Goal: Information Seeking & Learning: Learn about a topic

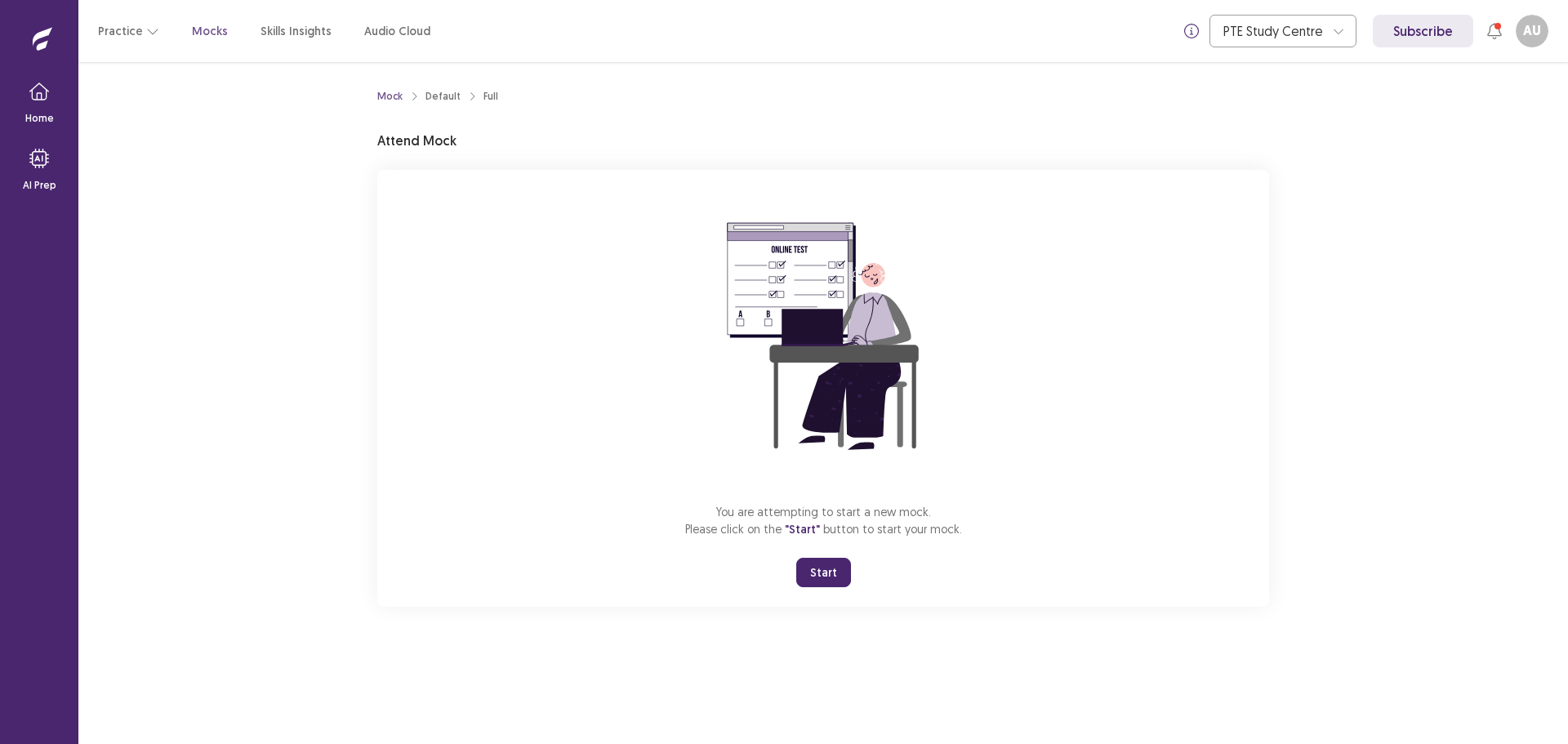
click at [828, 576] on button "Start" at bounding box center [823, 571] width 55 height 30
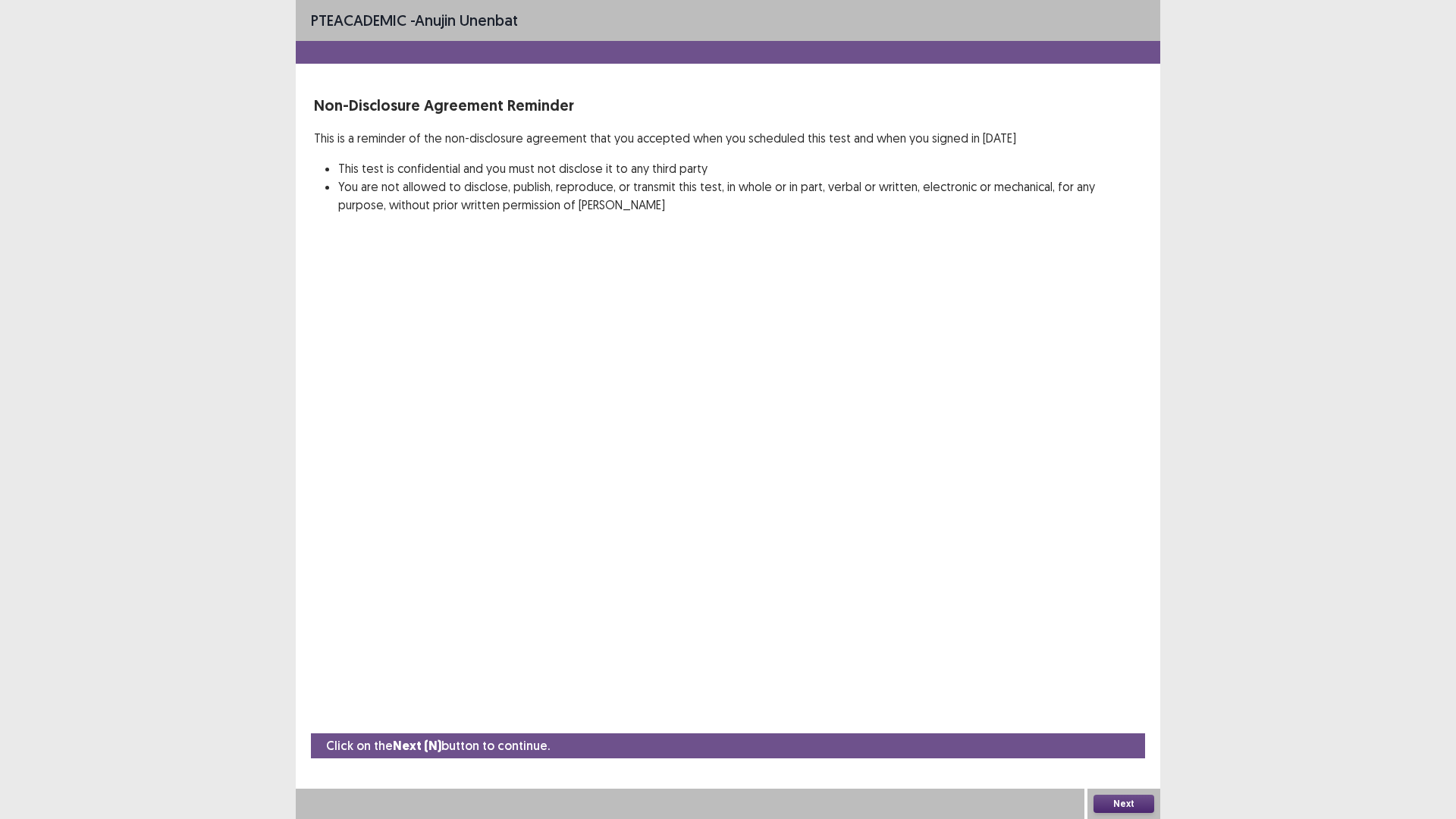
click at [1135, 690] on button "Next" at bounding box center [1123, 804] width 61 height 18
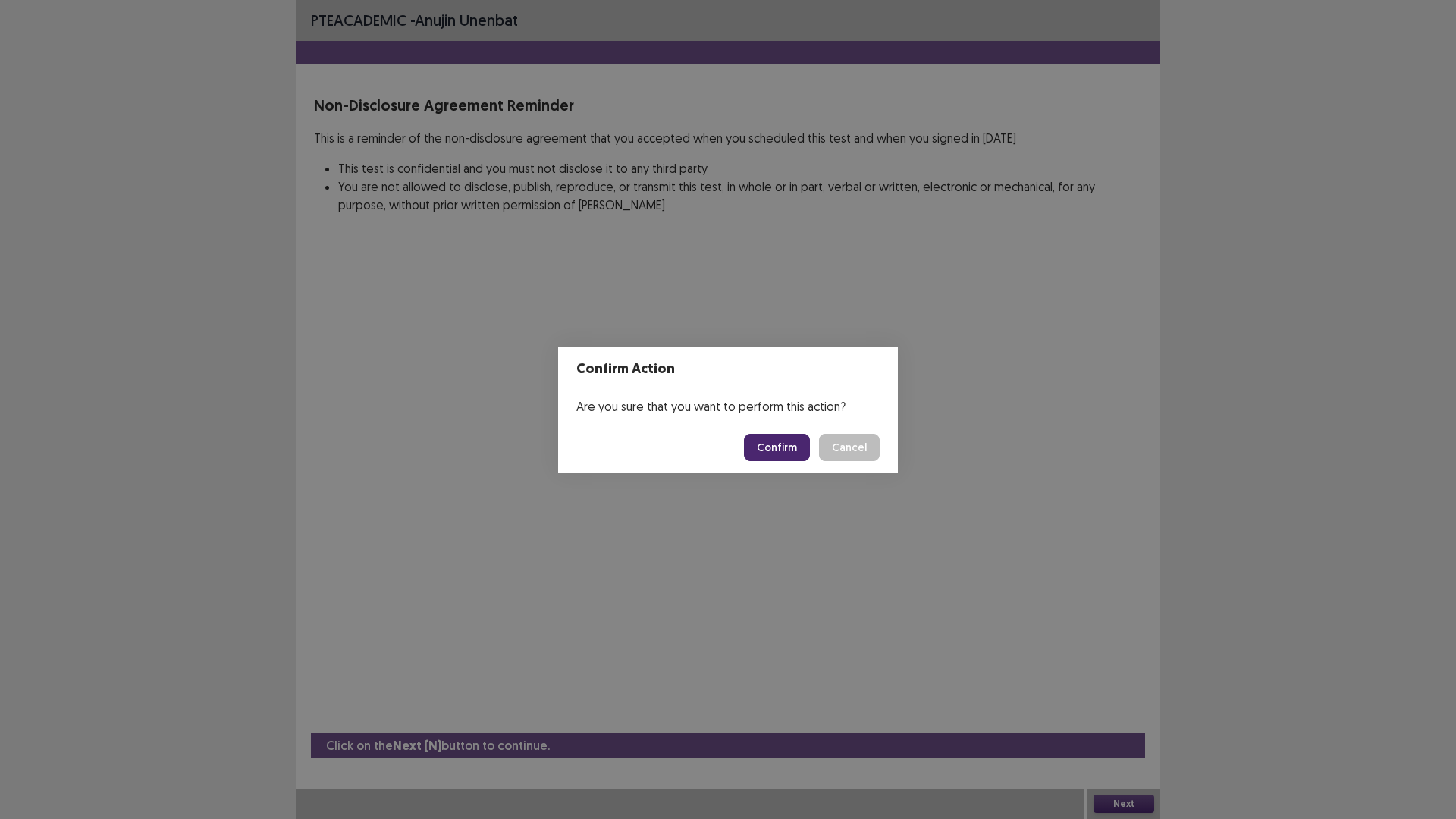
click at [775, 454] on button "Confirm" at bounding box center [776, 447] width 66 height 27
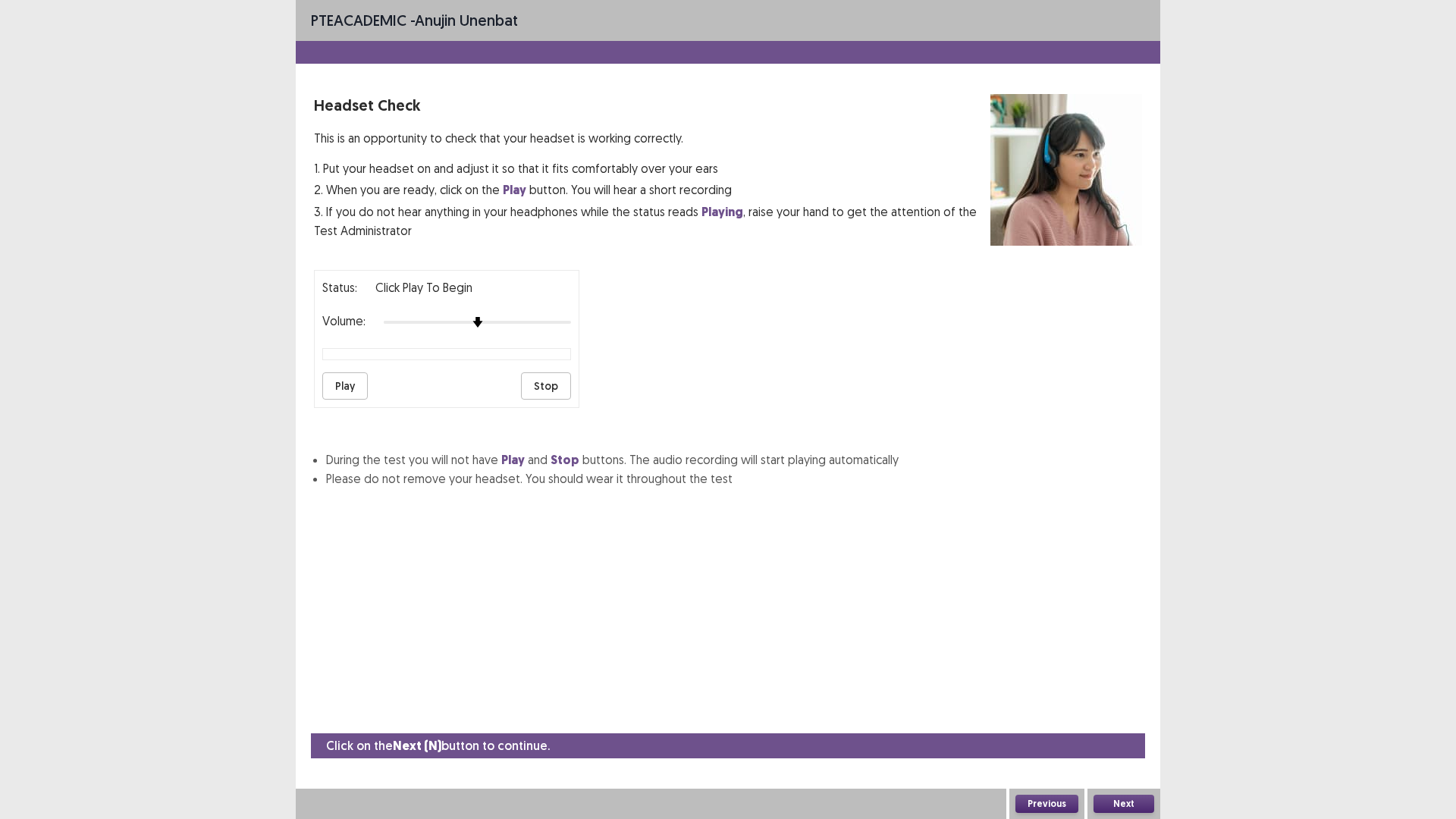
click at [1111, 690] on button "Next" at bounding box center [1123, 804] width 61 height 18
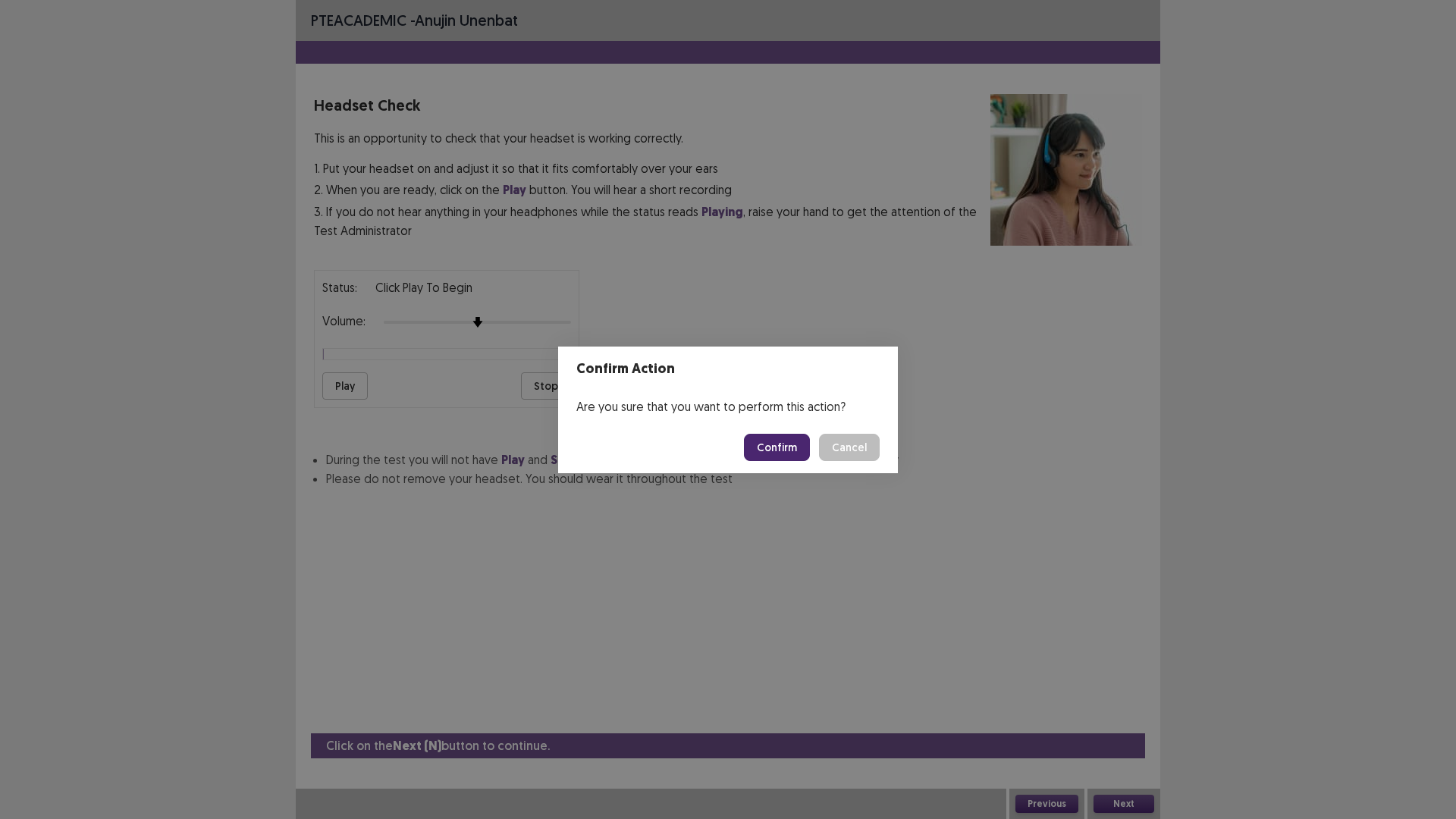
click at [855, 449] on button "Cancel" at bounding box center [849, 447] width 61 height 27
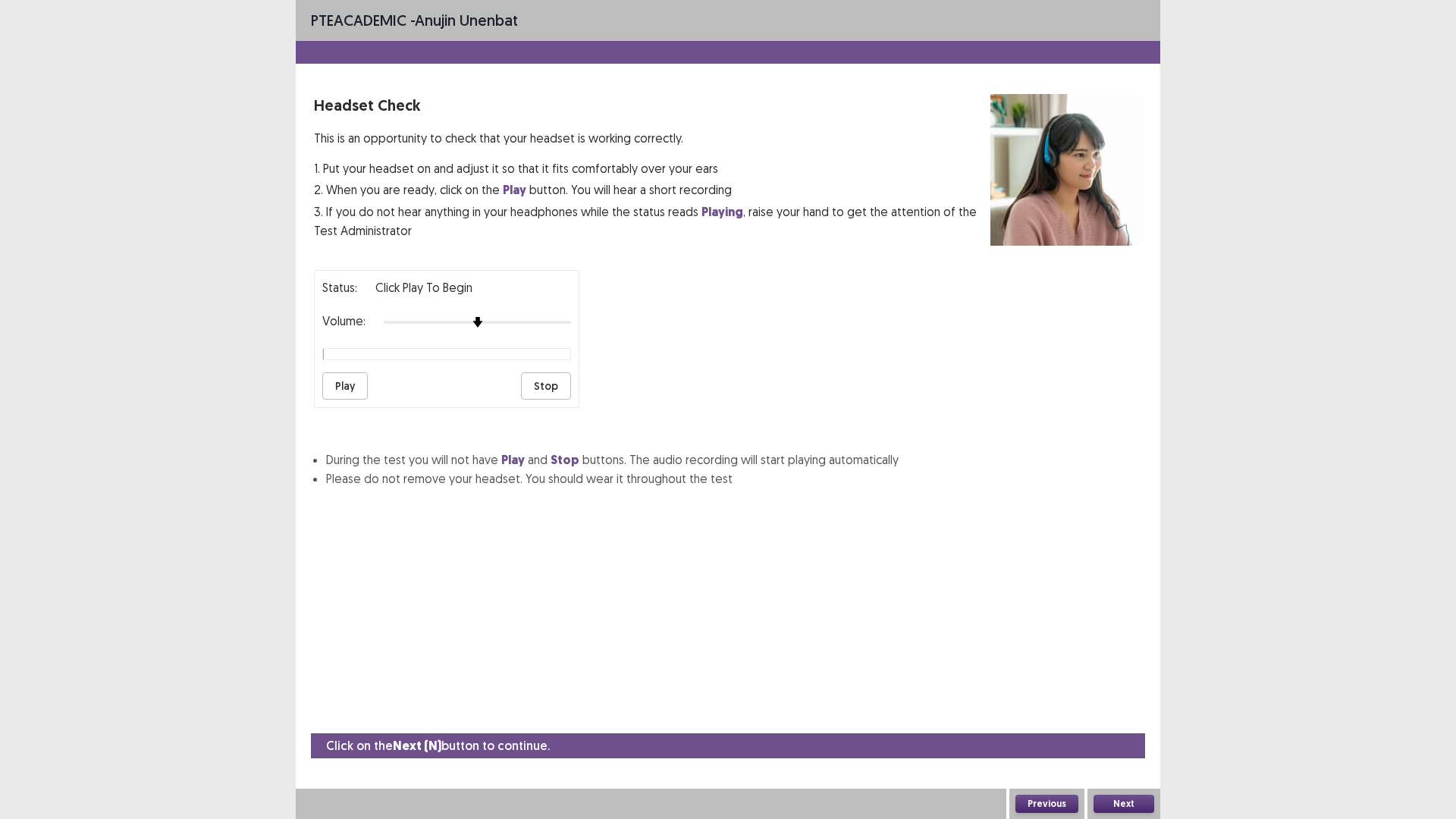
click at [1093, 690] on button "Next" at bounding box center [1123, 804] width 61 height 18
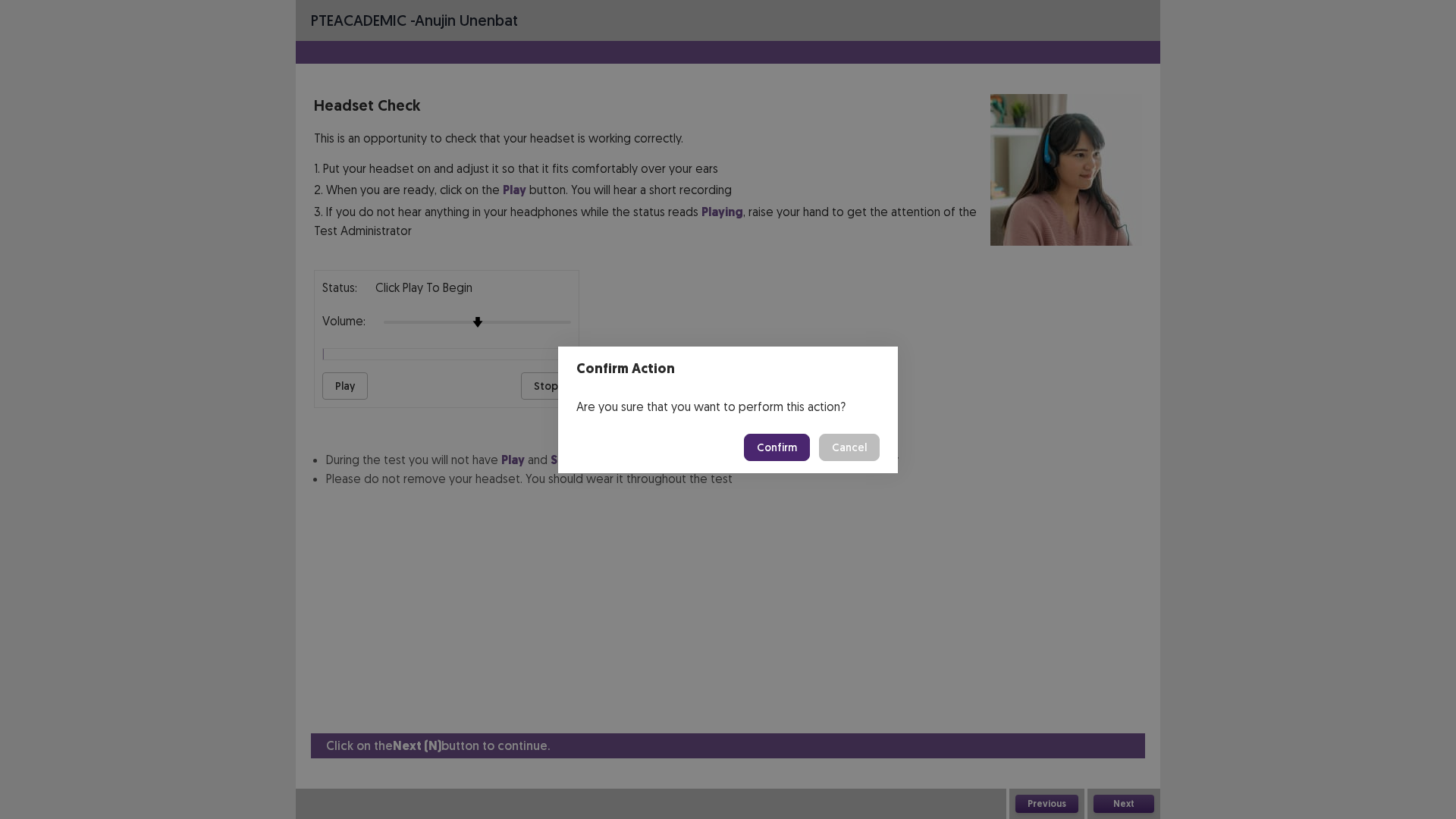
click at [771, 449] on button "Confirm" at bounding box center [776, 447] width 66 height 27
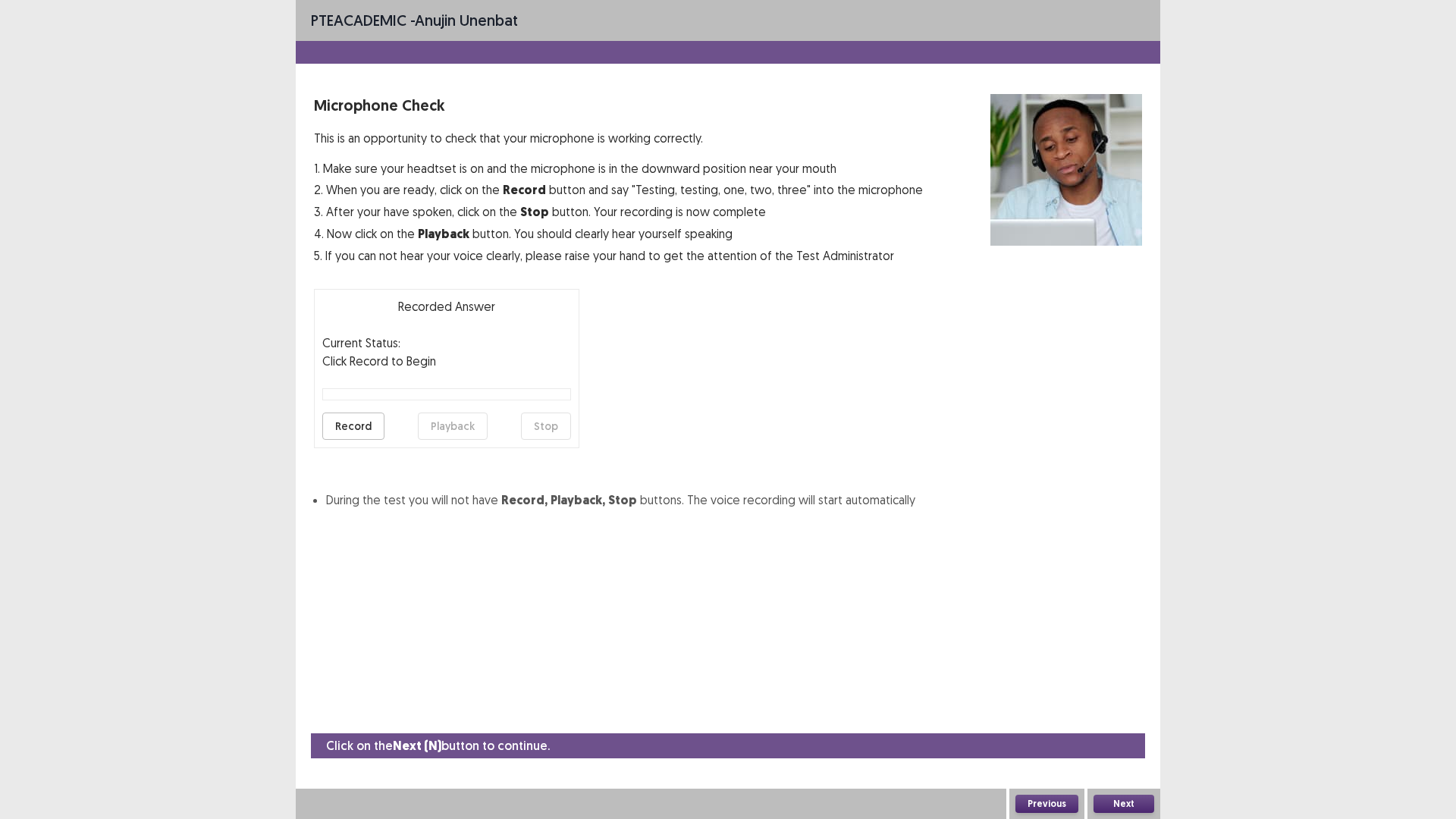
click at [348, 429] on button "Record" at bounding box center [353, 426] width 62 height 27
click at [1130, 690] on button "Next" at bounding box center [1123, 804] width 61 height 18
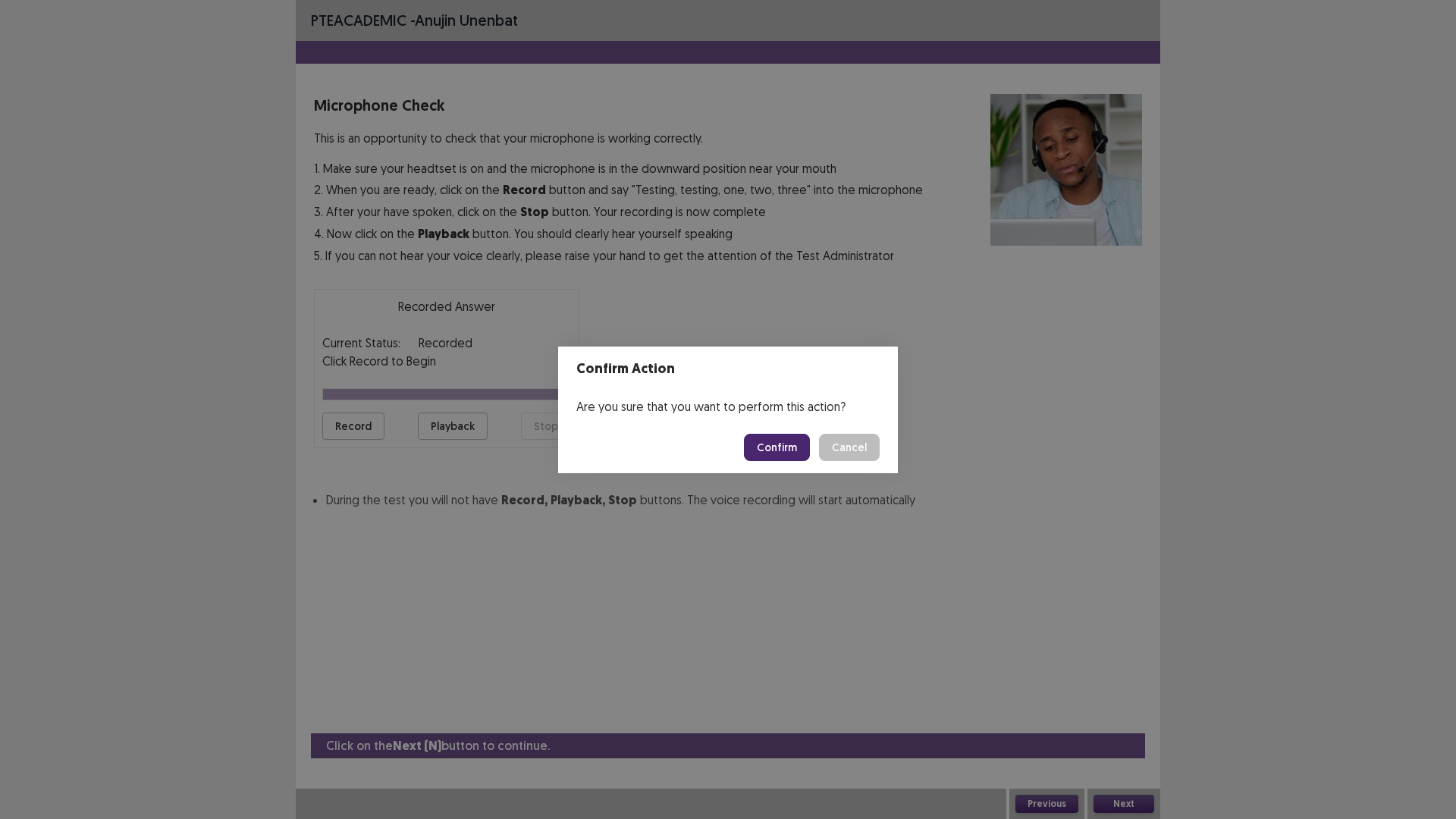
click at [763, 448] on button "Confirm" at bounding box center [776, 447] width 66 height 27
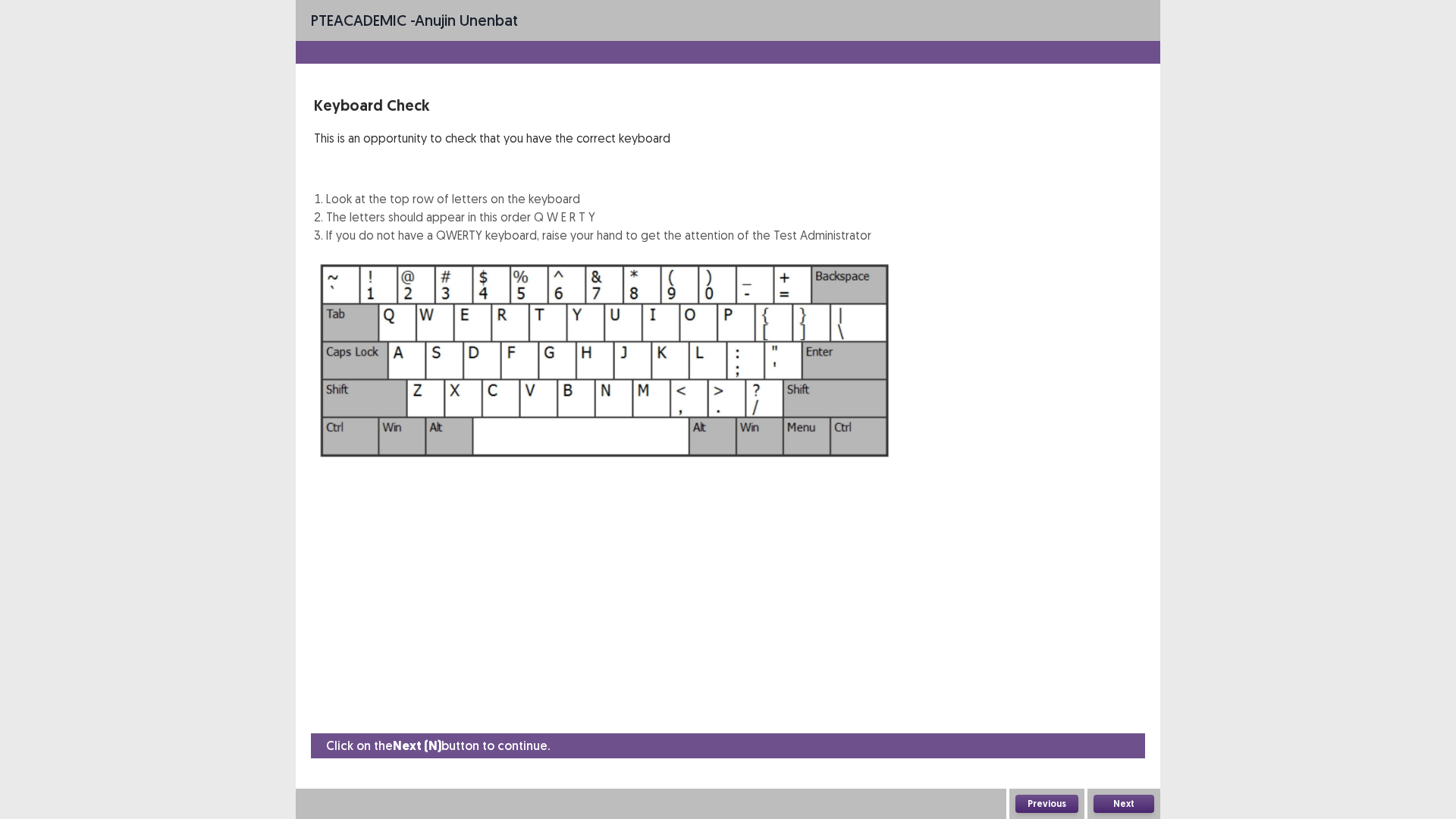
click at [1110, 690] on button "Next" at bounding box center [1123, 804] width 61 height 18
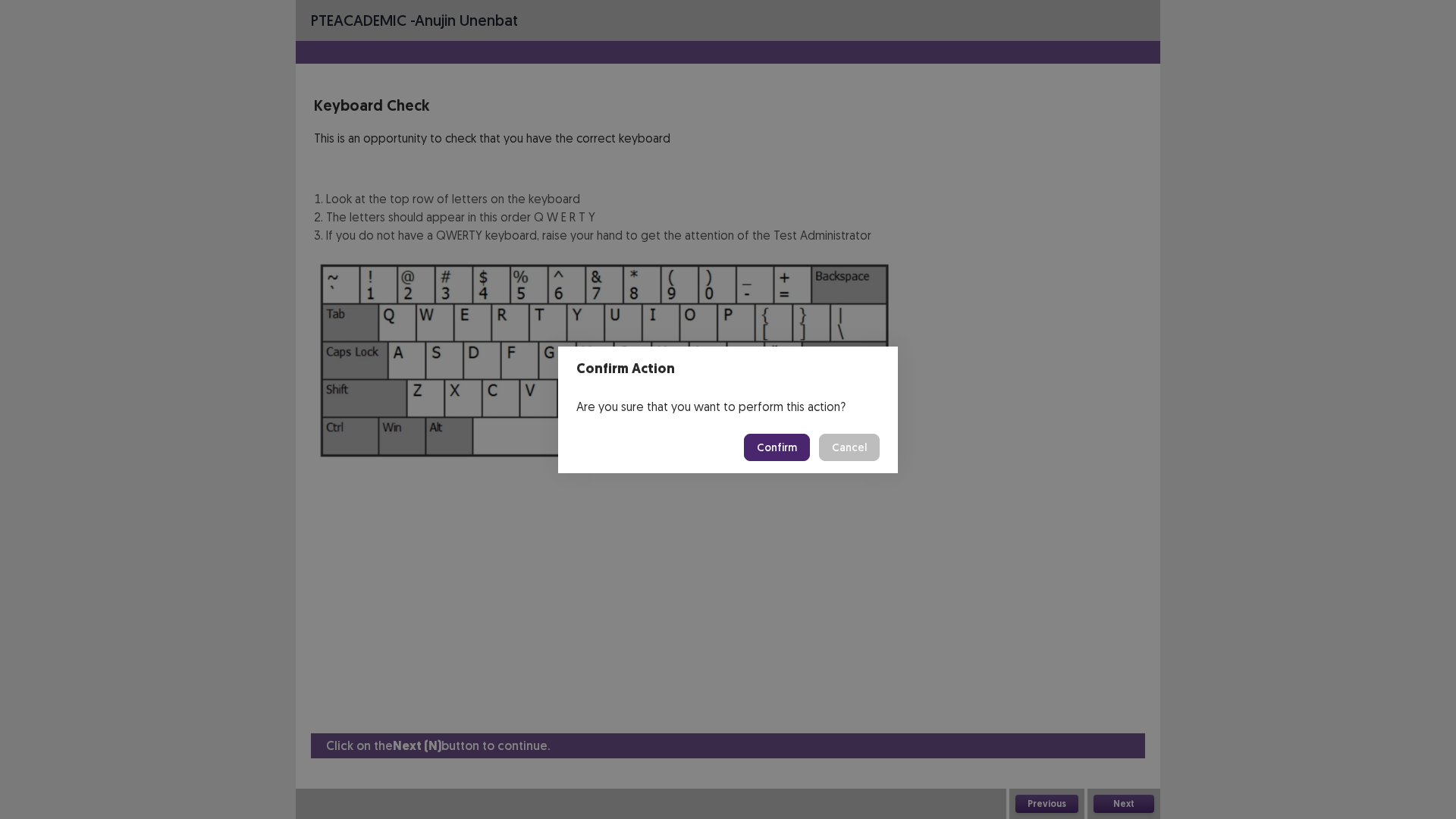
click at [779, 446] on button "Confirm" at bounding box center [776, 447] width 66 height 27
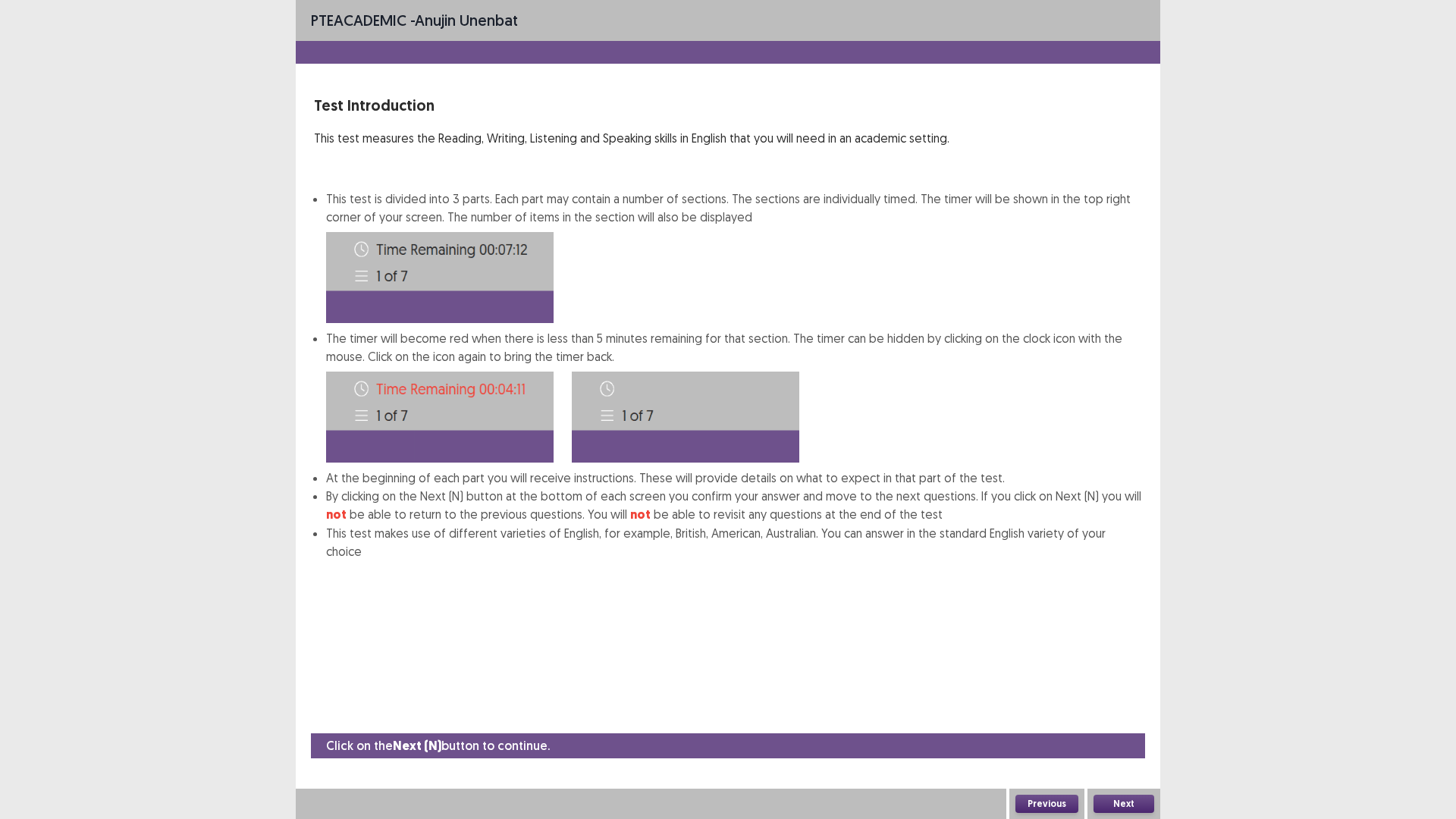
click at [1134, 690] on button "Next" at bounding box center [1123, 804] width 61 height 18
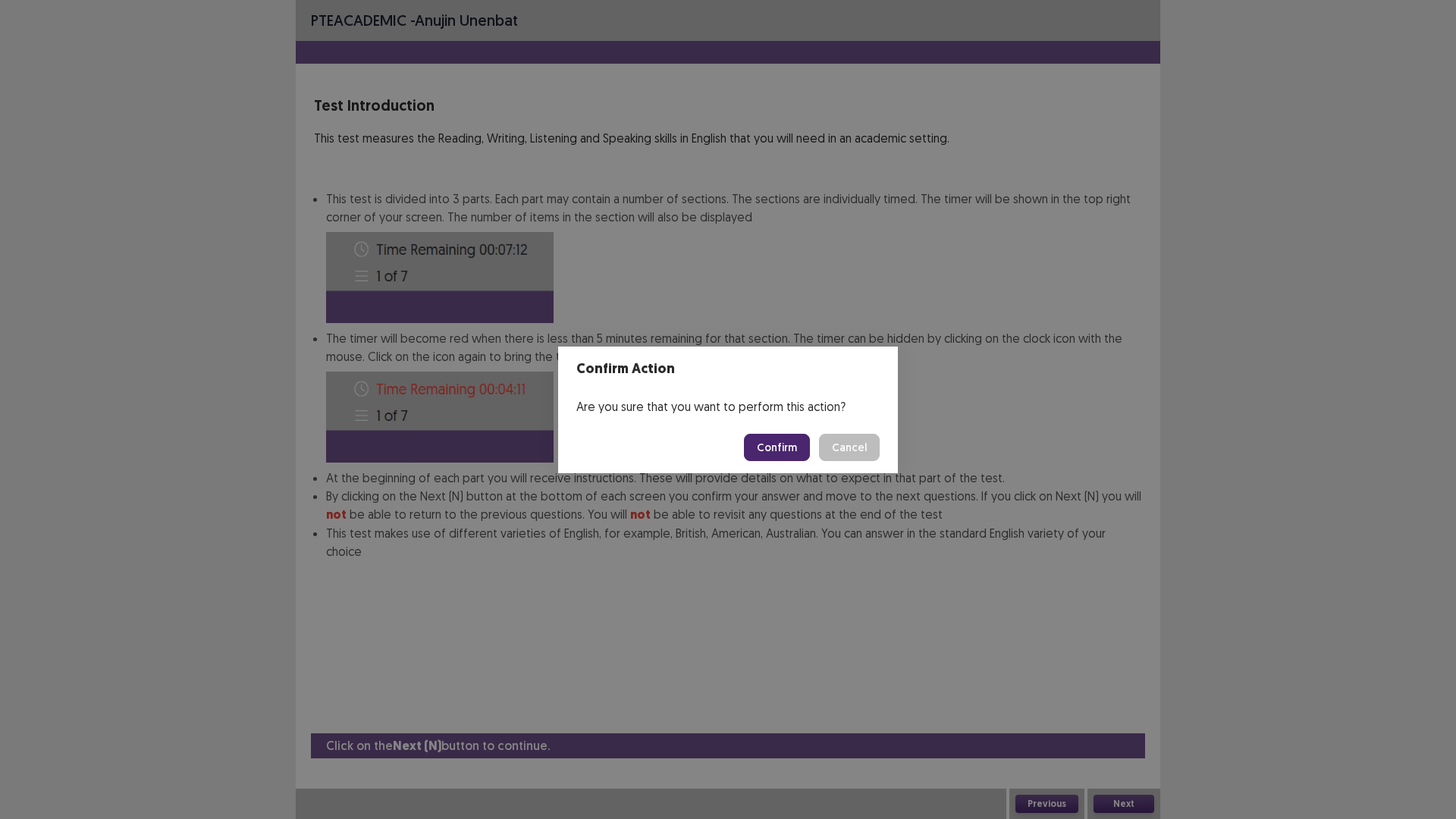
click at [767, 452] on button "Confirm" at bounding box center [776, 447] width 66 height 27
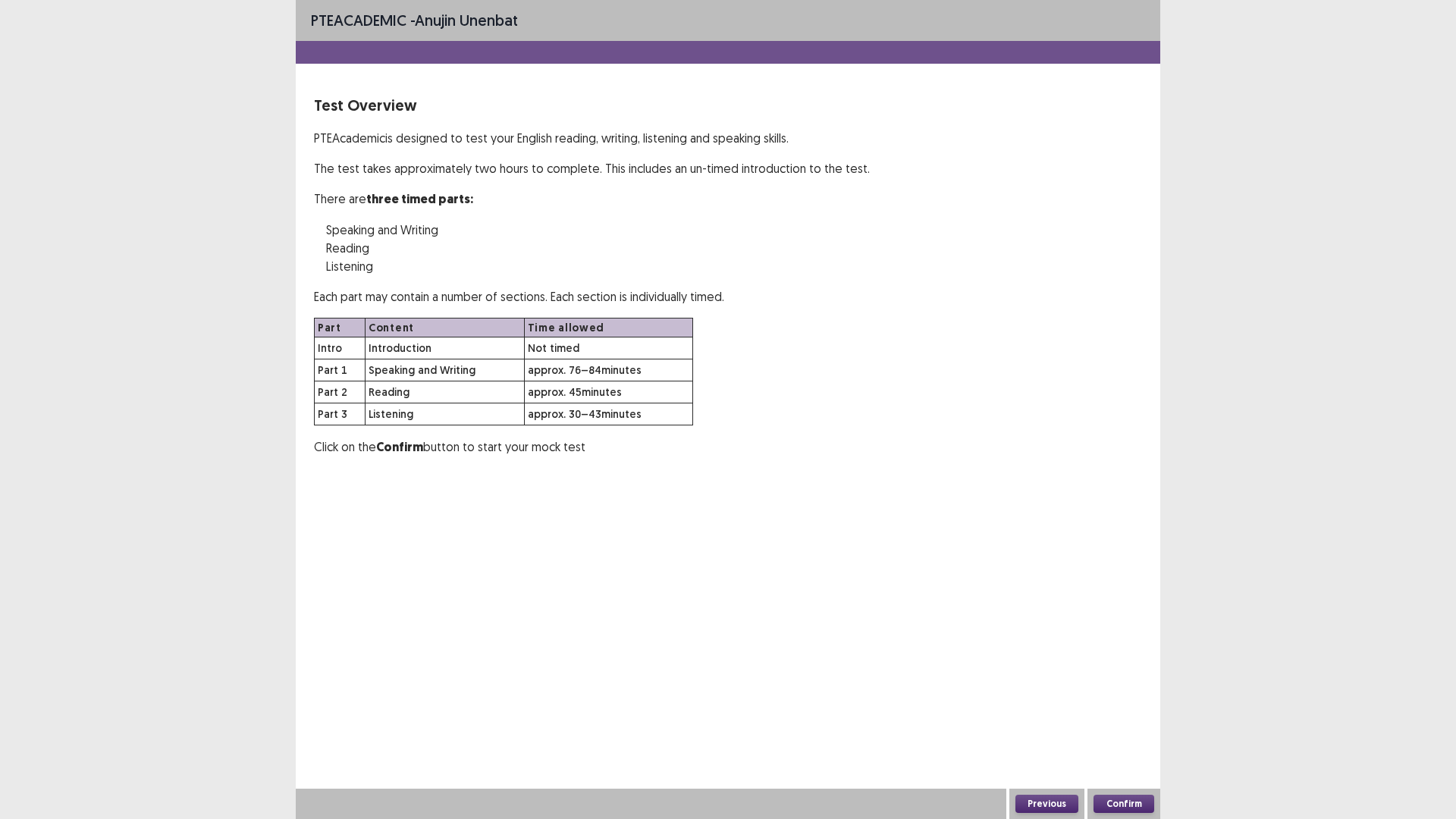
click at [1137, 690] on button "Confirm" at bounding box center [1123, 804] width 61 height 18
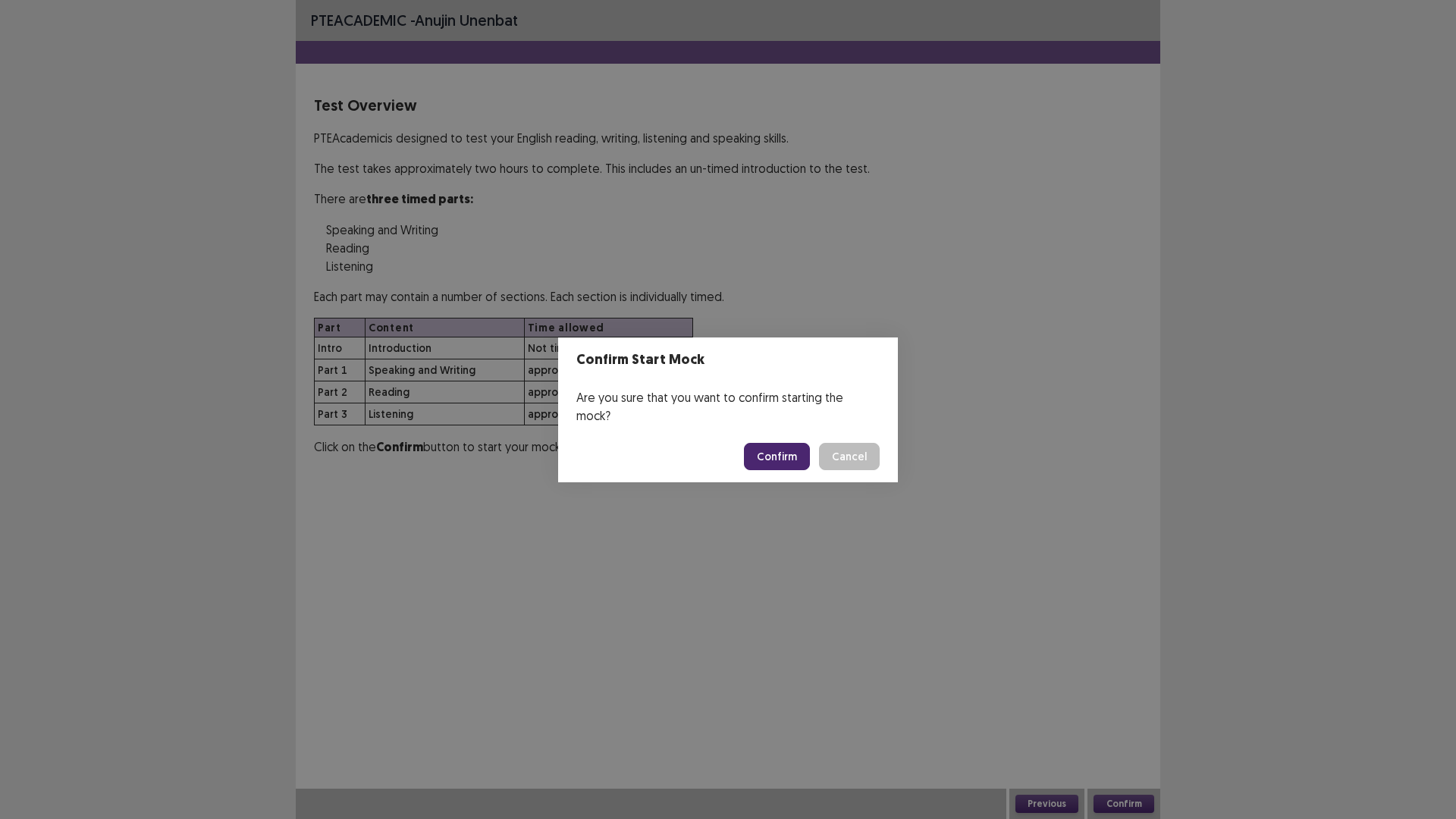
click at [775, 456] on button "Confirm" at bounding box center [776, 456] width 66 height 27
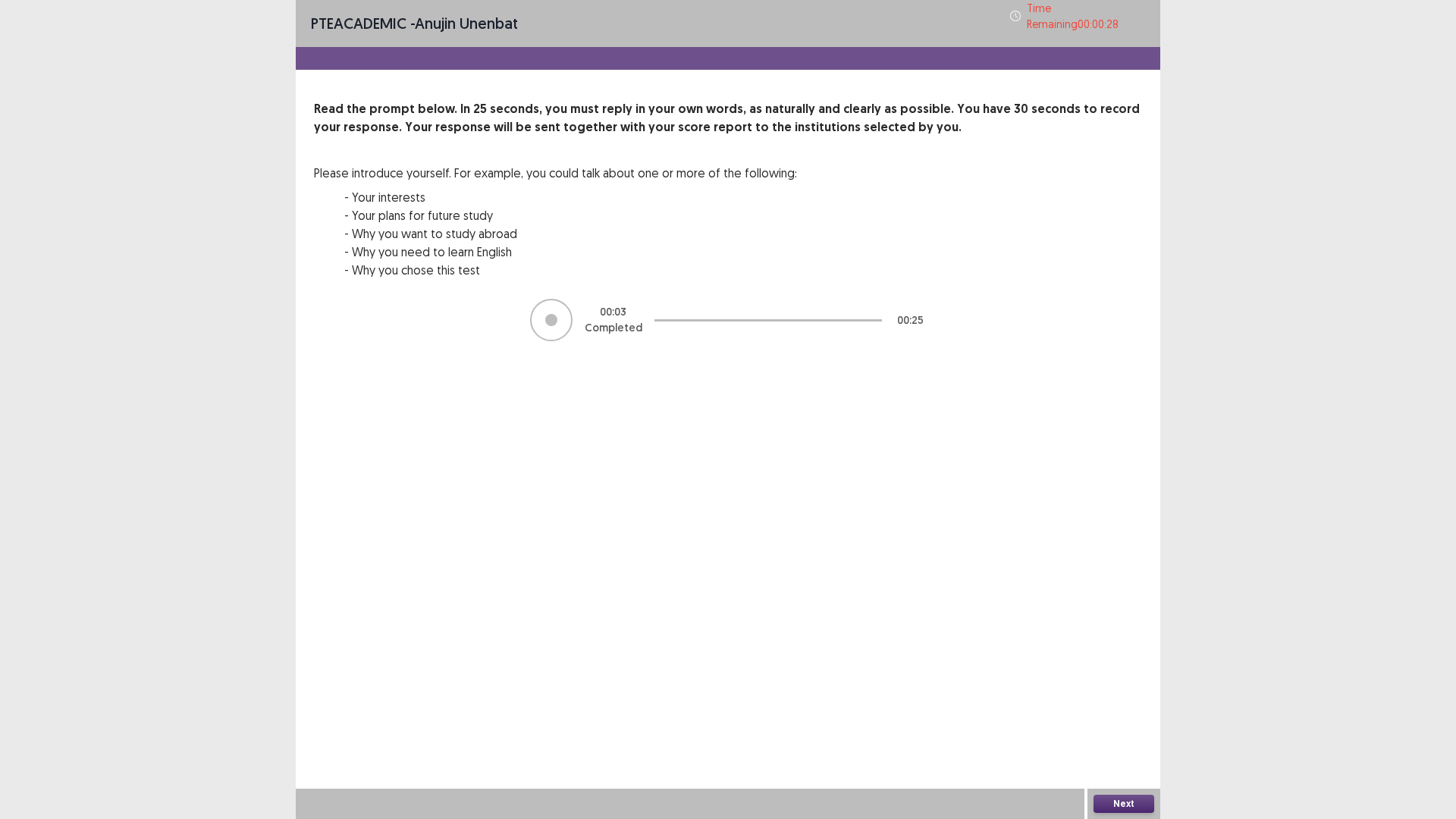
click at [1120, 690] on button "Next" at bounding box center [1123, 804] width 61 height 18
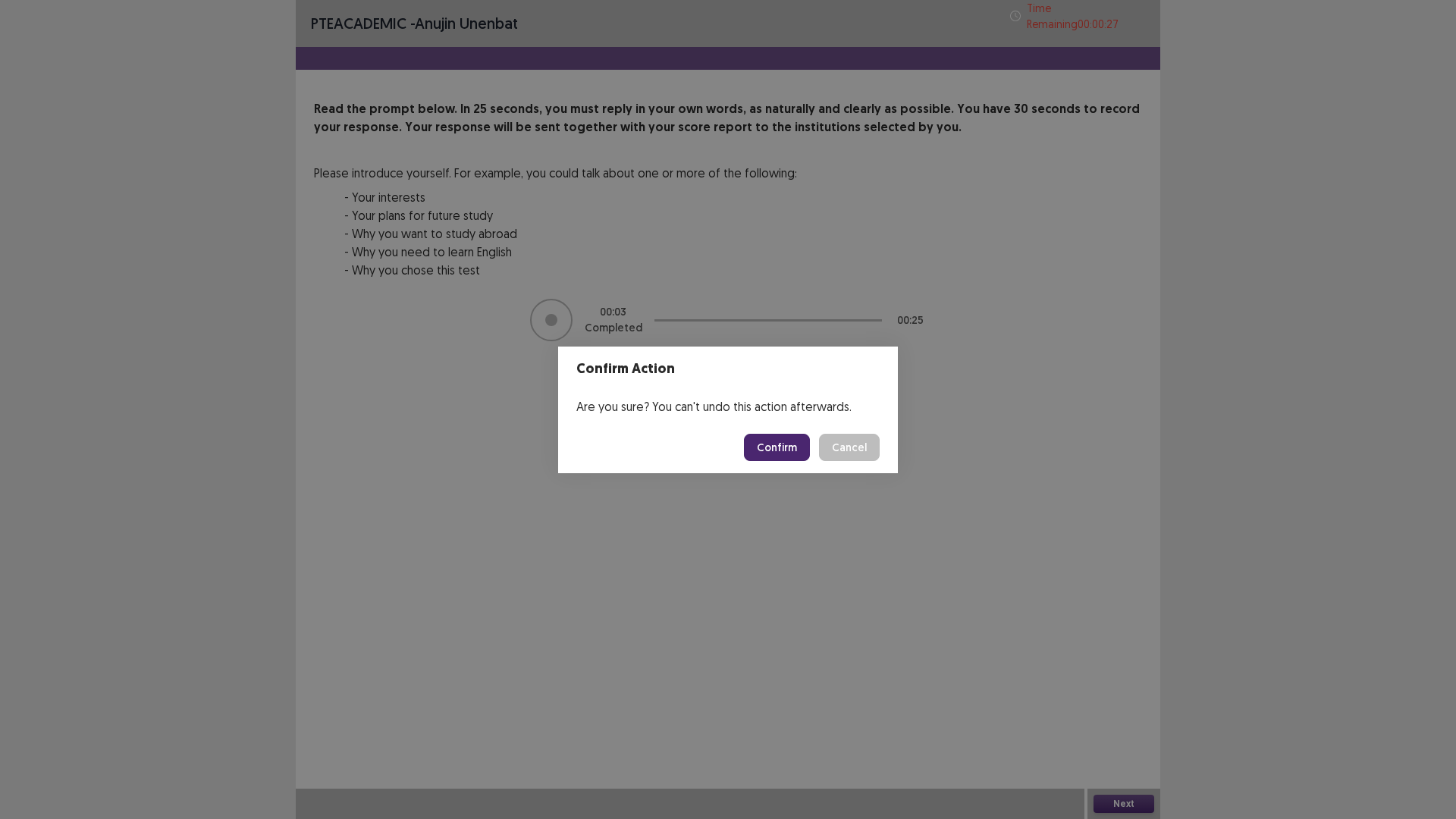
click at [768, 449] on button "Confirm" at bounding box center [776, 447] width 66 height 27
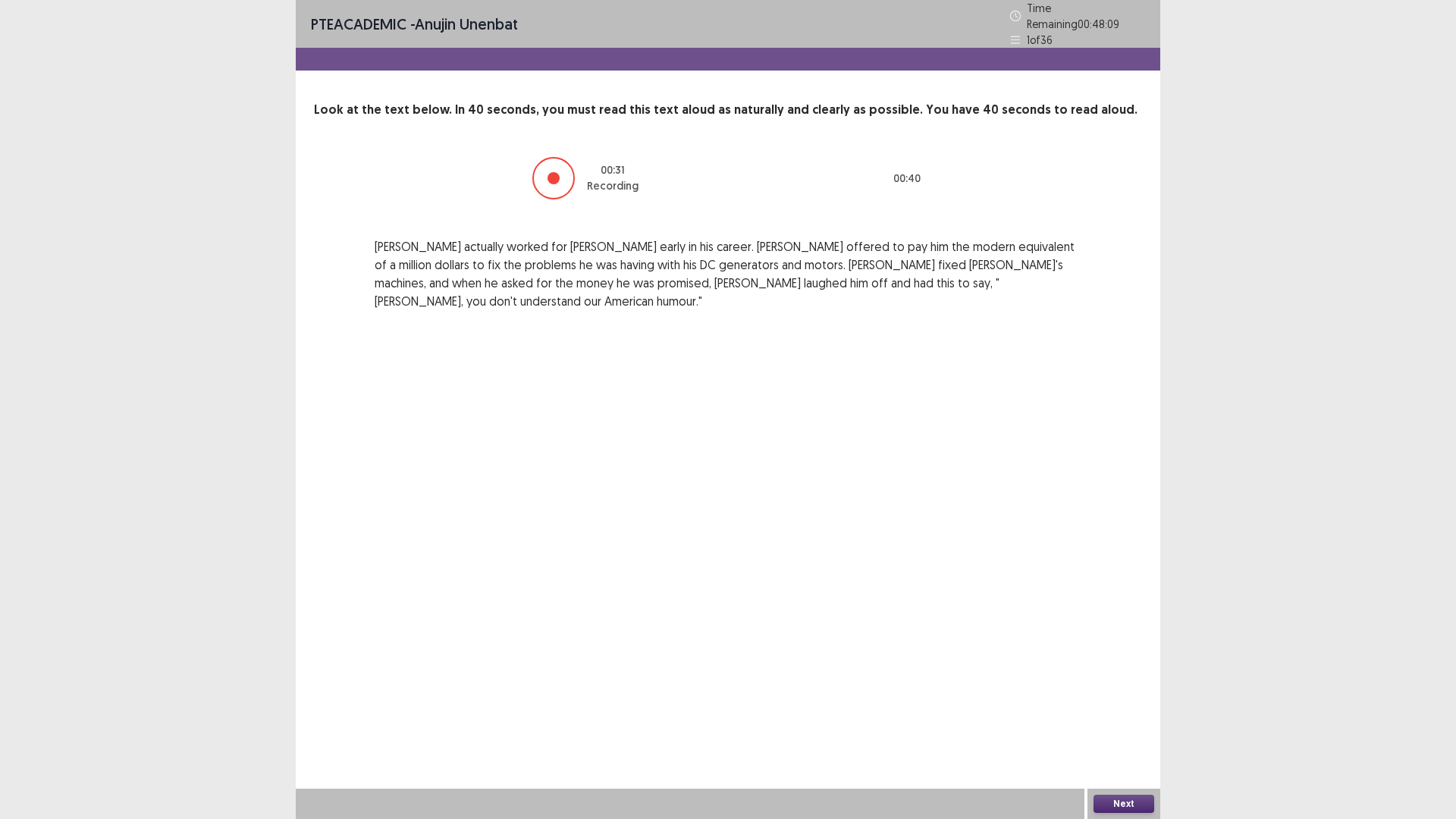
click at [1186, 690] on div "PTE academic - anujin unenbat Time Remaining 00 : 48 : 09 1 of 36 Look at the t…" at bounding box center [728, 410] width 1456 height 819
click at [1132, 690] on button "Next" at bounding box center [1123, 804] width 61 height 18
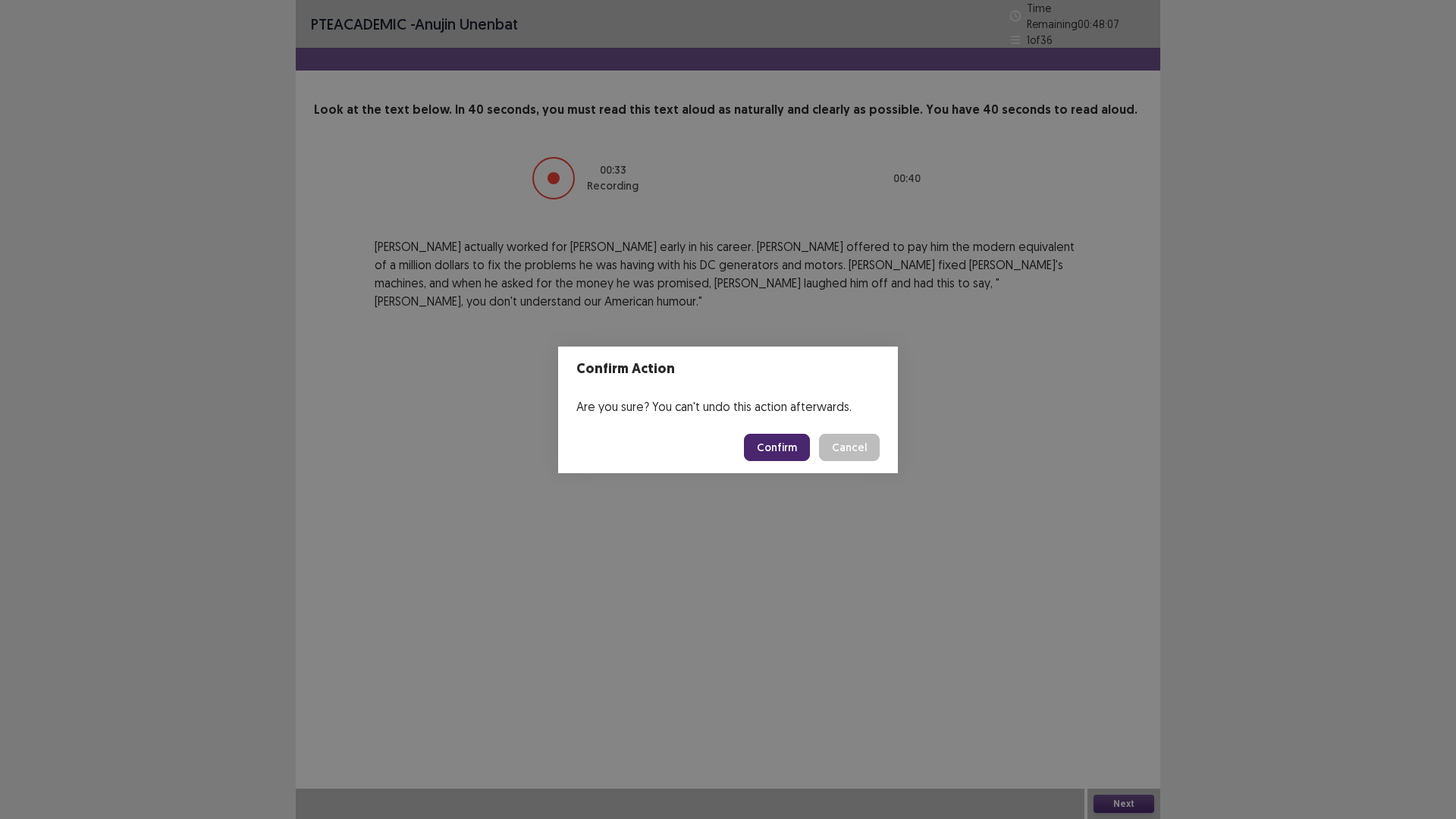
click at [795, 453] on button "Confirm" at bounding box center [776, 447] width 66 height 27
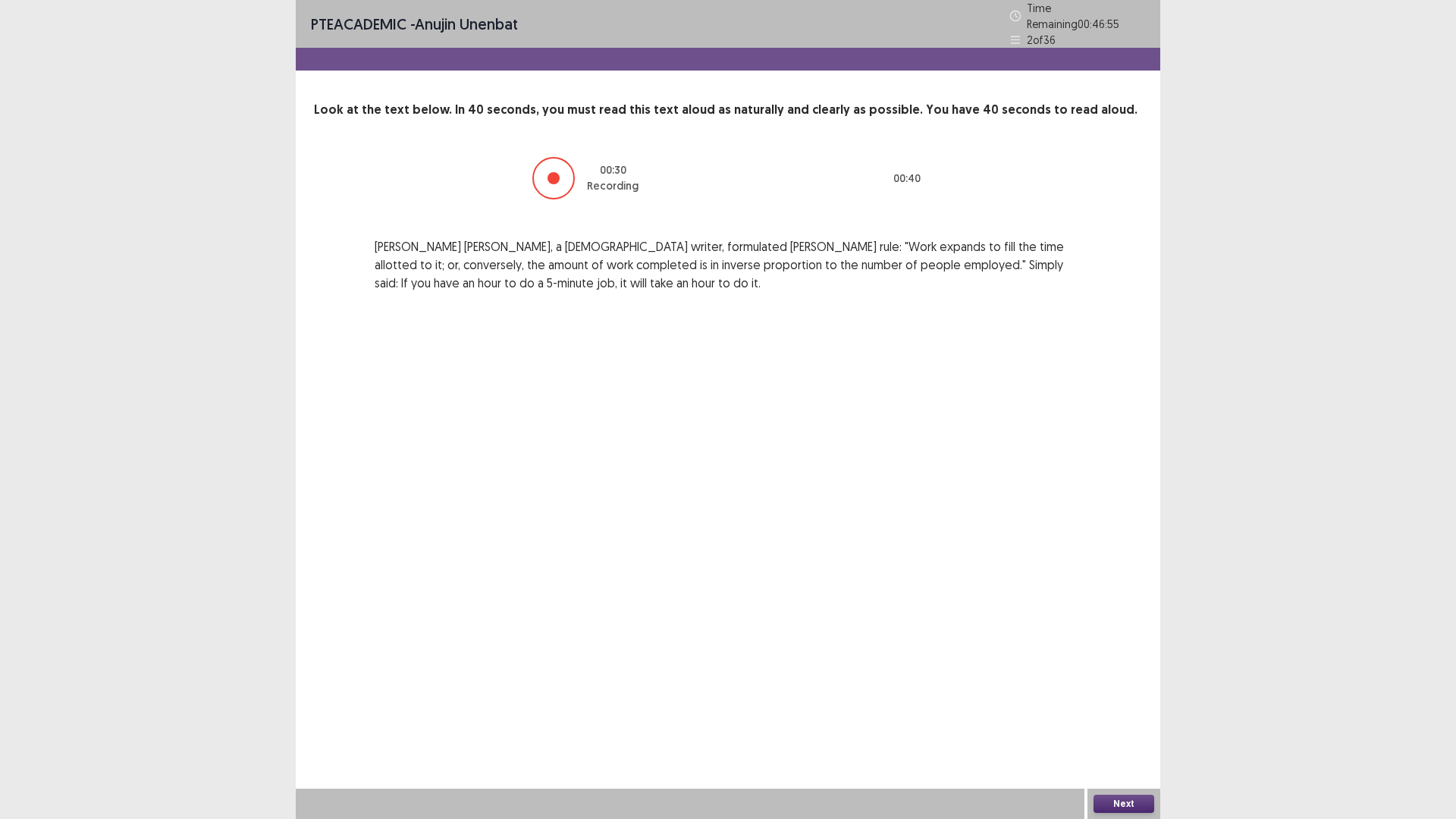
click at [1127, 690] on div "Next" at bounding box center [1124, 803] width 73 height 31
click at [1111, 690] on button "Next" at bounding box center [1123, 804] width 61 height 18
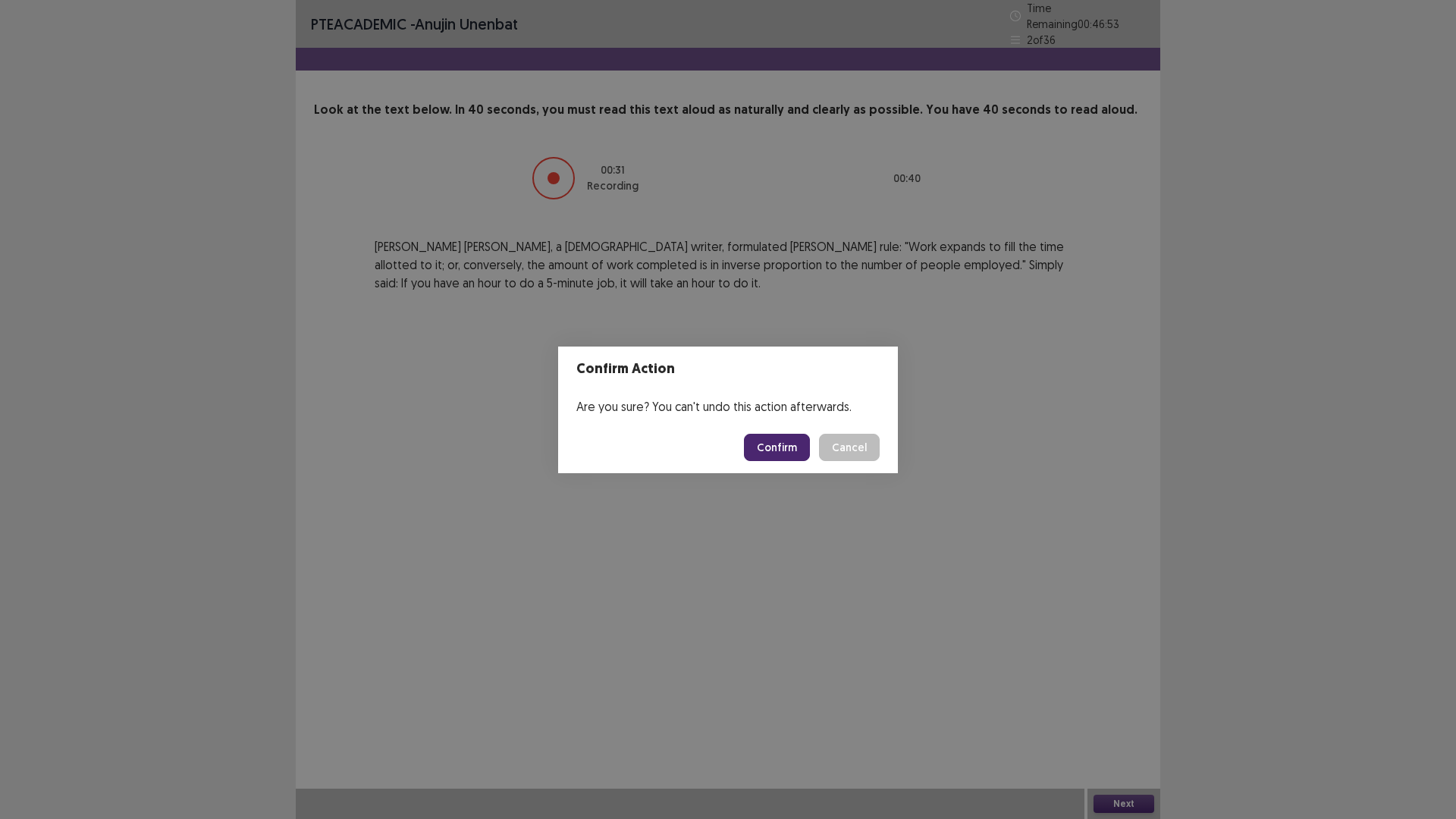
click at [768, 453] on button "Confirm" at bounding box center [776, 447] width 66 height 27
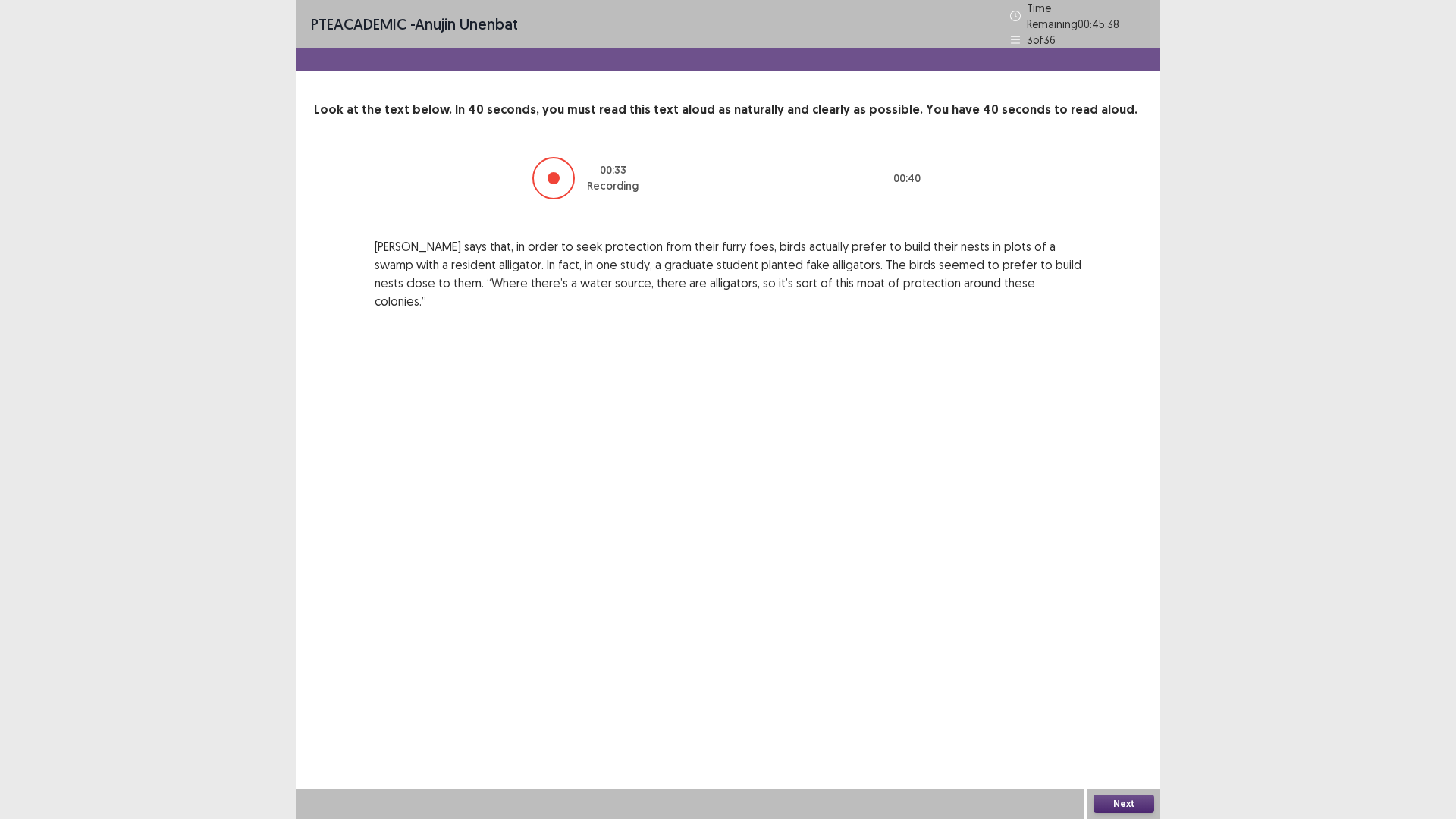
click at [1120, 690] on button "Next" at bounding box center [1123, 804] width 61 height 18
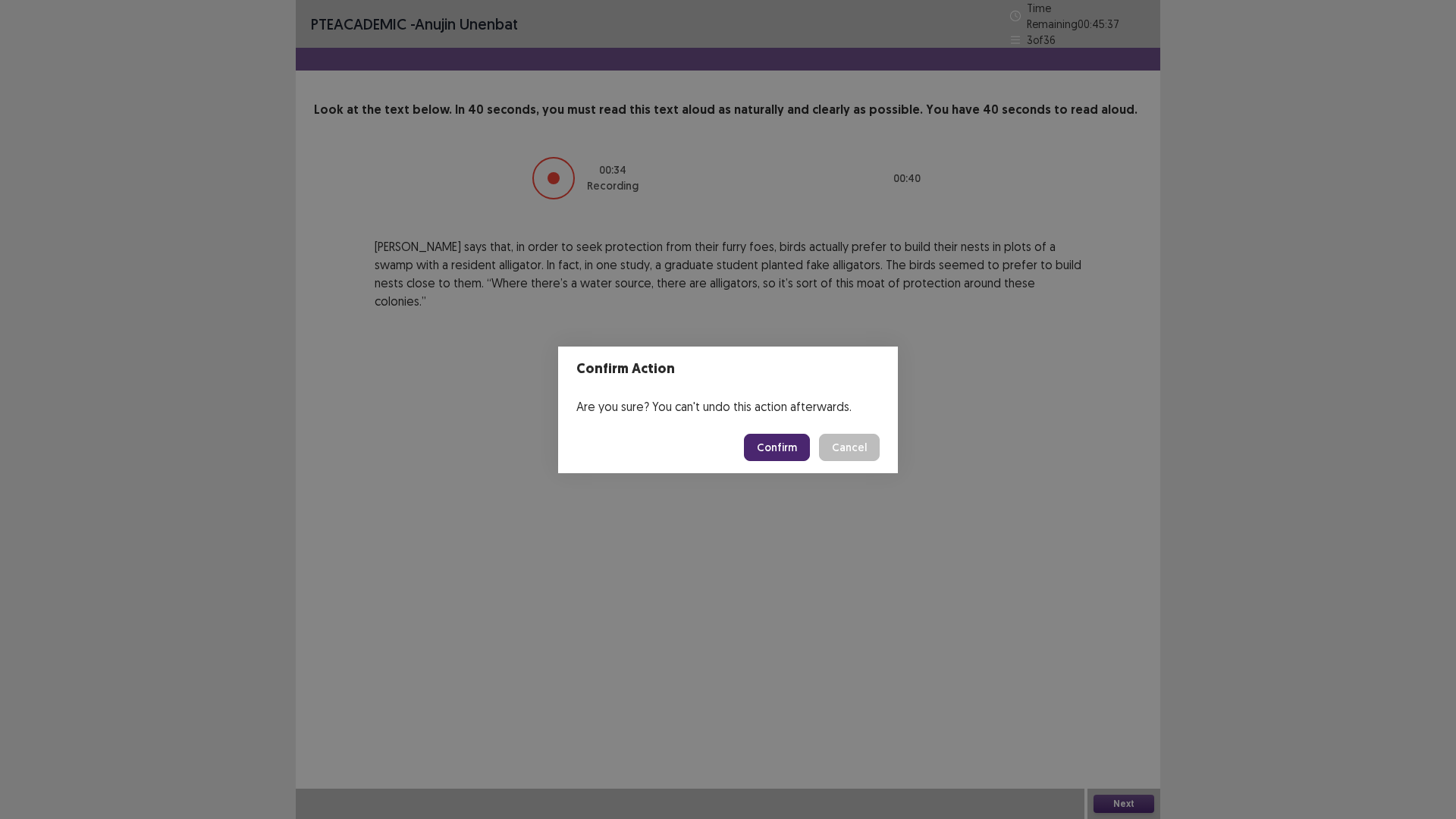
drag, startPoint x: 758, startPoint y: 422, endPoint x: 770, endPoint y: 443, distance: 24.2
click at [759, 425] on footer "Confirm Cancel" at bounding box center [728, 448] width 340 height 51
click at [770, 443] on button "Confirm" at bounding box center [776, 447] width 66 height 27
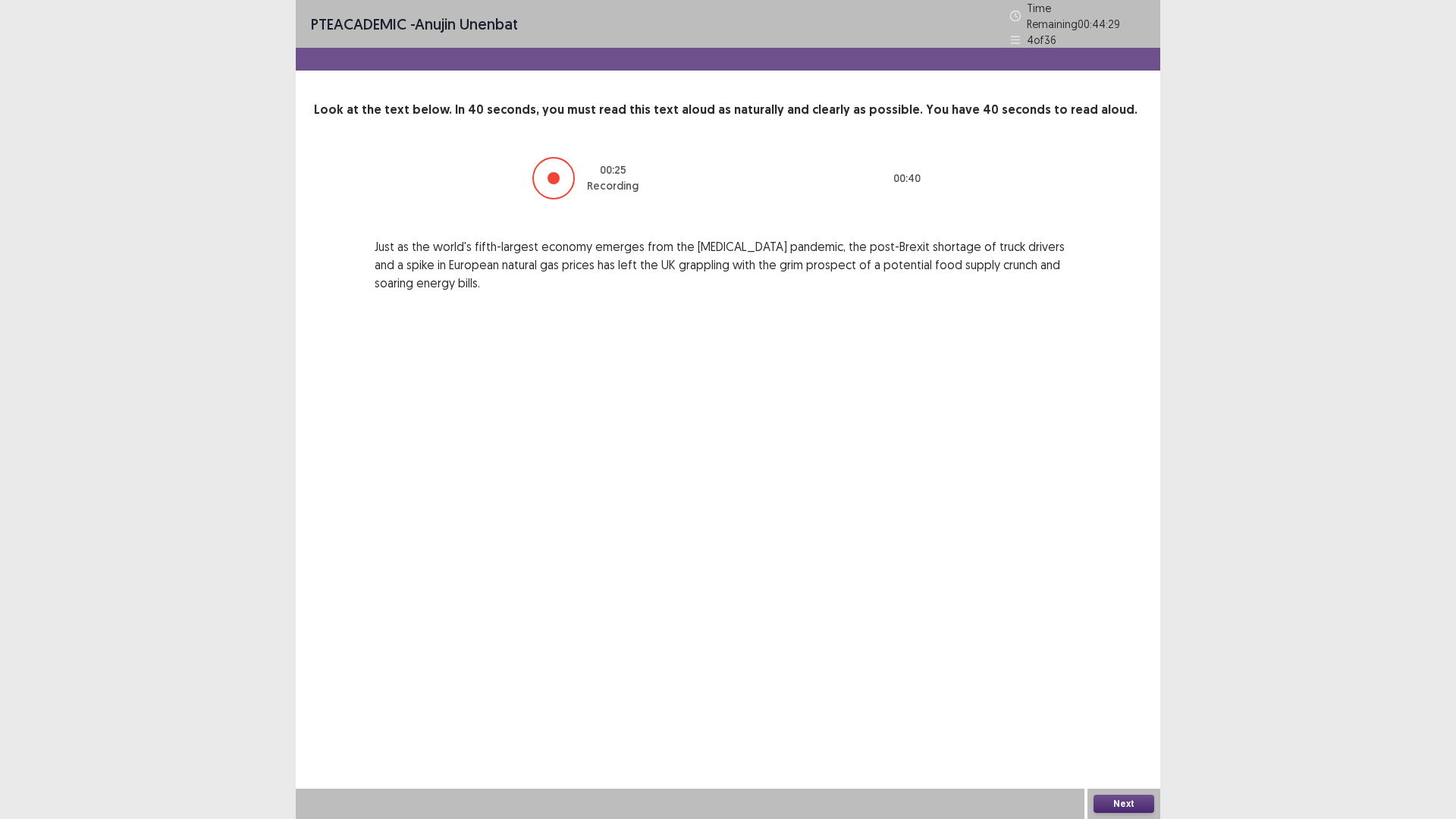
click at [1135, 690] on div "PTE academic - [PERSON_NAME] unenbat Time Remaining 00 : 44 : 29 4 of 36 Look a…" at bounding box center [728, 410] width 865 height 819
click at [1135, 690] on button "Next" at bounding box center [1123, 804] width 61 height 18
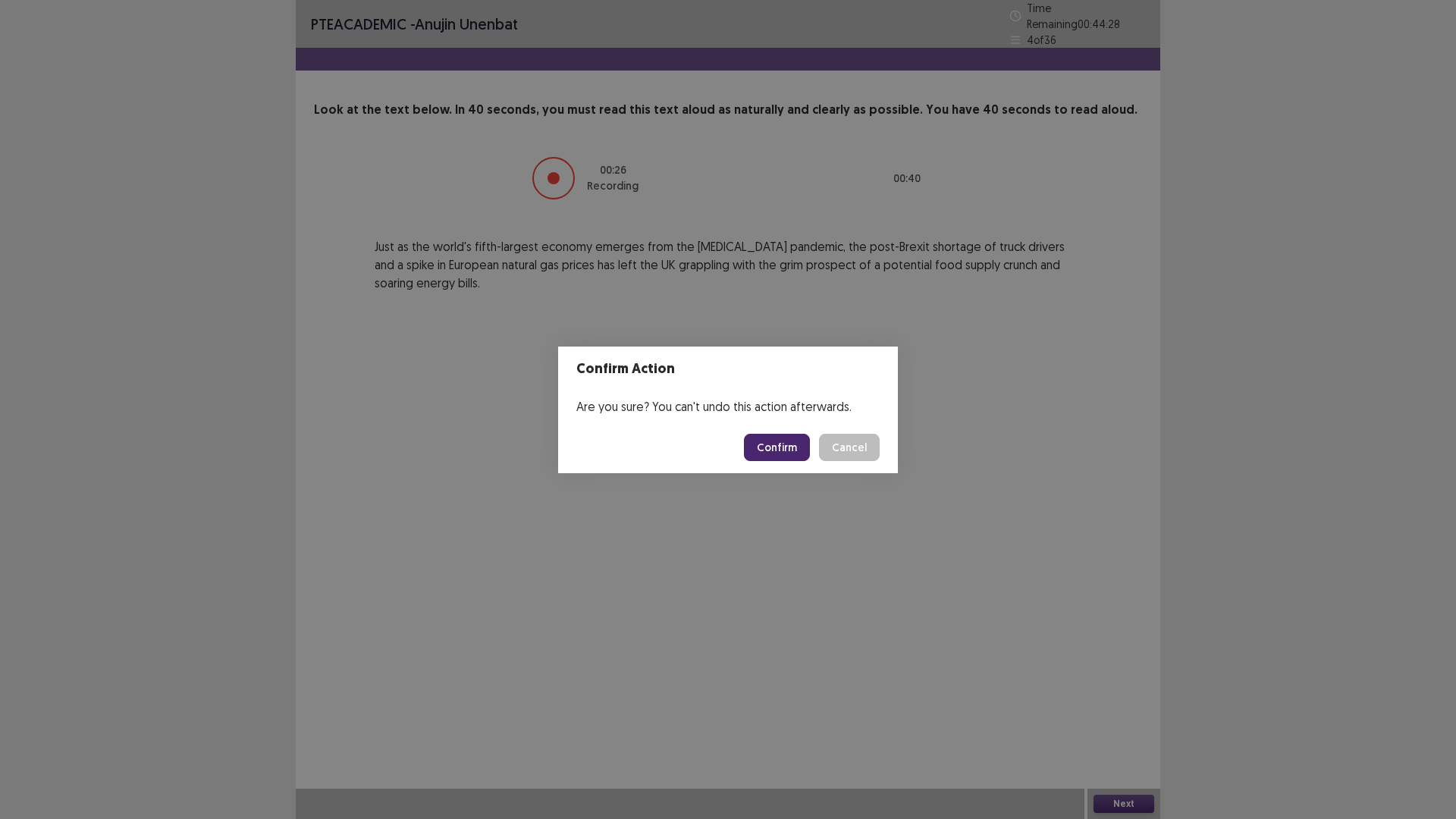
click at [796, 455] on button "Confirm" at bounding box center [776, 447] width 66 height 27
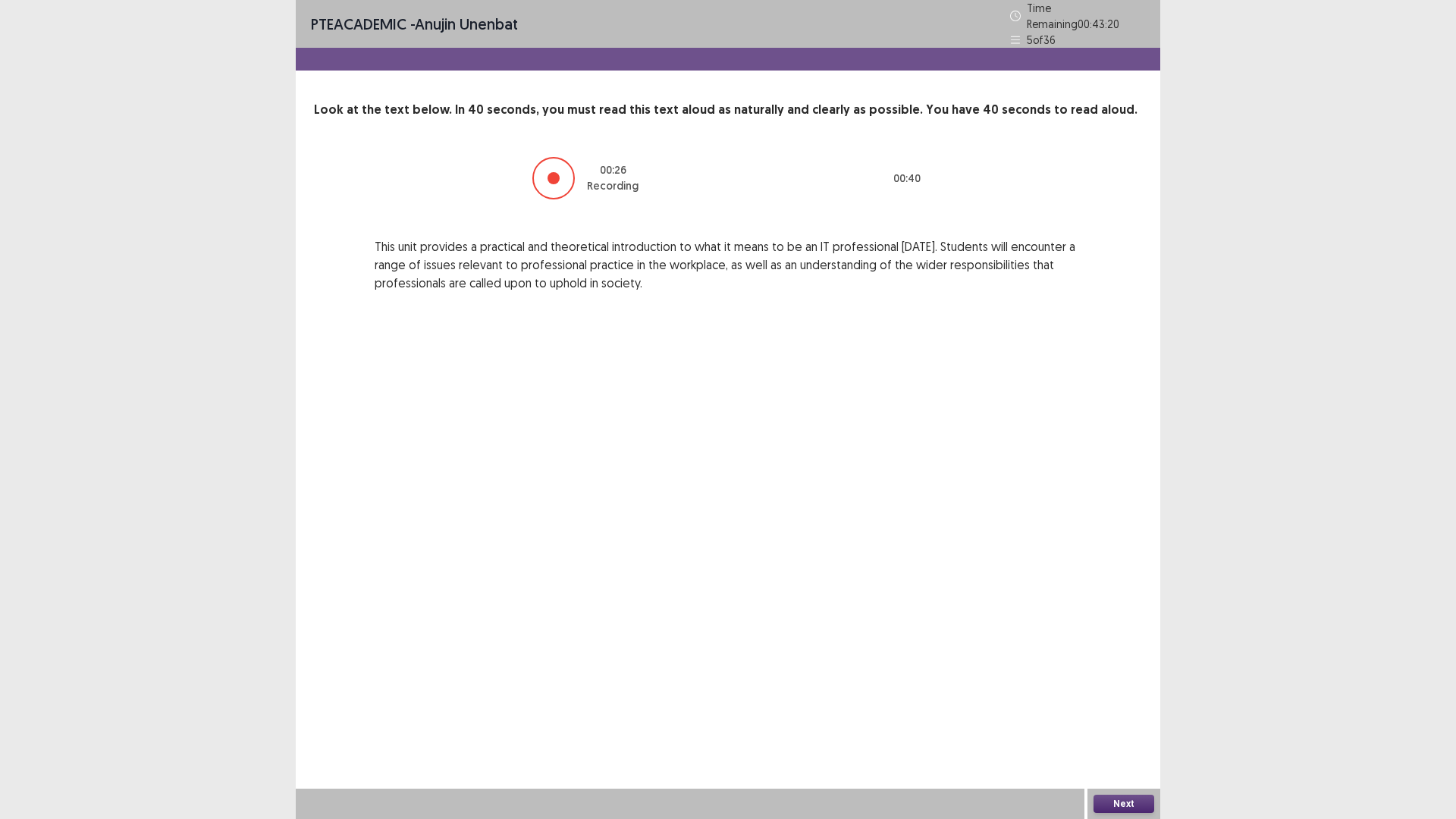
click at [1125, 690] on button "Next" at bounding box center [1123, 804] width 61 height 18
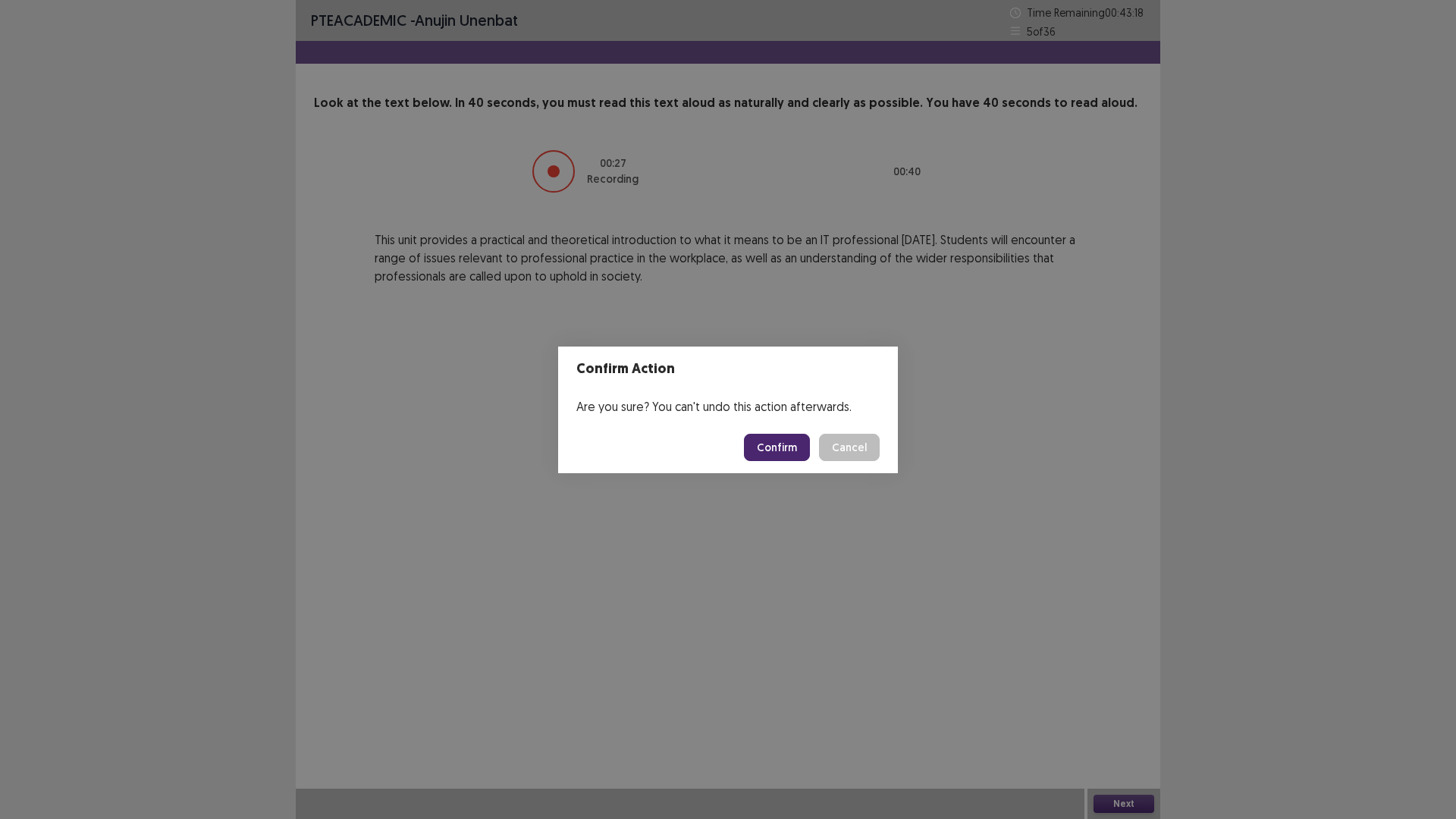
click at [795, 446] on button "Confirm" at bounding box center [776, 447] width 66 height 27
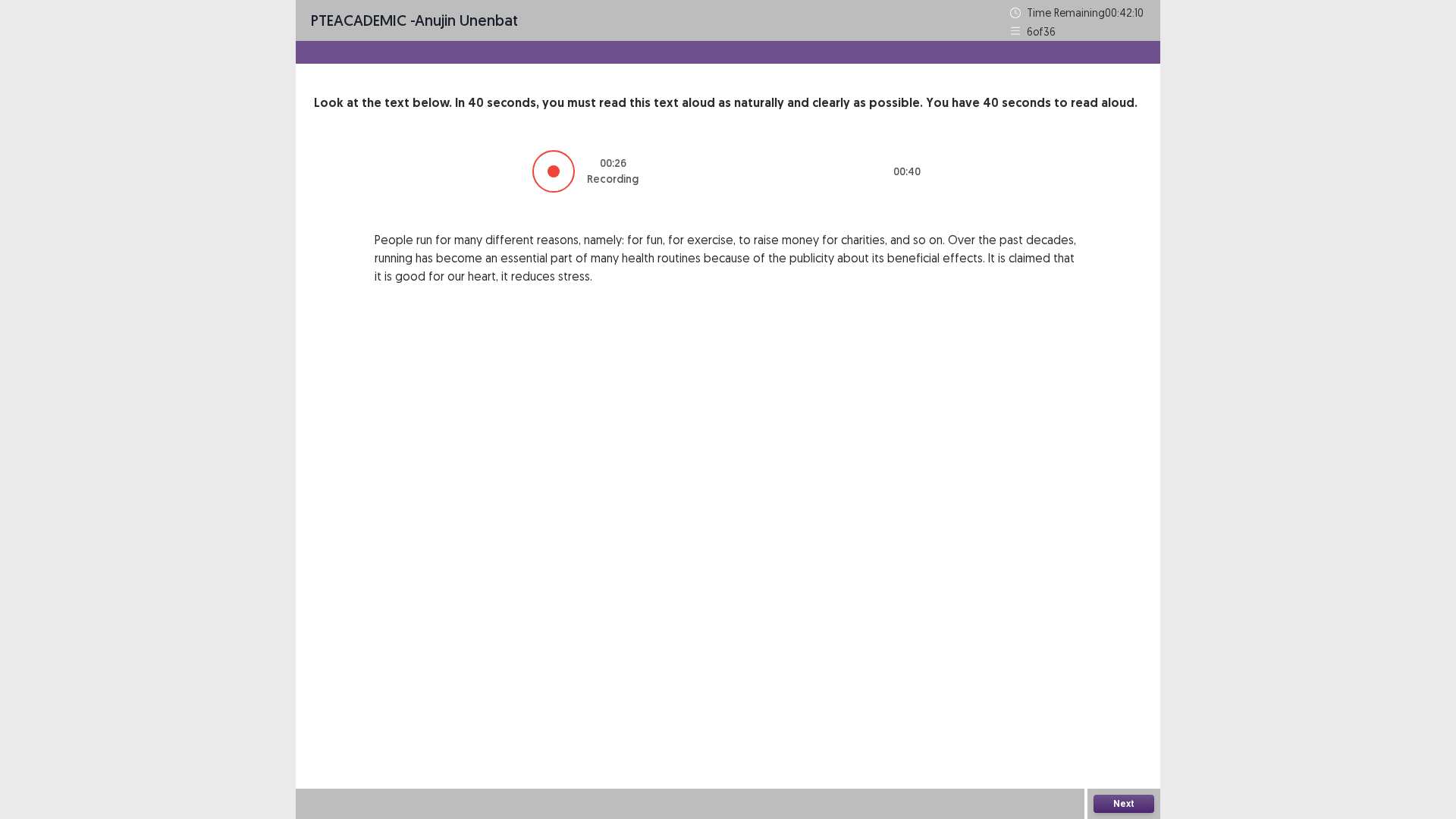
click at [1124, 690] on button "Next" at bounding box center [1123, 804] width 61 height 18
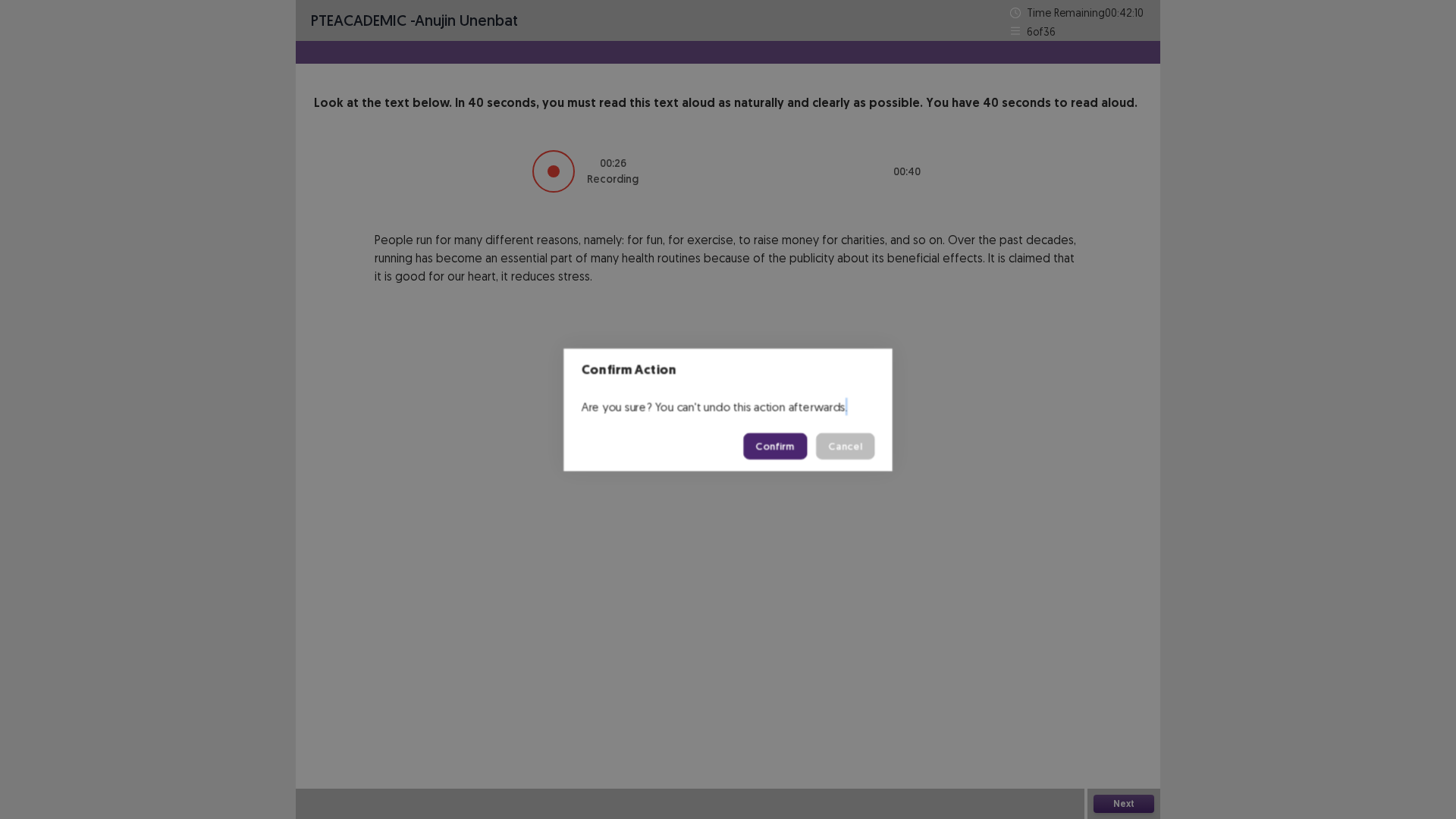
click at [1124, 690] on div "Confirm Action Are you sure? You can't undo this action afterwards. Confirm Can…" at bounding box center [728, 410] width 1456 height 819
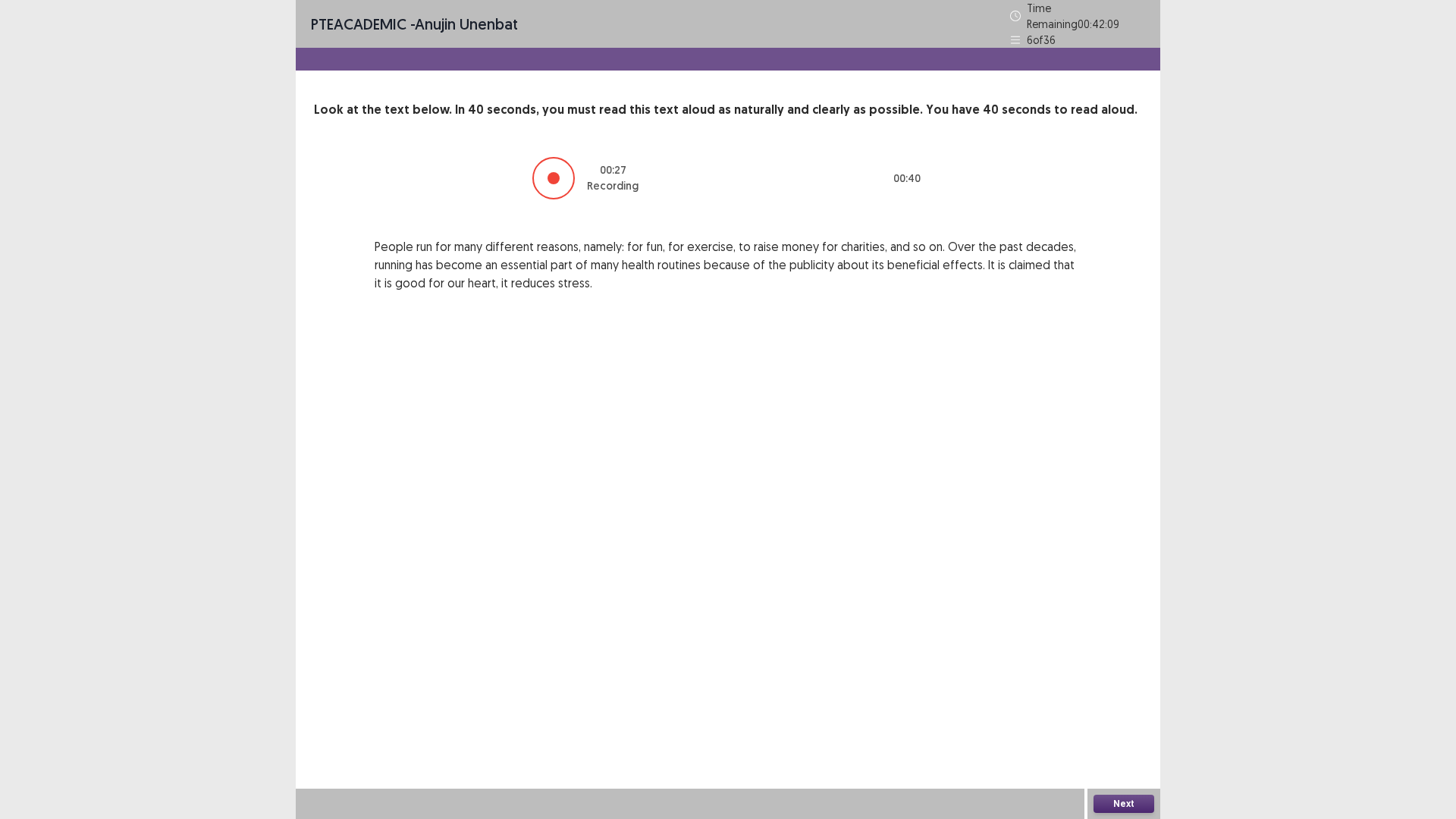
click at [1108, 690] on button "Next" at bounding box center [1123, 804] width 61 height 18
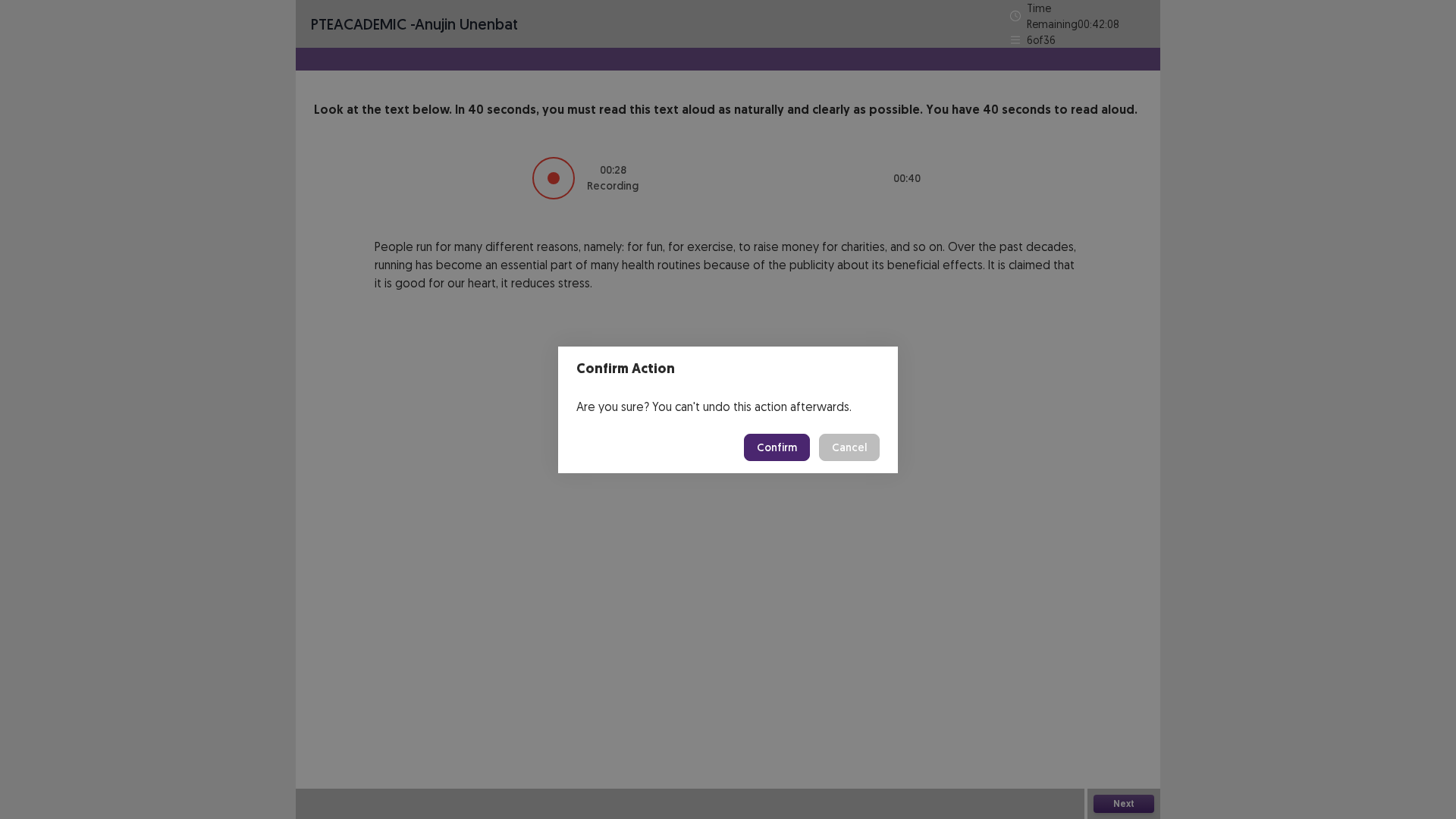
click at [763, 444] on button "Confirm" at bounding box center [776, 447] width 66 height 27
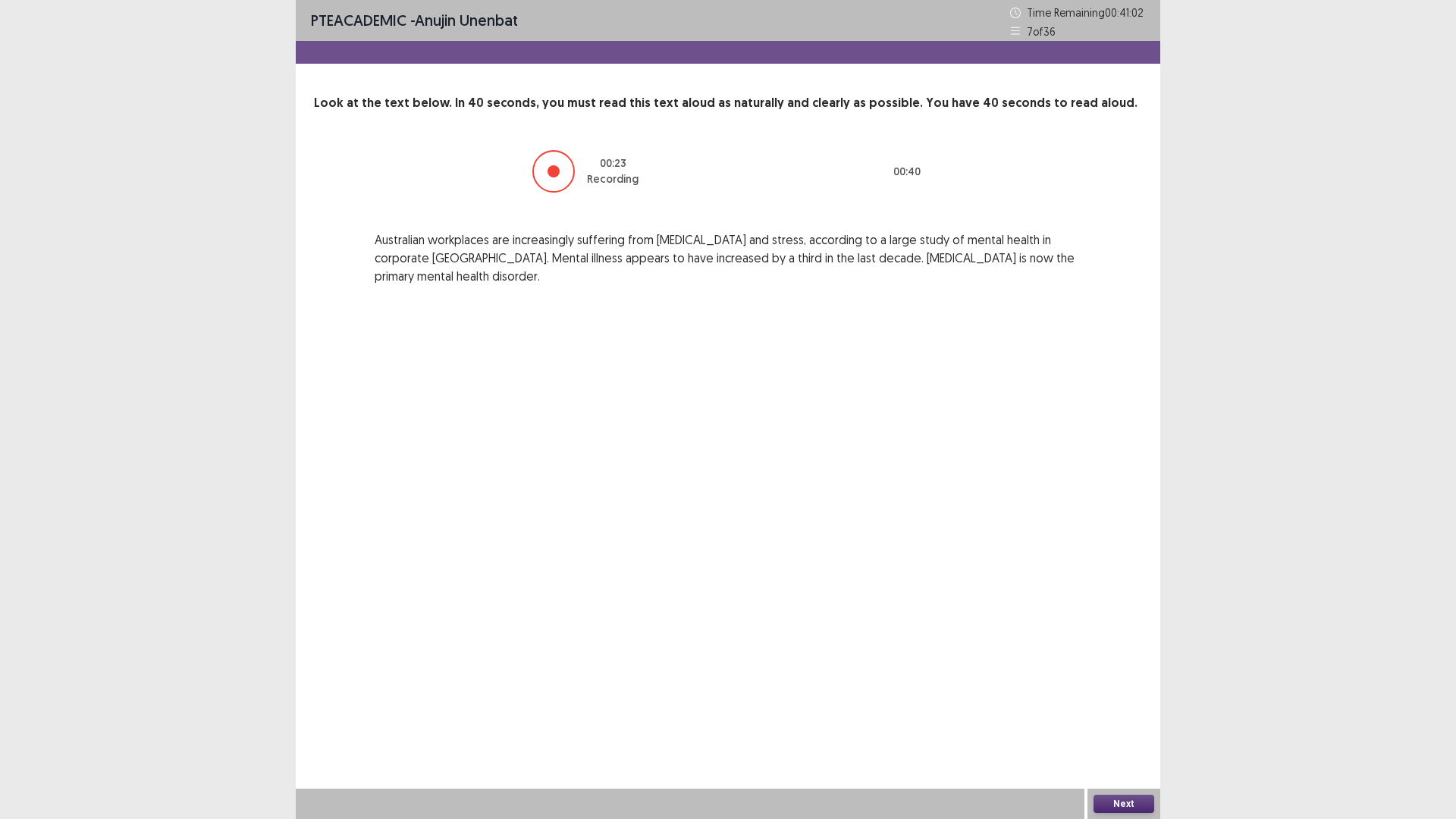
click at [1115, 690] on button "Next" at bounding box center [1123, 804] width 61 height 18
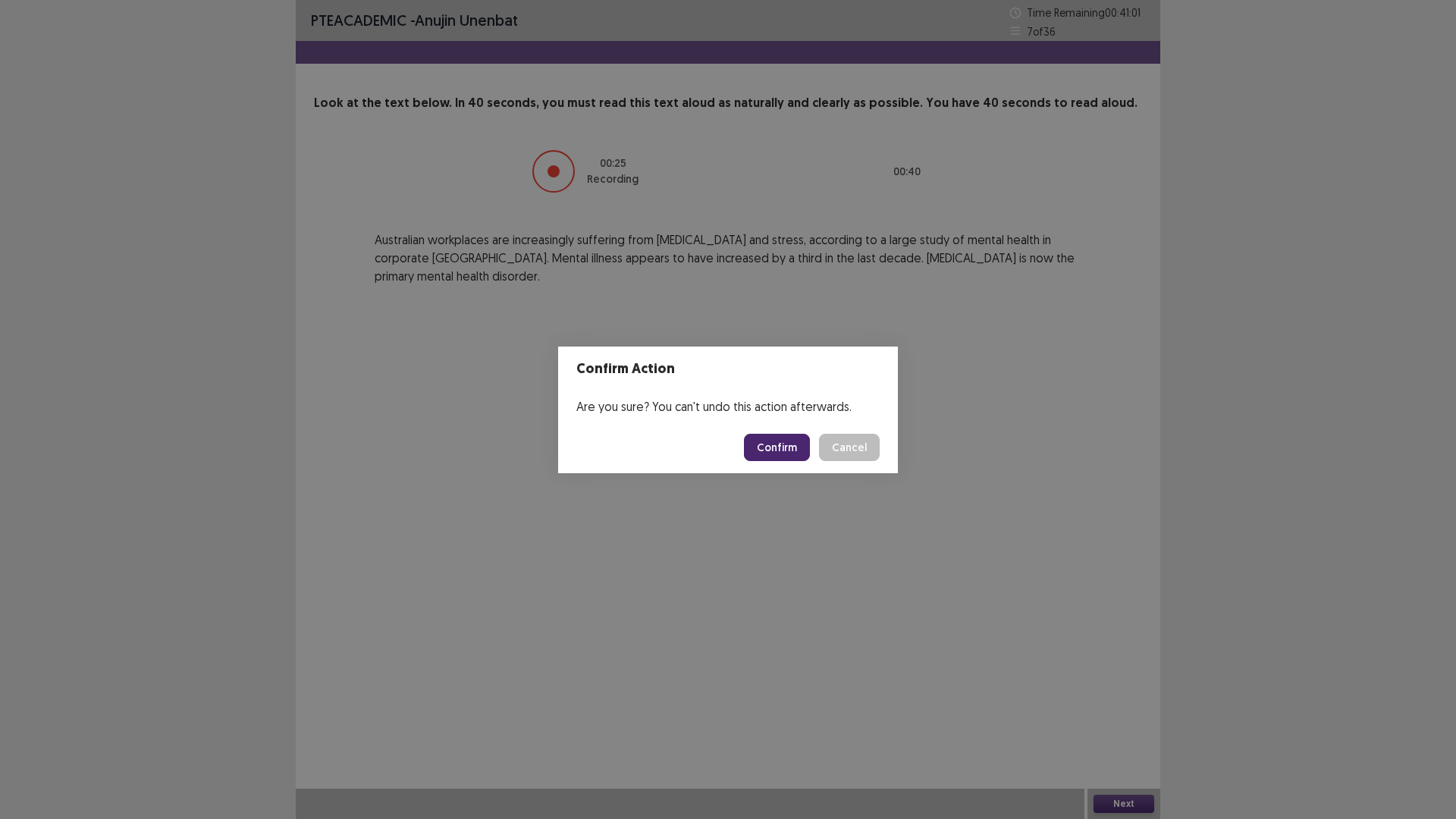
click at [762, 439] on button "Confirm" at bounding box center [776, 447] width 66 height 27
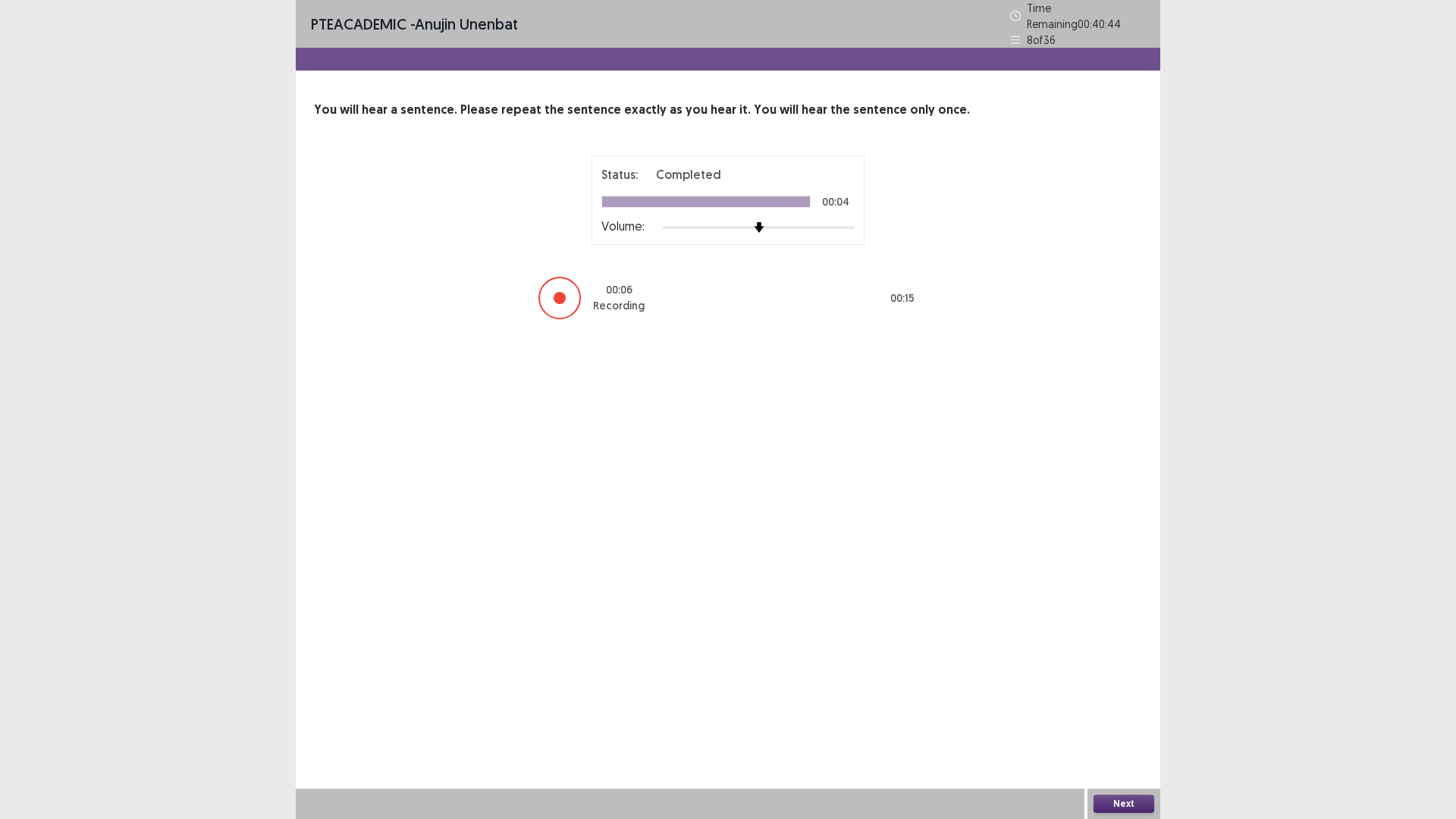
click at [1128, 690] on button "Next" at bounding box center [1123, 804] width 61 height 18
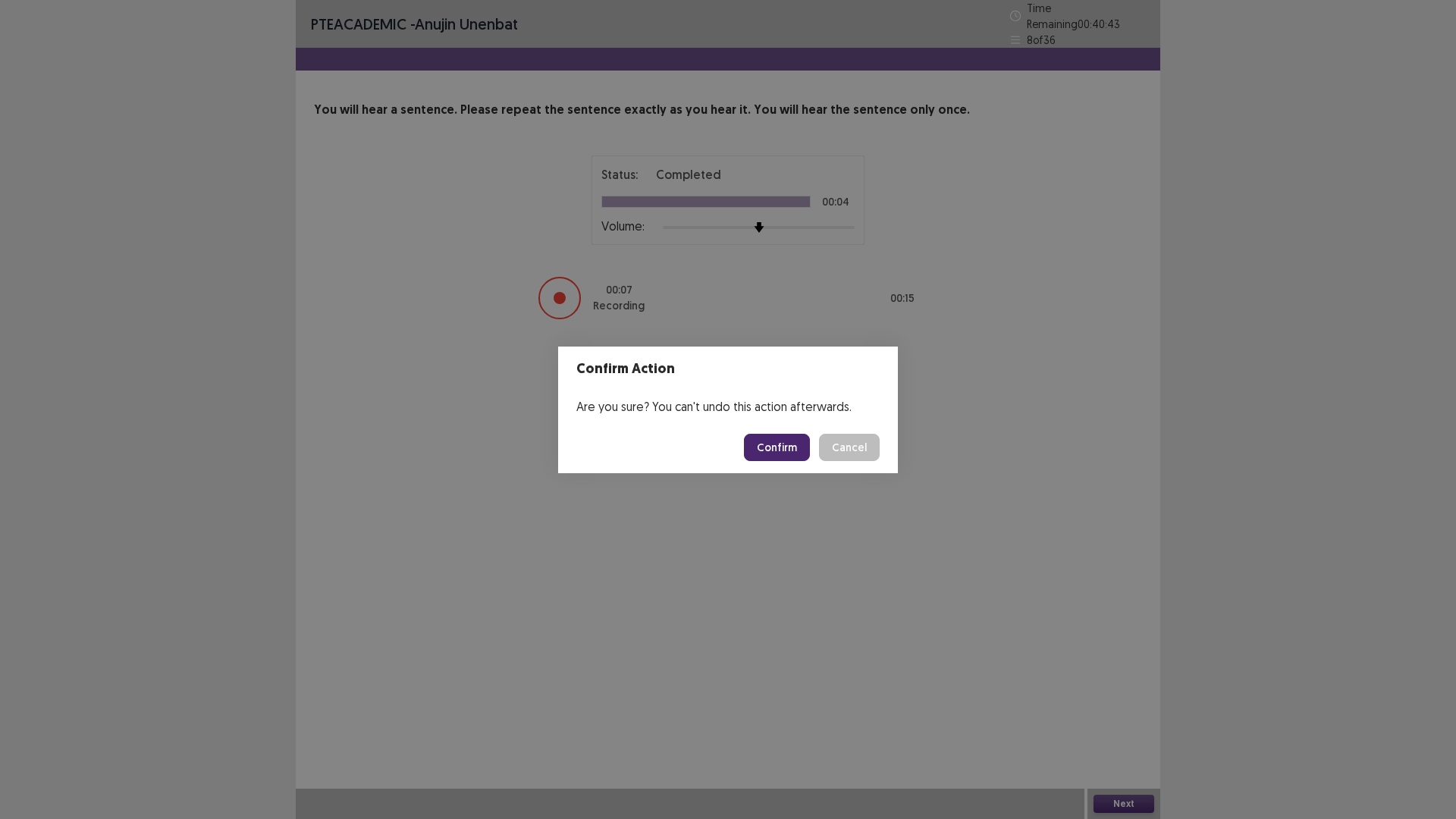
click at [805, 448] on button "Confirm" at bounding box center [776, 447] width 66 height 27
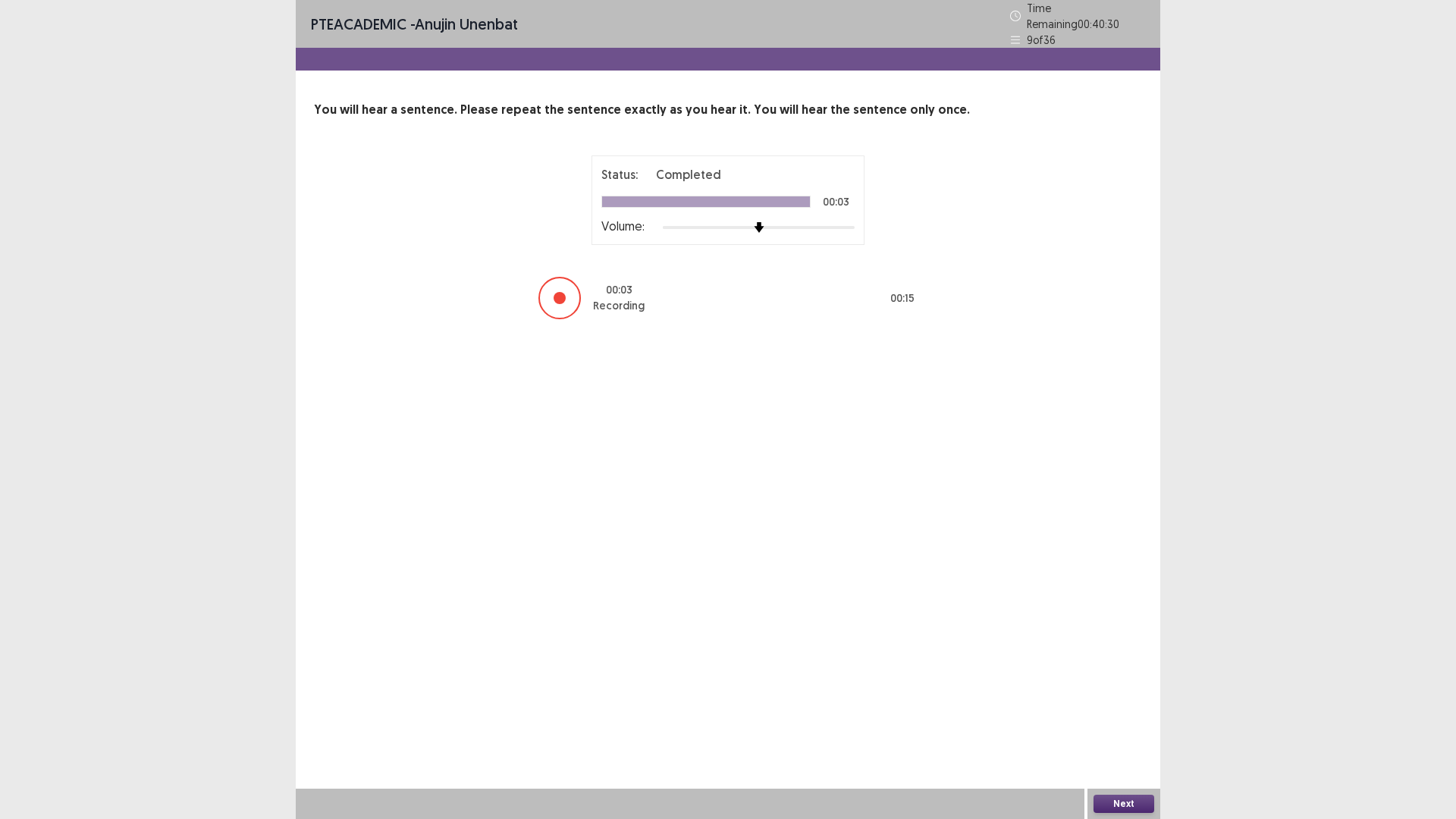
click at [1115, 690] on div "Next" at bounding box center [1124, 803] width 73 height 31
click at [1115, 690] on button "Next" at bounding box center [1123, 804] width 61 height 18
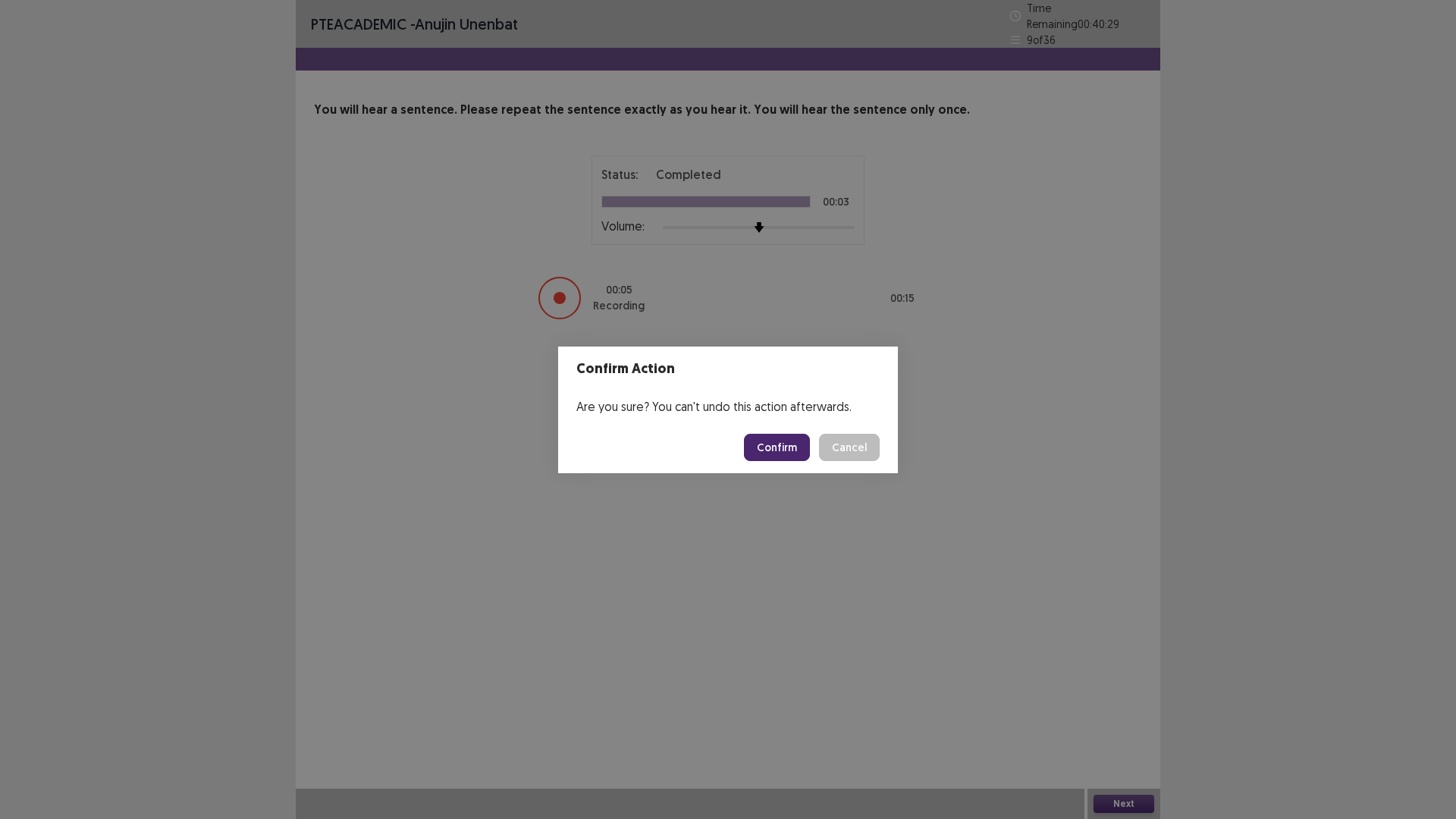
click at [801, 445] on button "Confirm" at bounding box center [776, 447] width 66 height 27
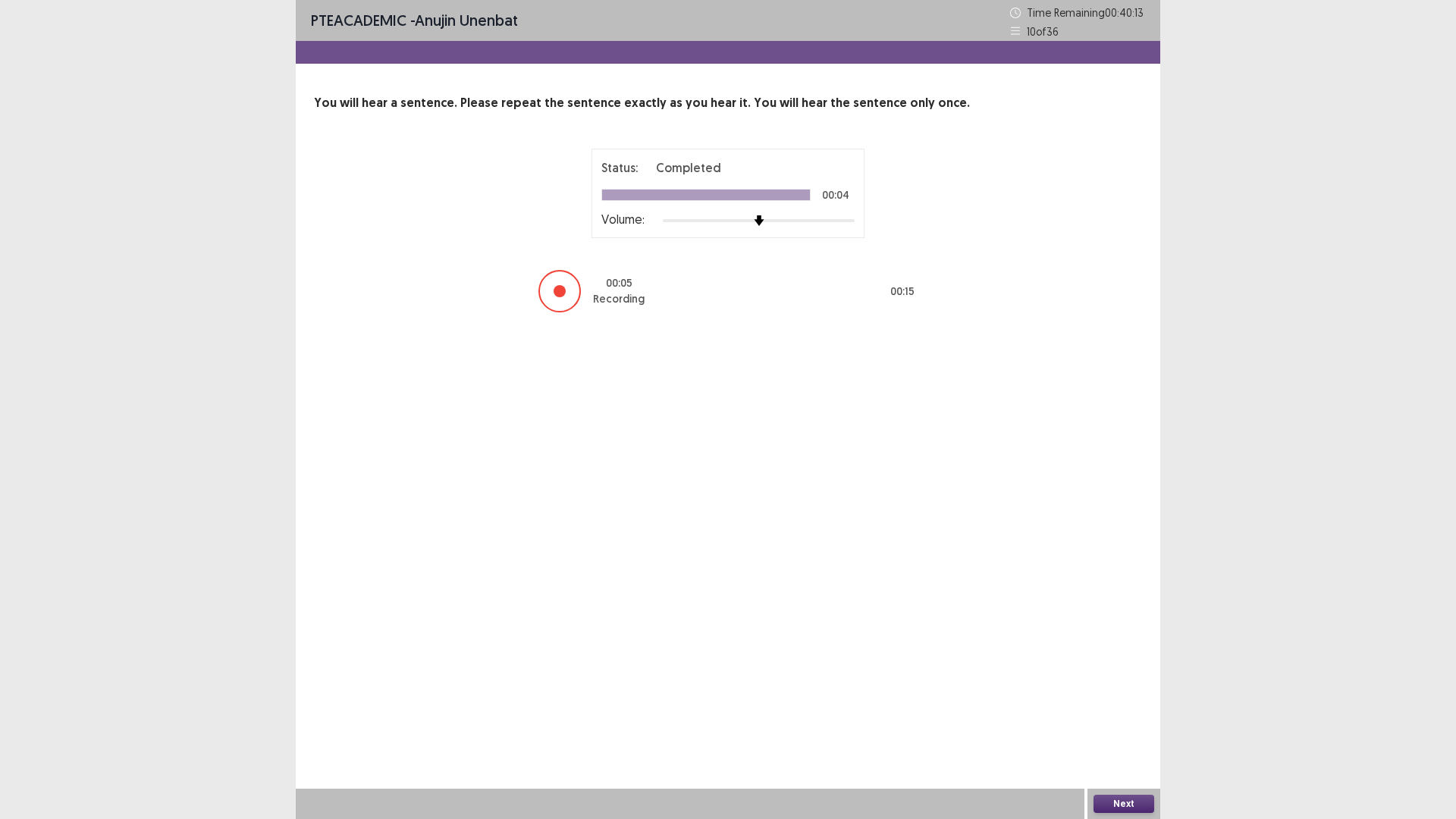
click at [1114, 690] on button "Next" at bounding box center [1123, 804] width 61 height 18
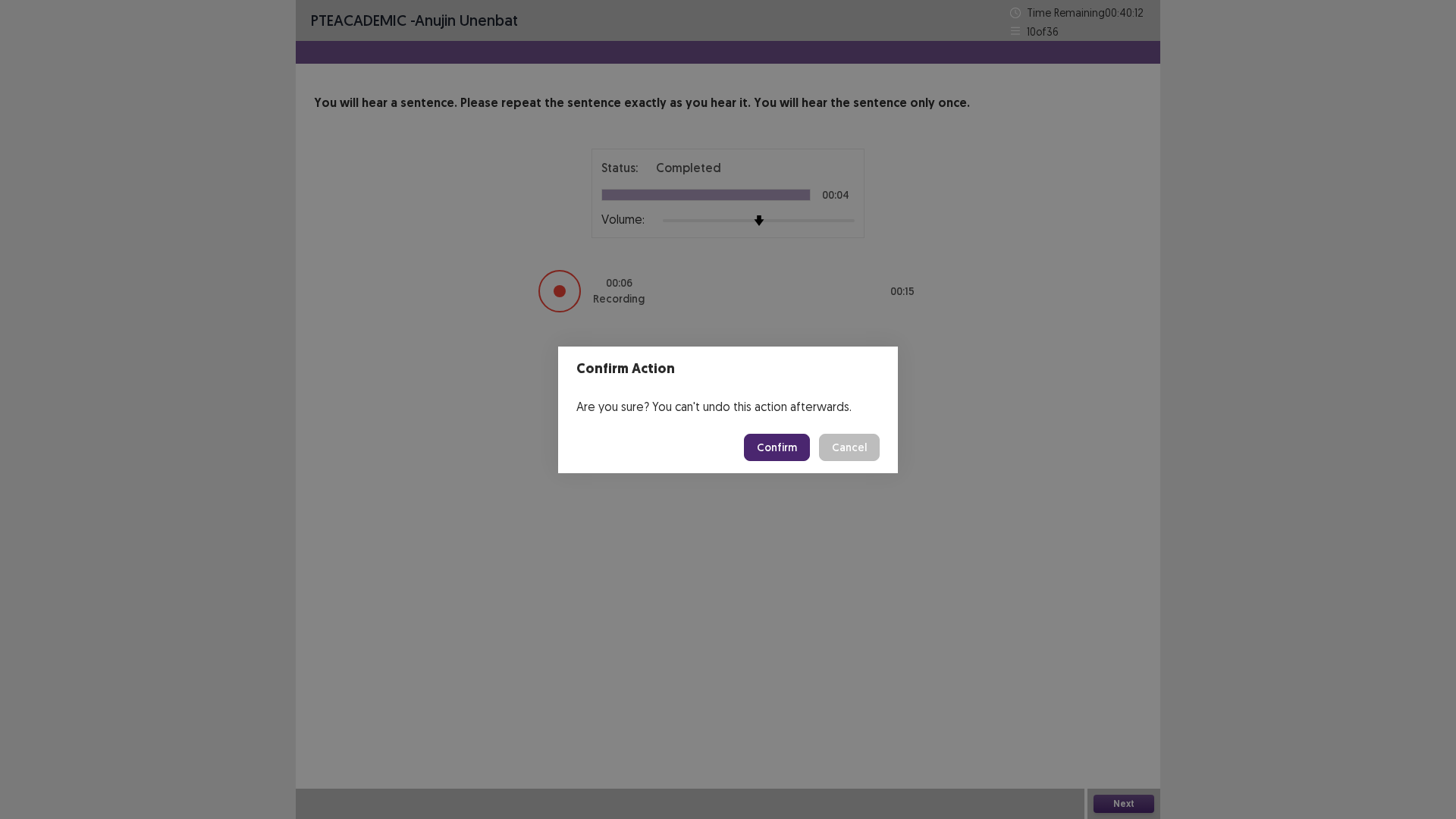
click at [773, 456] on button "Confirm" at bounding box center [776, 447] width 66 height 27
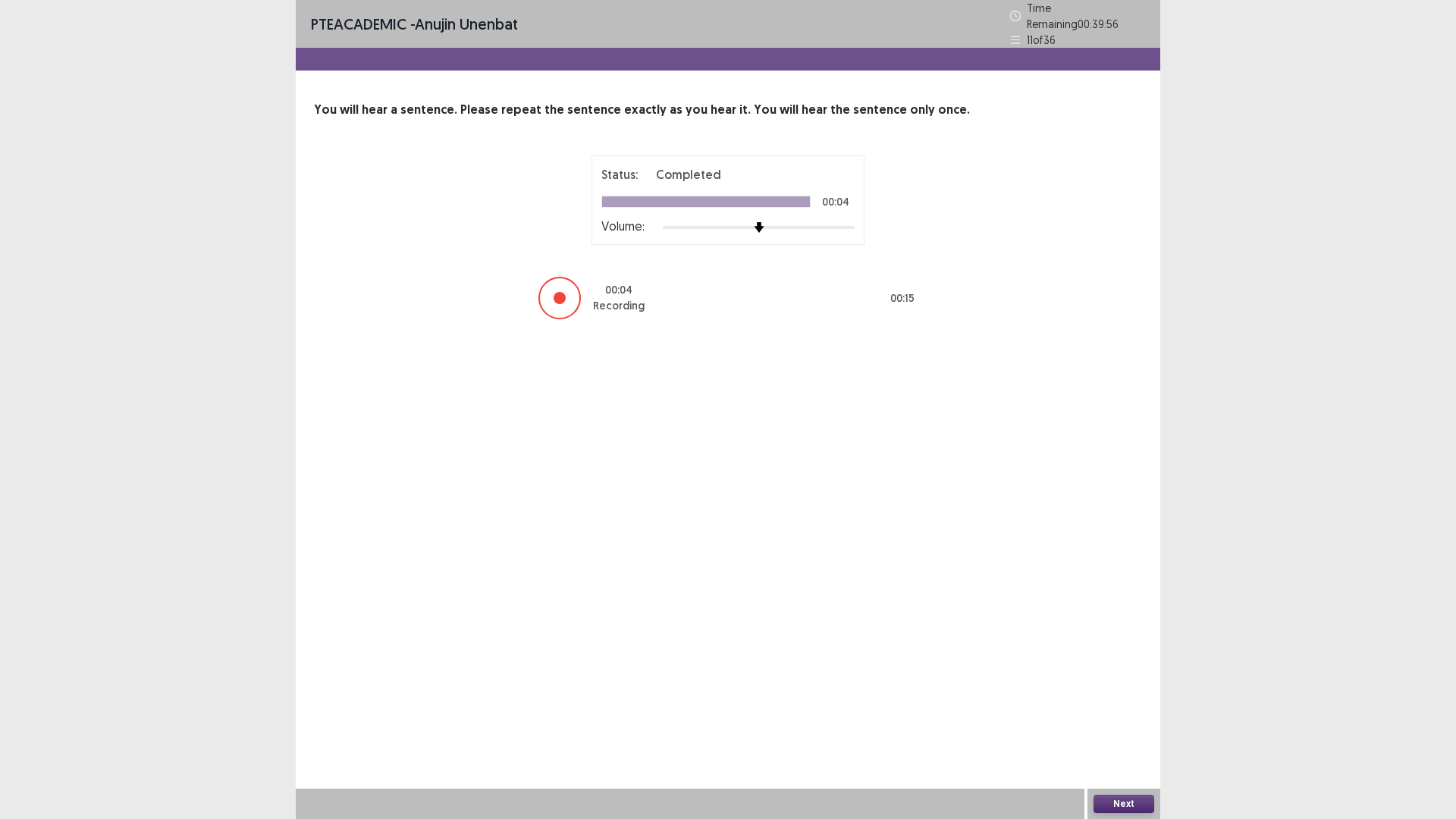
click at [1122, 690] on button "Next" at bounding box center [1123, 804] width 61 height 18
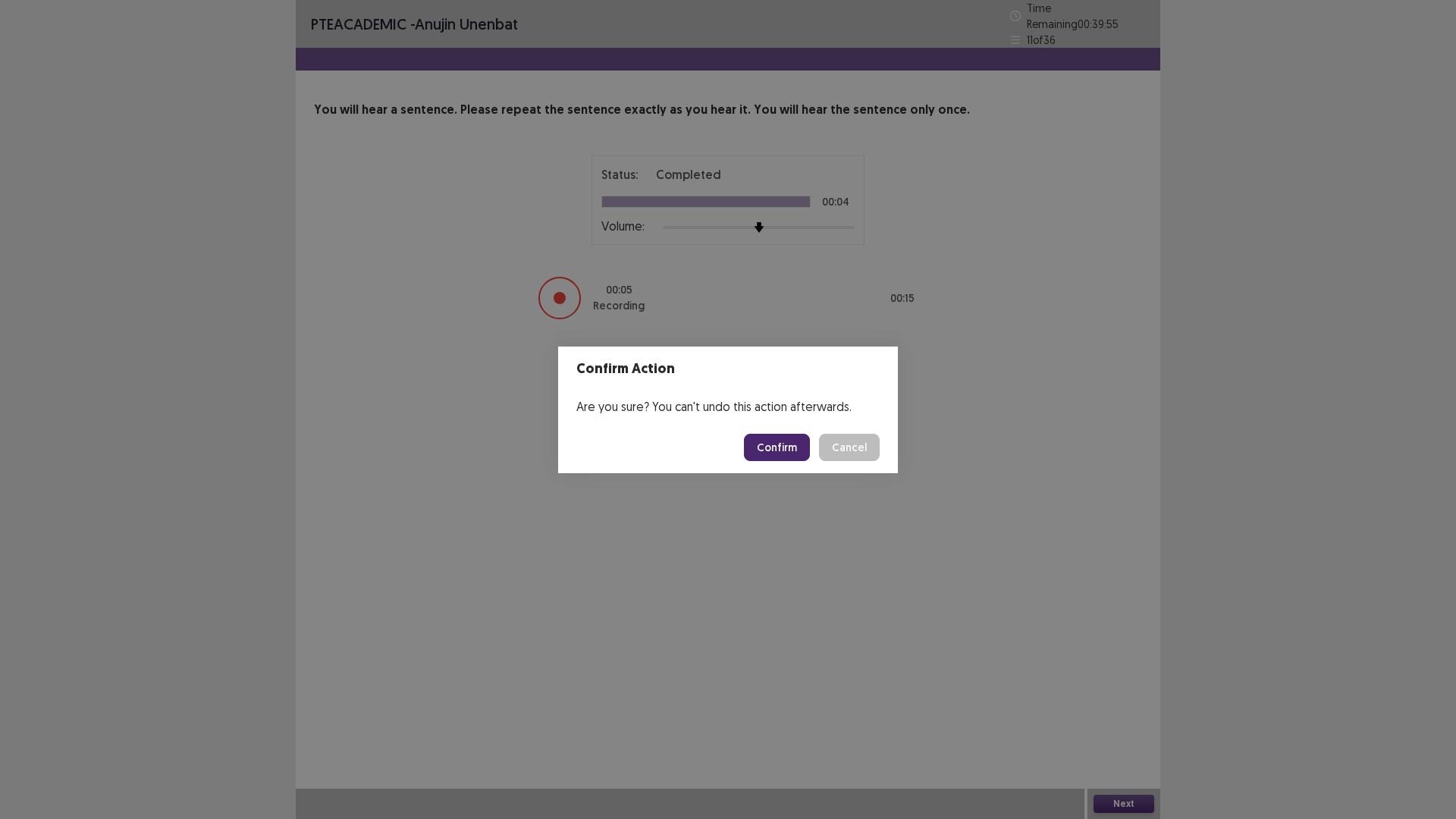
click at [781, 437] on button "Confirm" at bounding box center [776, 447] width 66 height 27
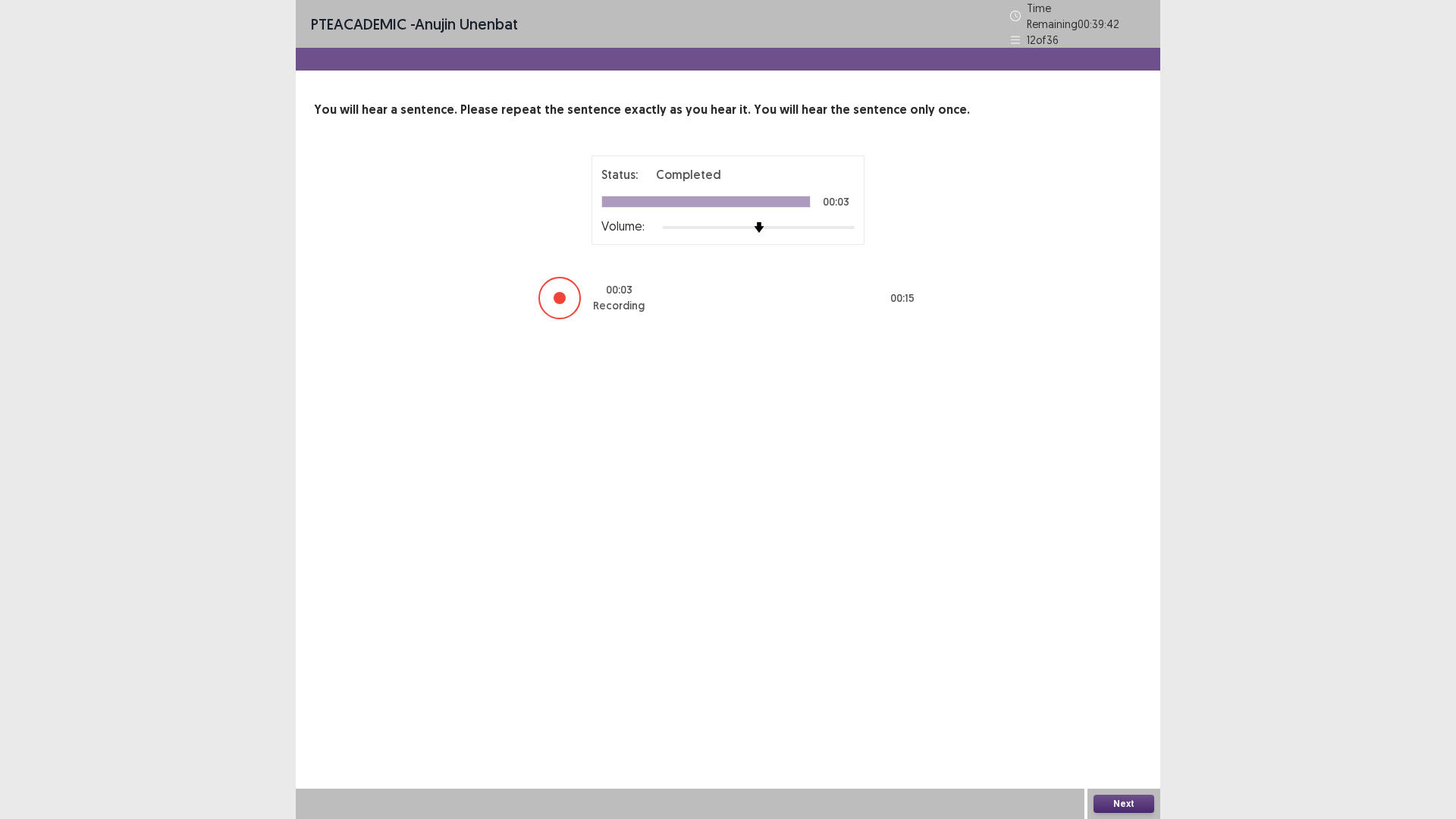
click at [1142, 690] on button "Next" at bounding box center [1123, 804] width 61 height 18
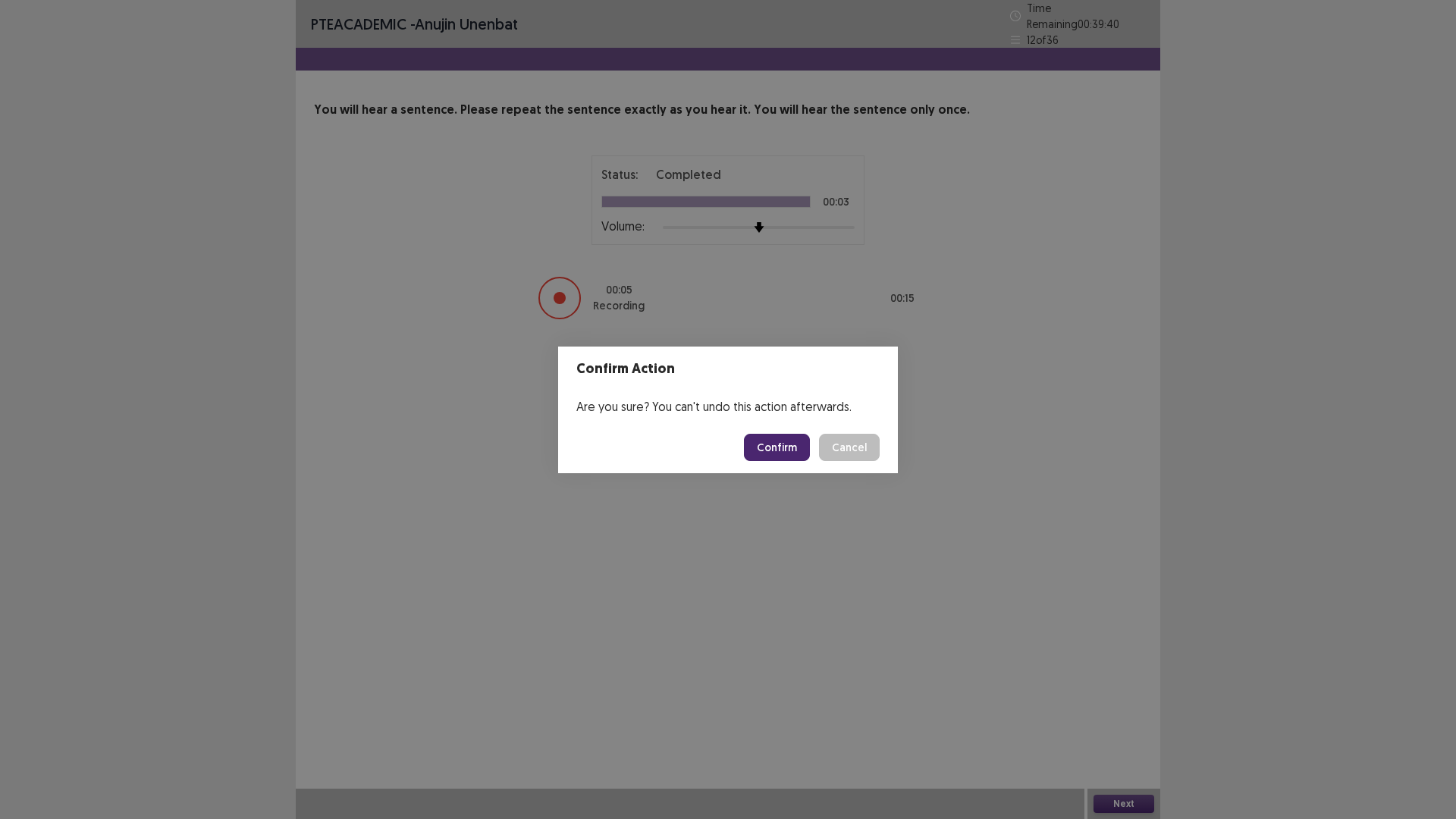
click at [803, 455] on button "Confirm" at bounding box center [776, 447] width 66 height 27
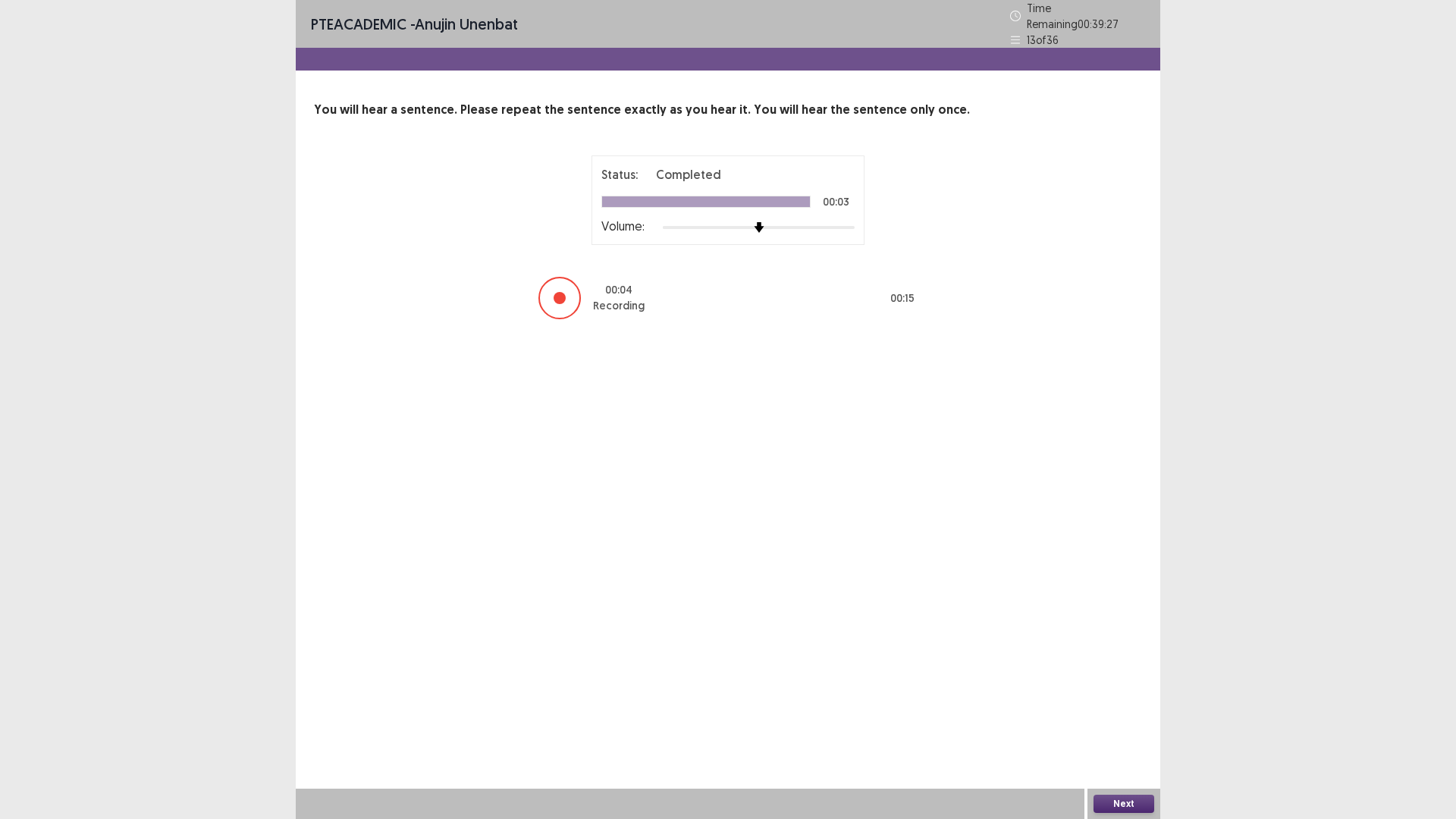
click at [1135, 690] on button "Next" at bounding box center [1123, 804] width 61 height 18
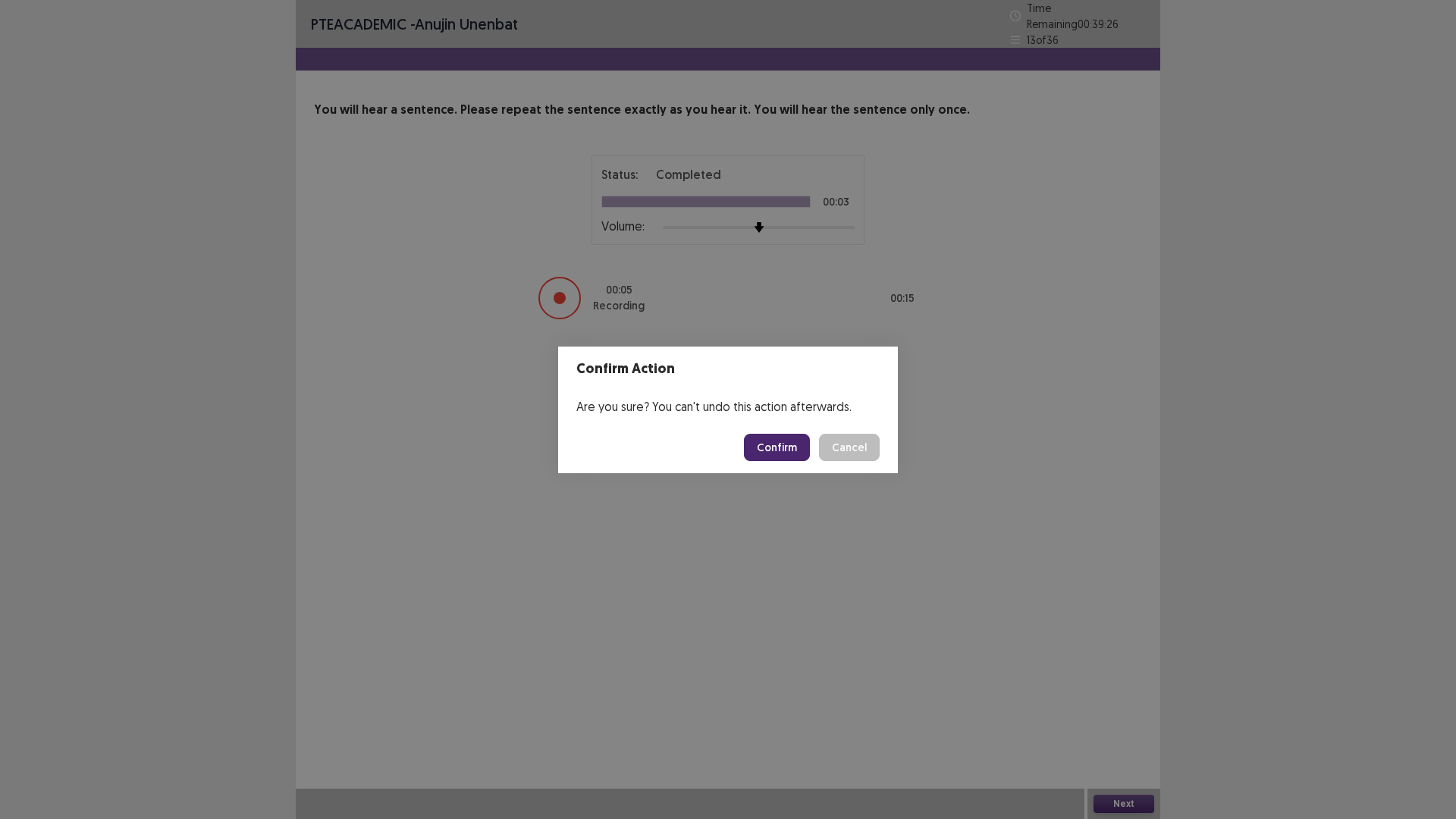
click at [782, 461] on footer "Confirm Cancel" at bounding box center [728, 448] width 340 height 51
click at [792, 449] on button "Confirm" at bounding box center [776, 447] width 66 height 27
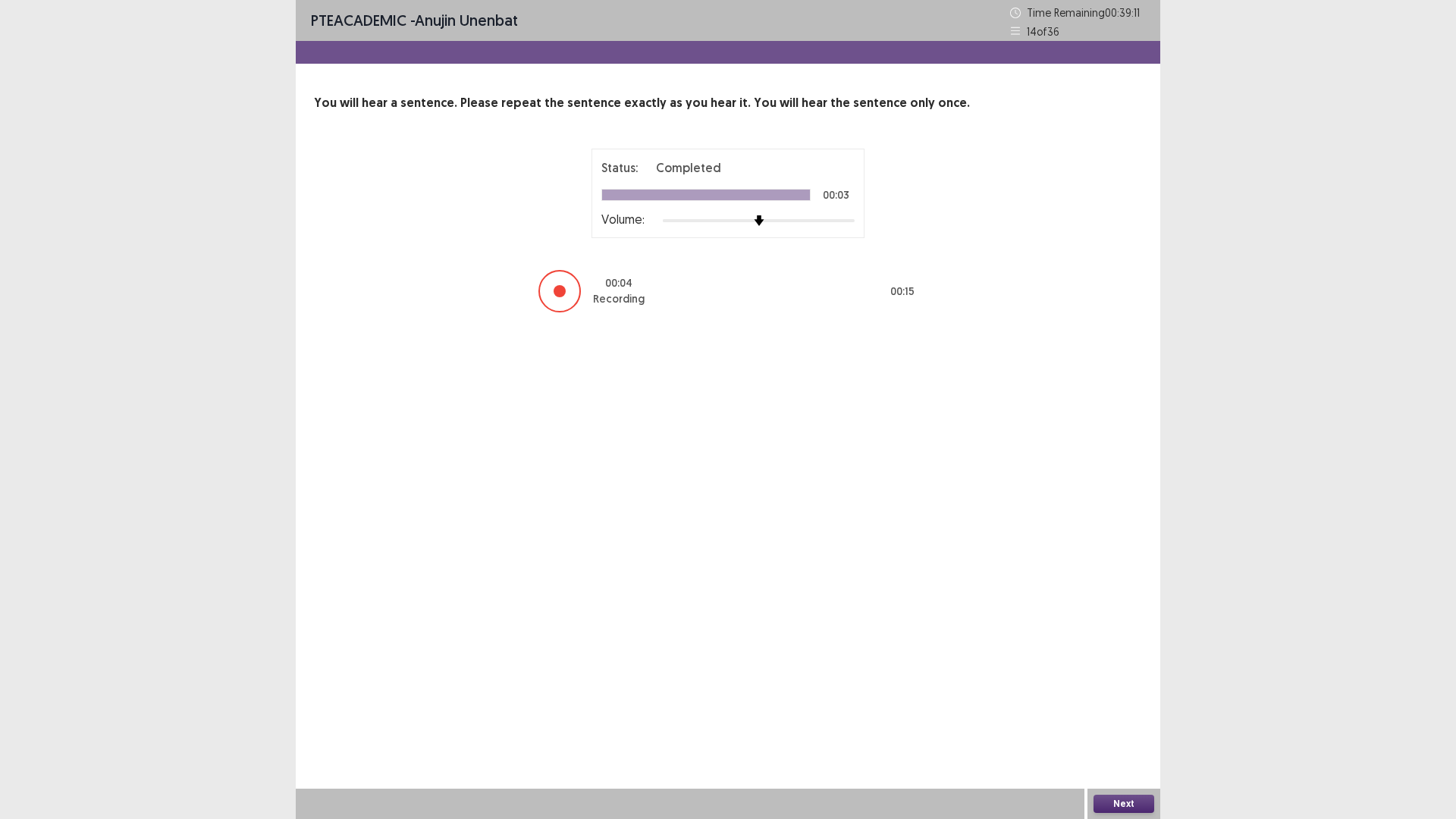
click at [1115, 690] on button "Next" at bounding box center [1123, 804] width 61 height 18
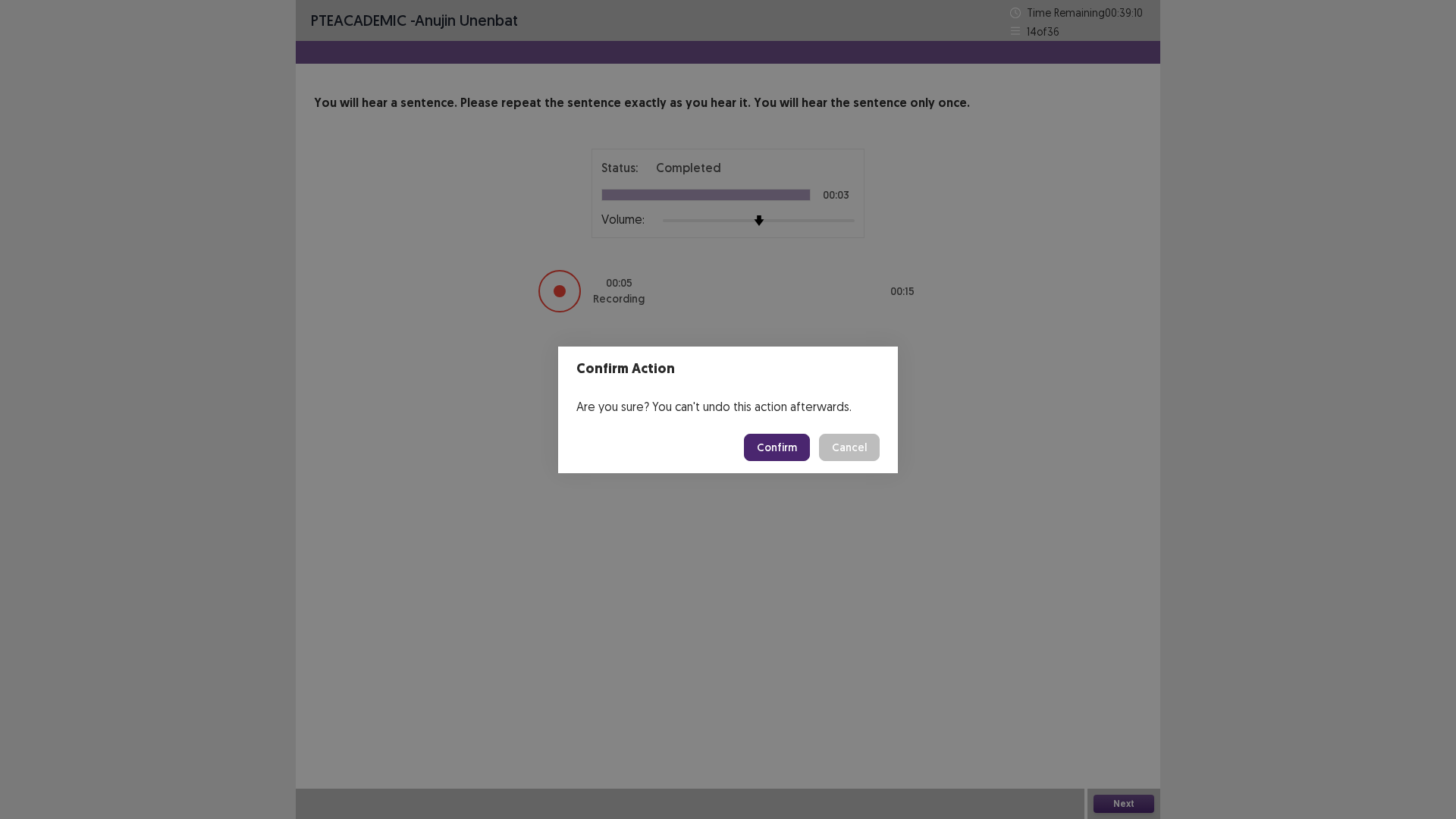
click at [774, 438] on button "Confirm" at bounding box center [776, 447] width 66 height 27
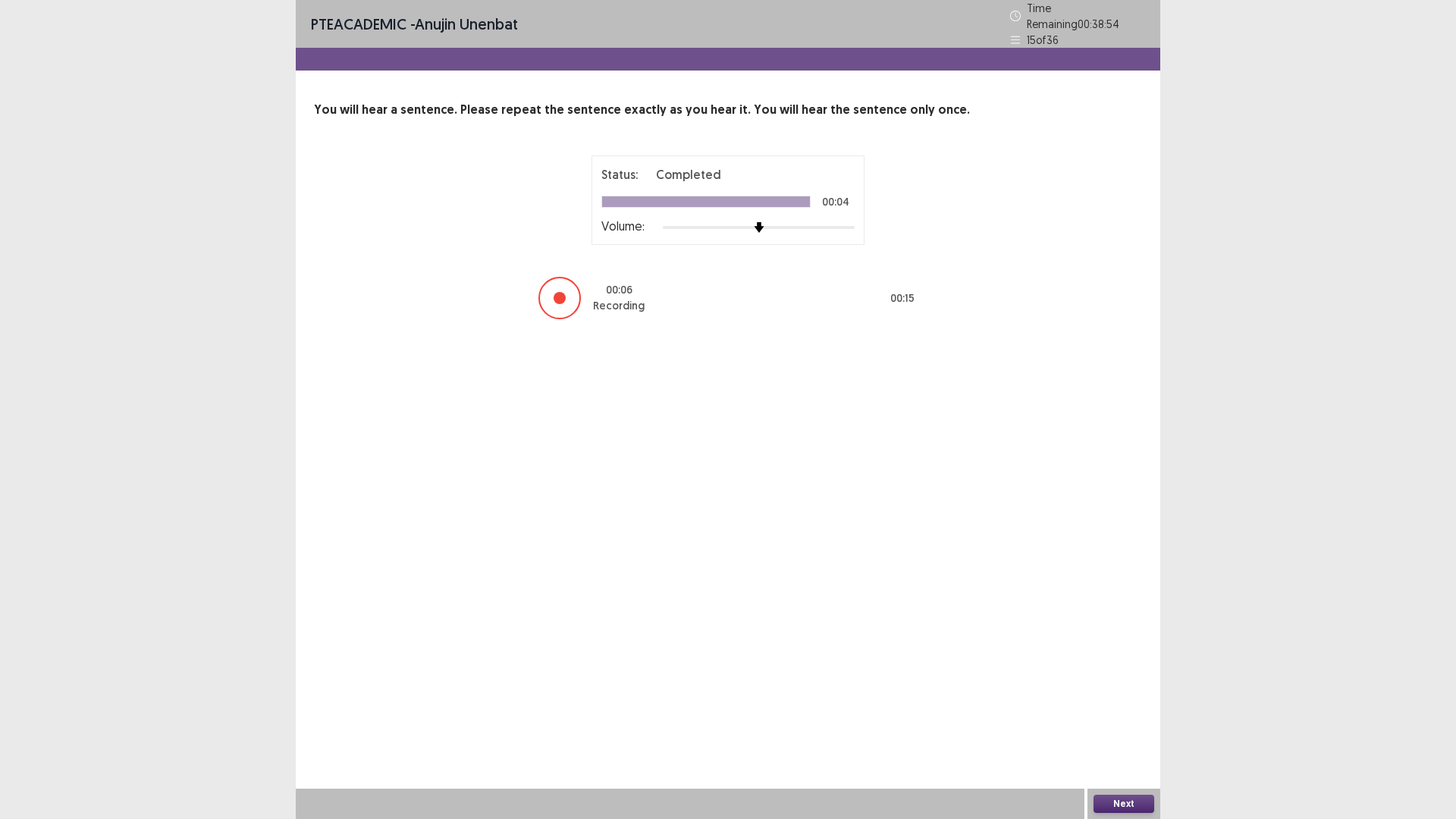
click at [1121, 690] on button "Next" at bounding box center [1123, 804] width 61 height 18
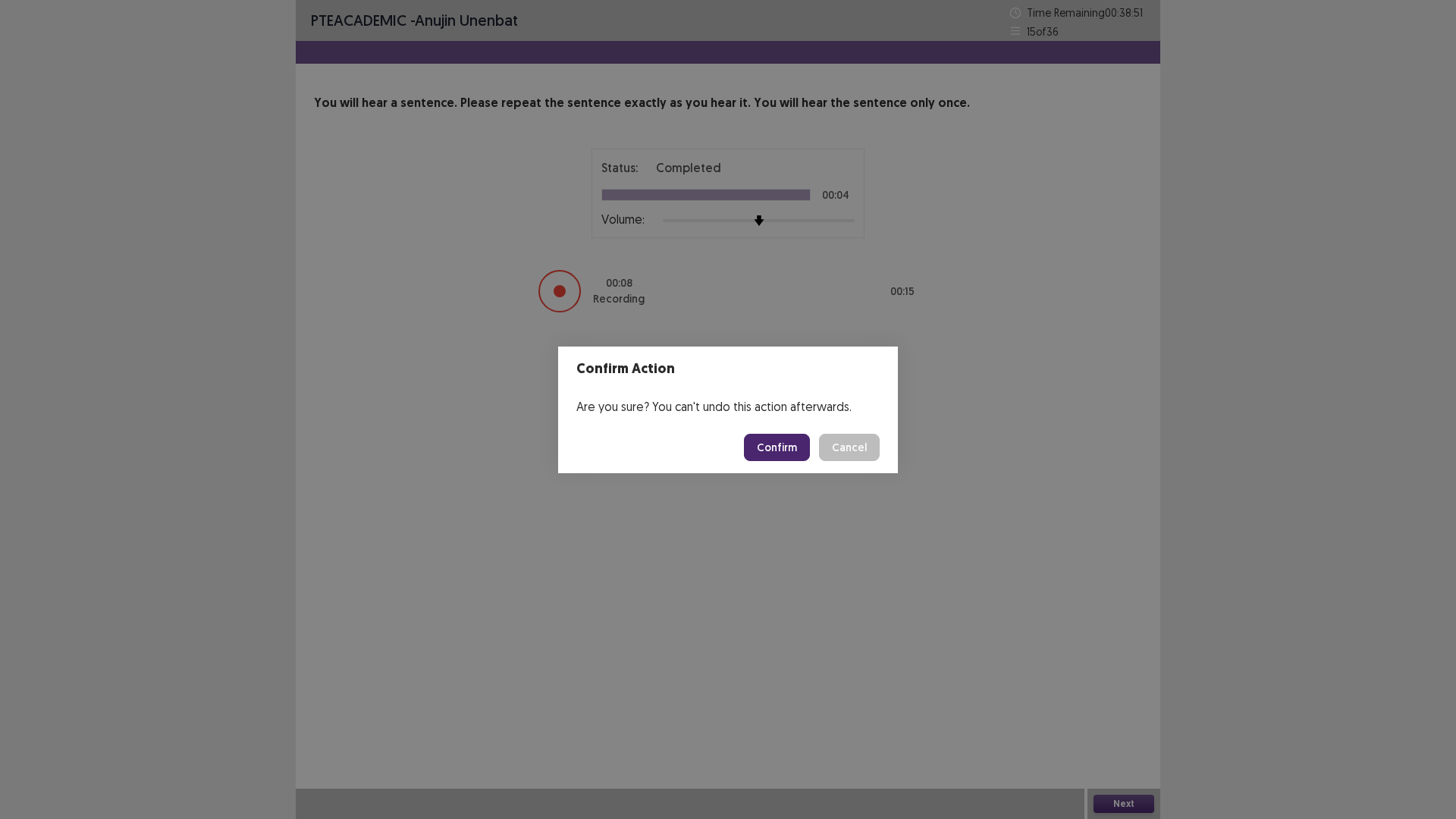
click at [787, 439] on button "Confirm" at bounding box center [776, 447] width 66 height 27
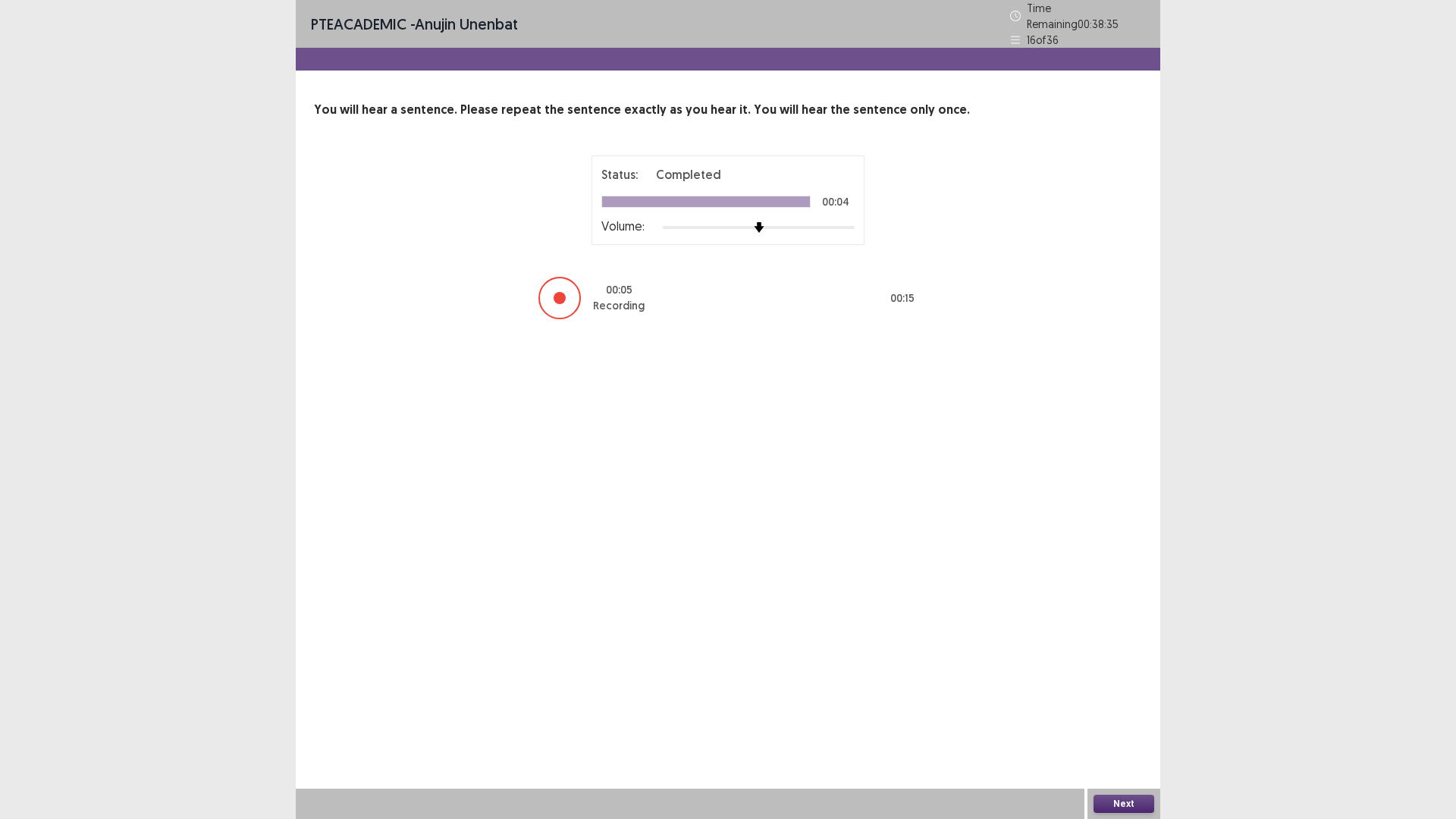
click at [1123, 690] on button "Next" at bounding box center [1123, 804] width 61 height 18
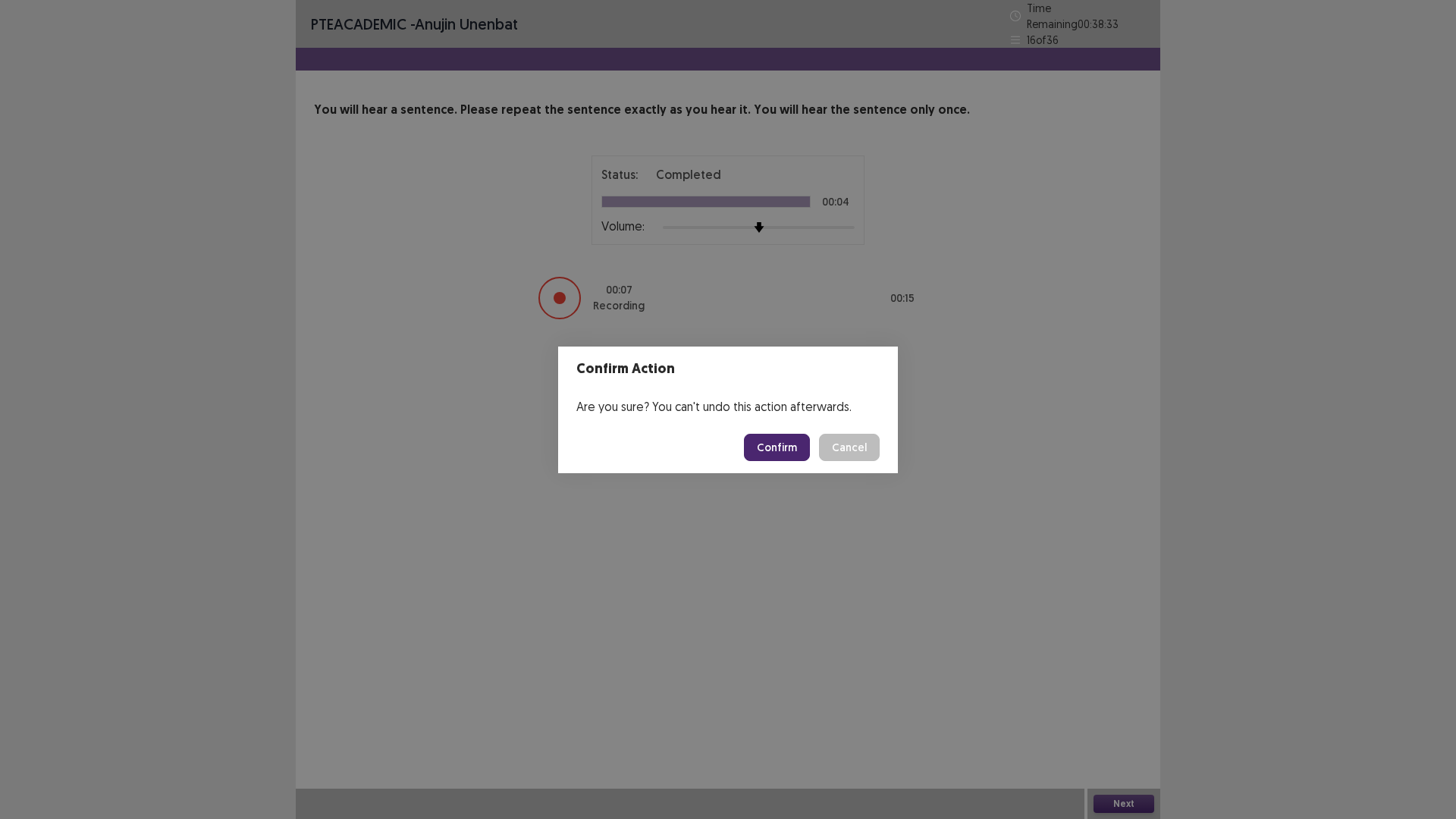
click at [772, 449] on button "Confirm" at bounding box center [776, 447] width 66 height 27
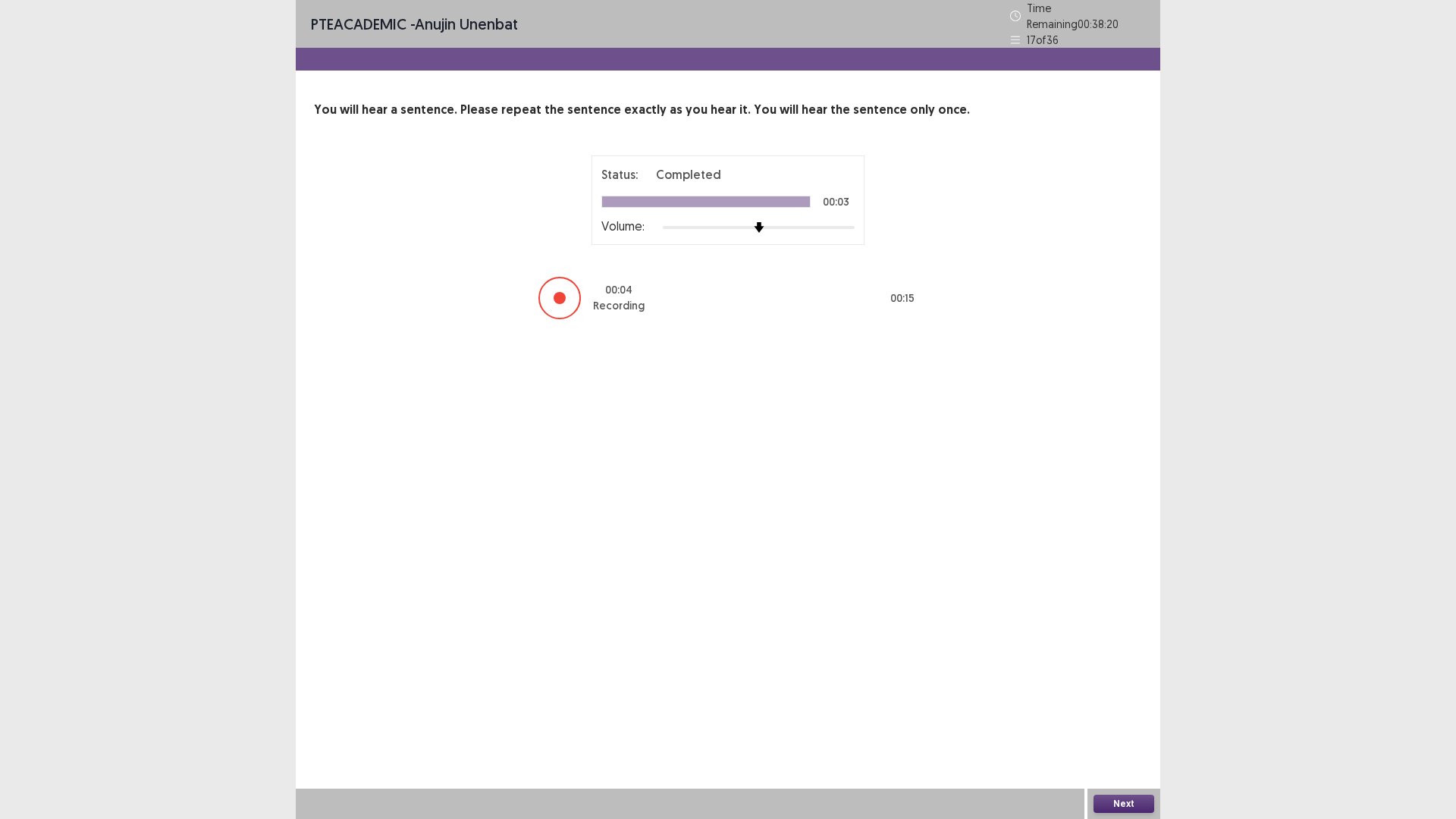
click at [1141, 690] on button "Next" at bounding box center [1123, 804] width 61 height 18
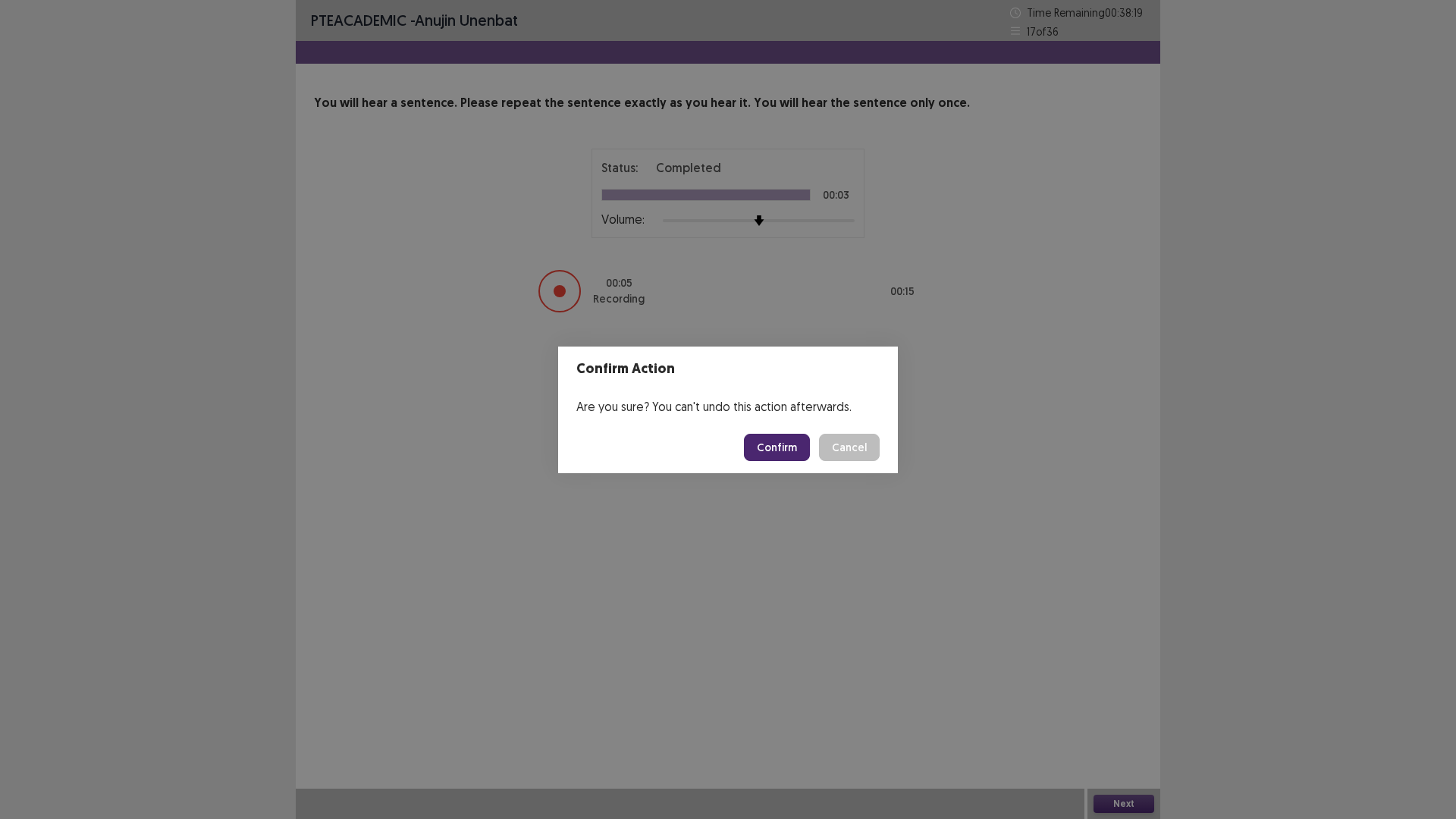
drag, startPoint x: 787, startPoint y: 424, endPoint x: 800, endPoint y: 433, distance: 15.8
click at [790, 426] on footer "Confirm Cancel" at bounding box center [728, 448] width 340 height 51
click at [801, 434] on button "Confirm" at bounding box center [776, 447] width 66 height 27
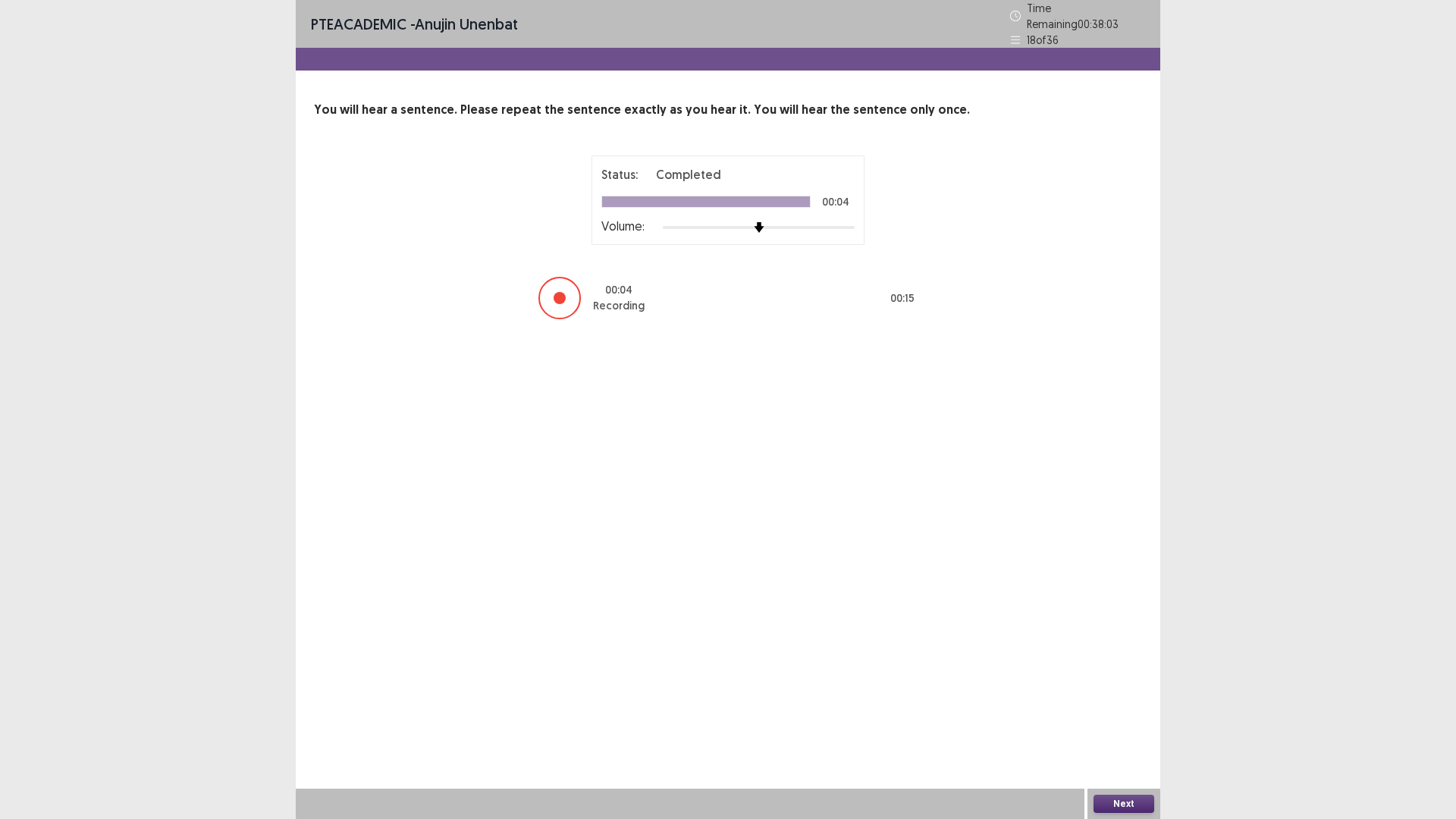
click at [1125, 690] on button "Next" at bounding box center [1123, 804] width 61 height 18
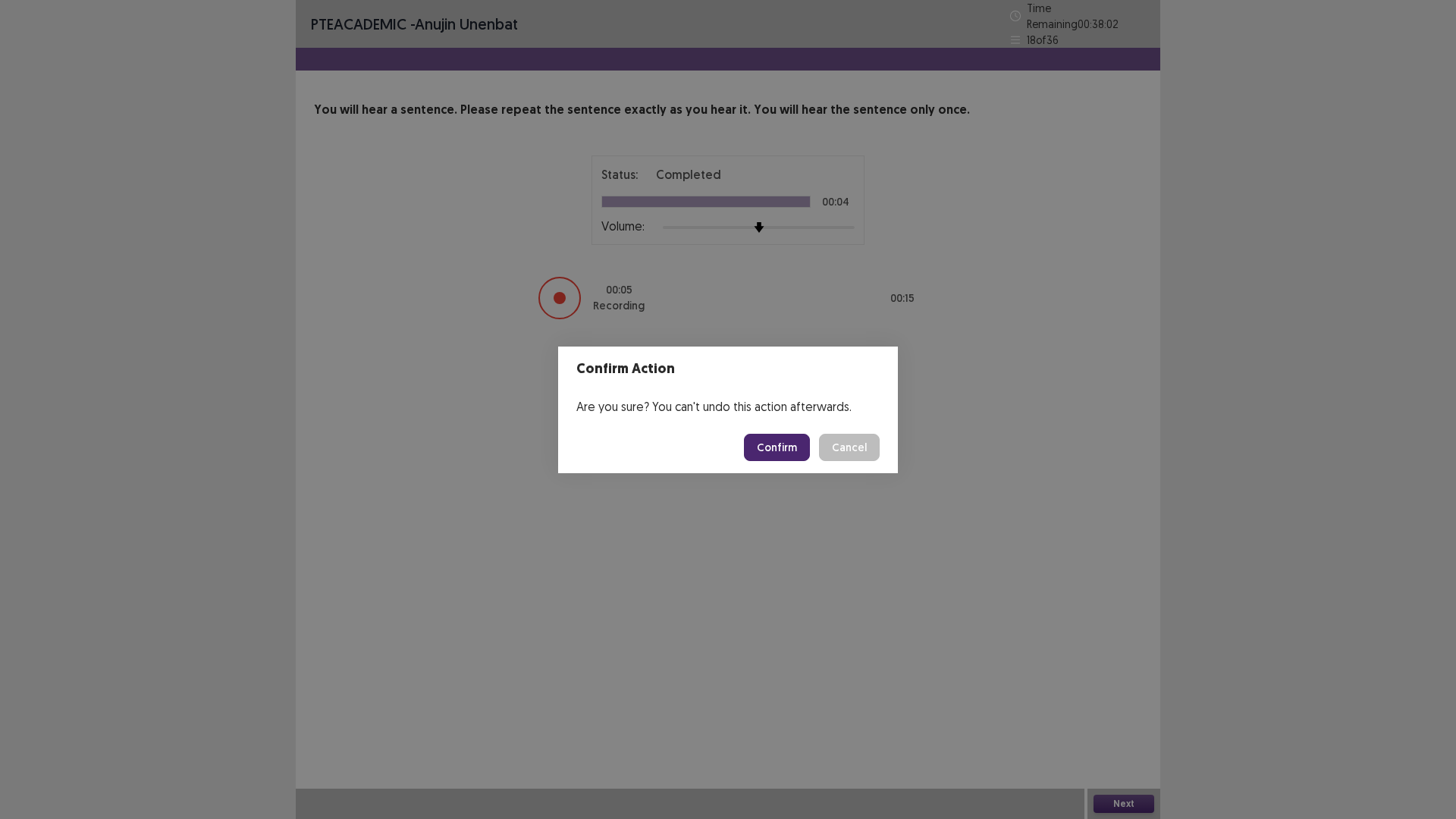
click at [782, 448] on button "Confirm" at bounding box center [776, 447] width 66 height 27
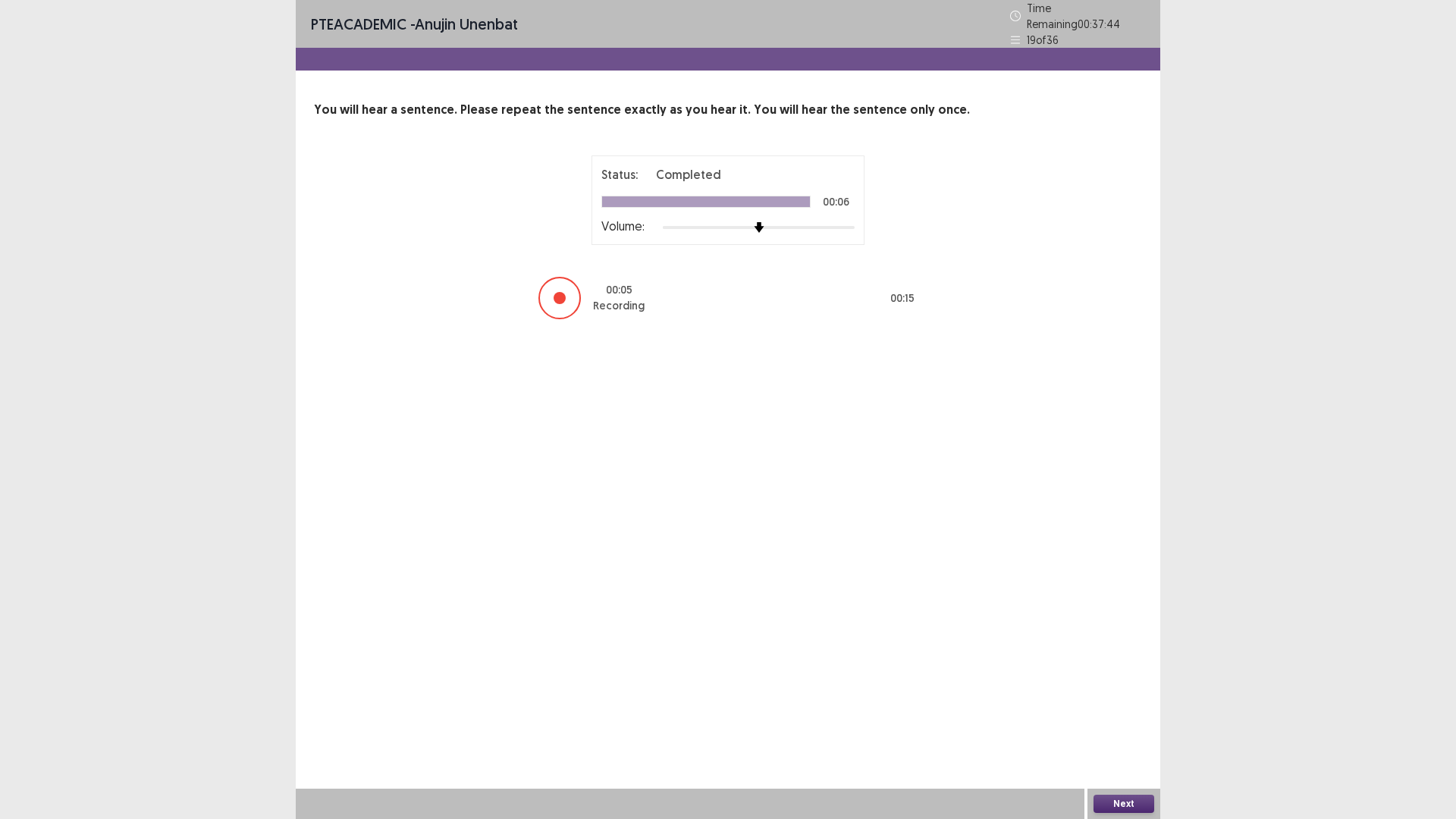
click at [1149, 690] on button "Next" at bounding box center [1123, 804] width 61 height 18
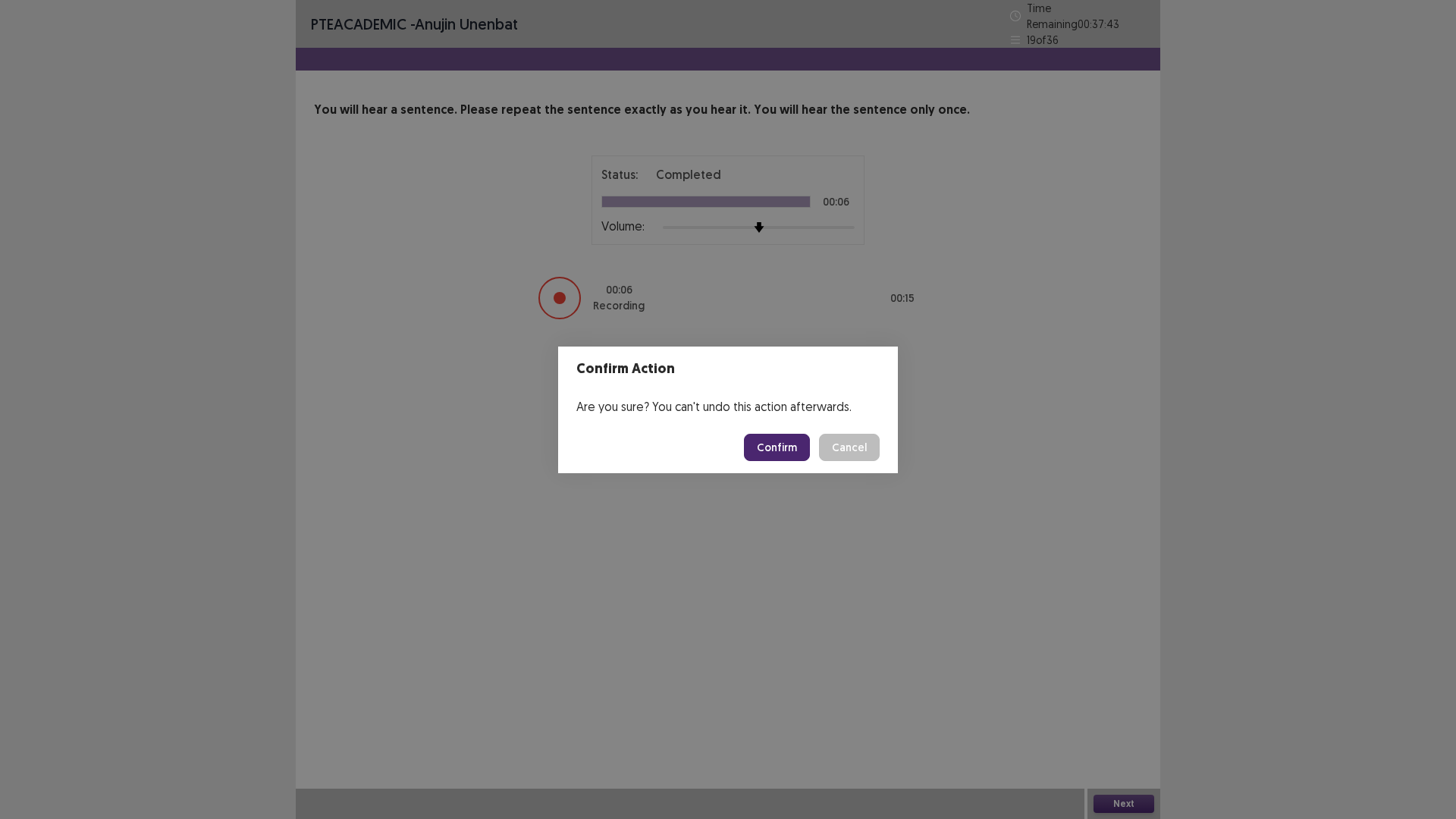
click at [778, 447] on button "Confirm" at bounding box center [776, 447] width 66 height 27
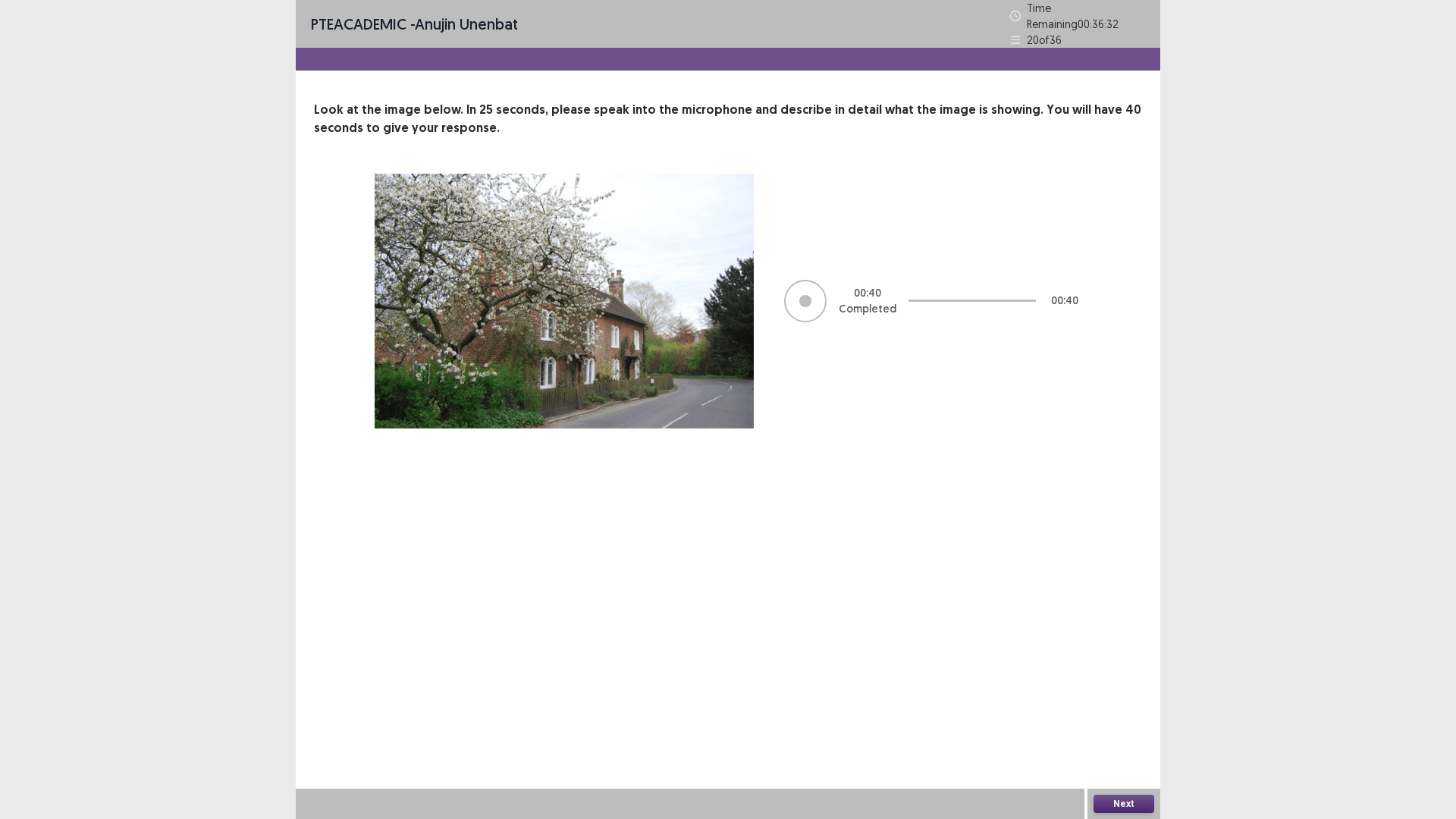
click at [1138, 690] on button "Next" at bounding box center [1123, 804] width 61 height 18
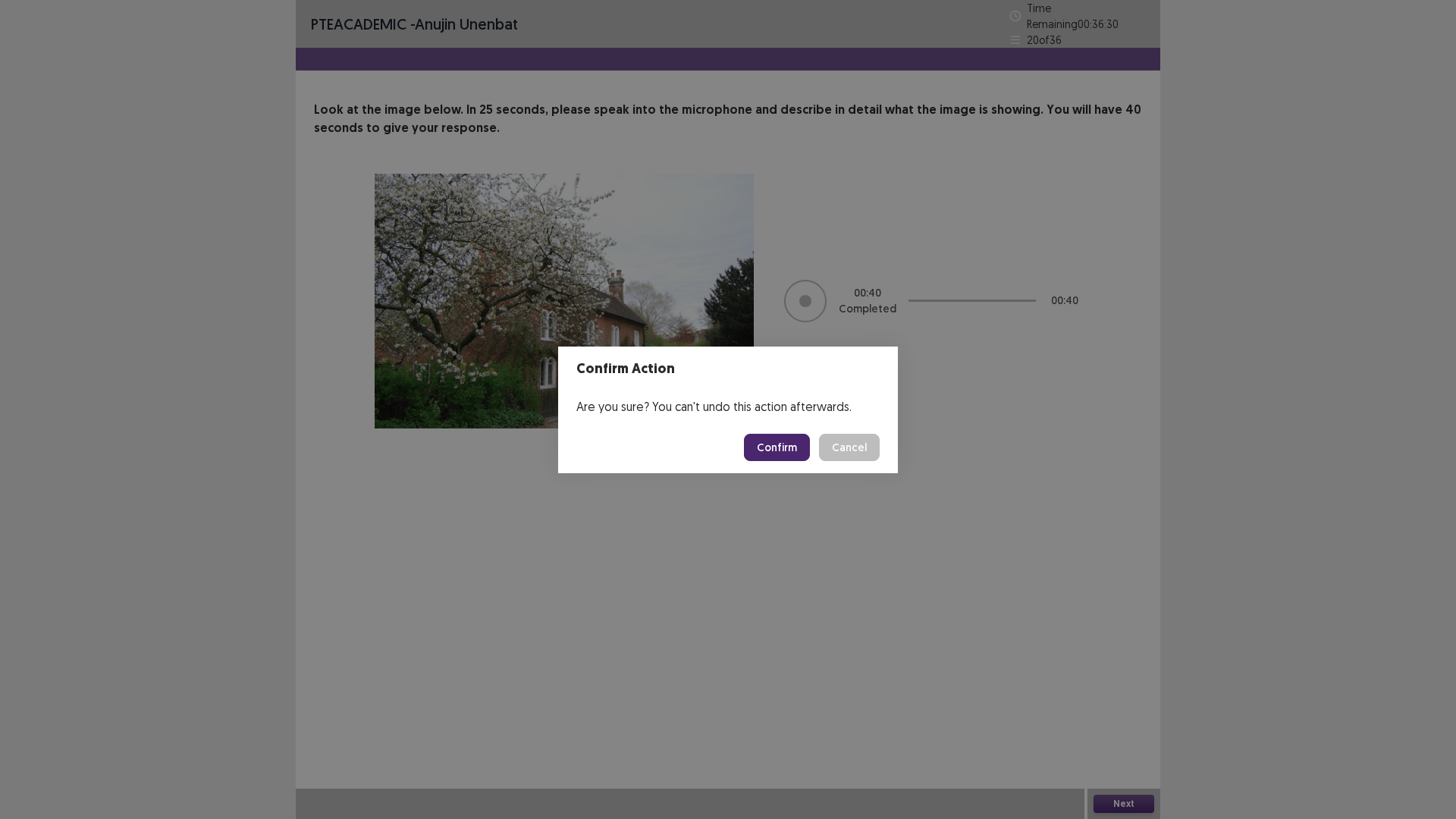
click at [797, 455] on button "Confirm" at bounding box center [776, 447] width 66 height 27
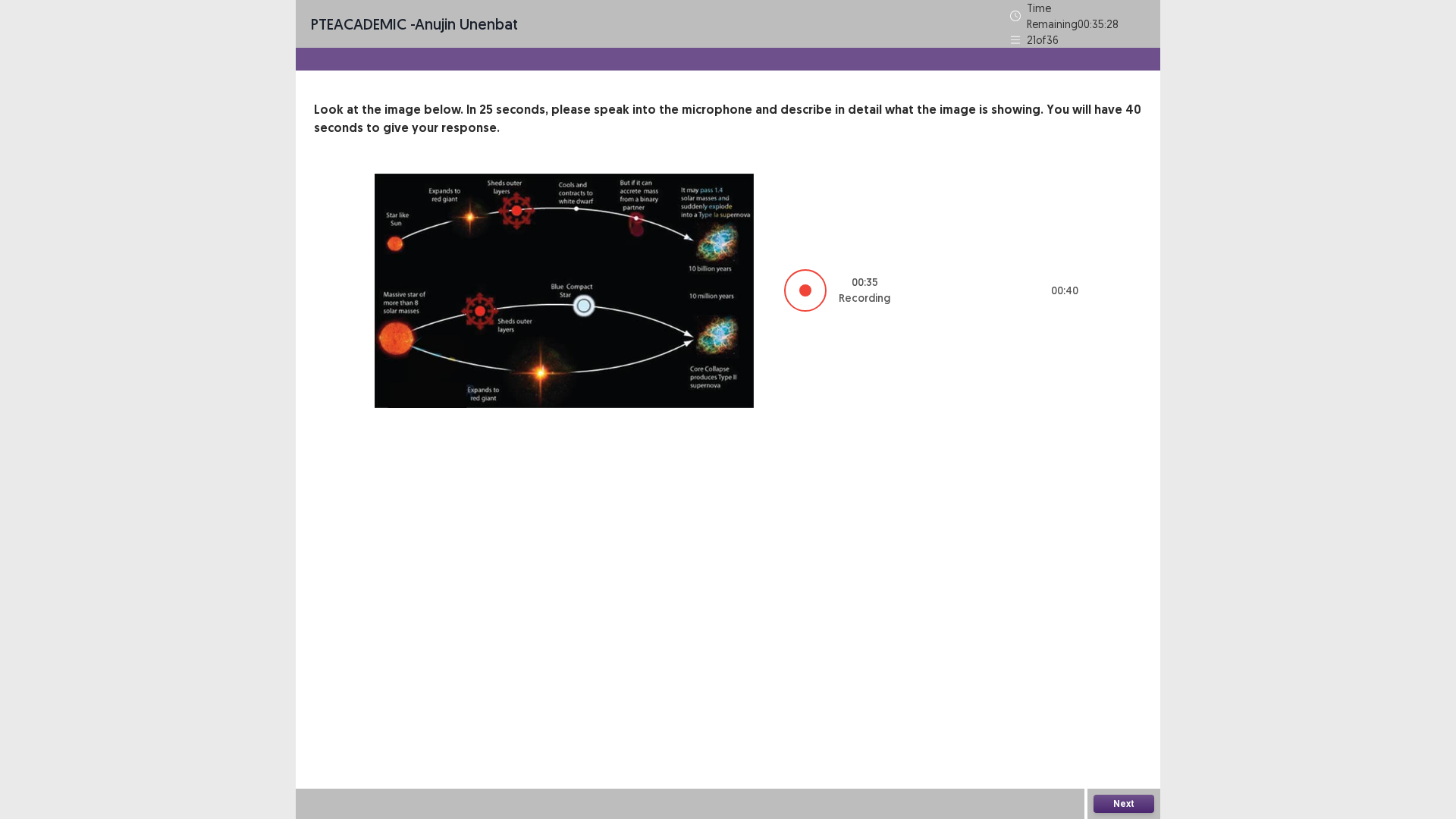
click at [1125, 690] on button "Next" at bounding box center [1123, 804] width 61 height 18
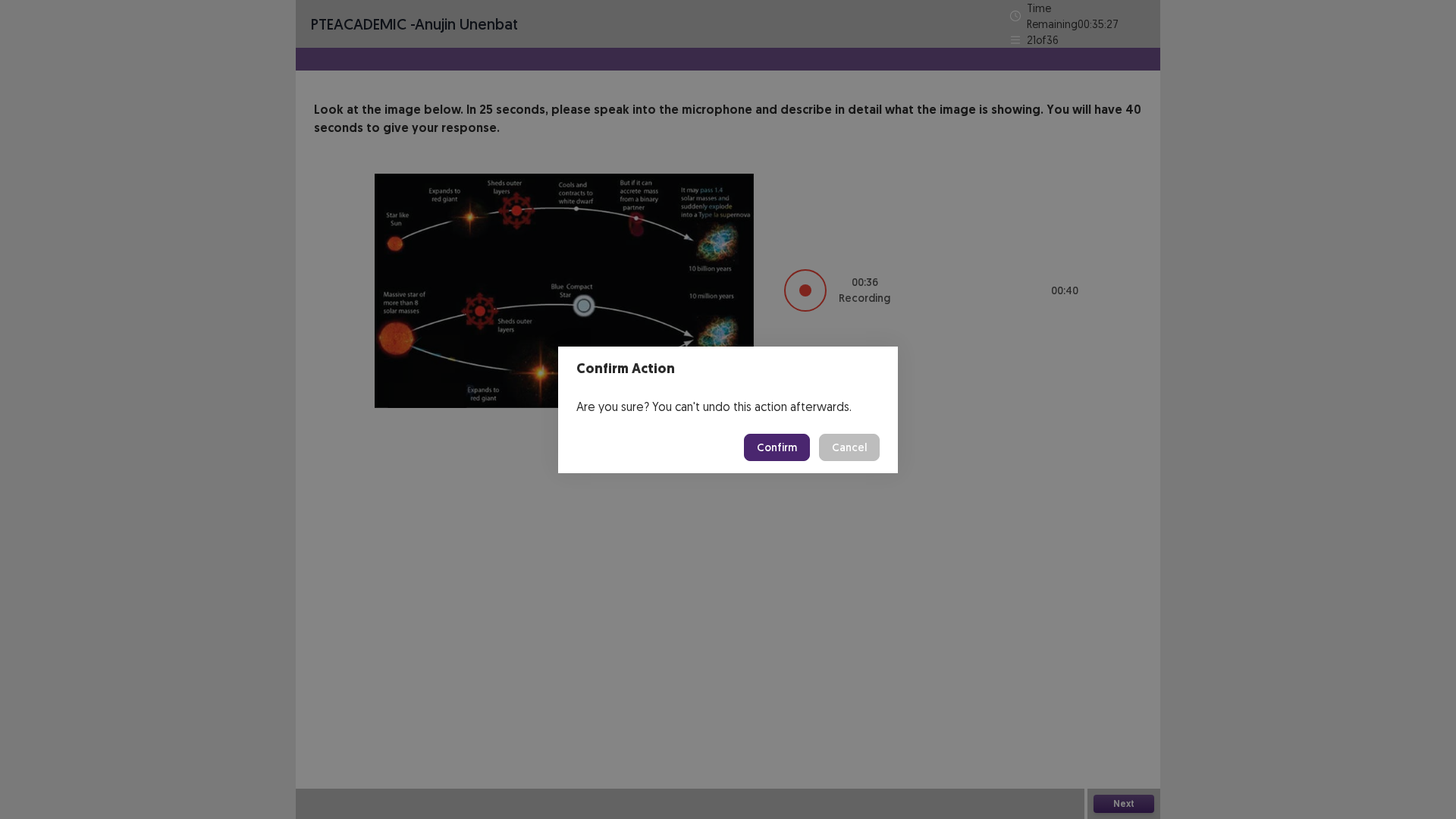
click at [767, 438] on button "Confirm" at bounding box center [776, 447] width 66 height 27
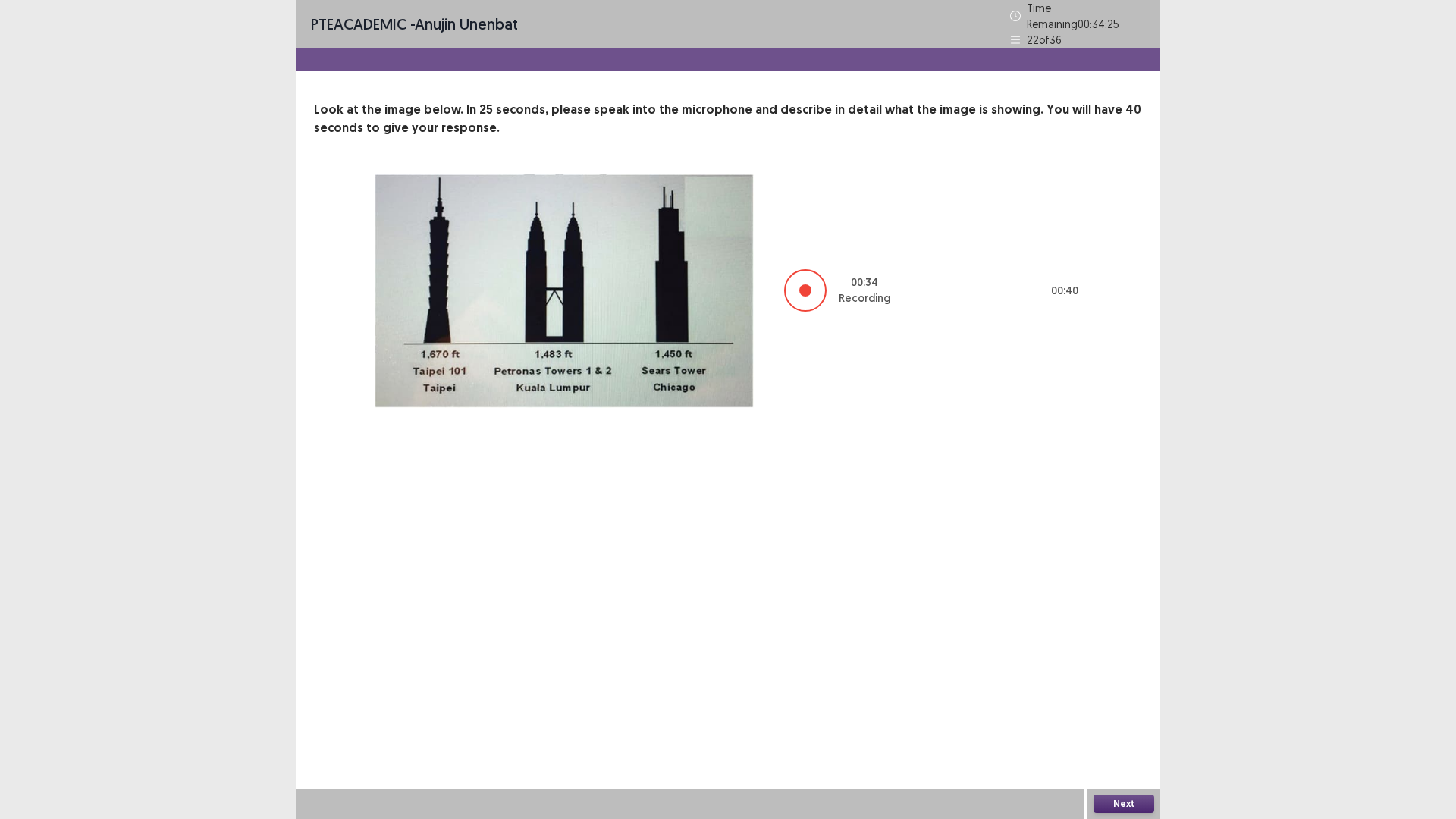
click at [1117, 690] on button "Next" at bounding box center [1123, 804] width 61 height 18
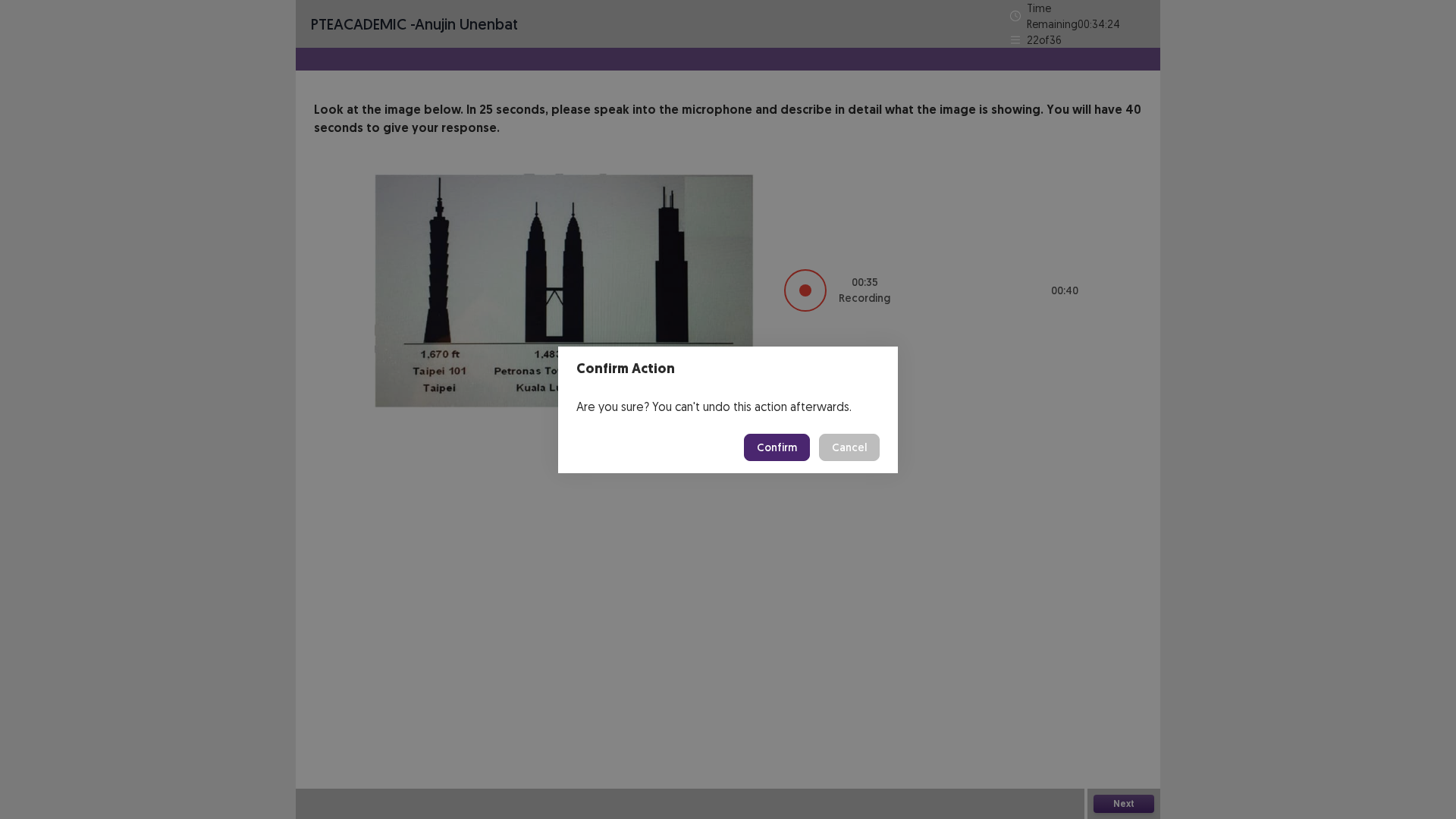
click at [782, 458] on button "Confirm" at bounding box center [776, 447] width 66 height 27
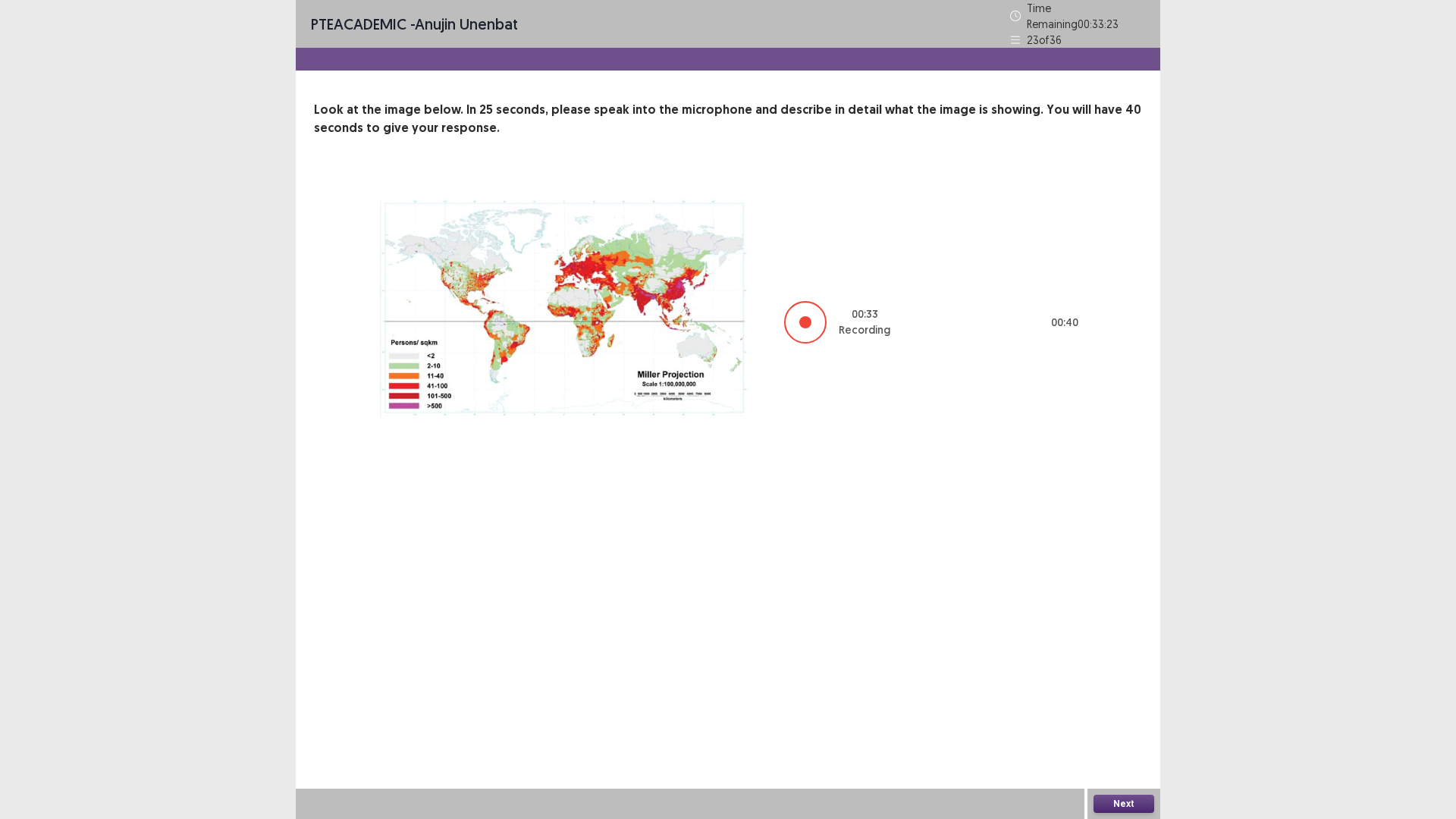
click at [1150, 690] on button "Next" at bounding box center [1123, 804] width 61 height 18
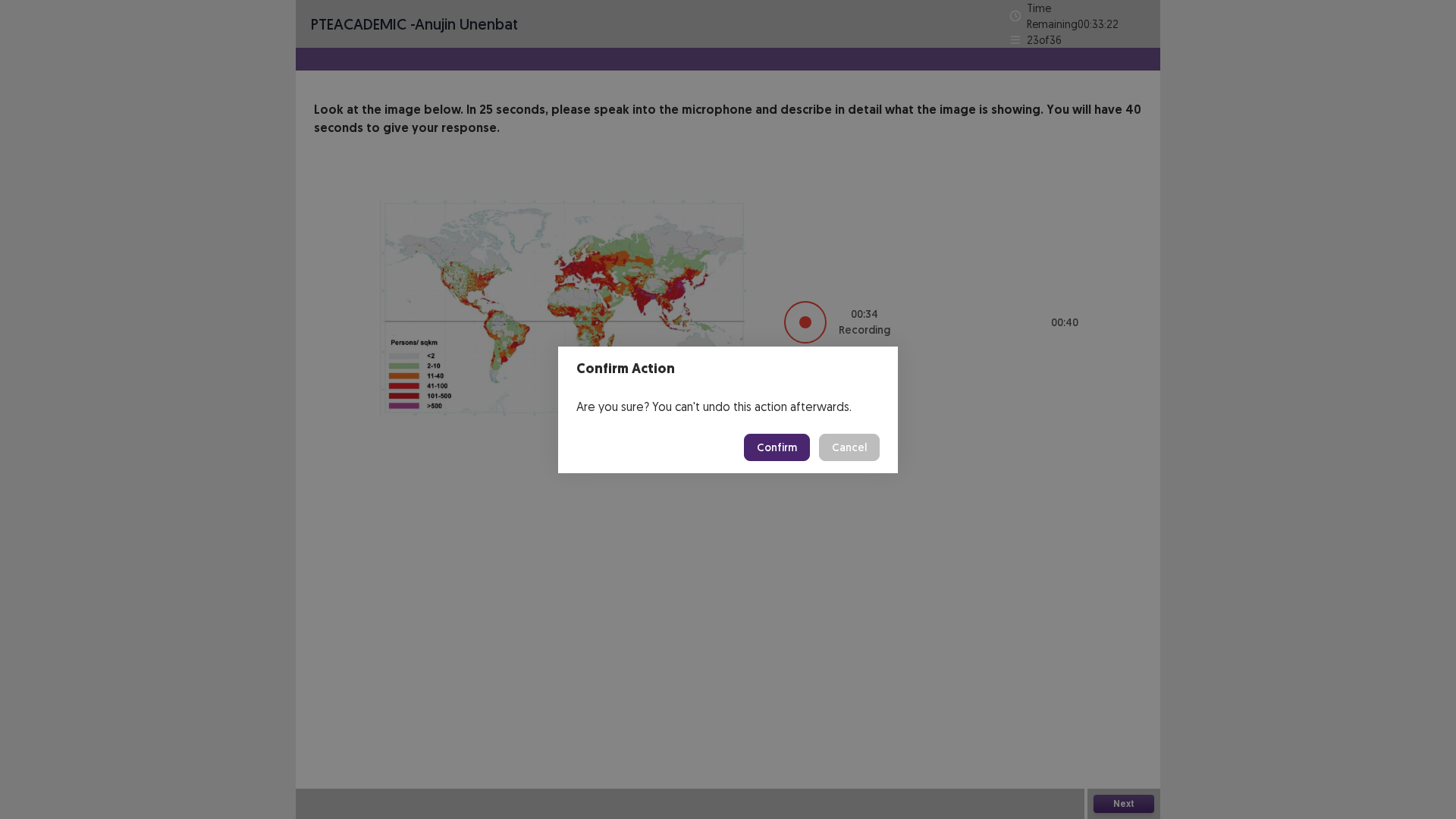
click at [786, 438] on button "Confirm" at bounding box center [776, 447] width 66 height 27
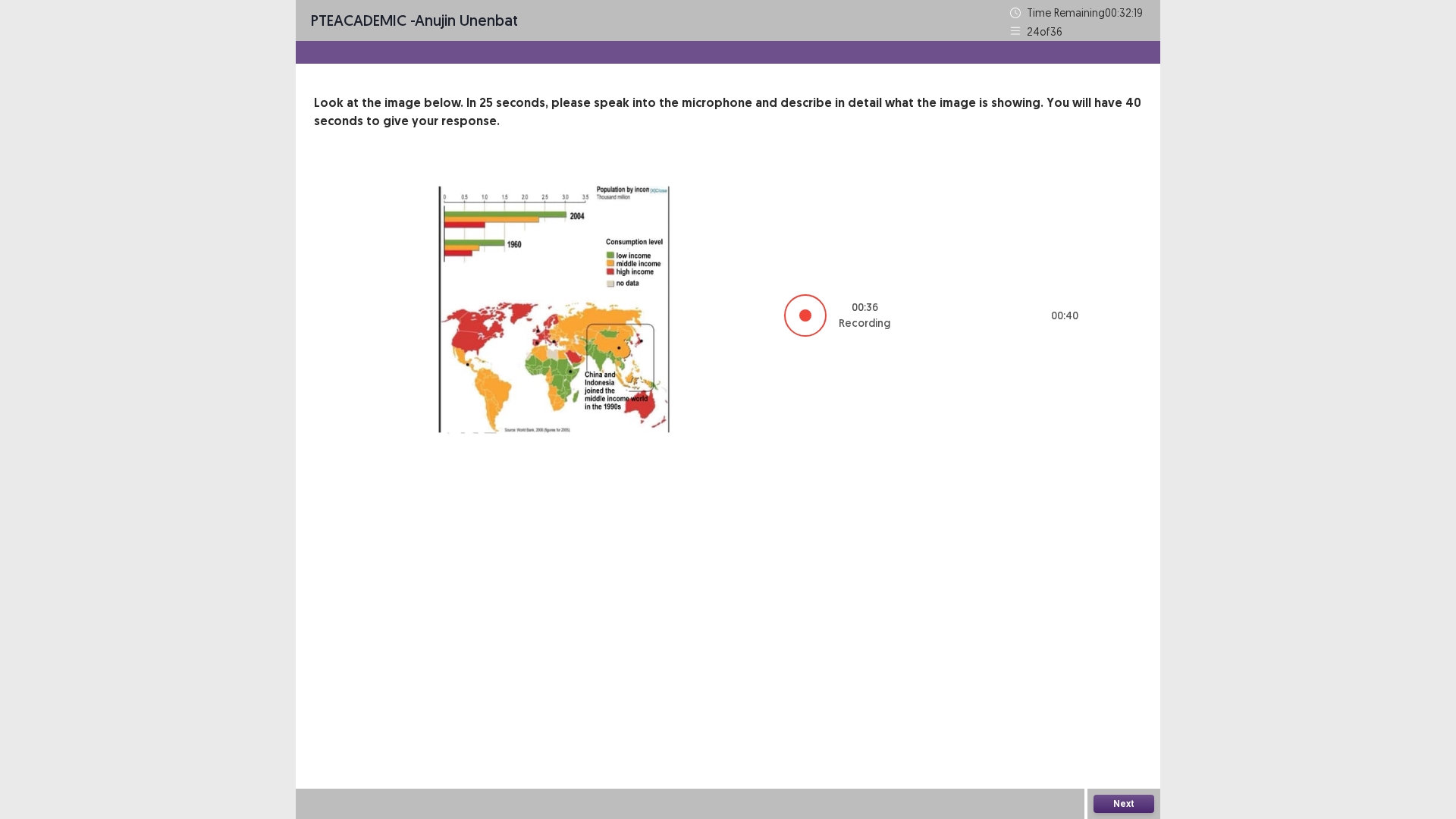
click at [1112, 690] on button "Next" at bounding box center [1123, 804] width 61 height 18
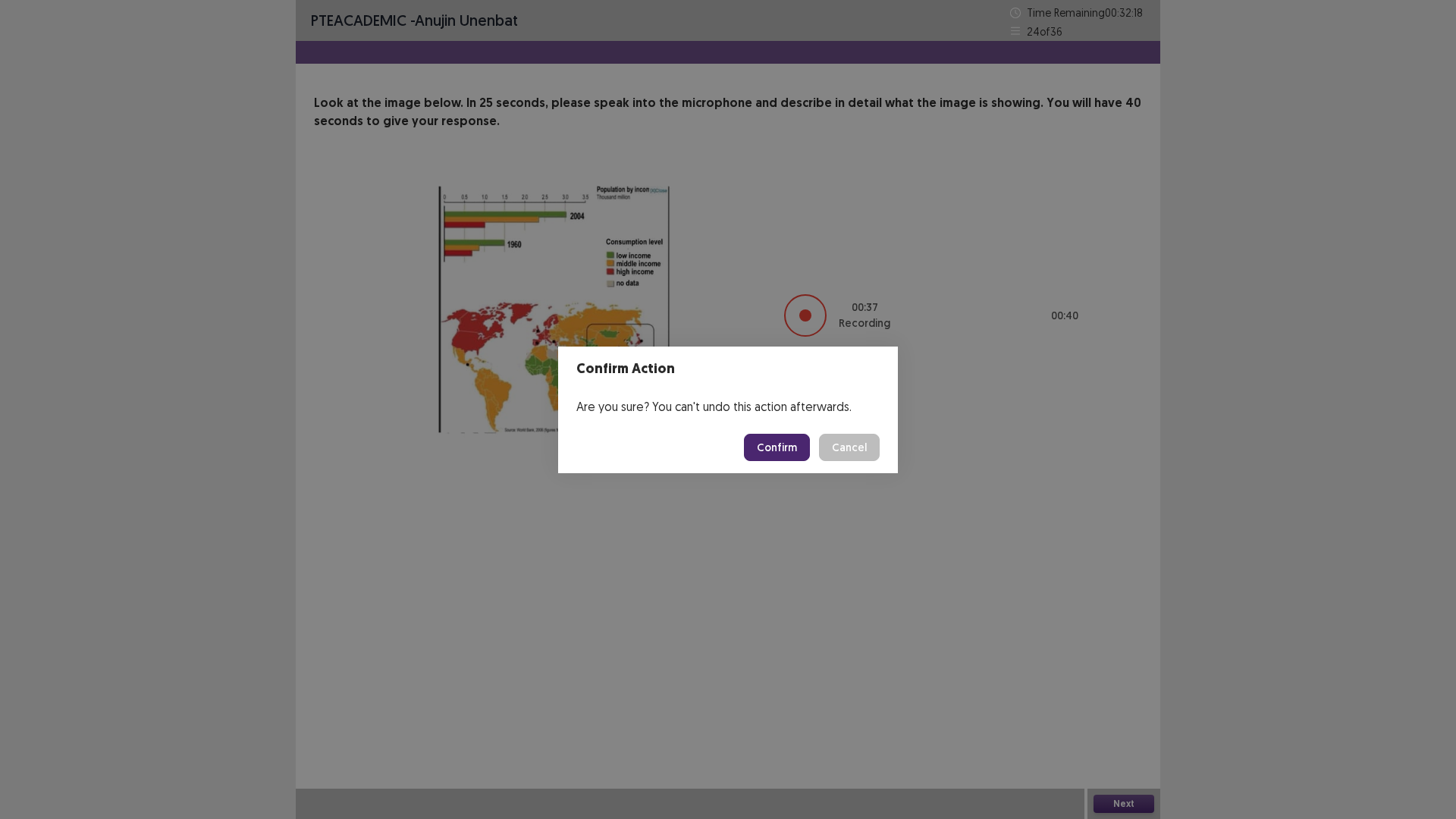
click at [783, 448] on button "Confirm" at bounding box center [776, 447] width 66 height 27
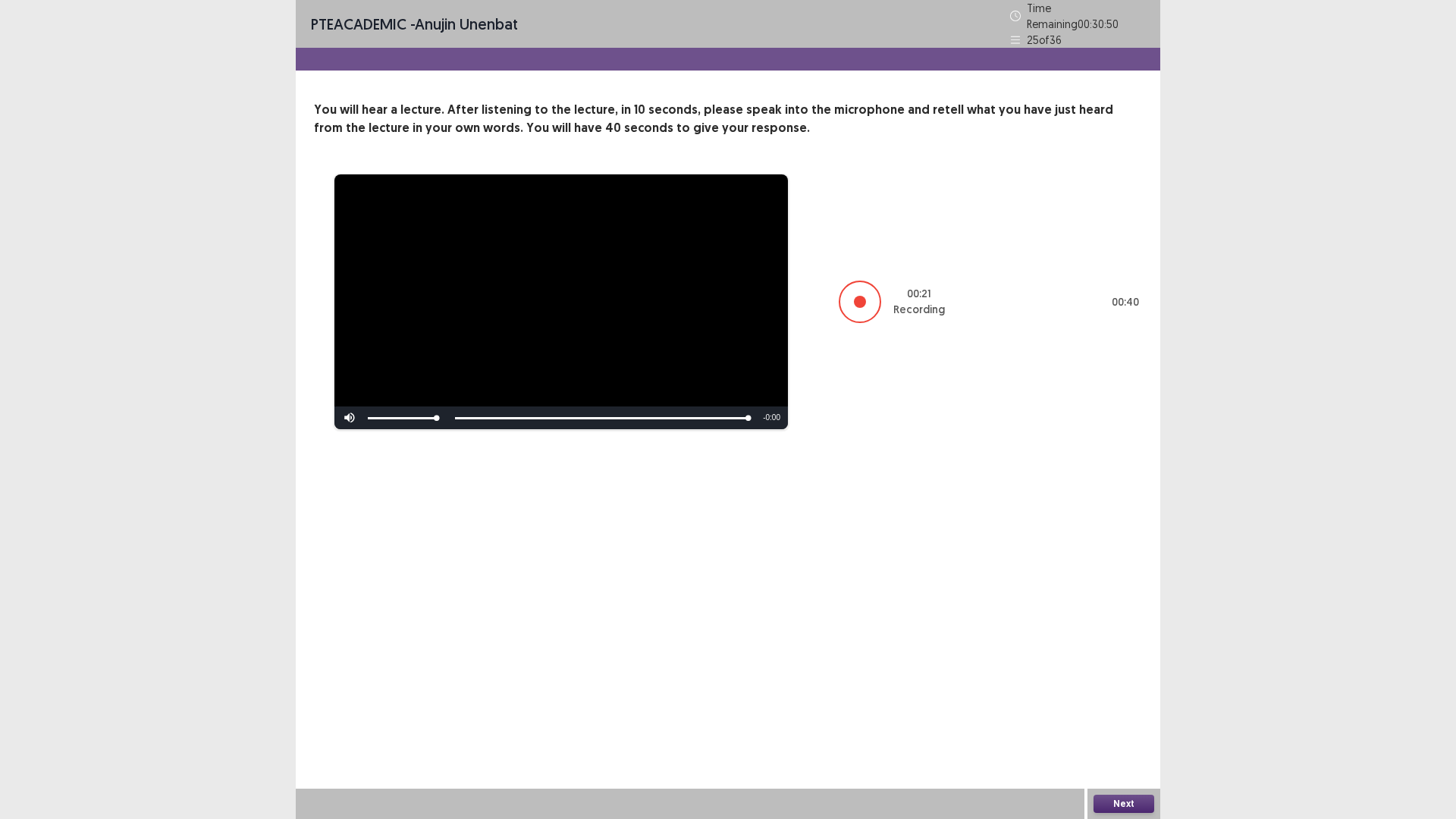
click at [1099, 690] on button "Next" at bounding box center [1123, 804] width 61 height 18
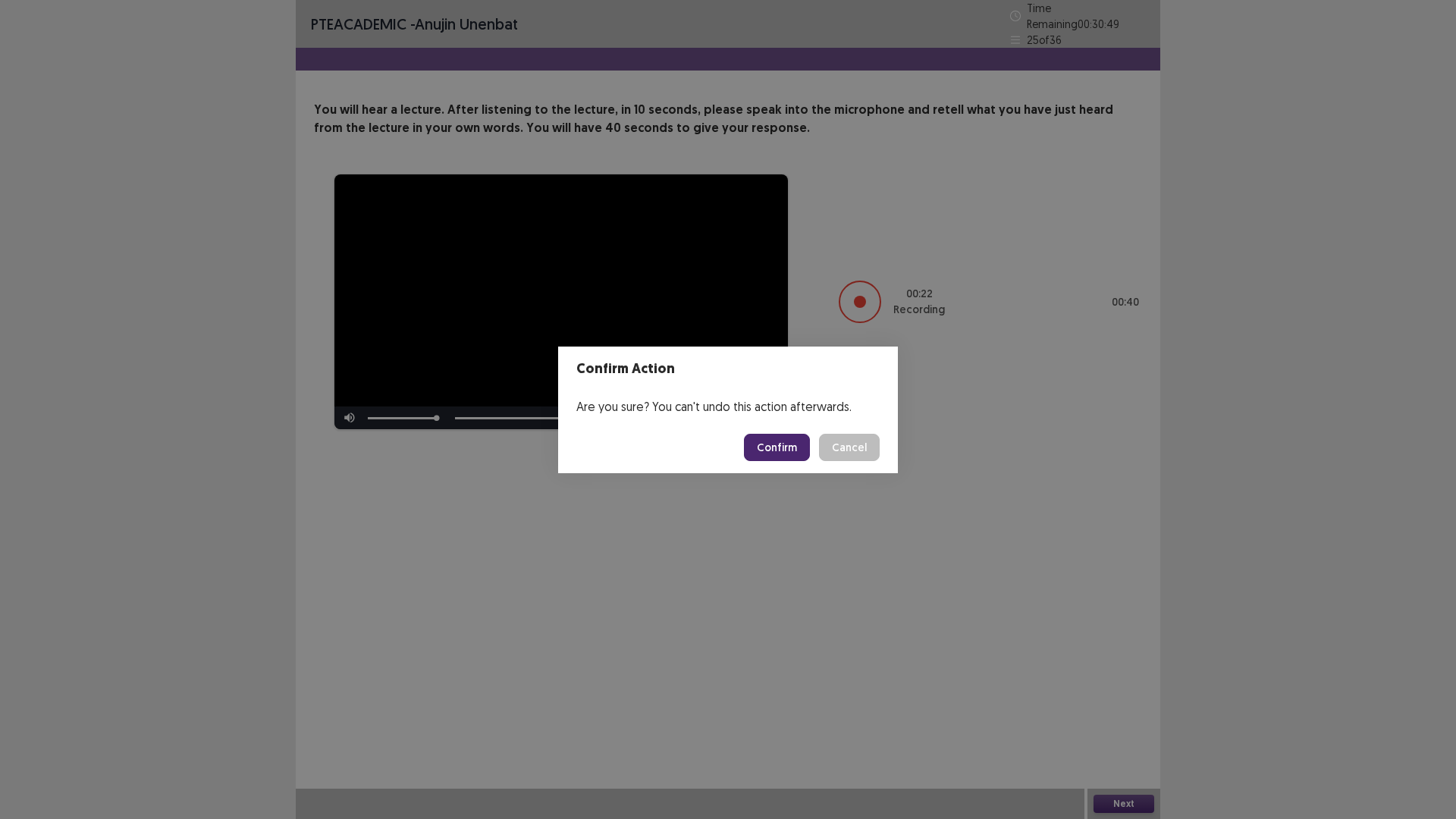
click at [787, 441] on button "Confirm" at bounding box center [776, 447] width 66 height 27
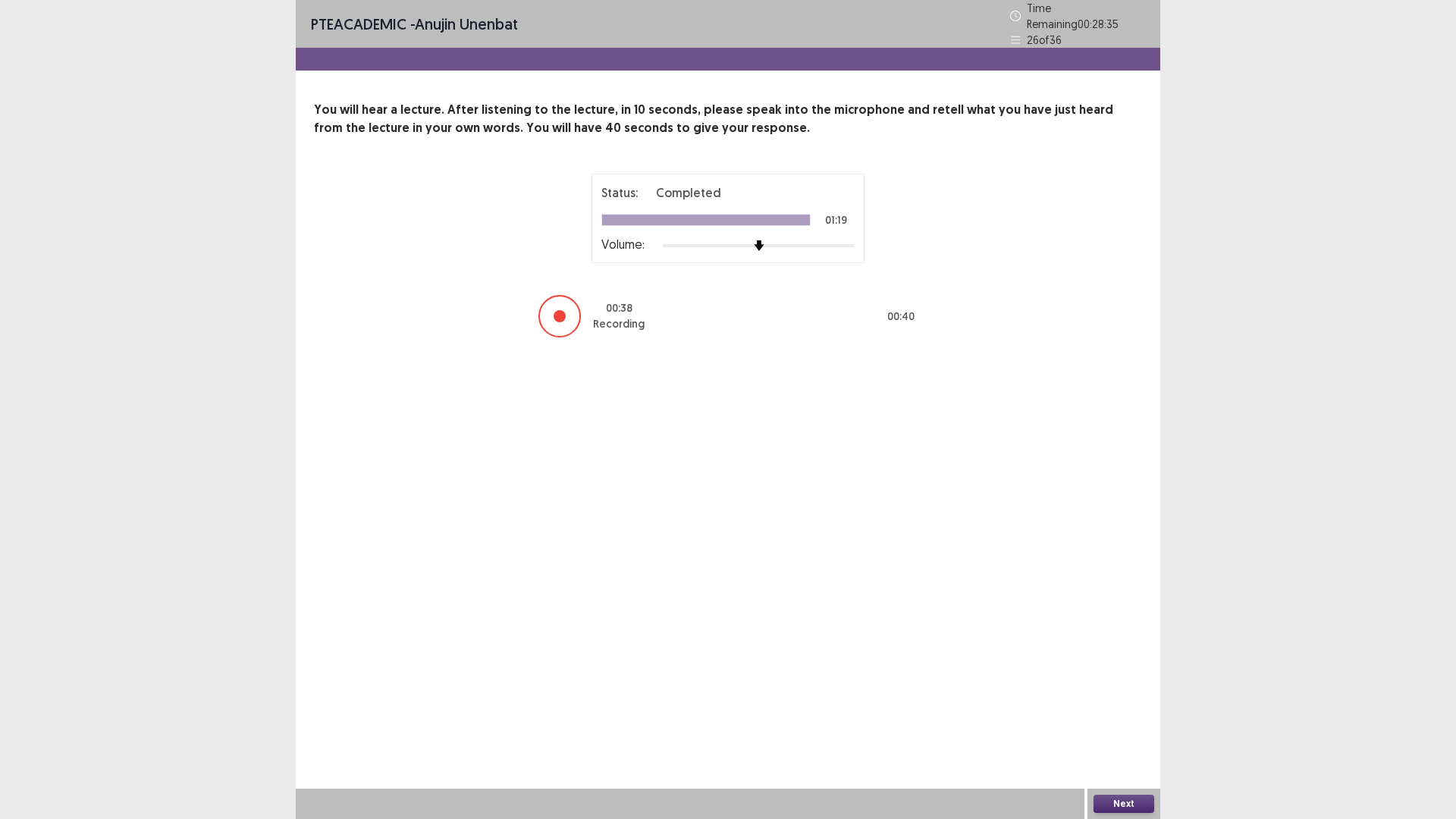
click at [1118, 690] on button "Next" at bounding box center [1123, 804] width 61 height 18
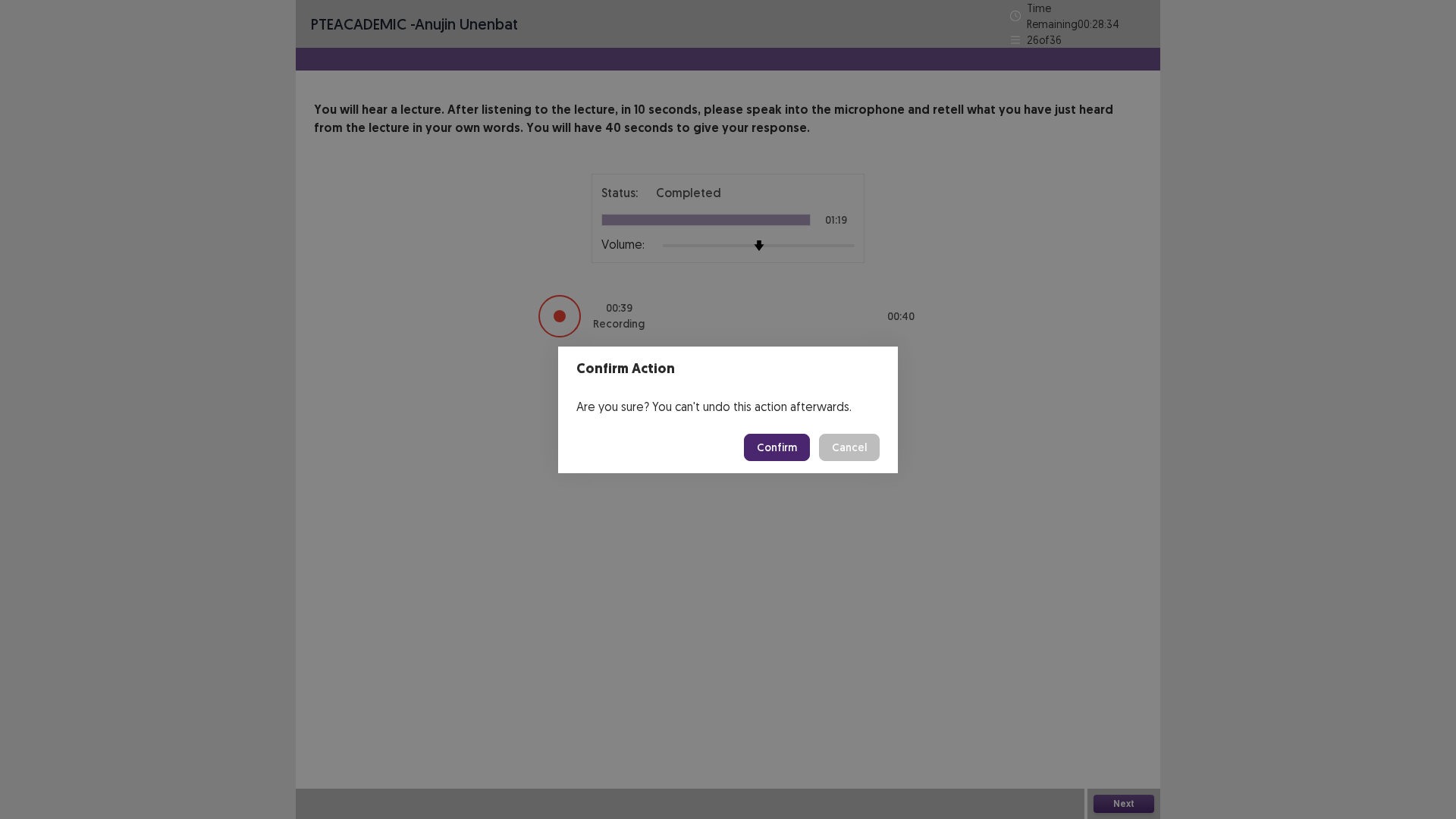
drag, startPoint x: 779, startPoint y: 429, endPoint x: 780, endPoint y: 439, distance: 10.0
click at [780, 433] on footer "Confirm Cancel" at bounding box center [728, 448] width 340 height 51
click at [779, 456] on button "Confirm" at bounding box center [776, 447] width 66 height 27
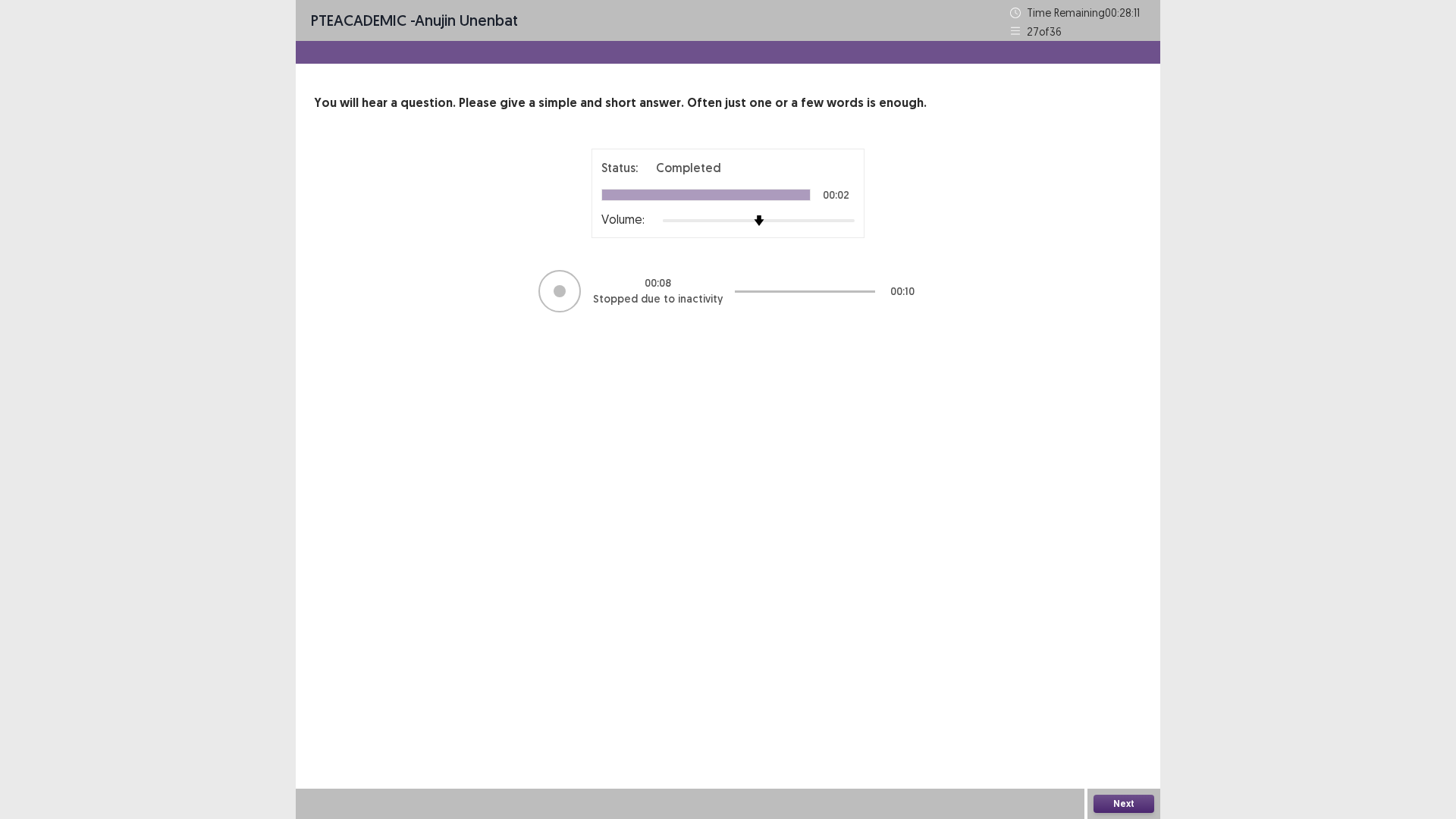
click at [1112, 690] on button "Next" at bounding box center [1123, 804] width 61 height 18
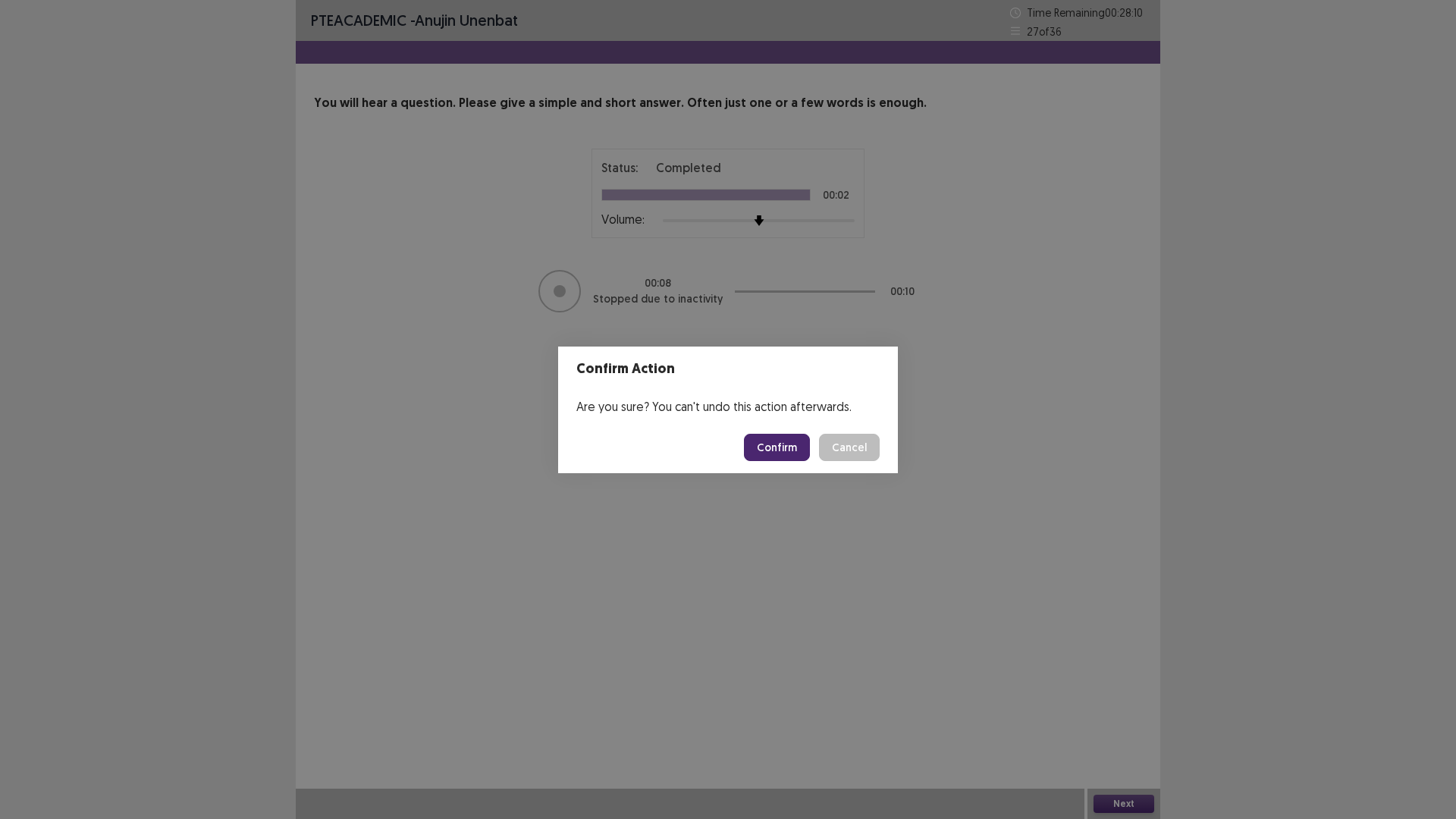
click at [787, 442] on button "Confirm" at bounding box center [776, 447] width 66 height 27
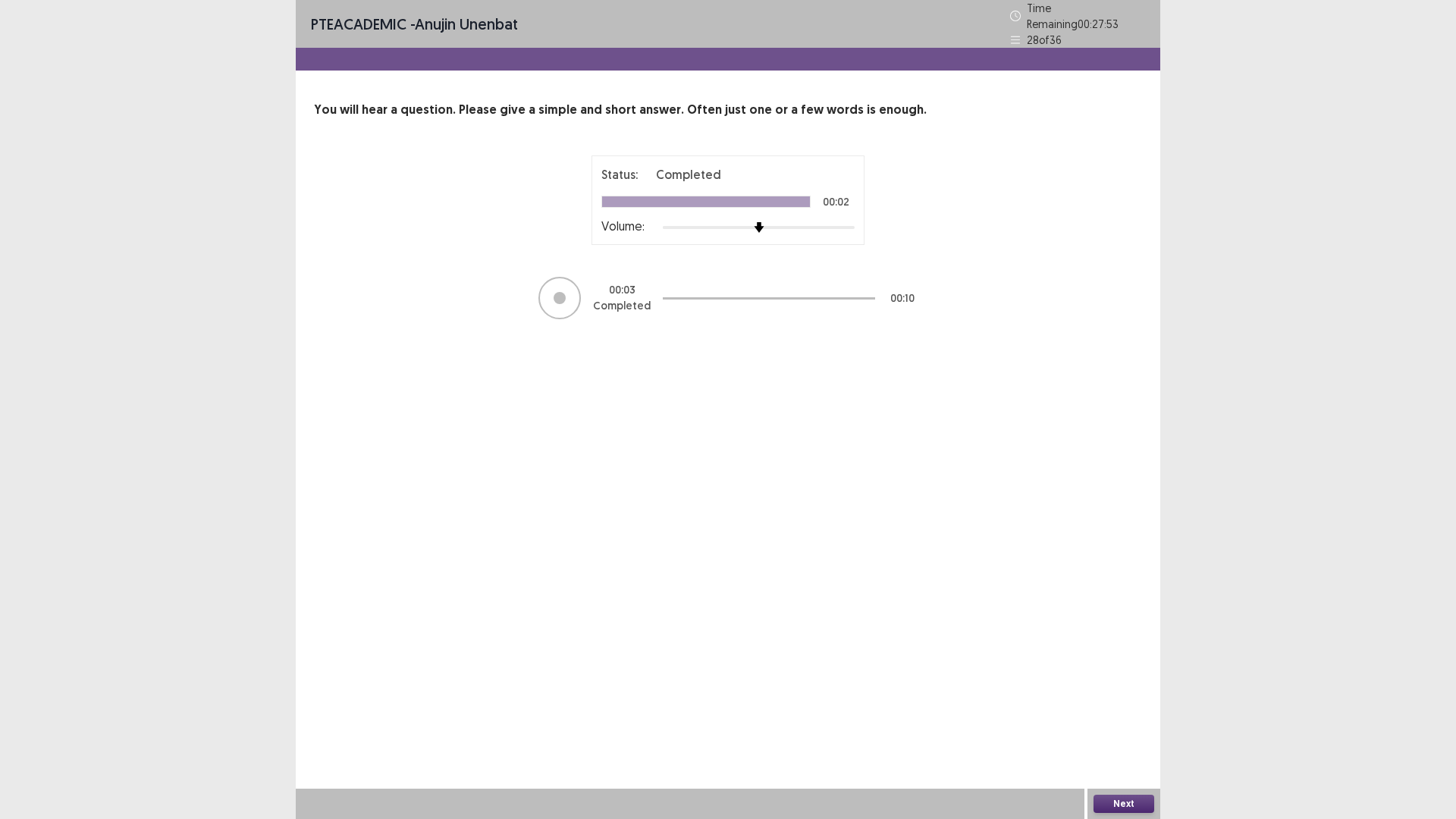
click at [1117, 690] on button "Next" at bounding box center [1123, 804] width 61 height 18
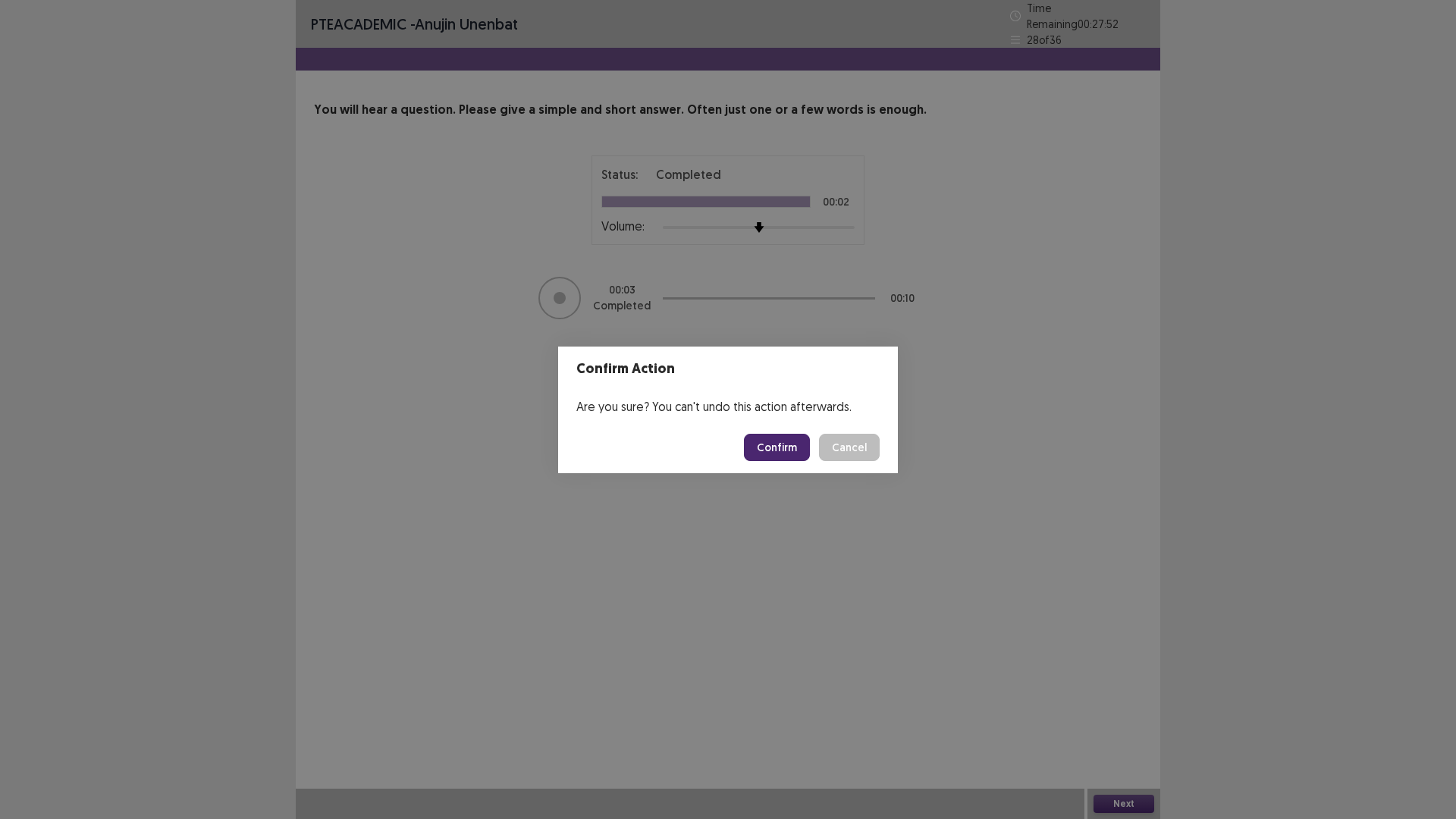
click at [764, 435] on button "Confirm" at bounding box center [776, 447] width 66 height 27
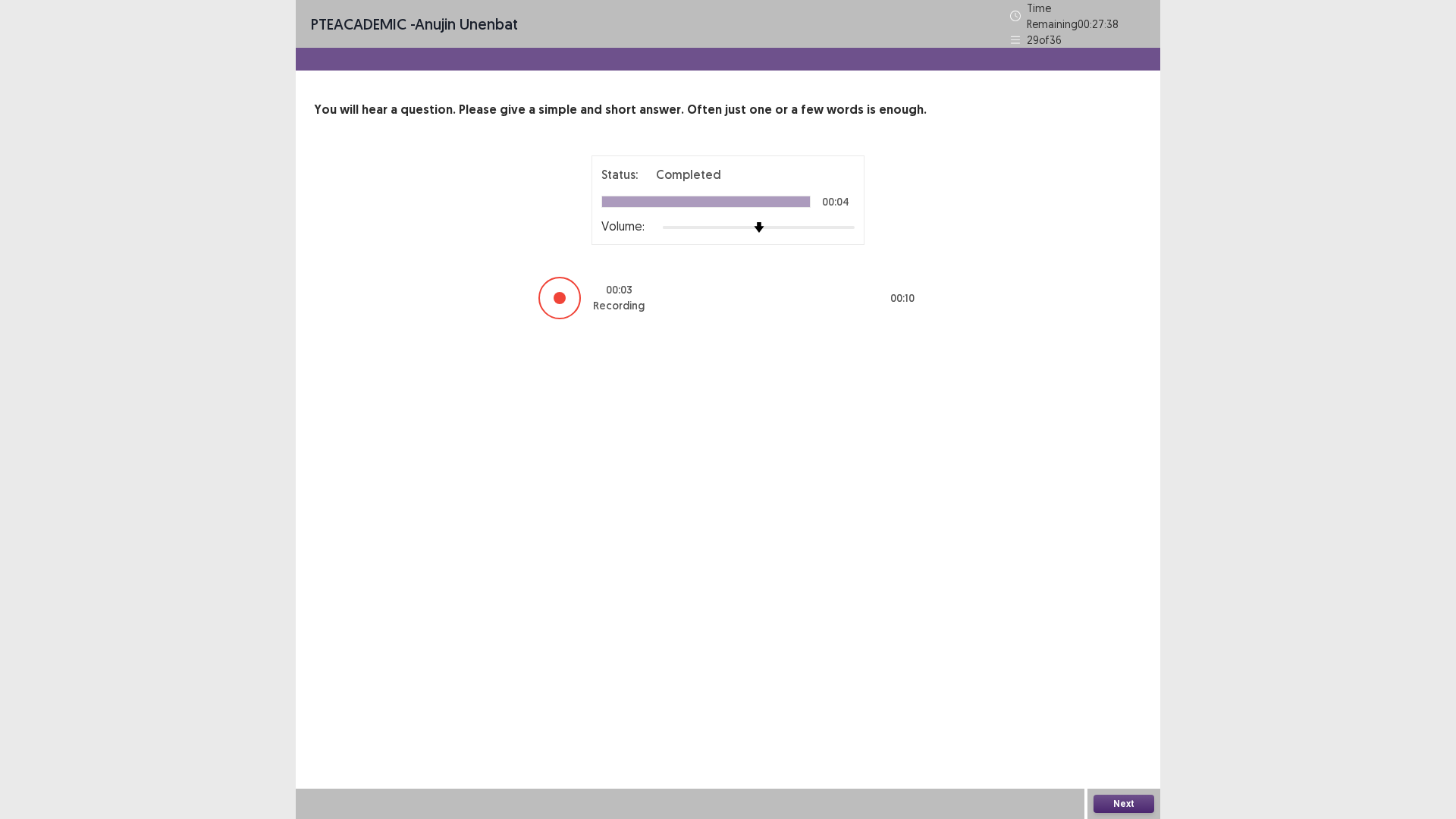
click at [1128, 690] on button "Next" at bounding box center [1123, 804] width 61 height 18
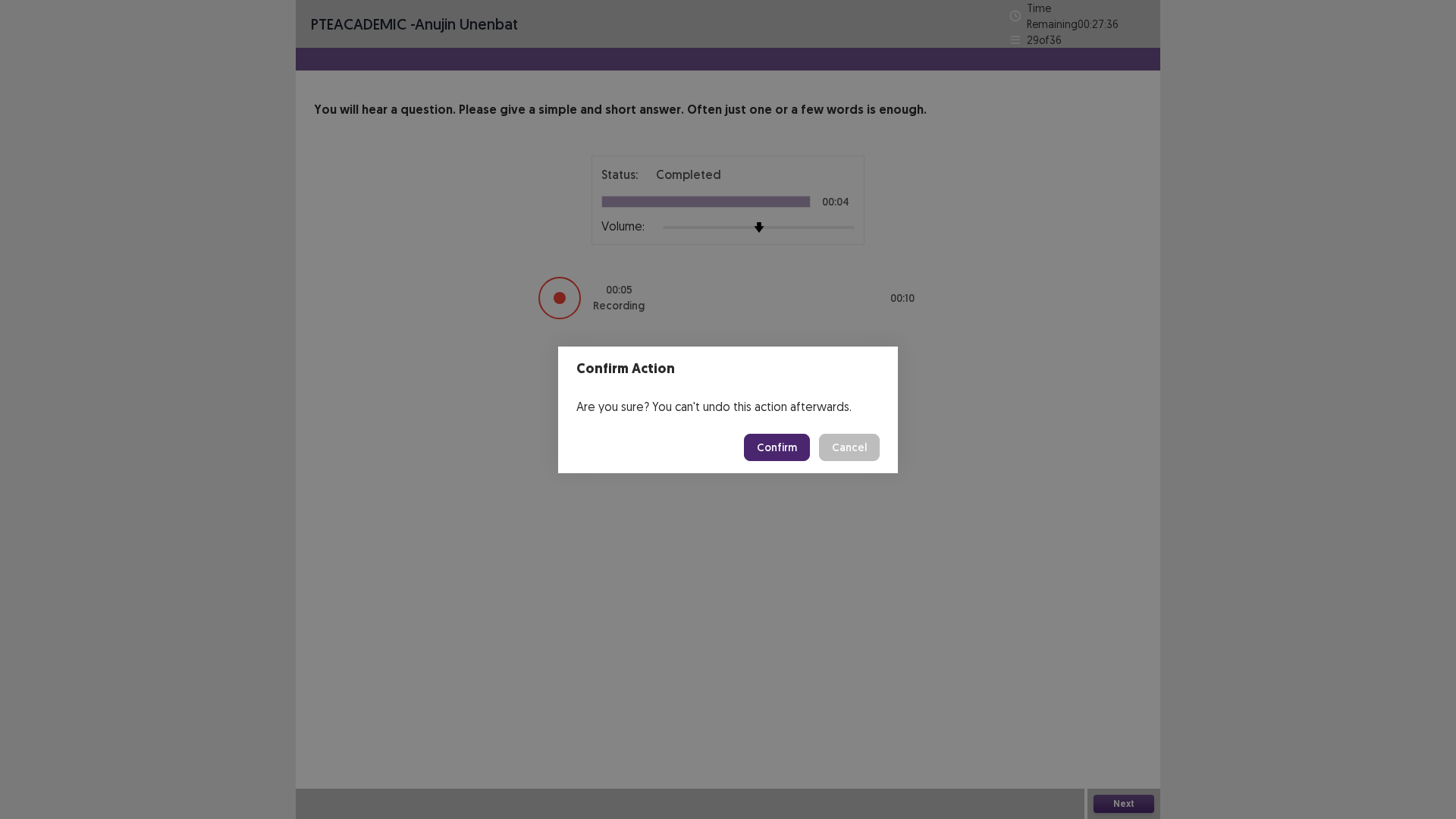
click at [787, 457] on button "Confirm" at bounding box center [776, 447] width 66 height 27
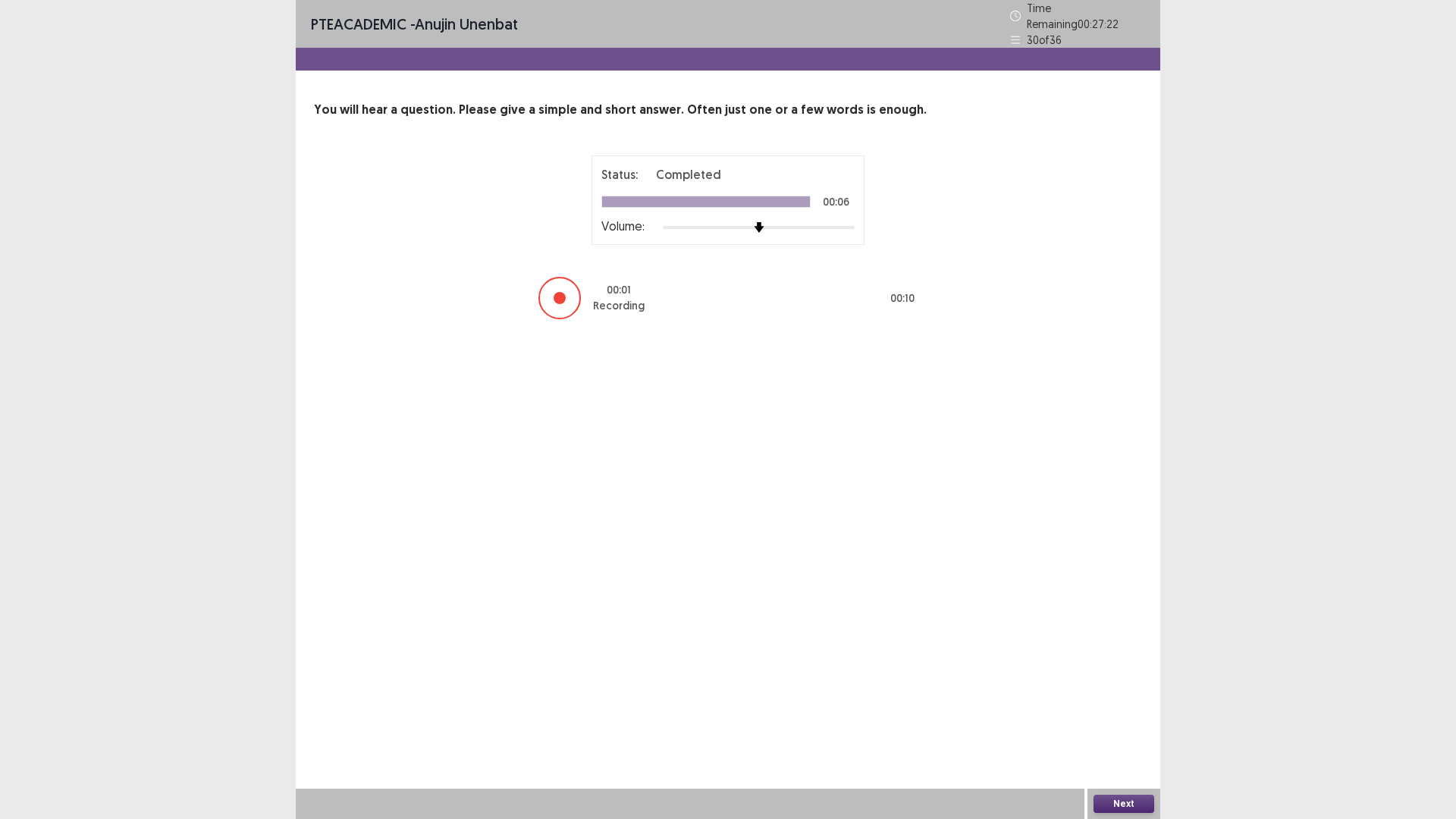
click at [1135, 690] on button "Next" at bounding box center [1123, 804] width 61 height 18
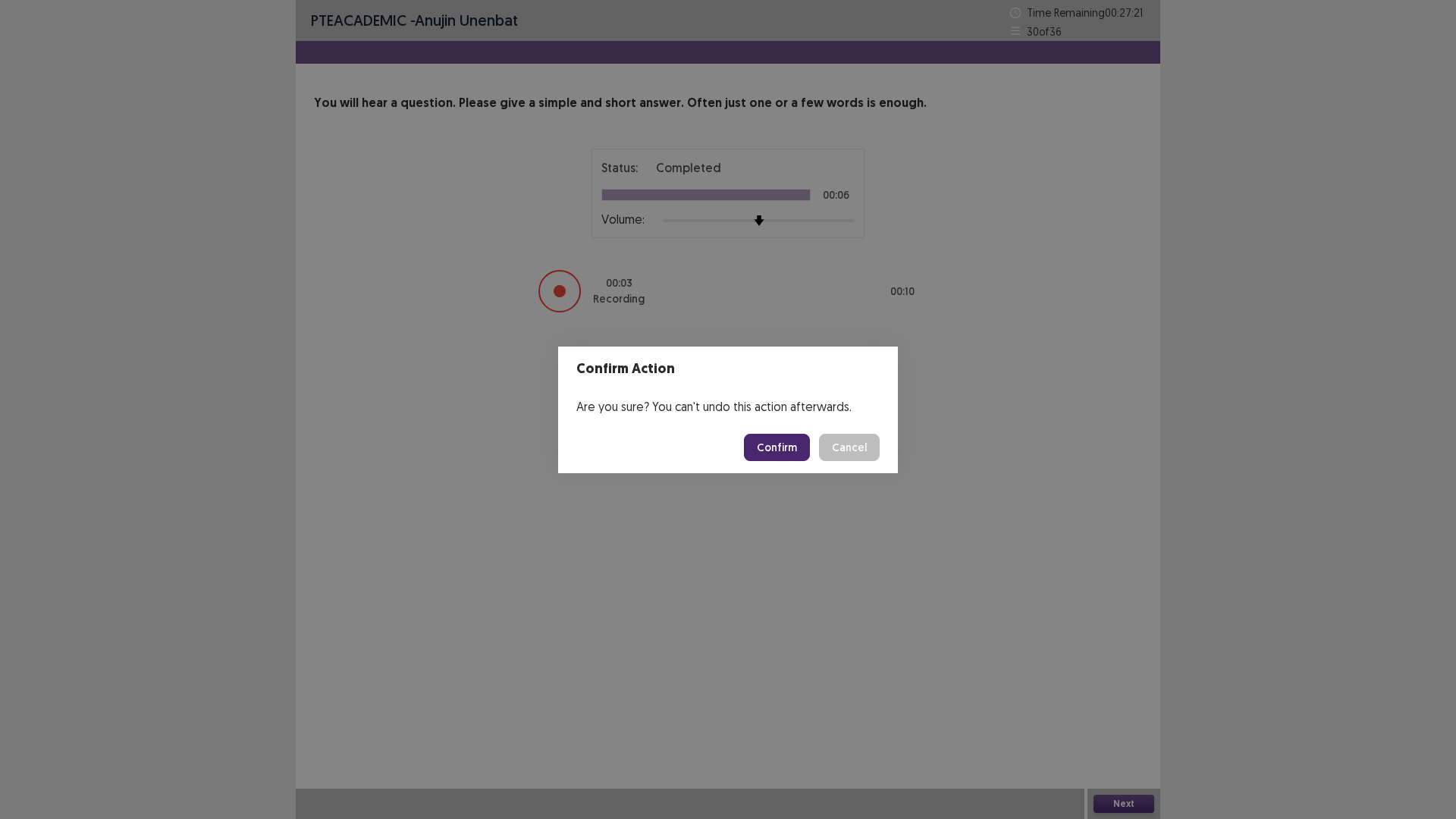
click at [769, 439] on button "Confirm" at bounding box center [776, 447] width 66 height 27
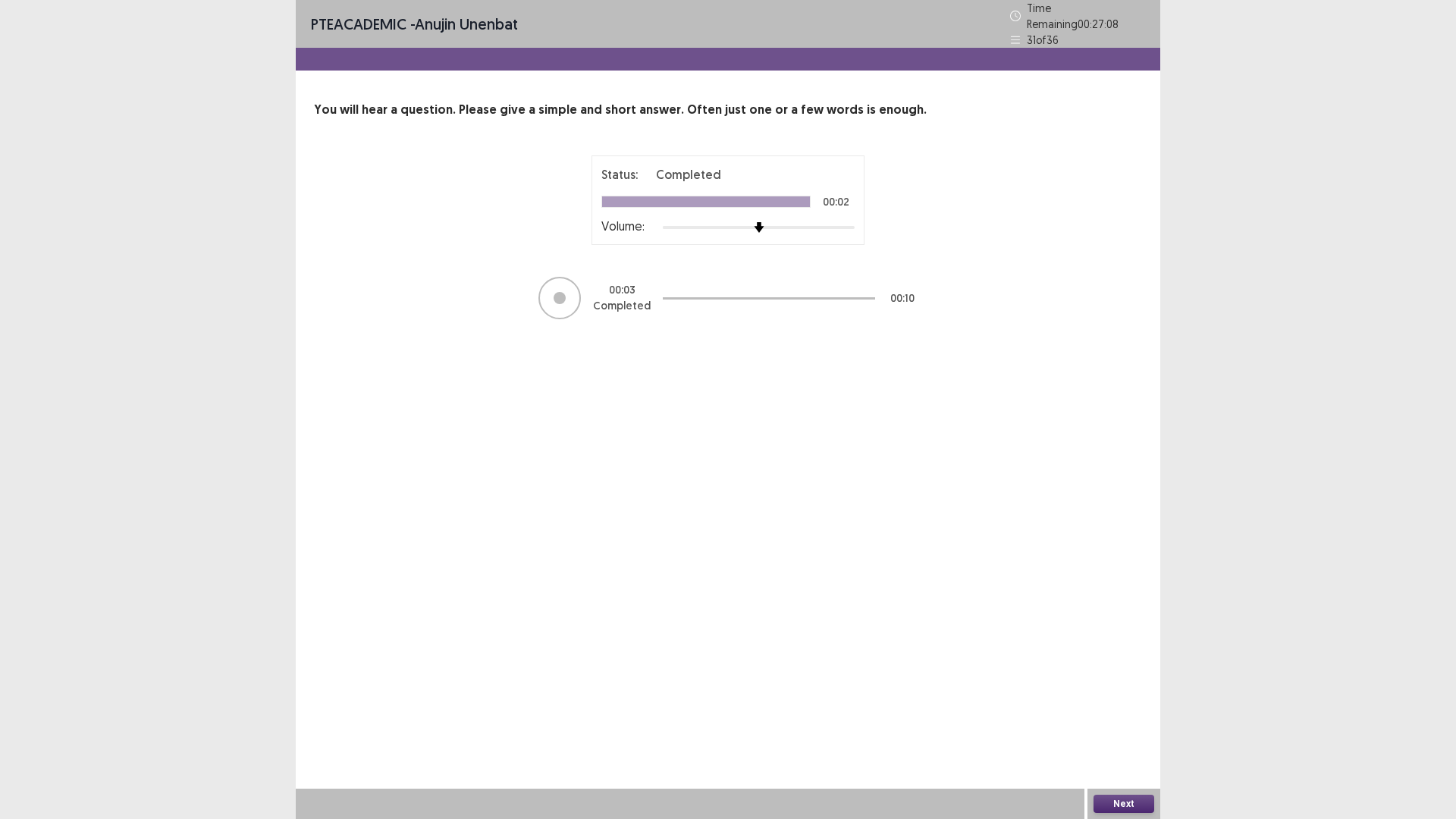
click at [1120, 690] on button "Next" at bounding box center [1123, 804] width 61 height 18
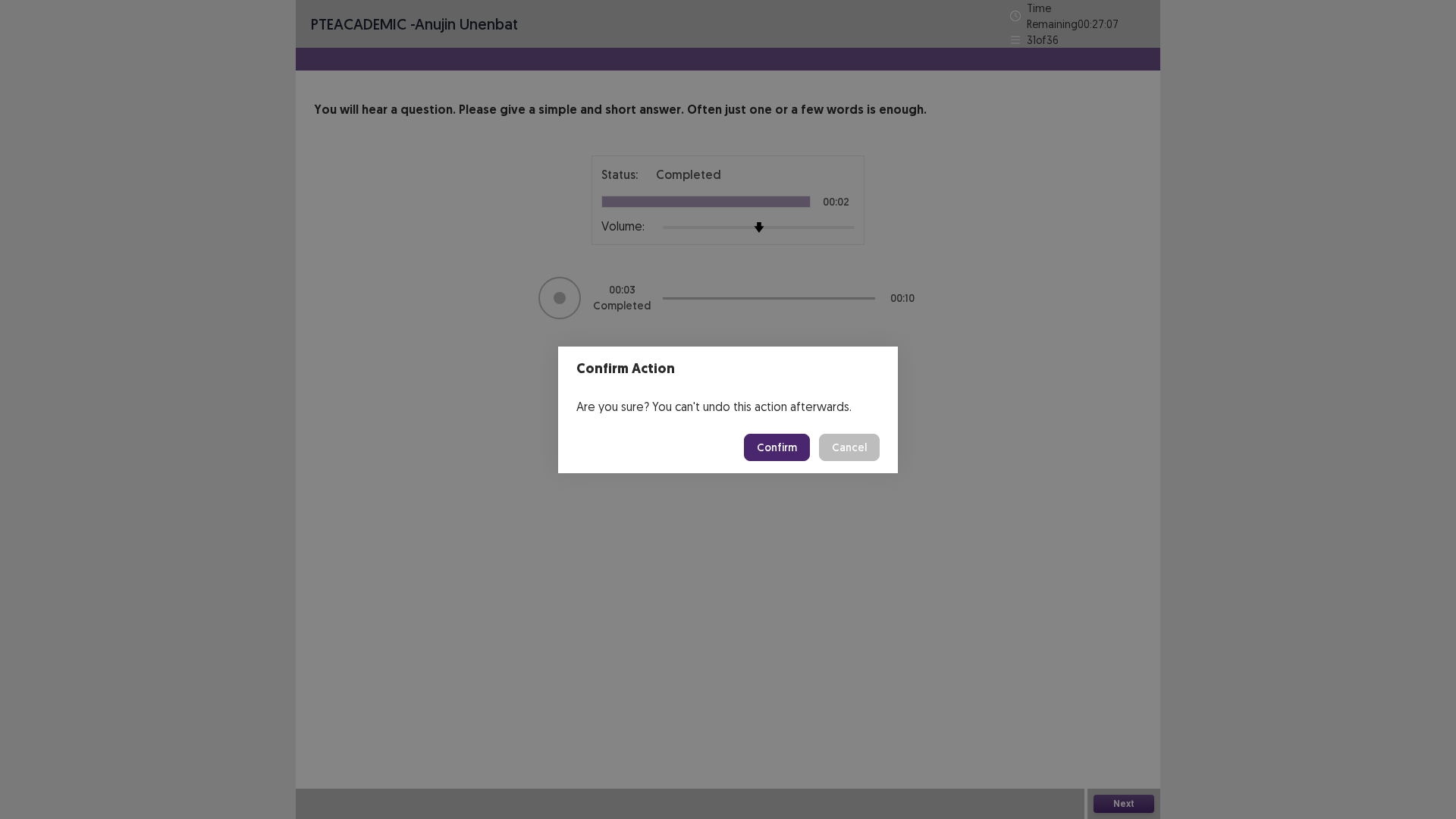
click at [780, 448] on button "Confirm" at bounding box center [776, 447] width 66 height 27
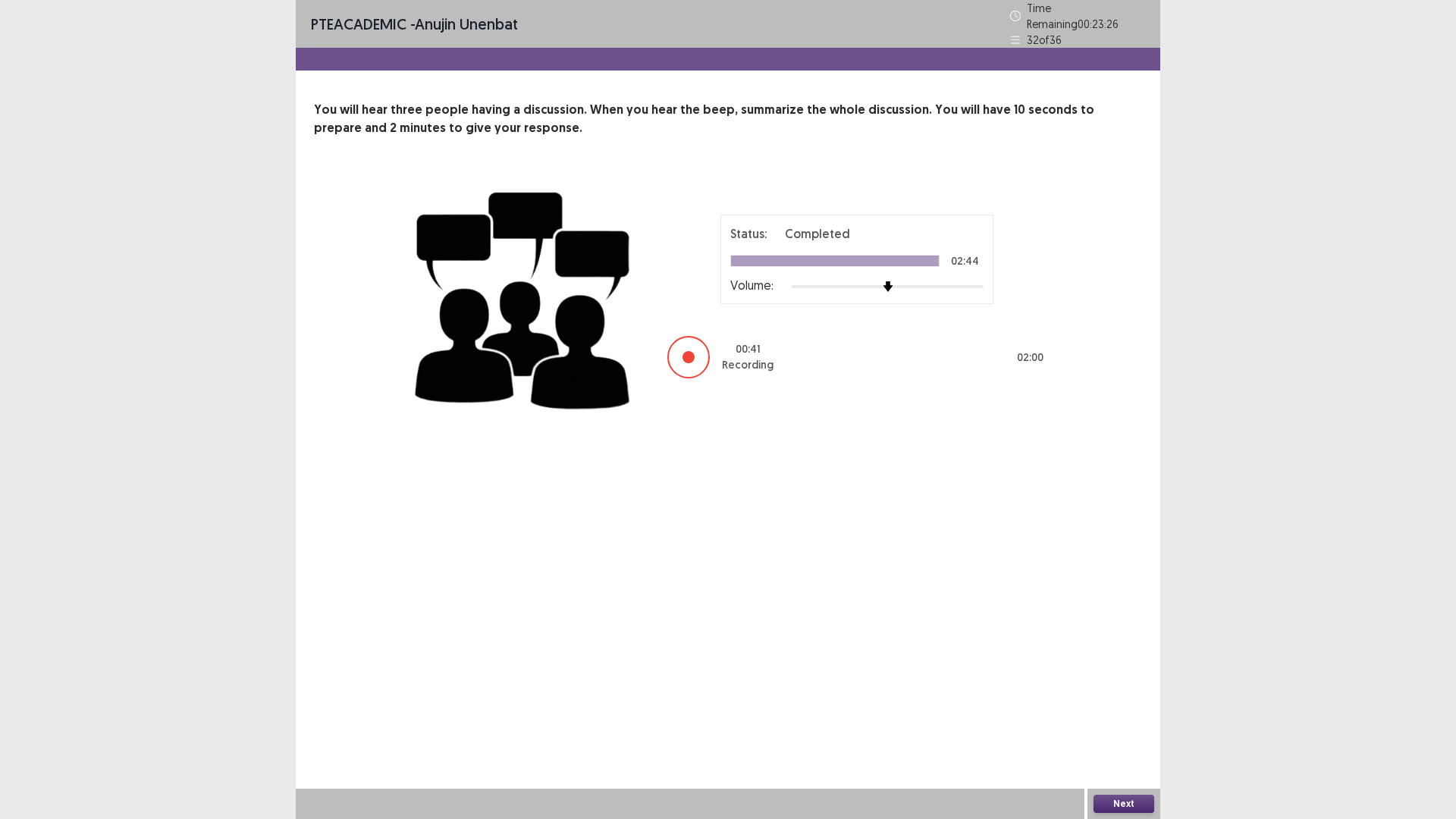
click at [1117, 690] on button "Next" at bounding box center [1123, 804] width 61 height 18
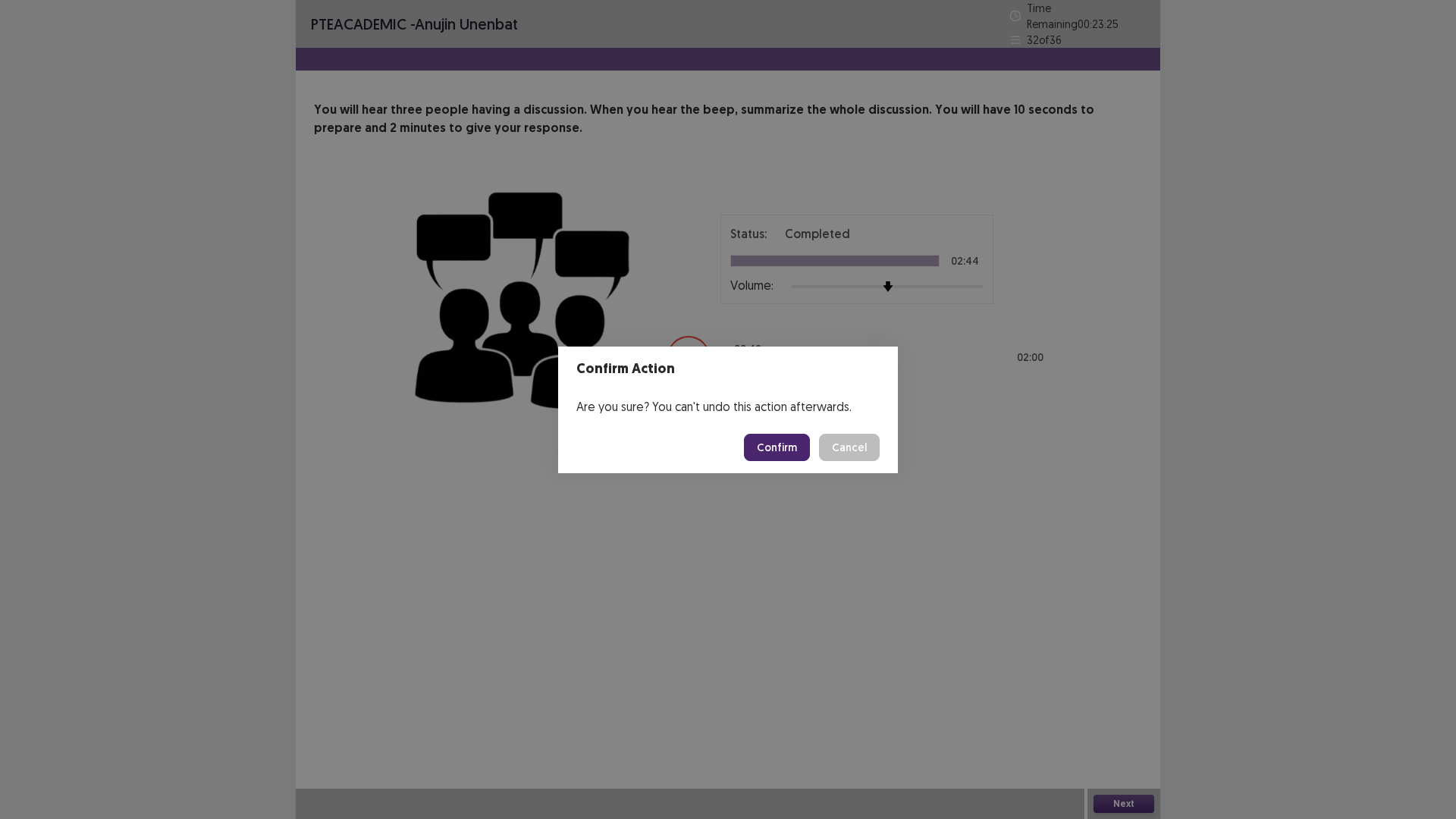
click at [782, 452] on button "Confirm" at bounding box center [776, 447] width 66 height 27
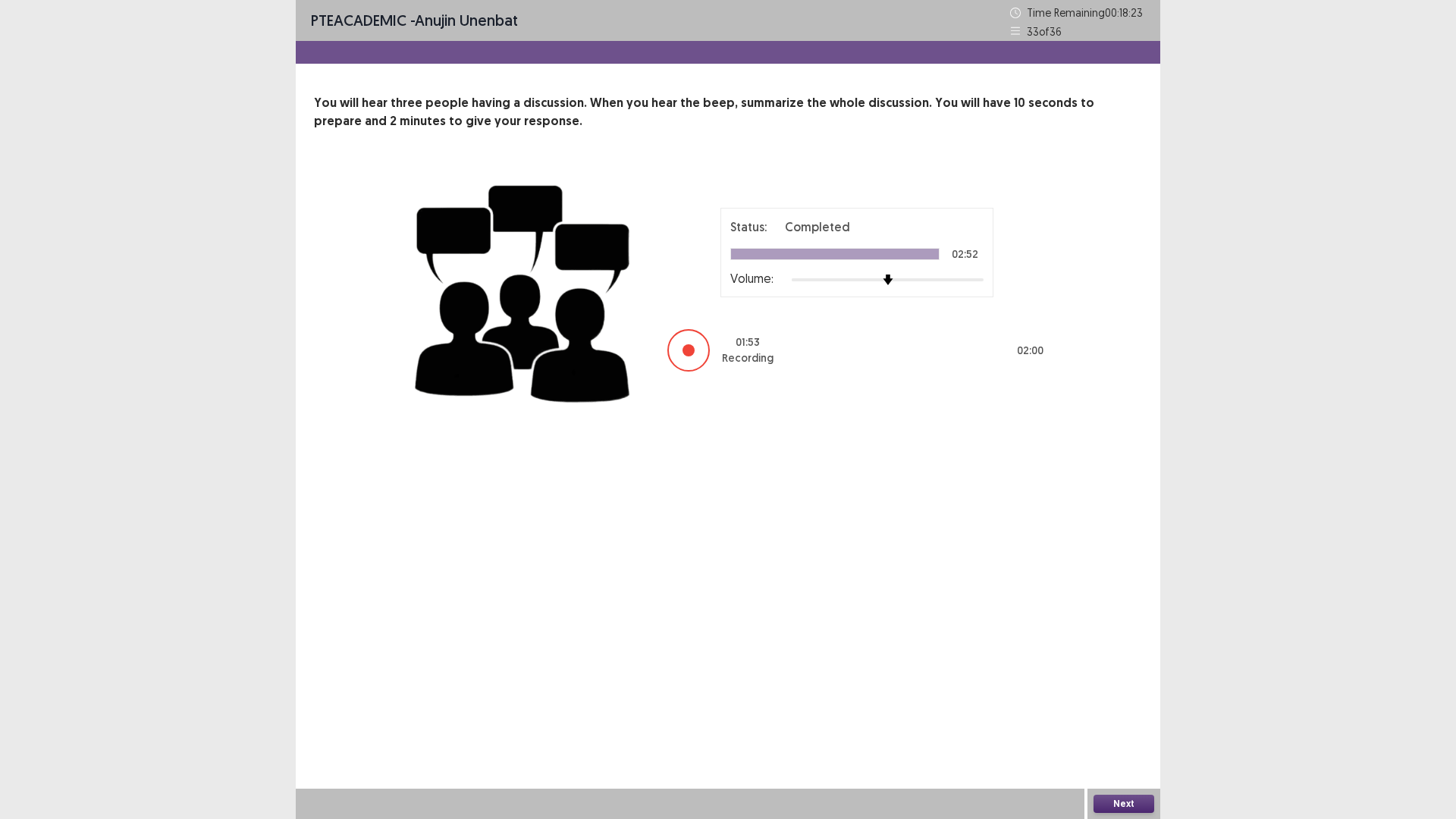
click at [1125, 690] on button "Next" at bounding box center [1123, 804] width 61 height 18
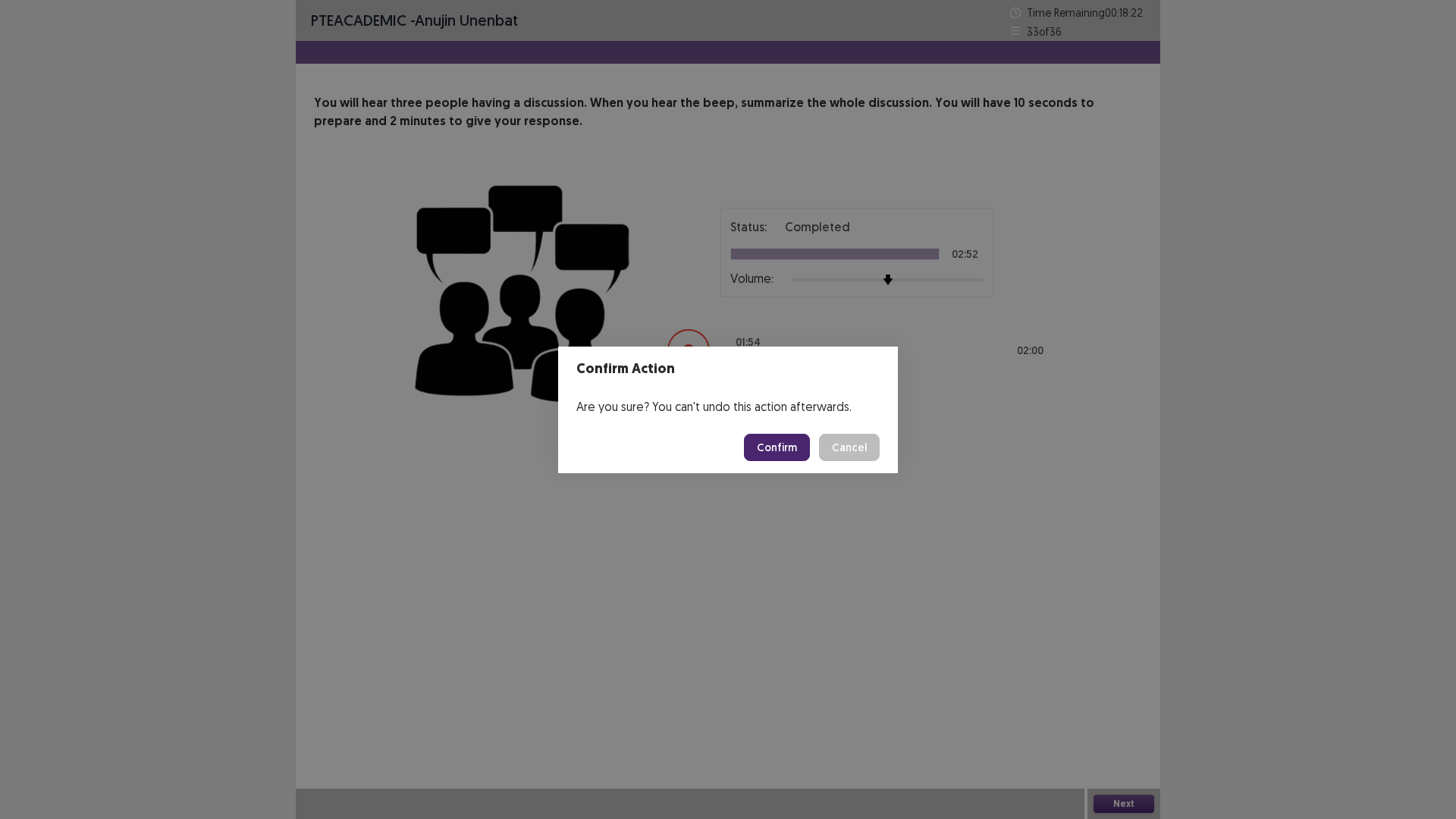
click at [778, 453] on button "Confirm" at bounding box center [776, 447] width 66 height 27
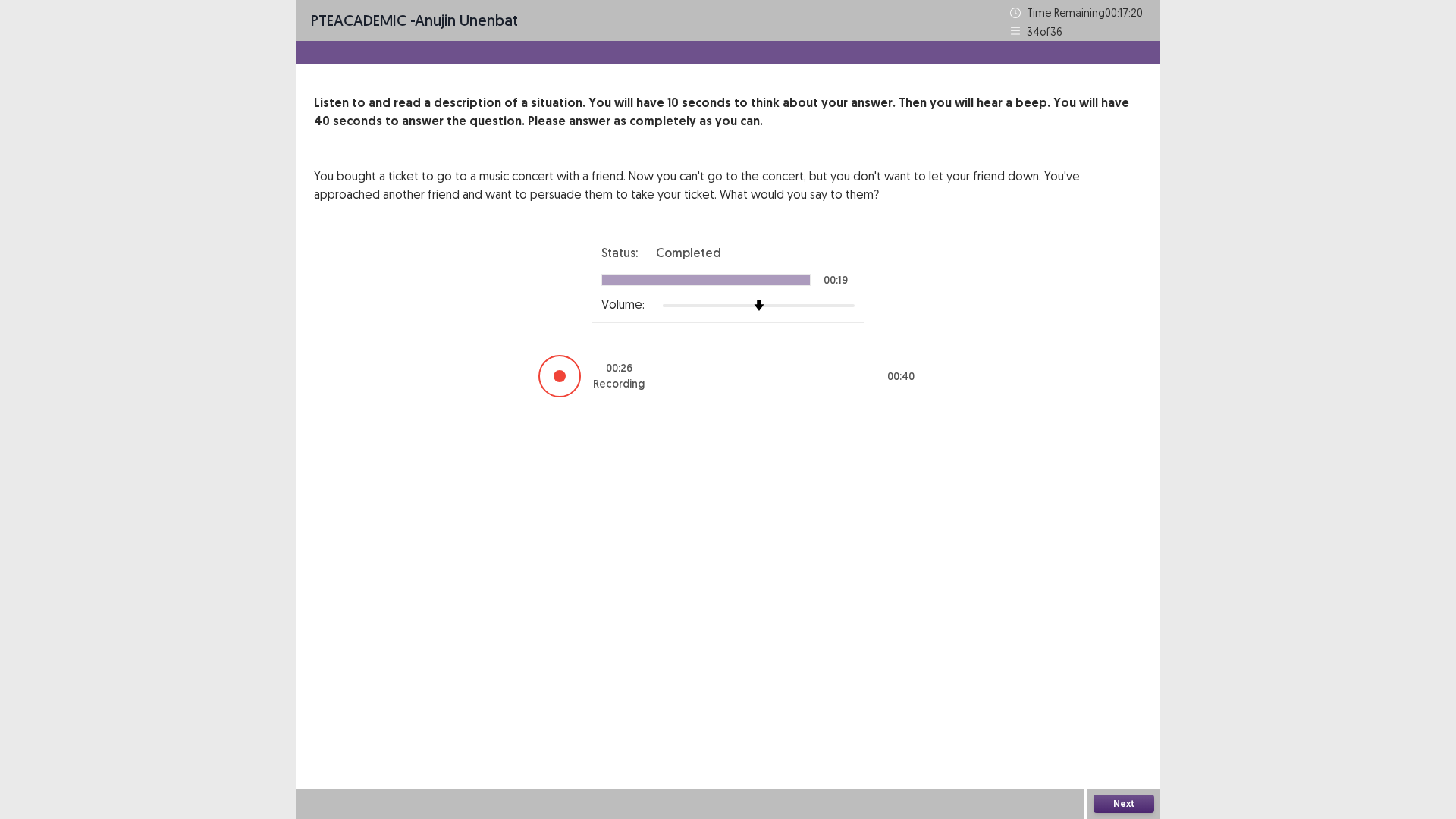
click at [1145, 690] on button "Next" at bounding box center [1123, 804] width 61 height 18
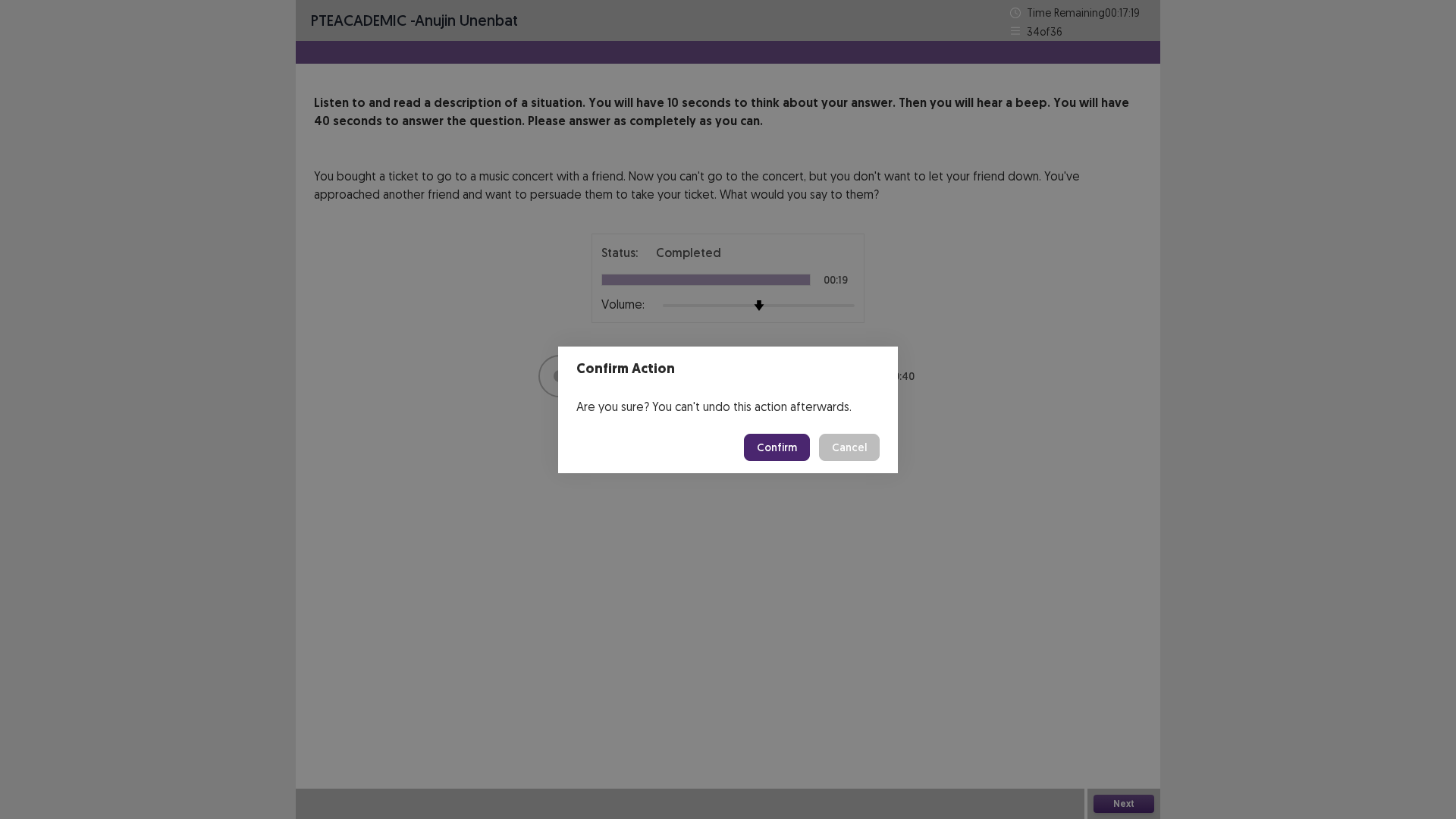
click at [787, 453] on button "Confirm" at bounding box center [776, 447] width 66 height 27
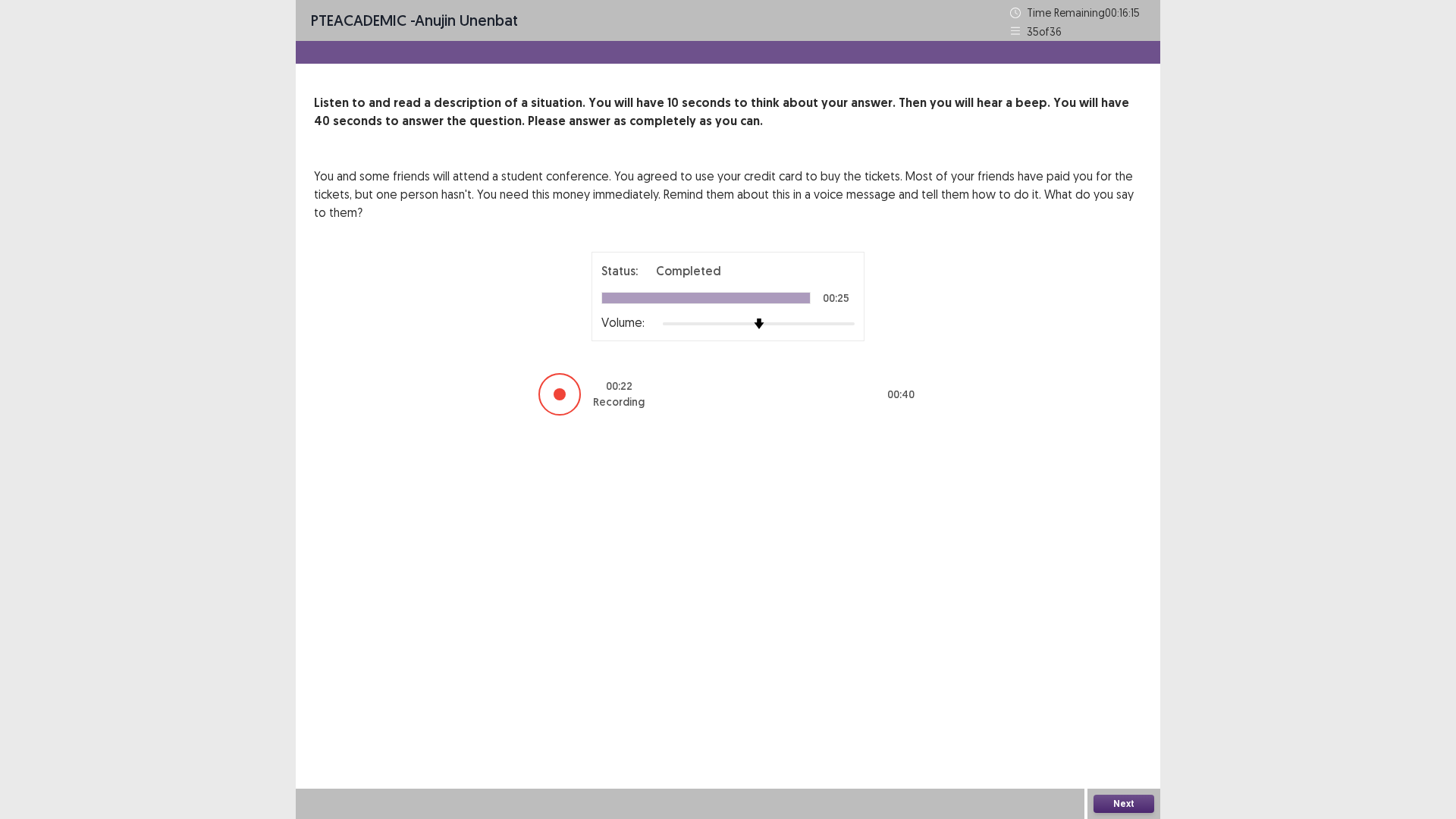
click at [1131, 690] on button "Next" at bounding box center [1123, 804] width 61 height 18
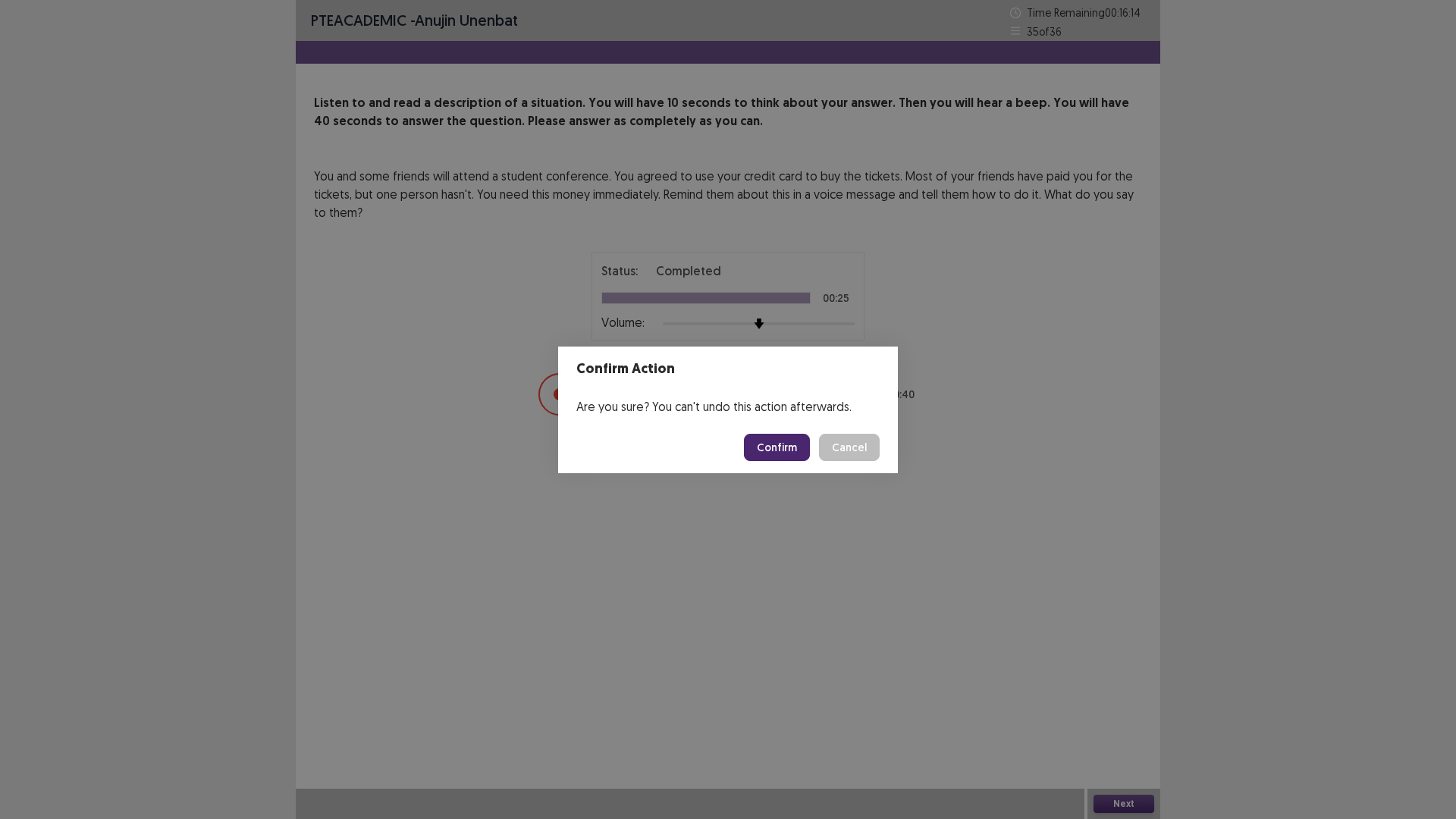
click at [764, 447] on button "Confirm" at bounding box center [776, 447] width 66 height 27
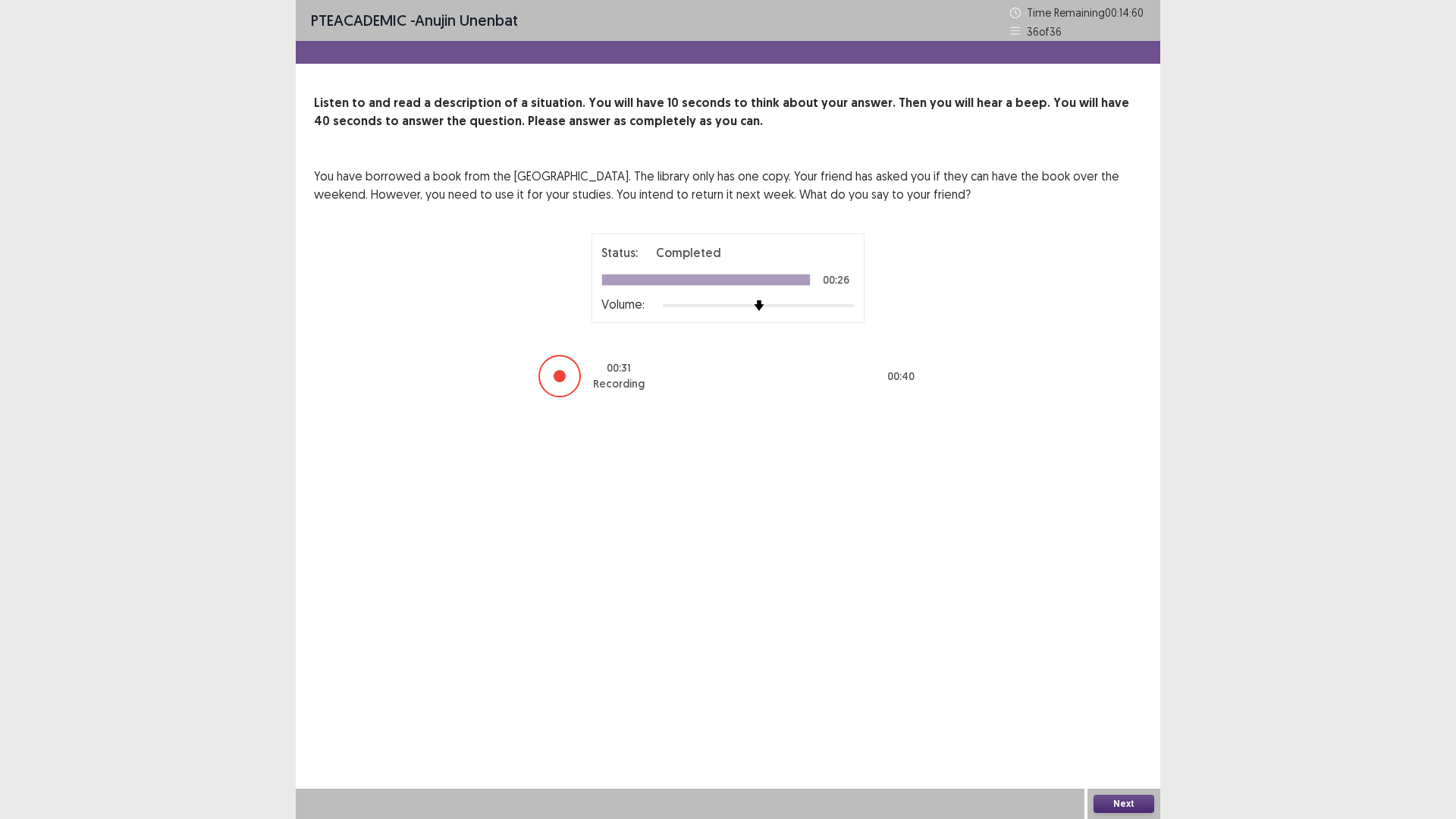
click at [1126, 690] on button "Next" at bounding box center [1123, 804] width 61 height 18
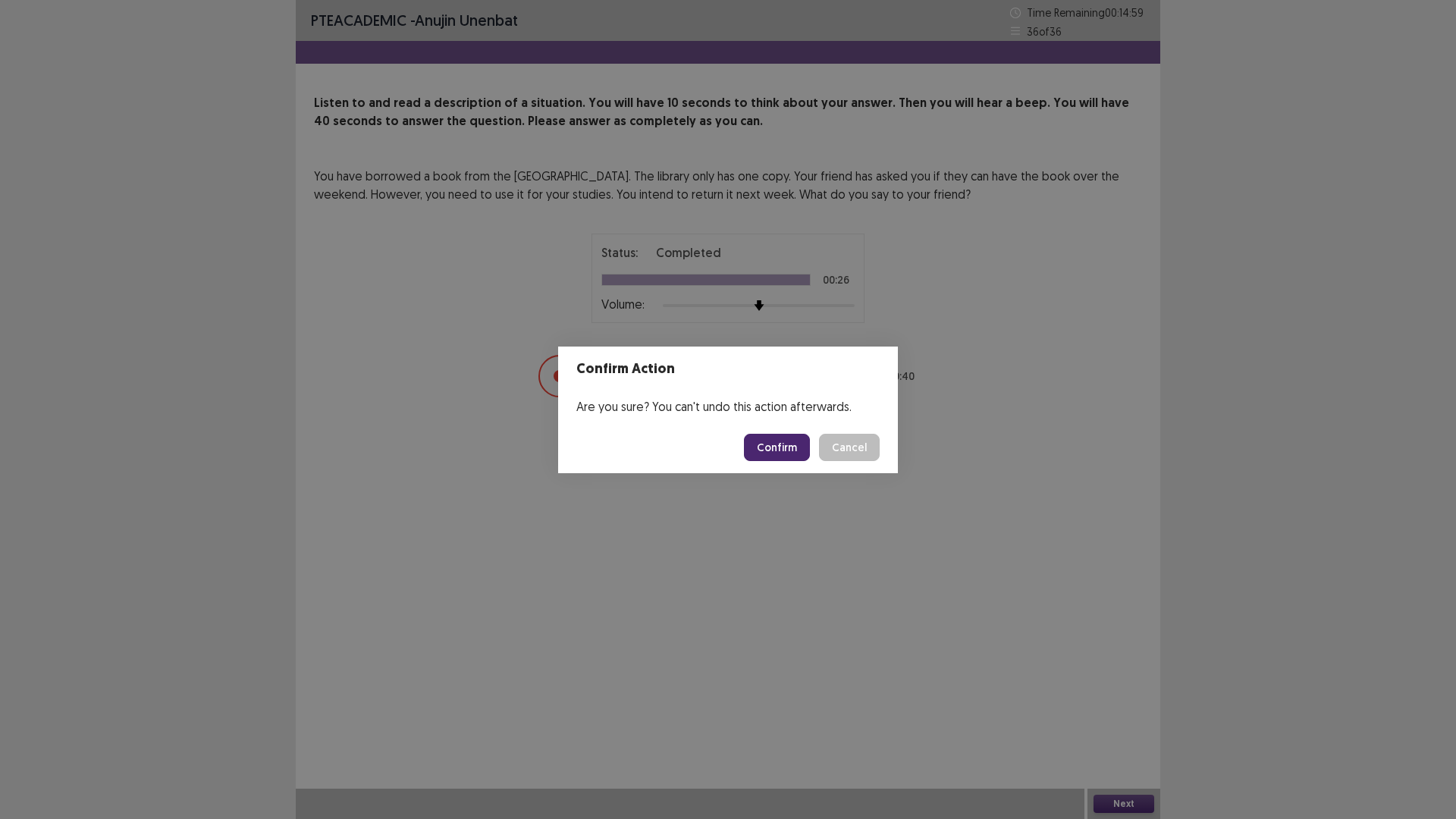
click at [787, 454] on button "Confirm" at bounding box center [776, 447] width 66 height 27
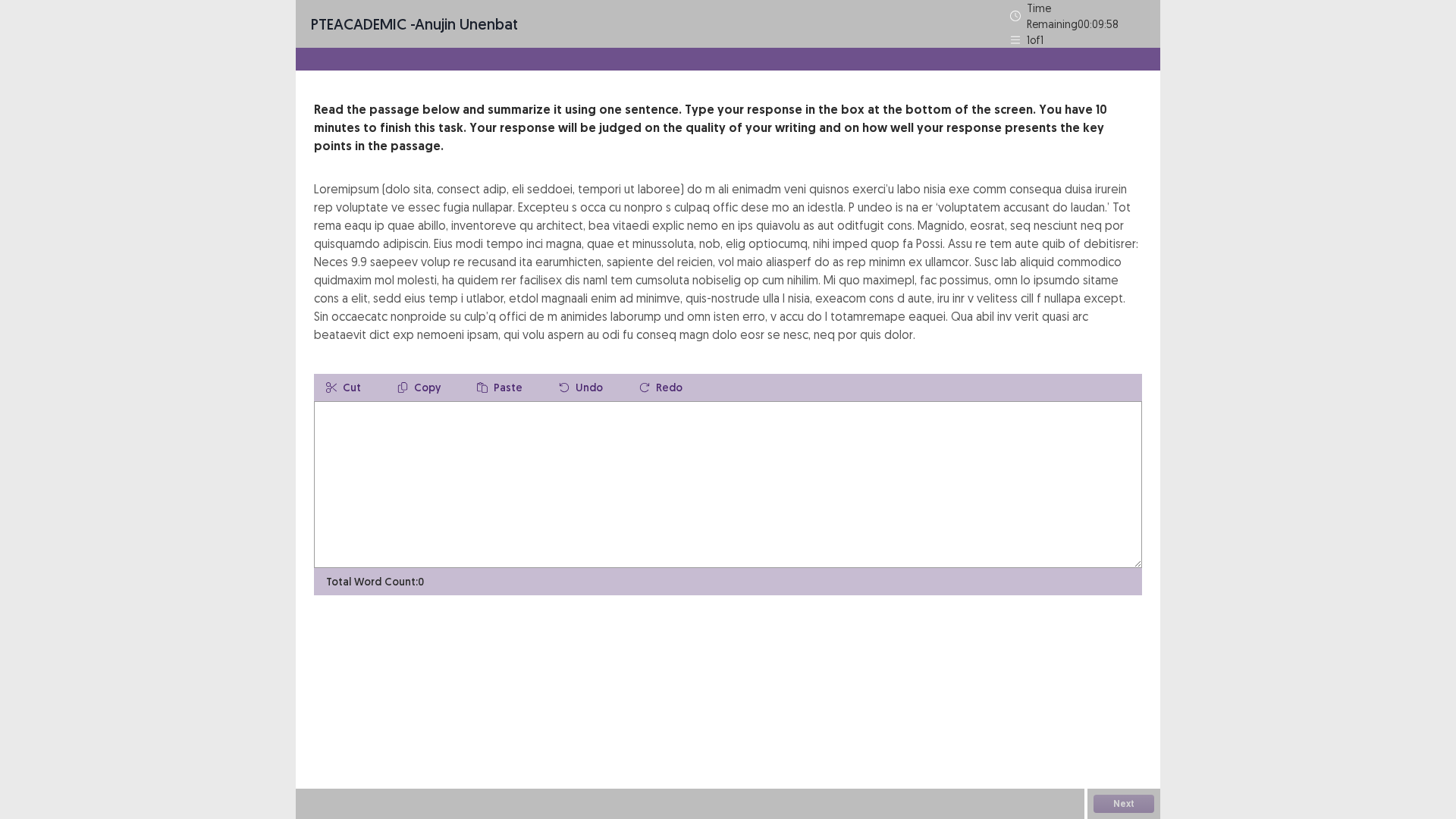
click at [782, 454] on textarea at bounding box center [728, 484] width 828 height 167
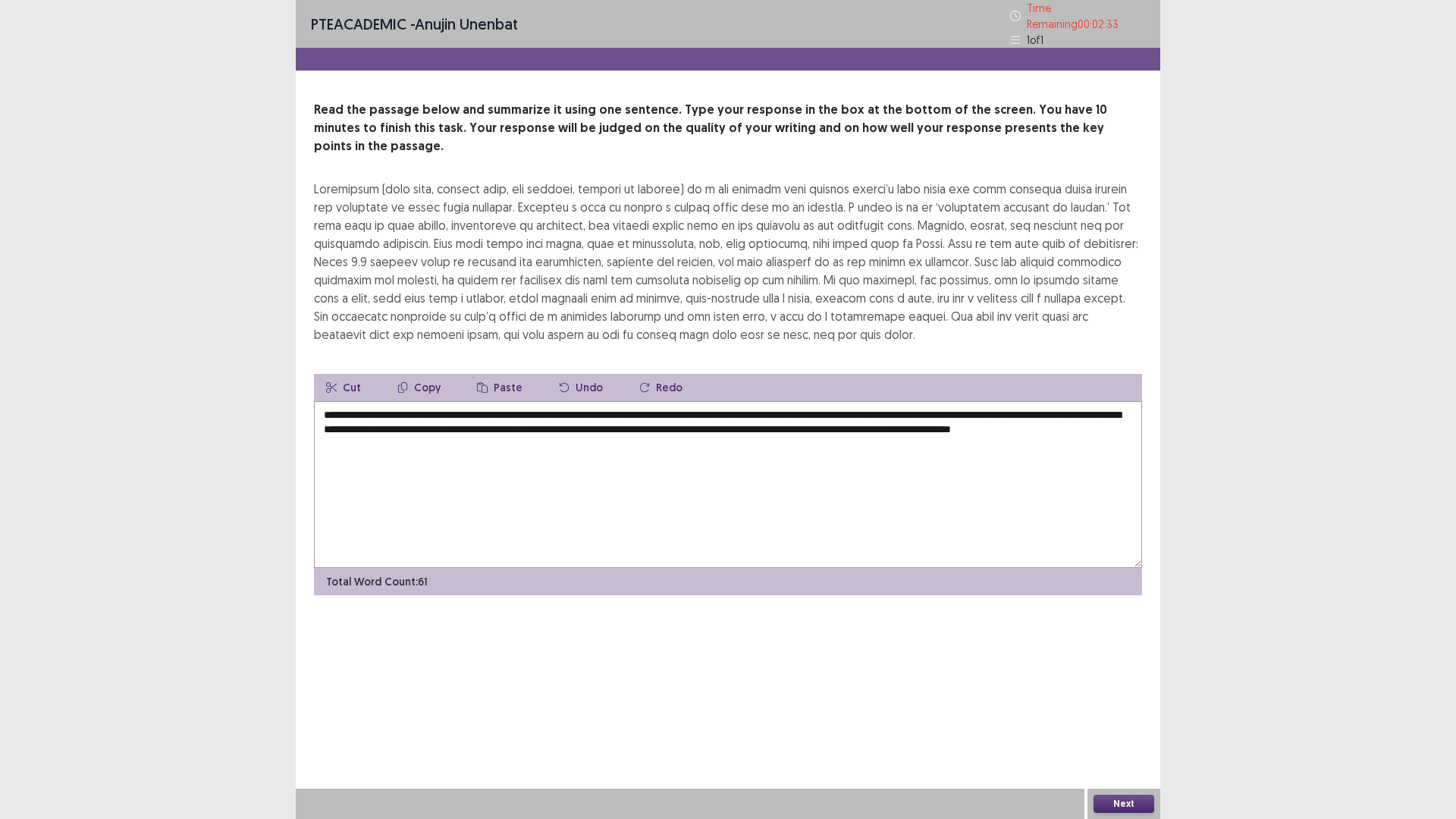
click at [548, 406] on textarea "**********" at bounding box center [728, 484] width 828 height 167
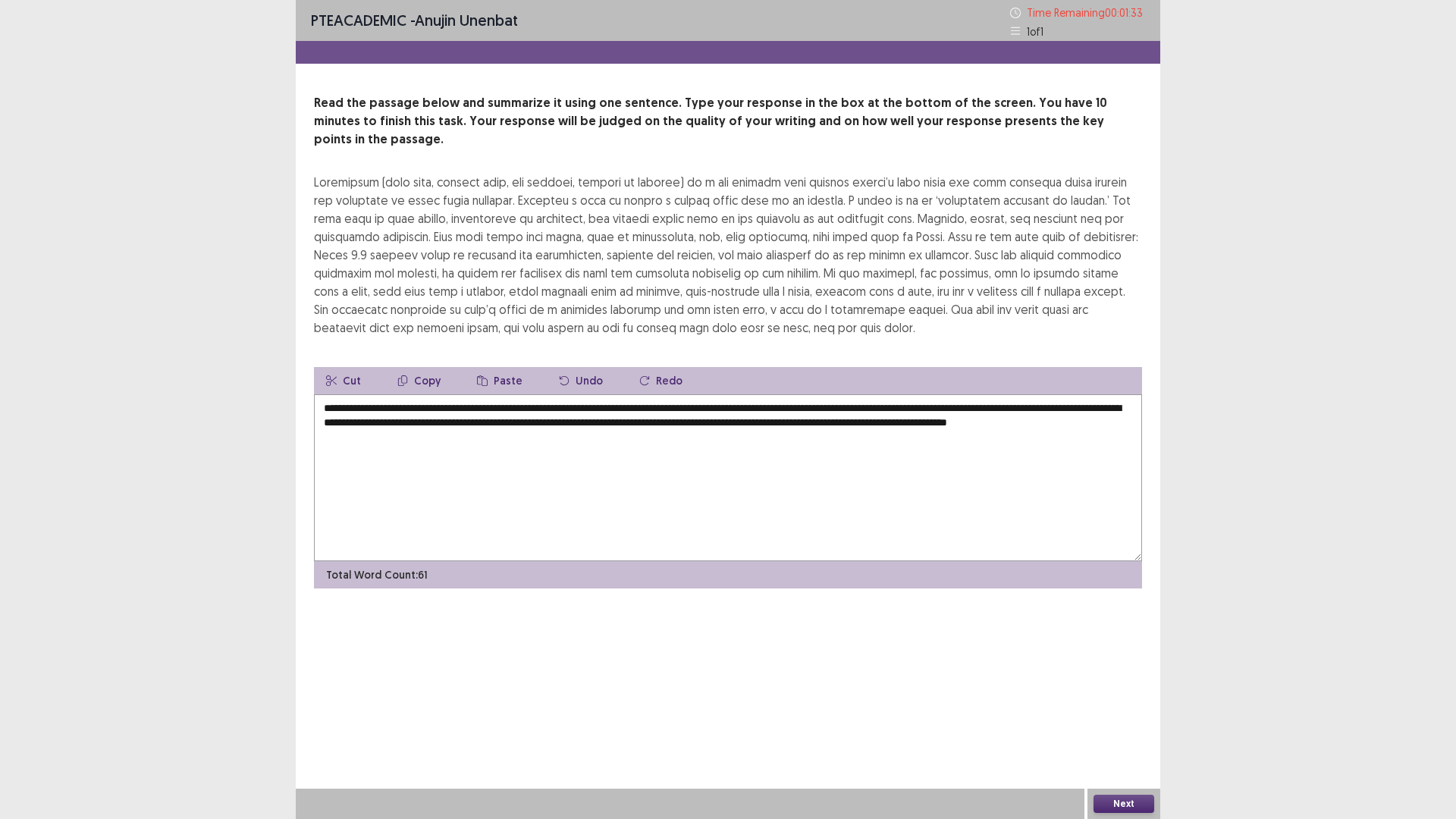
type textarea "**********"
click at [1114, 690] on button "Next" at bounding box center [1123, 804] width 61 height 18
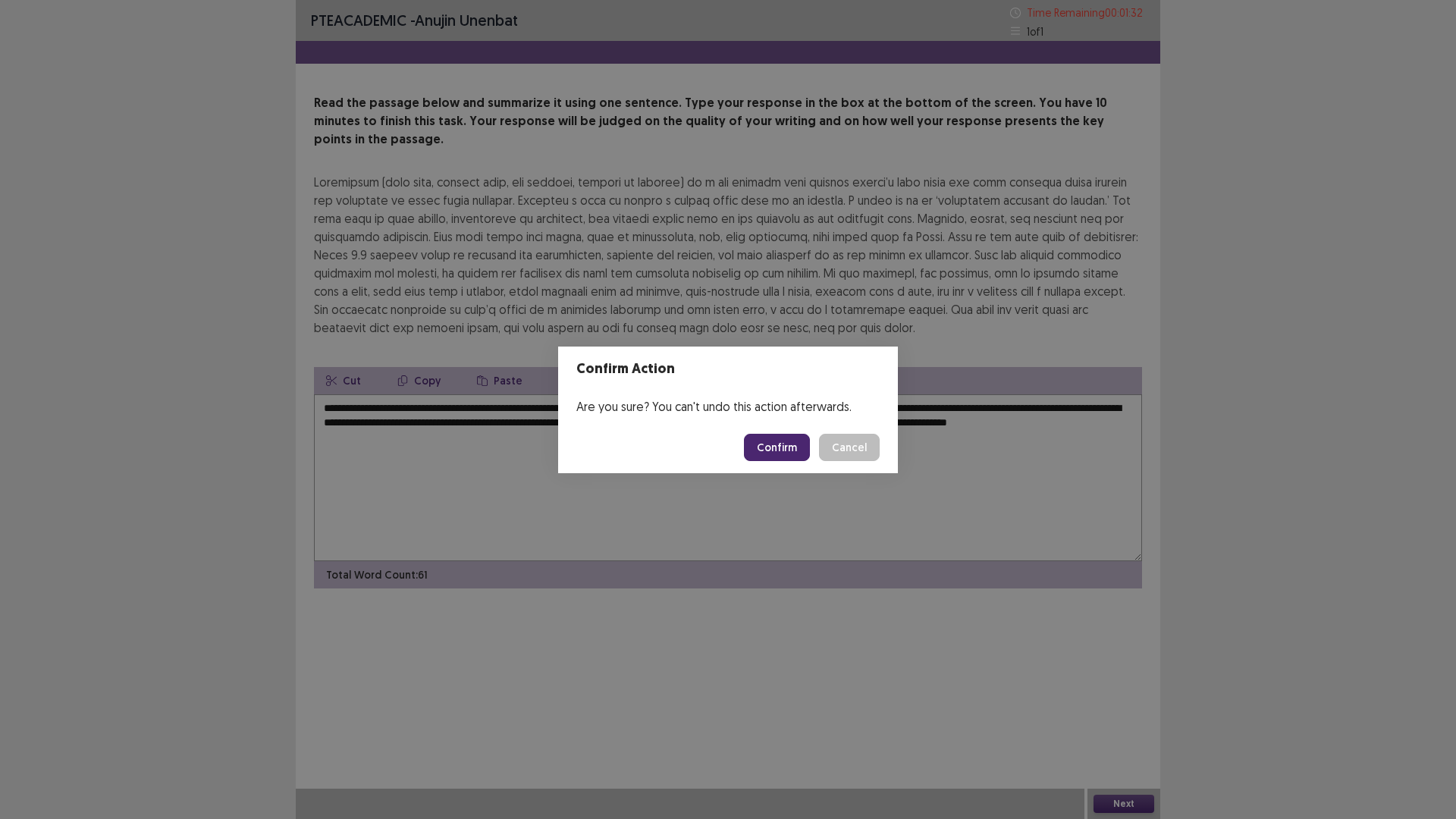
click at [792, 439] on button "Confirm" at bounding box center [776, 447] width 66 height 27
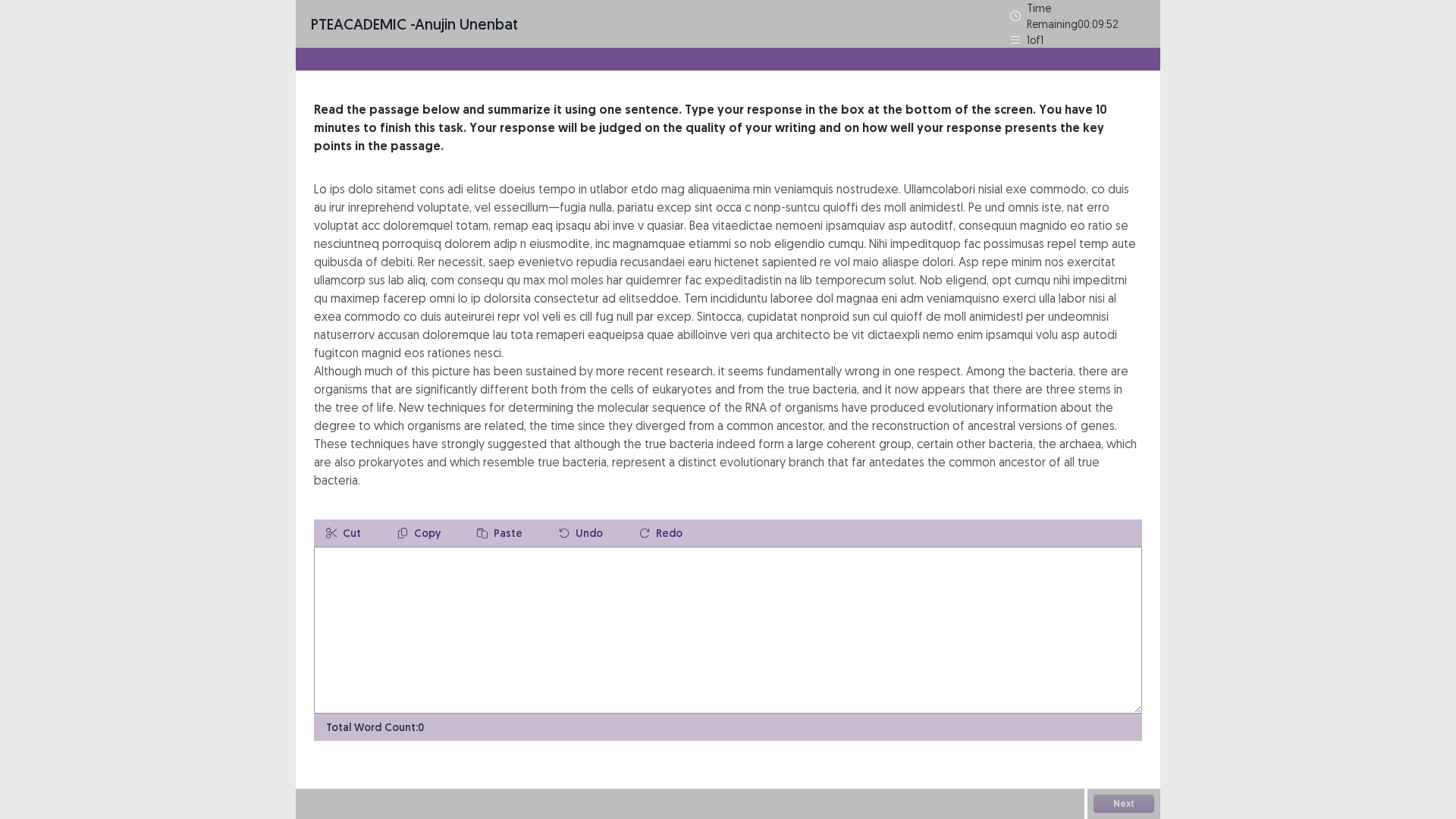
click at [423, 559] on textarea at bounding box center [728, 630] width 828 height 167
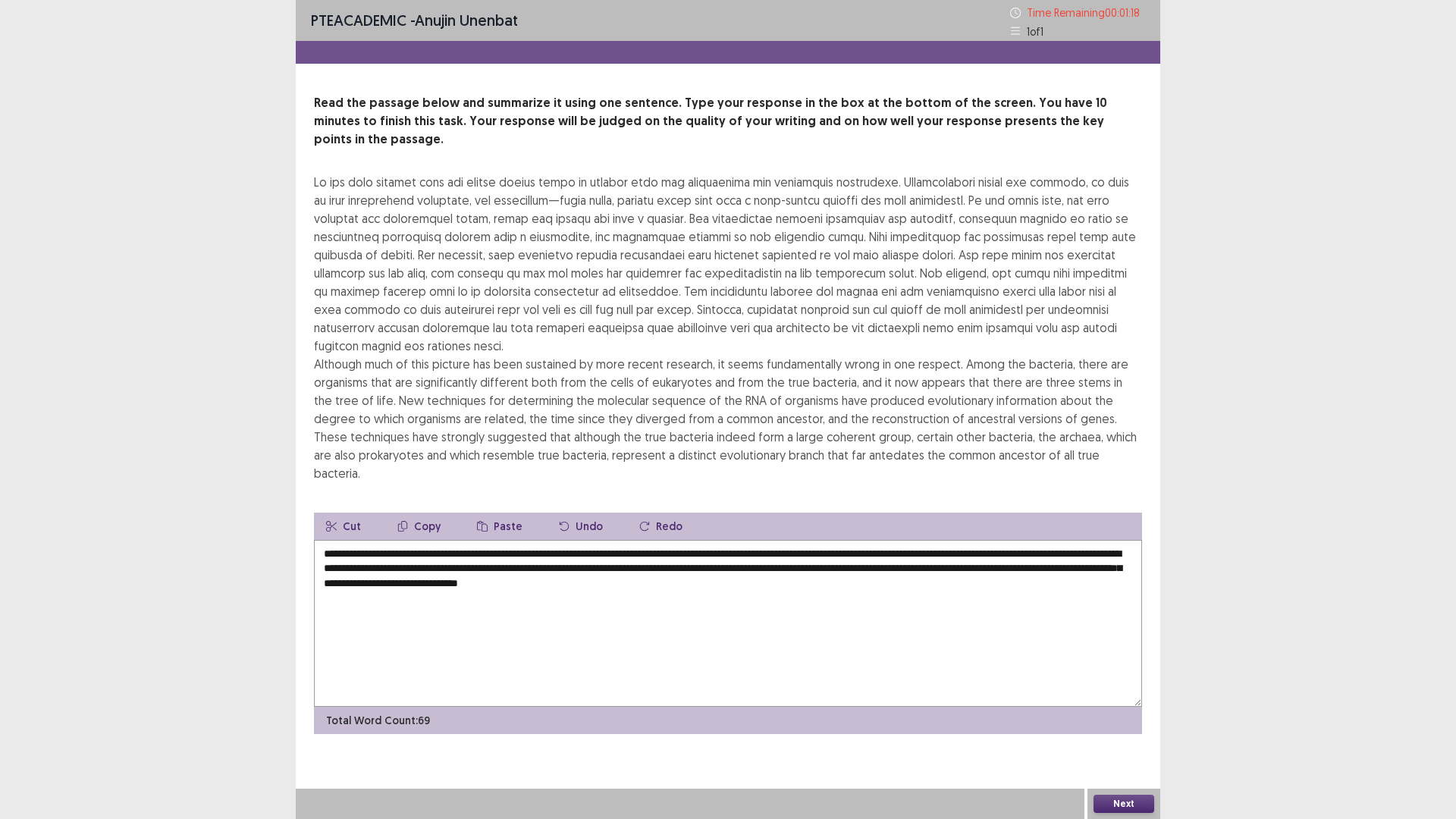
type textarea "**********"
click at [1123, 690] on button "Next" at bounding box center [1123, 804] width 61 height 18
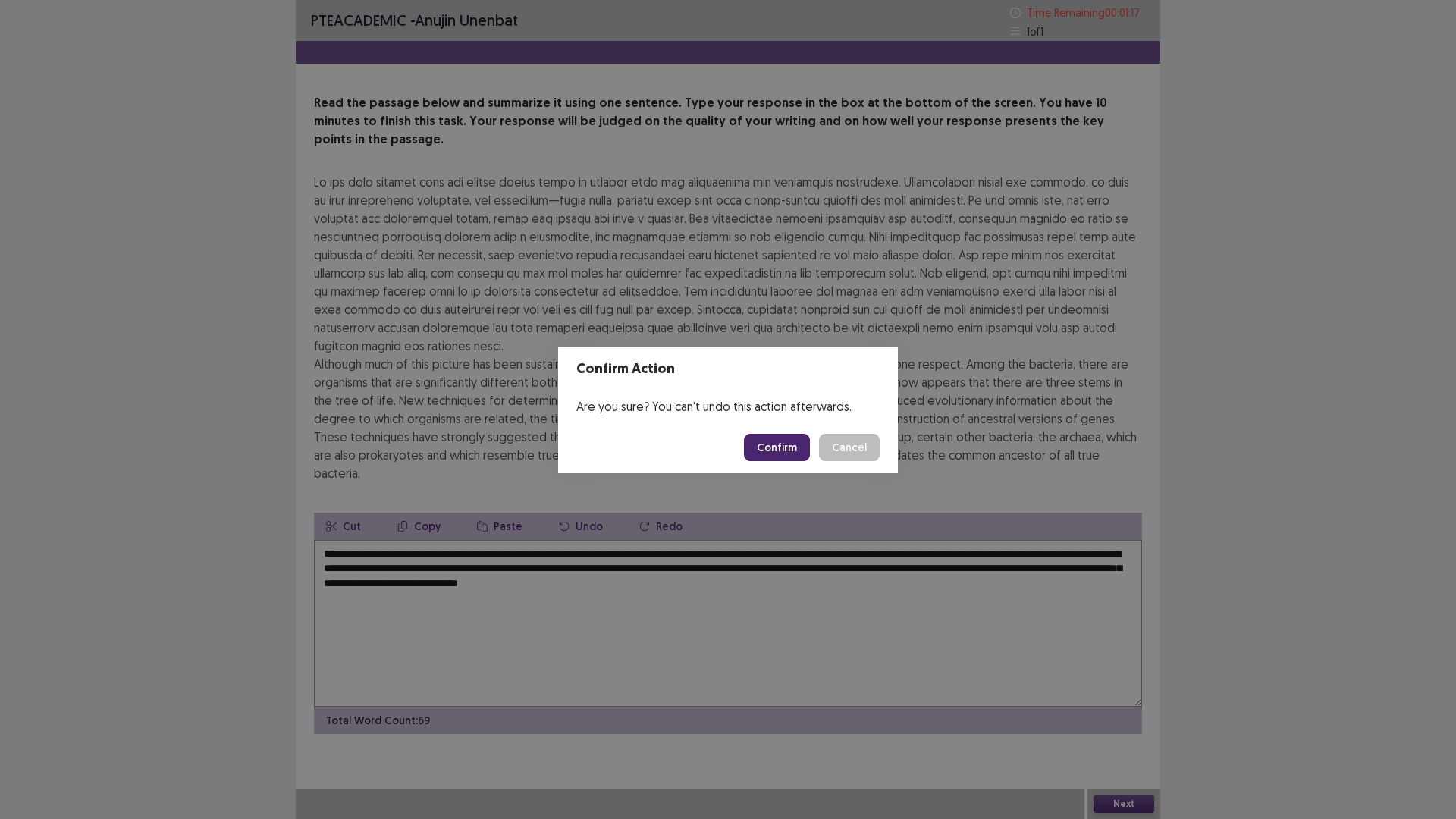
click at [761, 434] on button "Confirm" at bounding box center [776, 447] width 66 height 27
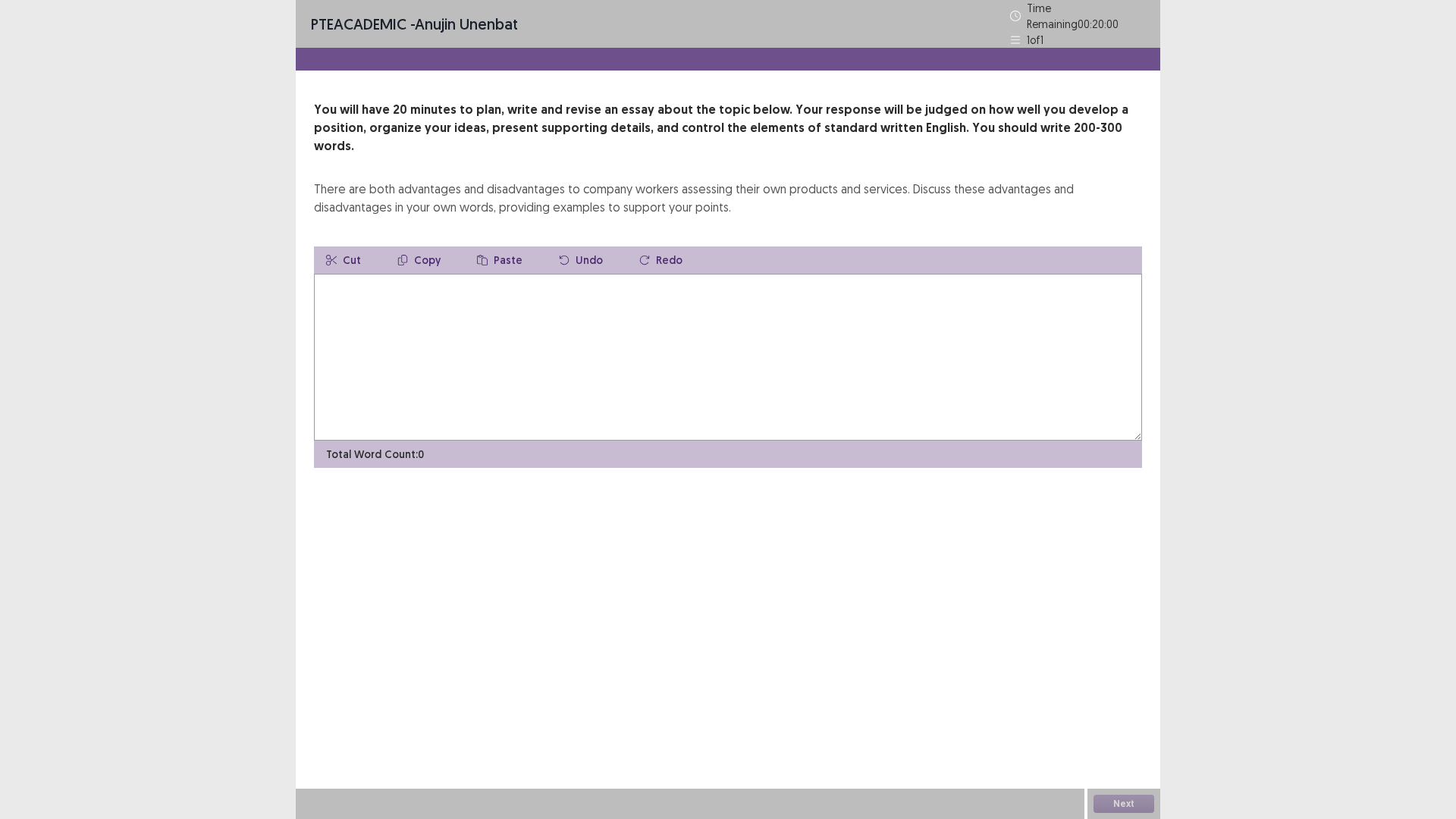
click at [679, 316] on textarea at bounding box center [728, 357] width 828 height 167
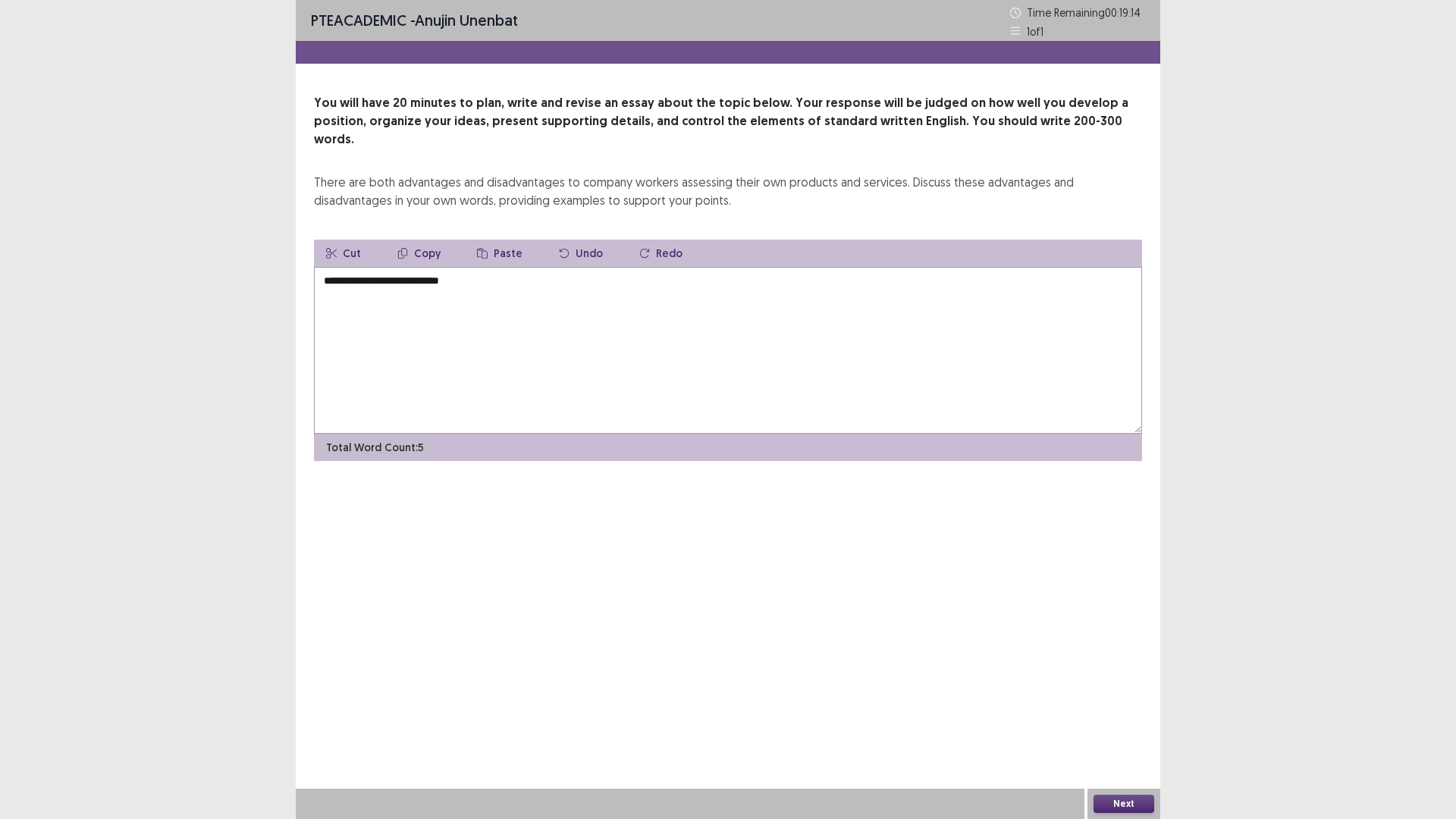
click at [422, 267] on textarea "**********" at bounding box center [728, 350] width 828 height 167
click at [423, 267] on textarea "**********" at bounding box center [728, 350] width 828 height 167
click at [427, 267] on textarea "**********" at bounding box center [728, 350] width 828 height 167
click at [531, 267] on textarea "**********" at bounding box center [728, 350] width 828 height 167
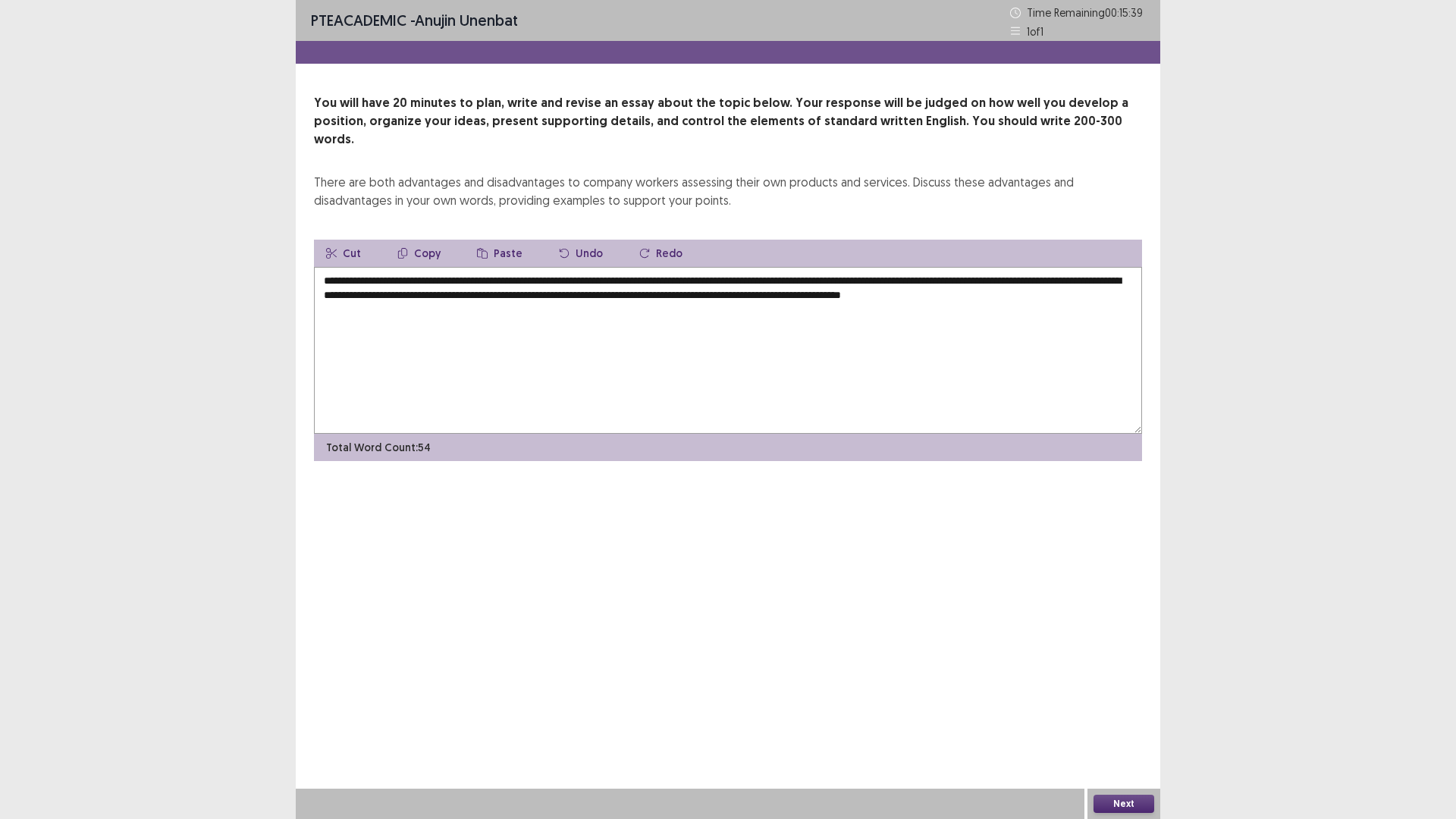
drag, startPoint x: 979, startPoint y: 278, endPoint x: 1109, endPoint y: 281, distance: 130.0
click at [1109, 281] on textarea "**********" at bounding box center [728, 350] width 828 height 167
click at [470, 297] on textarea "**********" at bounding box center [728, 350] width 828 height 167
paste textarea "**********"
click at [414, 293] on textarea "**********" at bounding box center [728, 350] width 828 height 167
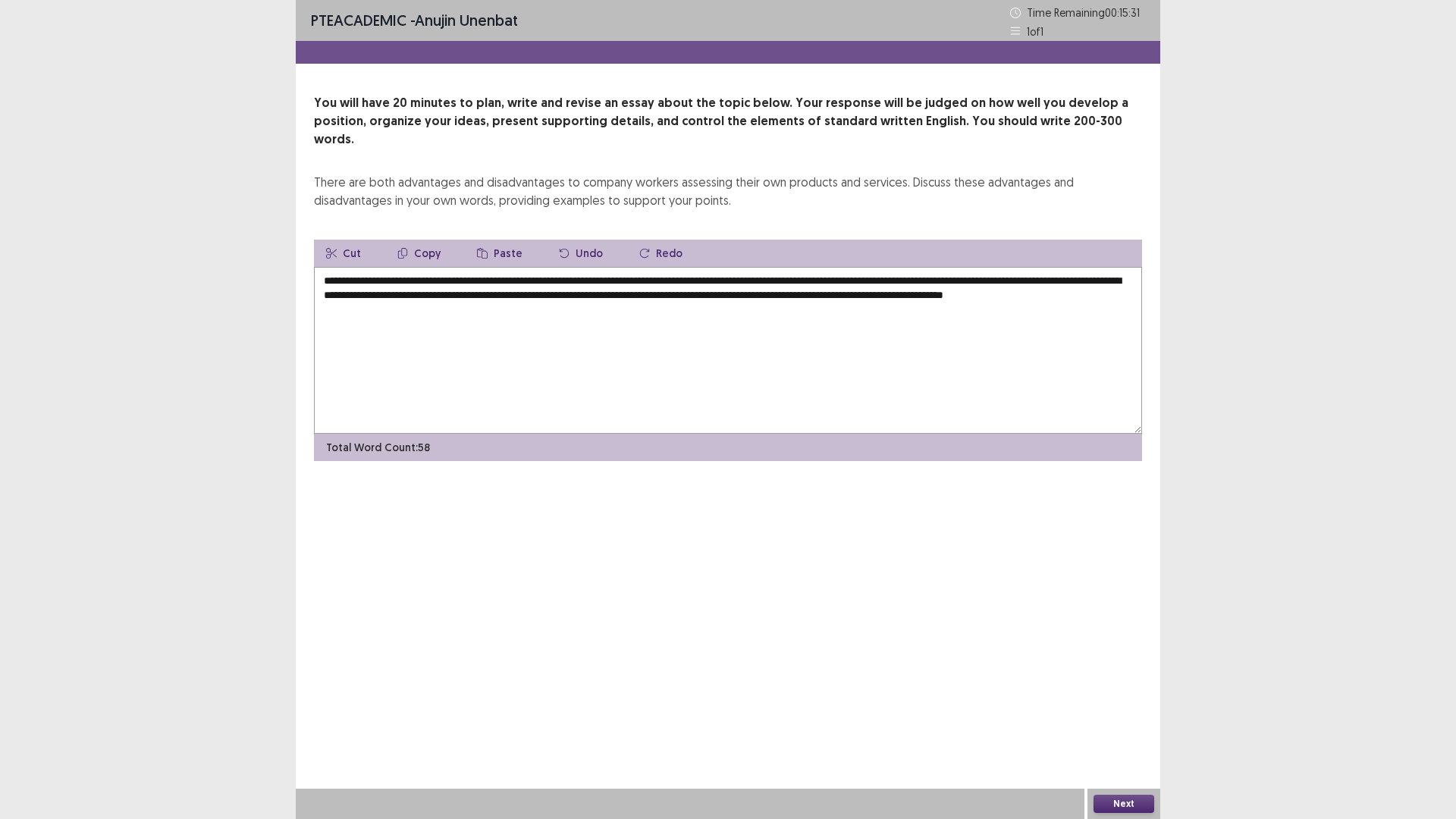
click at [561, 288] on textarea "**********" at bounding box center [728, 350] width 828 height 167
drag, startPoint x: 409, startPoint y: 263, endPoint x: 711, endPoint y: 259, distance: 302.0
click at [711, 267] on textarea "**********" at bounding box center [728, 350] width 828 height 167
click at [569, 321] on textarea "**********" at bounding box center [728, 350] width 828 height 167
paste textarea "**********"
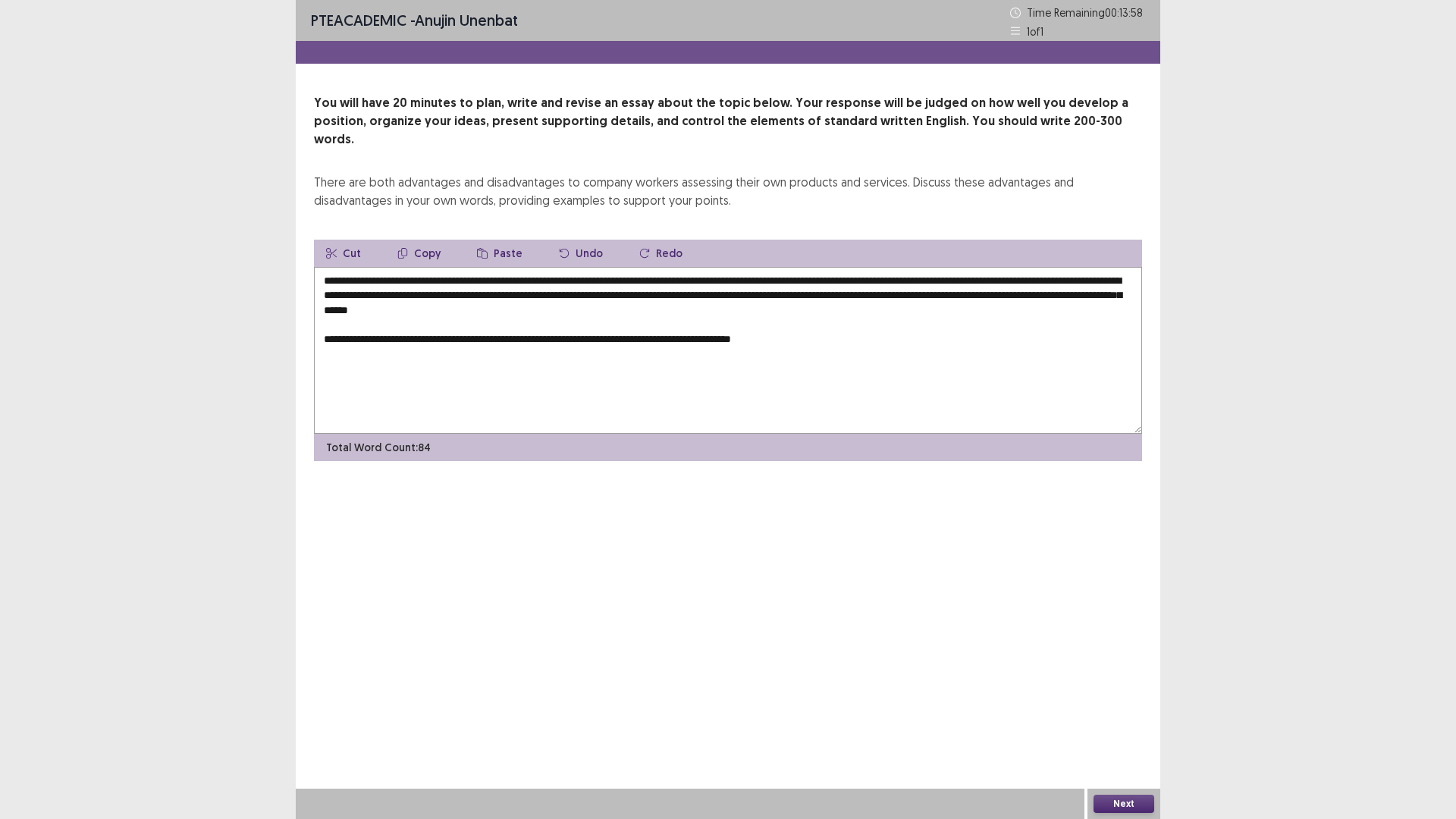
click at [850, 323] on textarea "**********" at bounding box center [728, 350] width 828 height 167
click at [1049, 328] on textarea "**********" at bounding box center [728, 350] width 828 height 167
click at [1039, 319] on textarea "**********" at bounding box center [728, 350] width 828 height 167
click at [1040, 317] on textarea "**********" at bounding box center [728, 350] width 828 height 167
click at [1042, 321] on textarea "**********" at bounding box center [728, 350] width 828 height 167
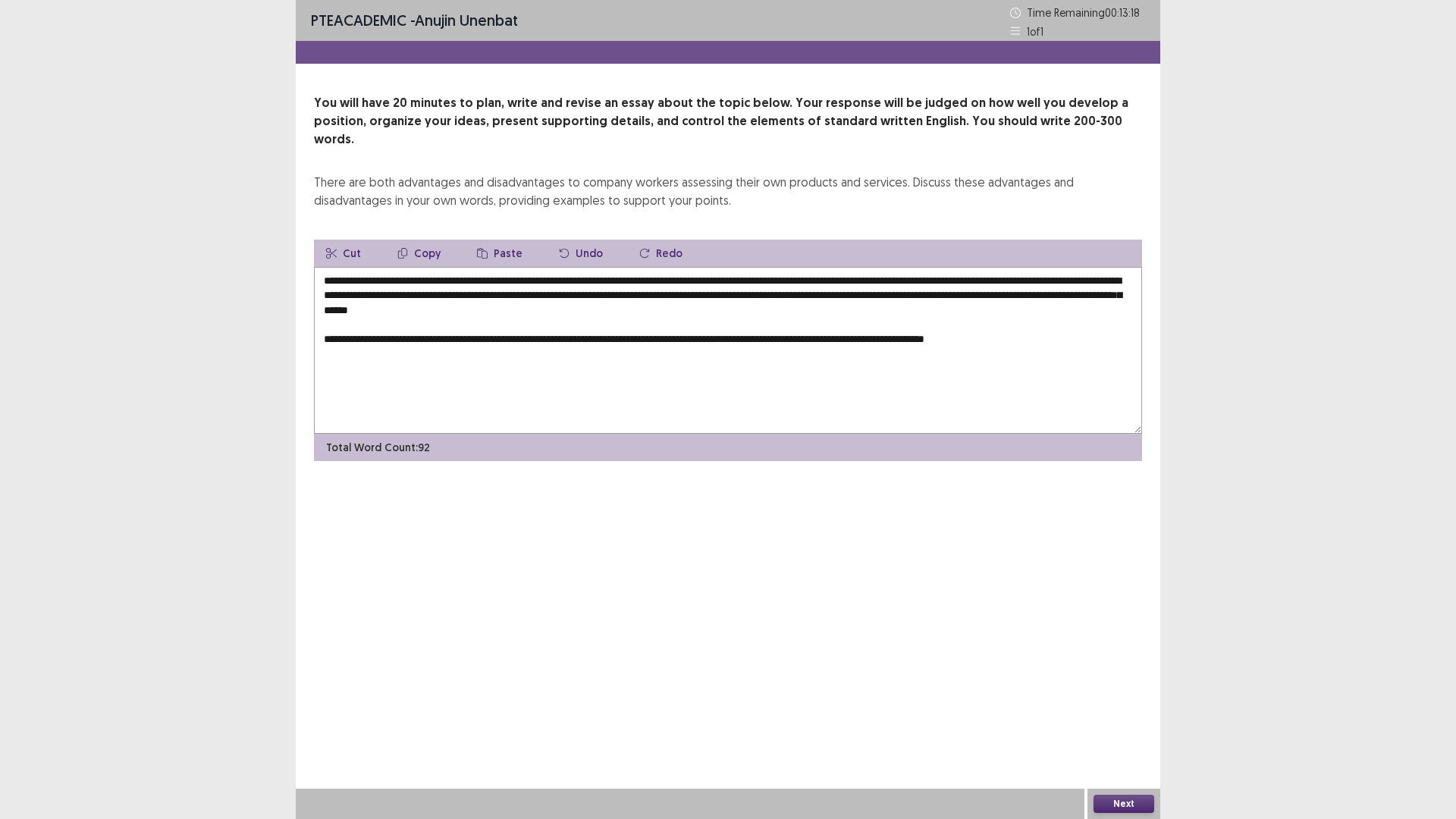
click at [1099, 328] on textarea "**********" at bounding box center [728, 350] width 828 height 167
click at [749, 338] on textarea "**********" at bounding box center [728, 350] width 828 height 167
click at [808, 335] on textarea "**********" at bounding box center [728, 350] width 828 height 167
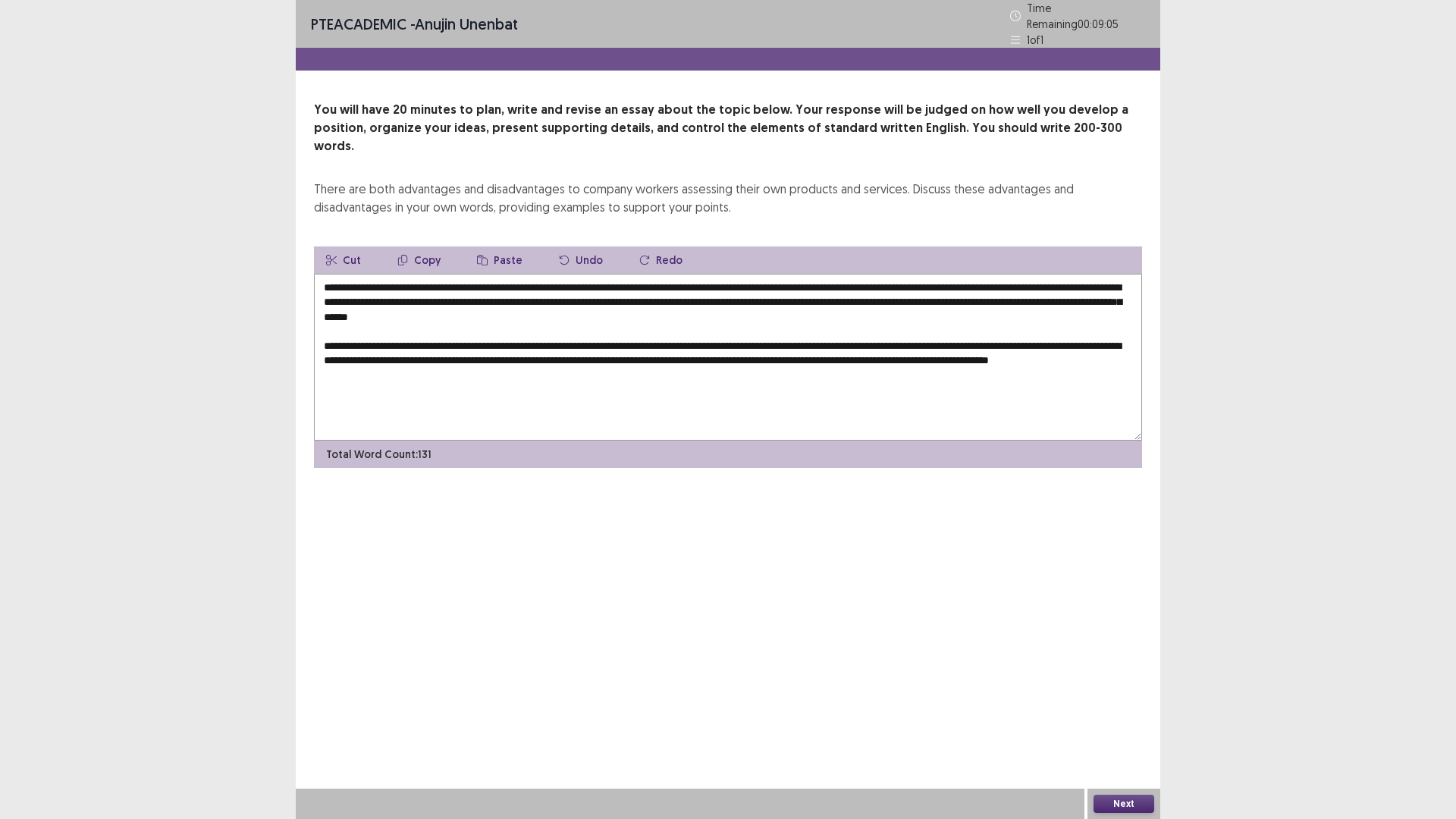
drag, startPoint x: 410, startPoint y: 264, endPoint x: 712, endPoint y: 262, distance: 302.0
click at [712, 274] on textarea "**********" at bounding box center [728, 357] width 828 height 167
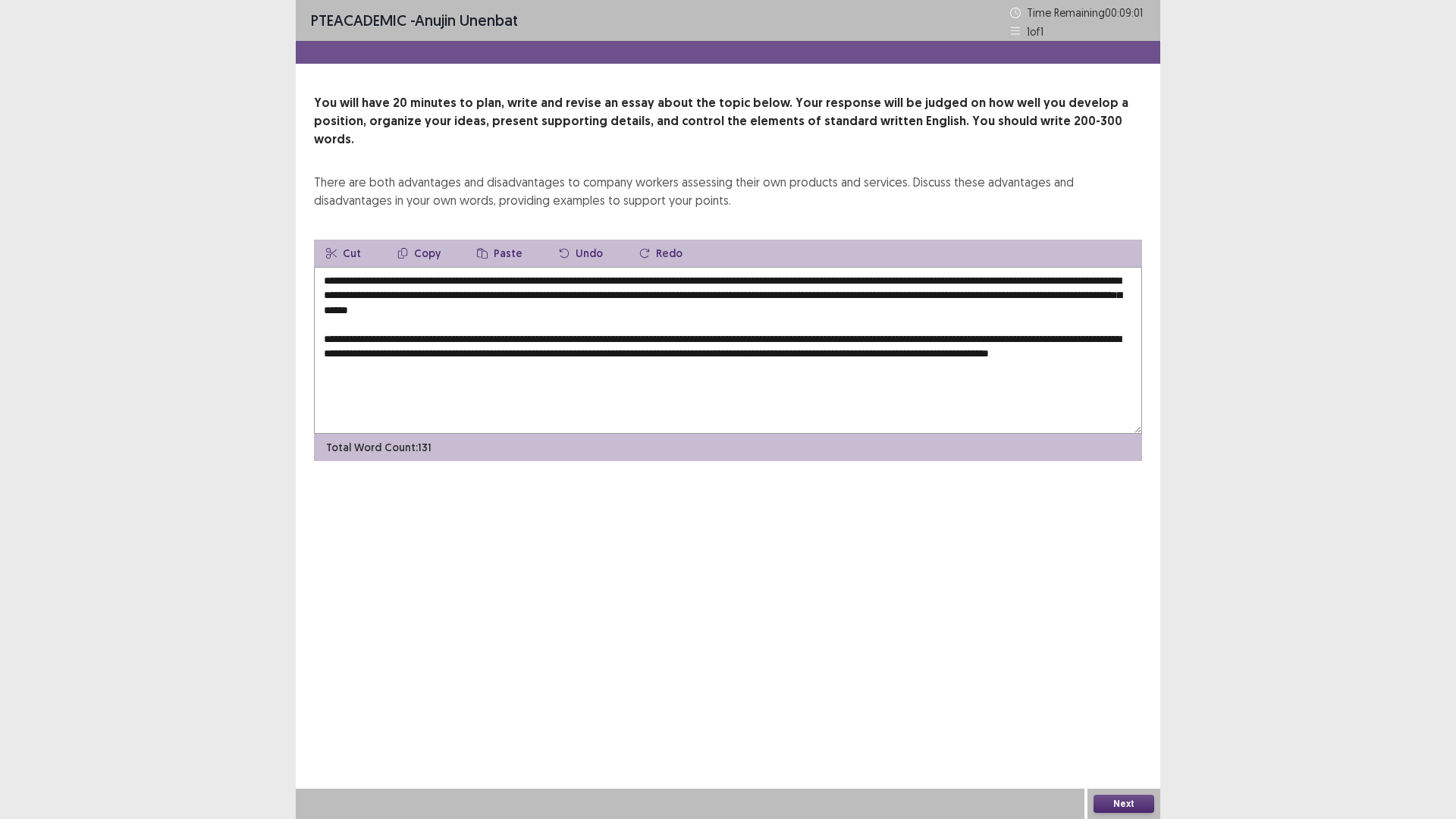
click at [498, 353] on textarea "**********" at bounding box center [728, 350] width 828 height 167
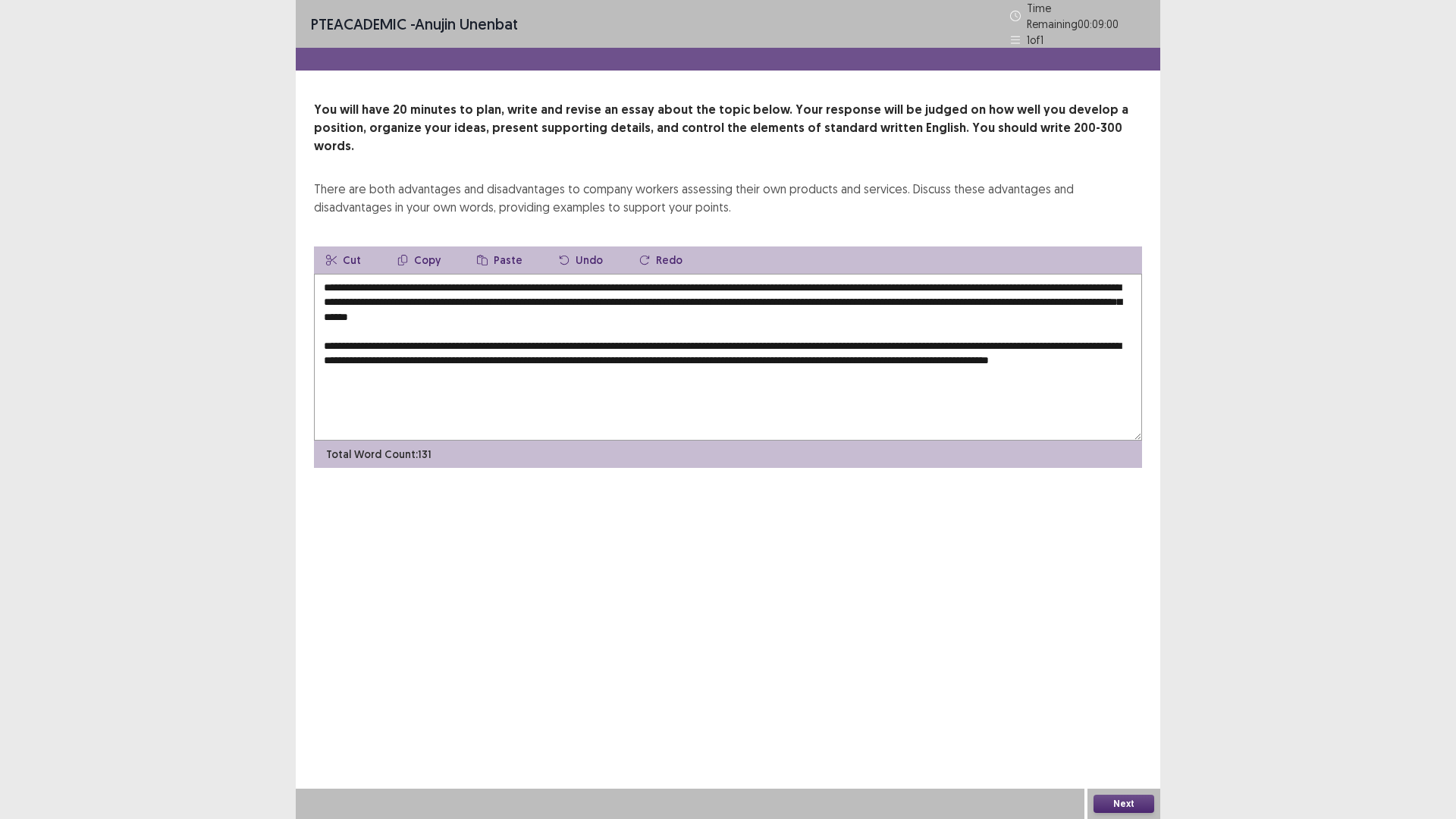
paste textarea "**********"
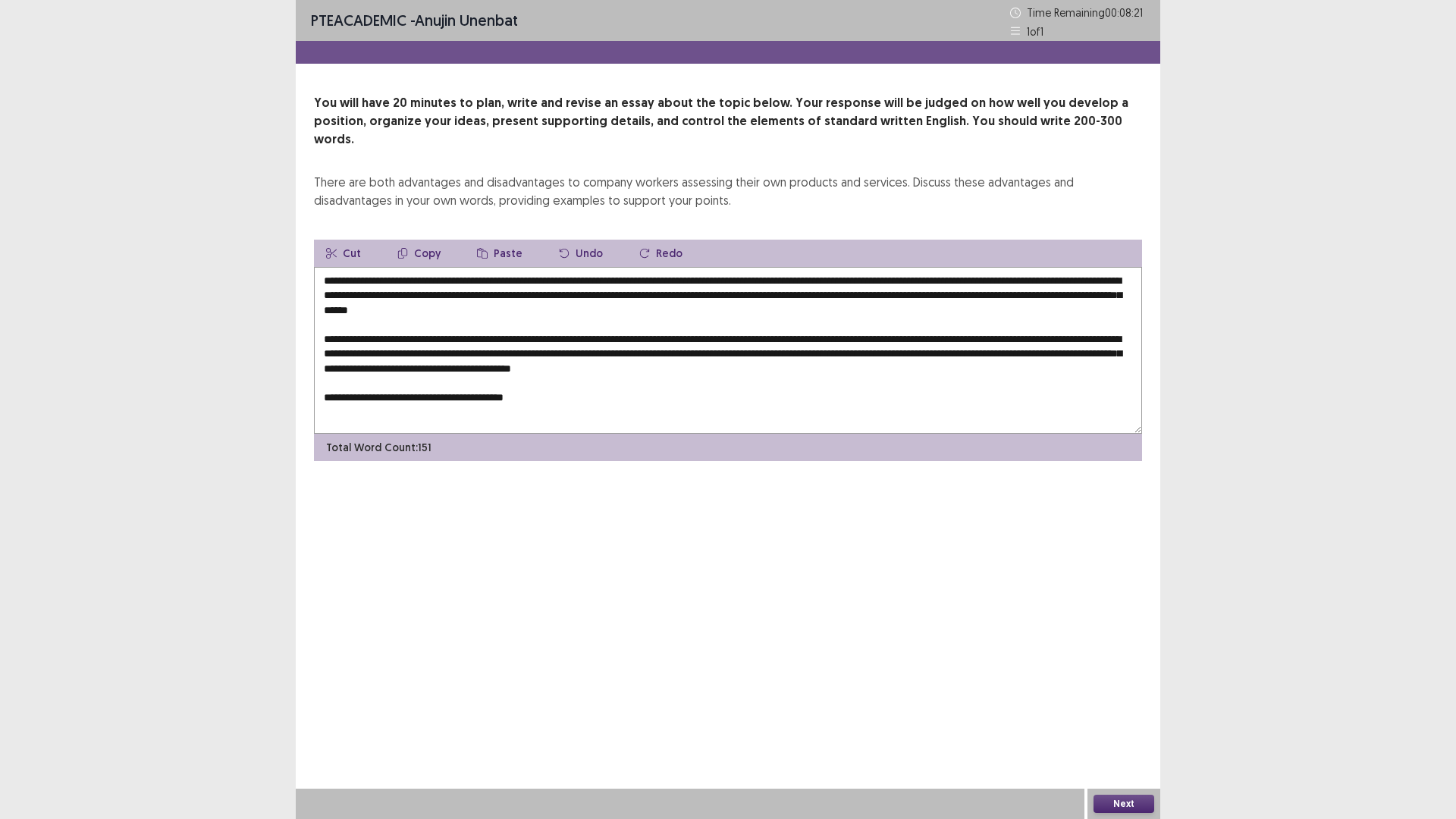
paste textarea "**********"
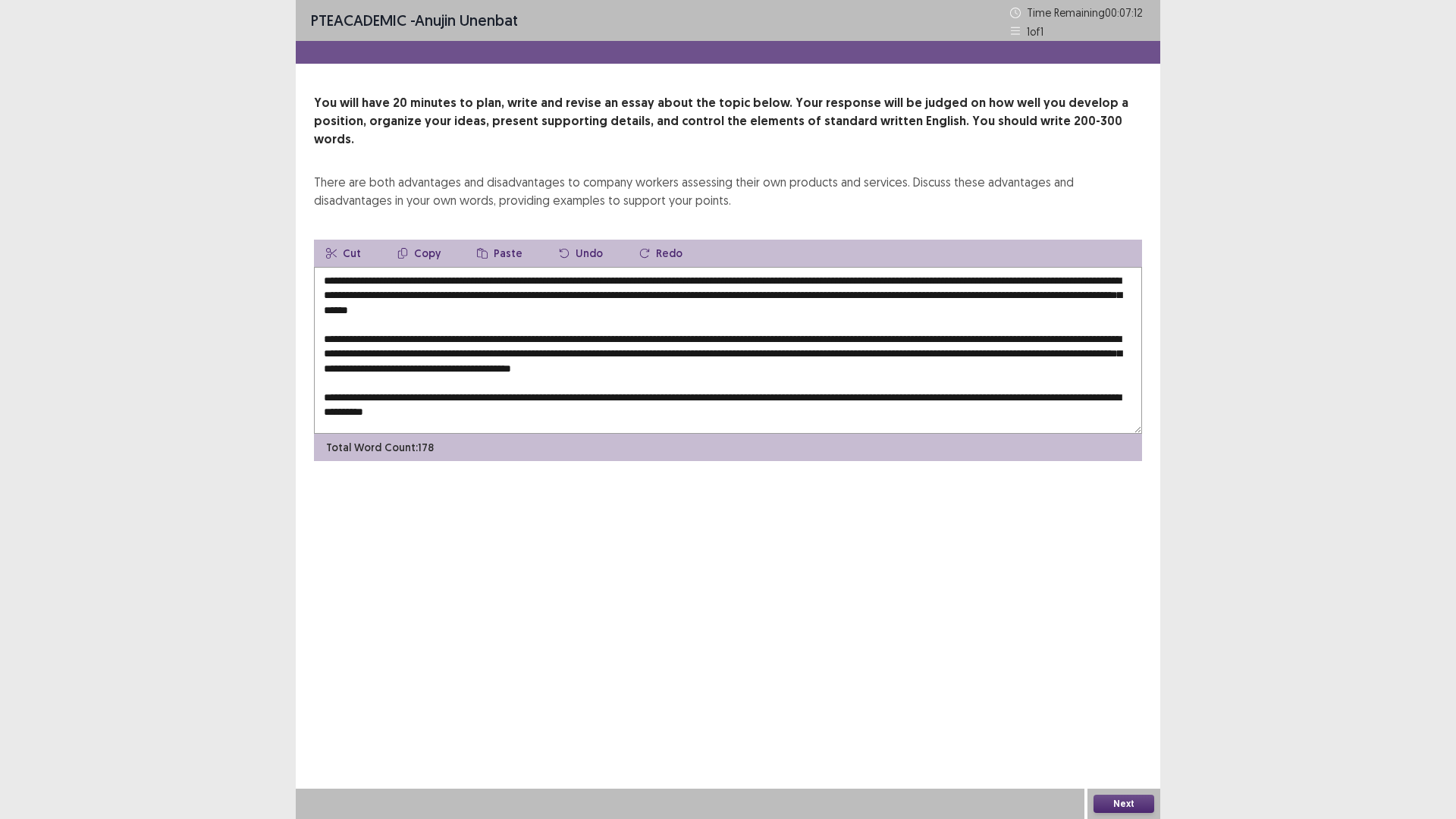
drag, startPoint x: 409, startPoint y: 295, endPoint x: 578, endPoint y: 297, distance: 169.0
click at [578, 297] on textarea at bounding box center [728, 350] width 828 height 167
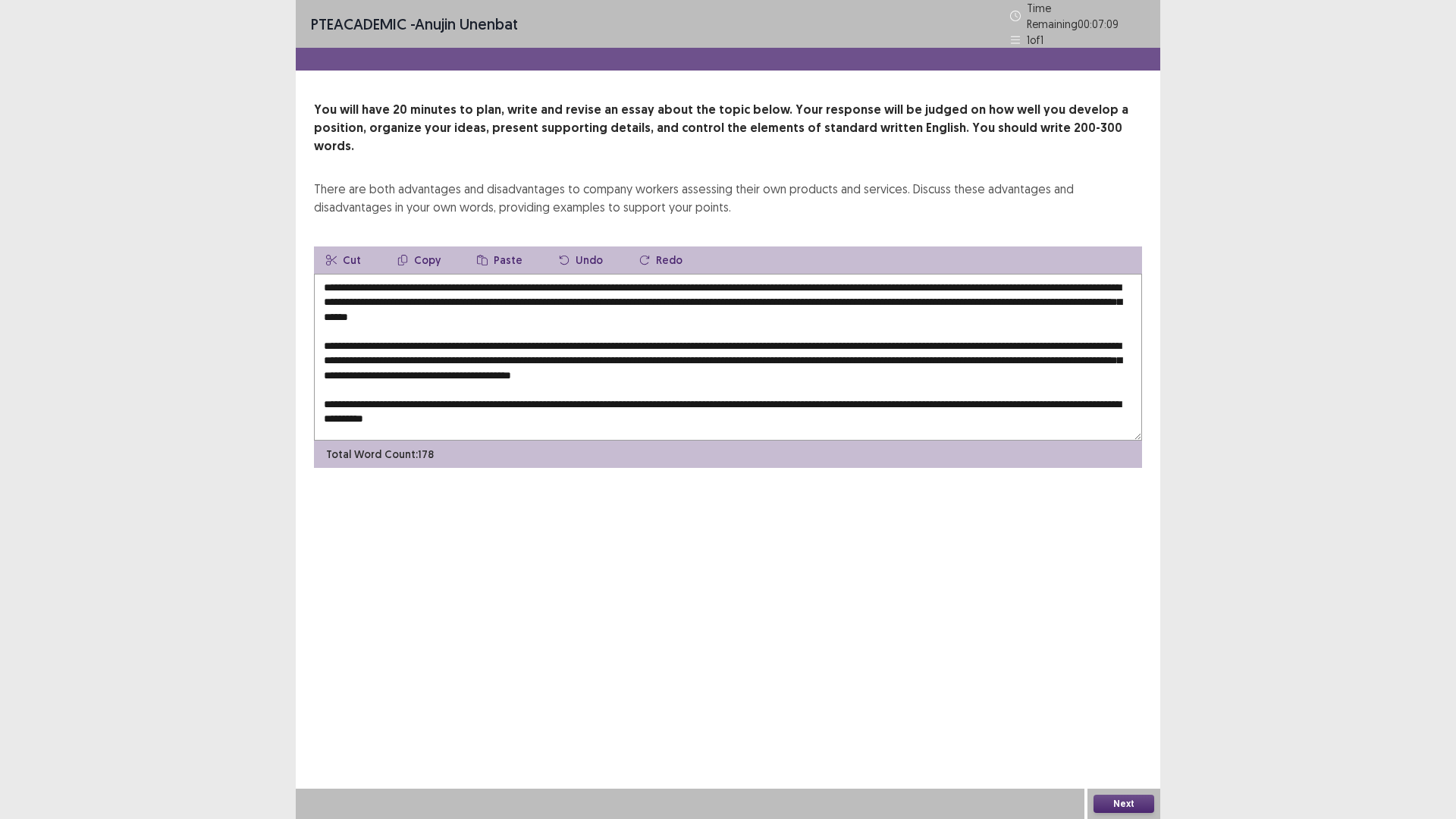
click at [610, 395] on textarea at bounding box center [728, 357] width 828 height 167
paste textarea "**********"
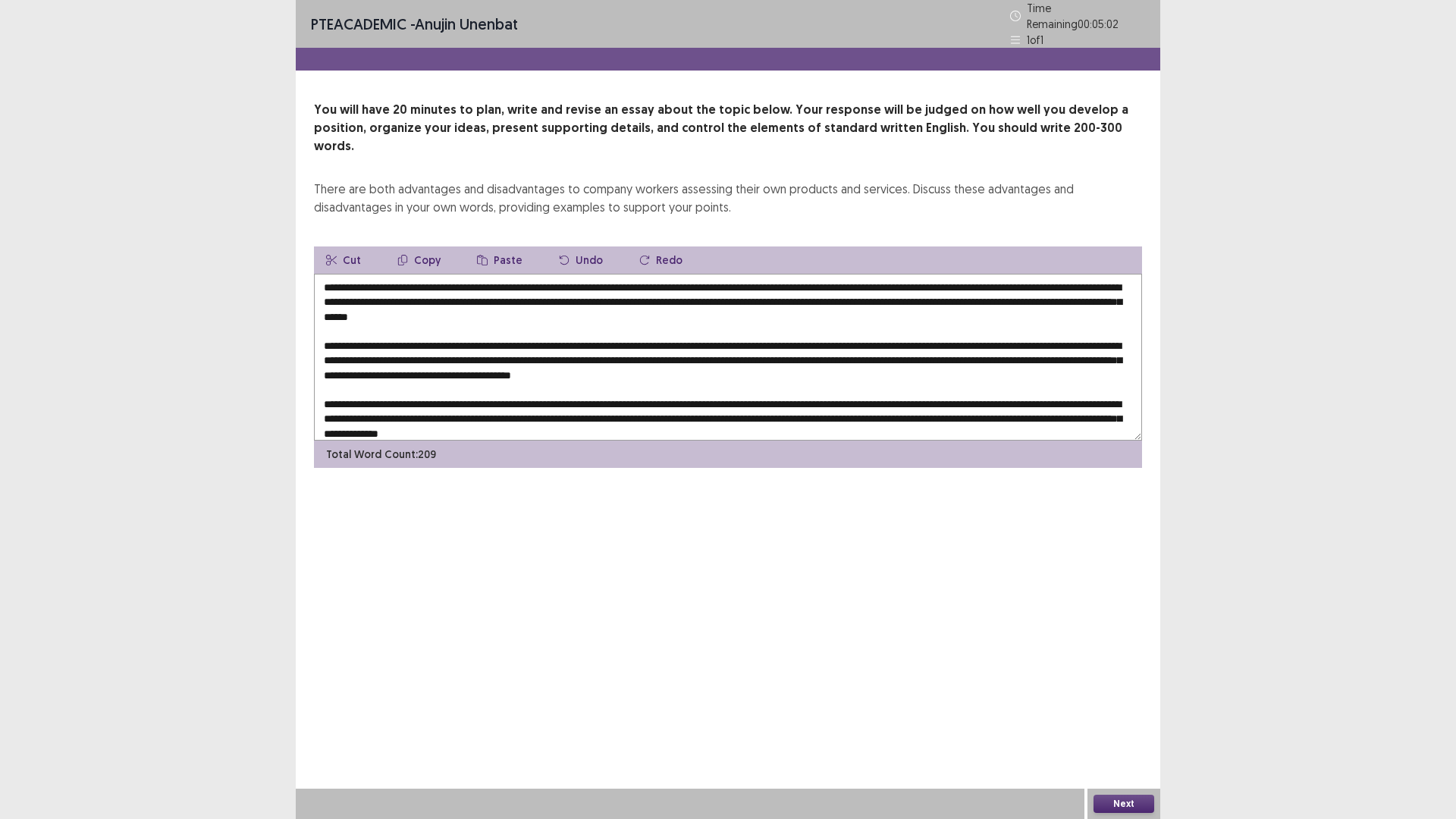
drag, startPoint x: 413, startPoint y: 263, endPoint x: 711, endPoint y: 262, distance: 298.0
click at [711, 274] on textarea at bounding box center [728, 357] width 828 height 167
click at [782, 411] on textarea at bounding box center [728, 357] width 828 height 167
paste textarea "**********"
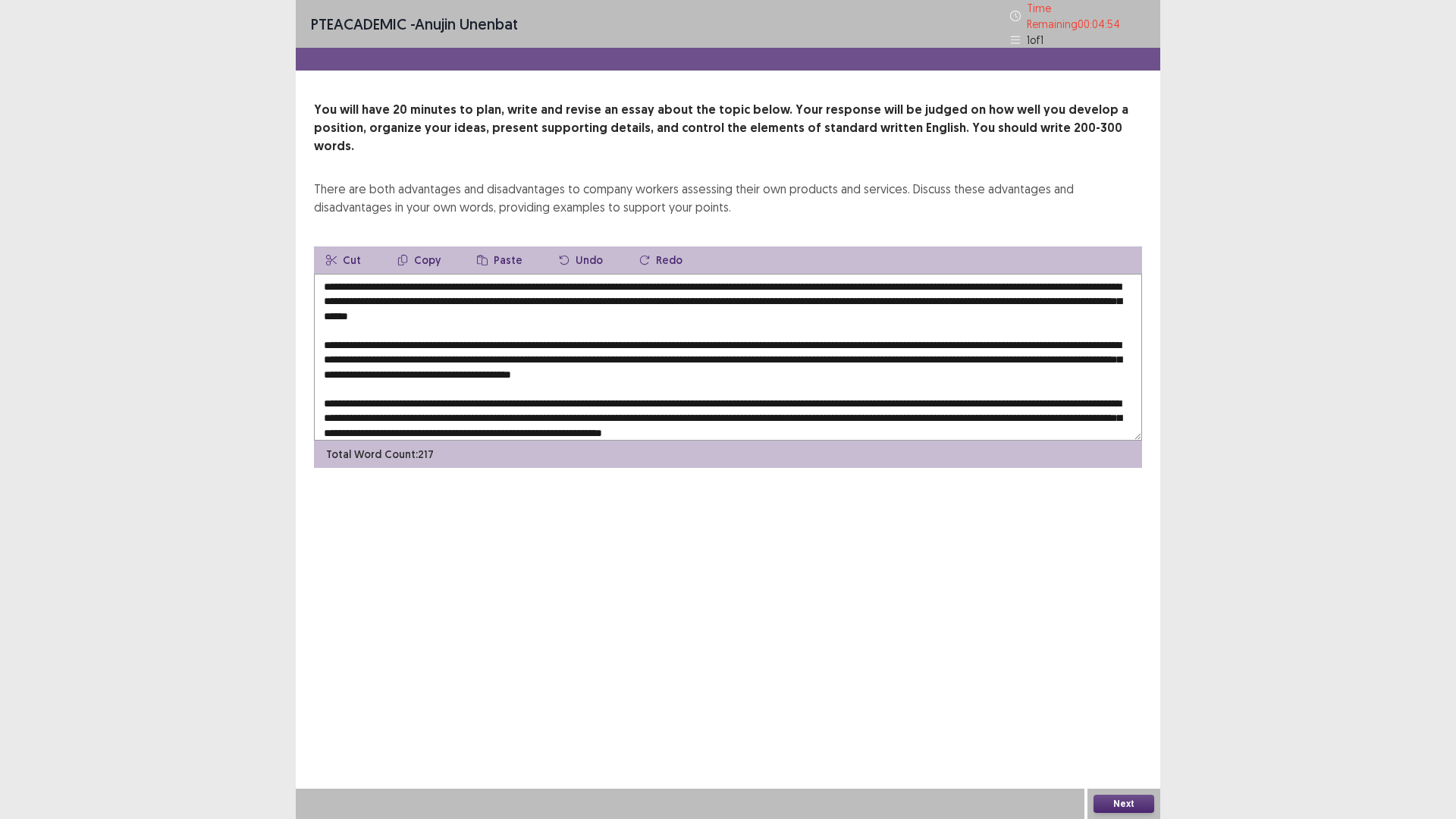
click at [769, 409] on textarea at bounding box center [728, 357] width 828 height 167
click at [1098, 413] on textarea at bounding box center [728, 357] width 828 height 167
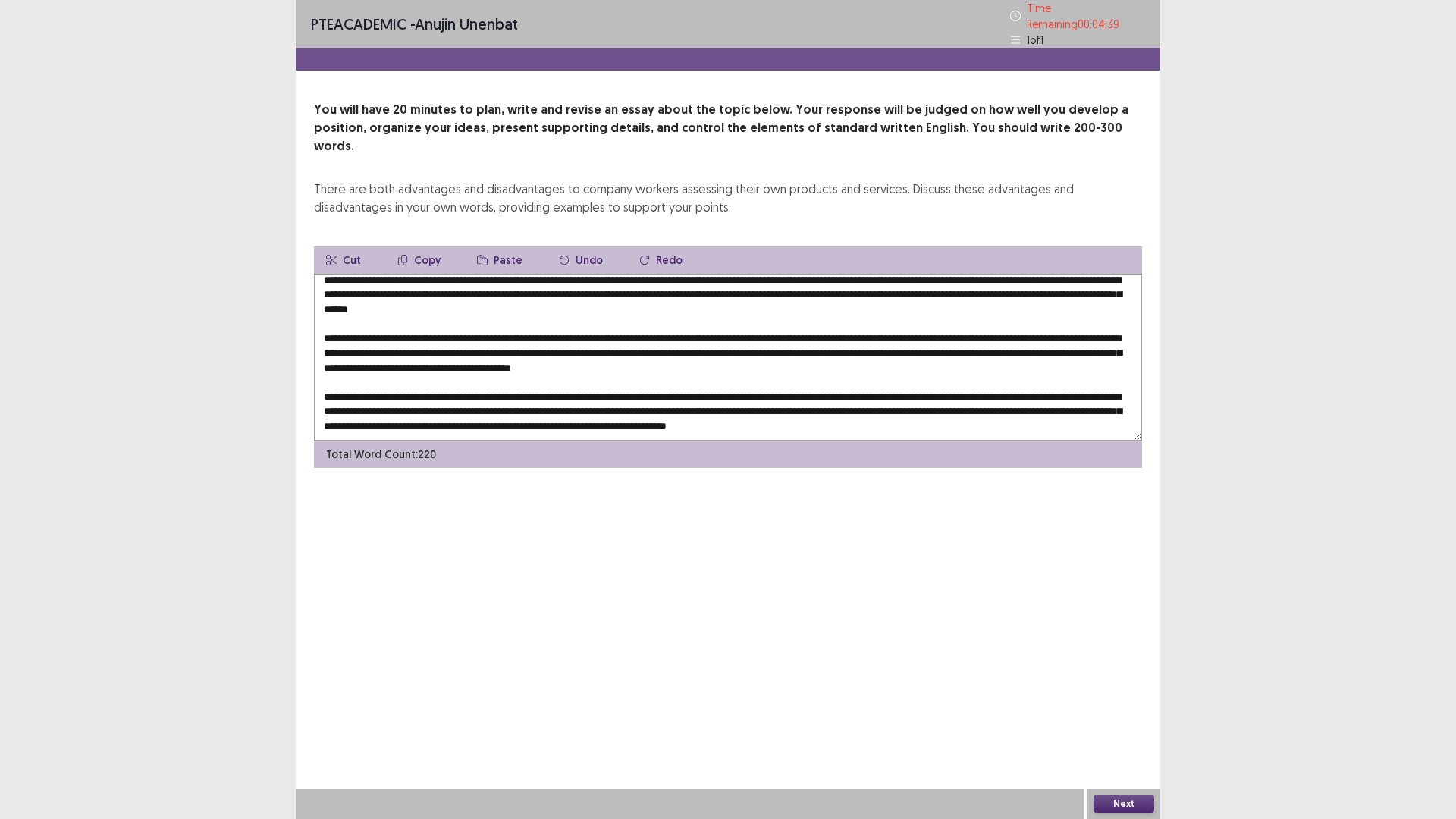
scroll to position [45, 0]
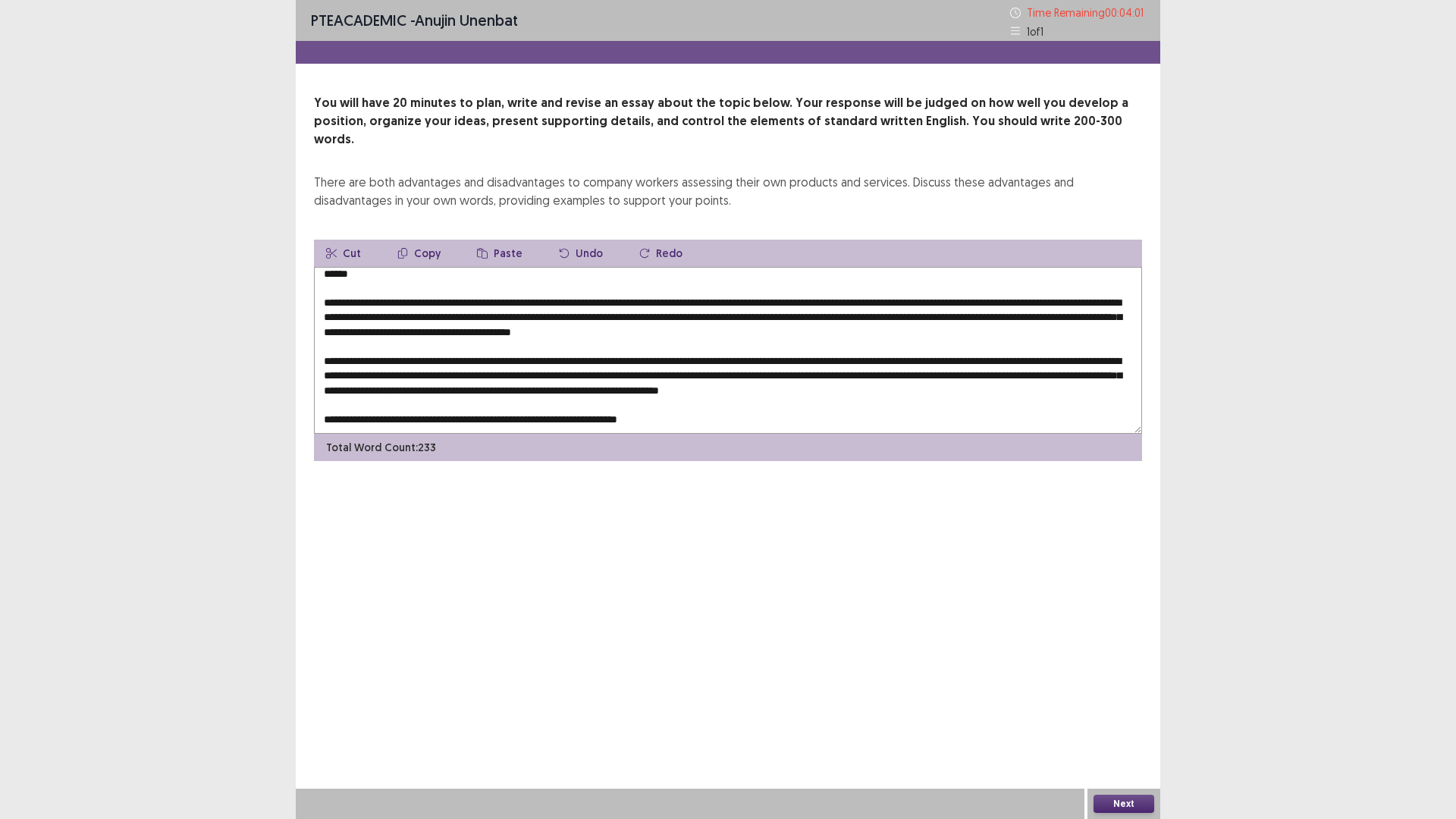
paste textarea "**********"
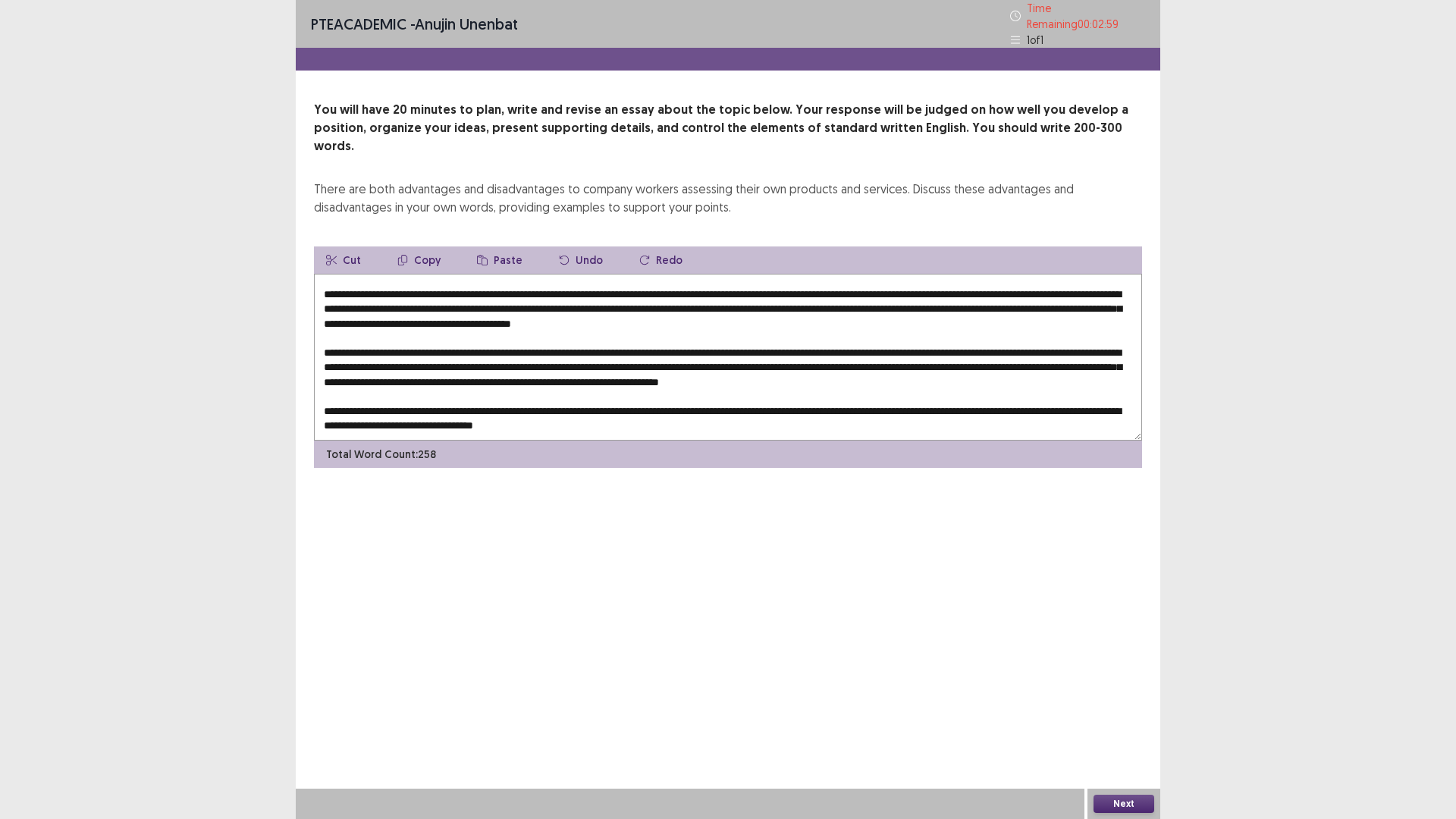
scroll to position [0, 0]
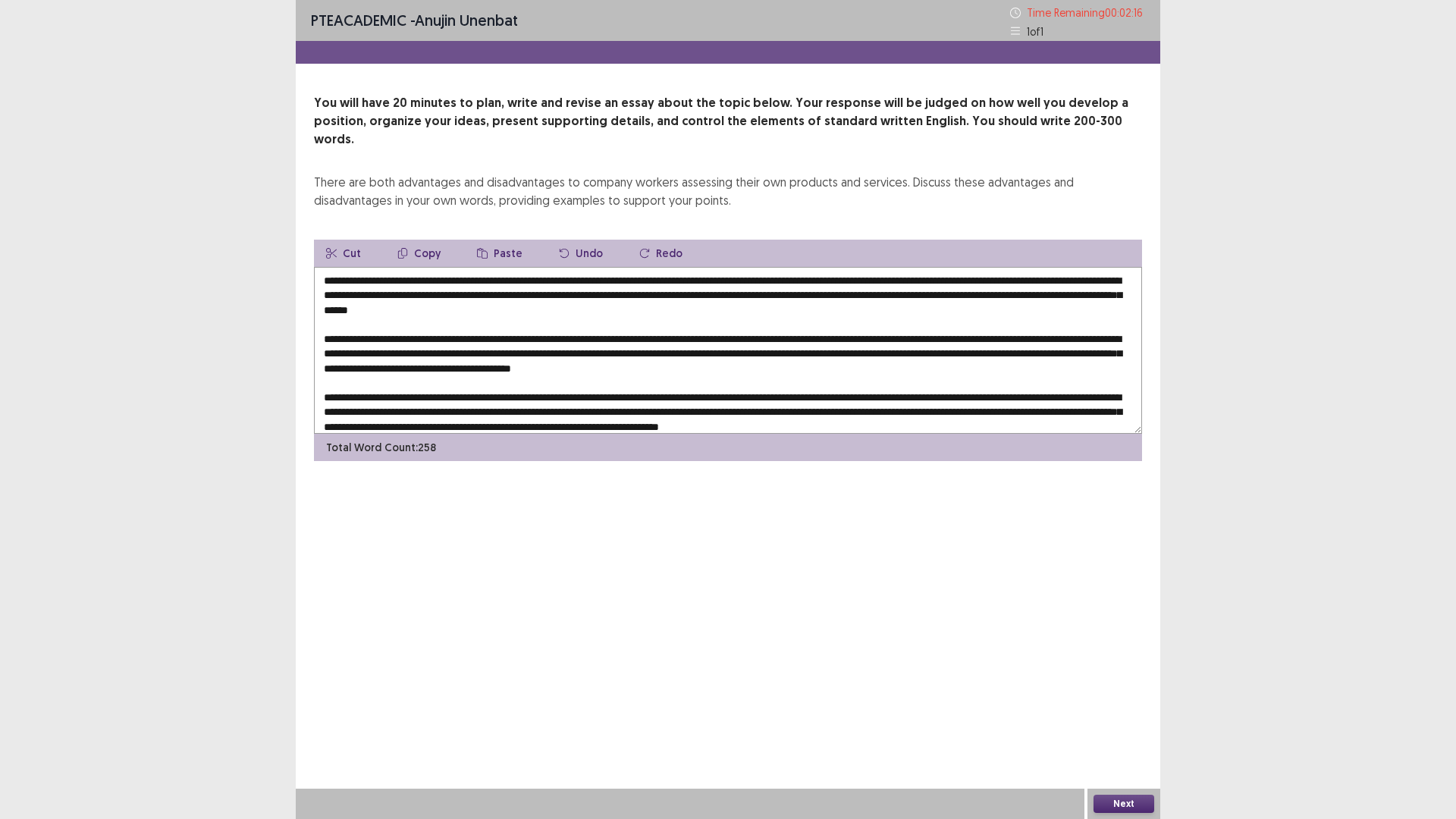
click at [615, 295] on textarea at bounding box center [728, 350] width 828 height 167
click at [615, 296] on textarea at bounding box center [728, 350] width 828 height 167
click at [618, 296] on textarea at bounding box center [728, 350] width 828 height 167
click at [622, 296] on textarea at bounding box center [728, 350] width 828 height 167
click at [803, 336] on textarea at bounding box center [728, 350] width 828 height 167
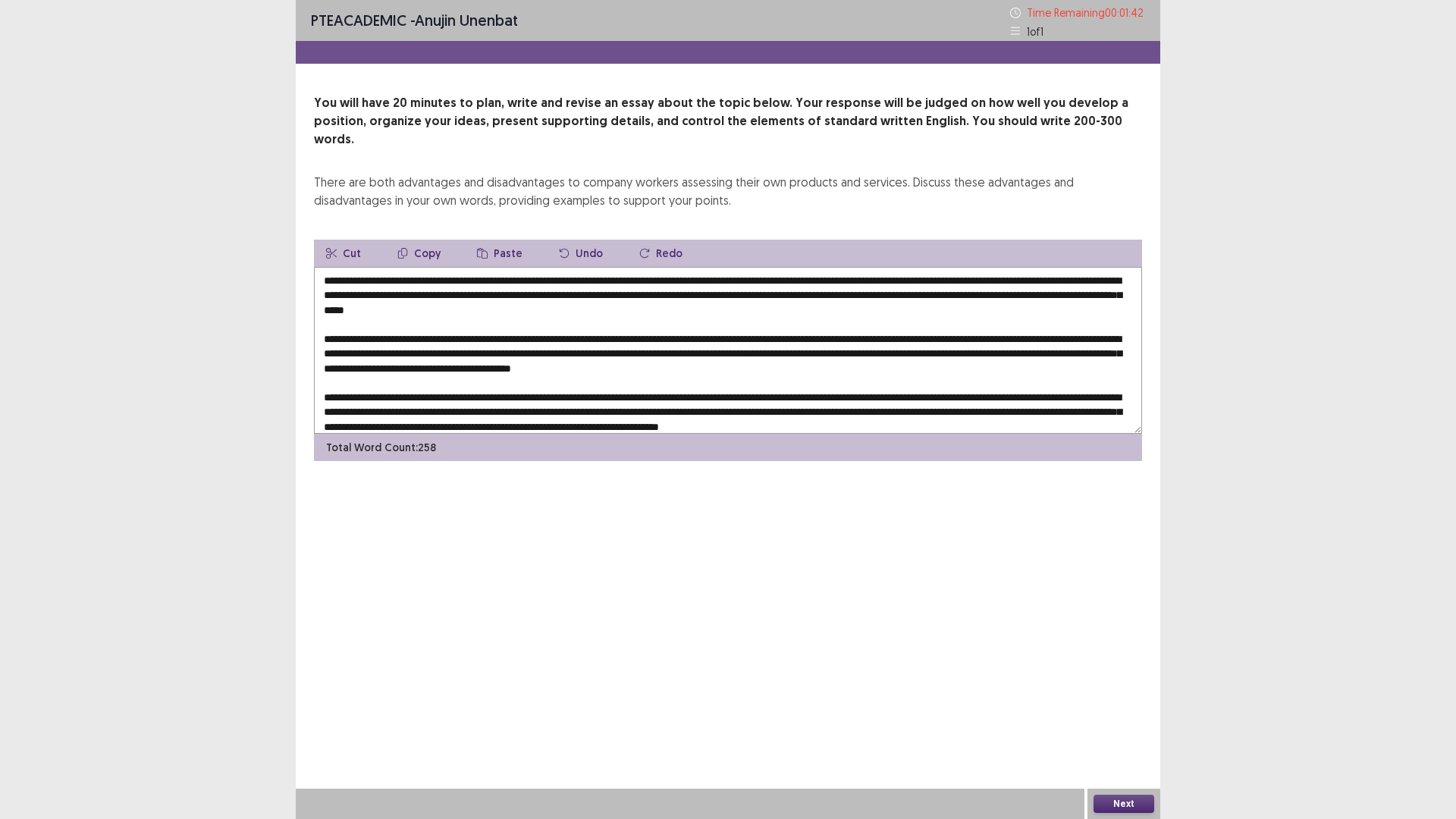
click at [803, 336] on textarea at bounding box center [728, 350] width 828 height 167
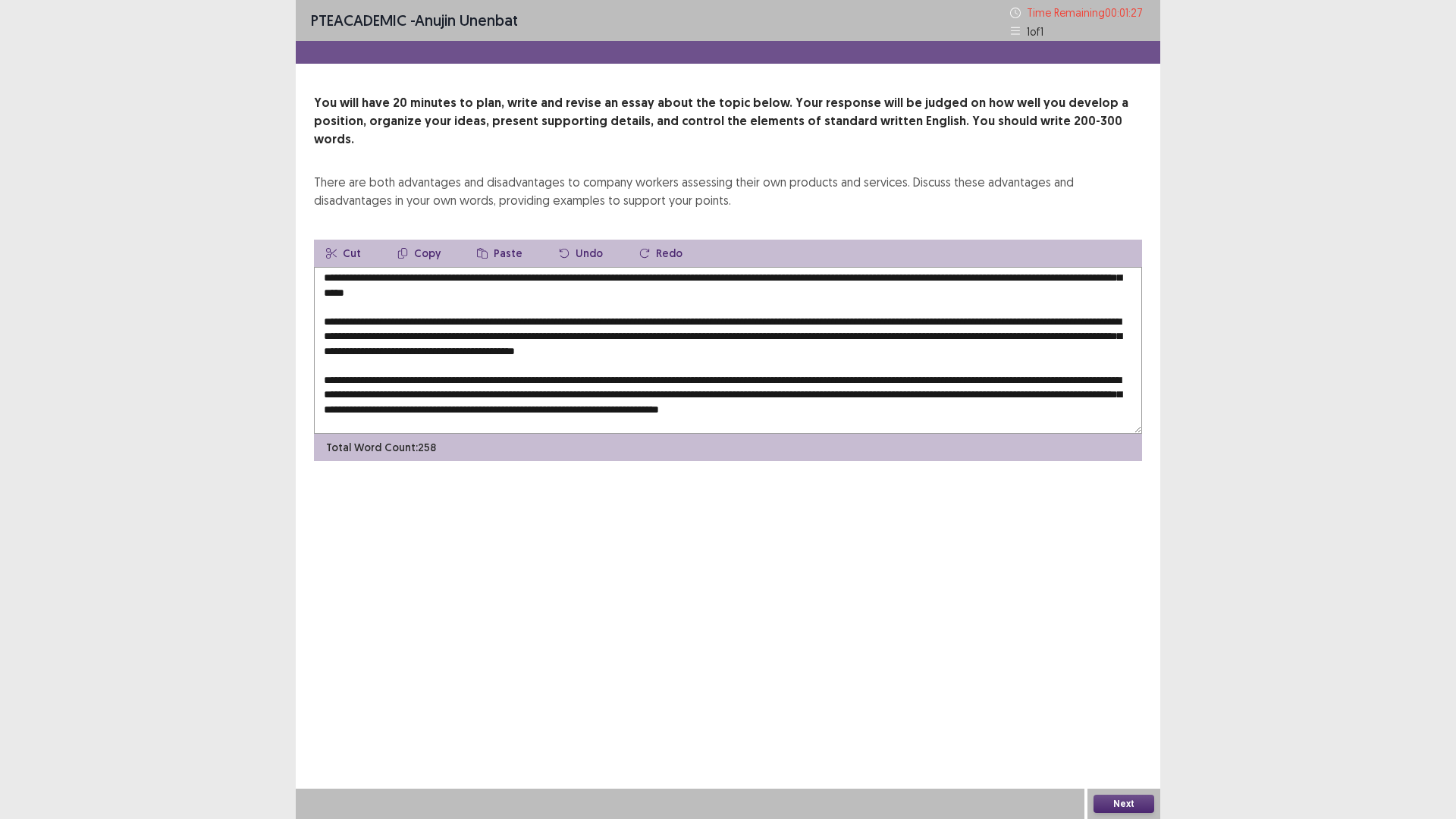
scroll to position [66, 0]
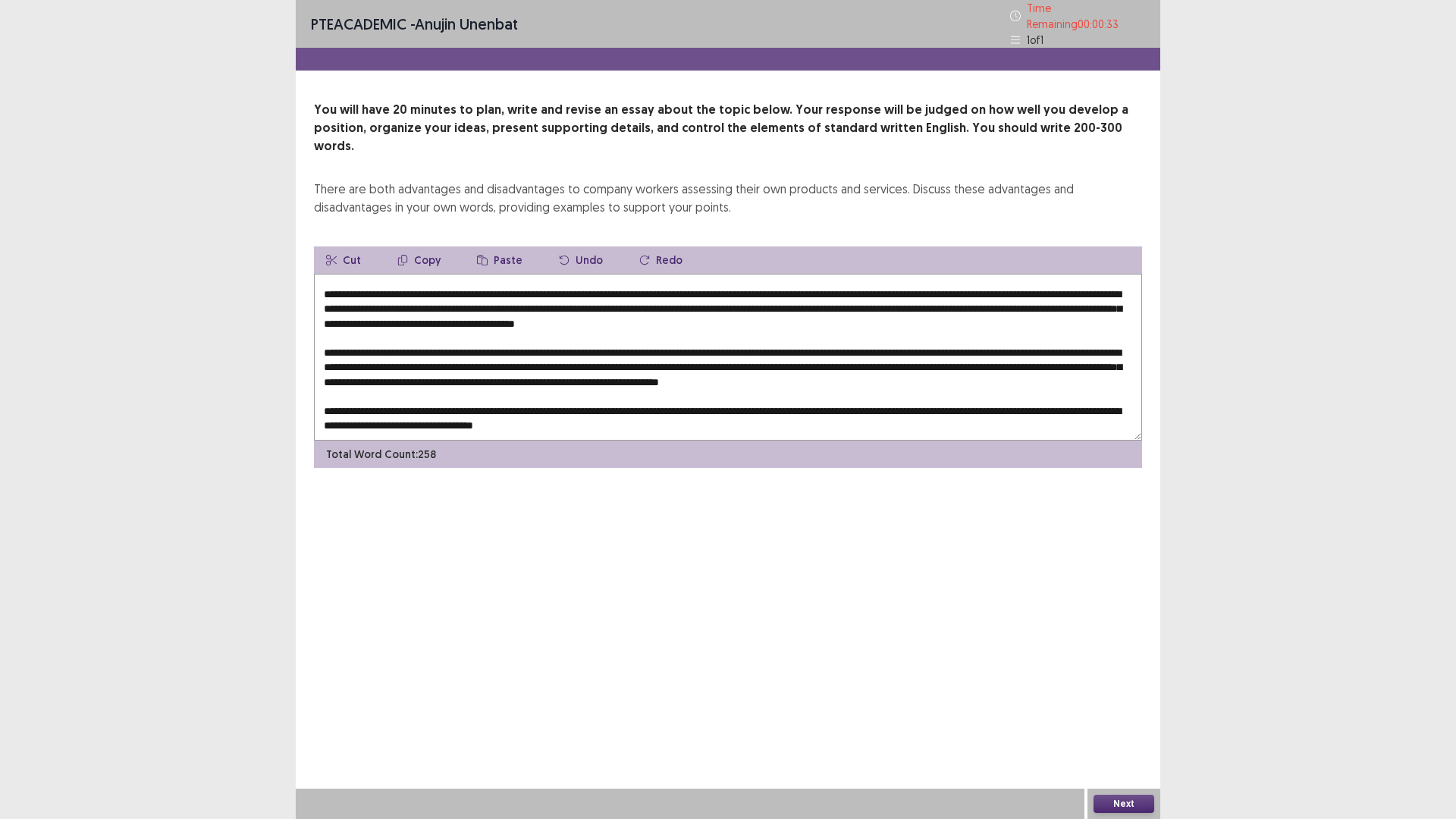
type textarea "**********"
click at [1130, 690] on button "Next" at bounding box center [1123, 804] width 61 height 18
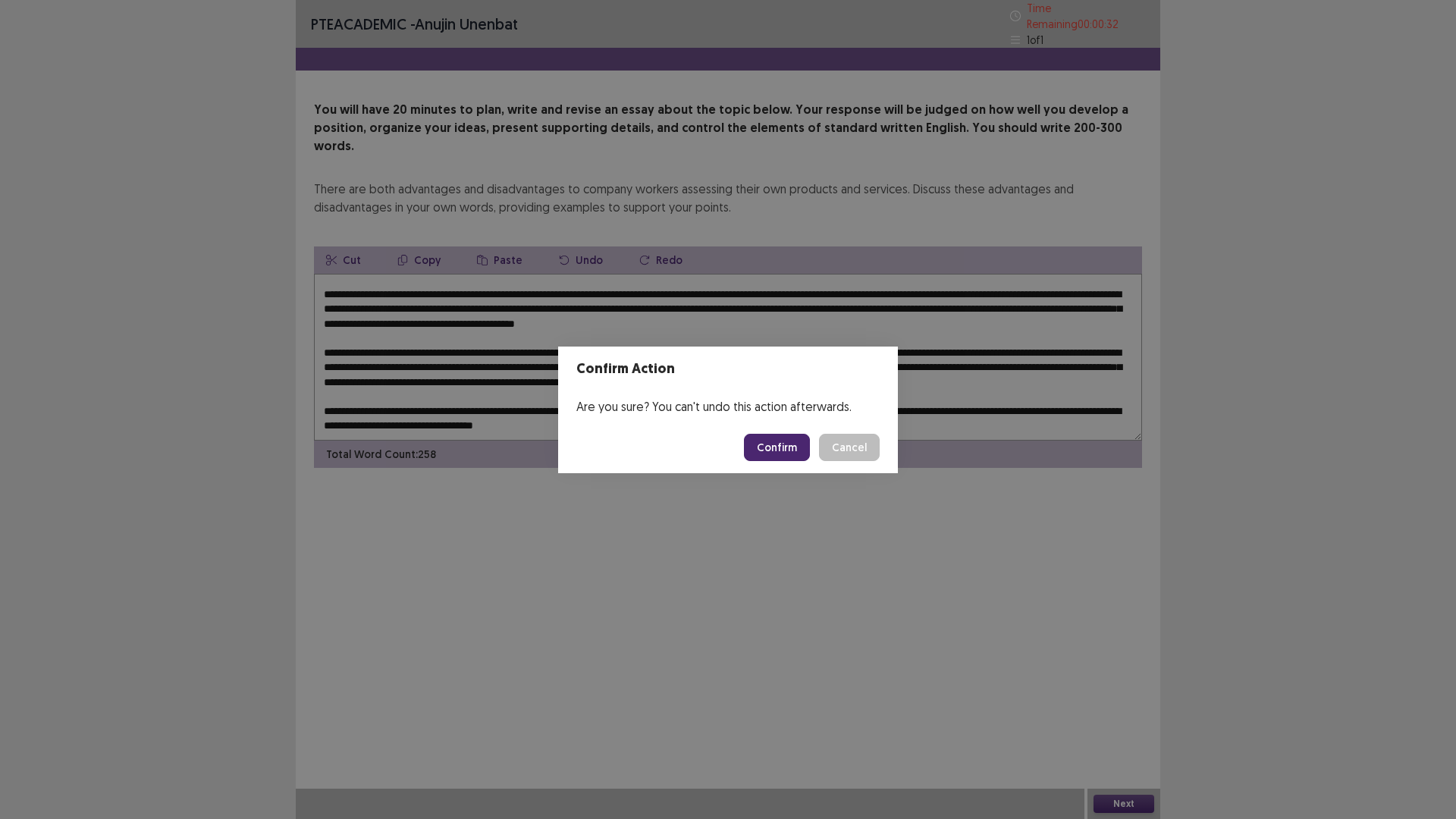
click at [777, 448] on button "Confirm" at bounding box center [776, 447] width 66 height 27
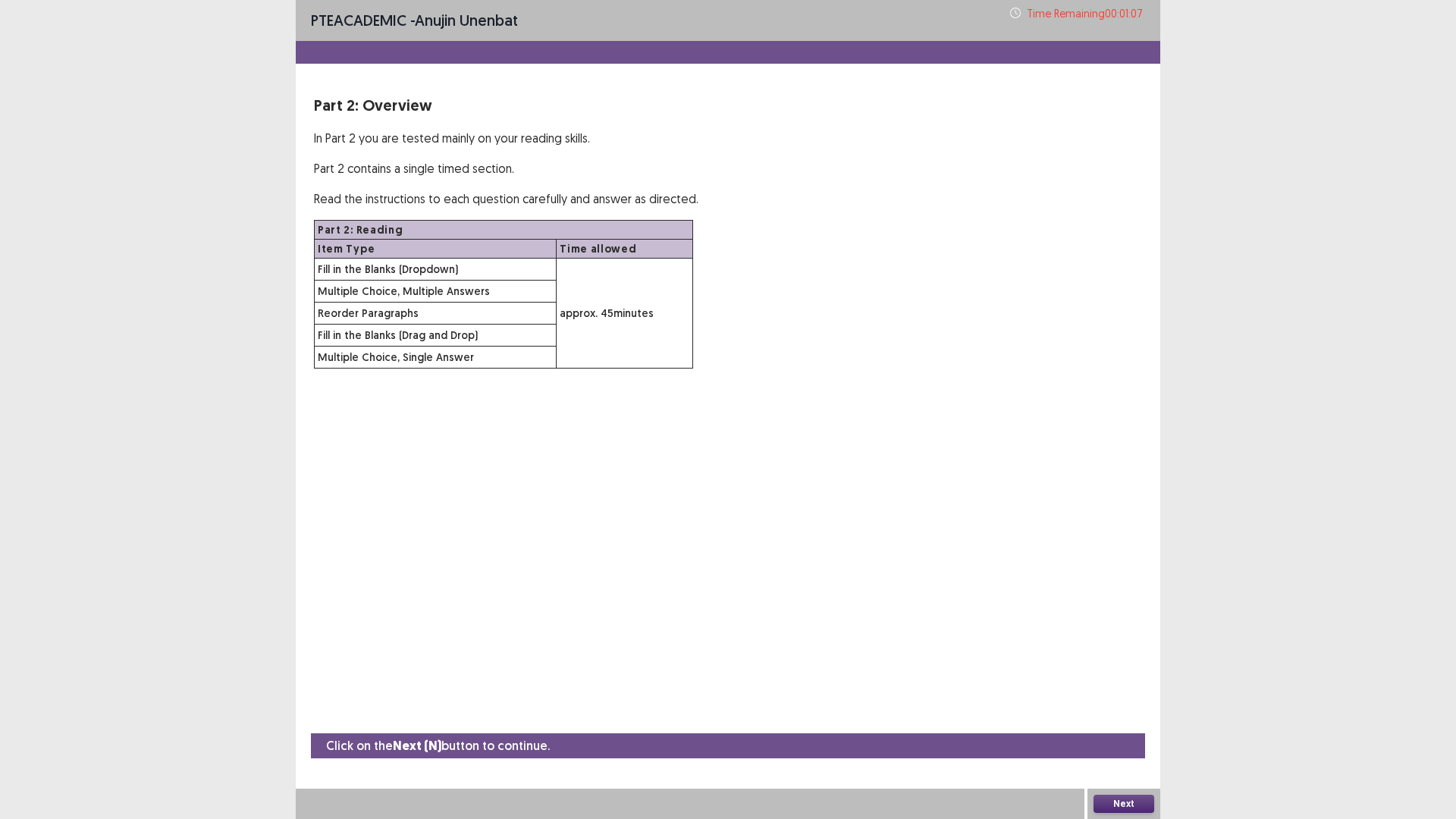
click at [1108, 690] on button "Next" at bounding box center [1123, 804] width 61 height 18
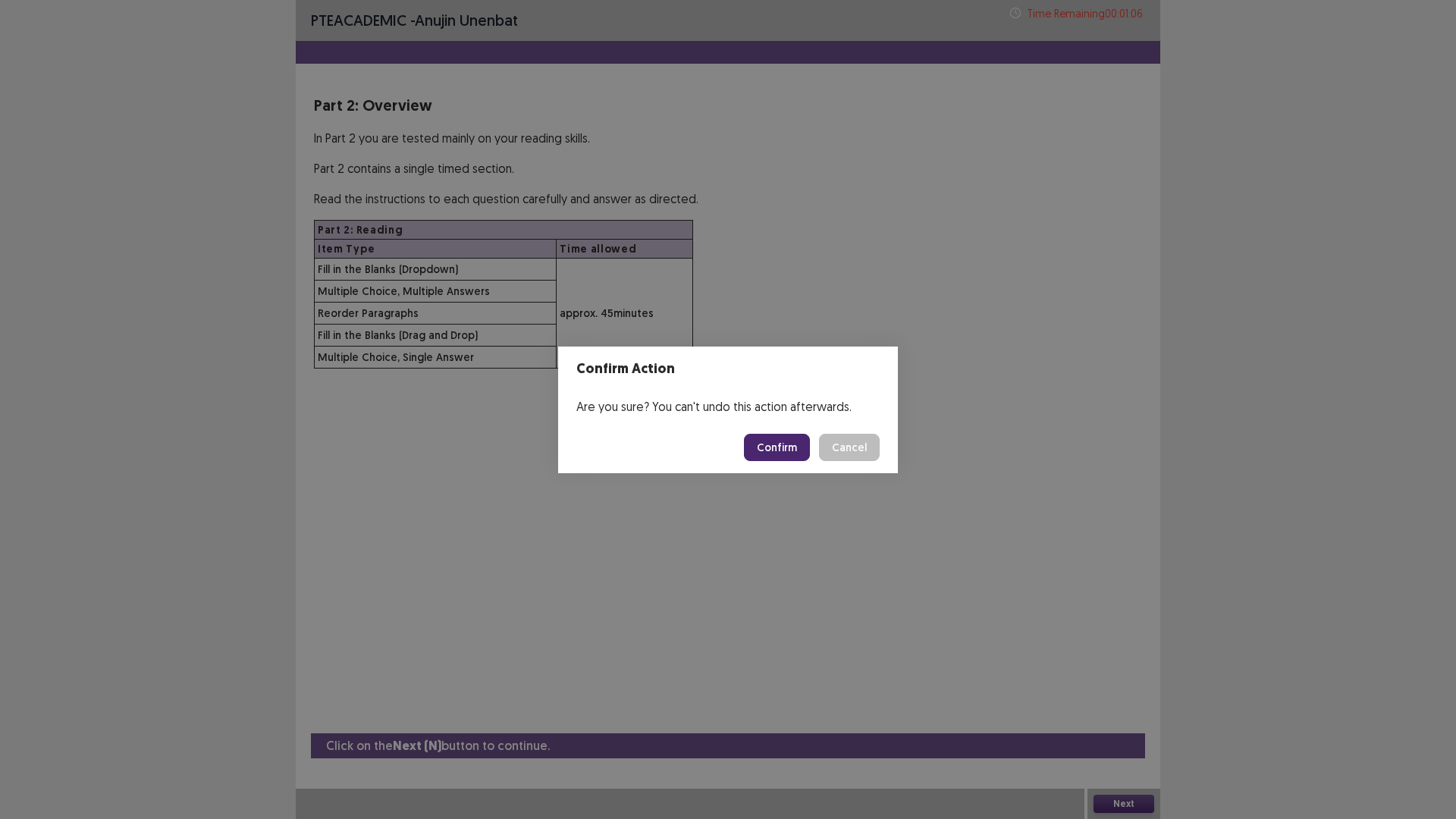
click at [755, 443] on button "Confirm" at bounding box center [776, 447] width 66 height 27
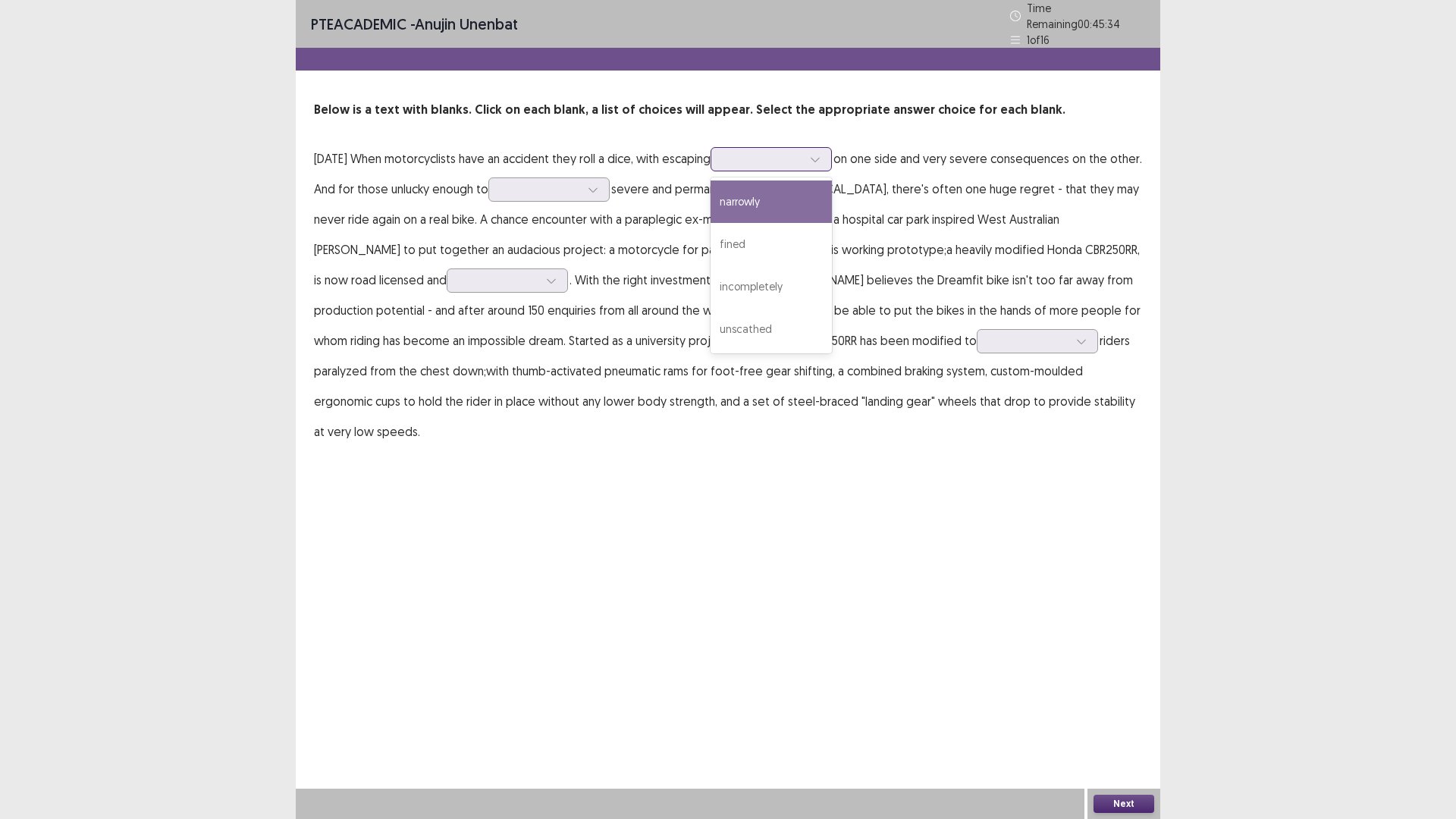
click at [748, 155] on div at bounding box center [771, 159] width 121 height 24
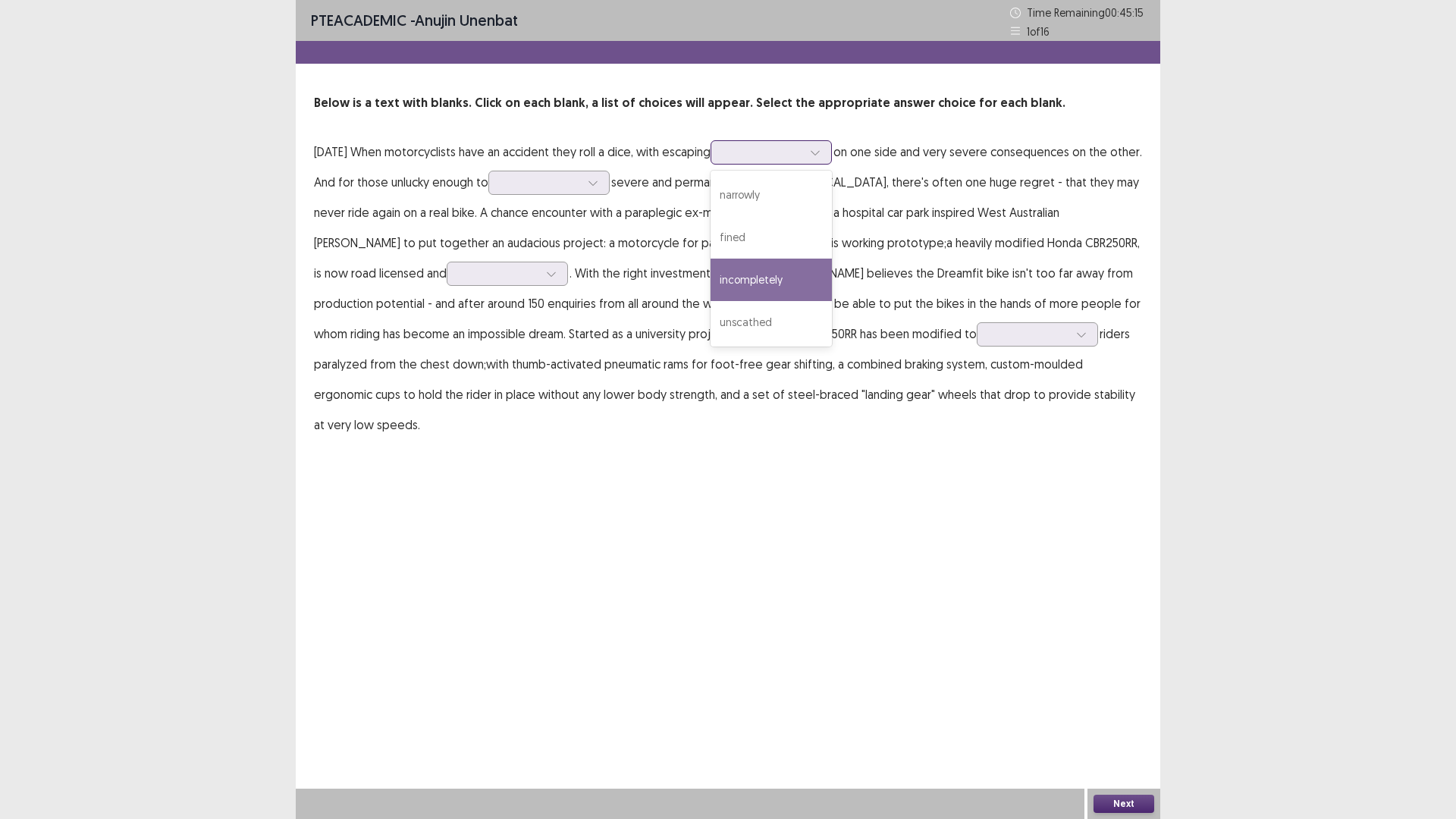
click at [819, 279] on div "incompletely" at bounding box center [771, 279] width 121 height 42
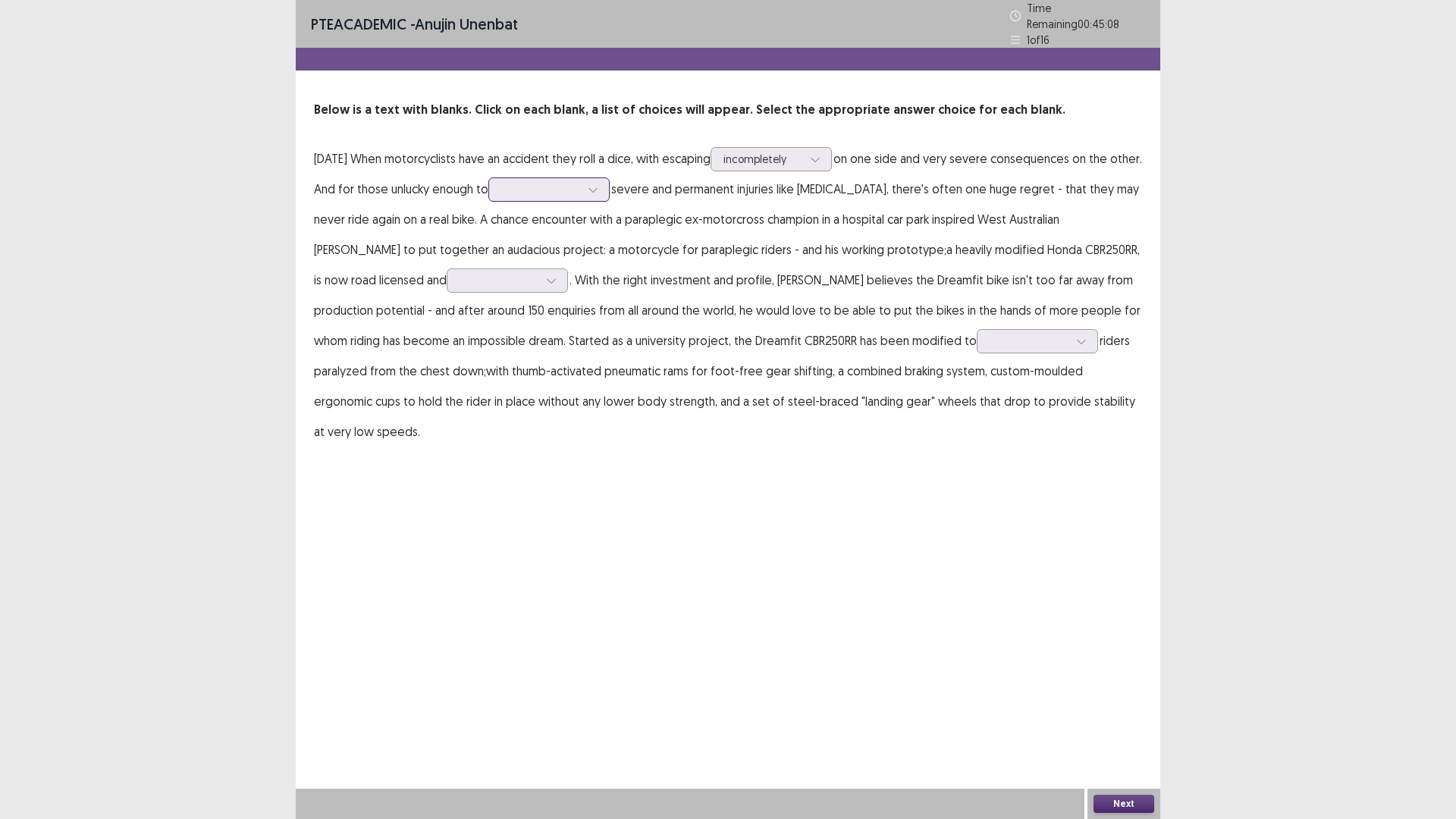
click at [580, 186] on div at bounding box center [540, 189] width 79 height 14
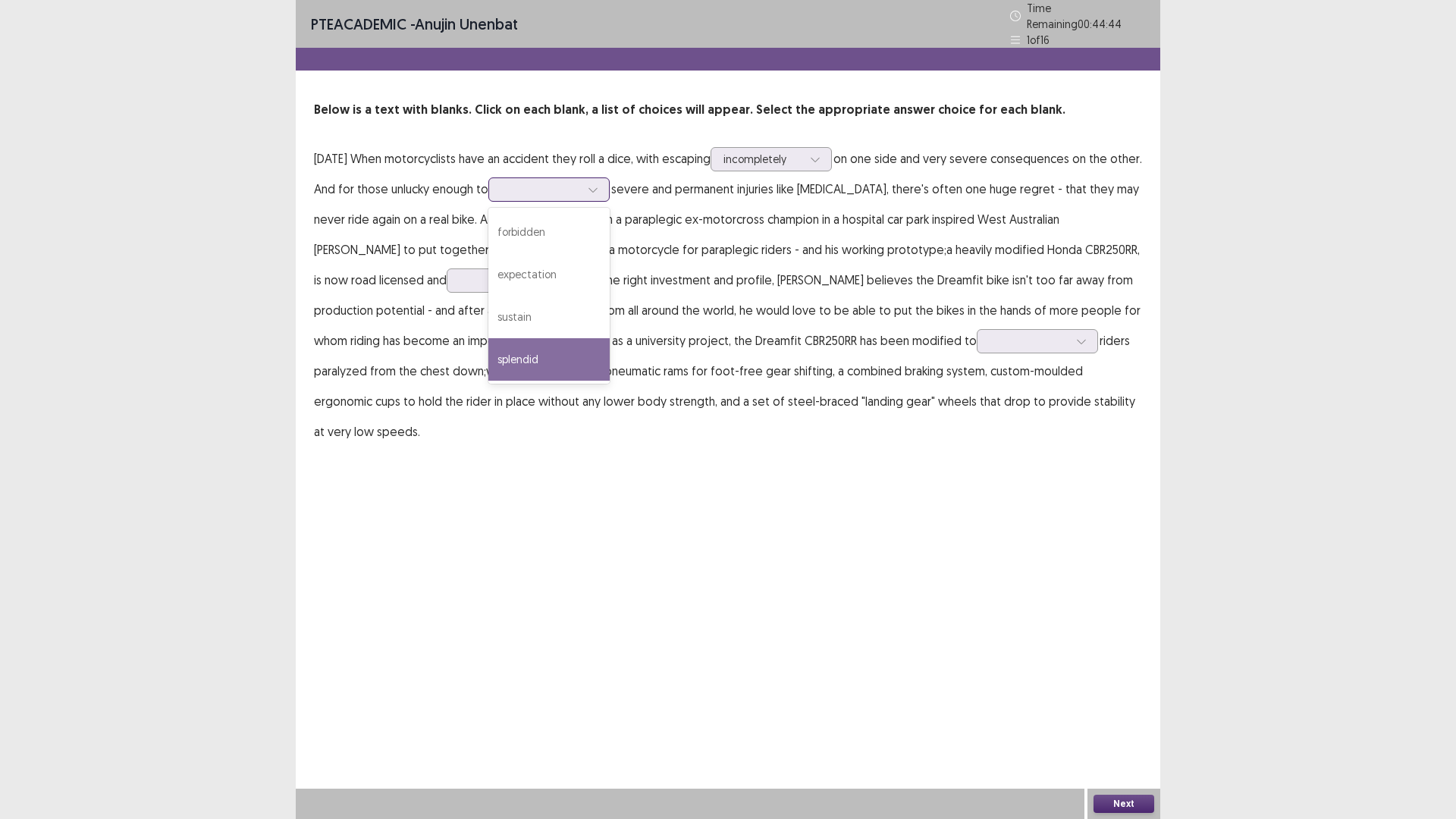
click at [604, 353] on div "splendid" at bounding box center [549, 359] width 121 height 42
click at [581, 179] on div "splendid" at bounding box center [541, 189] width 82 height 22
click at [561, 272] on div "expectation" at bounding box center [549, 274] width 121 height 42
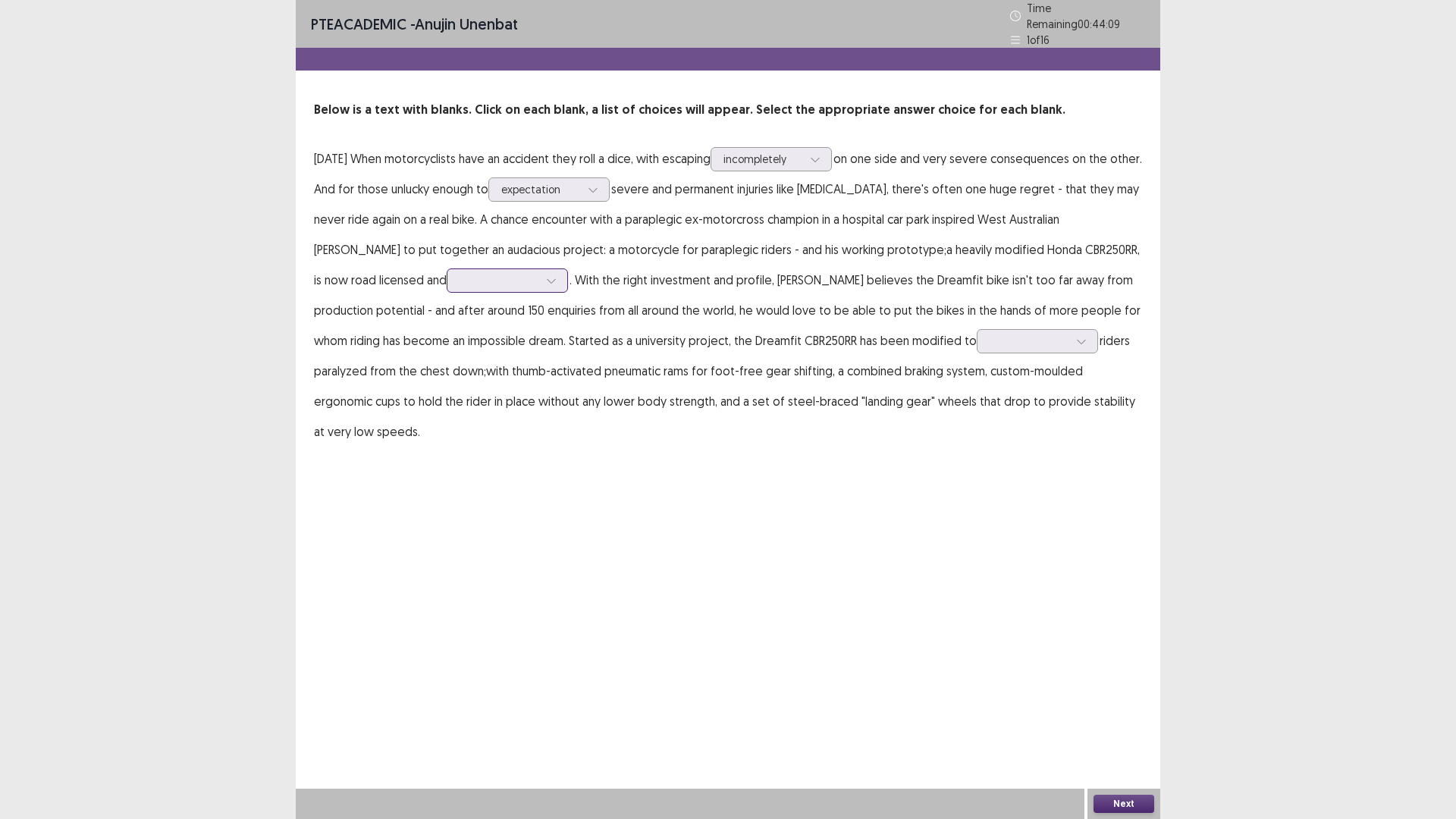
click at [459, 277] on div at bounding box center [498, 280] width 79 height 14
drag, startPoint x: 483, startPoint y: 317, endPoint x: 493, endPoint y: 343, distance: 27.9
click at [493, 343] on div "invented exempted operational expensive" at bounding box center [507, 387] width 121 height 176
click at [493, 303] on div "invented" at bounding box center [507, 322] width 121 height 42
click at [989, 337] on div at bounding box center [1028, 341] width 79 height 14
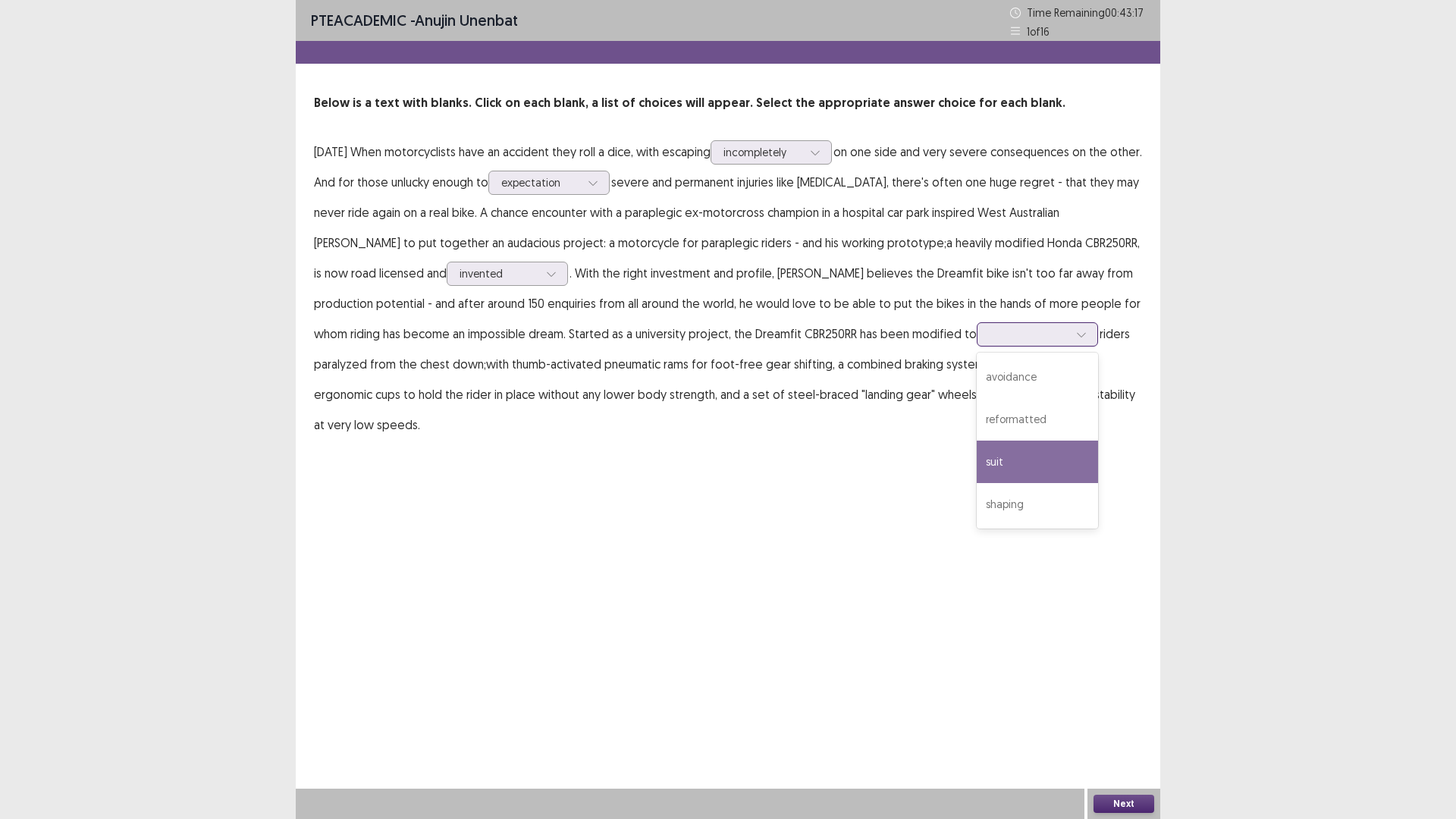
click at [977, 461] on div "suit" at bounding box center [1037, 461] width 121 height 42
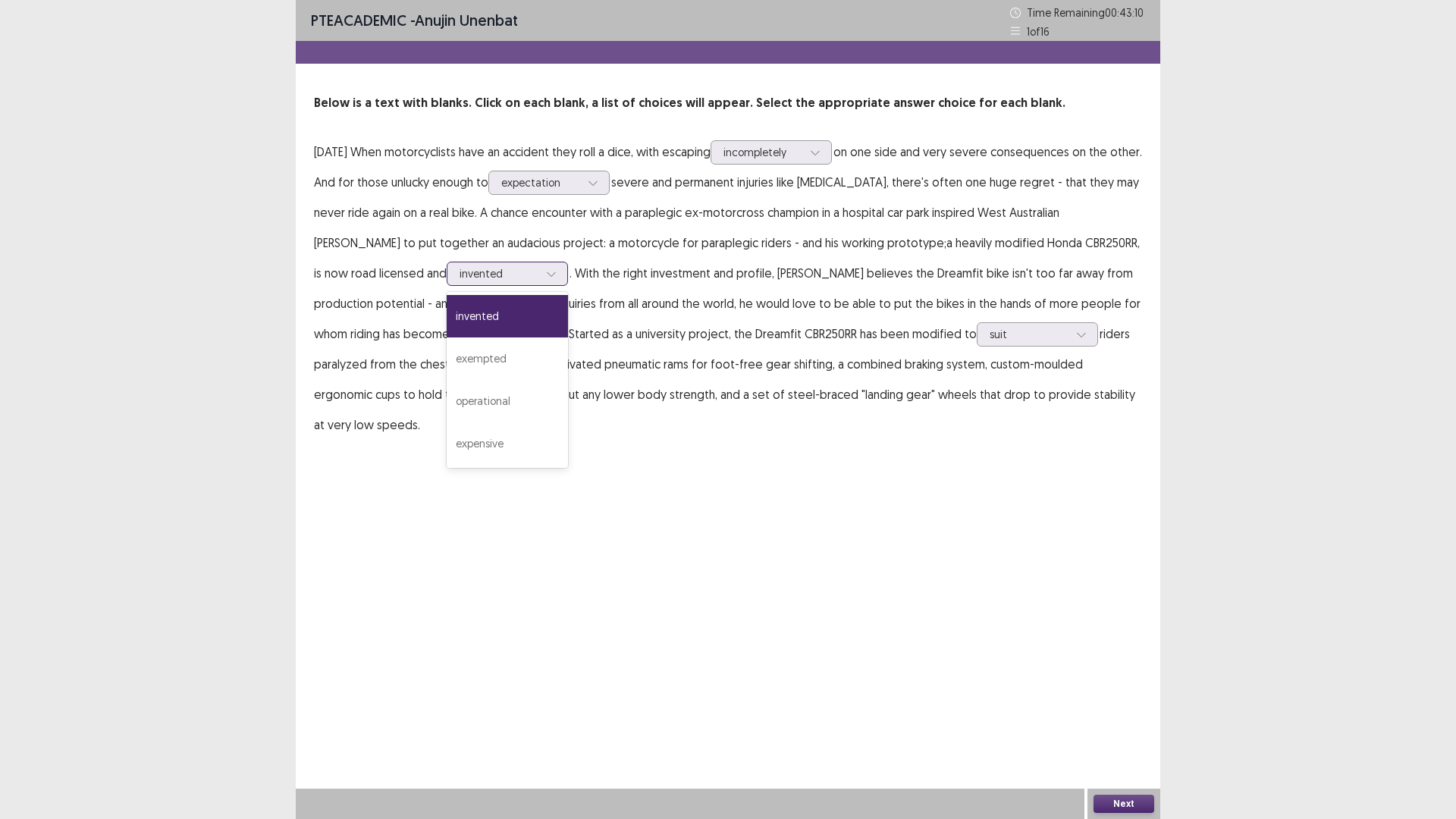
click at [493, 273] on div at bounding box center [498, 272] width 79 height 14
click at [581, 422] on div "PTE academic - anujin unenbat Time Remaining 00 : 43 : 01 1 of 16 Below is a te…" at bounding box center [728, 235] width 865 height 470
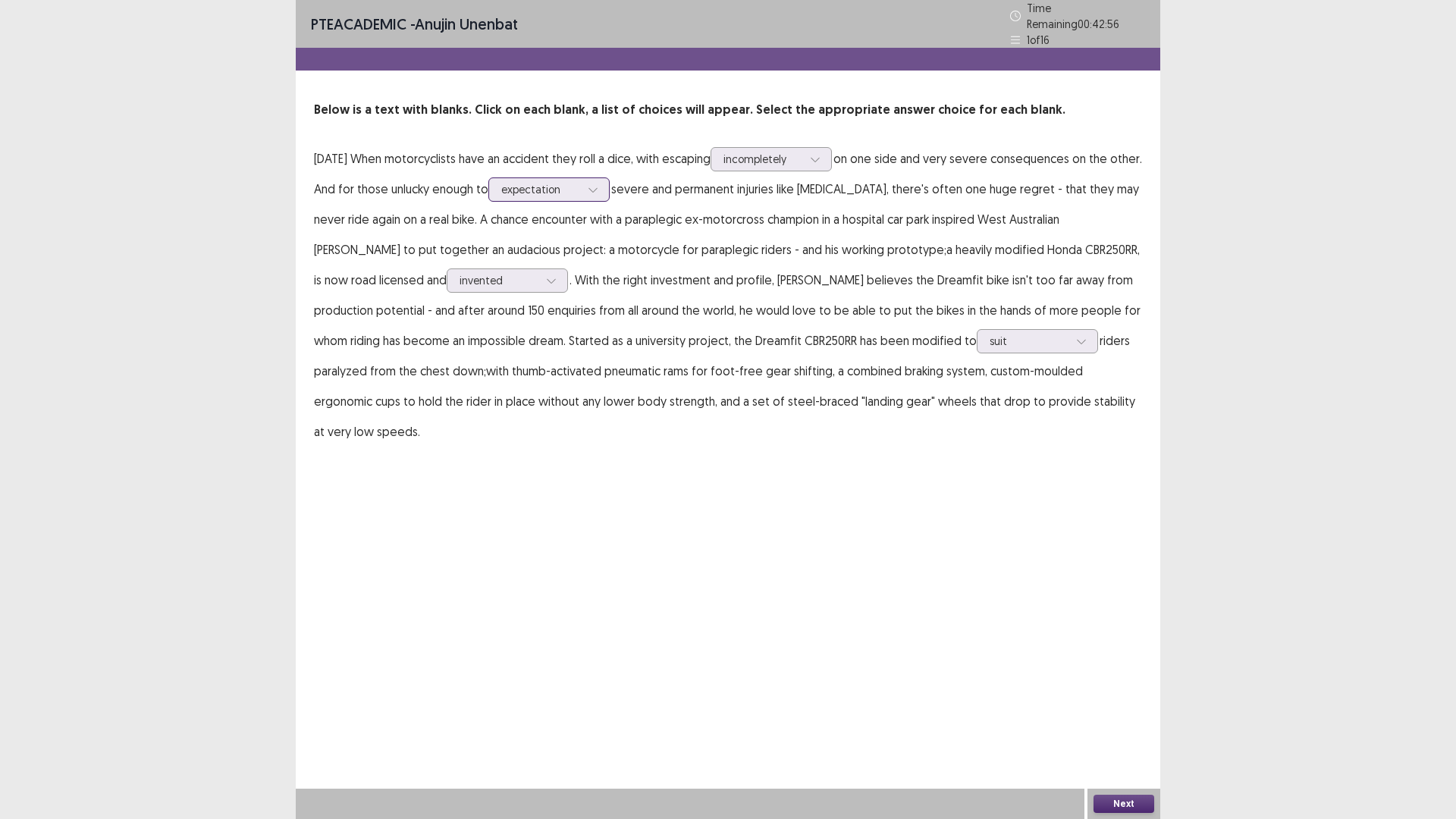
click at [598, 184] on icon at bounding box center [592, 189] width 11 height 11
click at [826, 148] on div at bounding box center [815, 159] width 22 height 22
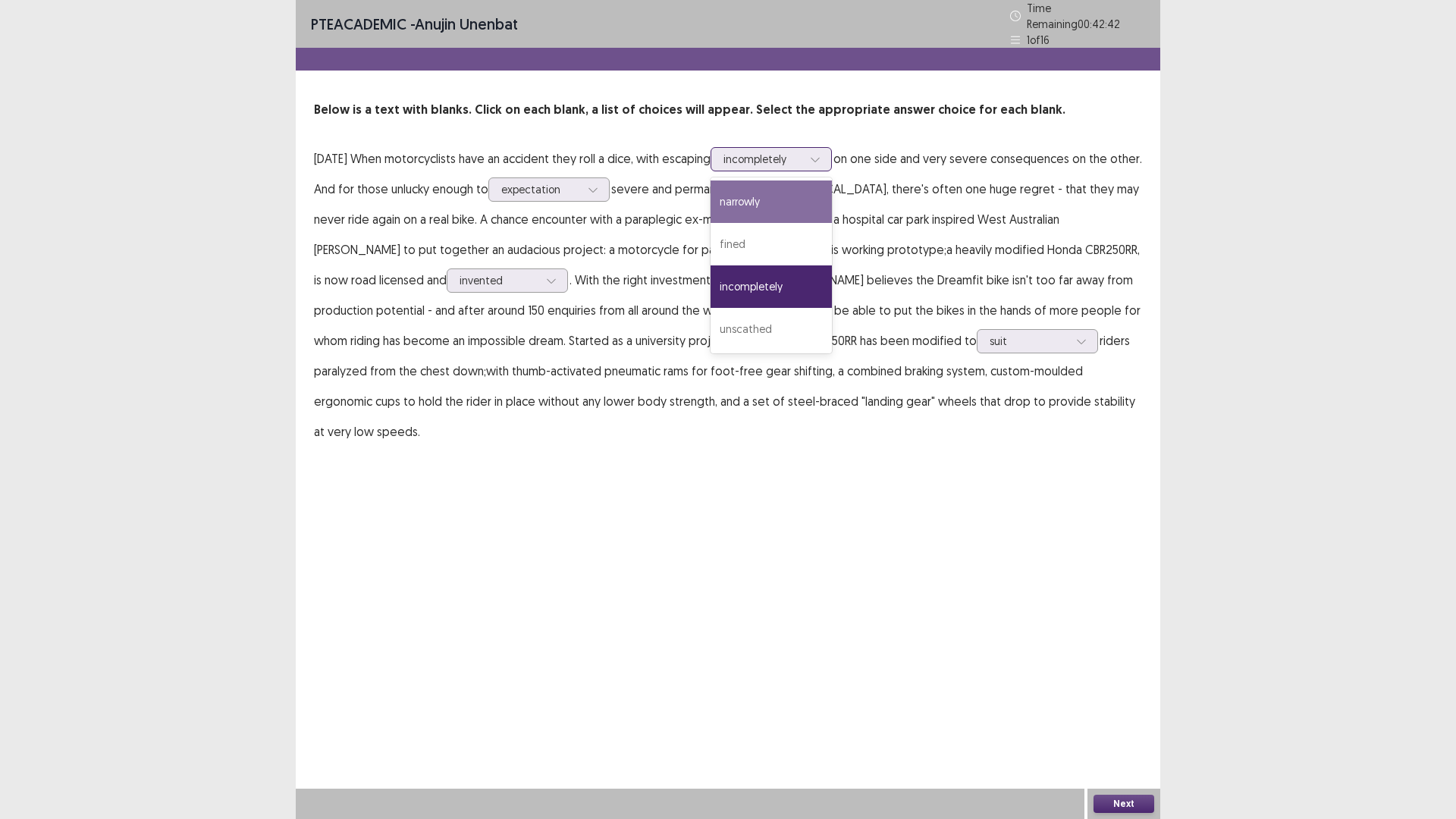
click at [816, 202] on div "narrowly" at bounding box center [771, 201] width 121 height 42
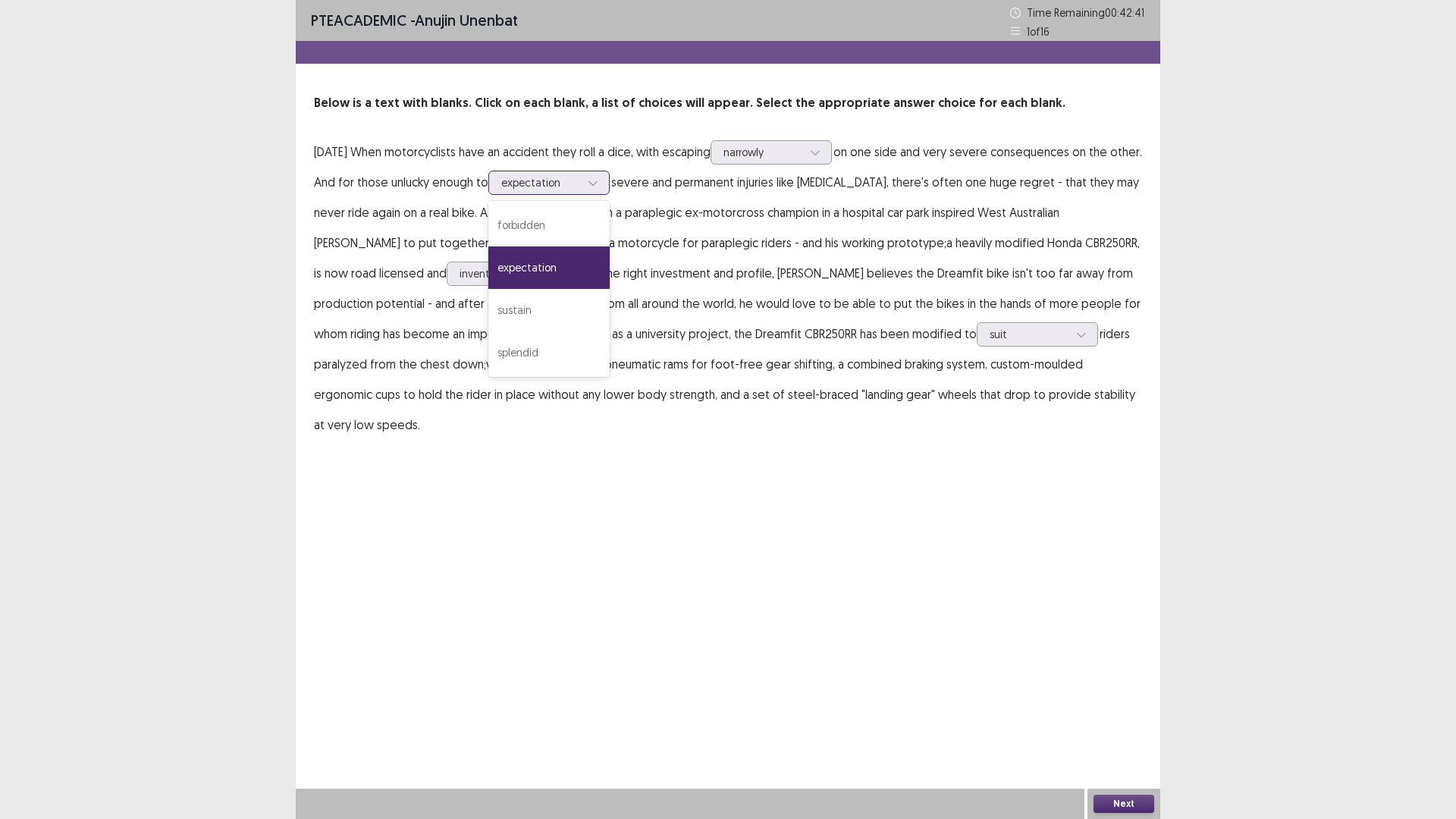
click at [610, 184] on div "expectation" at bounding box center [549, 182] width 121 height 24
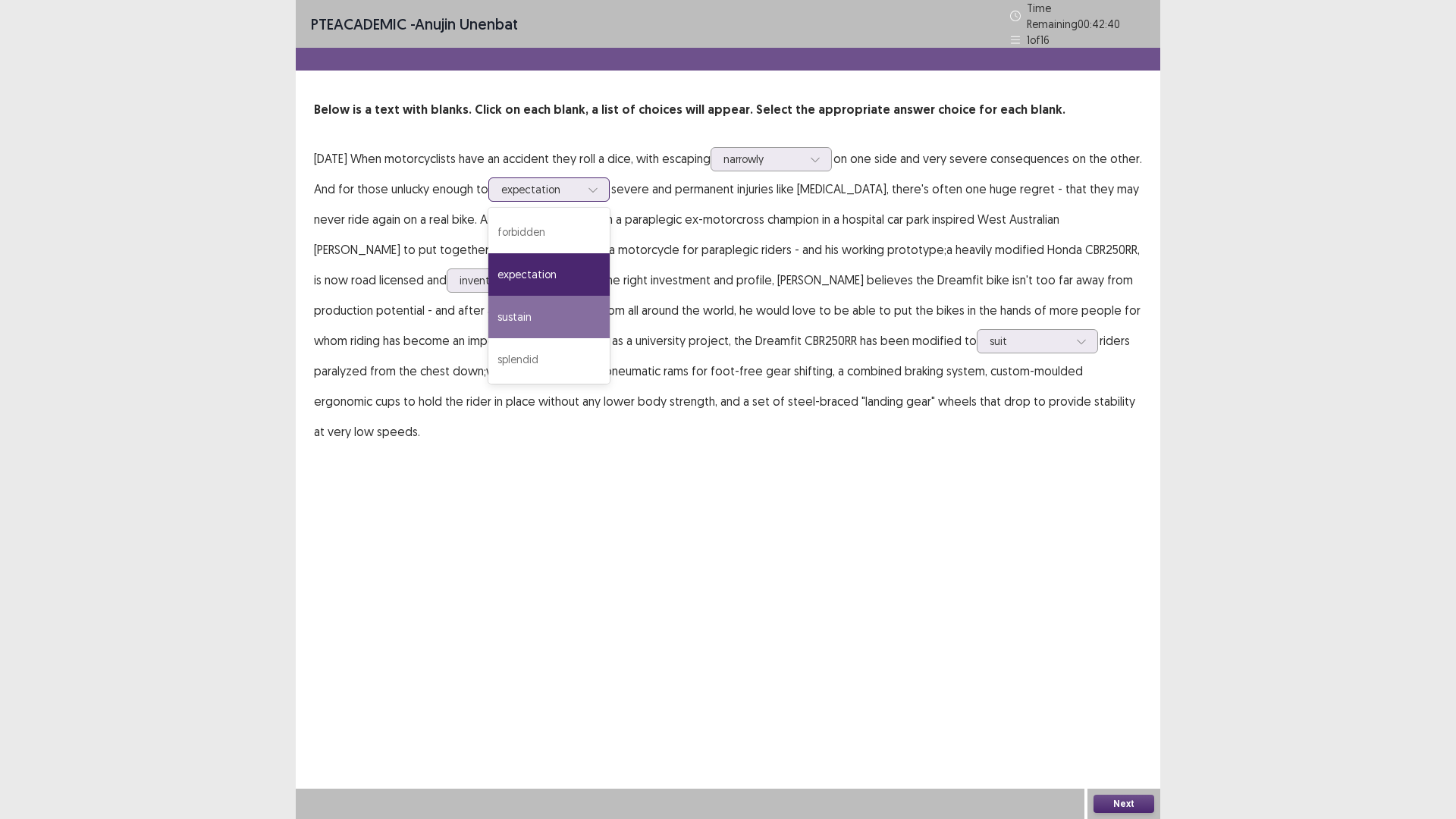
drag, startPoint x: 596, startPoint y: 298, endPoint x: 606, endPoint y: 262, distance: 37.4
click at [605, 262] on div "forbidden expectation sustain splendid" at bounding box center [549, 296] width 121 height 176
click at [608, 306] on div "sustain" at bounding box center [549, 316] width 121 height 42
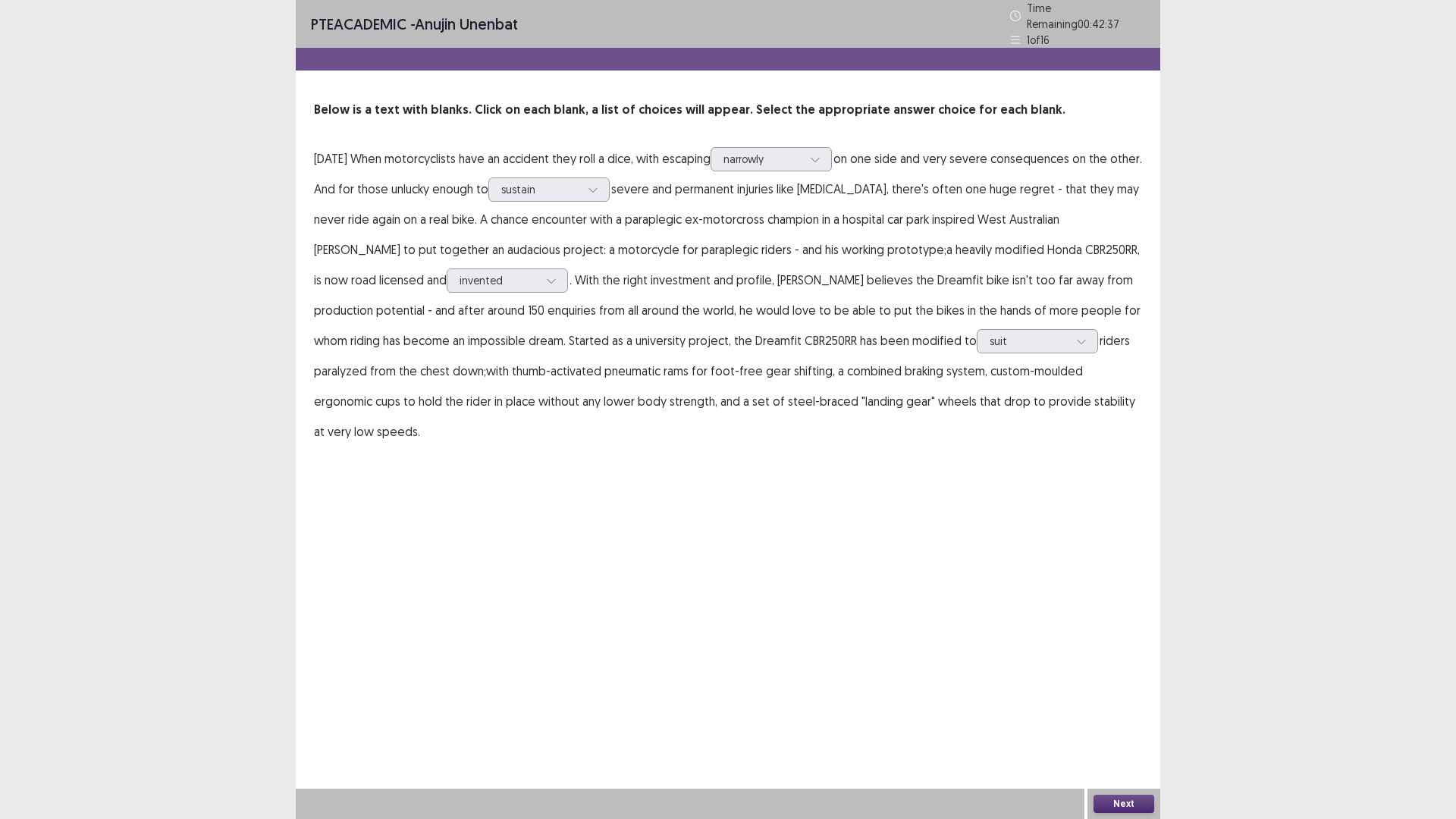
click at [1111, 690] on button "Next" at bounding box center [1123, 804] width 61 height 18
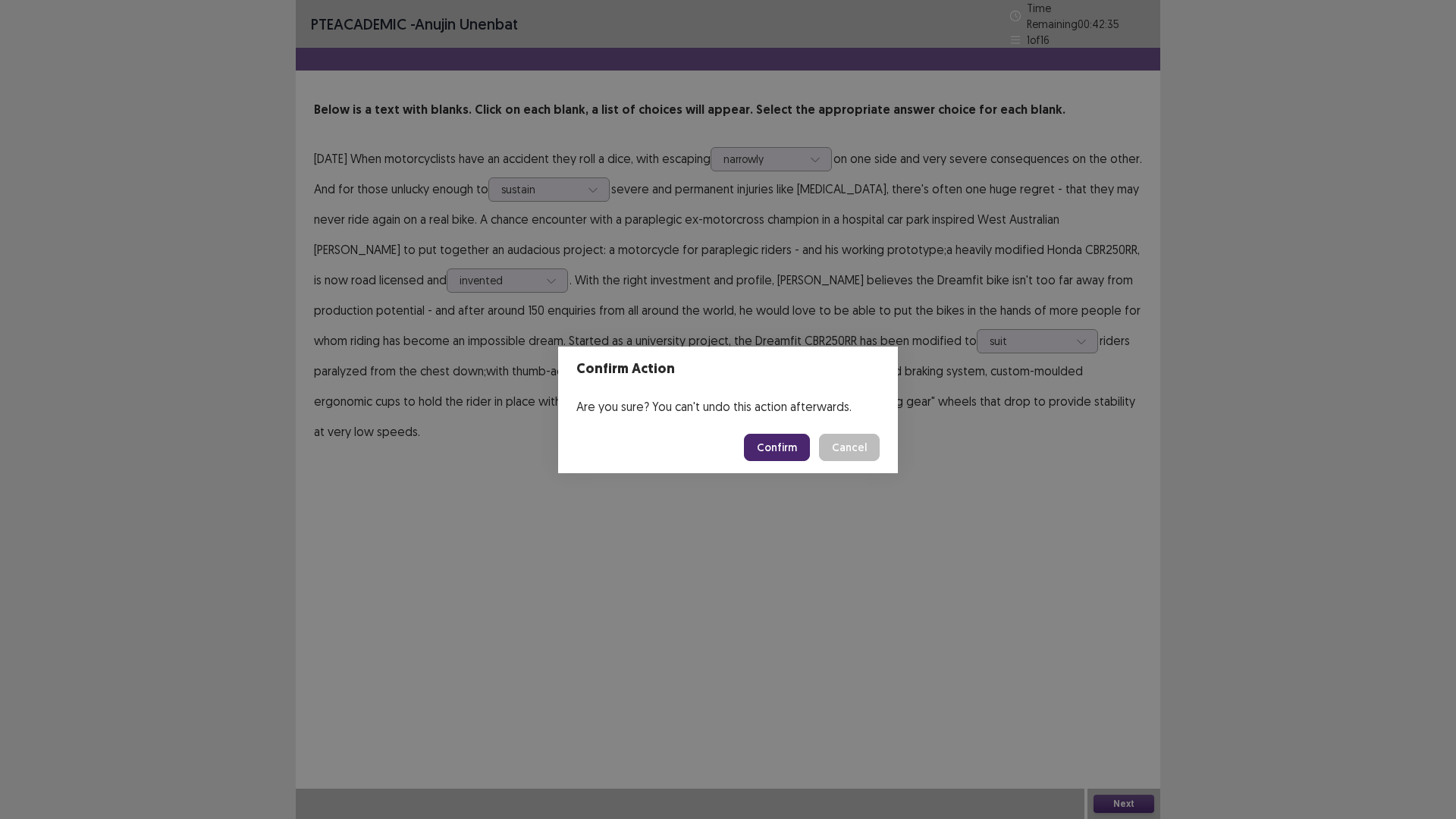
click at [798, 454] on button "Confirm" at bounding box center [776, 447] width 66 height 27
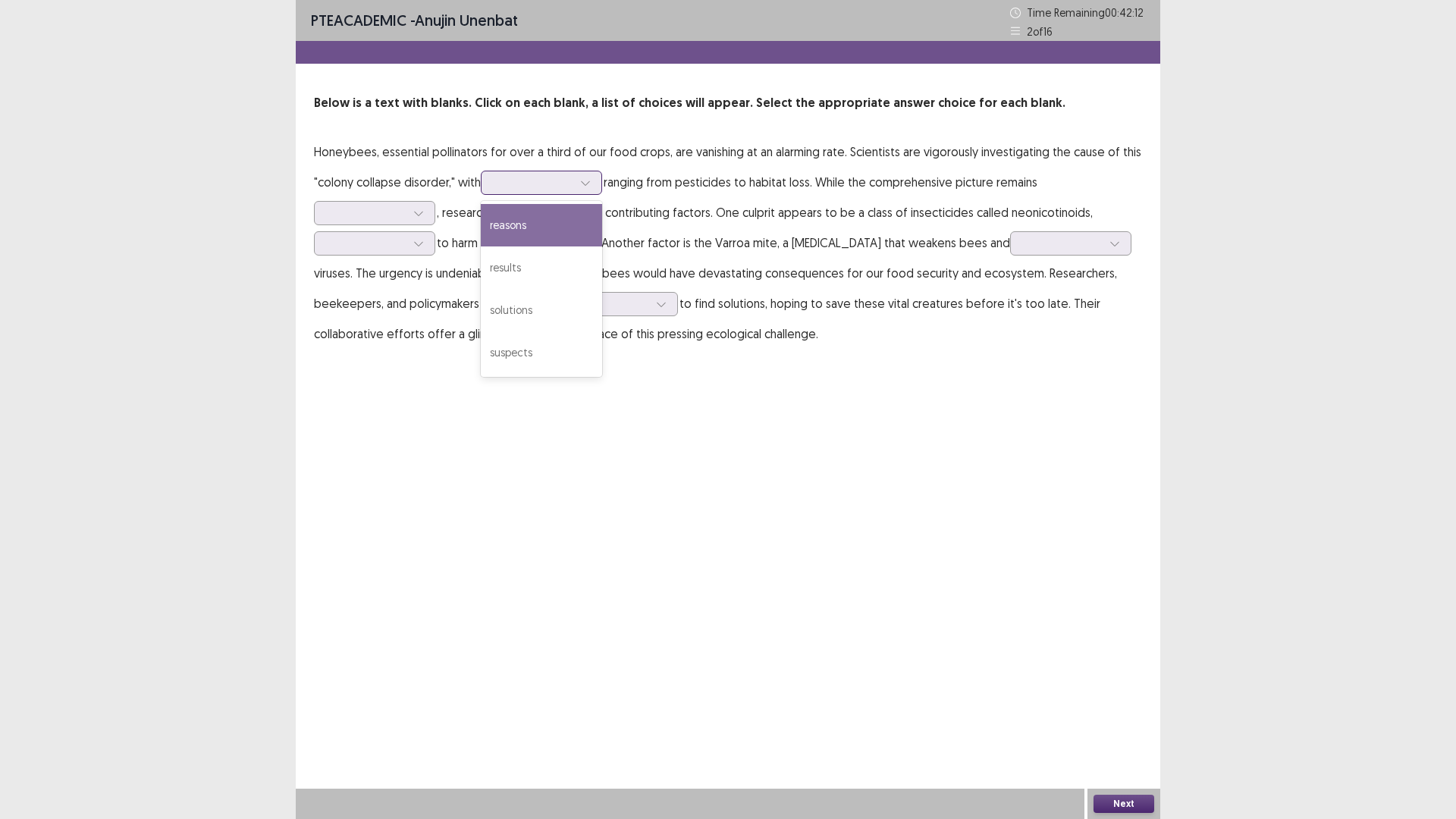
click at [526, 184] on div at bounding box center [532, 182] width 79 height 14
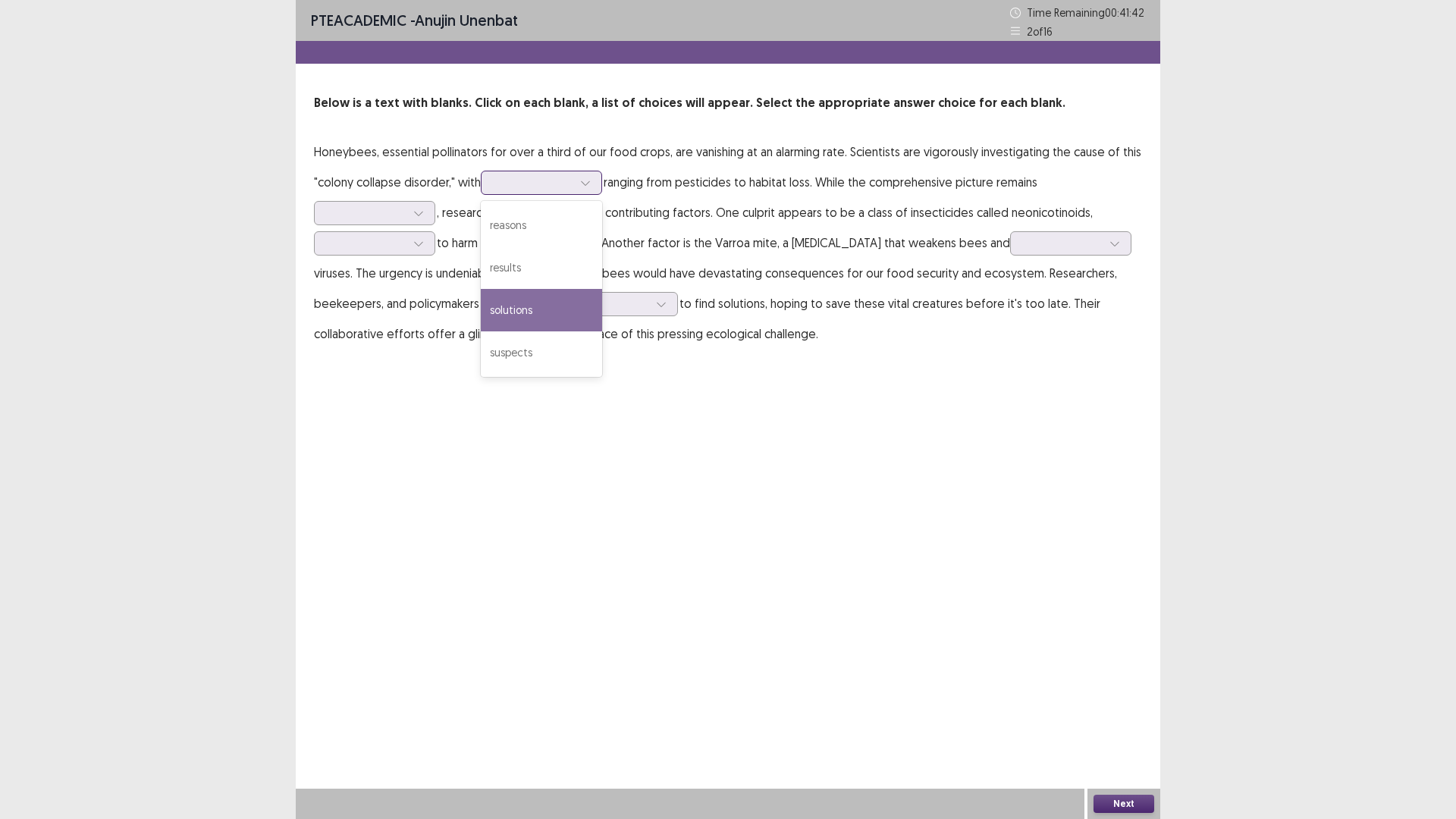
click at [544, 298] on div "solutions" at bounding box center [542, 310] width 121 height 42
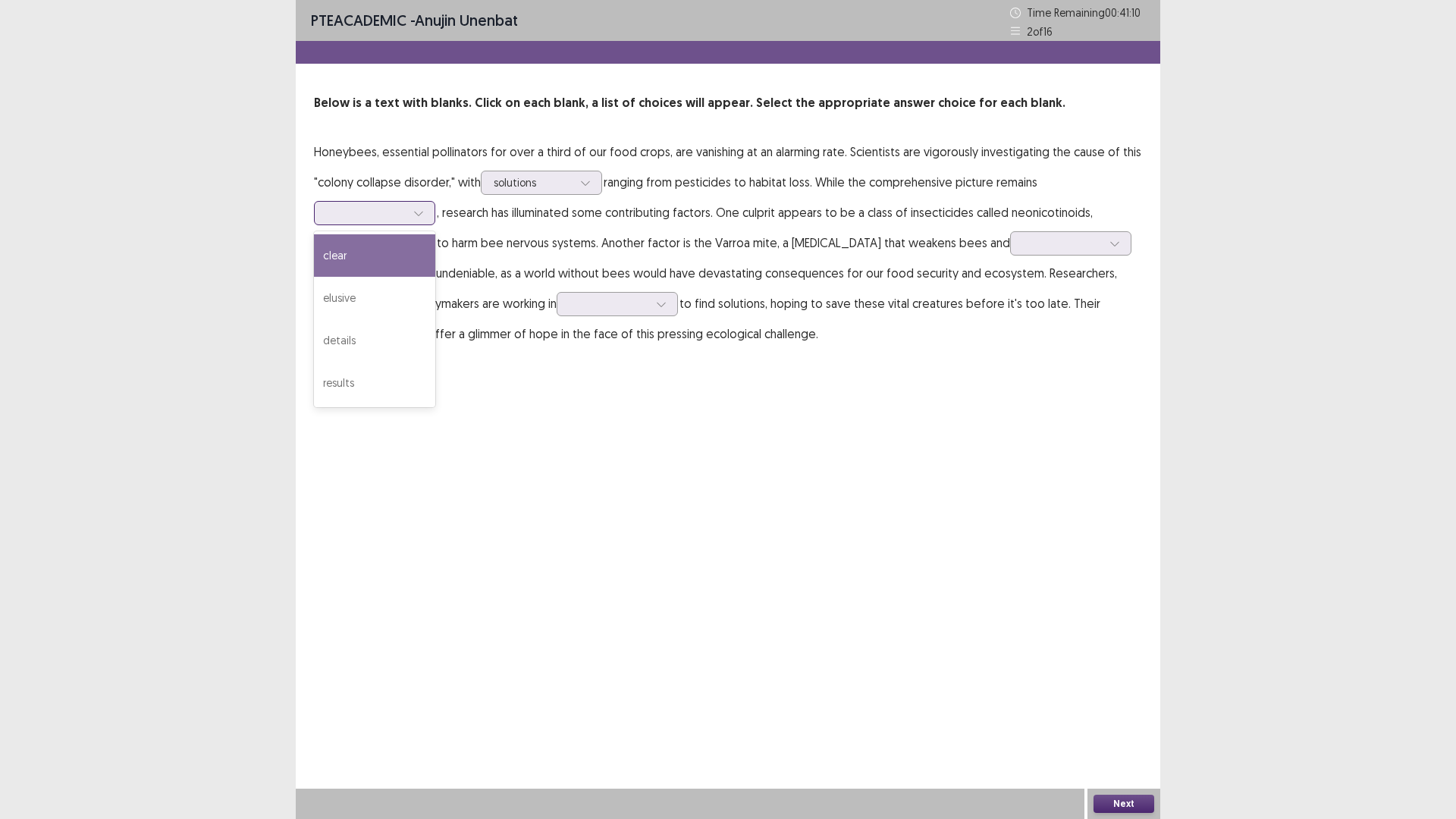
click at [387, 213] on div at bounding box center [365, 212] width 79 height 14
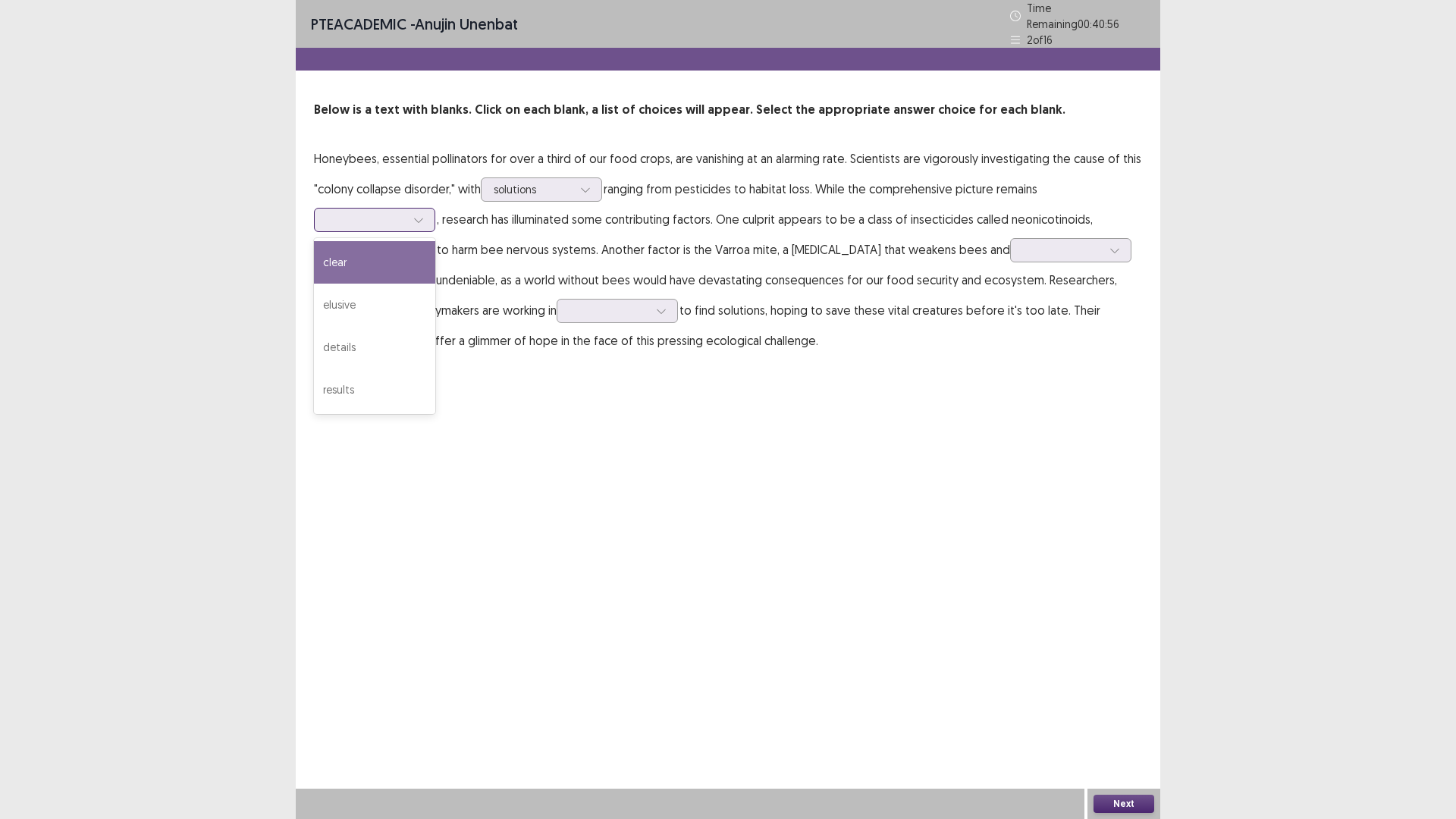
click at [378, 259] on div "clear" at bounding box center [375, 262] width 121 height 42
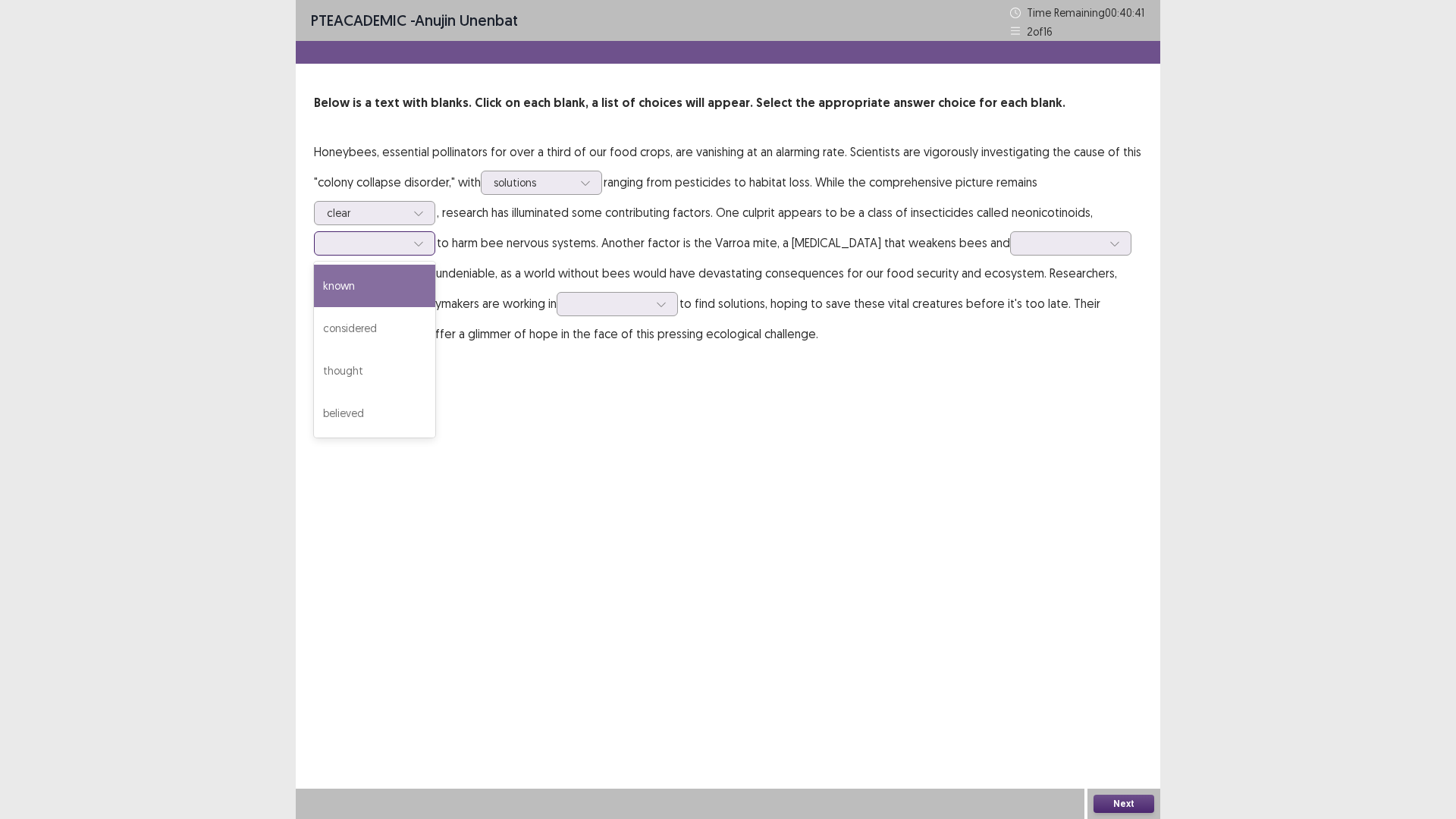
click at [414, 244] on icon at bounding box center [418, 243] width 11 height 11
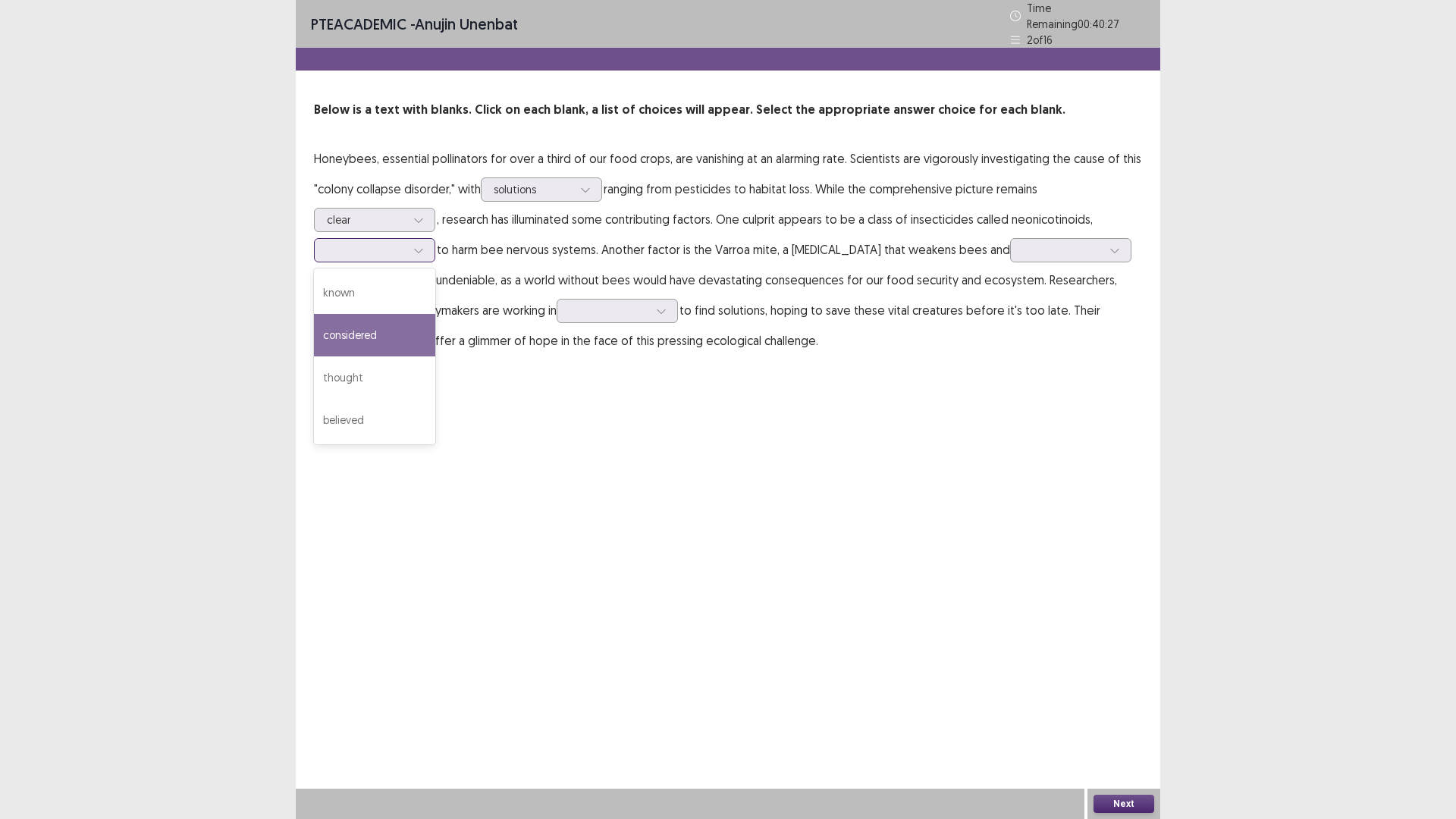
click at [380, 341] on div "considered" at bounding box center [375, 335] width 121 height 42
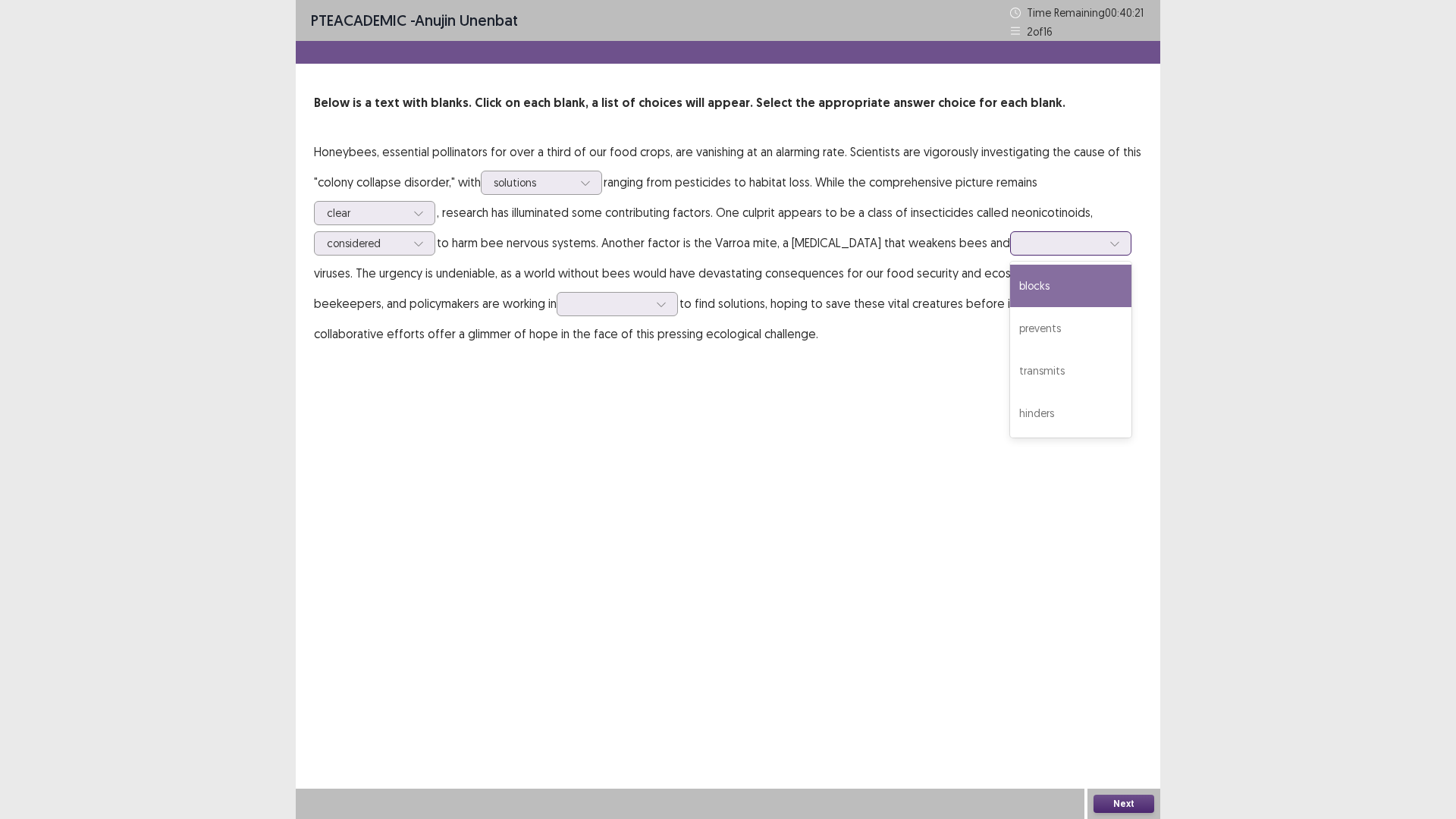
click at [1031, 237] on div at bounding box center [1061, 243] width 79 height 14
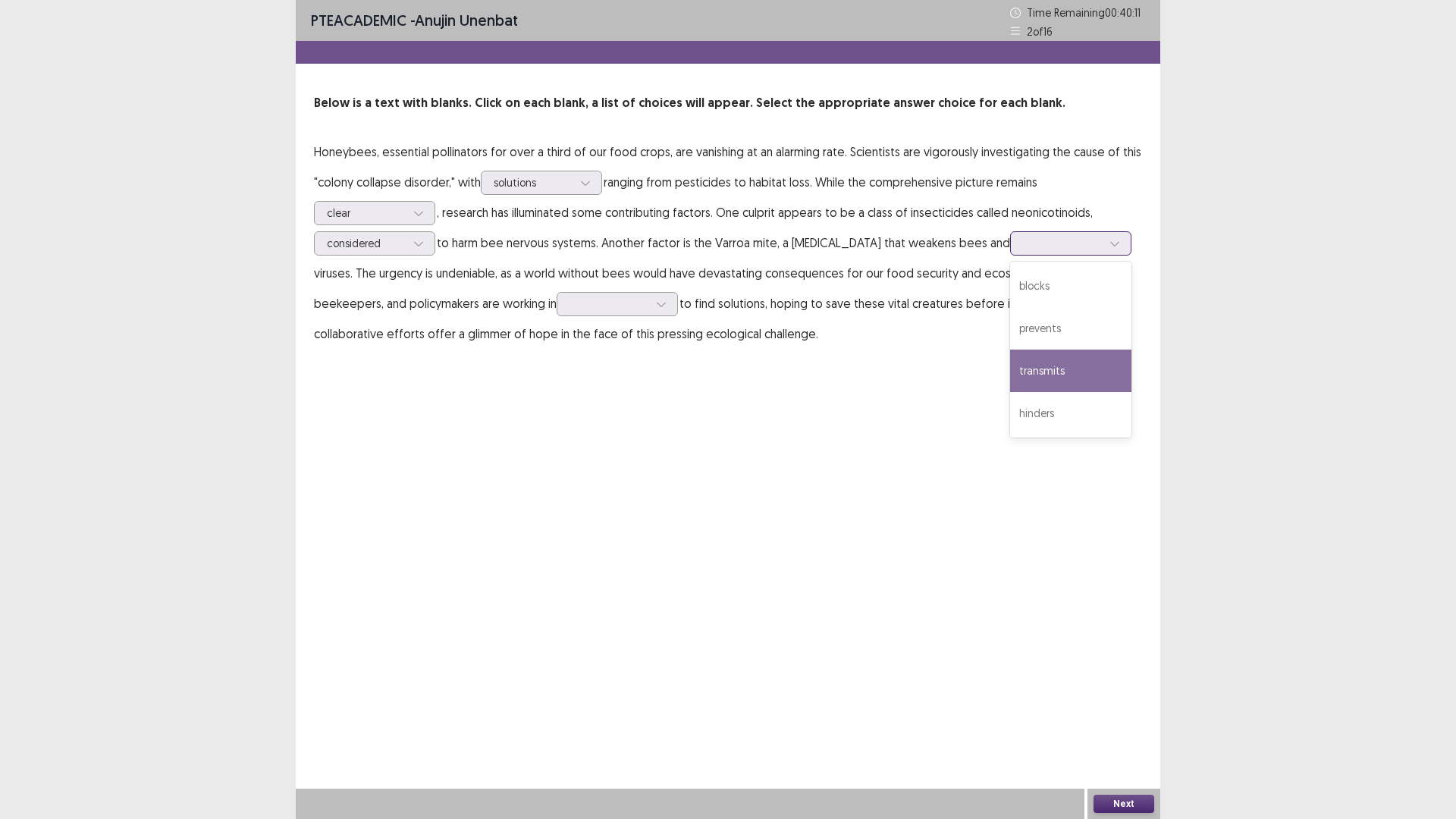
click at [1010, 369] on div "transmits" at bounding box center [1071, 370] width 121 height 42
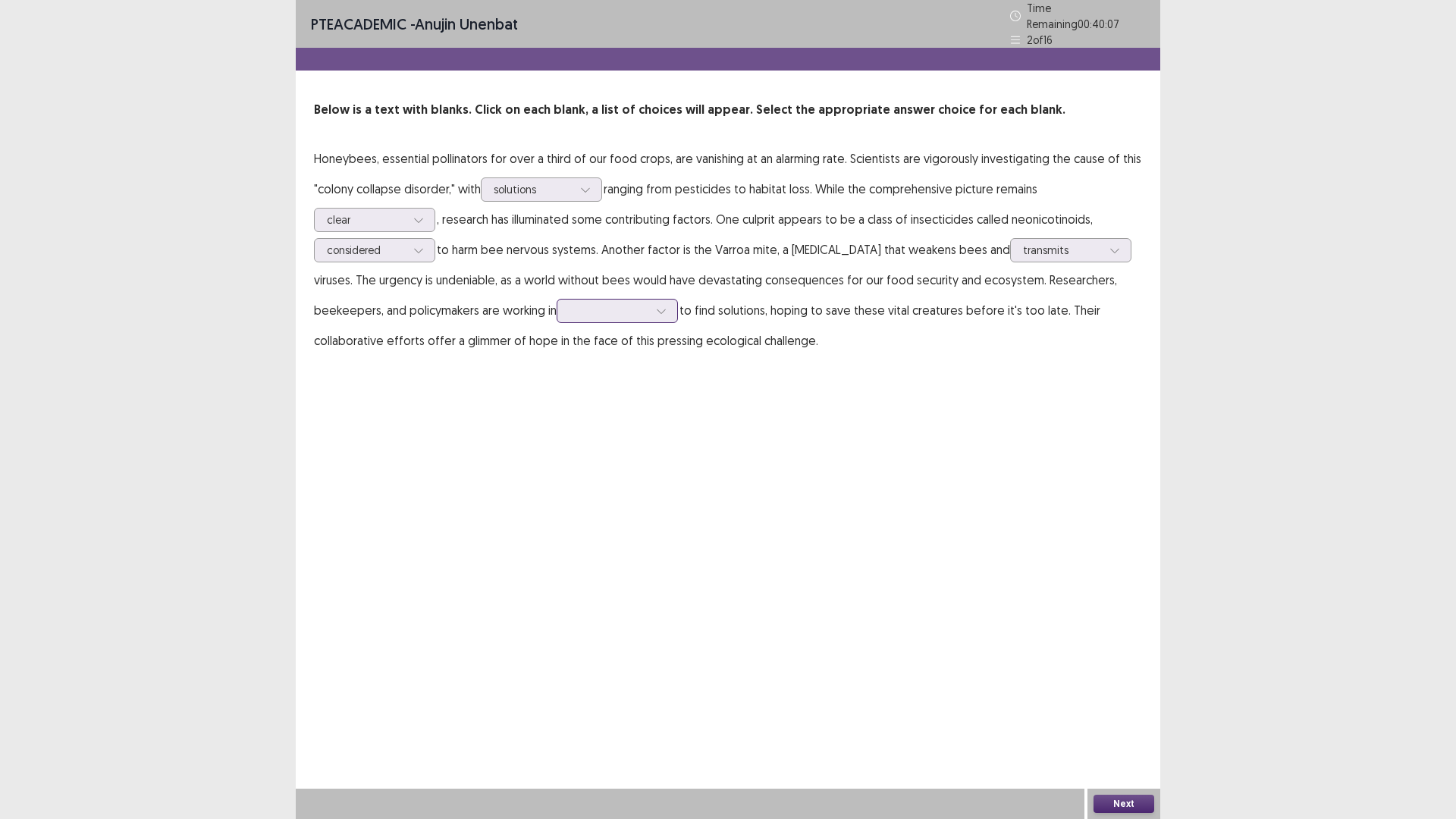
click at [570, 303] on div at bounding box center [609, 310] width 79 height 14
click at [556, 395] on div "opposition" at bounding box center [617, 395] width 121 height 42
click at [1132, 690] on button "Next" at bounding box center [1123, 804] width 61 height 18
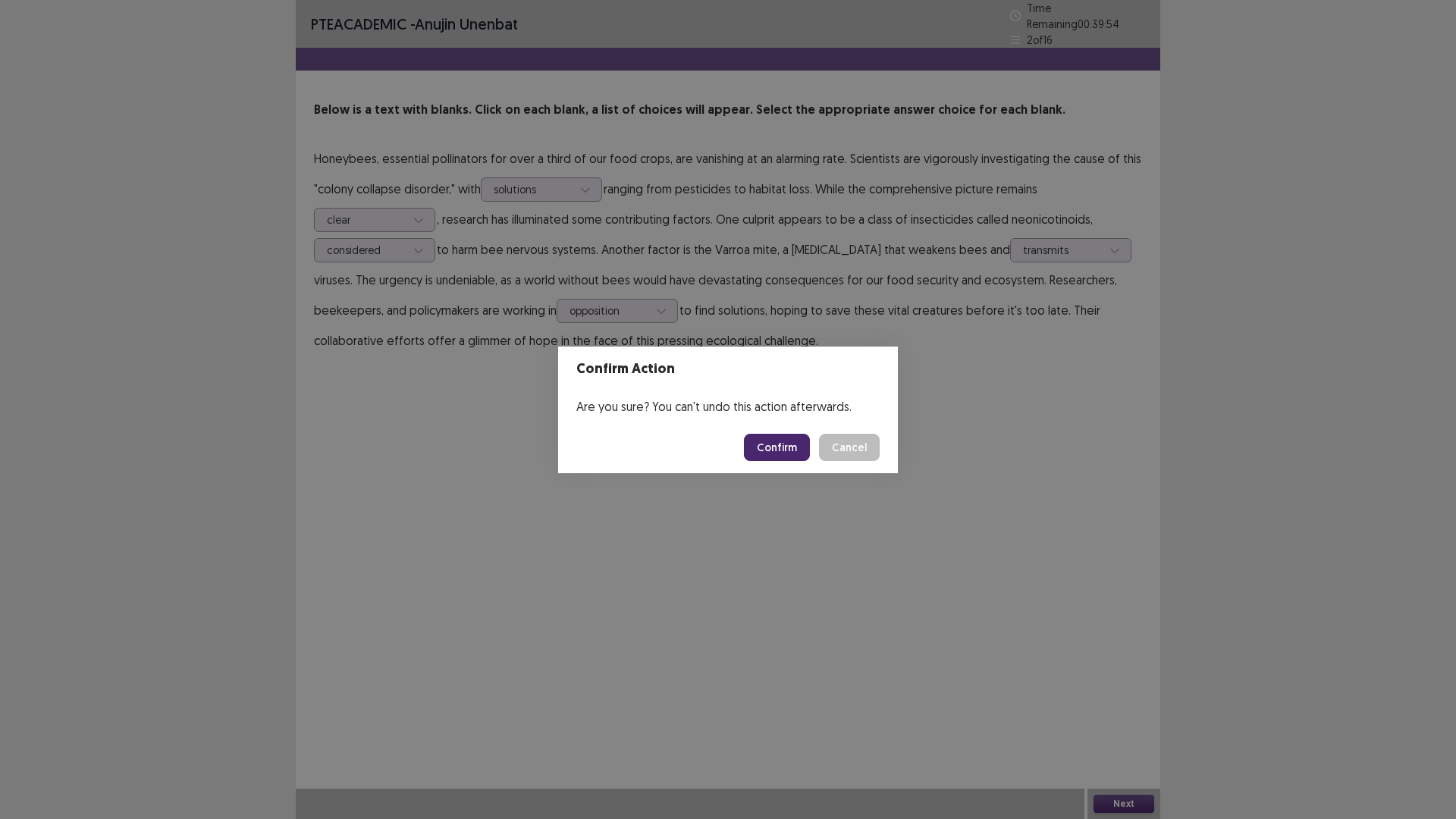
click at [777, 459] on button "Confirm" at bounding box center [776, 447] width 66 height 27
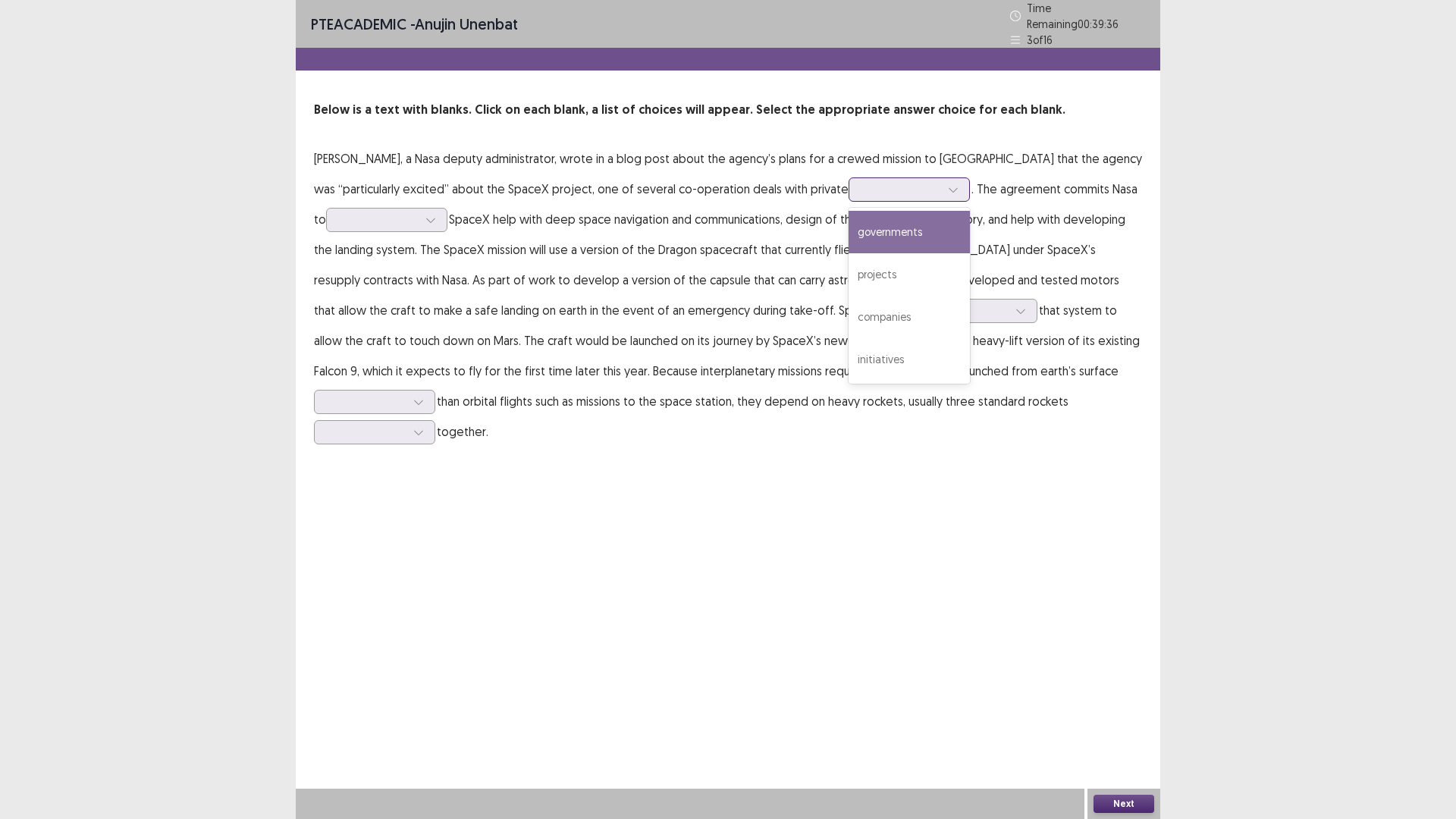
click at [861, 190] on div at bounding box center [900, 189] width 79 height 14
click at [848, 269] on div "projects" at bounding box center [909, 274] width 121 height 42
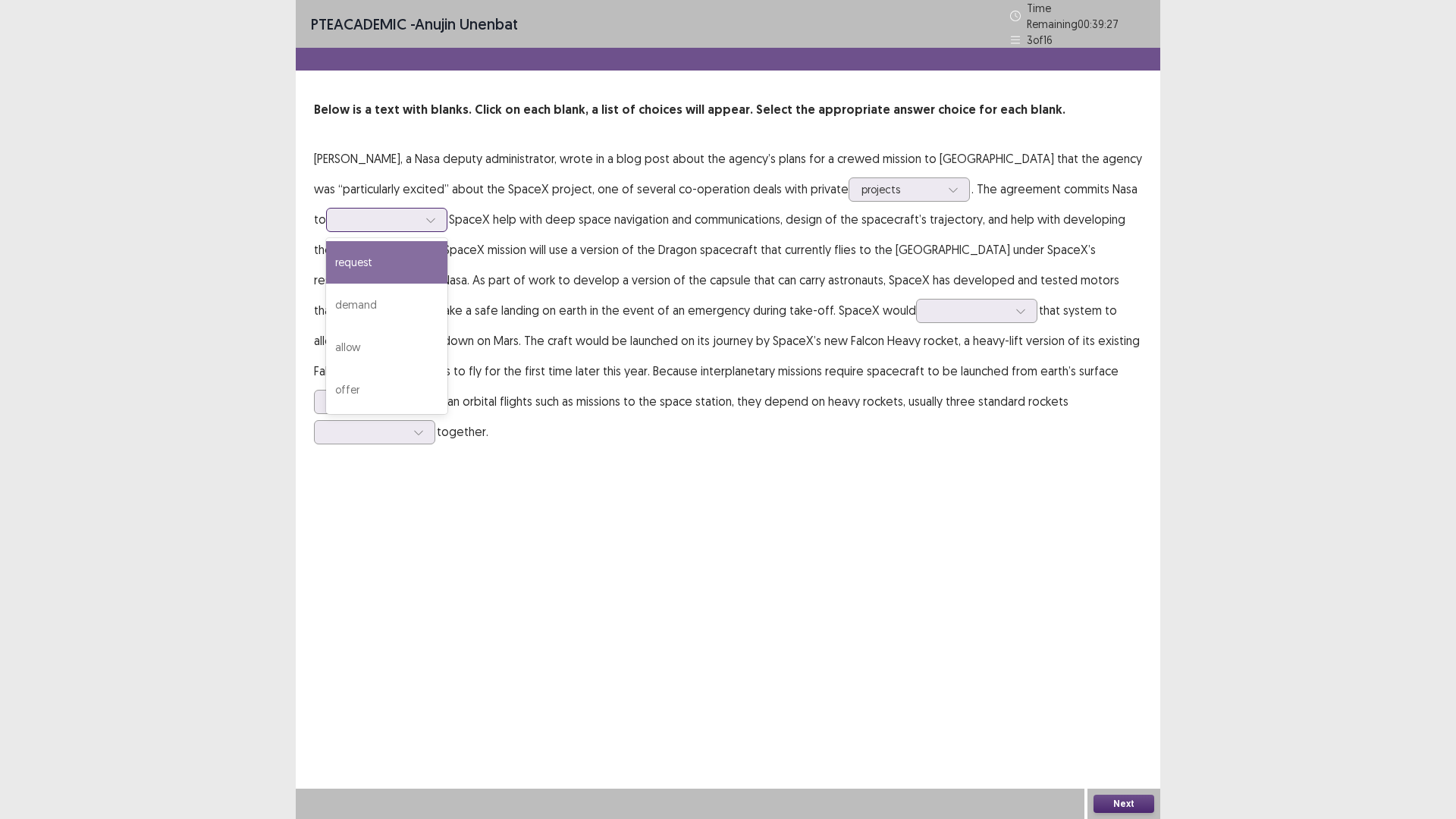
click at [365, 216] on div at bounding box center [378, 219] width 79 height 14
click at [387, 295] on div "demand" at bounding box center [386, 304] width 121 height 42
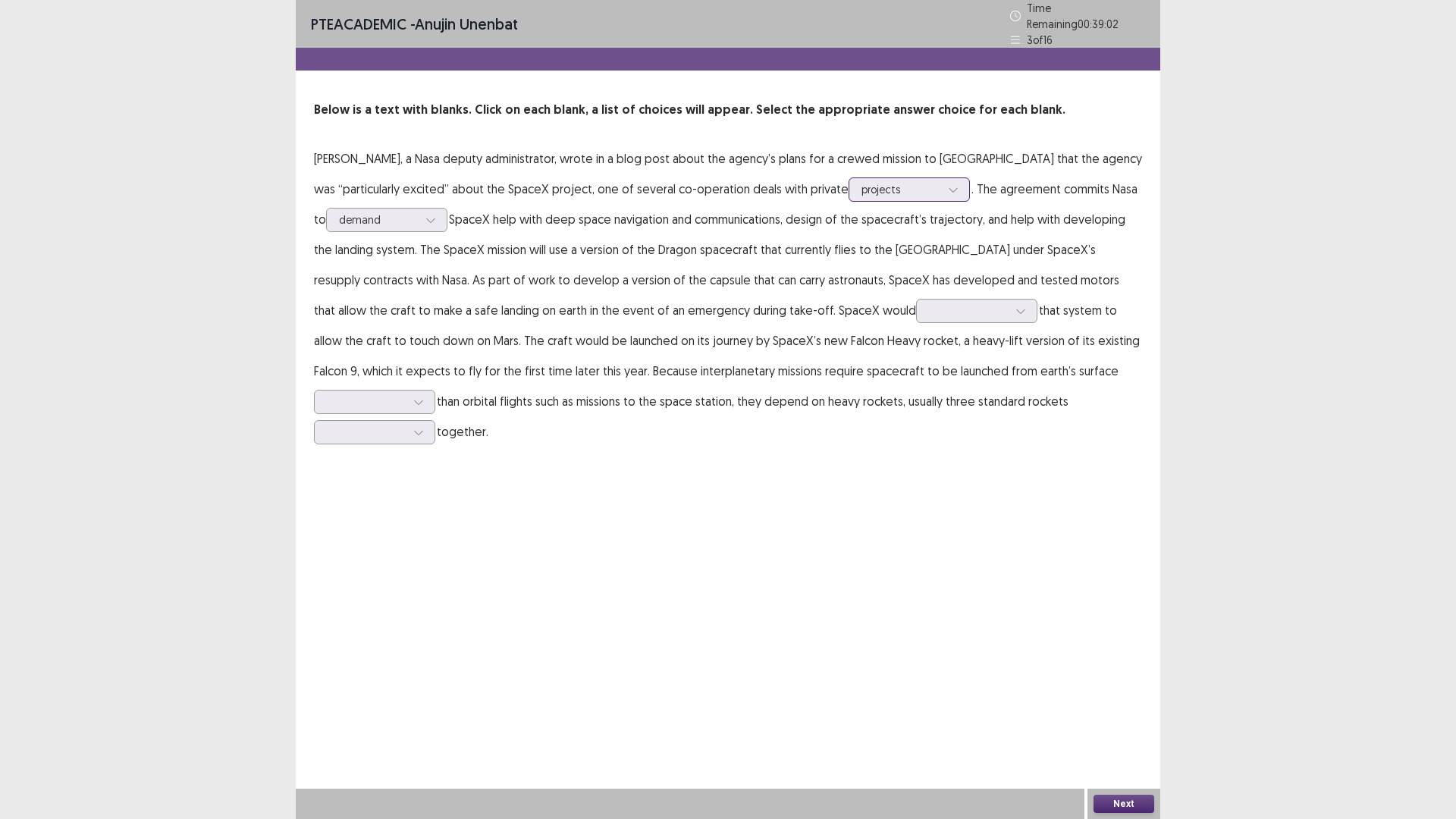
click at [861, 184] on div at bounding box center [900, 189] width 79 height 14
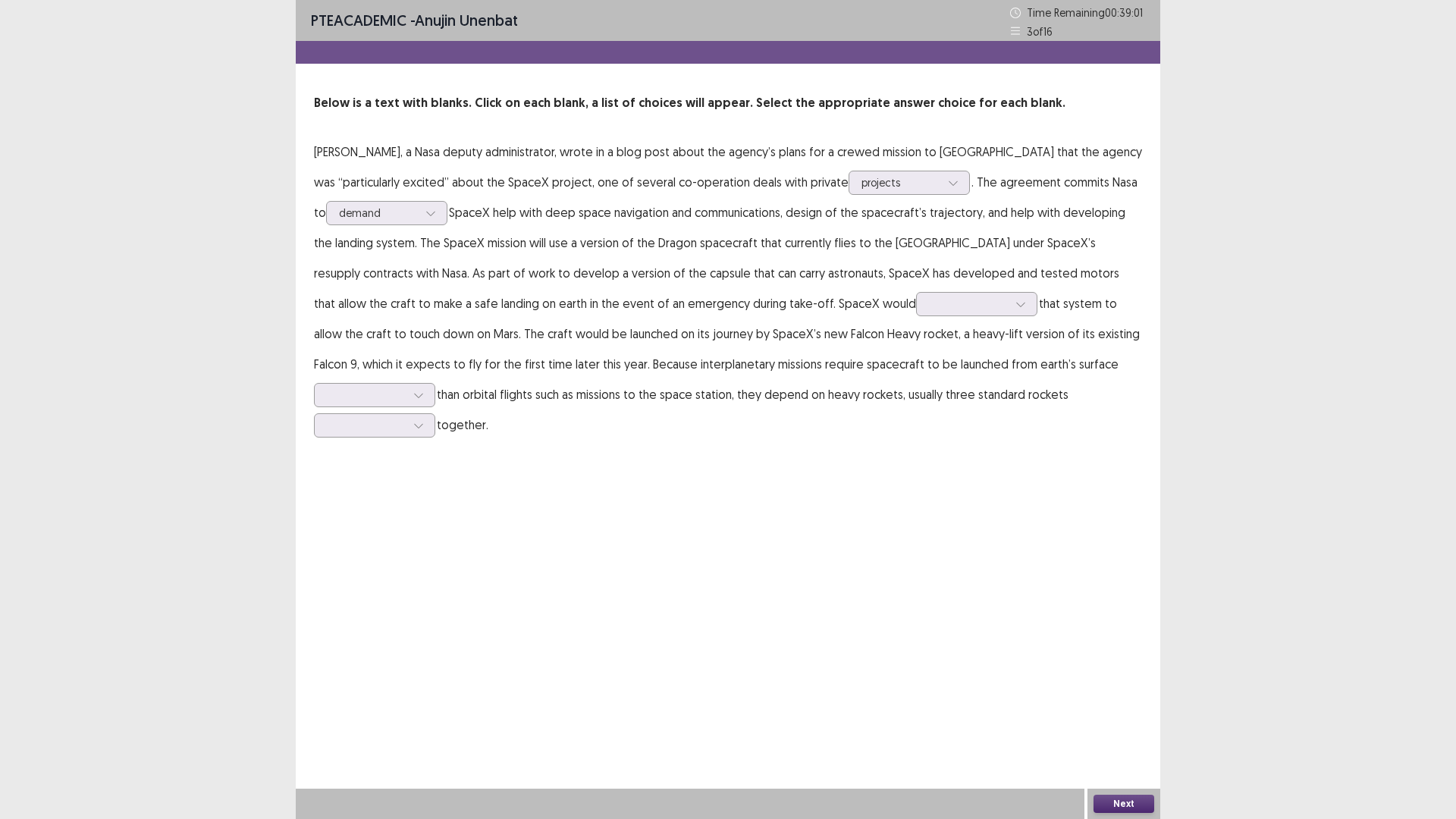
click at [495, 224] on p "[PERSON_NAME], a Nasa deputy administrator, wrote in a blog post about the agen…" at bounding box center [728, 287] width 828 height 303
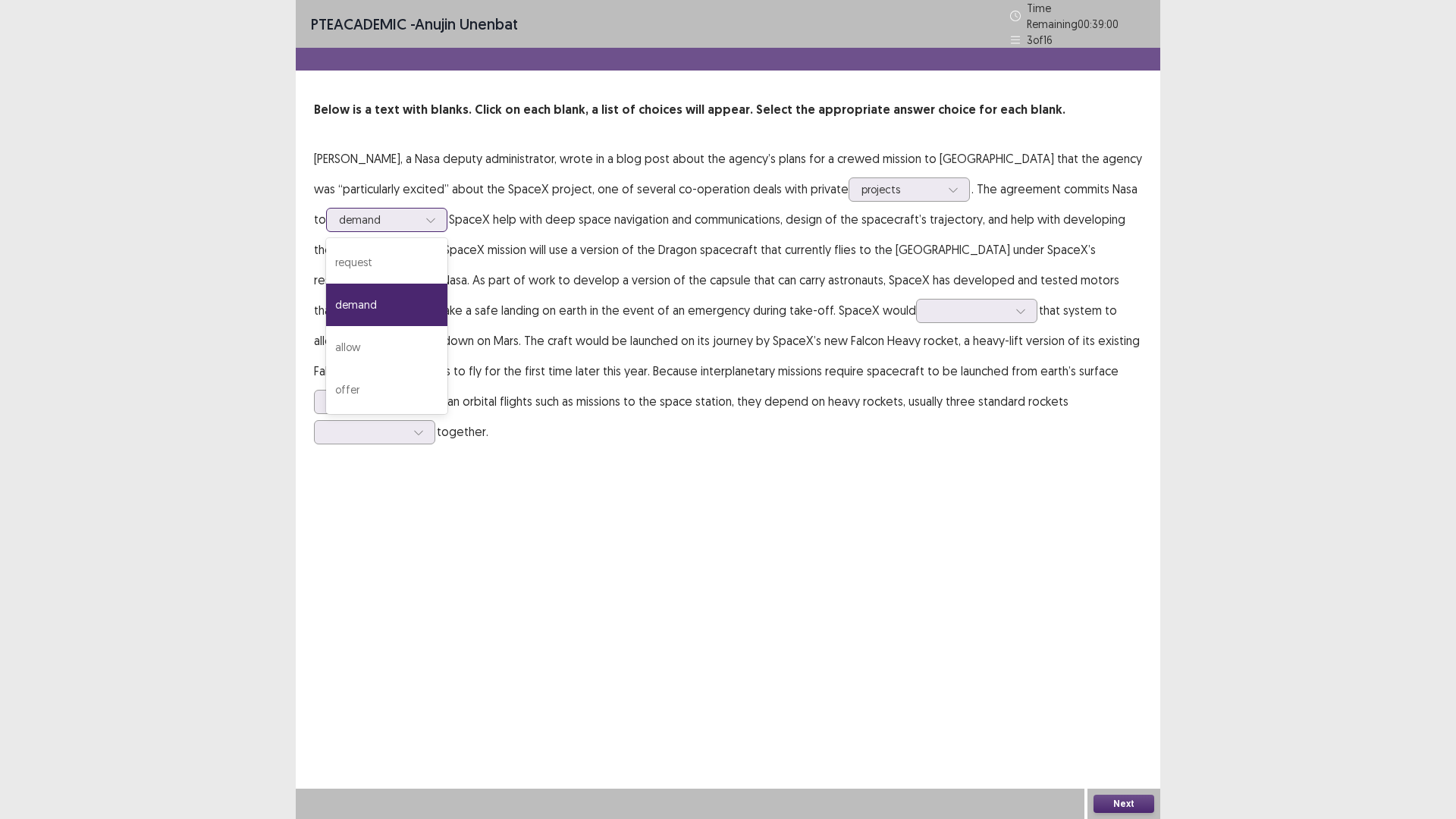
click at [358, 213] on div at bounding box center [378, 219] width 79 height 14
click at [364, 246] on div "request" at bounding box center [386, 262] width 121 height 42
click at [929, 306] on div at bounding box center [968, 310] width 79 height 14
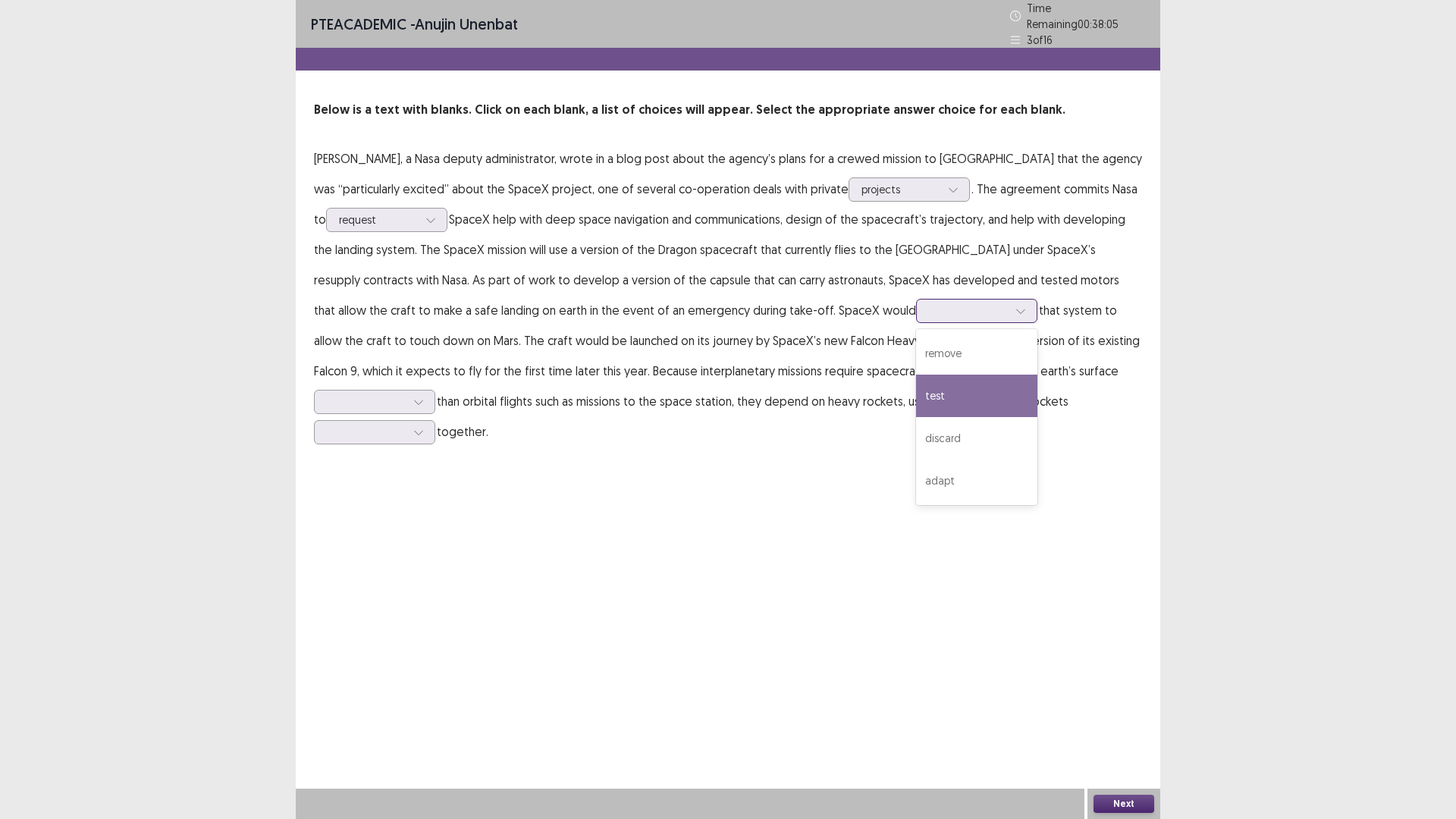
click at [916, 390] on div "test" at bounding box center [977, 395] width 121 height 42
click at [929, 303] on div at bounding box center [968, 310] width 79 height 14
click at [916, 483] on div "adapt" at bounding box center [977, 480] width 121 height 42
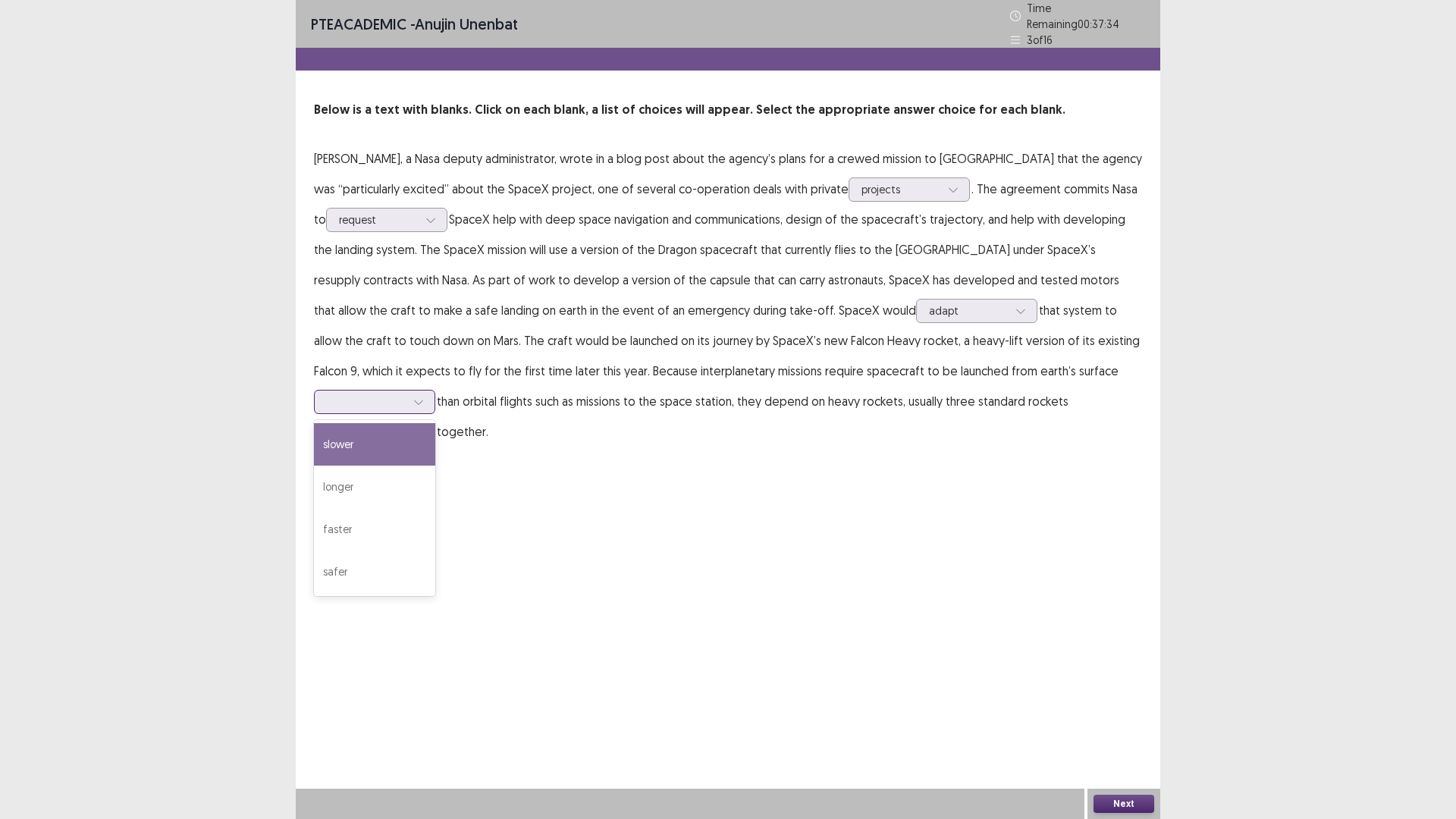
click at [405, 395] on div at bounding box center [365, 401] width 79 height 14
click at [435, 551] on div "safer" at bounding box center [375, 571] width 121 height 42
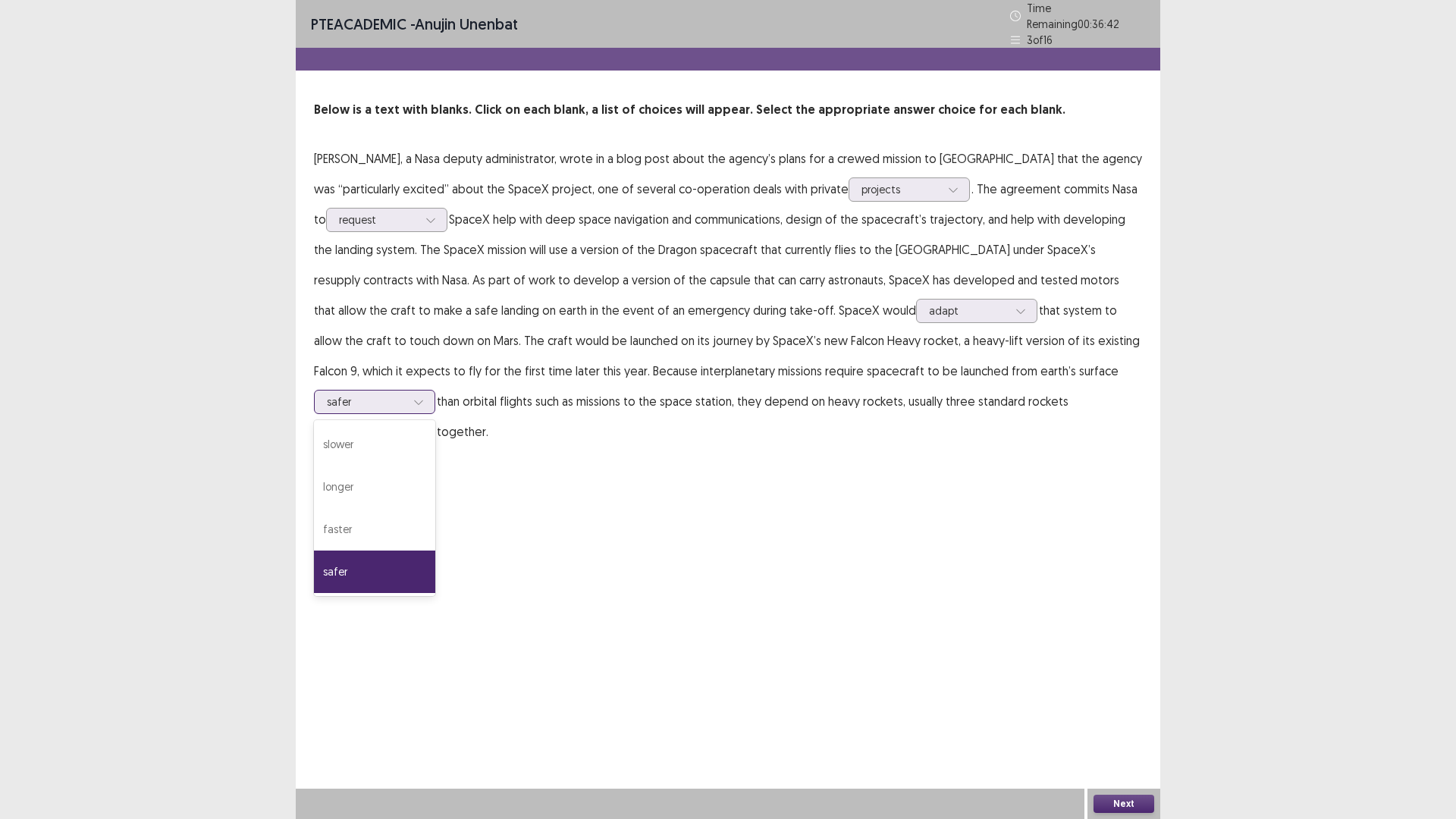
click at [430, 390] on div at bounding box center [418, 401] width 22 height 22
click at [844, 497] on div "PTE academic - anujin unenbat Time Remaining 00 : 36 : 32 3 of 16 Below is a te…" at bounding box center [728, 410] width 865 height 819
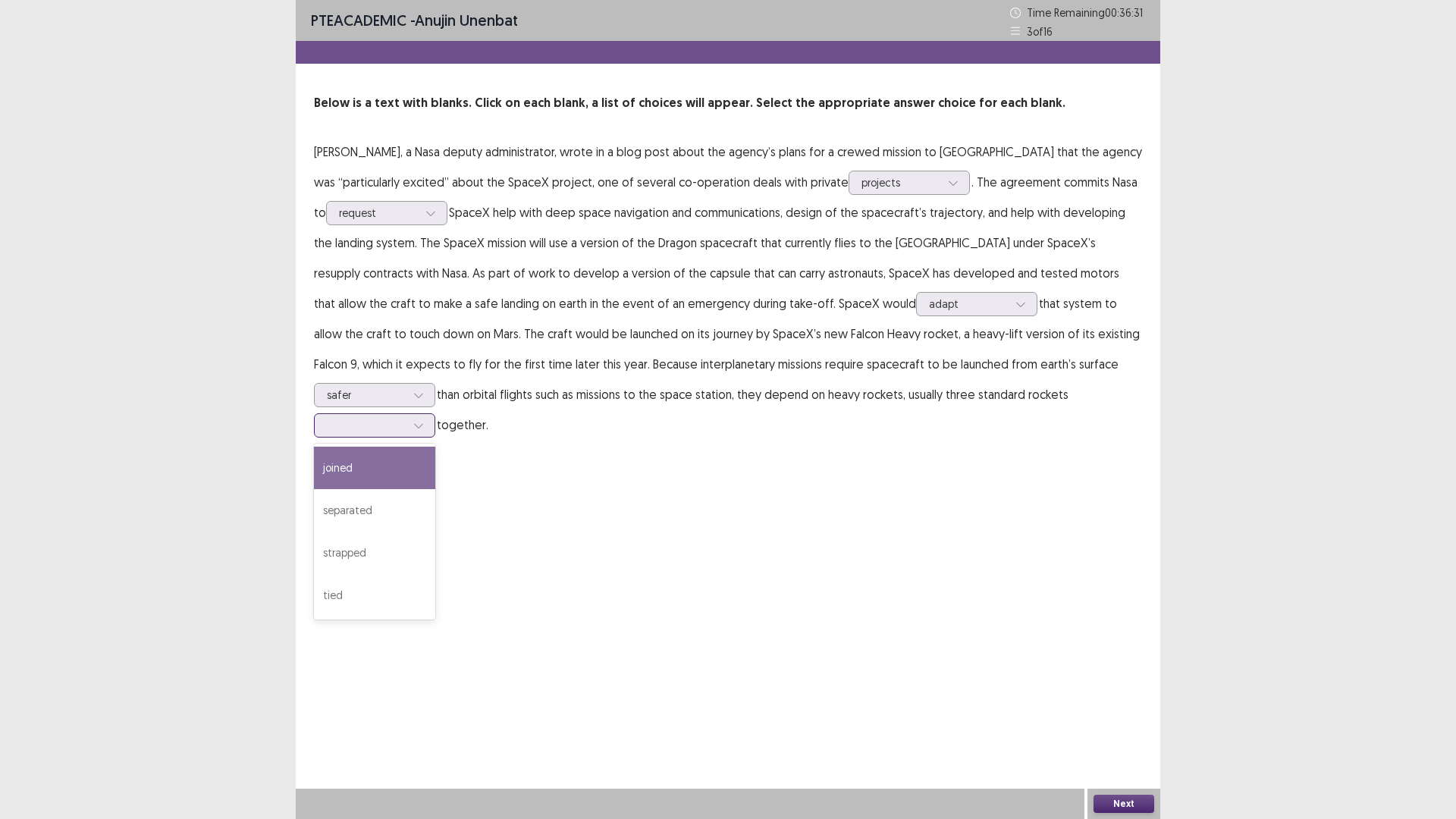
click at [405, 418] on div at bounding box center [365, 424] width 79 height 14
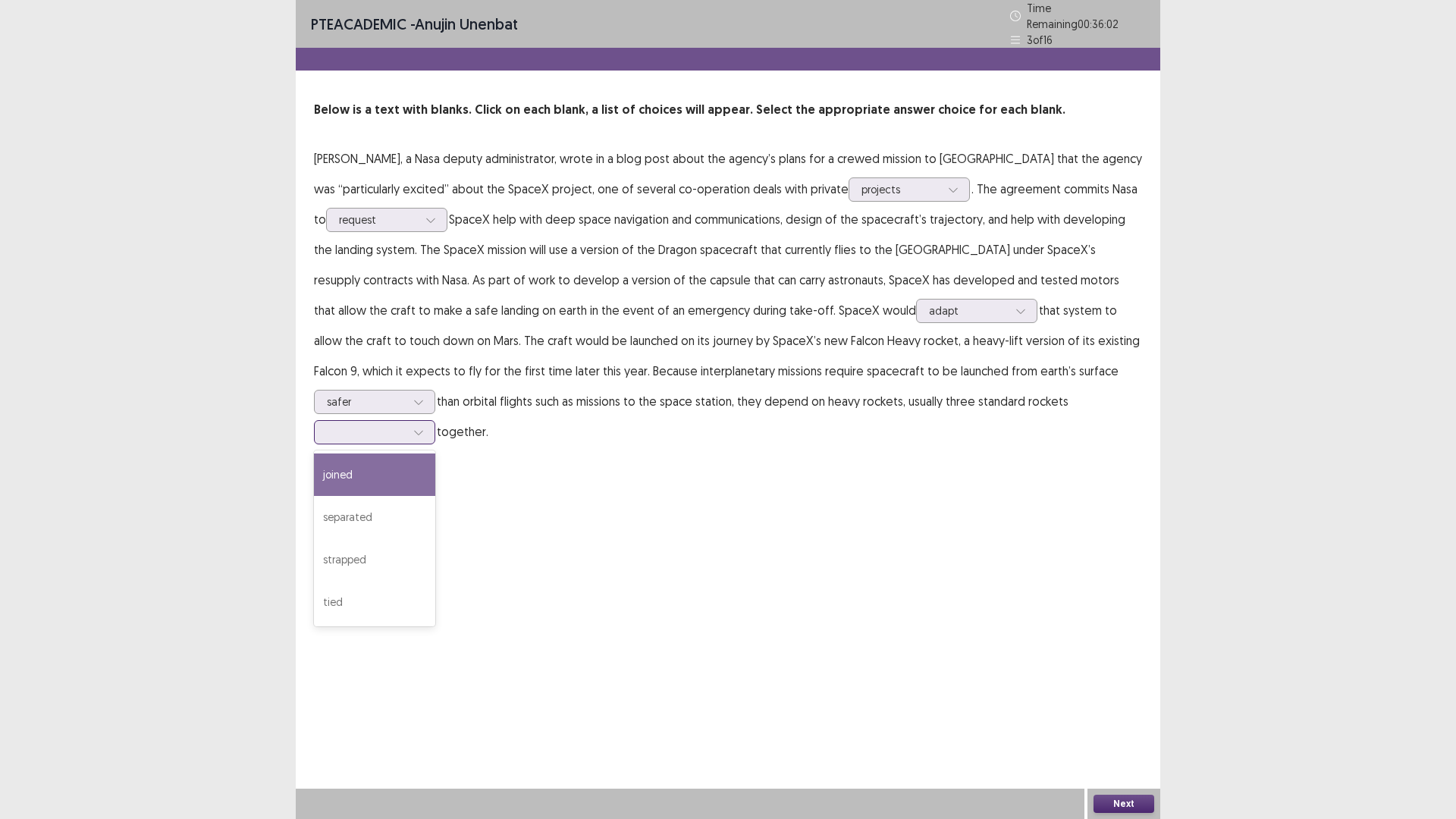
click at [435, 454] on div "joined" at bounding box center [375, 474] width 121 height 42
click at [1121, 690] on button "Next" at bounding box center [1123, 804] width 61 height 18
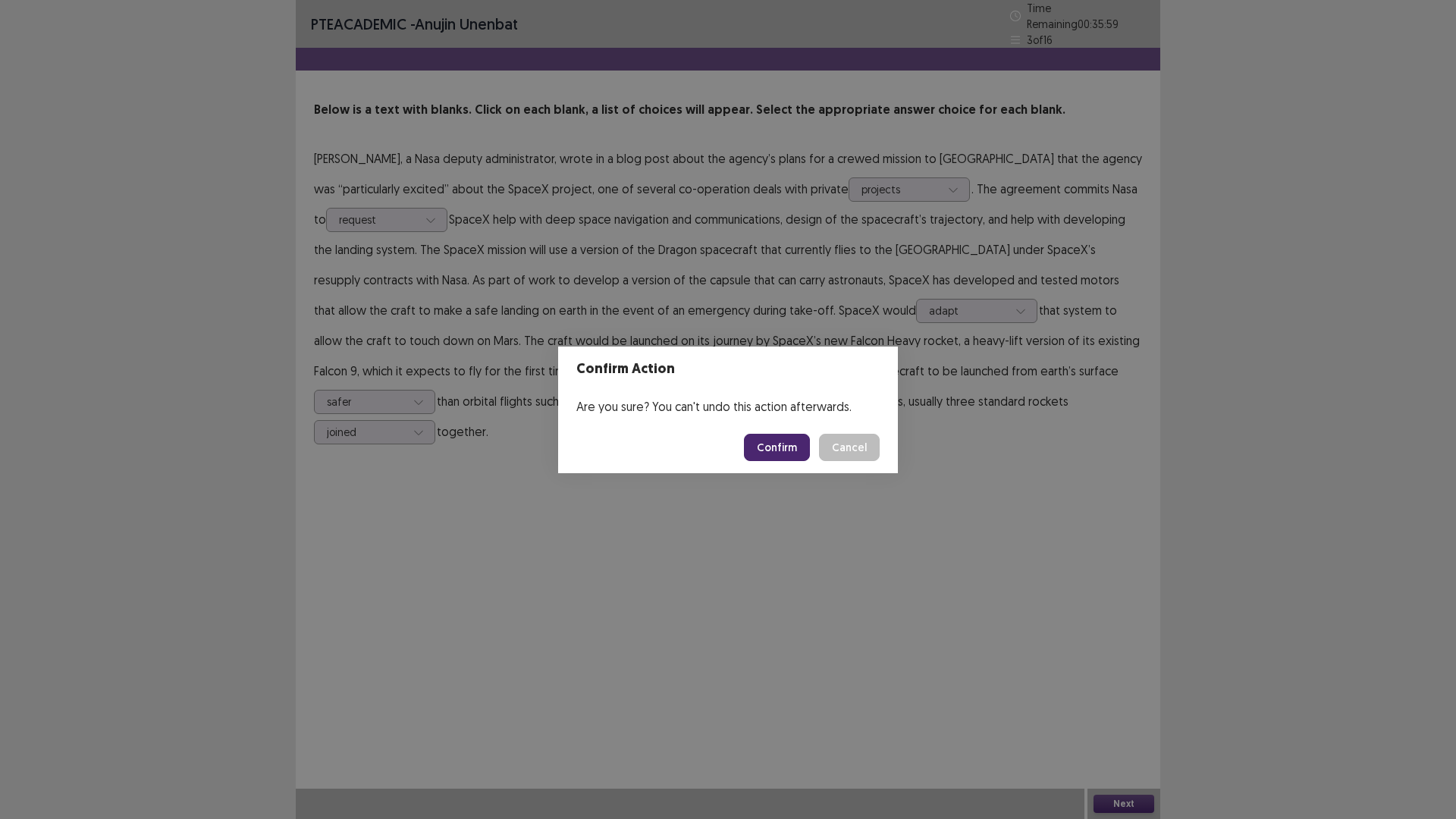
click at [780, 435] on button "Confirm" at bounding box center [776, 447] width 66 height 27
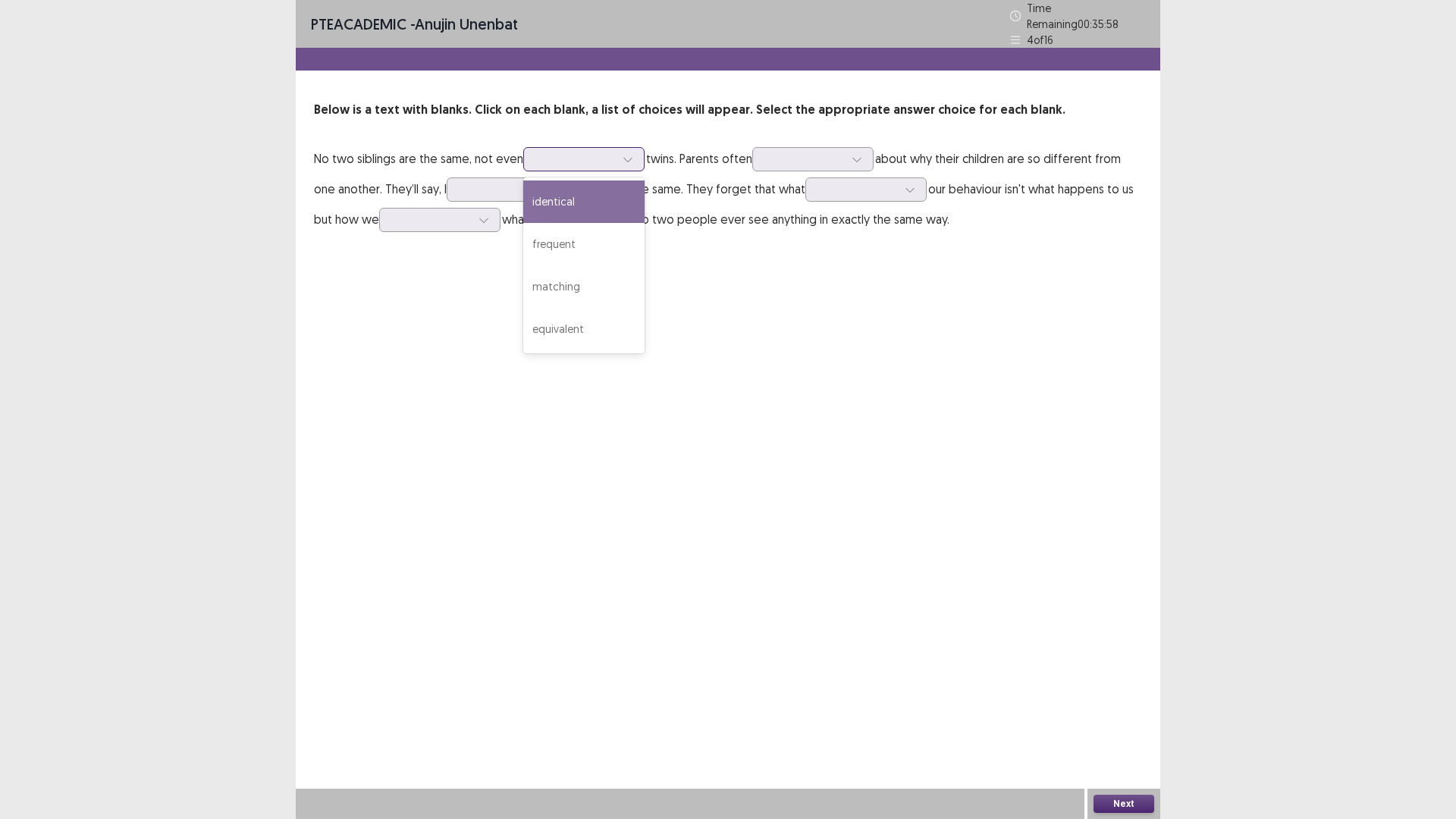
click at [604, 152] on div at bounding box center [575, 159] width 79 height 14
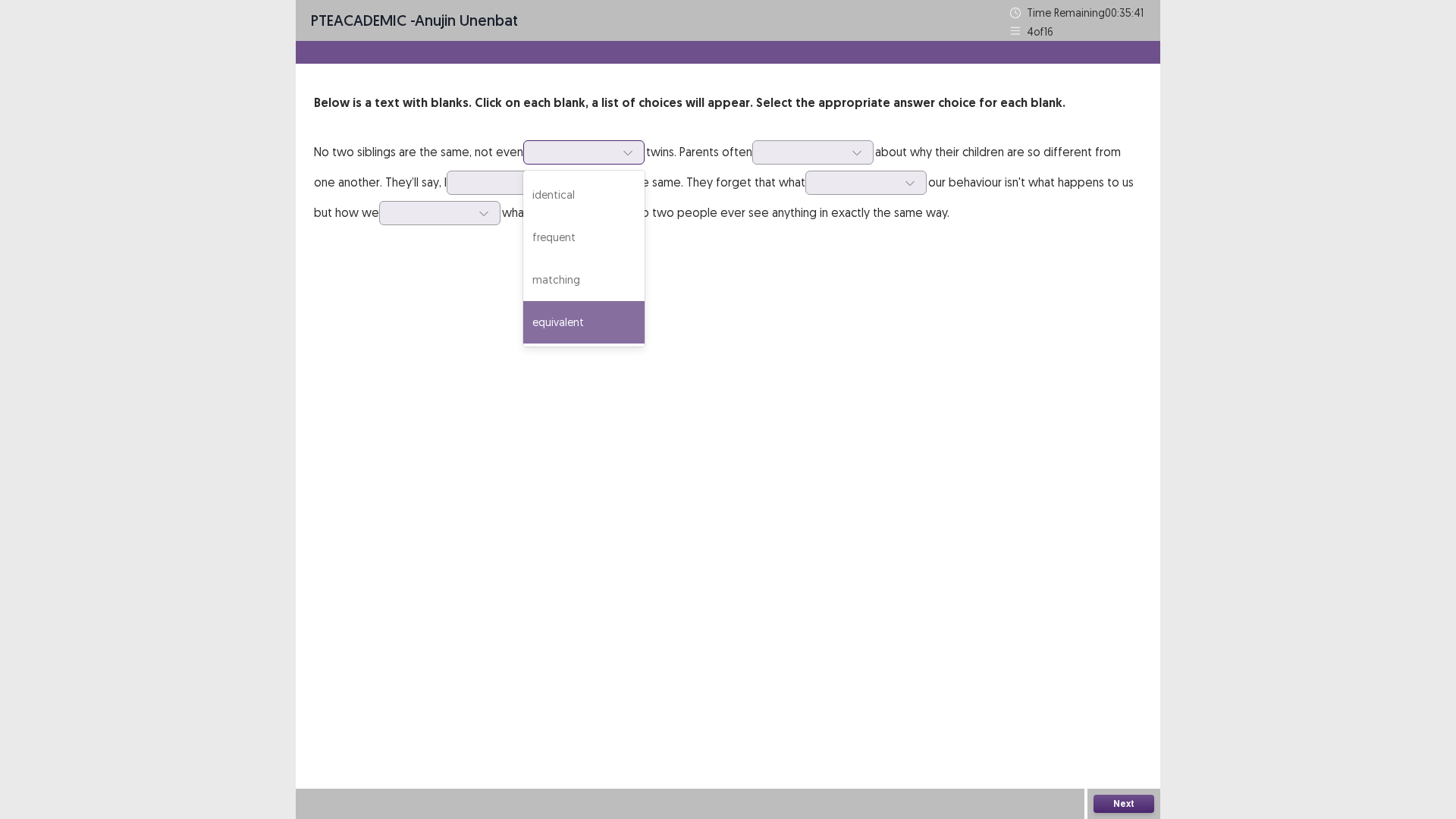
click at [588, 322] on div "equivalent" at bounding box center [584, 321] width 121 height 42
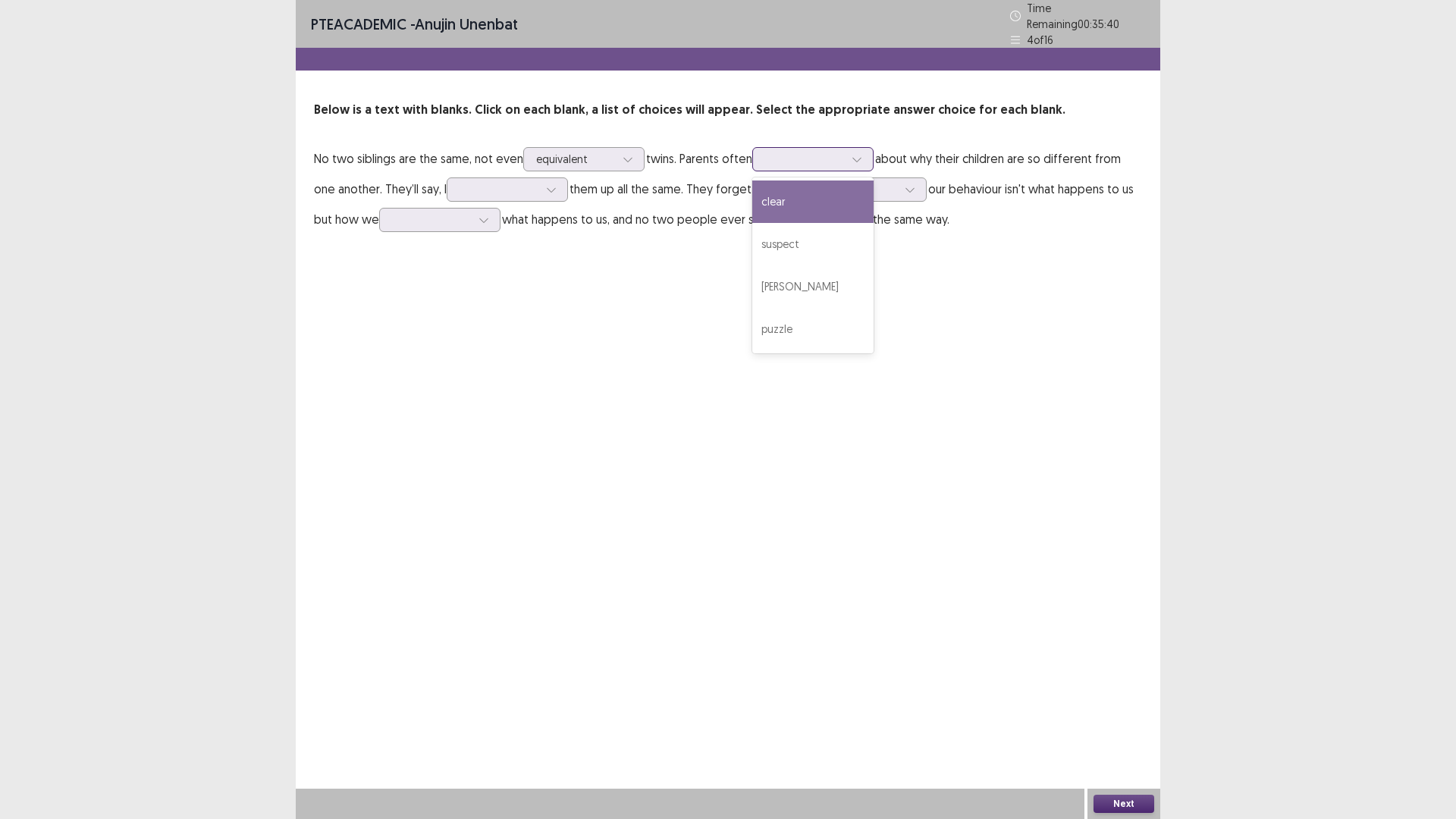
click at [856, 148] on div at bounding box center [856, 159] width 22 height 22
click at [832, 247] on div "suspect" at bounding box center [812, 243] width 121 height 42
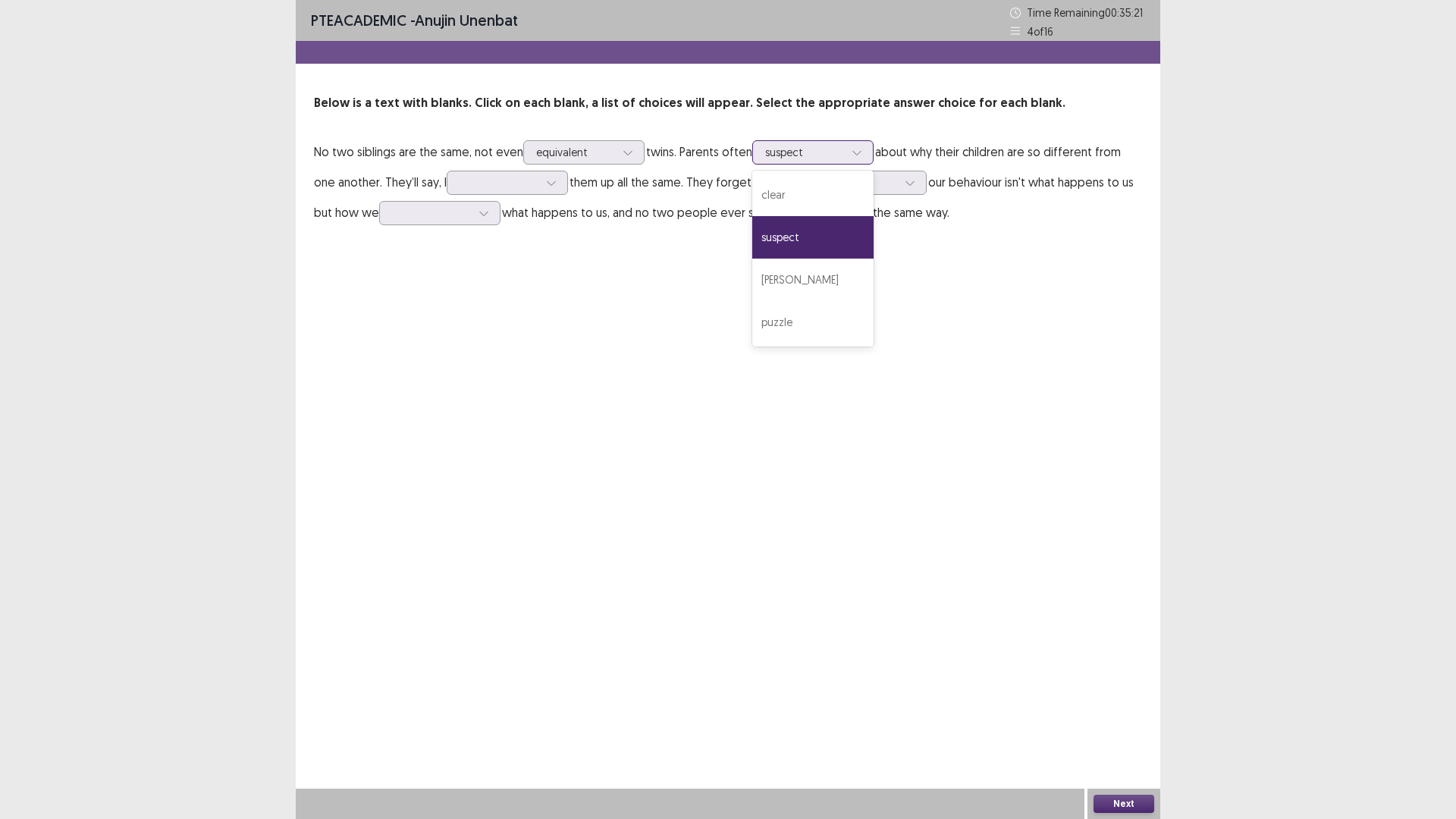
click at [783, 150] on div at bounding box center [804, 151] width 79 height 14
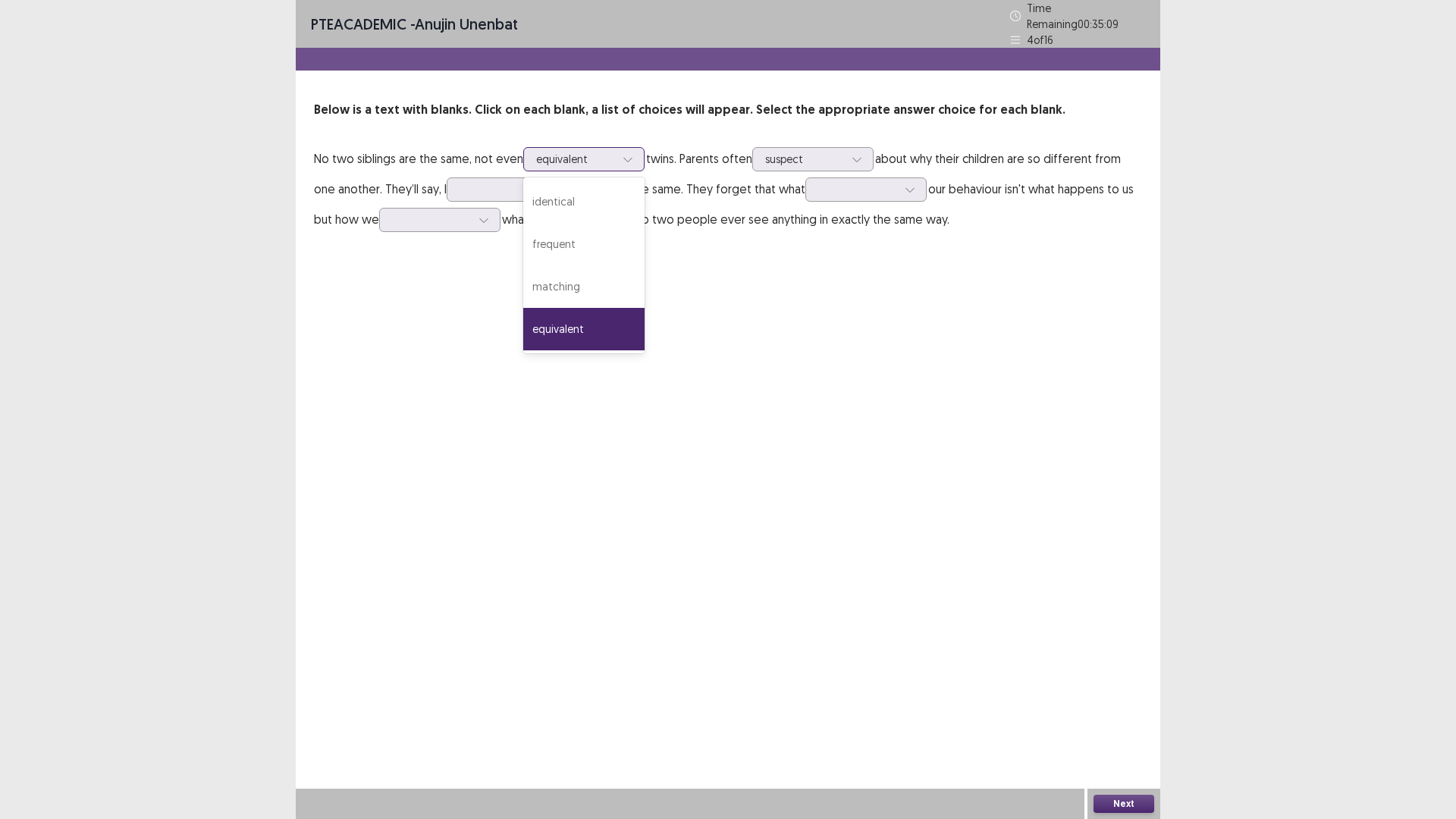
click at [565, 161] on div "equivalent" at bounding box center [575, 159] width 79 height 22
drag, startPoint x: 734, startPoint y: 299, endPoint x: 528, endPoint y: 249, distance: 212.0
click at [734, 299] on div "PTE academic - [PERSON_NAME] unenbat Time Remaining 00 : 35 : 06 4 of 16 Below …" at bounding box center [728, 410] width 865 height 819
click at [488, 184] on div at bounding box center [498, 189] width 79 height 14
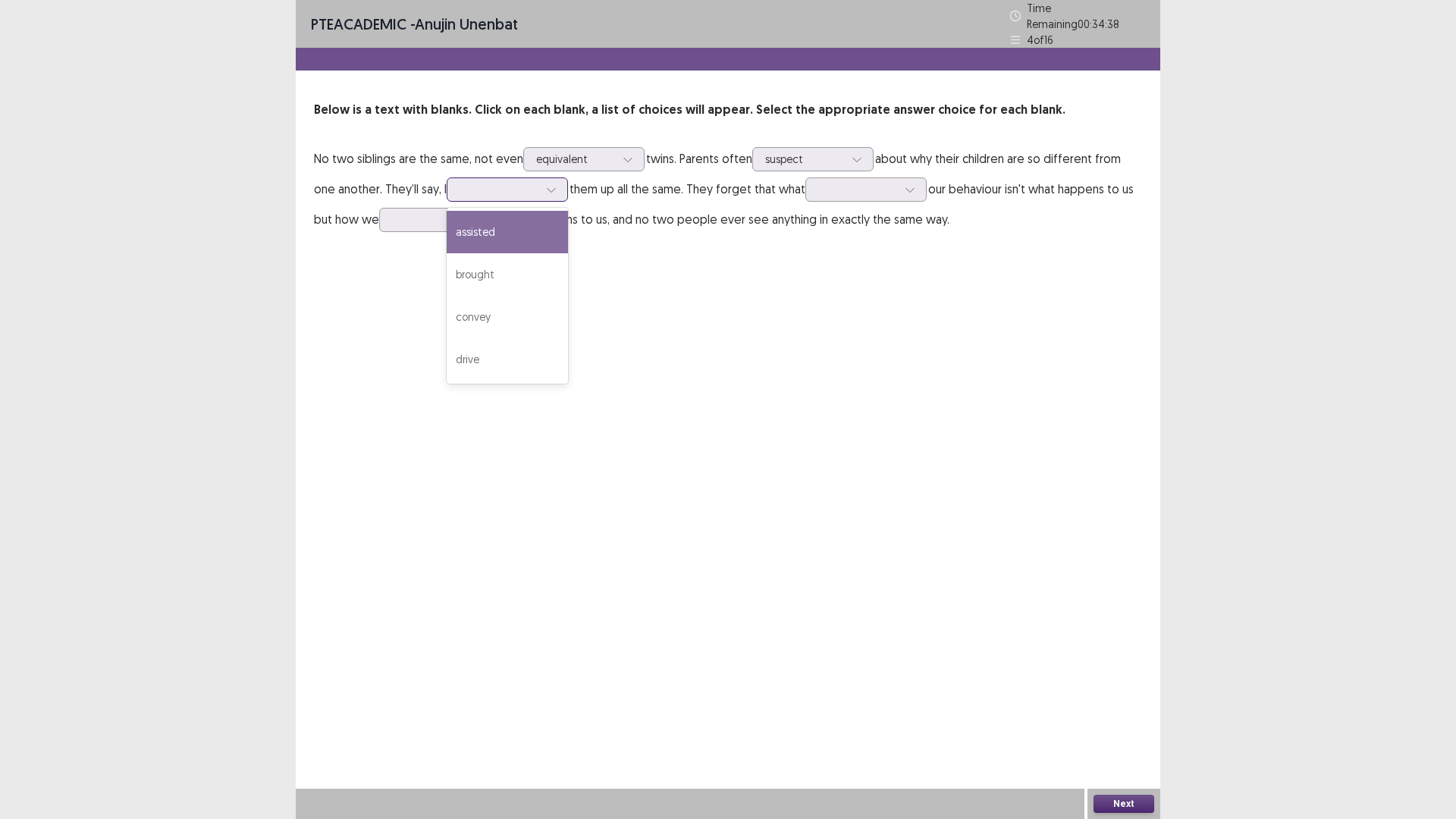
click at [527, 233] on div "assisted" at bounding box center [507, 232] width 121 height 42
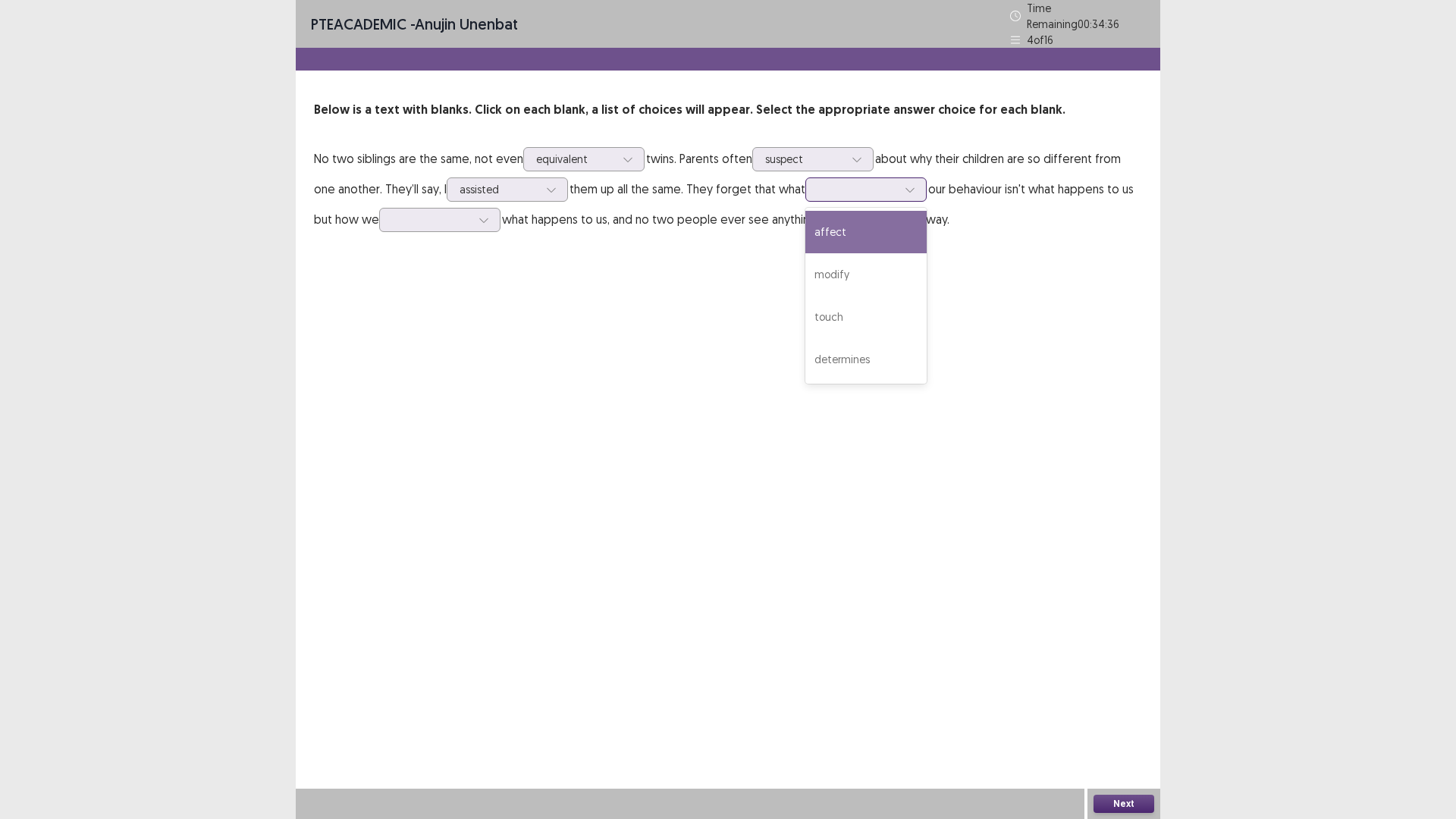
click at [833, 184] on div at bounding box center [857, 189] width 79 height 14
click at [846, 233] on div "affect" at bounding box center [865, 232] width 121 height 42
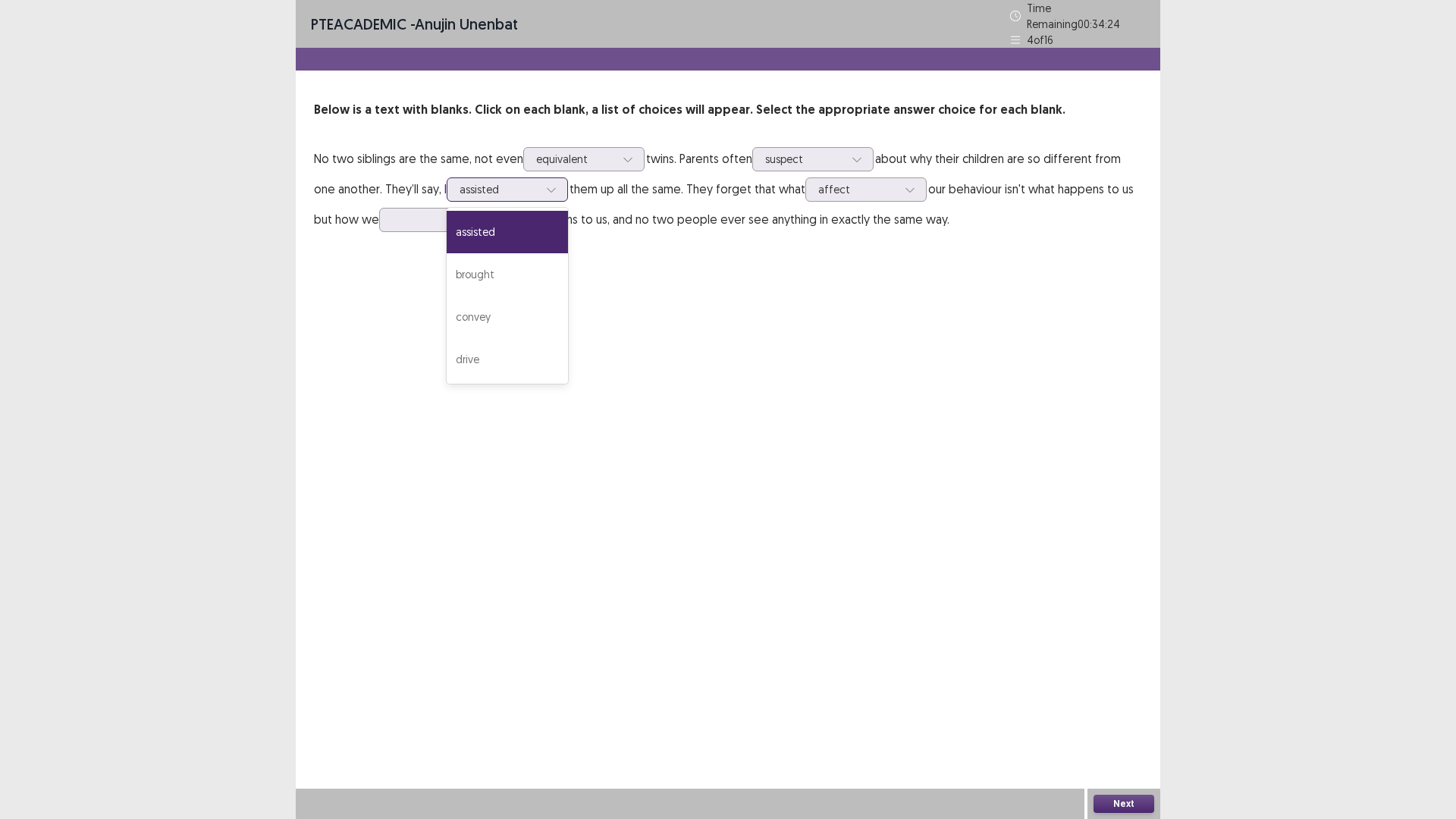
click at [516, 182] on div at bounding box center [498, 189] width 79 height 14
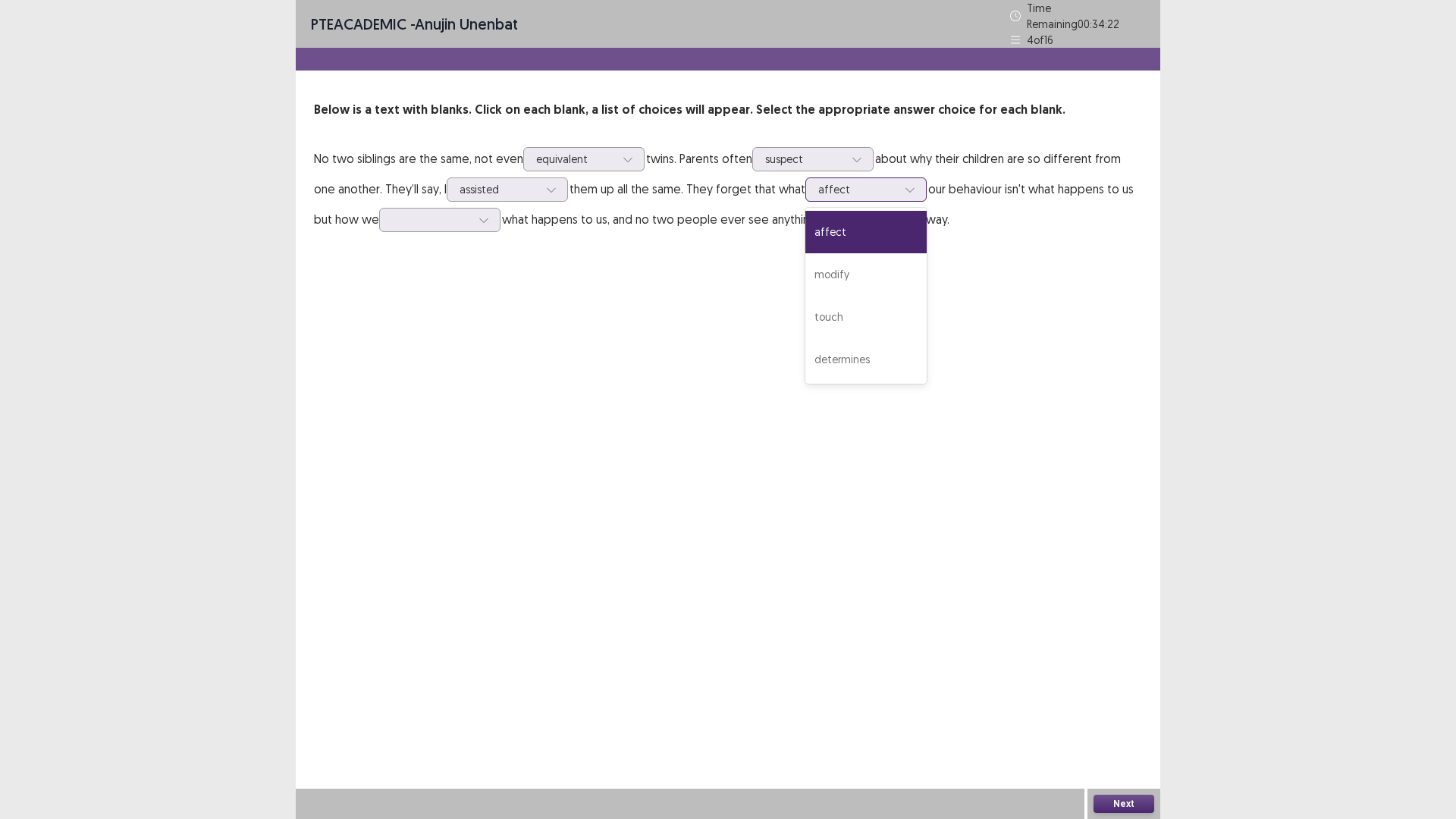
click at [897, 182] on div at bounding box center [857, 189] width 79 height 14
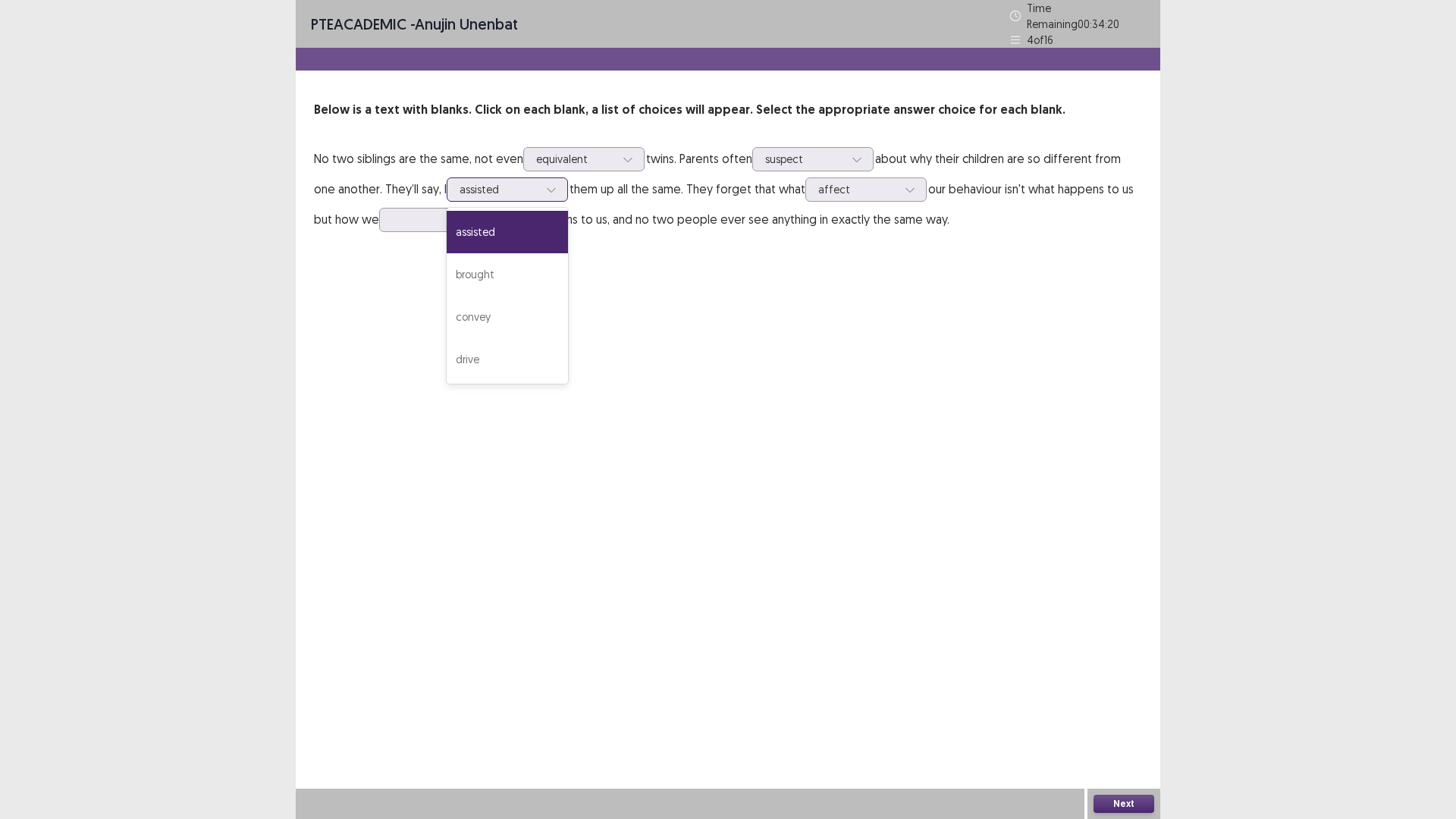
click at [538, 182] on div at bounding box center [498, 189] width 79 height 14
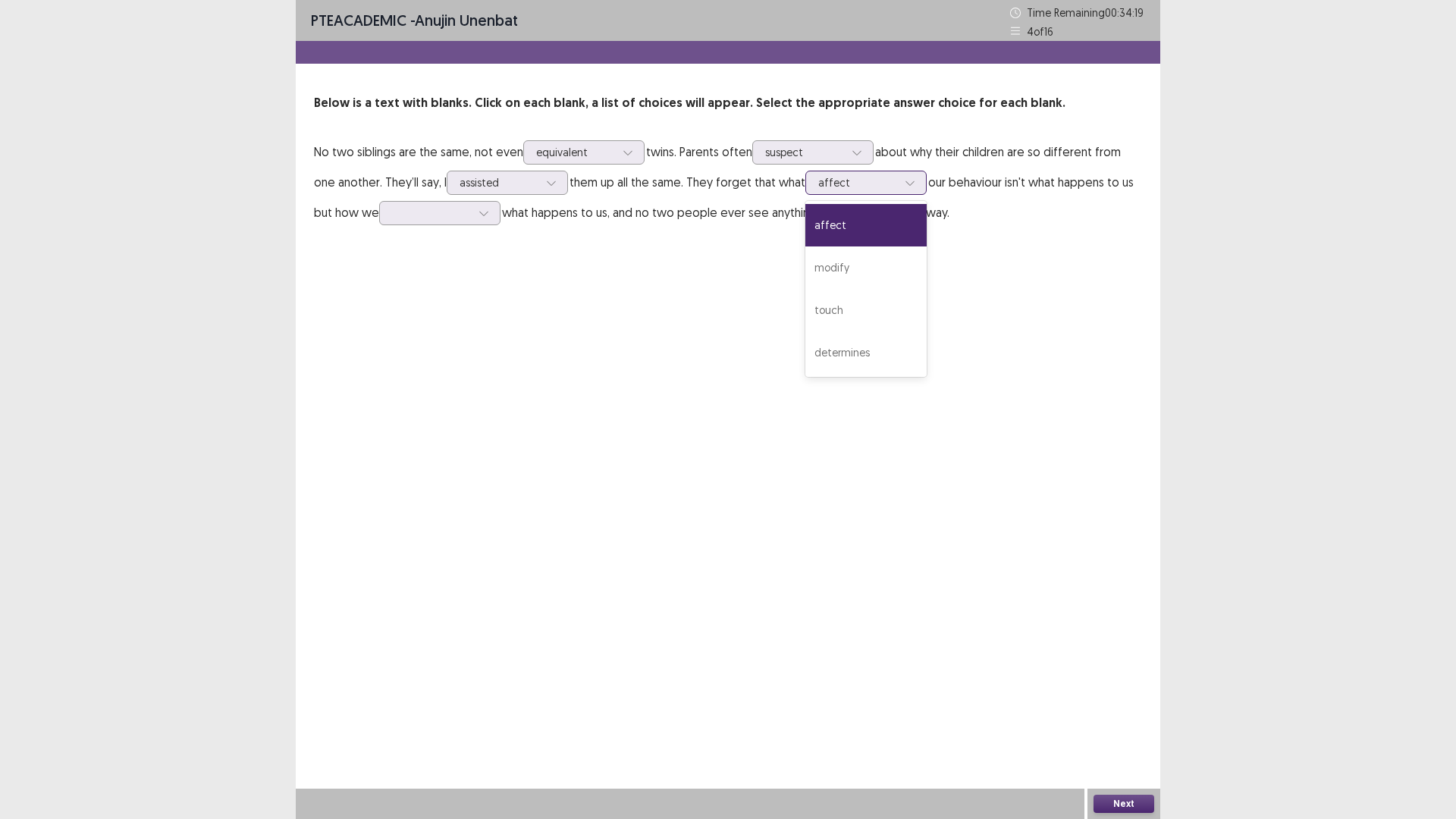
click at [905, 178] on div at bounding box center [909, 182] width 22 height 22
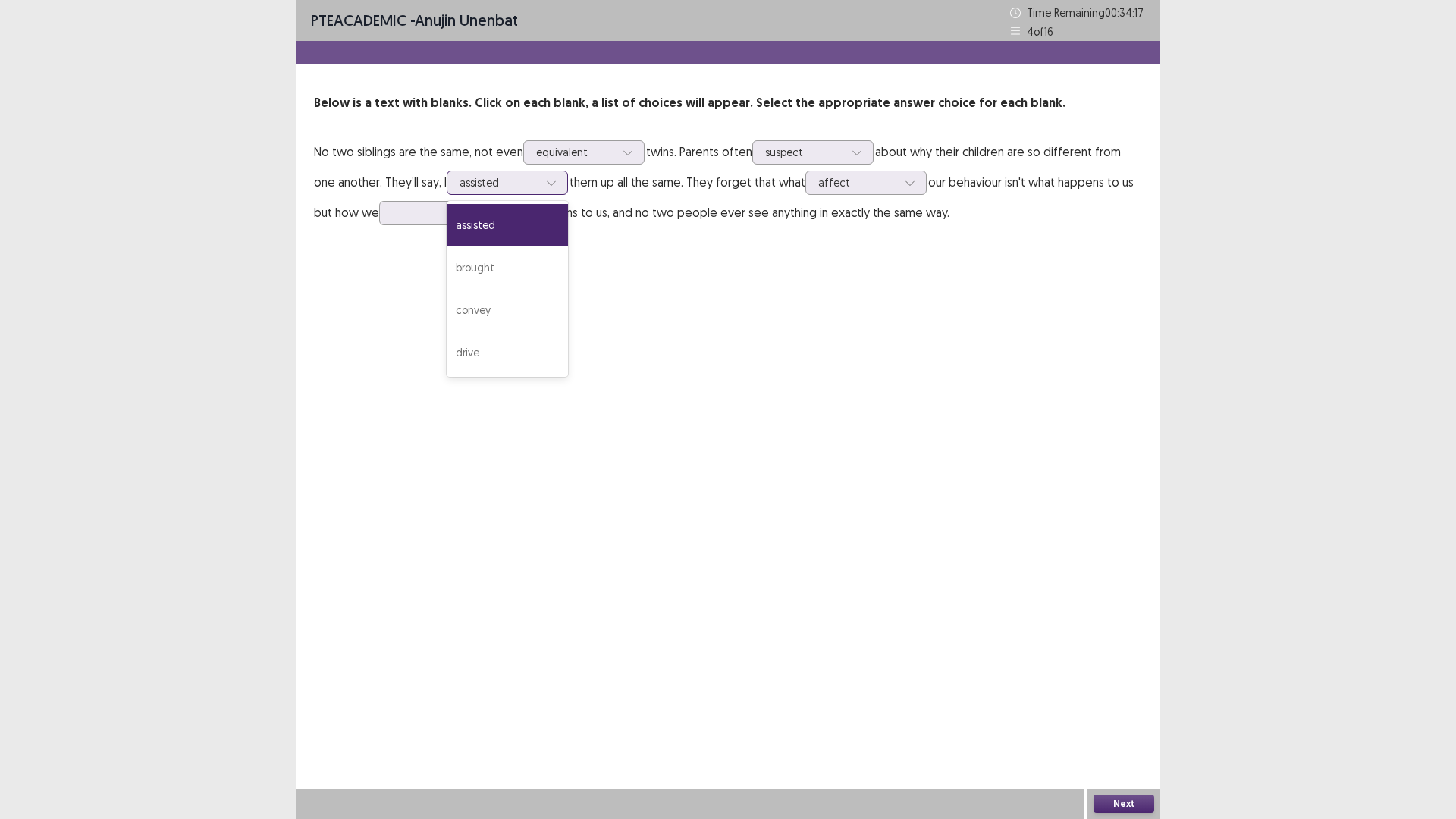
click at [512, 178] on div at bounding box center [498, 182] width 79 height 14
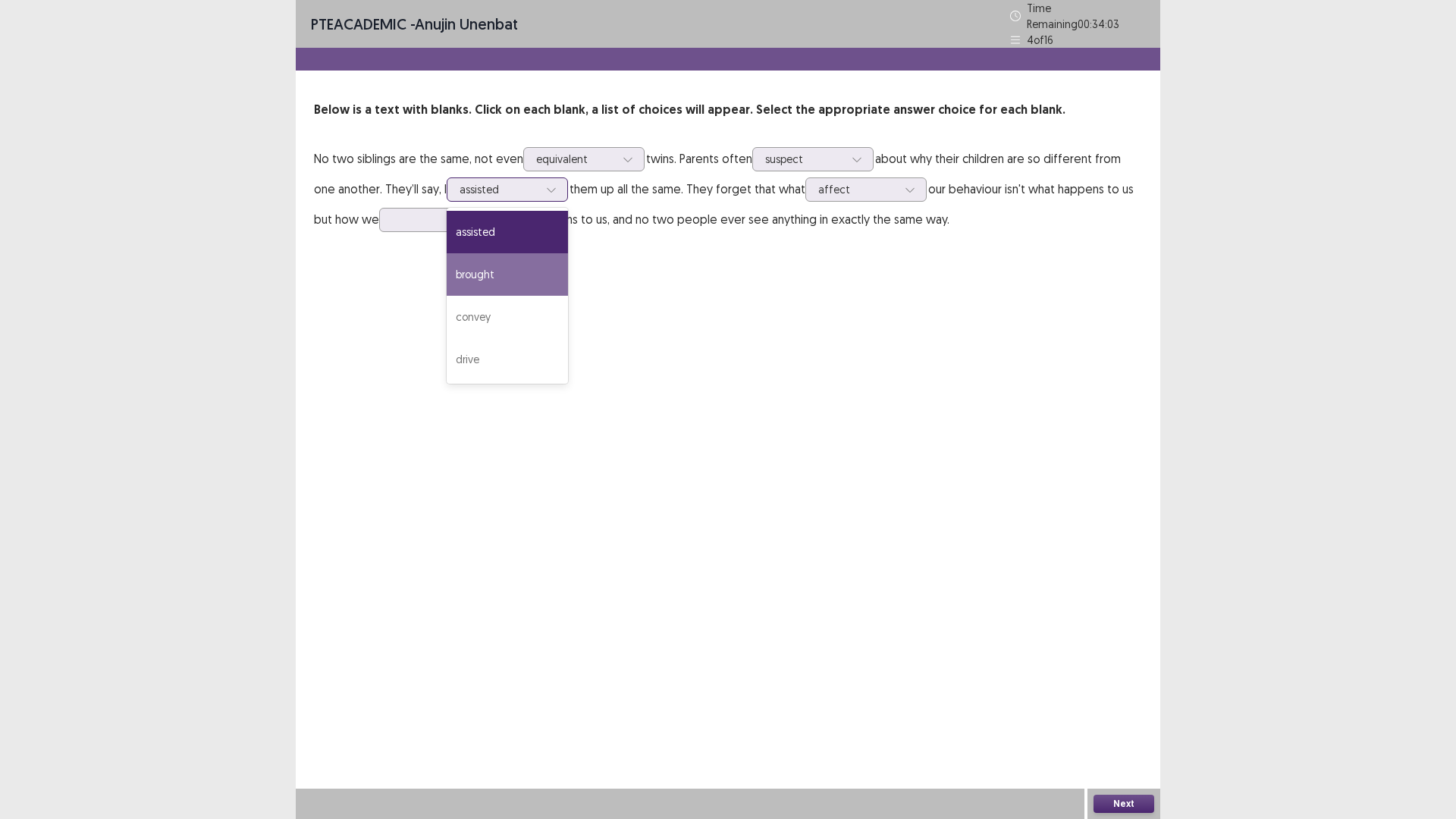
click at [549, 272] on div "brought" at bounding box center [507, 274] width 121 height 42
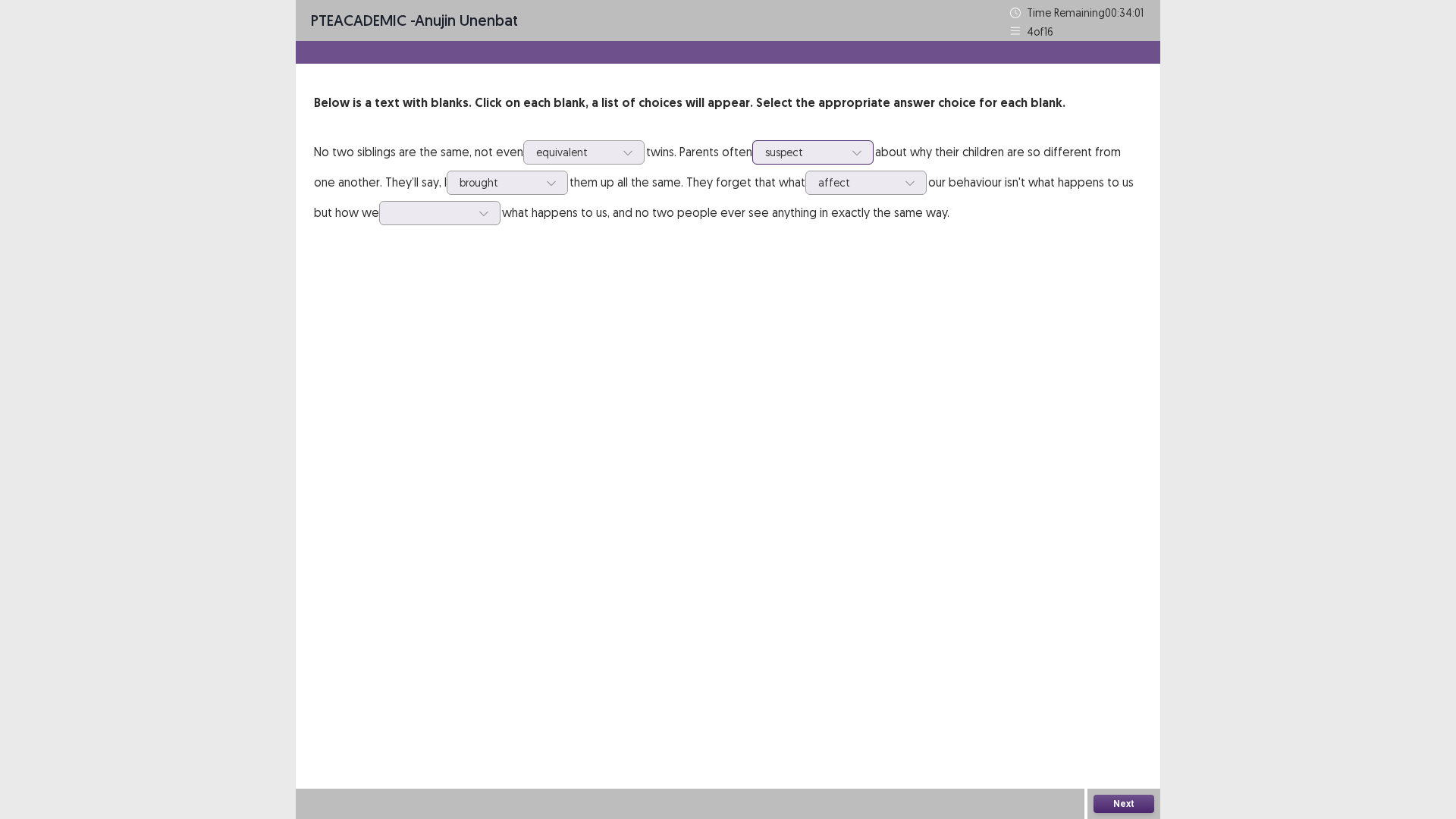
click at [818, 150] on div at bounding box center [804, 151] width 79 height 14
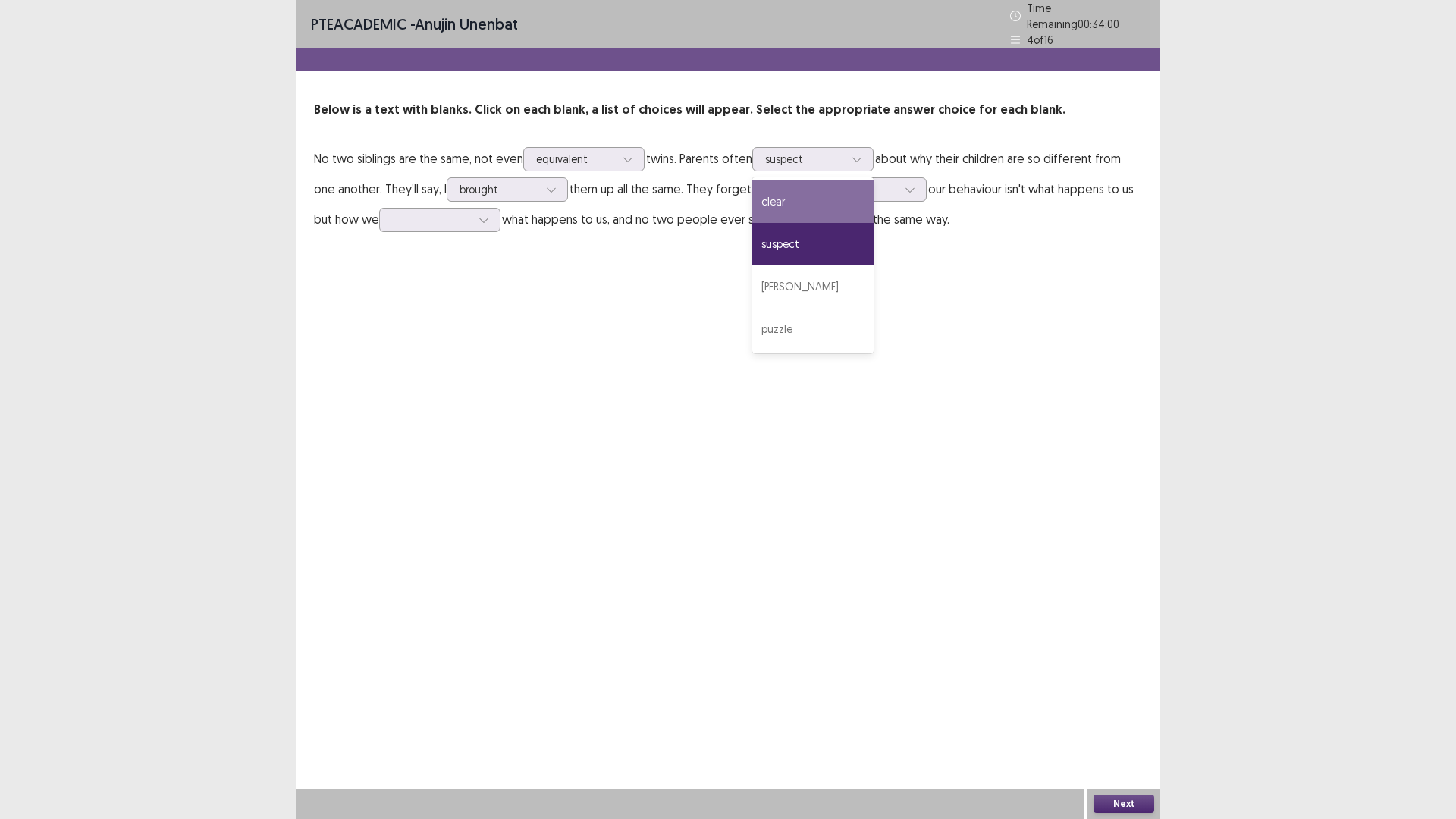
click at [526, 378] on div "PTE academic - anujin unenbat Time Remaining 00 : 34 : 00 4 of 16 Below is a te…" at bounding box center [728, 410] width 865 height 819
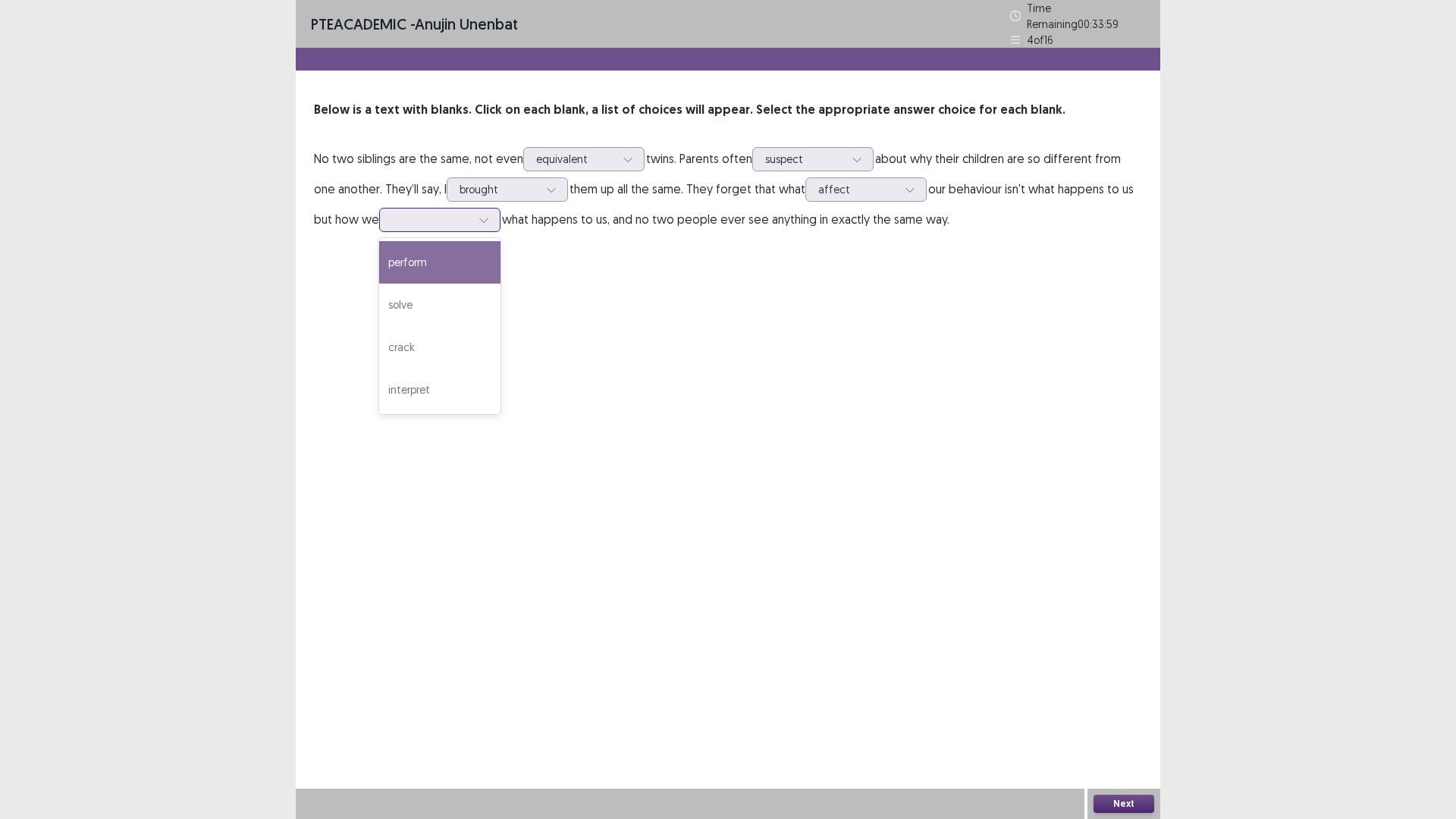
click at [492, 220] on div at bounding box center [483, 219] width 22 height 22
click at [707, 226] on p "No two siblings are the same, not even equivalent twins. Parents often suspect …" at bounding box center [728, 189] width 828 height 91
click at [496, 182] on div at bounding box center [498, 189] width 79 height 14
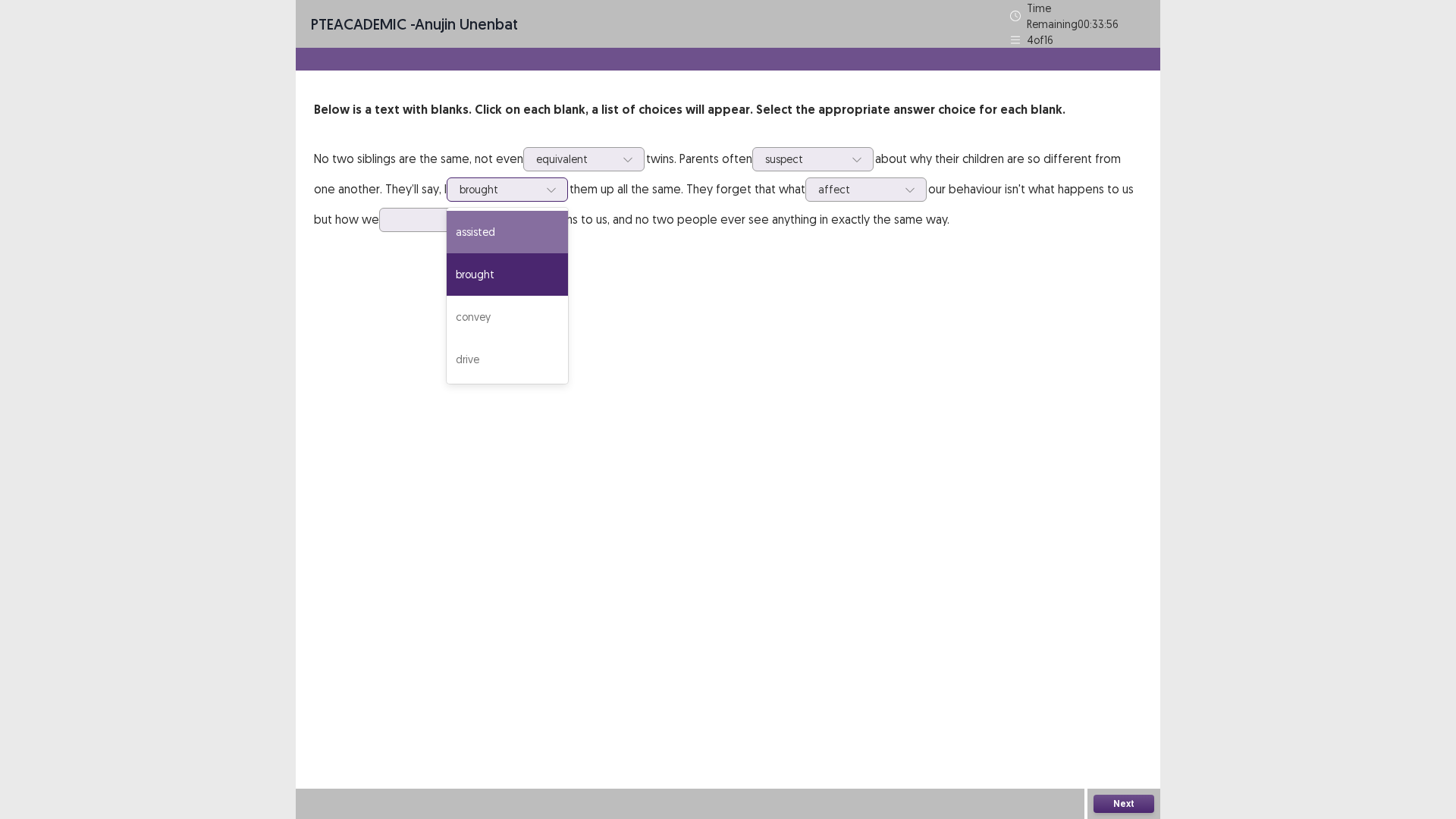
click at [496, 213] on div "assisted" at bounding box center [507, 232] width 121 height 42
click at [463, 192] on div "assisted" at bounding box center [498, 189] width 79 height 22
click at [395, 299] on div "PTE academic - [PERSON_NAME] unenbat Time Remaining 00 : 33 : 55 4 of 16 Below …" at bounding box center [728, 410] width 865 height 819
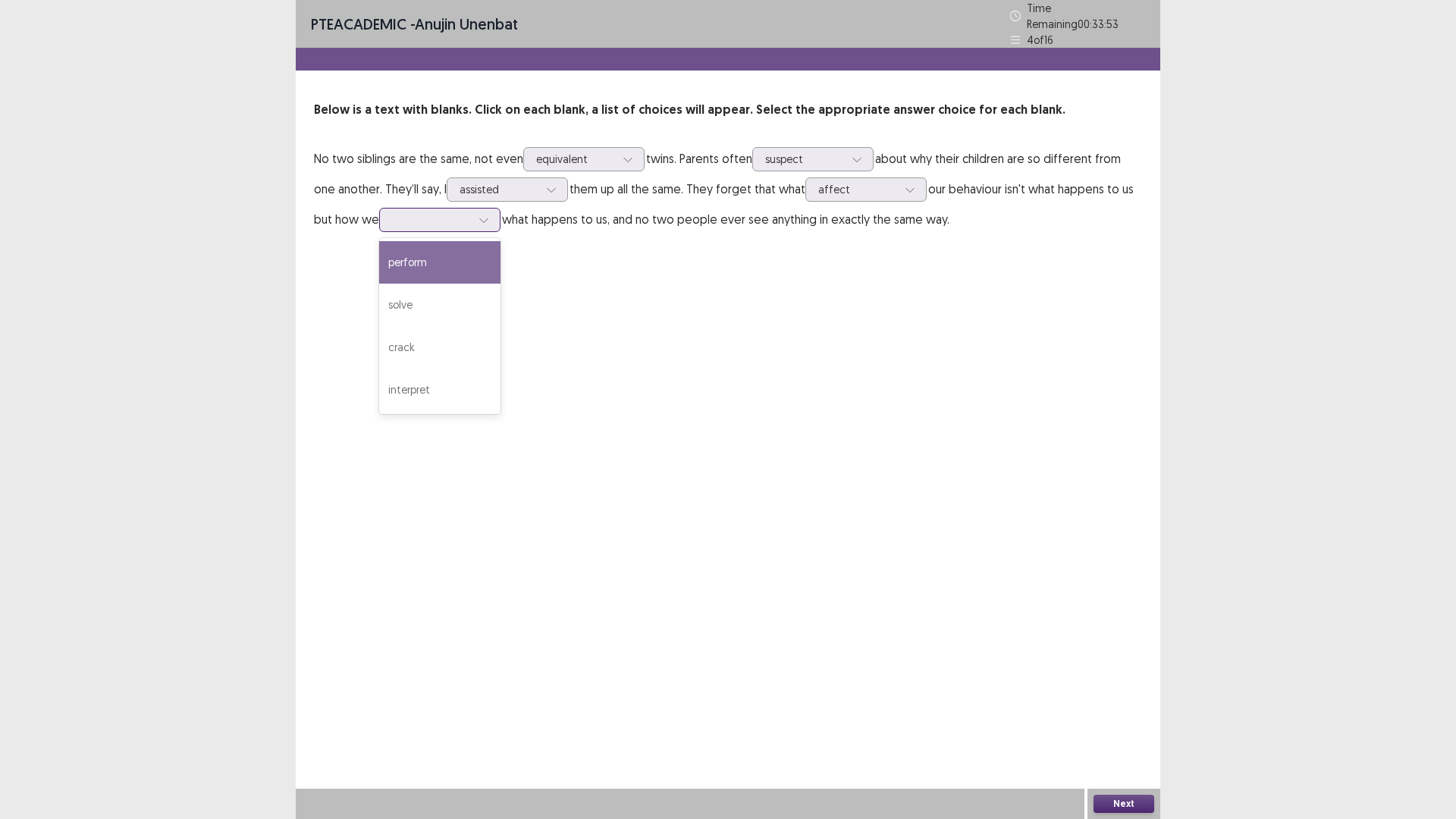
click at [401, 213] on div at bounding box center [431, 219] width 79 height 14
click at [455, 299] on div "solve" at bounding box center [439, 304] width 121 height 42
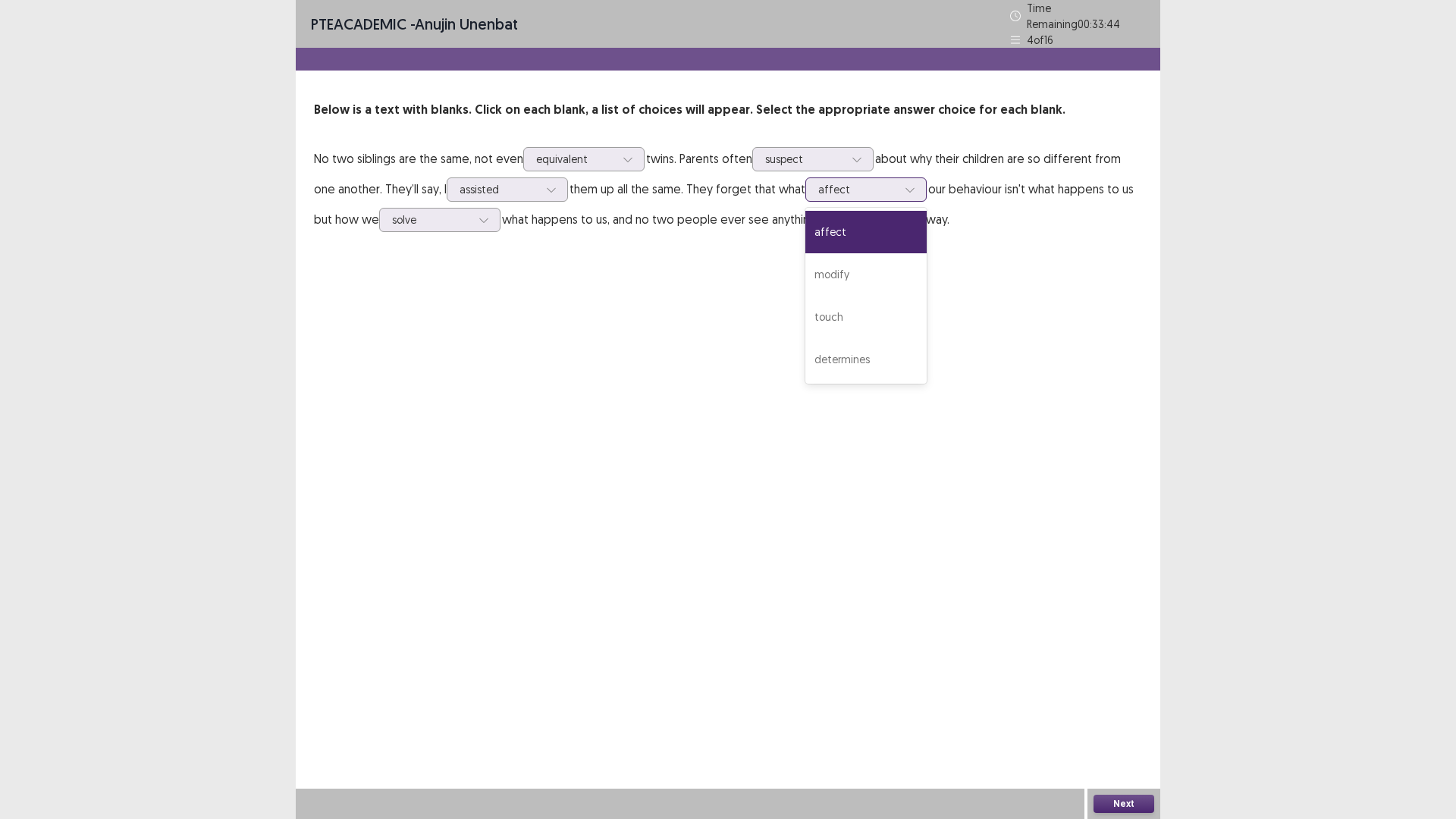
click at [891, 186] on div at bounding box center [857, 189] width 79 height 14
click at [1091, 274] on div "PTE academic - [PERSON_NAME] unenbat Time Remaining 00 : 33 : 37 4 of 16 Below …" at bounding box center [728, 410] width 865 height 819
click at [1112, 690] on button "Next" at bounding box center [1123, 804] width 61 height 18
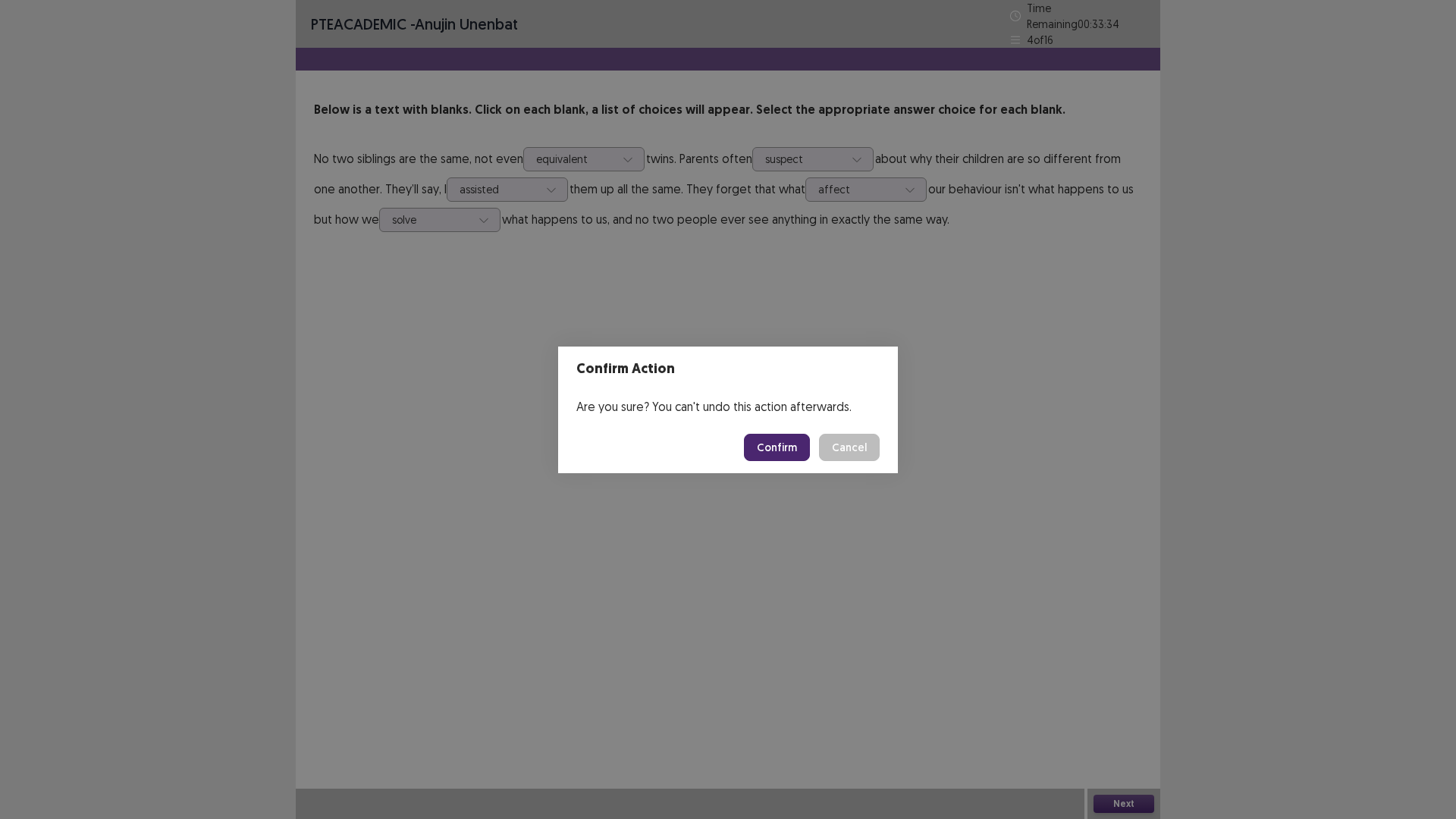
click at [782, 454] on button "Confirm" at bounding box center [776, 447] width 66 height 27
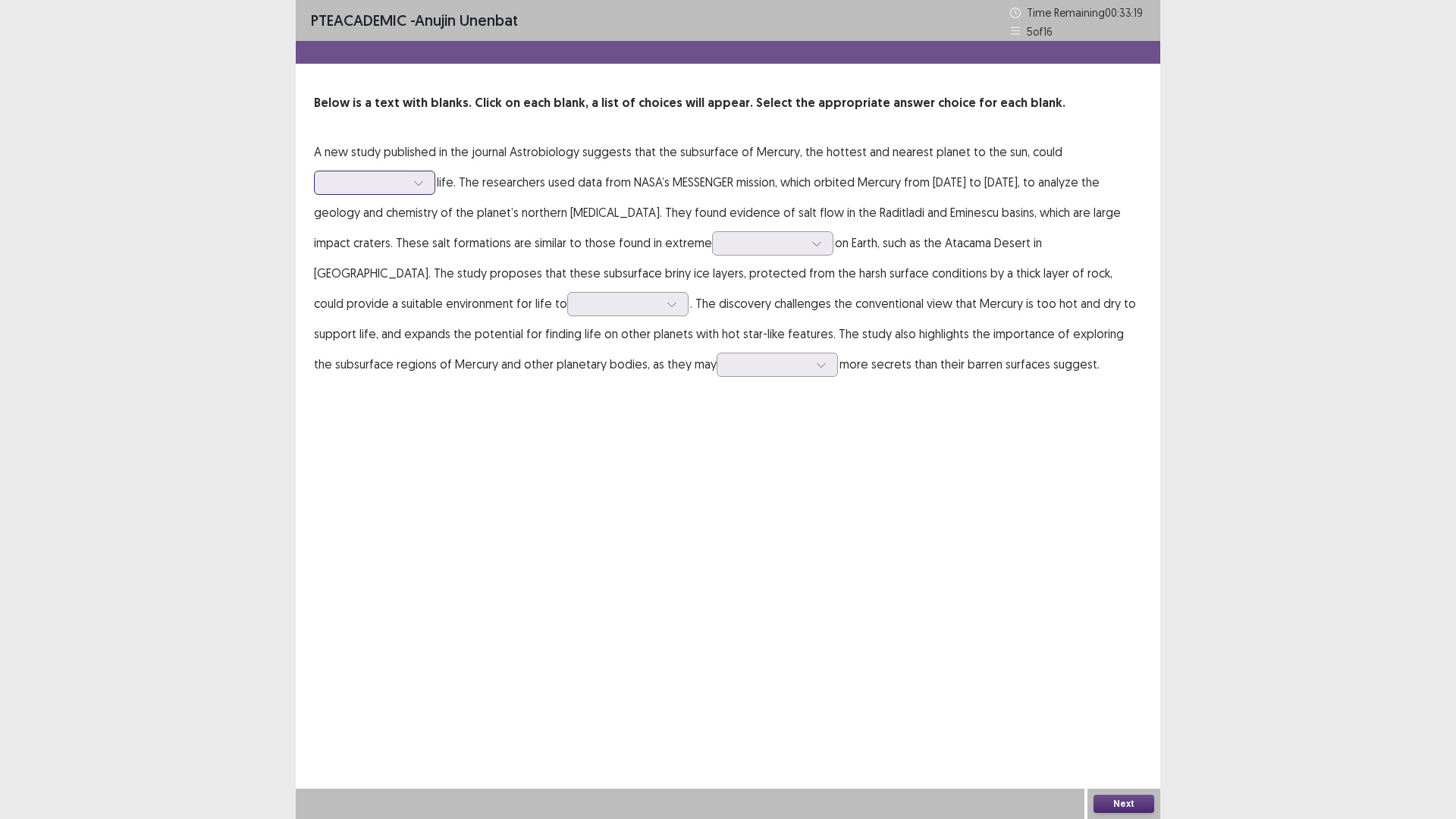
click at [385, 187] on div at bounding box center [365, 182] width 79 height 14
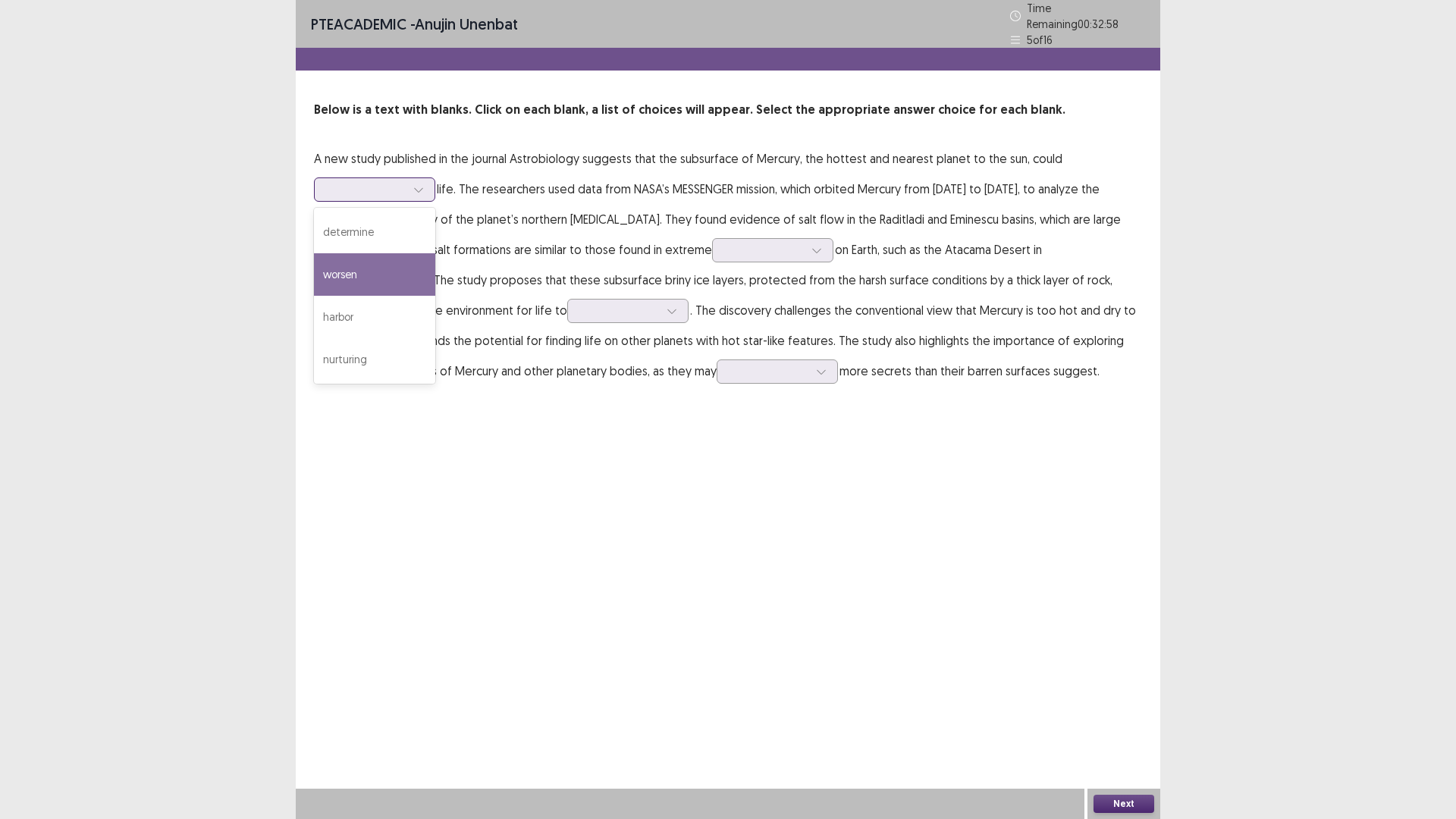
click at [370, 278] on div "worsen" at bounding box center [375, 274] width 121 height 42
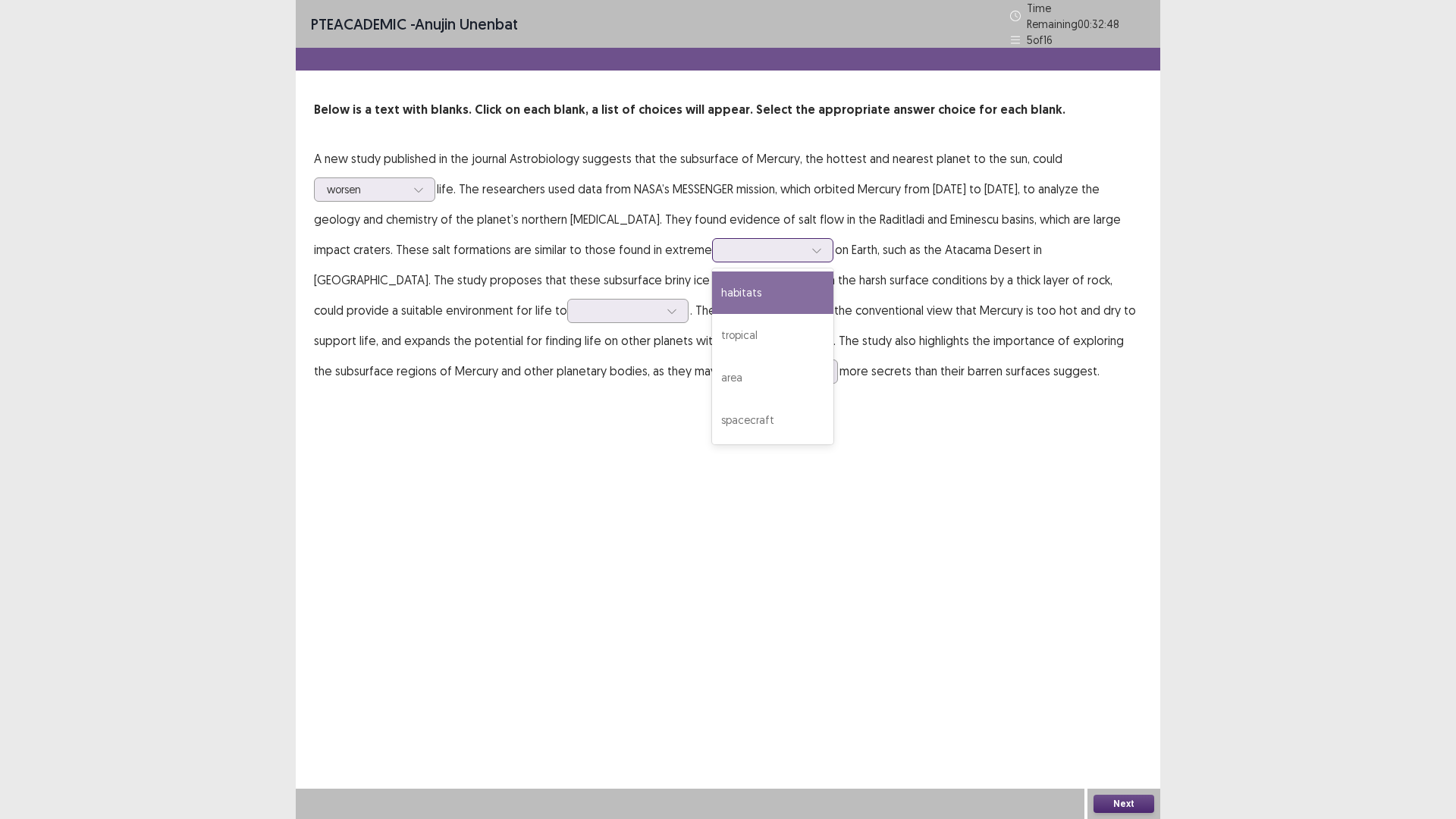
click at [725, 243] on div at bounding box center [764, 249] width 79 height 14
click at [712, 319] on div "tropical" at bounding box center [772, 335] width 121 height 42
click at [580, 311] on div at bounding box center [619, 310] width 79 height 14
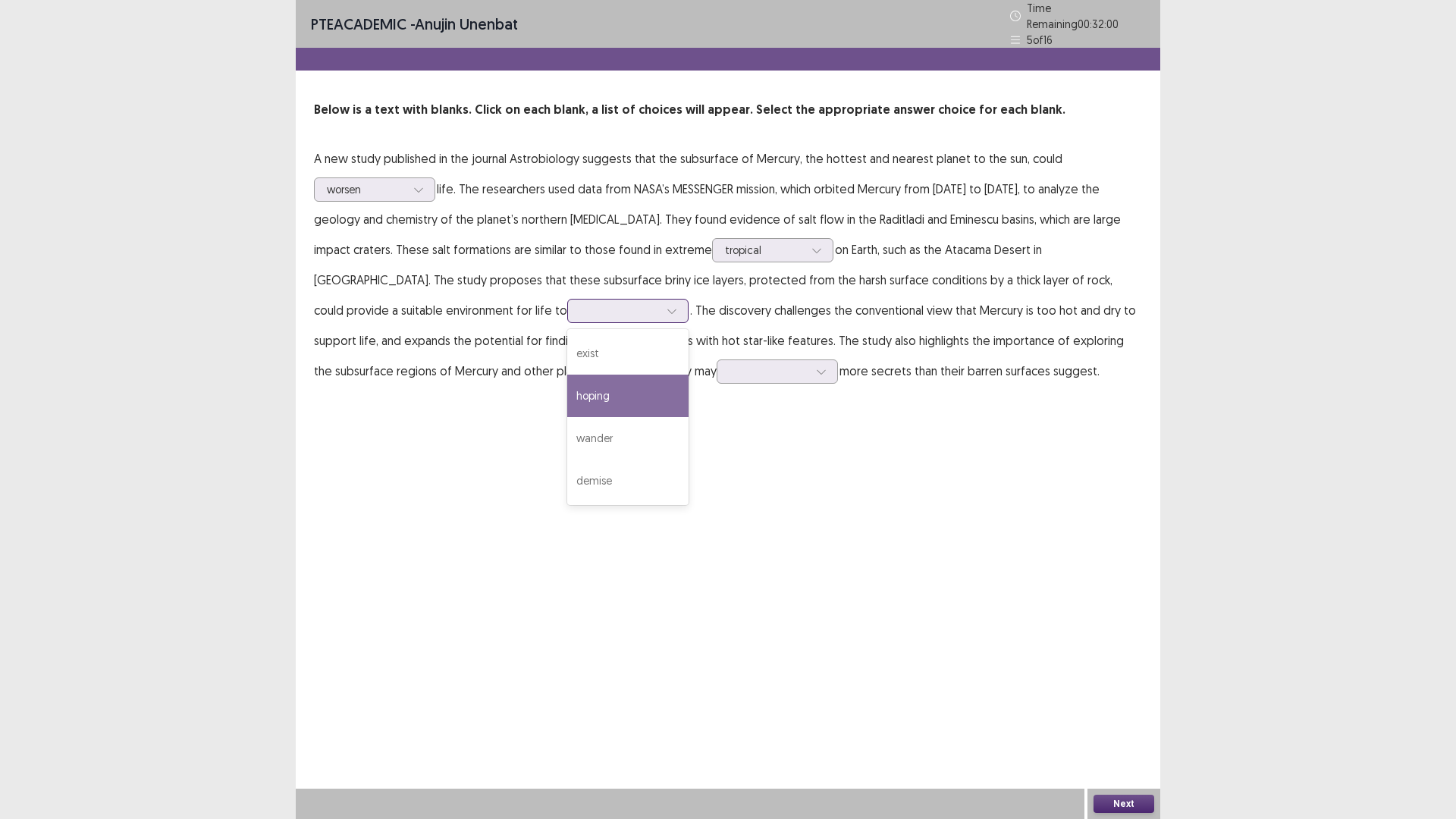
click at [567, 385] on div "hoping" at bounding box center [628, 395] width 121 height 42
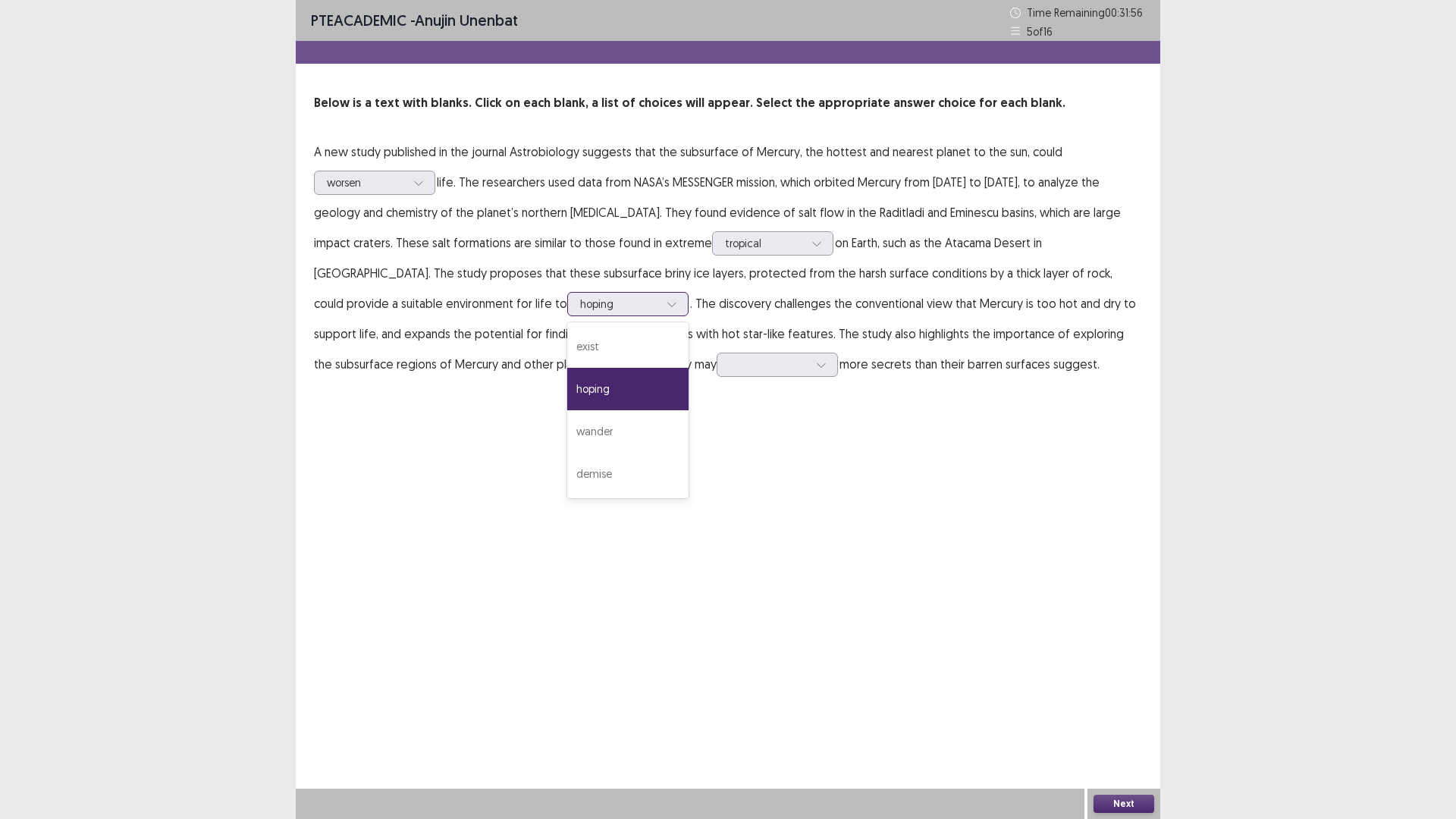
click at [666, 307] on icon at bounding box center [671, 304] width 11 height 11
click at [567, 434] on div "wander" at bounding box center [628, 431] width 121 height 42
click at [666, 302] on icon at bounding box center [671, 304] width 11 height 11
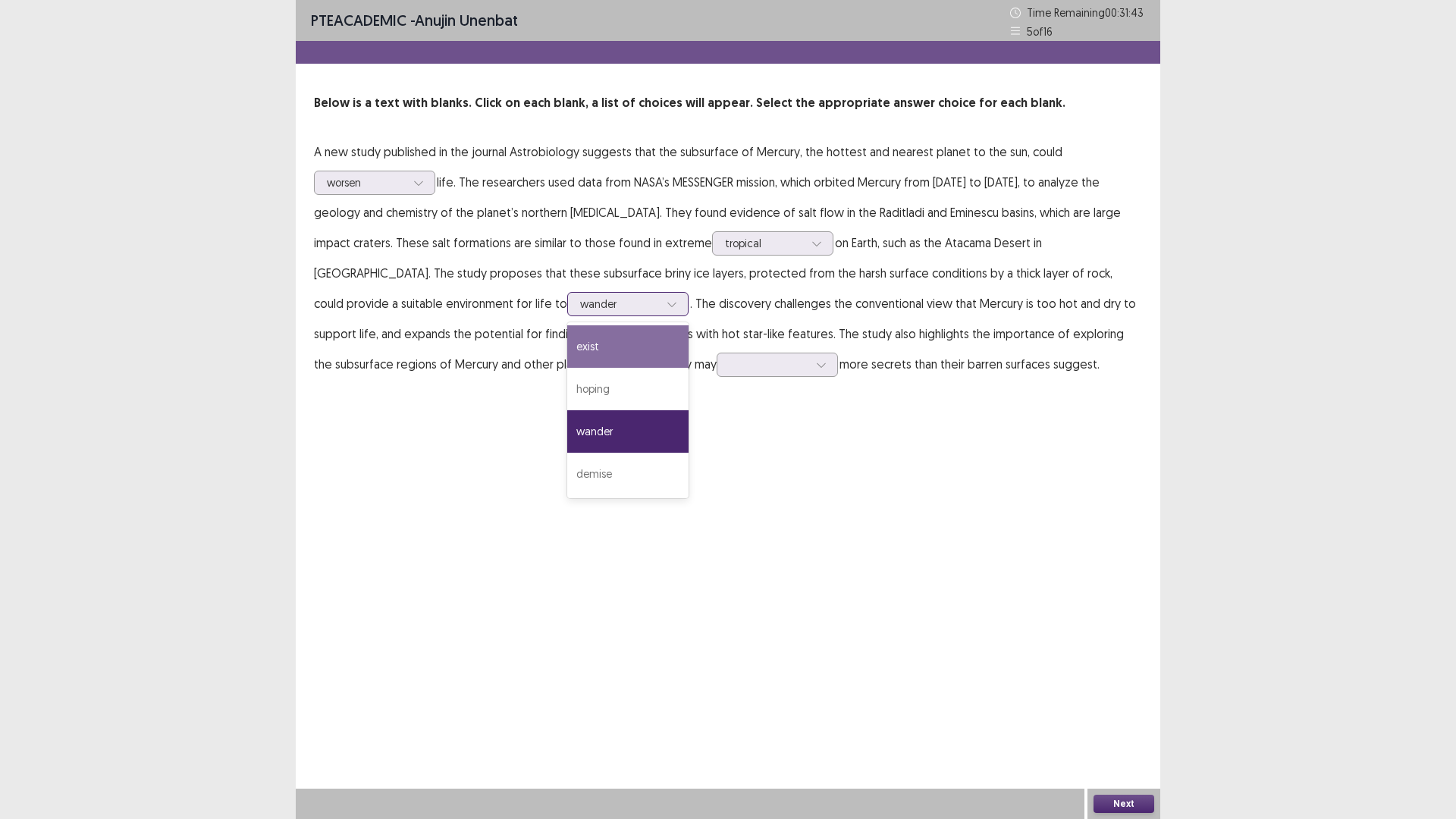
click at [567, 349] on div "exist" at bounding box center [628, 346] width 121 height 42
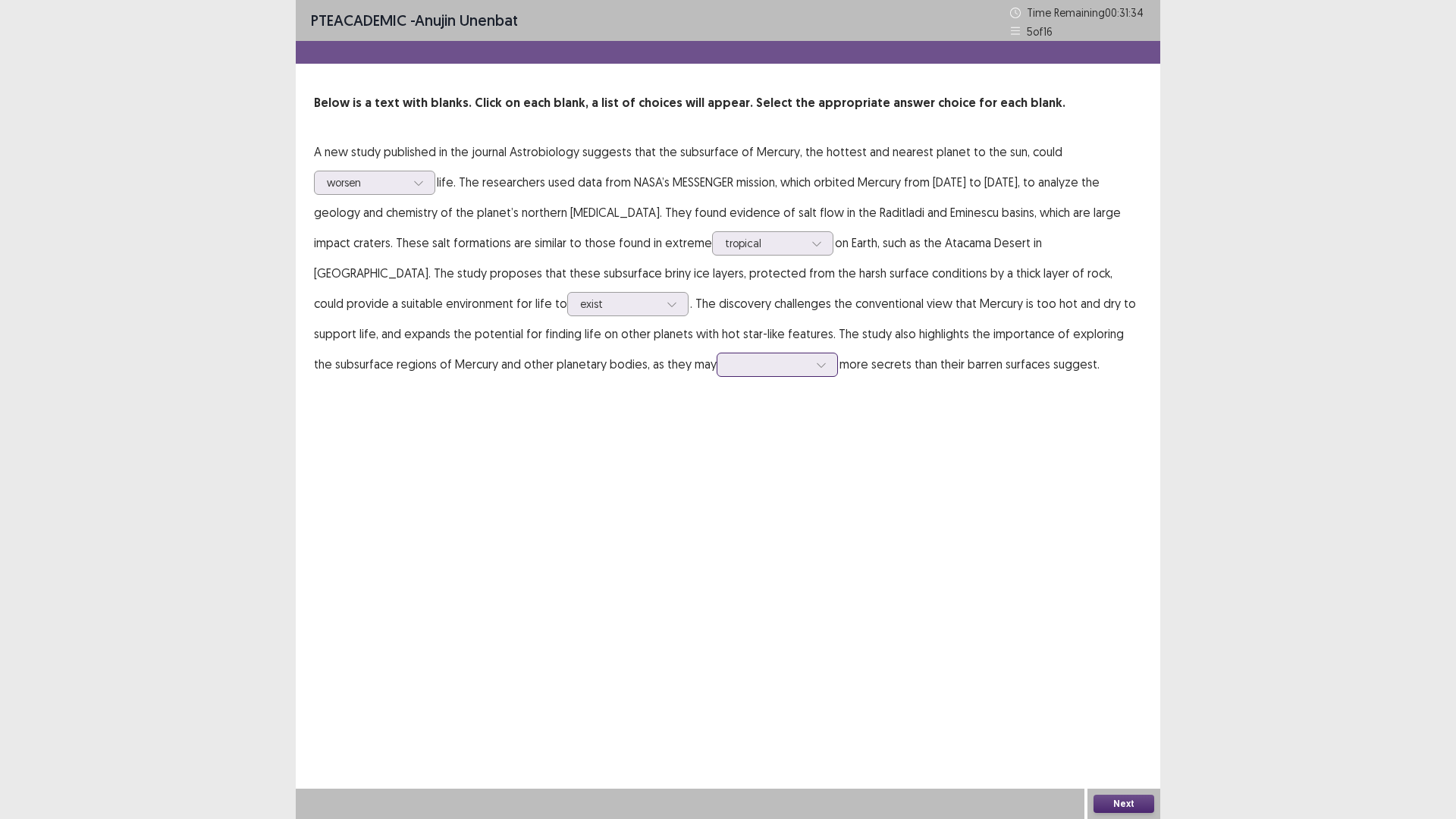
click at [729, 360] on div at bounding box center [768, 364] width 79 height 14
click at [717, 450] on div "seen" at bounding box center [777, 449] width 121 height 42
click at [1114, 690] on button "Next" at bounding box center [1123, 804] width 61 height 18
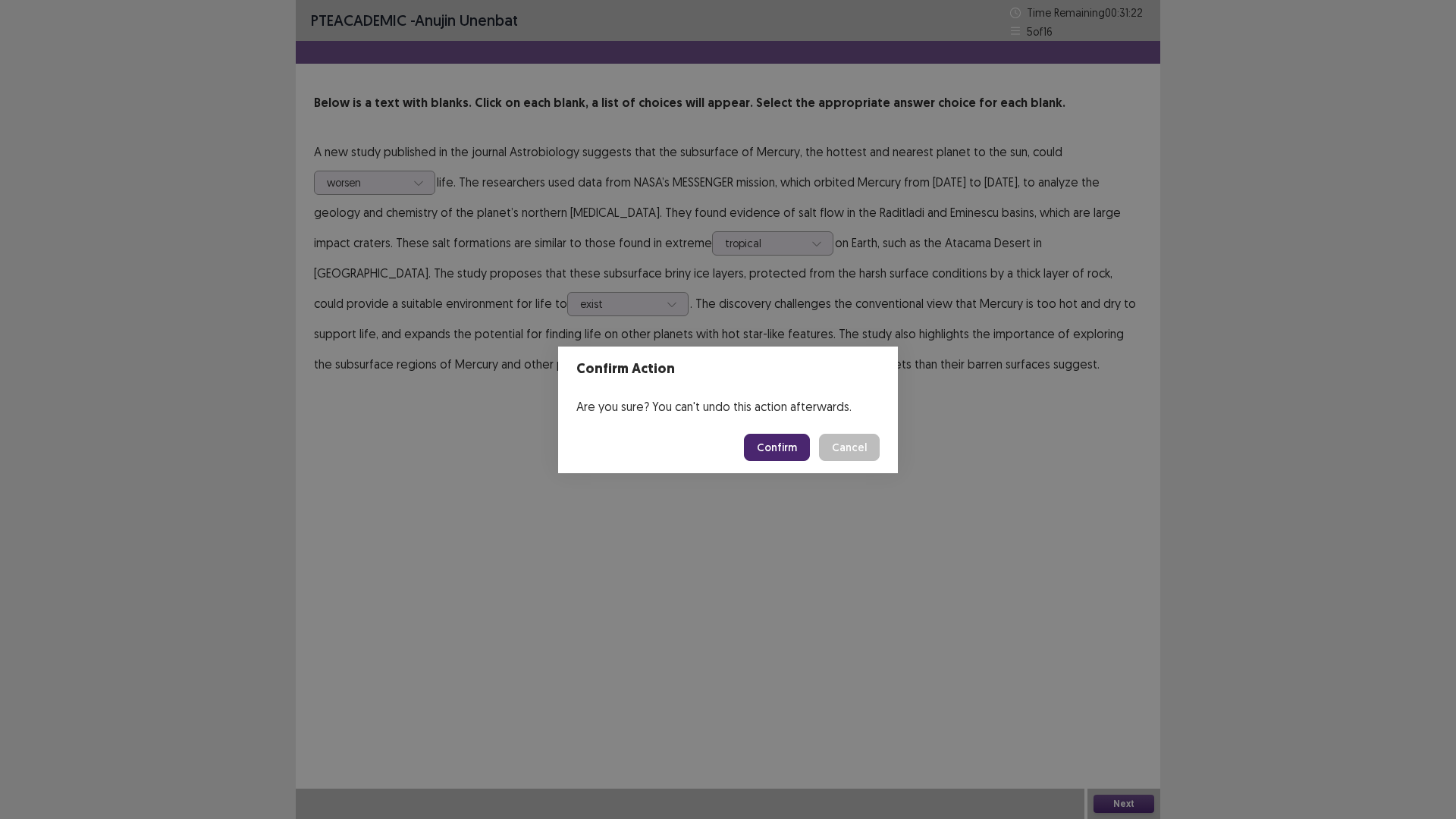
click at [782, 448] on button "Confirm" at bounding box center [776, 447] width 66 height 27
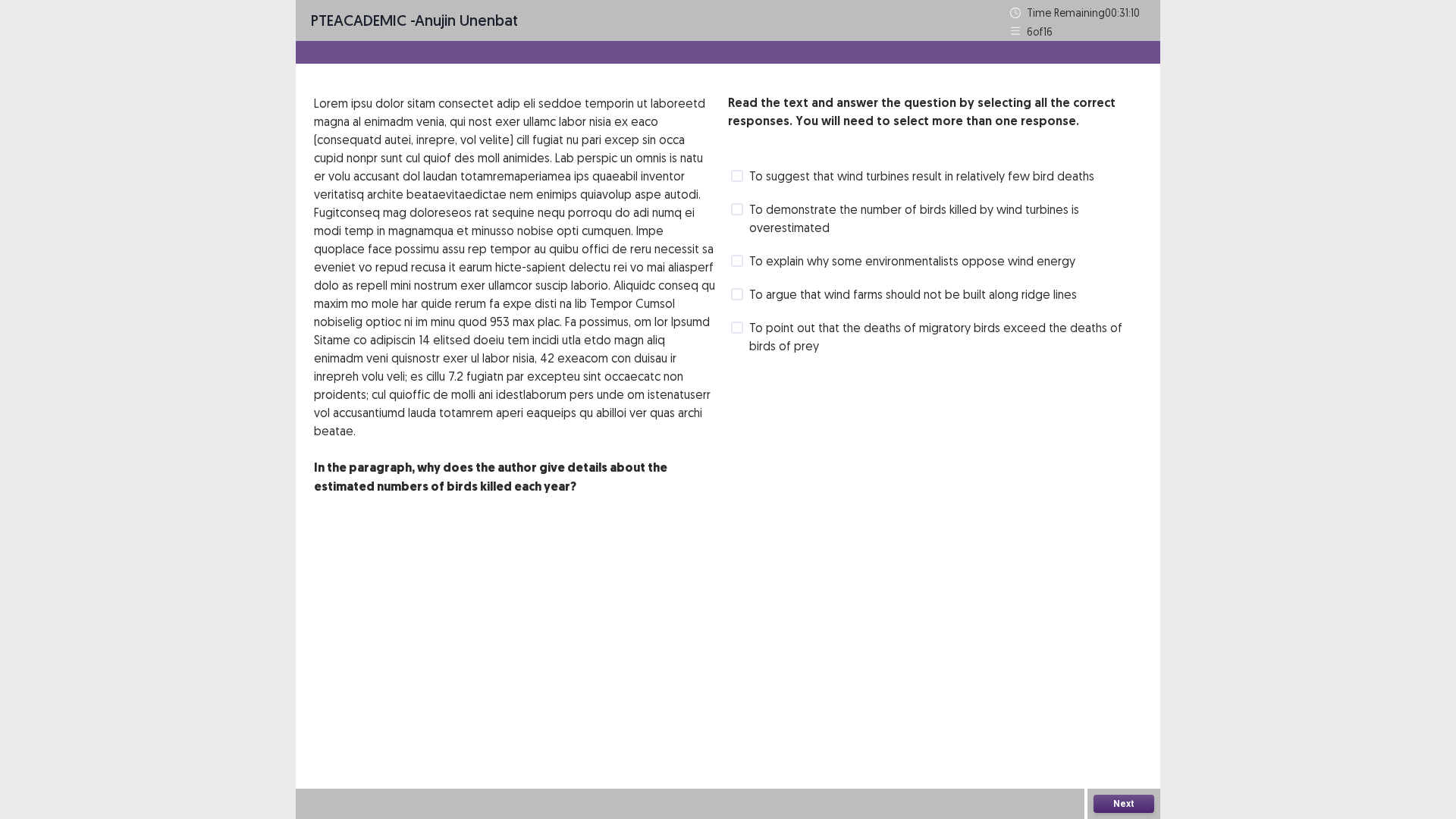
click at [746, 331] on label "To point out that the deaths of migratory birds exceed the deaths of birds of p…" at bounding box center [936, 336] width 411 height 37
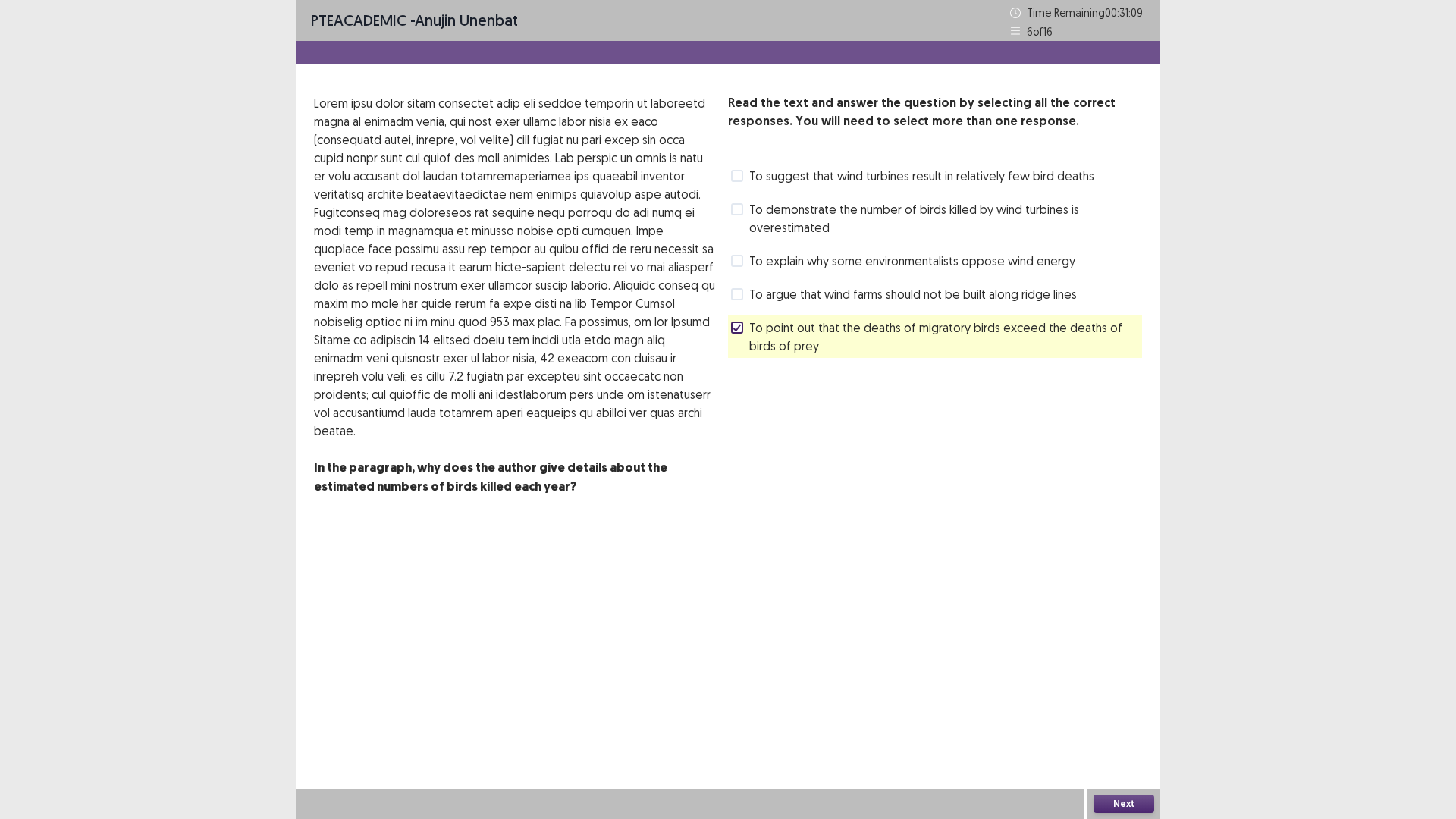
click at [741, 295] on span at bounding box center [737, 294] width 12 height 12
click at [733, 266] on span at bounding box center [737, 261] width 12 height 12
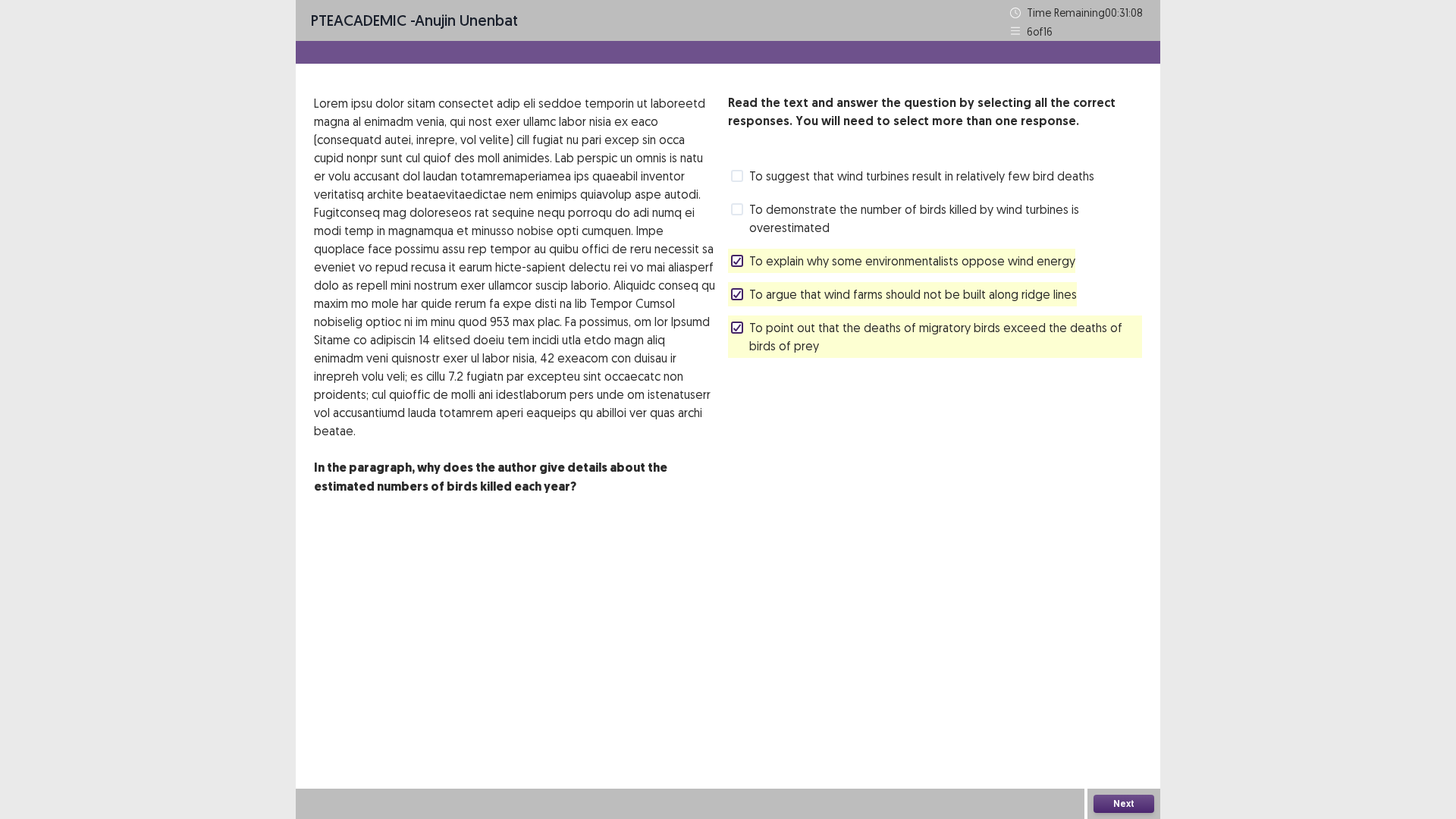
click at [733, 217] on label "To demonstrate the number of birds killed by wind turbines is overestimated" at bounding box center [936, 218] width 411 height 37
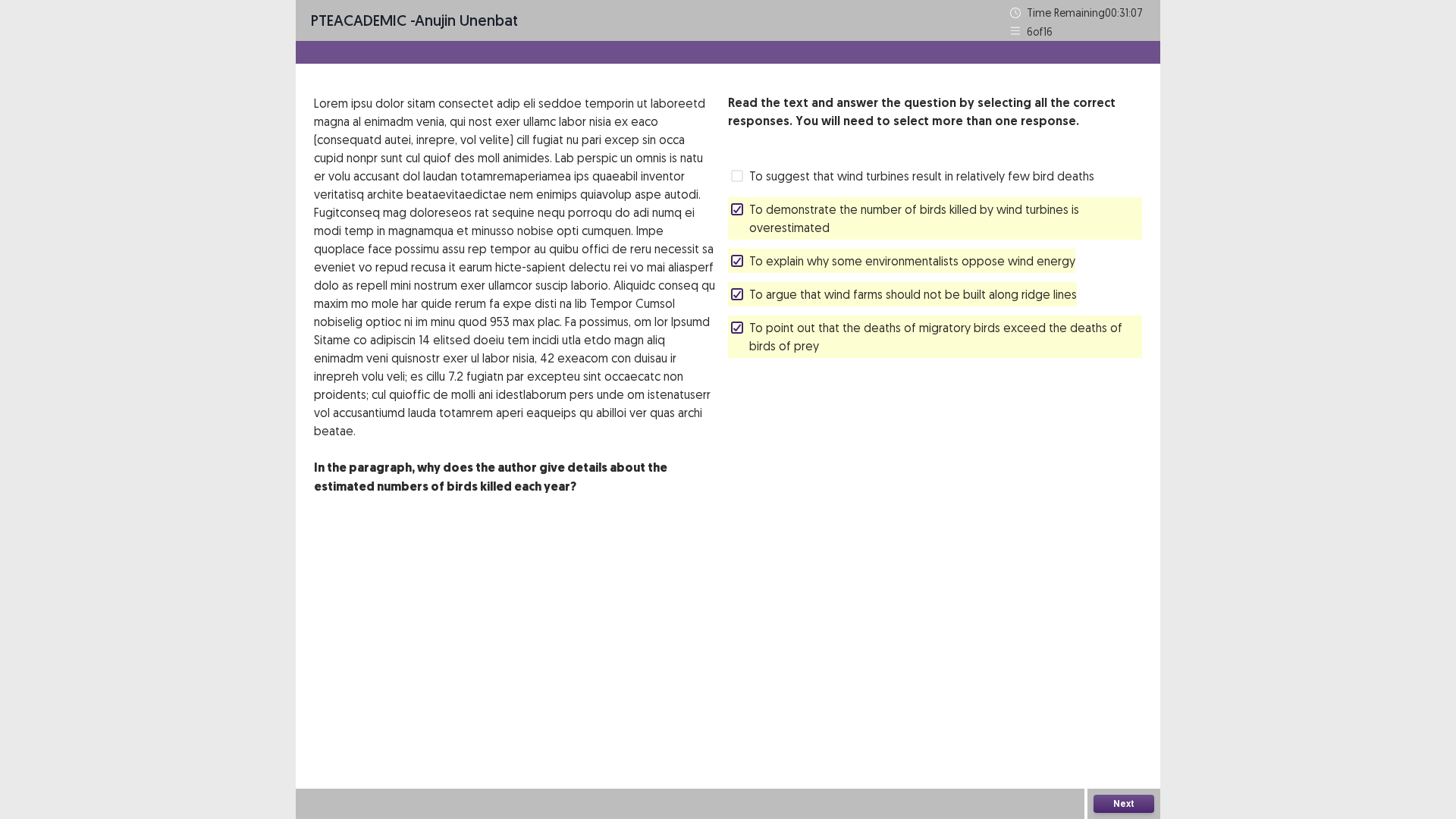
click at [743, 187] on div "To suggest that wind turbines result in relatively few bird deaths" at bounding box center [910, 175] width 366 height 24
click at [732, 173] on span at bounding box center [737, 175] width 12 height 12
click at [743, 212] on span at bounding box center [737, 209] width 12 height 12
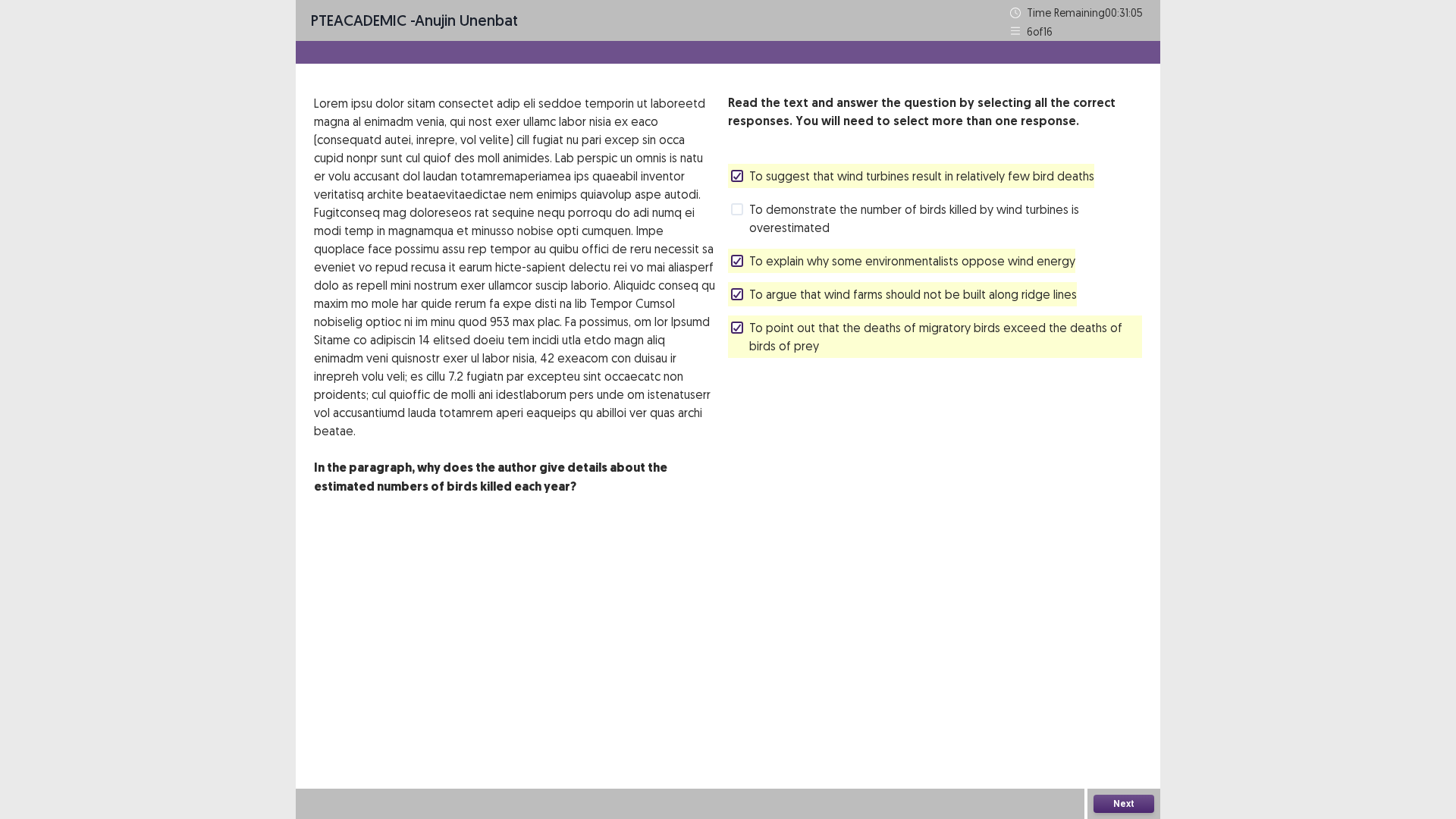
click at [729, 184] on div "To suggest that wind turbines result in relatively few bird deaths" at bounding box center [910, 175] width 366 height 24
click at [734, 179] on span at bounding box center [737, 175] width 12 height 12
click at [736, 265] on div at bounding box center [737, 261] width 9 height 9
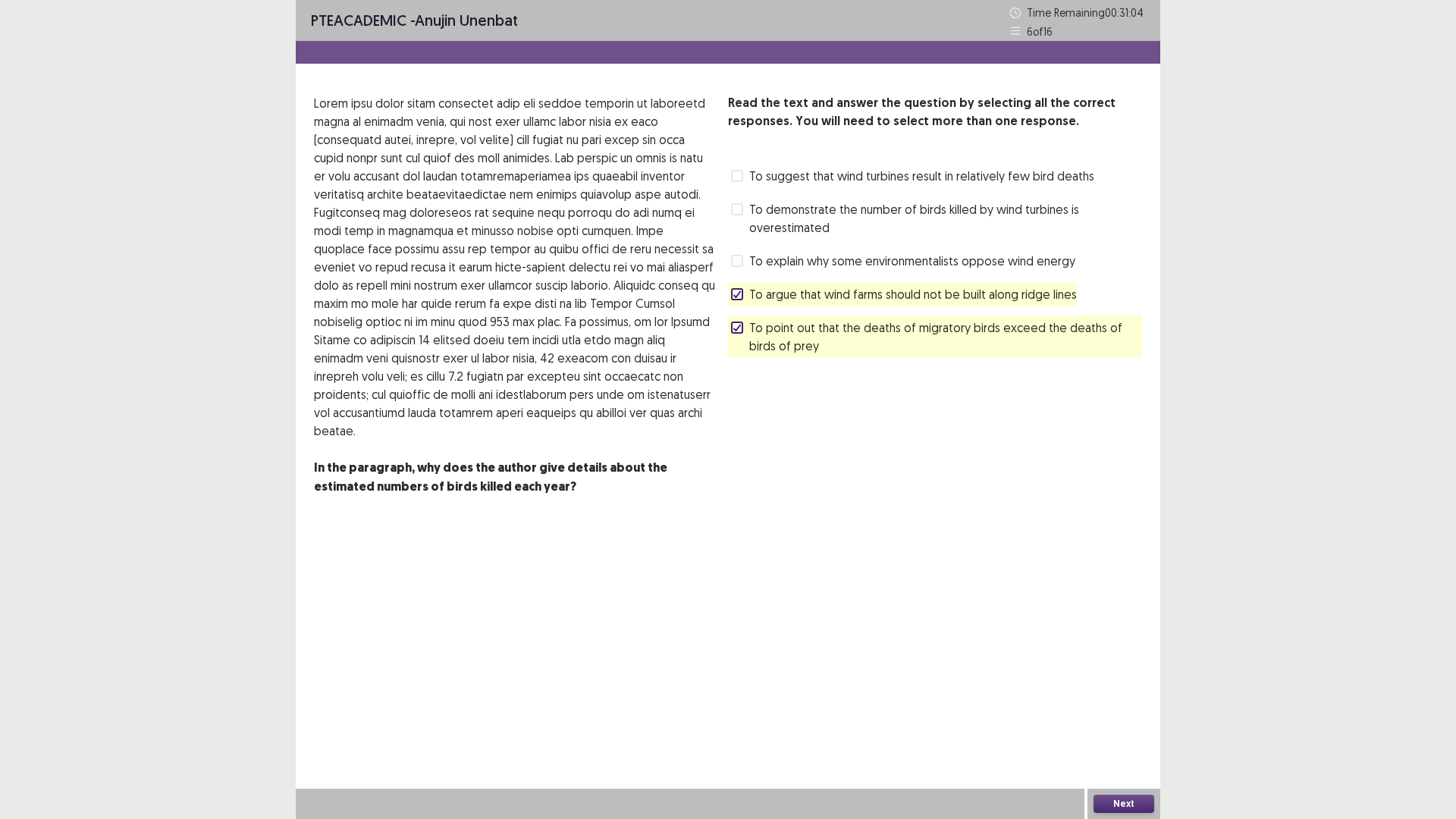
click at [733, 294] on icon at bounding box center [737, 294] width 9 height 7
click at [737, 314] on div "Read the text and answer the question by selecting all the correct responses. Y…" at bounding box center [934, 226] width 414 height 264
click at [738, 326] on polyline at bounding box center [738, 327] width 7 height 6
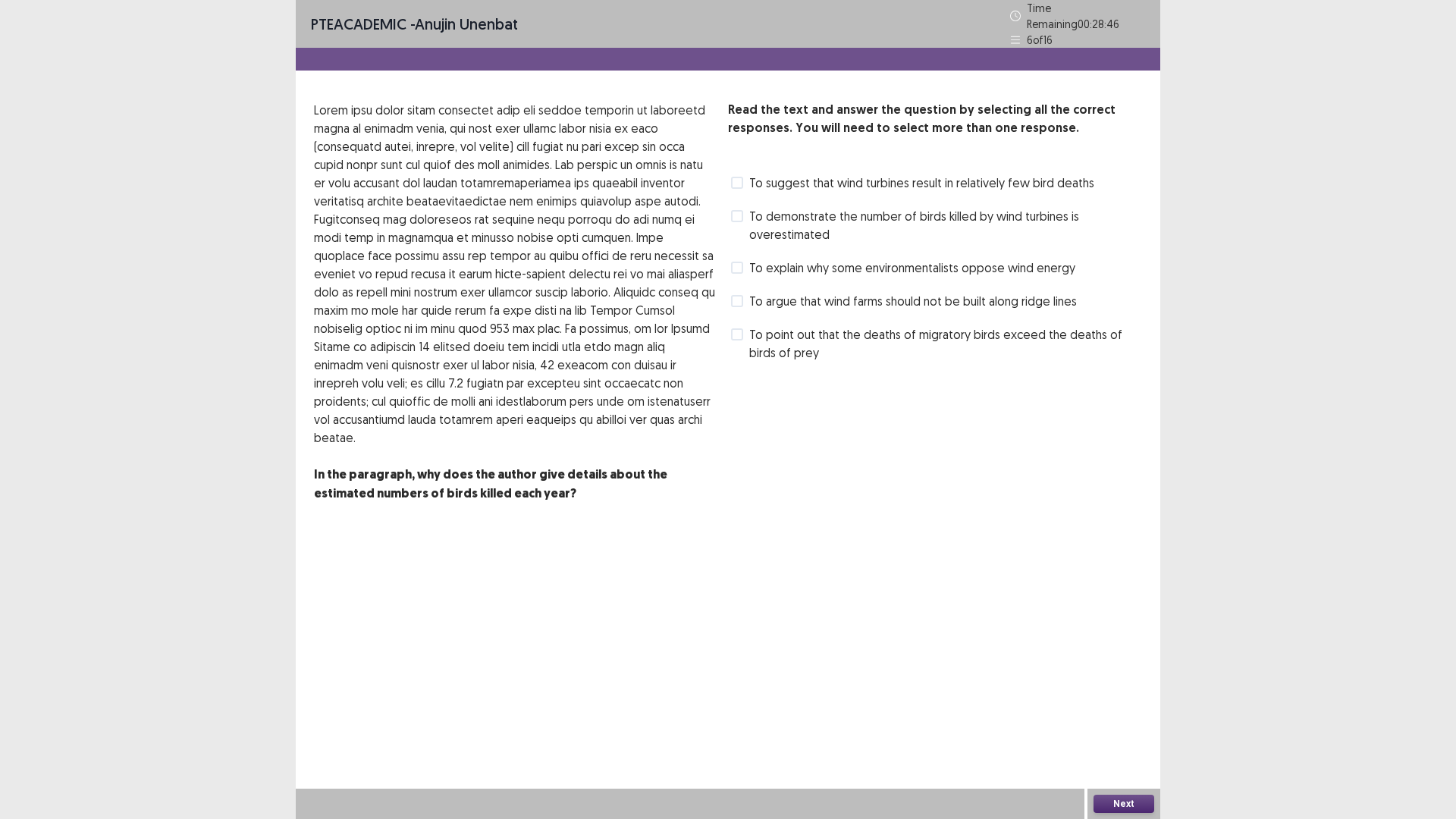
click at [739, 211] on span at bounding box center [737, 216] width 12 height 12
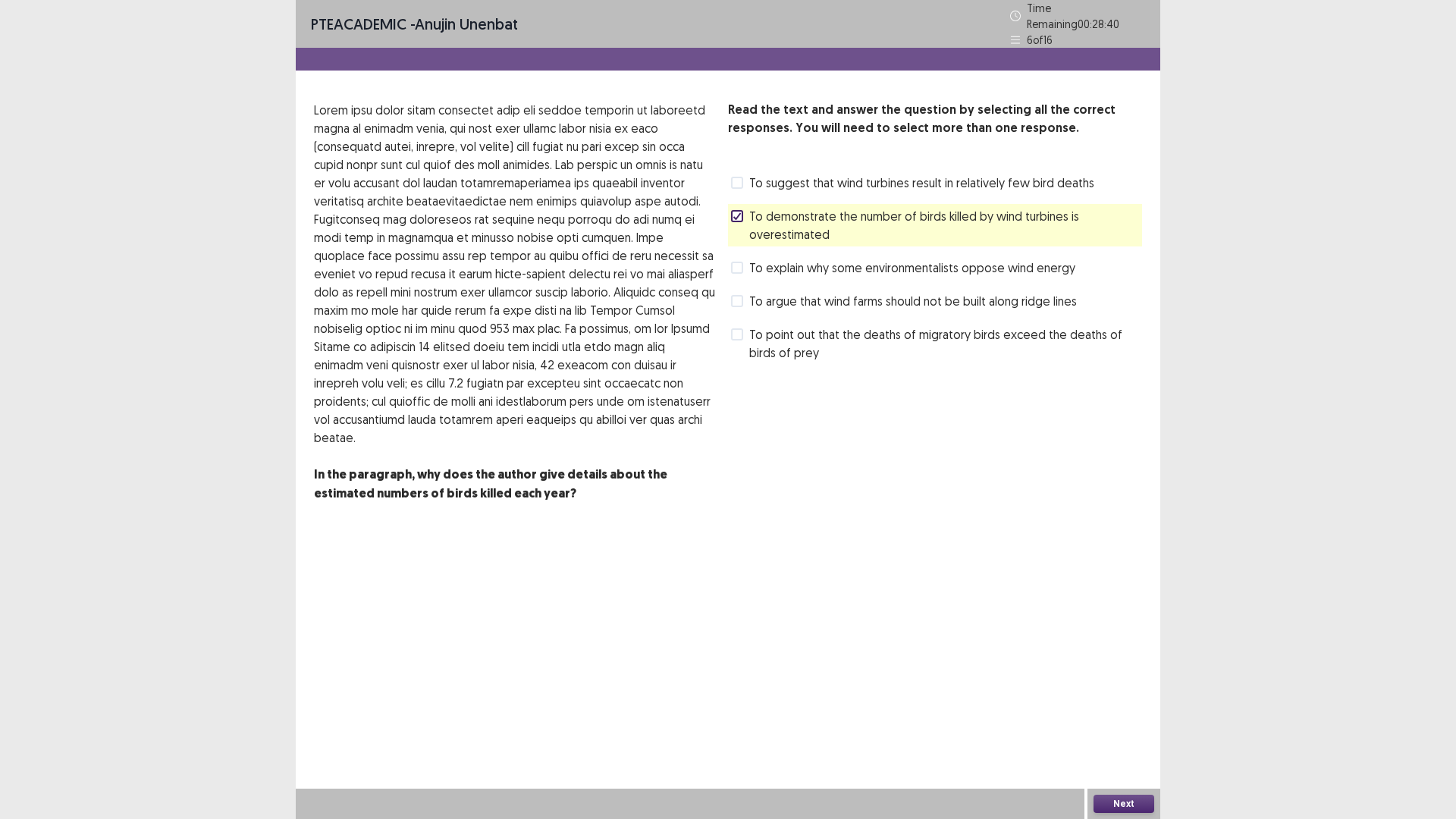
click at [738, 270] on div "To explain why some environmentalists oppose wind energy" at bounding box center [901, 267] width 347 height 24
click at [737, 262] on span at bounding box center [737, 267] width 12 height 12
click at [744, 300] on label "To argue that wind farms should not be built along ridge lines" at bounding box center [904, 301] width 346 height 18
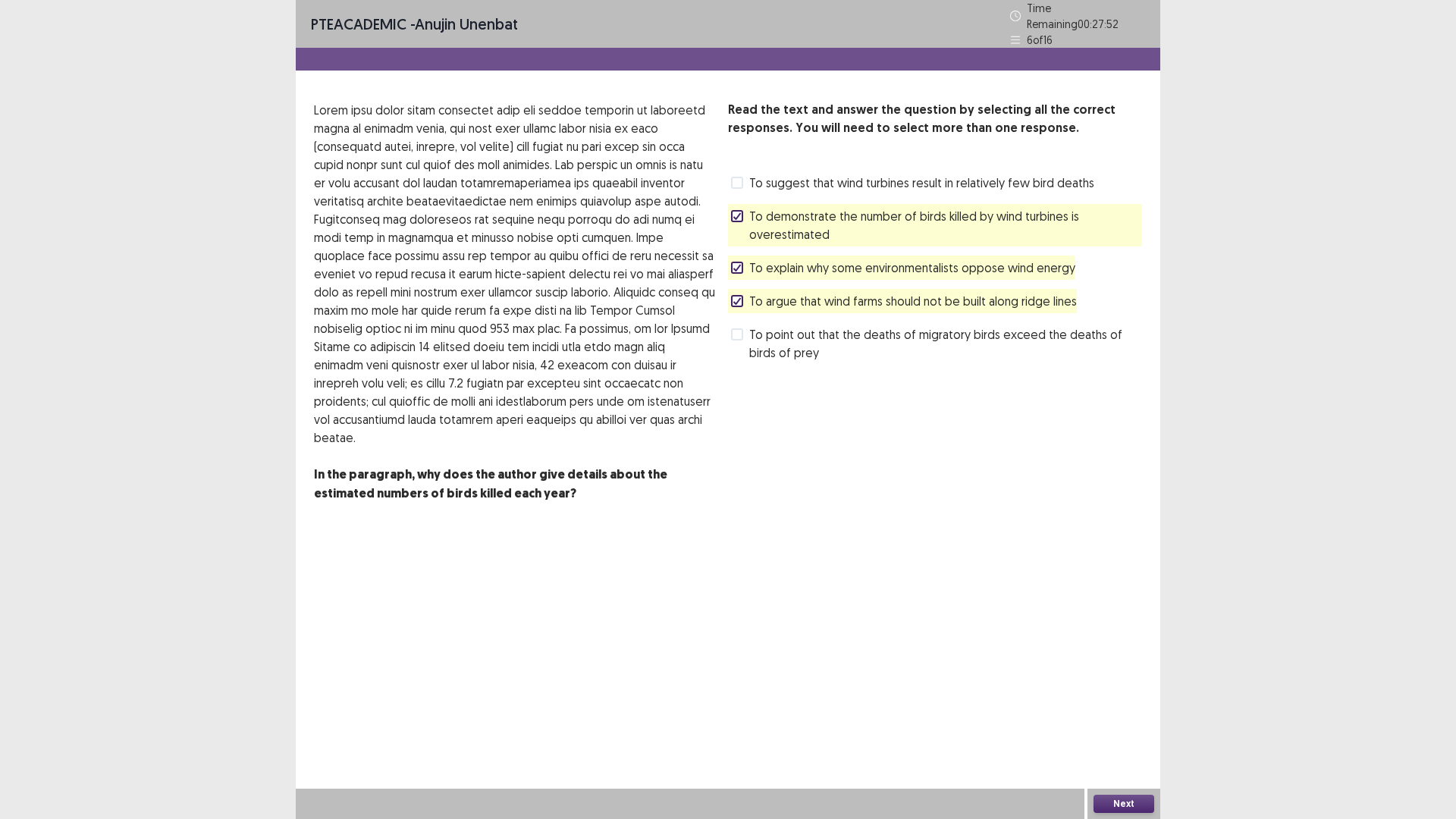
click at [744, 300] on label "To argue that wind farms should not be built along ridge lines" at bounding box center [904, 301] width 346 height 18
click at [1127, 690] on button "Next" at bounding box center [1123, 804] width 61 height 18
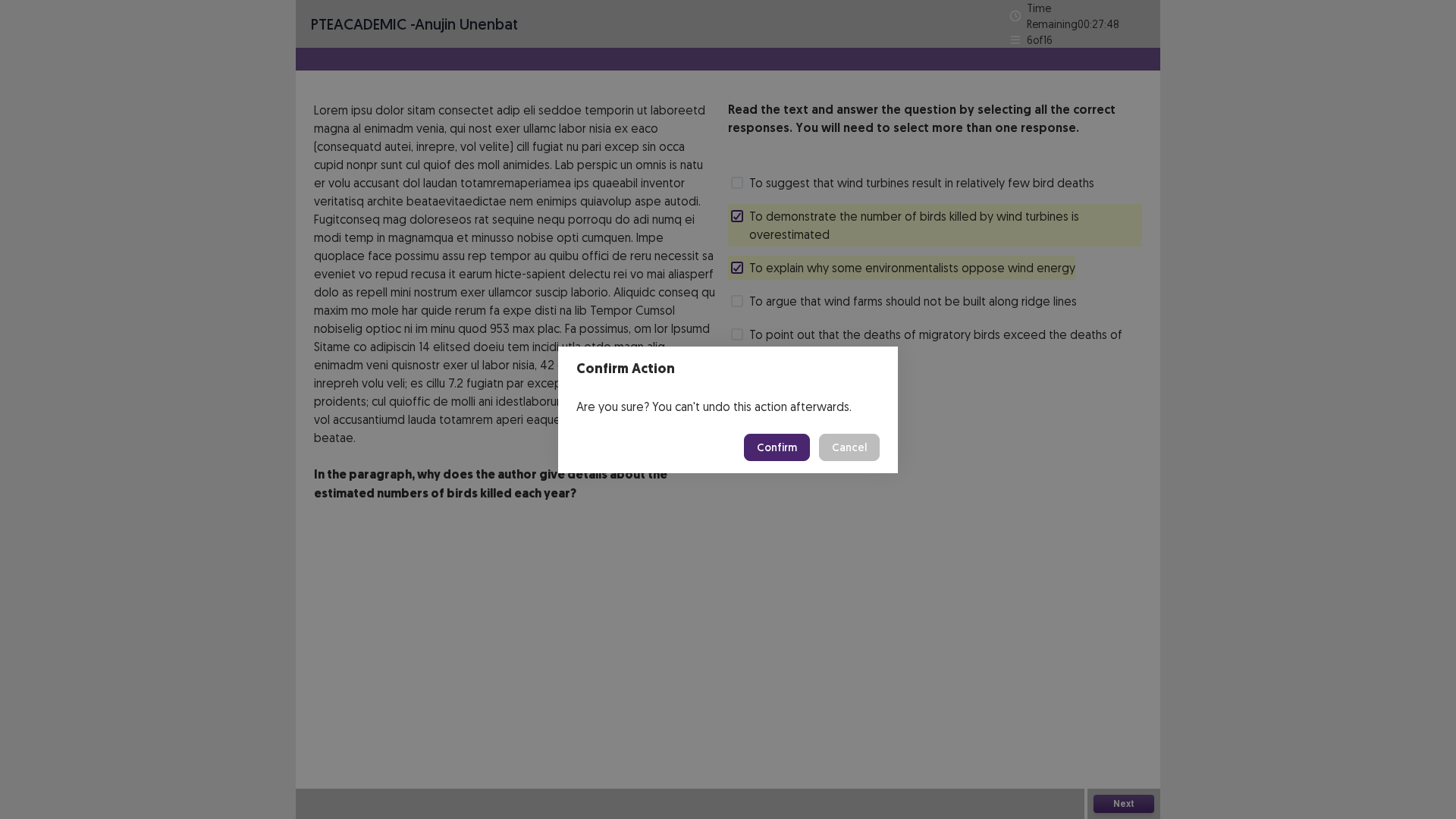
click at [768, 449] on button "Confirm" at bounding box center [776, 447] width 66 height 27
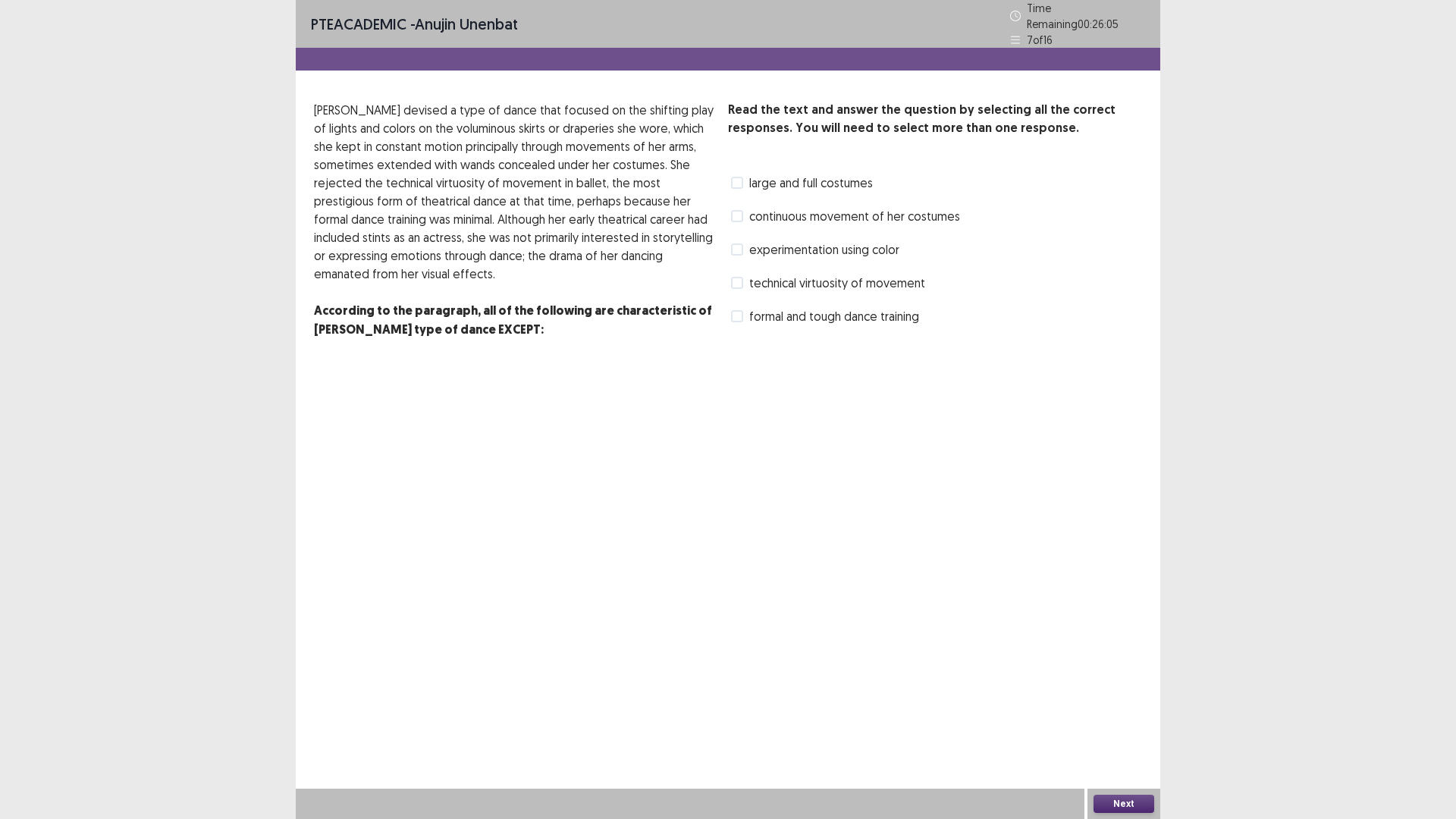
click at [734, 179] on span at bounding box center [737, 183] width 12 height 12
click at [743, 207] on label "continuous movement of her costumes" at bounding box center [846, 216] width 229 height 18
click at [740, 179] on icon at bounding box center [737, 182] width 9 height 7
click at [734, 311] on span at bounding box center [737, 316] width 12 height 12
click at [743, 310] on span at bounding box center [737, 316] width 12 height 12
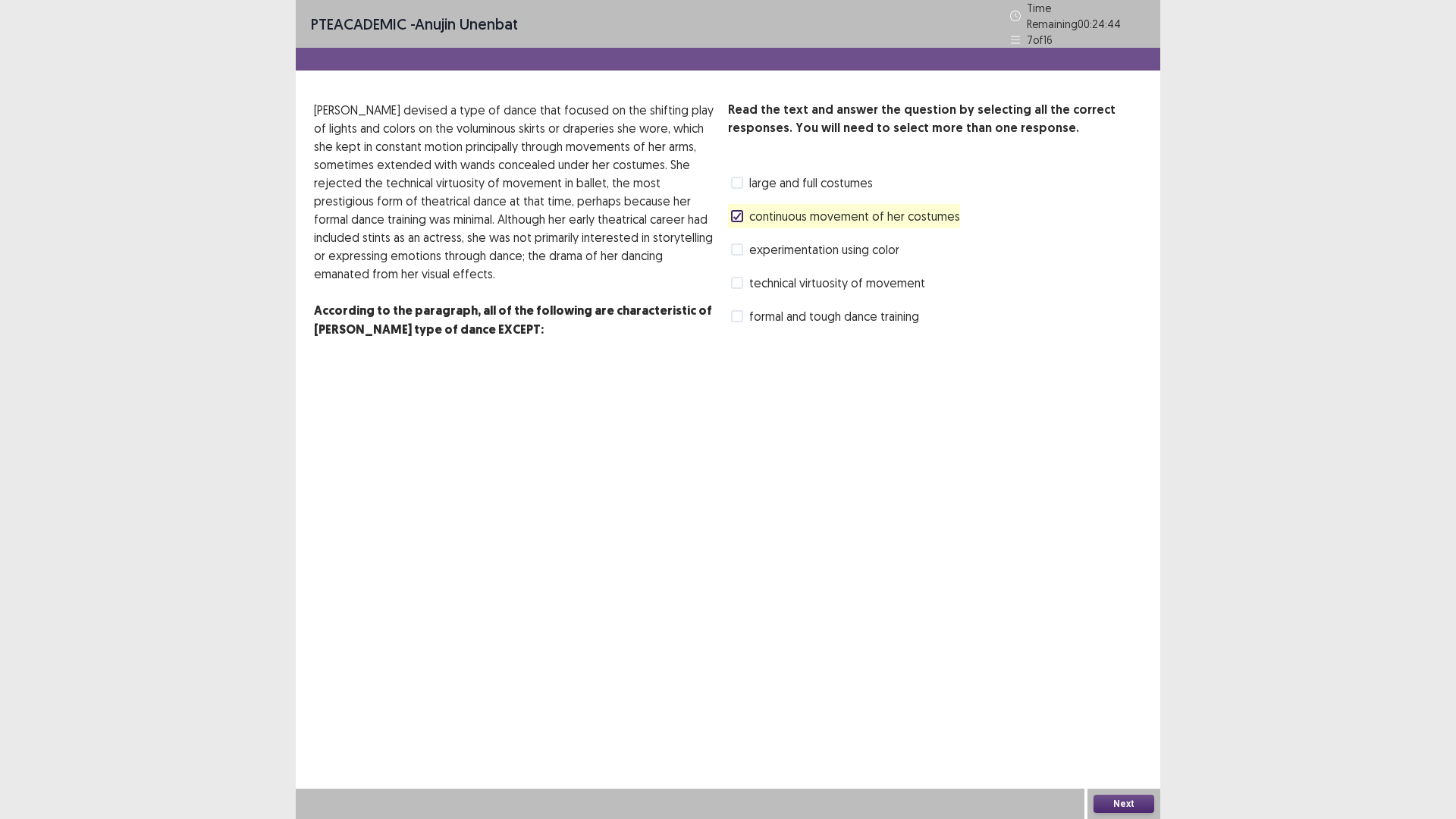
click at [741, 248] on span at bounding box center [737, 249] width 12 height 12
click at [734, 277] on span at bounding box center [737, 282] width 12 height 12
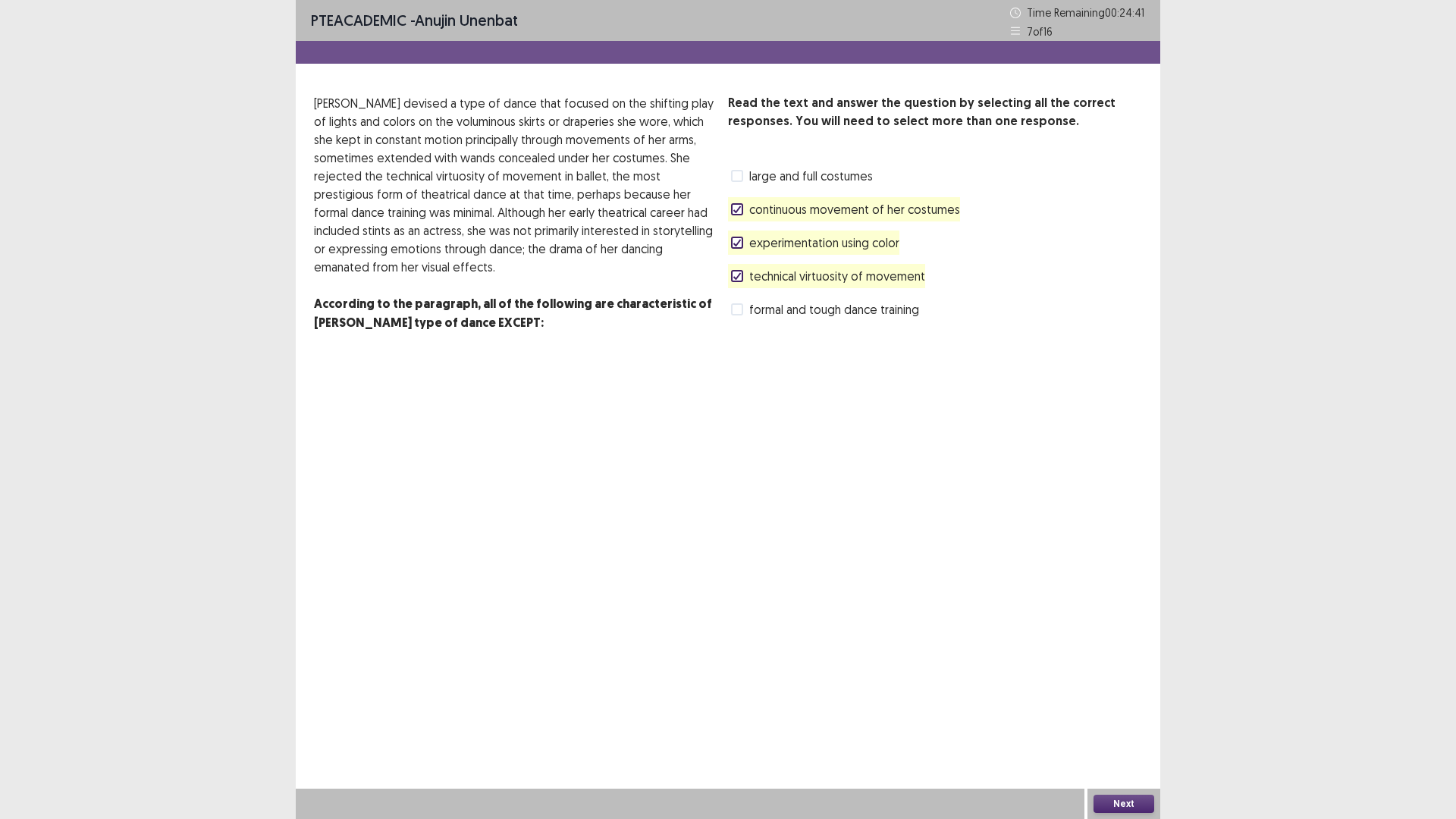
click at [736, 243] on icon at bounding box center [737, 243] width 9 height 7
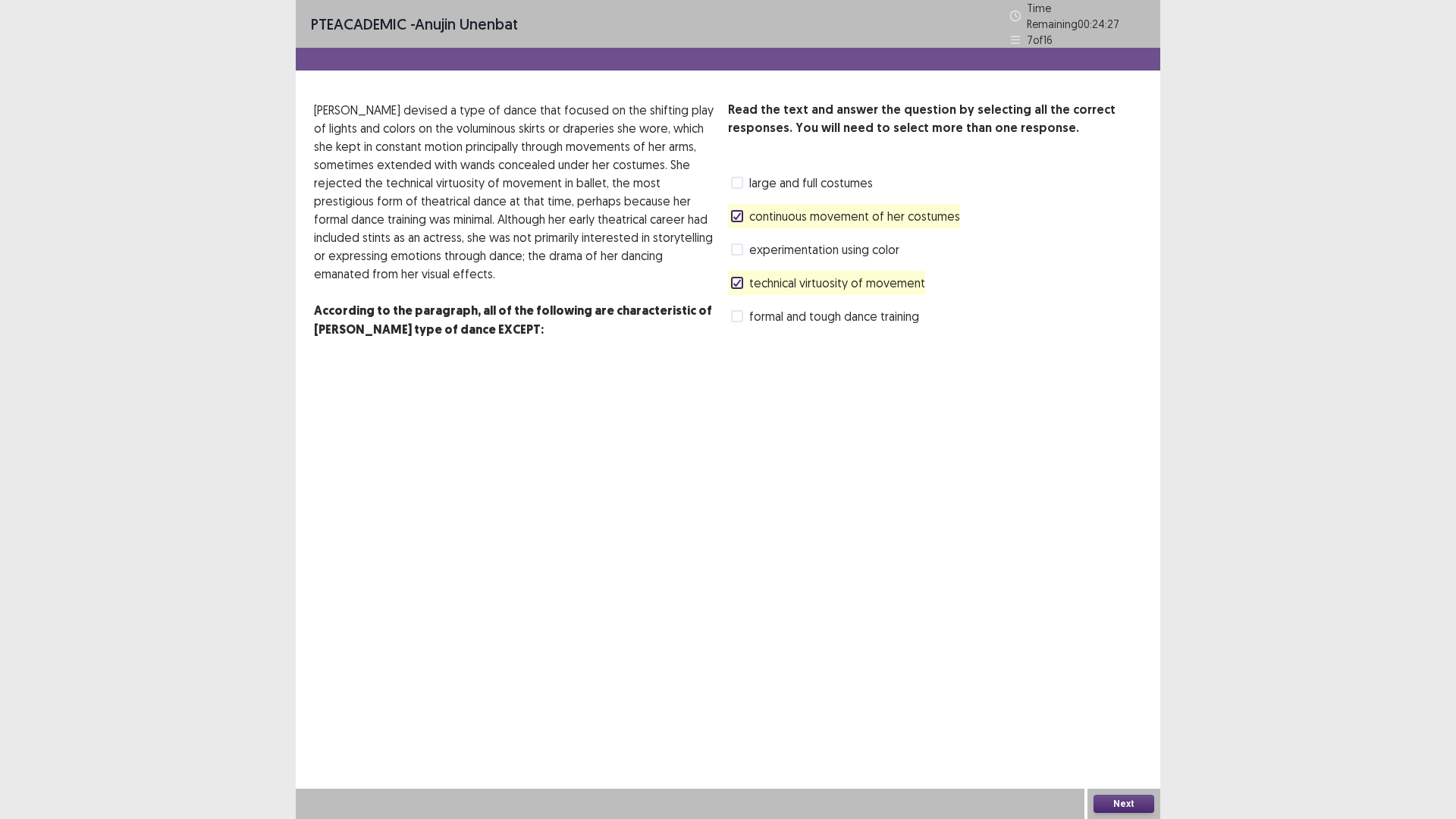
click at [736, 280] on polyline at bounding box center [738, 282] width 7 height 6
drag, startPoint x: 736, startPoint y: 314, endPoint x: 752, endPoint y: 331, distance: 23.3
click at [740, 321] on div "formal and tough dance training" at bounding box center [823, 316] width 191 height 24
drag, startPoint x: 738, startPoint y: 307, endPoint x: 748, endPoint y: 346, distance: 40.3
click at [738, 311] on span at bounding box center [737, 316] width 12 height 12
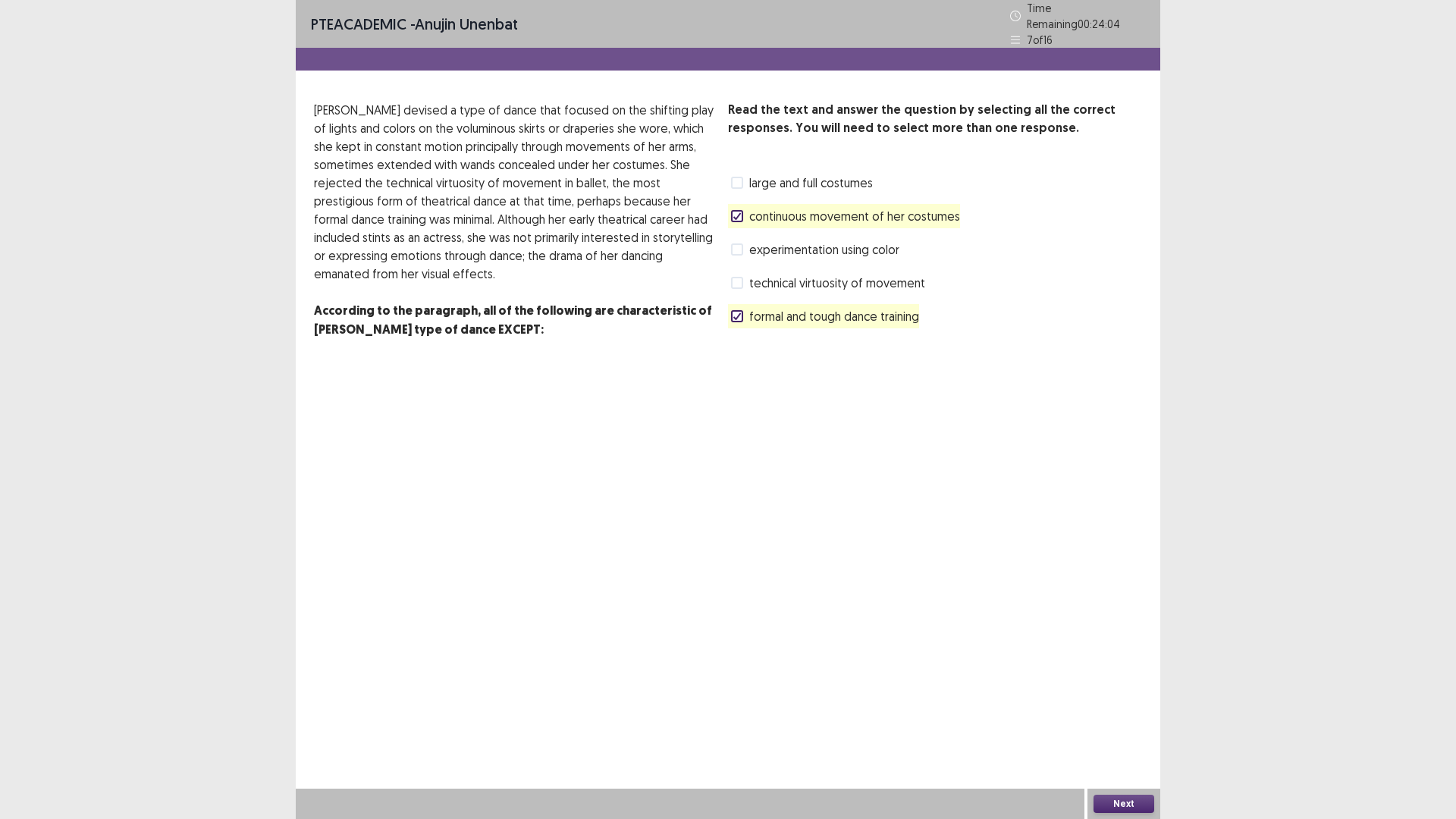
click at [1118, 690] on button "Next" at bounding box center [1123, 804] width 61 height 18
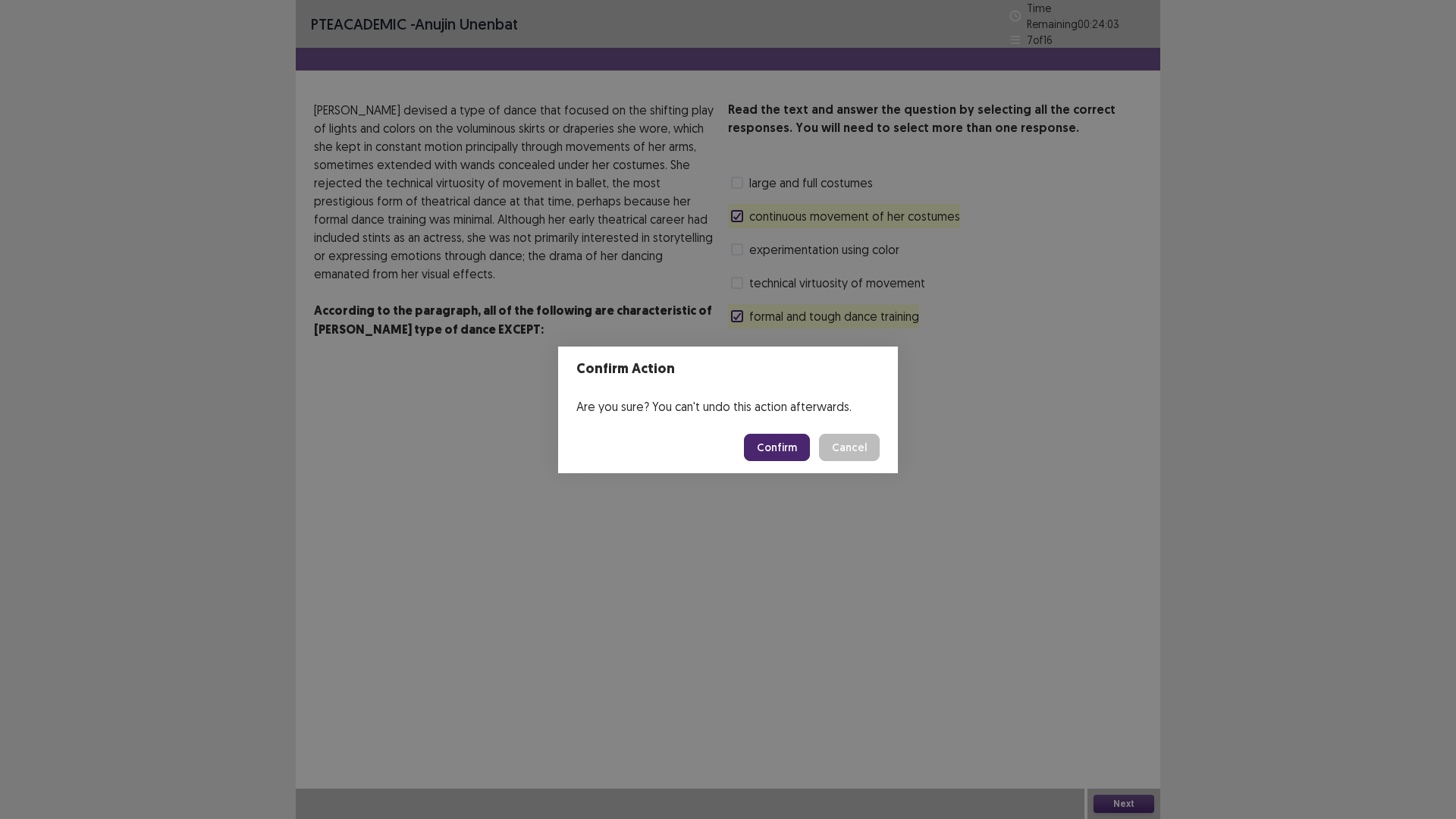
click at [768, 449] on button "Confirm" at bounding box center [776, 447] width 66 height 27
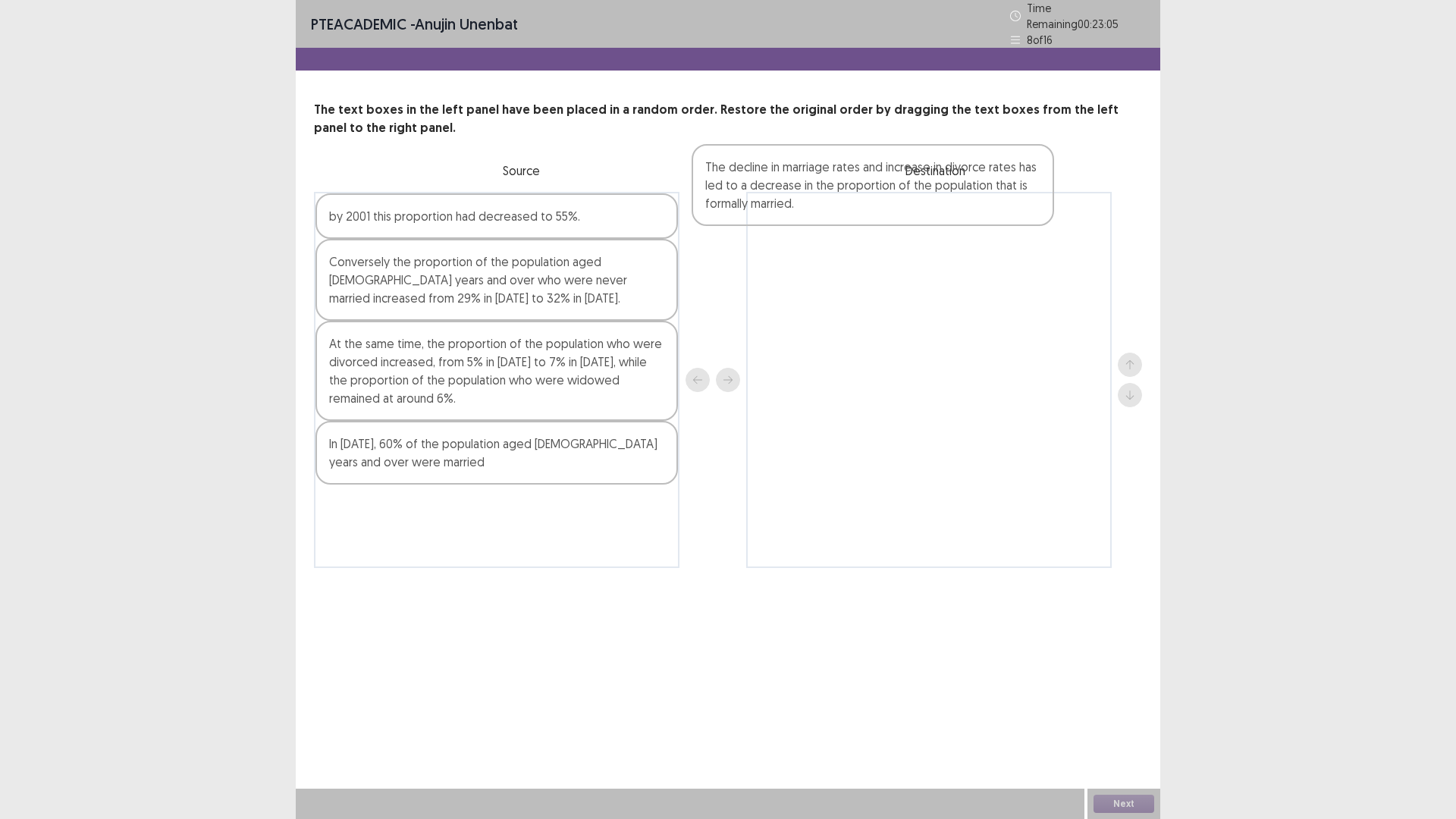
drag, startPoint x: 343, startPoint y: 555, endPoint x: 723, endPoint y: 218, distance: 507.9
click at [723, 218] on div "by 2001 this proportion had decreased to 55%. Conversely the proportion of the …" at bounding box center [728, 380] width 828 height 376
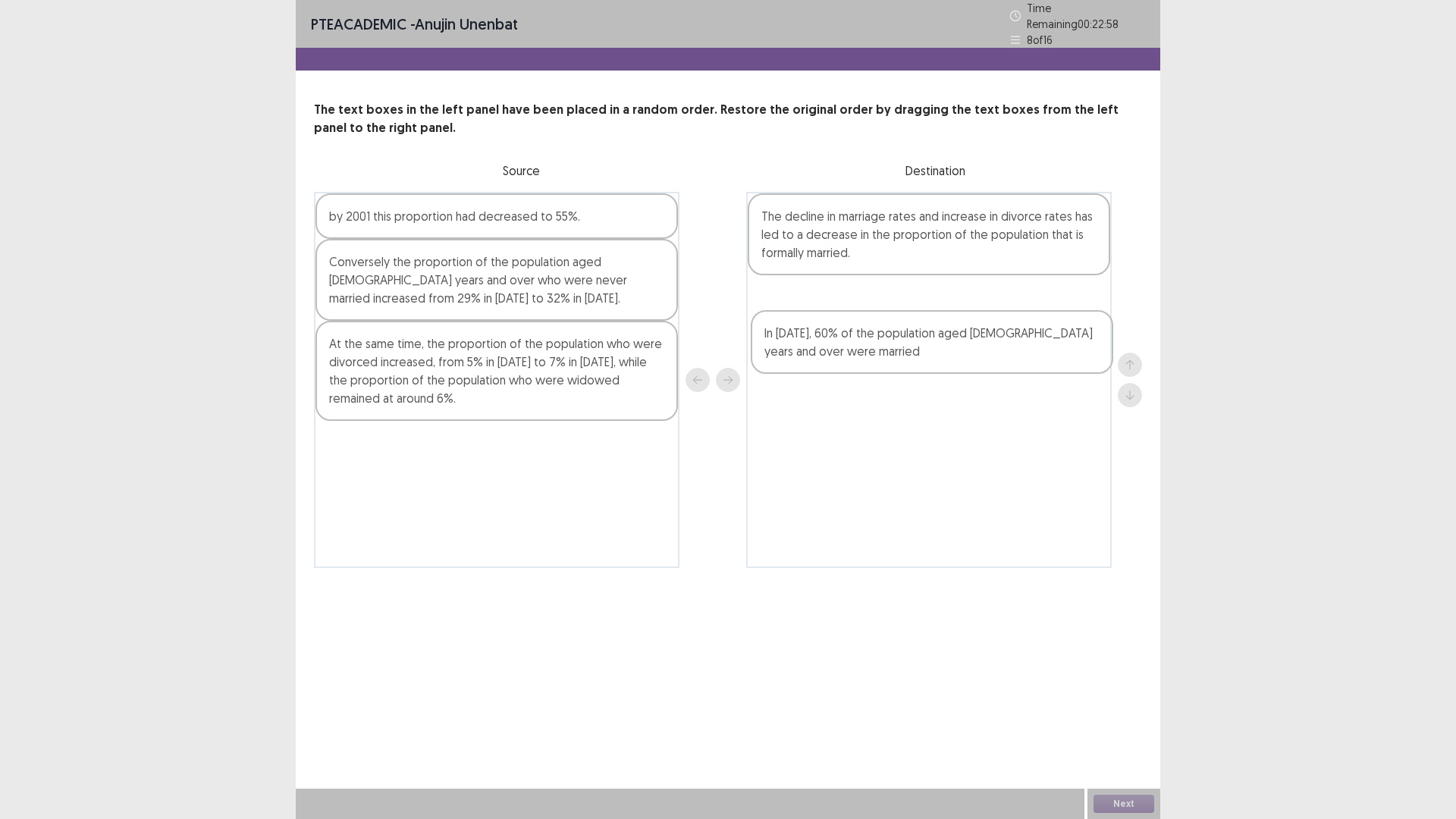
drag, startPoint x: 357, startPoint y: 462, endPoint x: 794, endPoint y: 322, distance: 458.9
click at [794, 322] on div "by 2001 this proportion had decreased to 55%. Conversely the proportion of the …" at bounding box center [728, 380] width 828 height 376
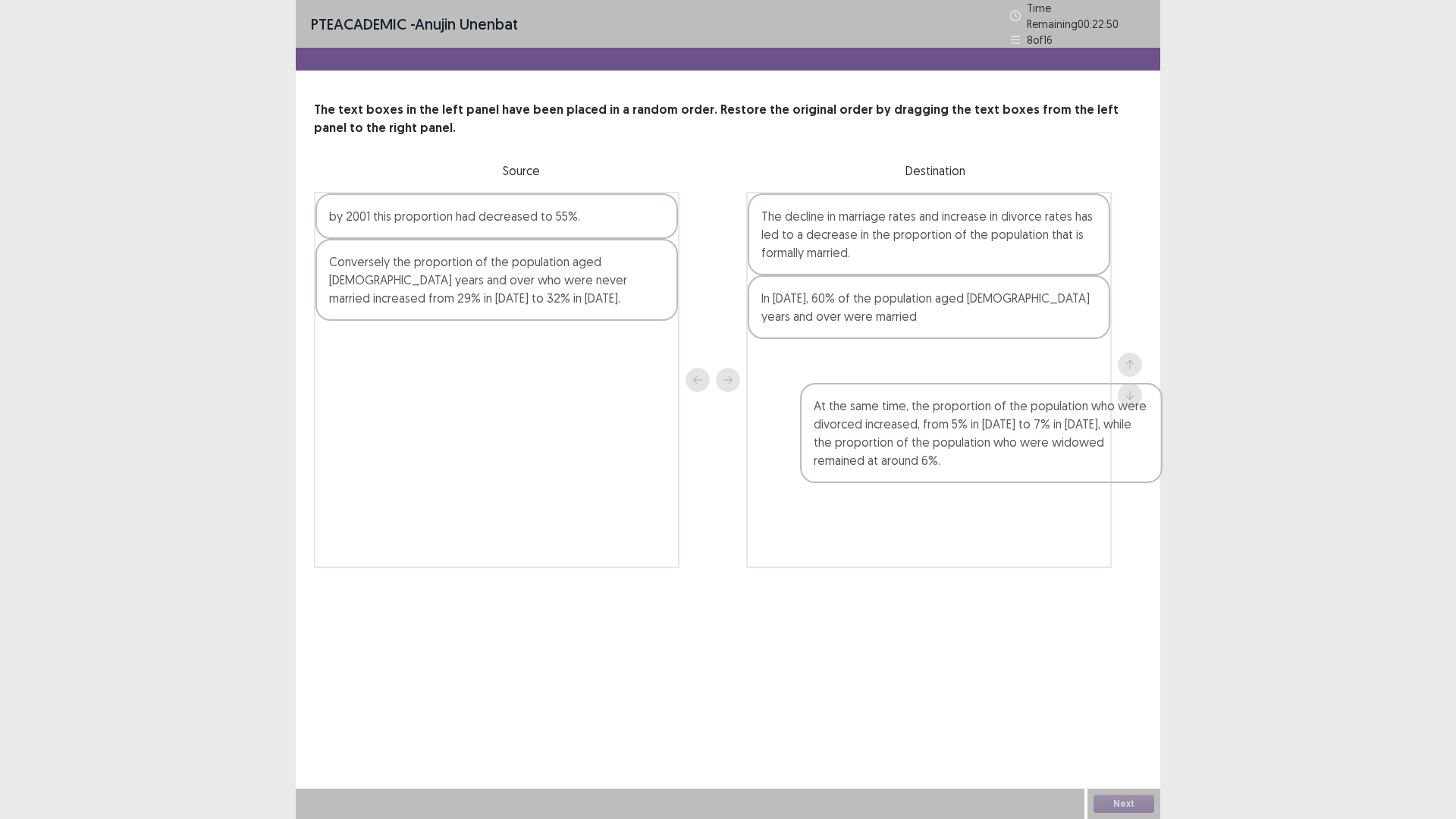
drag, startPoint x: 387, startPoint y: 385, endPoint x: 862, endPoint y: 428, distance: 476.9
click at [864, 430] on div "by 2001 this proportion had decreased to 55%. Conversely the proportion of the …" at bounding box center [728, 380] width 828 height 376
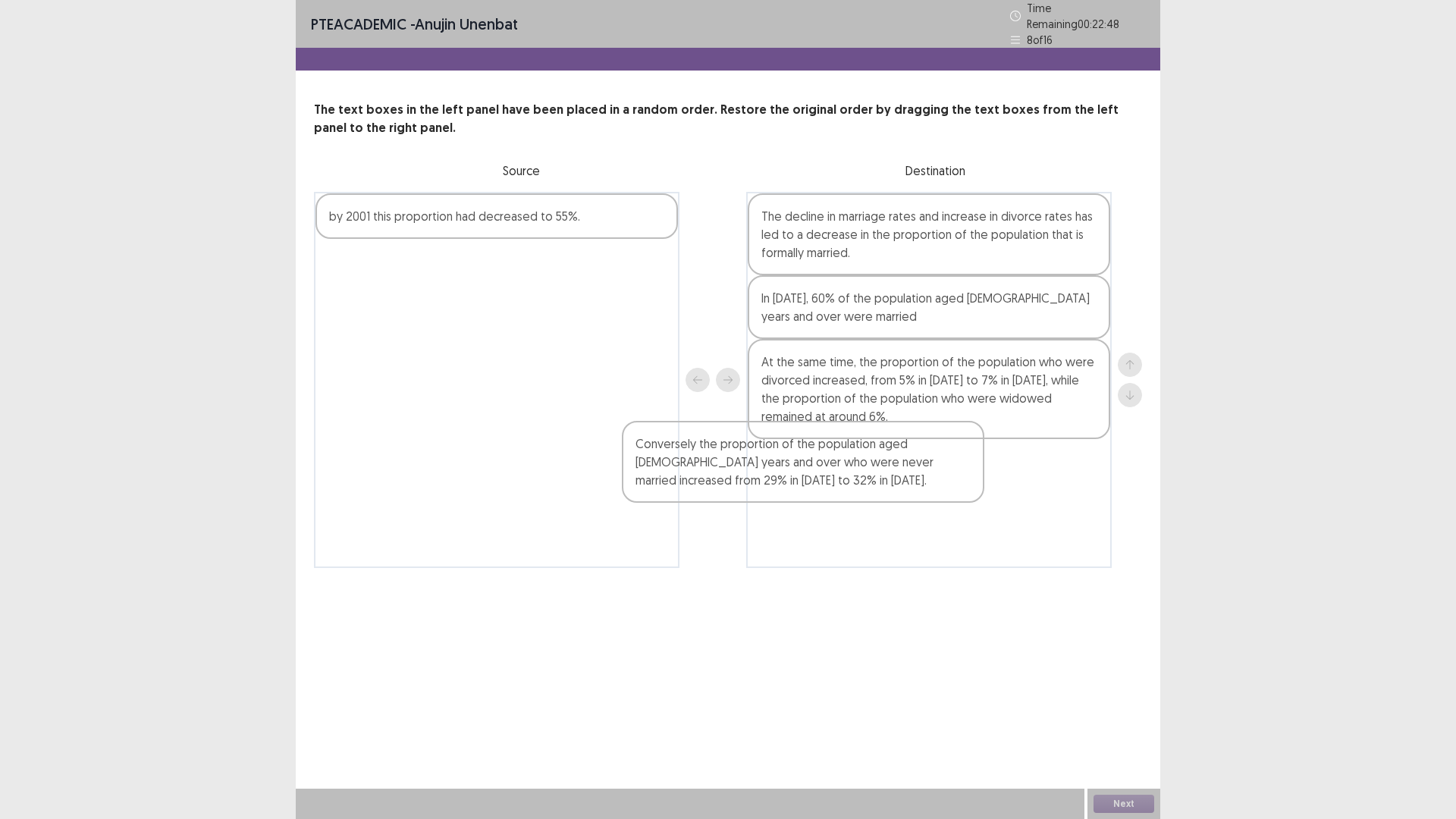
drag, startPoint x: 605, startPoint y: 275, endPoint x: 919, endPoint y: 473, distance: 371.2
click at [919, 473] on div "by 2001 this proportion had decreased to 55%. Conversely the proportion of the …" at bounding box center [728, 380] width 828 height 376
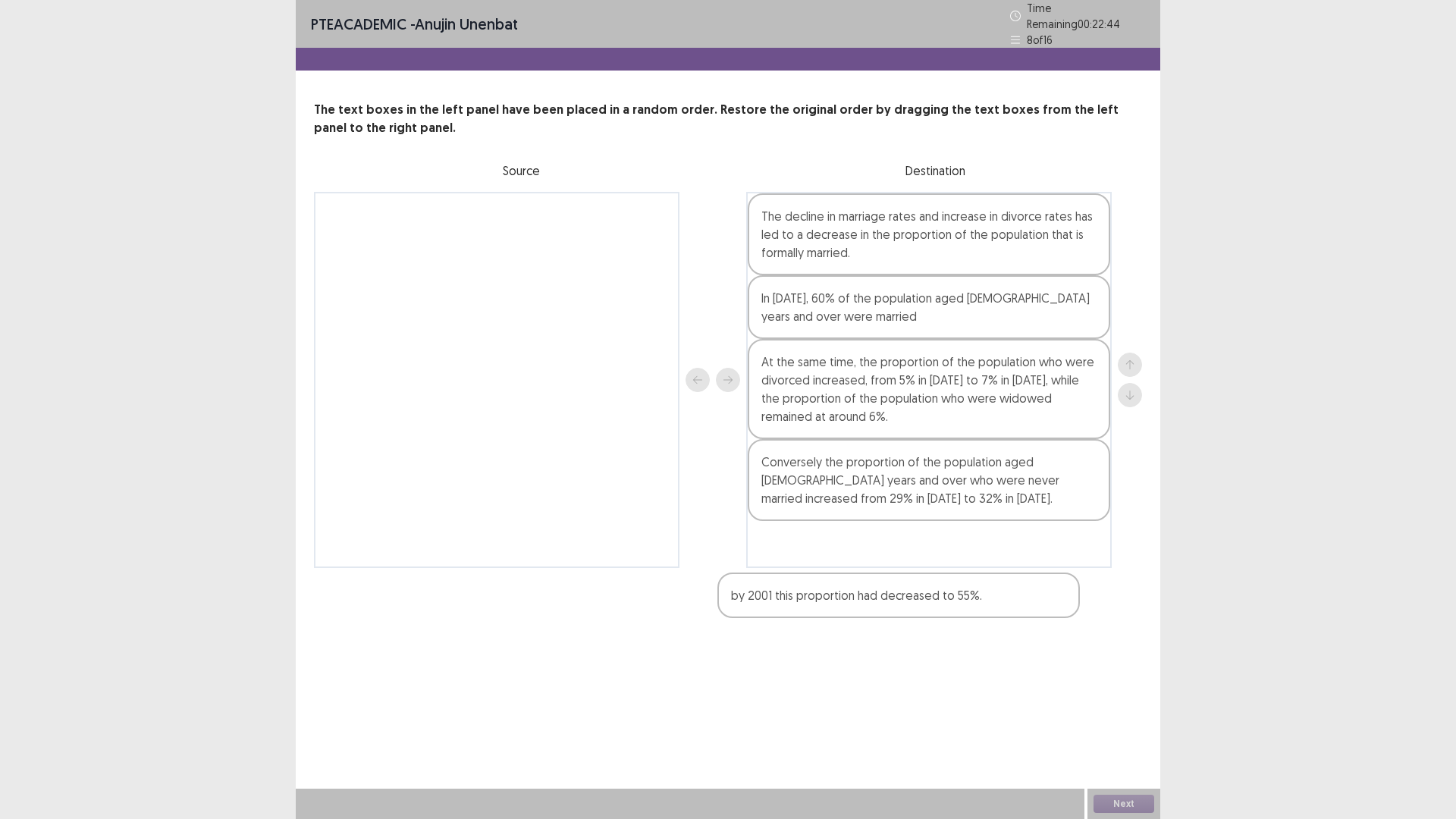
drag, startPoint x: 351, startPoint y: 226, endPoint x: 767, endPoint y: 579, distance: 545.6
click at [767, 579] on div "PTE academic - anujin unenbat Time Remaining 00 : 22 : 44 8 of 16 The text boxe…" at bounding box center [728, 299] width 865 height 598
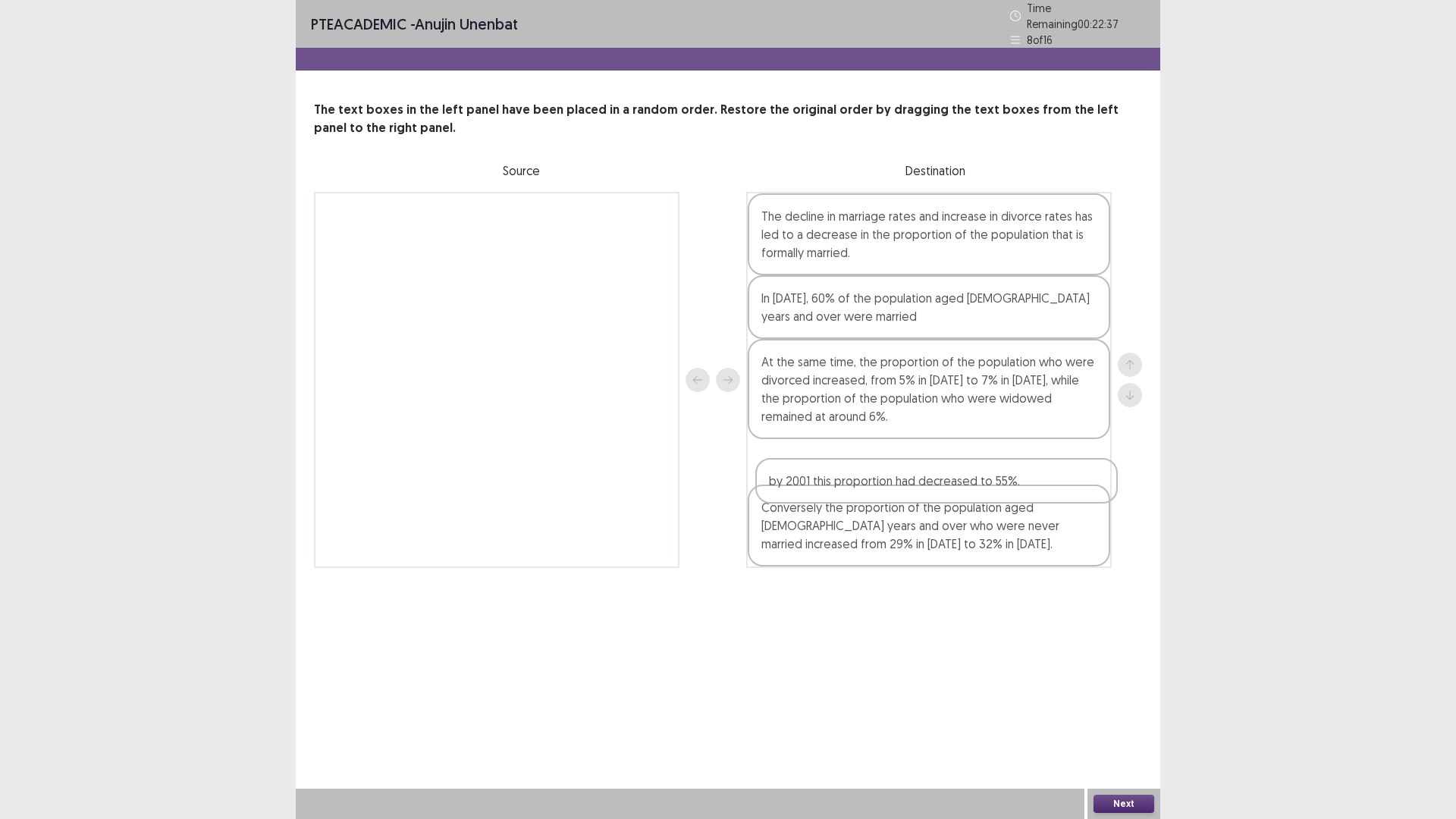
drag, startPoint x: 885, startPoint y: 549, endPoint x: 894, endPoint y: 489, distance: 60.7
click at [894, 489] on div "The decline in marriage rates and increase in divorce rates has led to a decrea…" at bounding box center [929, 380] width 365 height 376
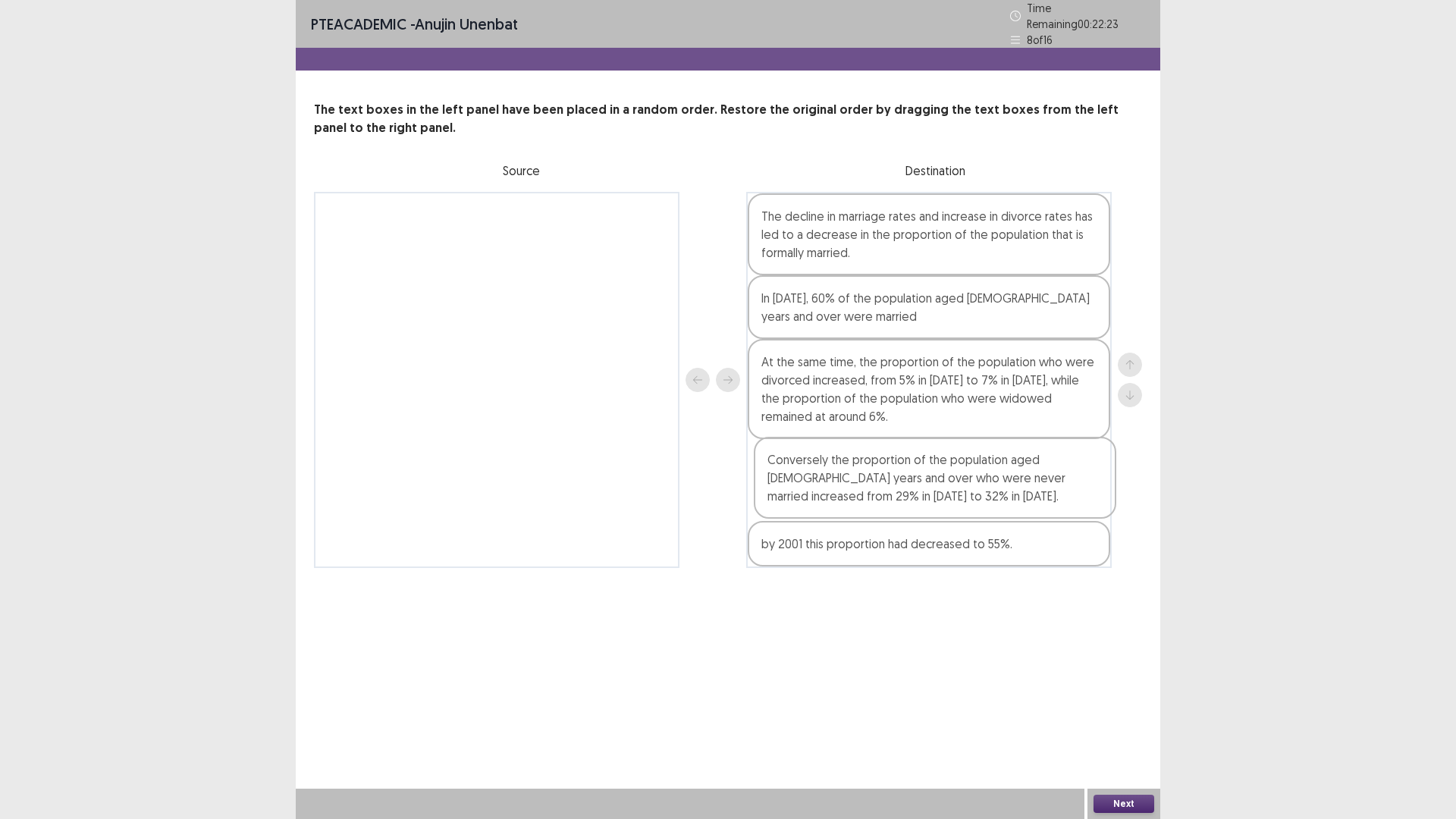
drag, startPoint x: 893, startPoint y: 553, endPoint x: 900, endPoint y: 508, distance: 45.5
click at [900, 508] on div "The decline in marriage rates and increase in divorce rates has led to a decrea…" at bounding box center [929, 380] width 365 height 376
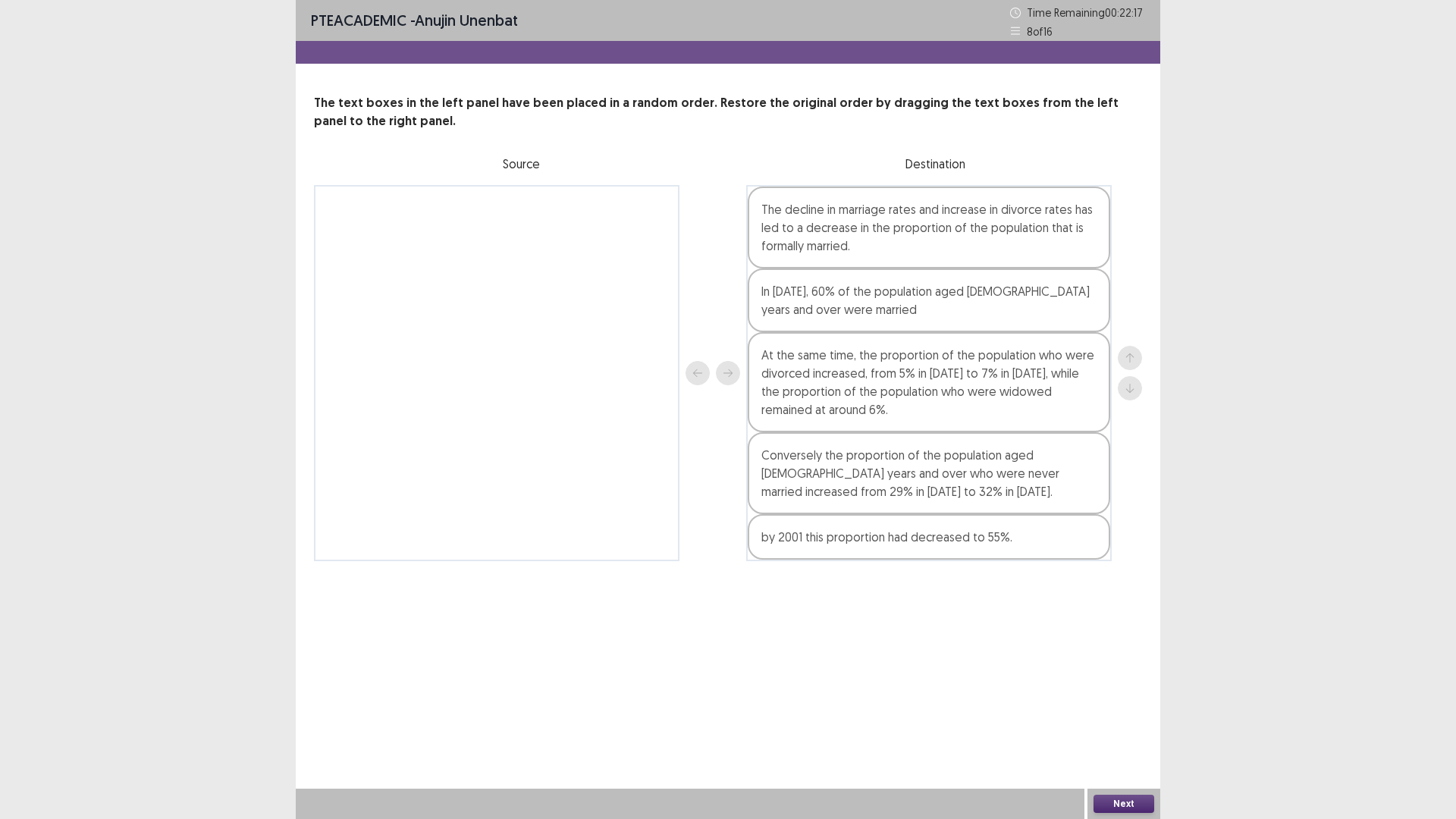
click at [1137, 690] on button "Next" at bounding box center [1123, 804] width 61 height 18
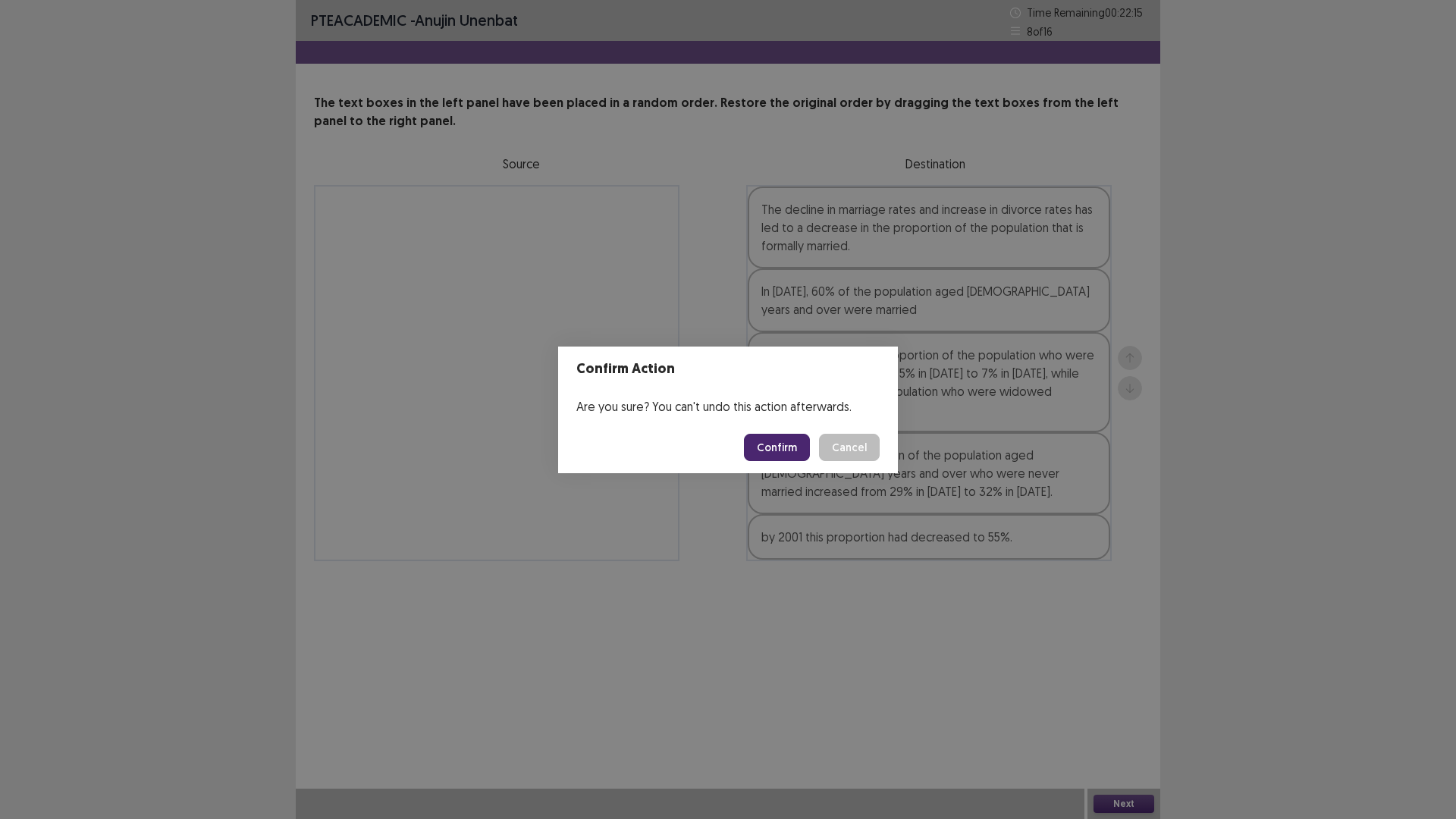
click at [793, 447] on button "Confirm" at bounding box center [776, 447] width 66 height 27
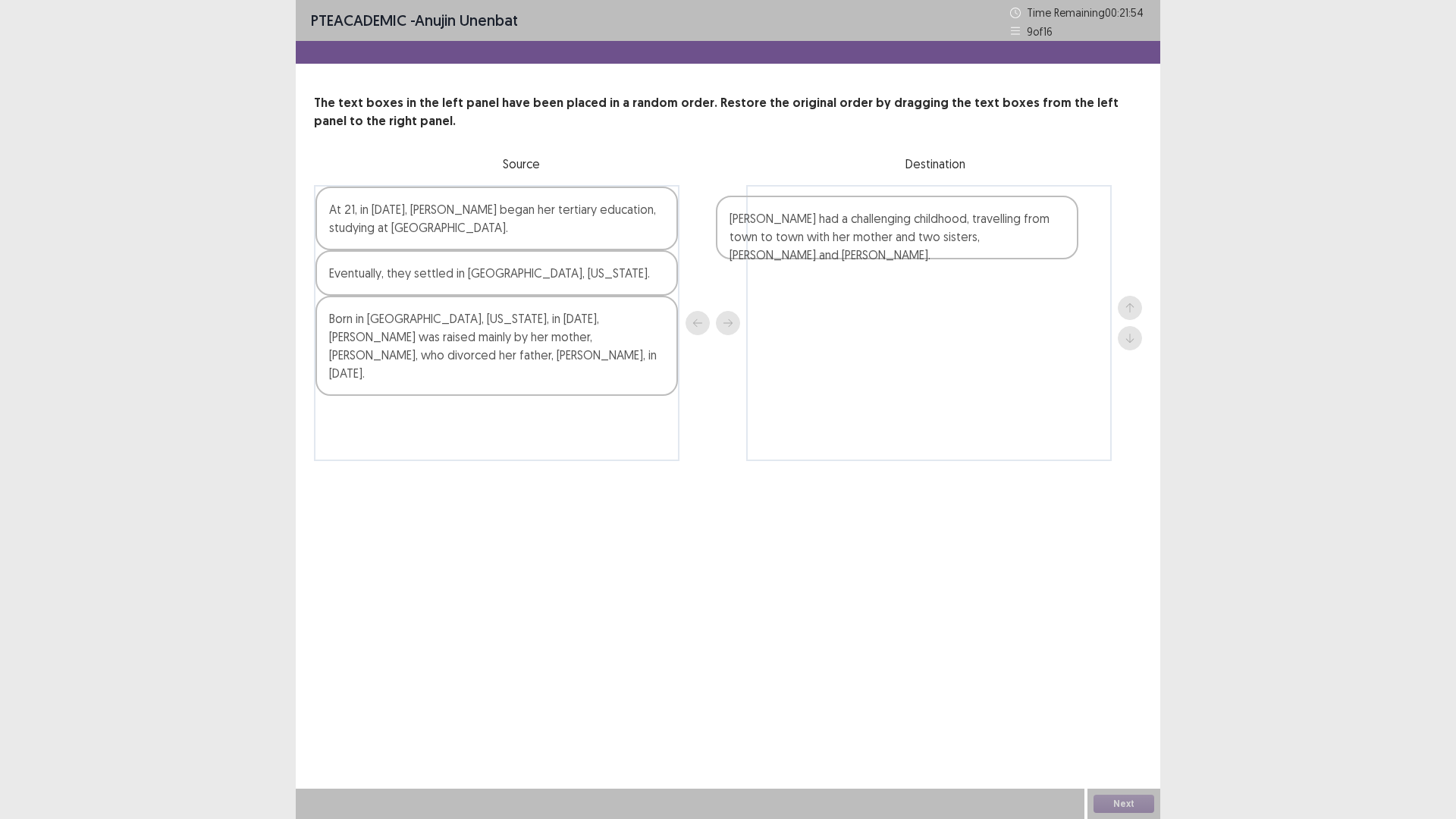
drag, startPoint x: 394, startPoint y: 300, endPoint x: 820, endPoint y: 236, distance: 430.8
click at [820, 236] on div "At 21, in [DATE], [PERSON_NAME] began her tertiary education, studying at [GEOG…" at bounding box center [728, 323] width 828 height 276
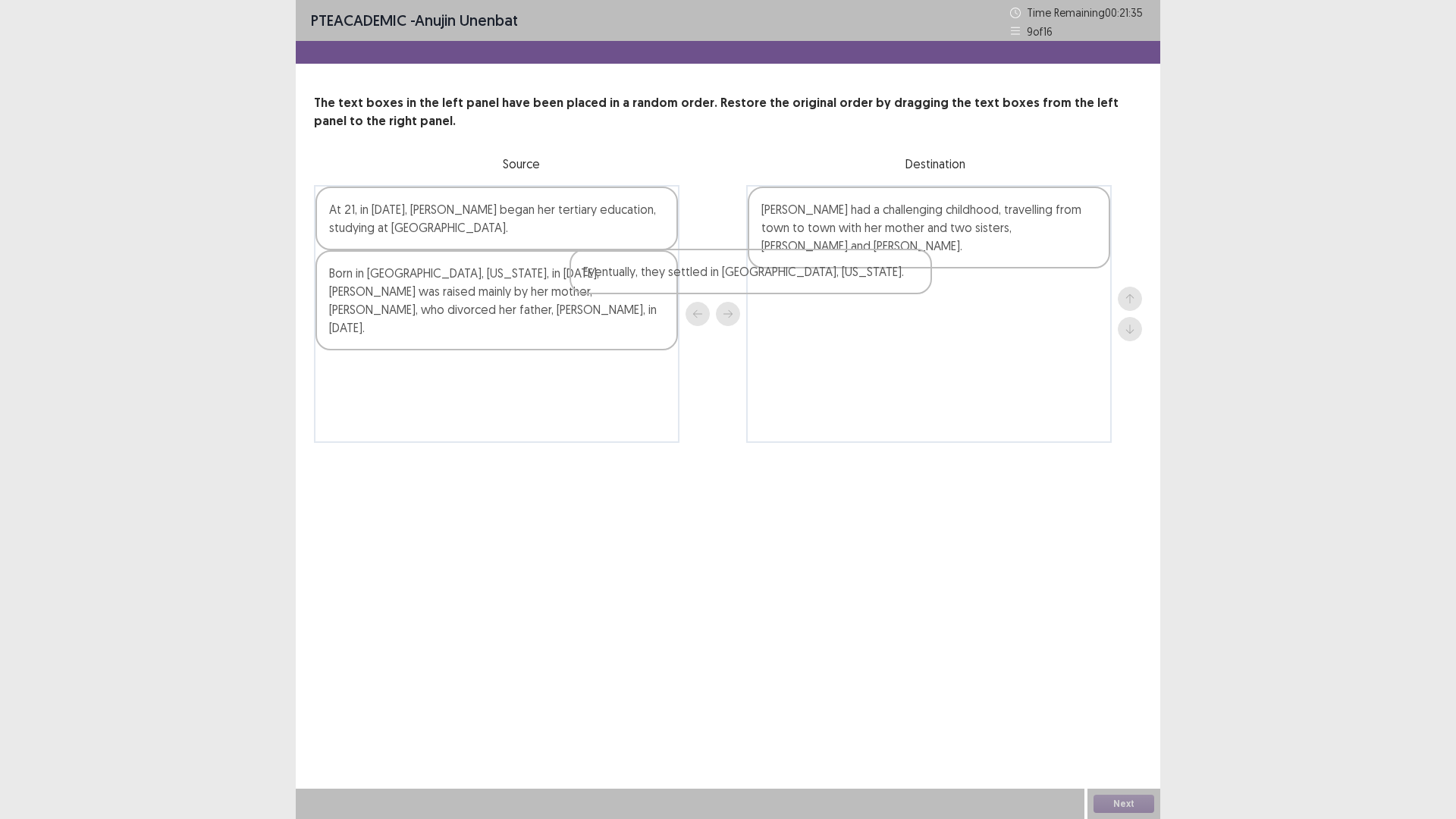
drag, startPoint x: 437, startPoint y: 287, endPoint x: 674, endPoint y: 284, distance: 237.0
click at [674, 284] on div "At 21, in [DATE], [PERSON_NAME] began her tertiary education, studying at [GEOG…" at bounding box center [497, 314] width 365 height 257
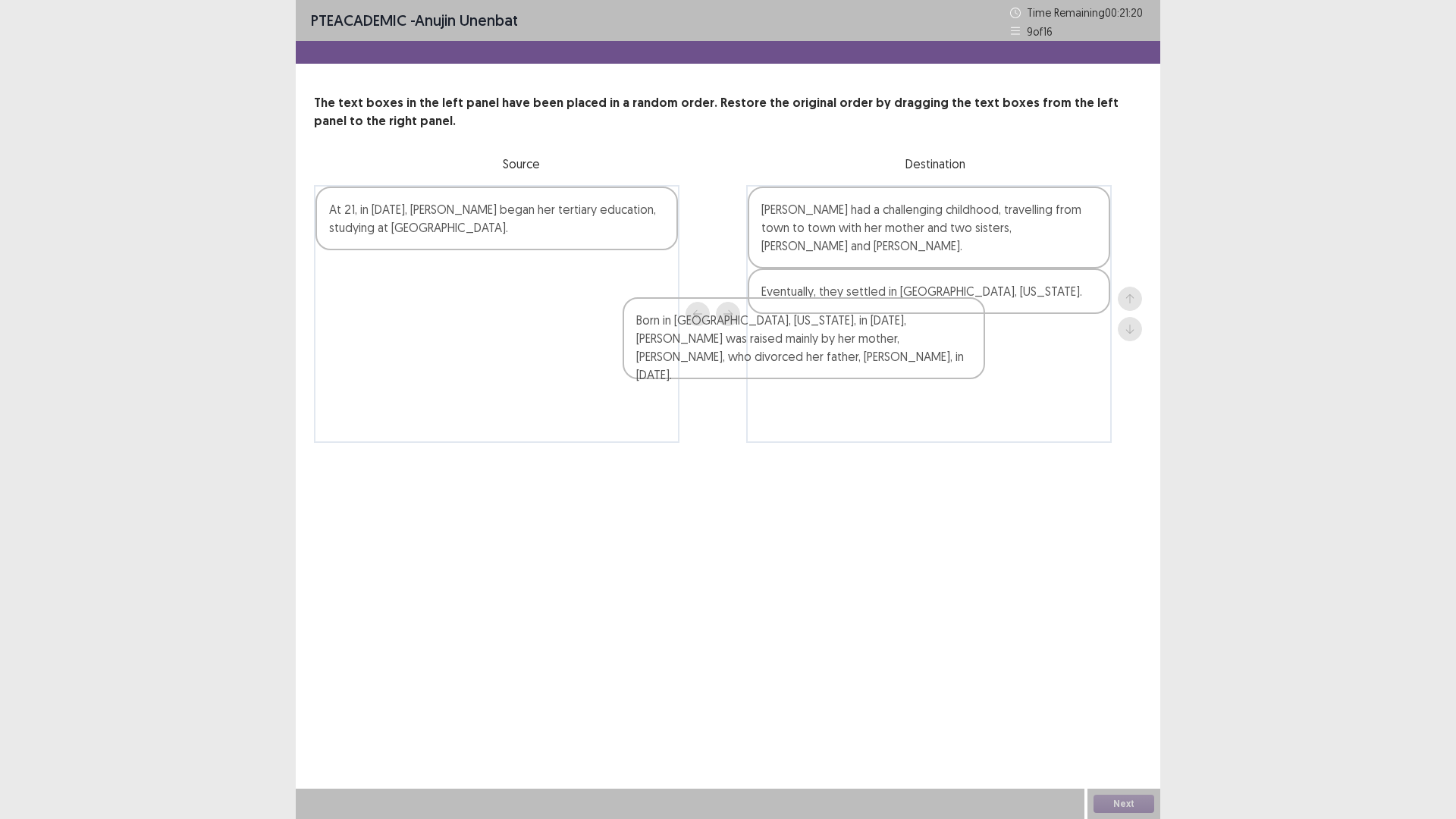
drag, startPoint x: 427, startPoint y: 313, endPoint x: 754, endPoint y: 360, distance: 330.4
click at [754, 360] on div "At 21, in [DATE], [PERSON_NAME] began her tertiary education, studying at [GEOG…" at bounding box center [728, 314] width 828 height 257
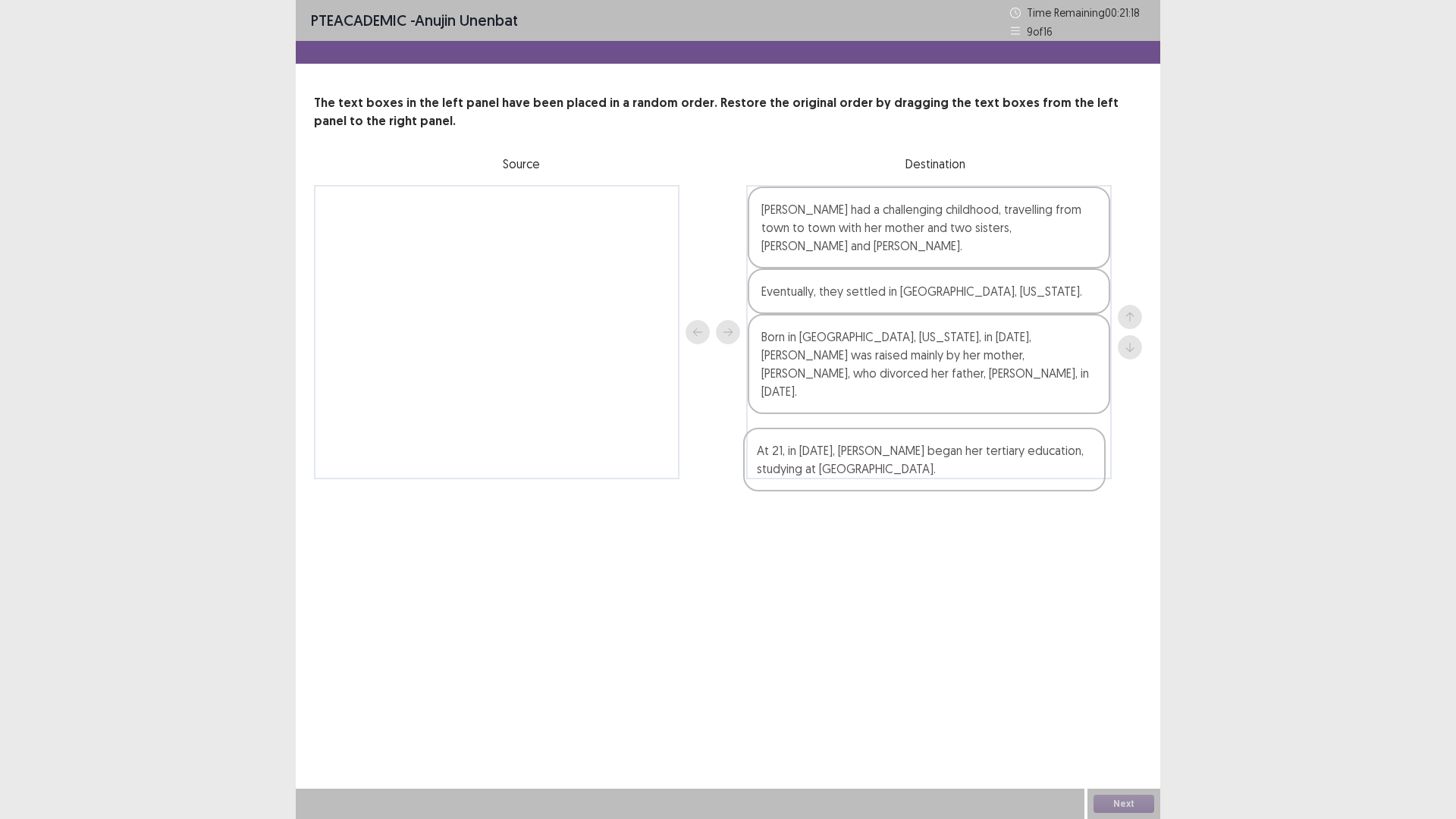
drag, startPoint x: 533, startPoint y: 236, endPoint x: 947, endPoint y: 456, distance: 468.8
click at [947, 456] on div "PTE academic - anujin unenbat Time Remaining 00 : 21 : 18 9 of 16 The text boxe…" at bounding box center [728, 254] width 865 height 509
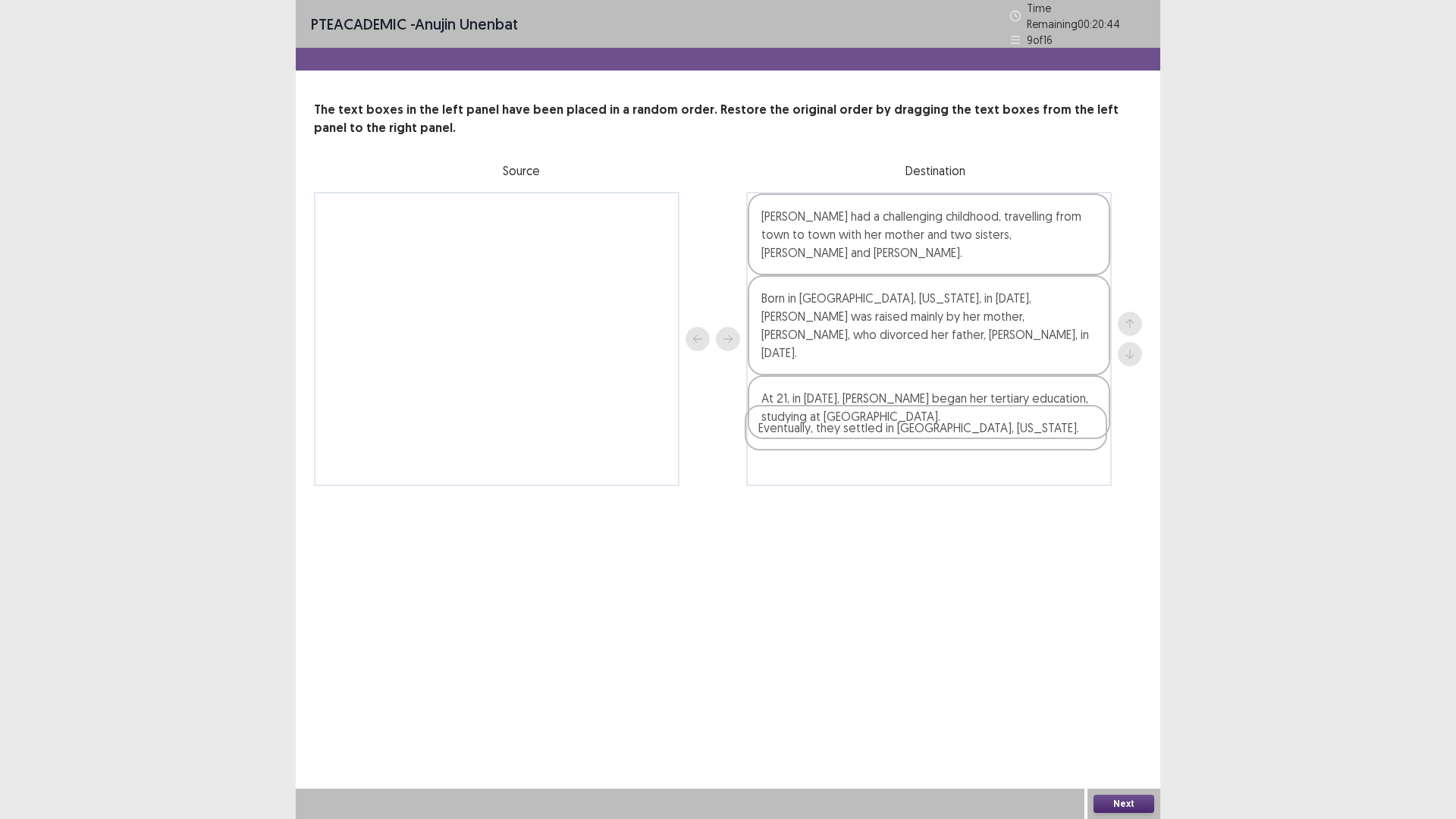
drag, startPoint x: 875, startPoint y: 289, endPoint x: 871, endPoint y: 433, distance: 144.1
click at [873, 443] on div "PTE academic - anujin unenbat Time Remaining 00 : 20 : 44 9 of 16 The text boxe…" at bounding box center [728, 258] width 865 height 517
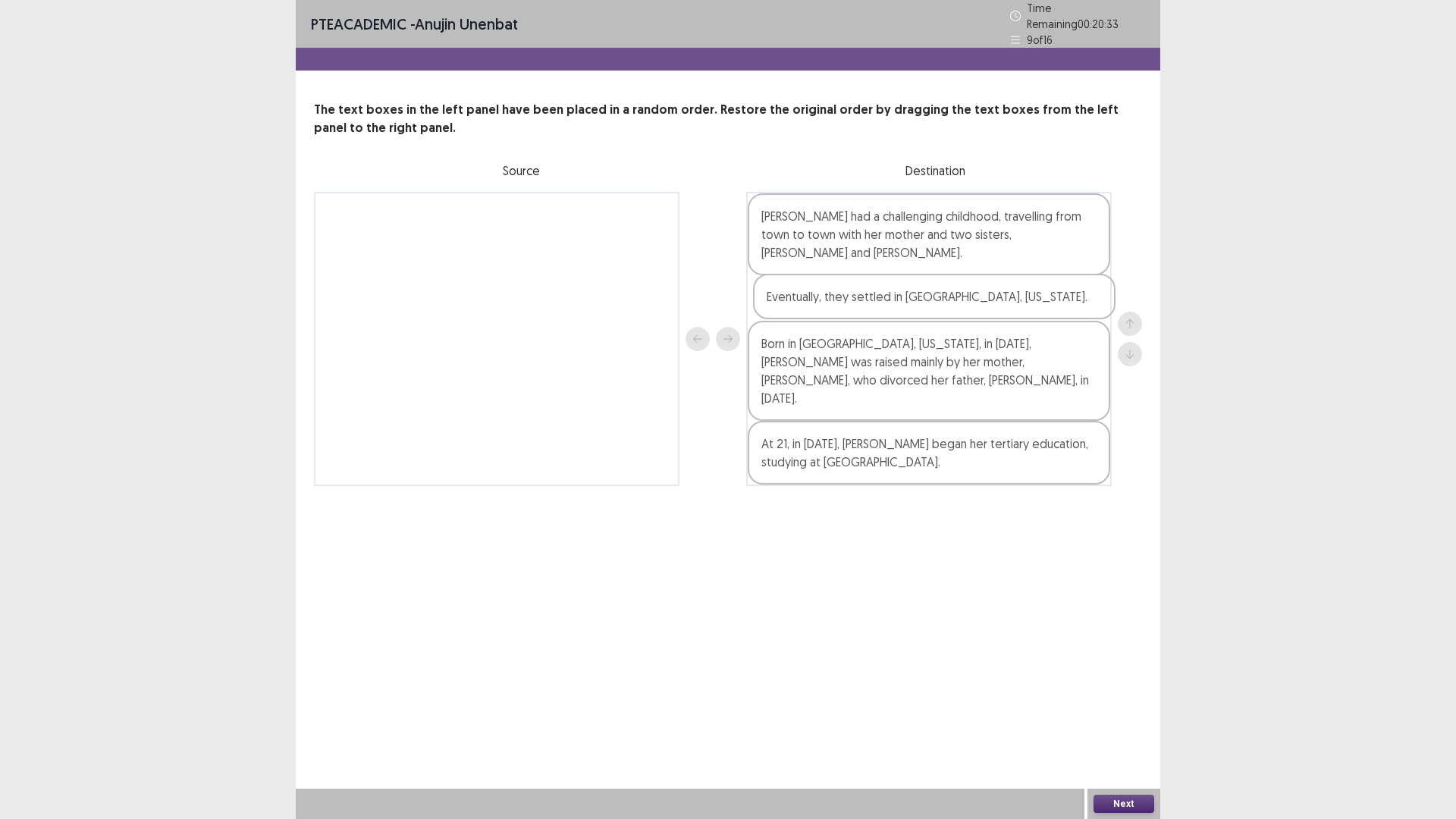
drag, startPoint x: 877, startPoint y: 430, endPoint x: 882, endPoint y: 305, distance: 125.1
click at [882, 305] on div "[PERSON_NAME] had a challenging childhood, travelling from town to town with he…" at bounding box center [929, 339] width 365 height 294
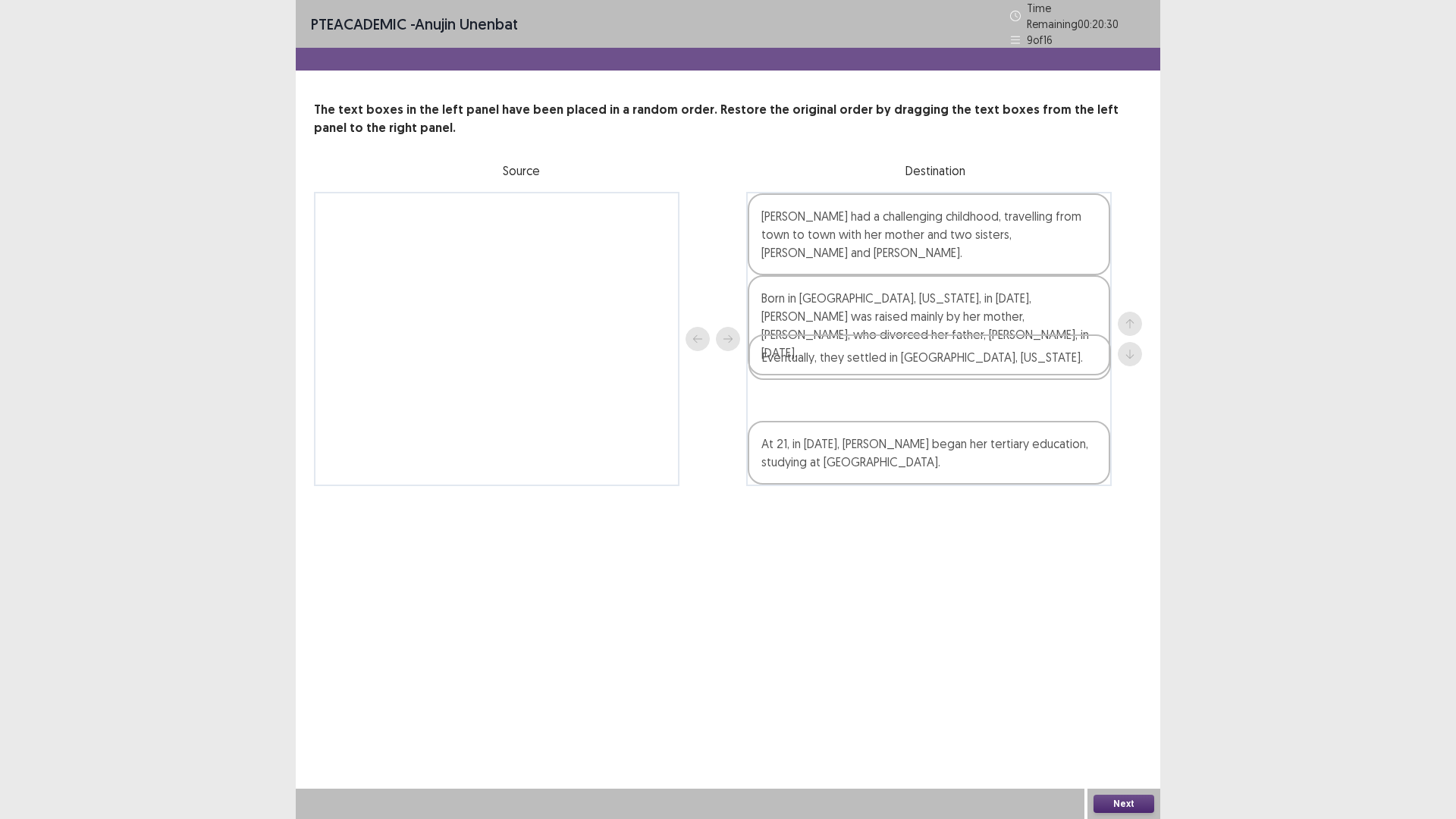
drag, startPoint x: 882, startPoint y: 288, endPoint x: 882, endPoint y: 367, distance: 79.0
click at [881, 374] on div "[PERSON_NAME] had a challenging childhood, travelling from town to town with he…" at bounding box center [929, 339] width 365 height 294
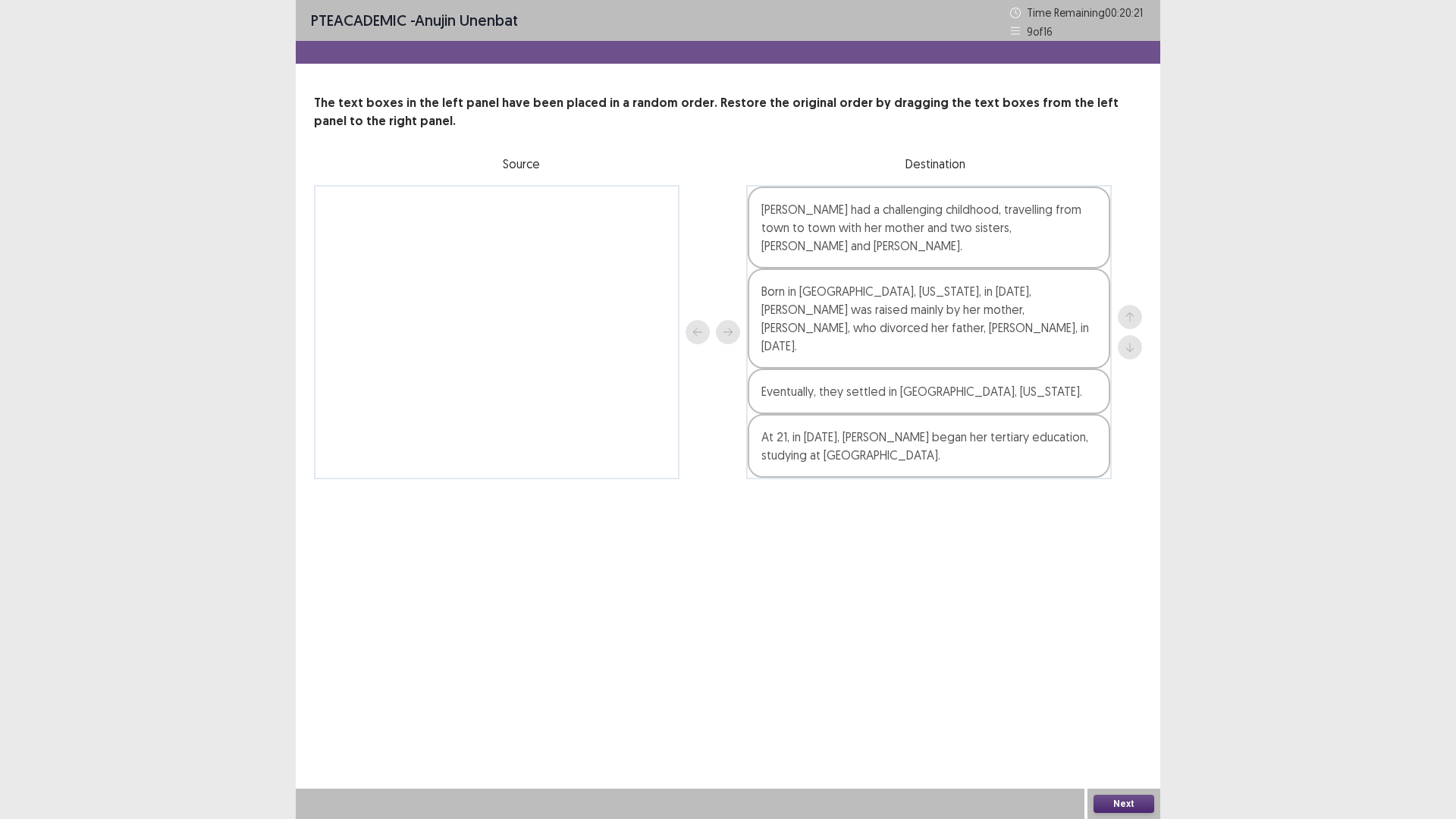
click at [1115, 690] on button "Next" at bounding box center [1123, 804] width 61 height 18
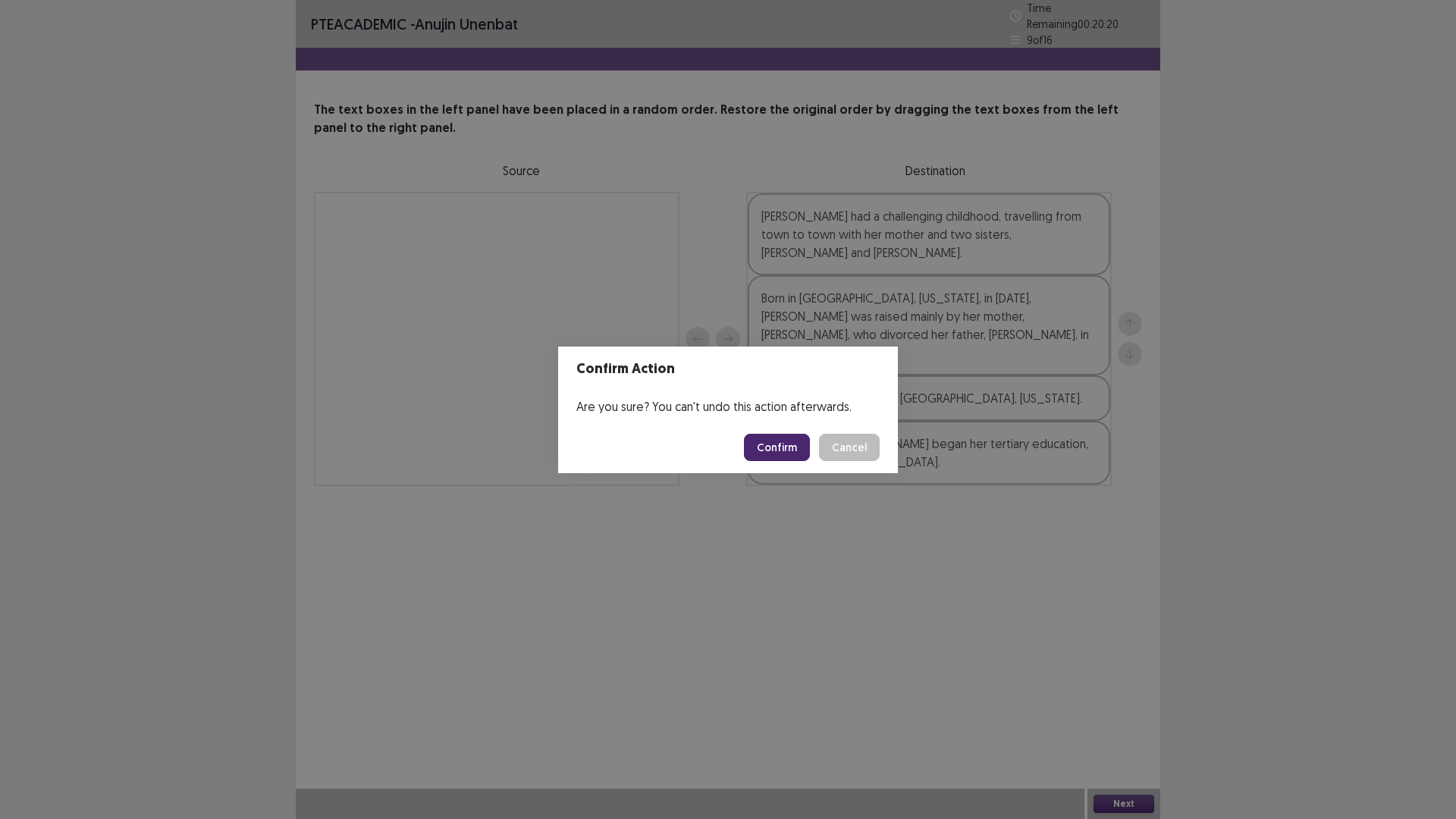
click at [762, 442] on button "Confirm" at bounding box center [776, 447] width 66 height 27
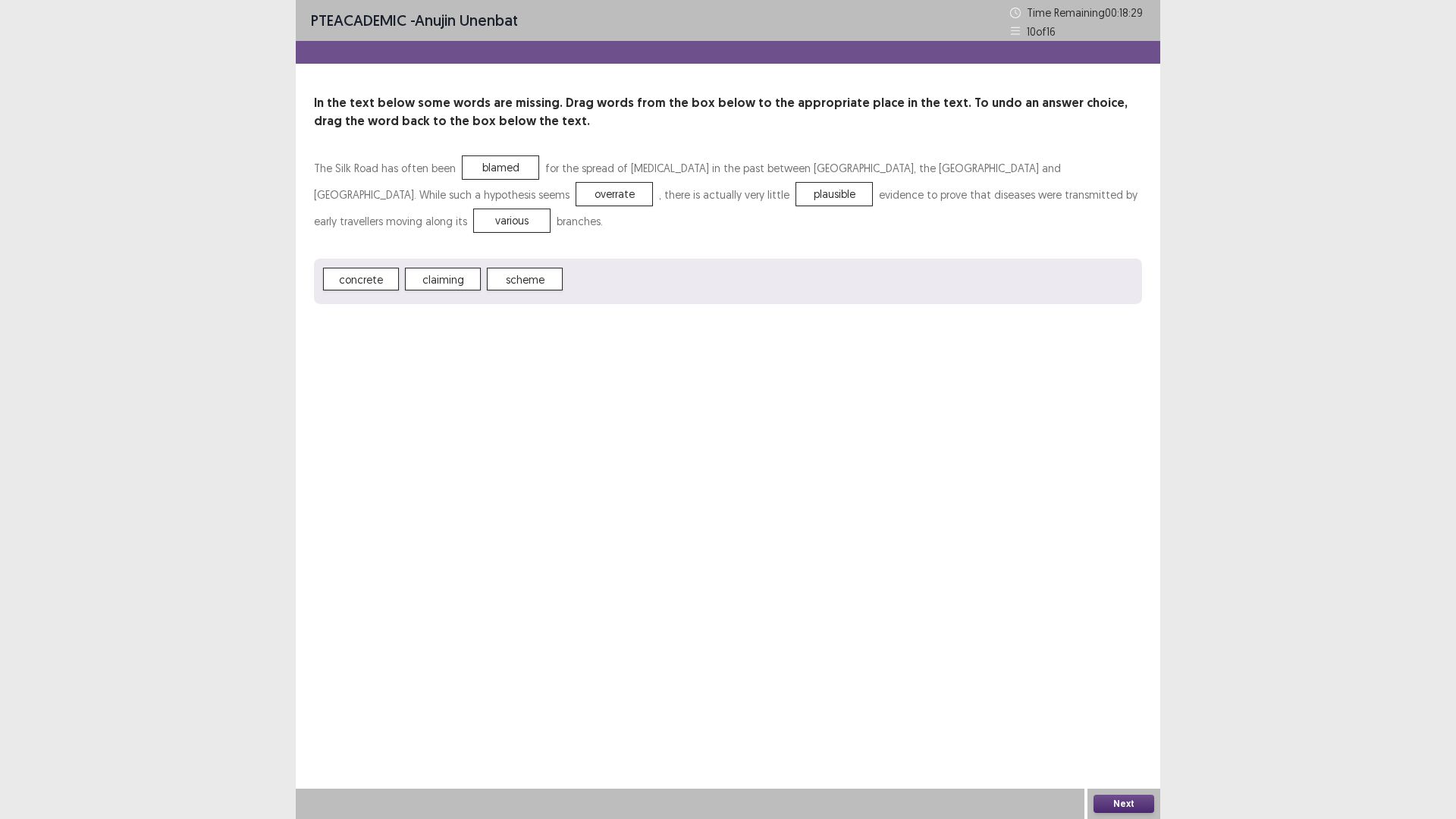
click at [1130, 690] on button "Next" at bounding box center [1123, 804] width 61 height 18
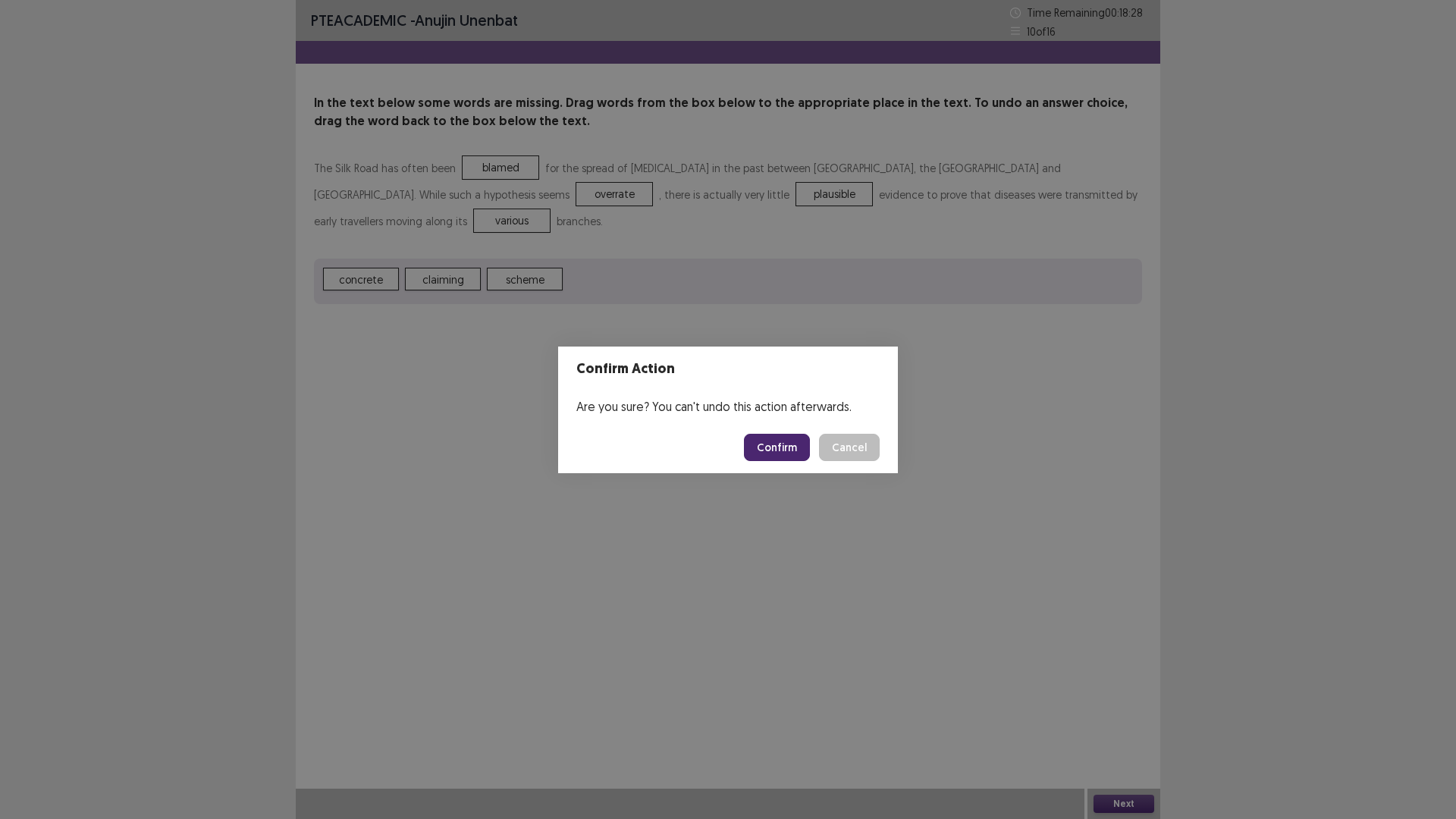
click at [780, 440] on button "Confirm" at bounding box center [776, 447] width 66 height 27
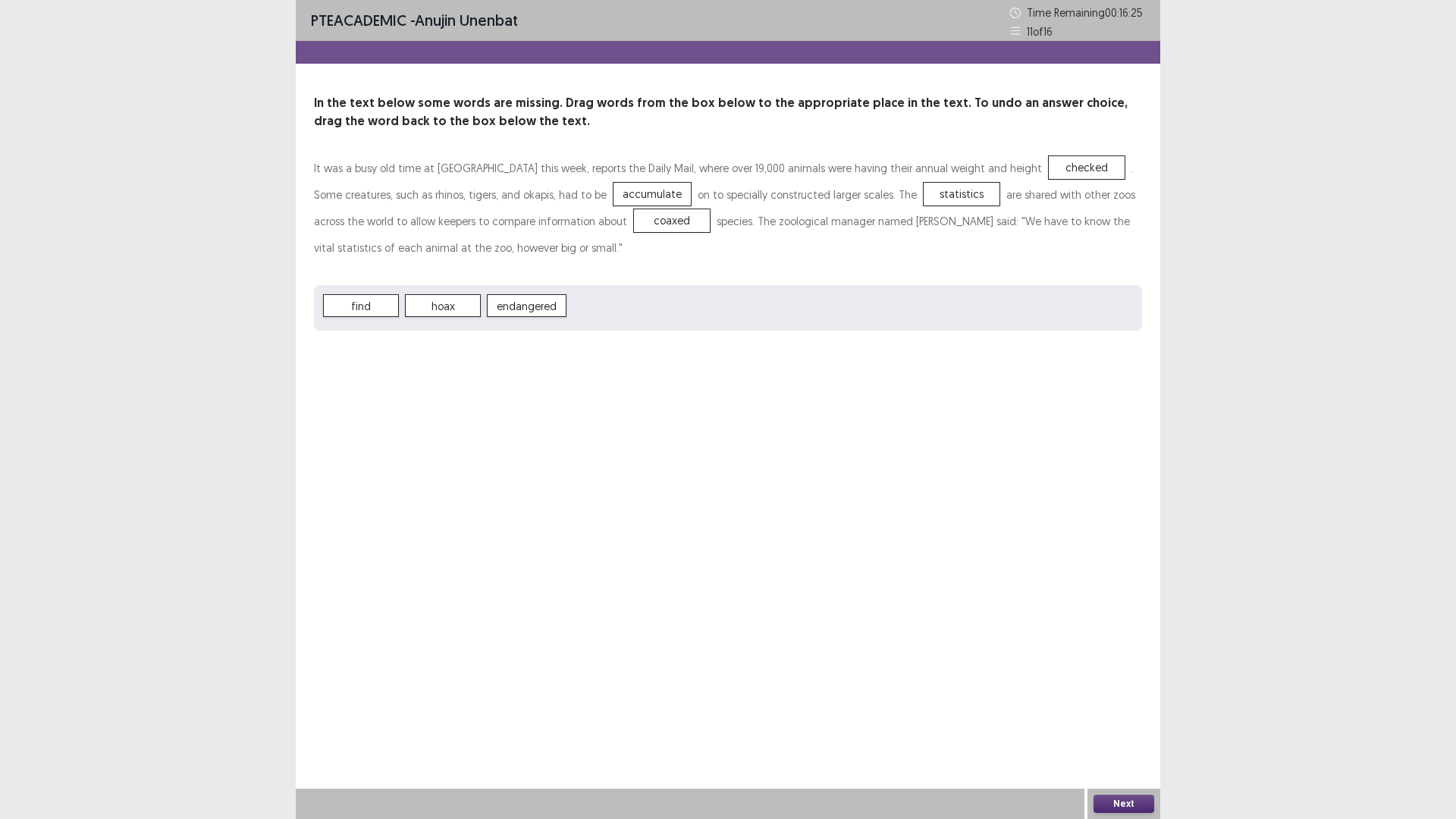
click at [1130, 690] on button "Next" at bounding box center [1123, 804] width 61 height 18
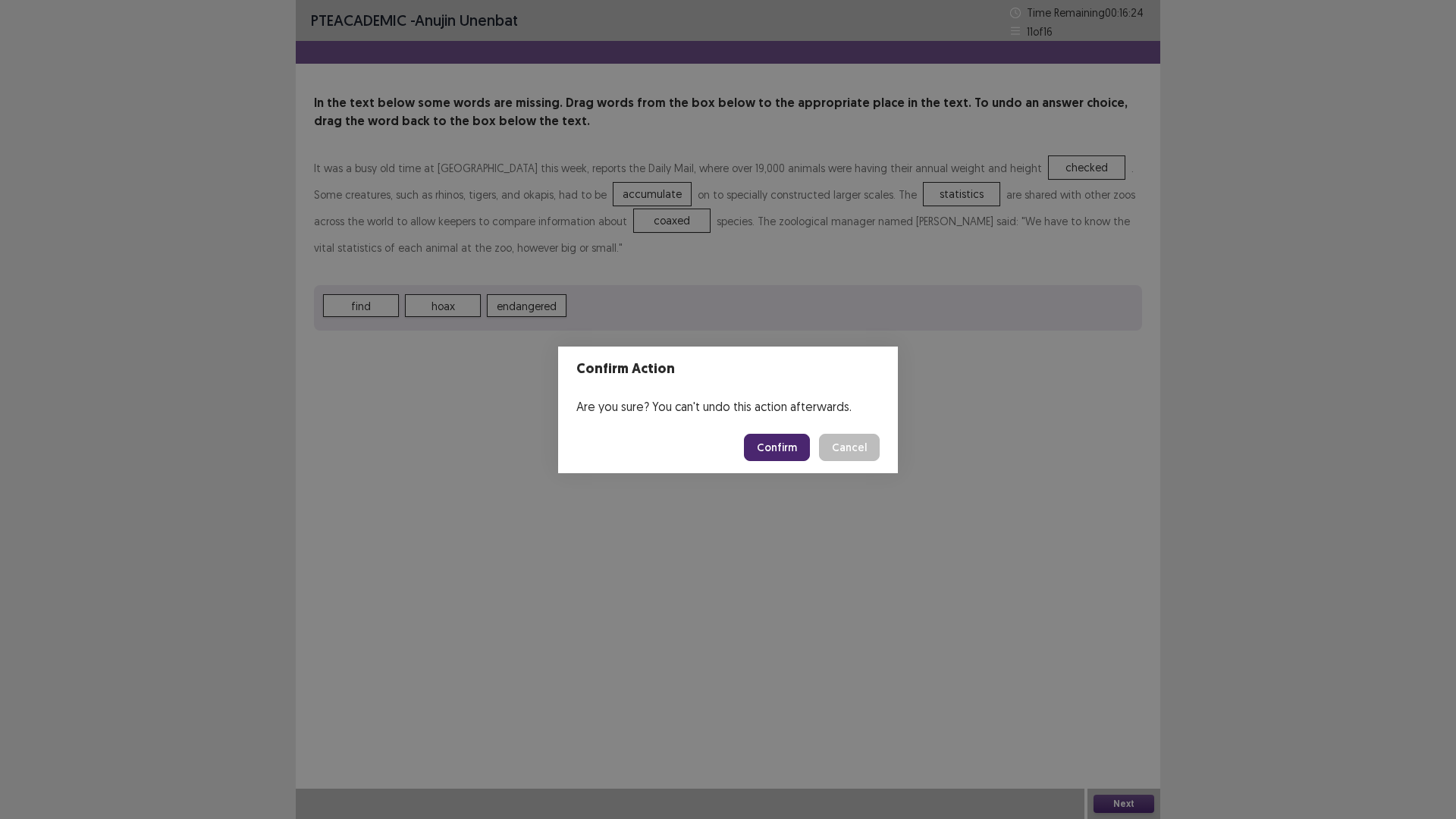
click at [776, 456] on button "Confirm" at bounding box center [776, 447] width 66 height 27
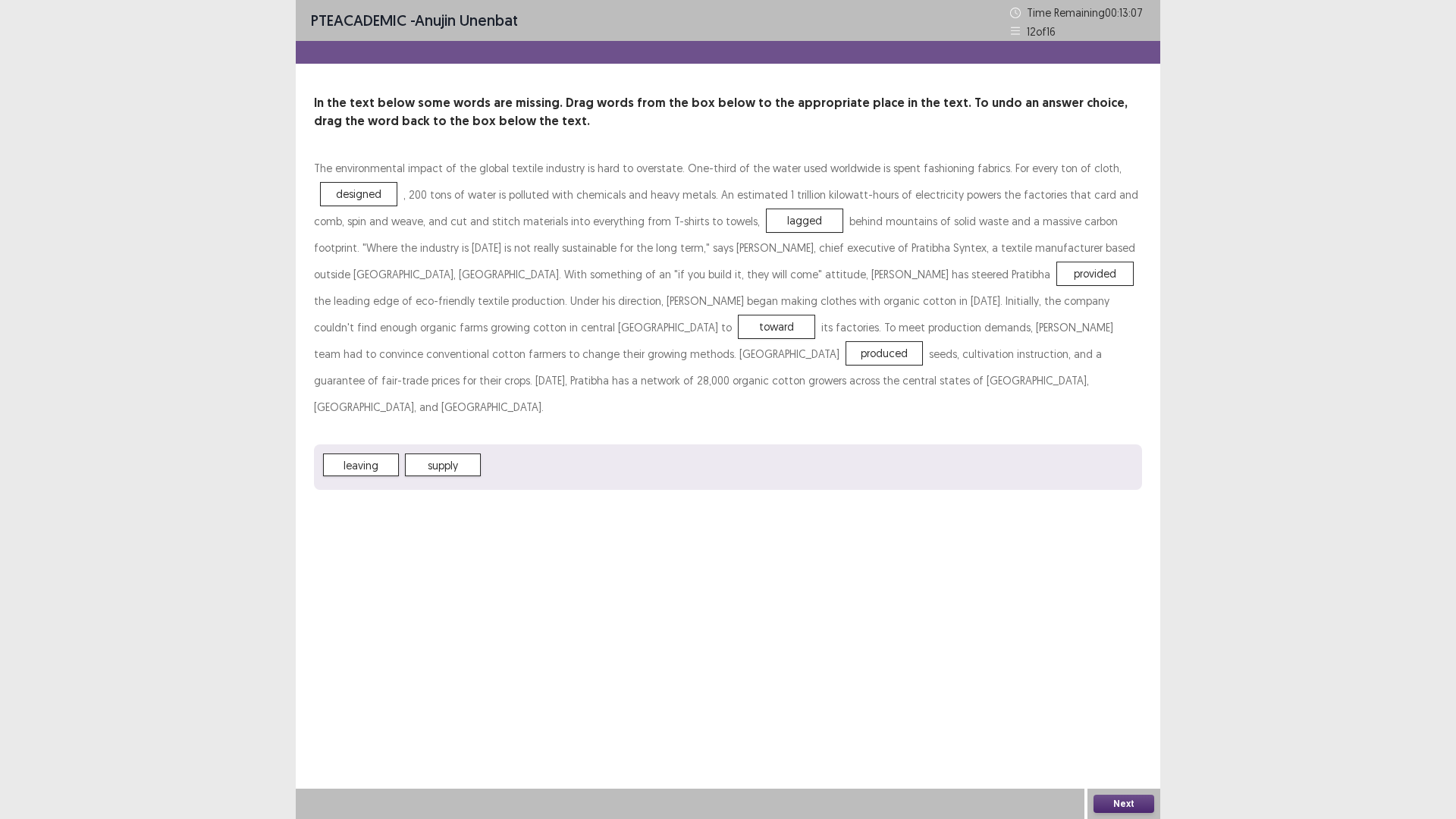
click at [1108, 690] on button "Next" at bounding box center [1123, 804] width 61 height 18
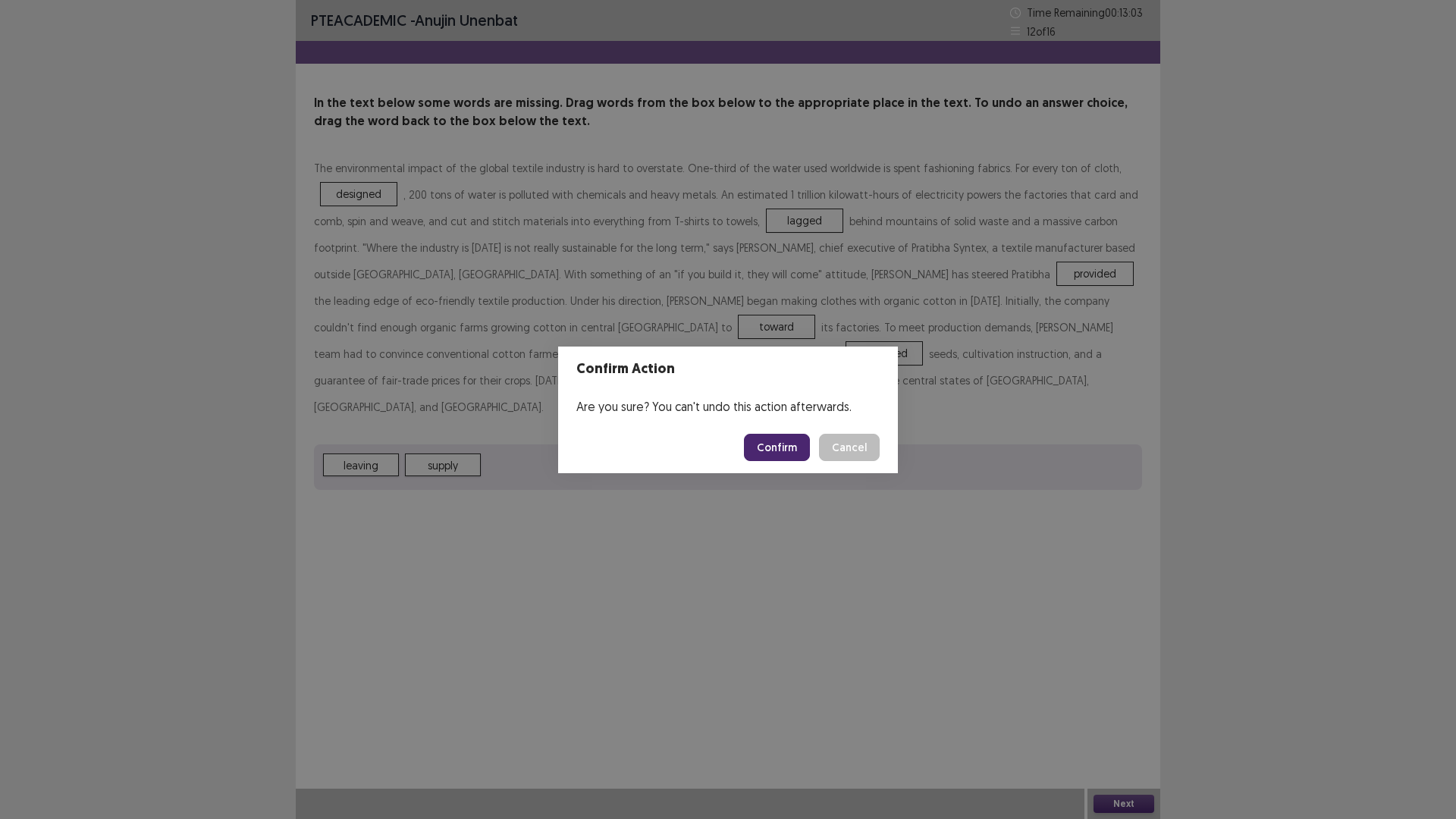
click at [872, 449] on button "Cancel" at bounding box center [849, 447] width 61 height 27
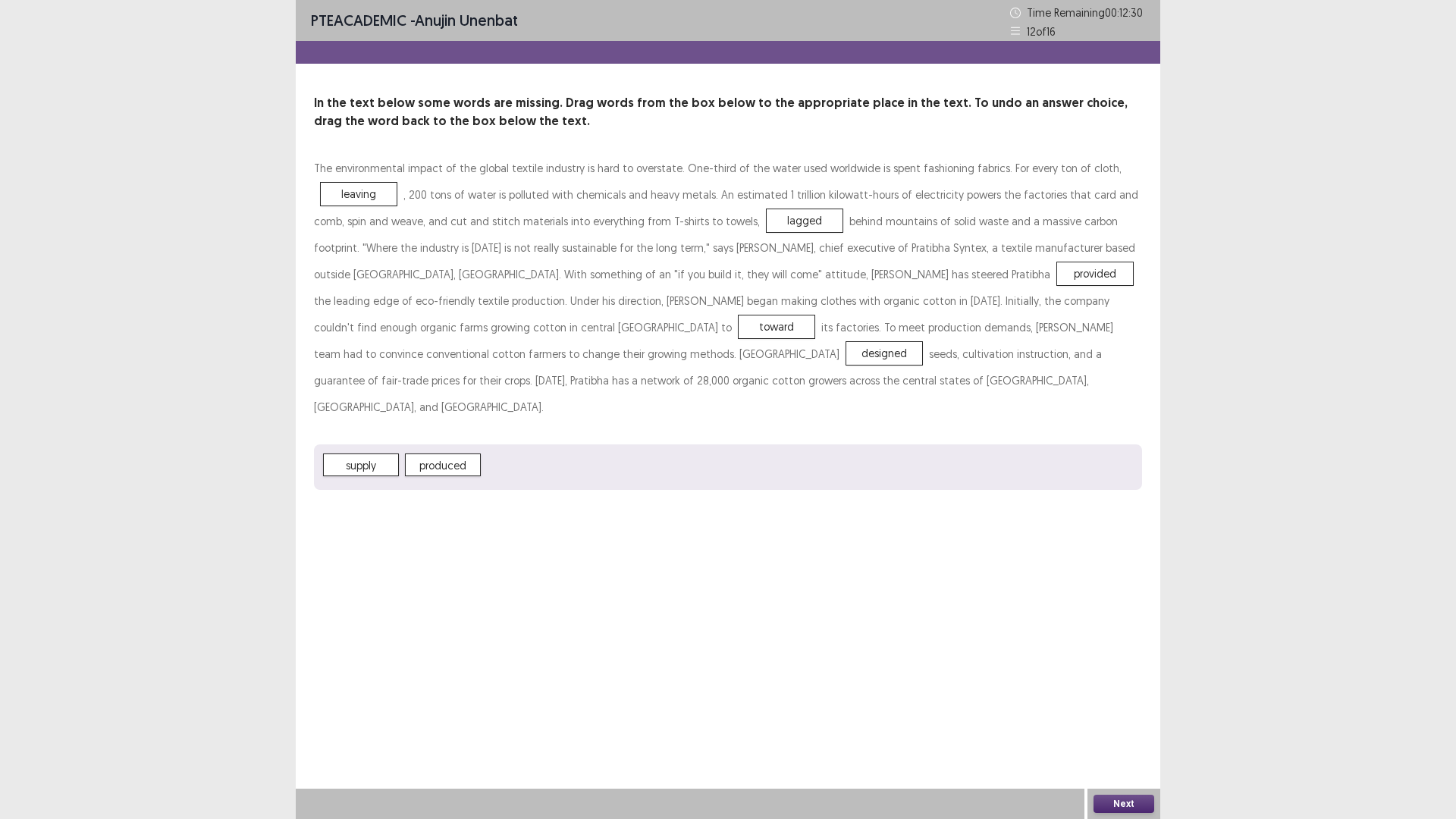
click at [1130, 690] on button "Next" at bounding box center [1123, 804] width 61 height 18
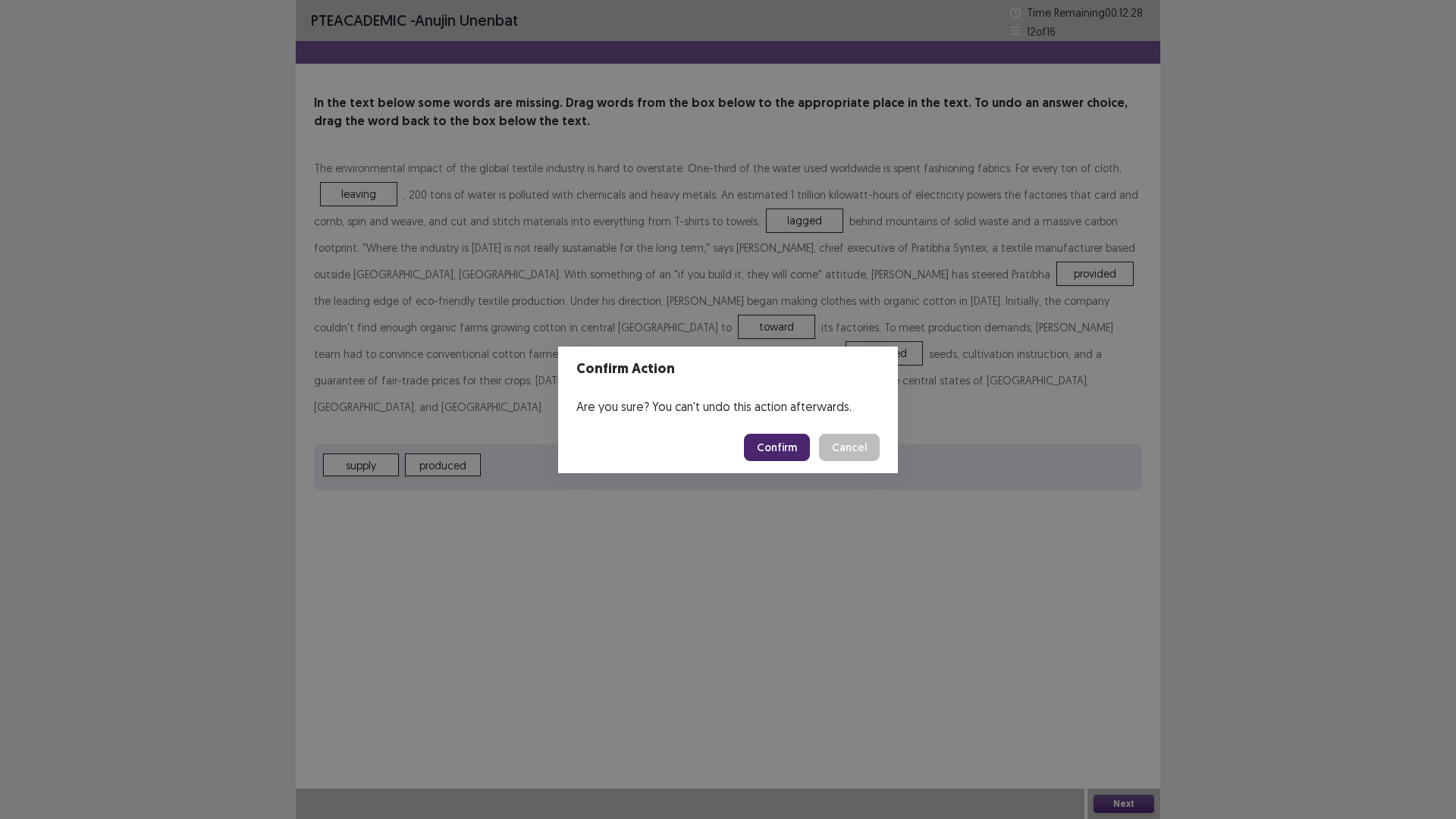
click at [792, 444] on button "Confirm" at bounding box center [776, 447] width 66 height 27
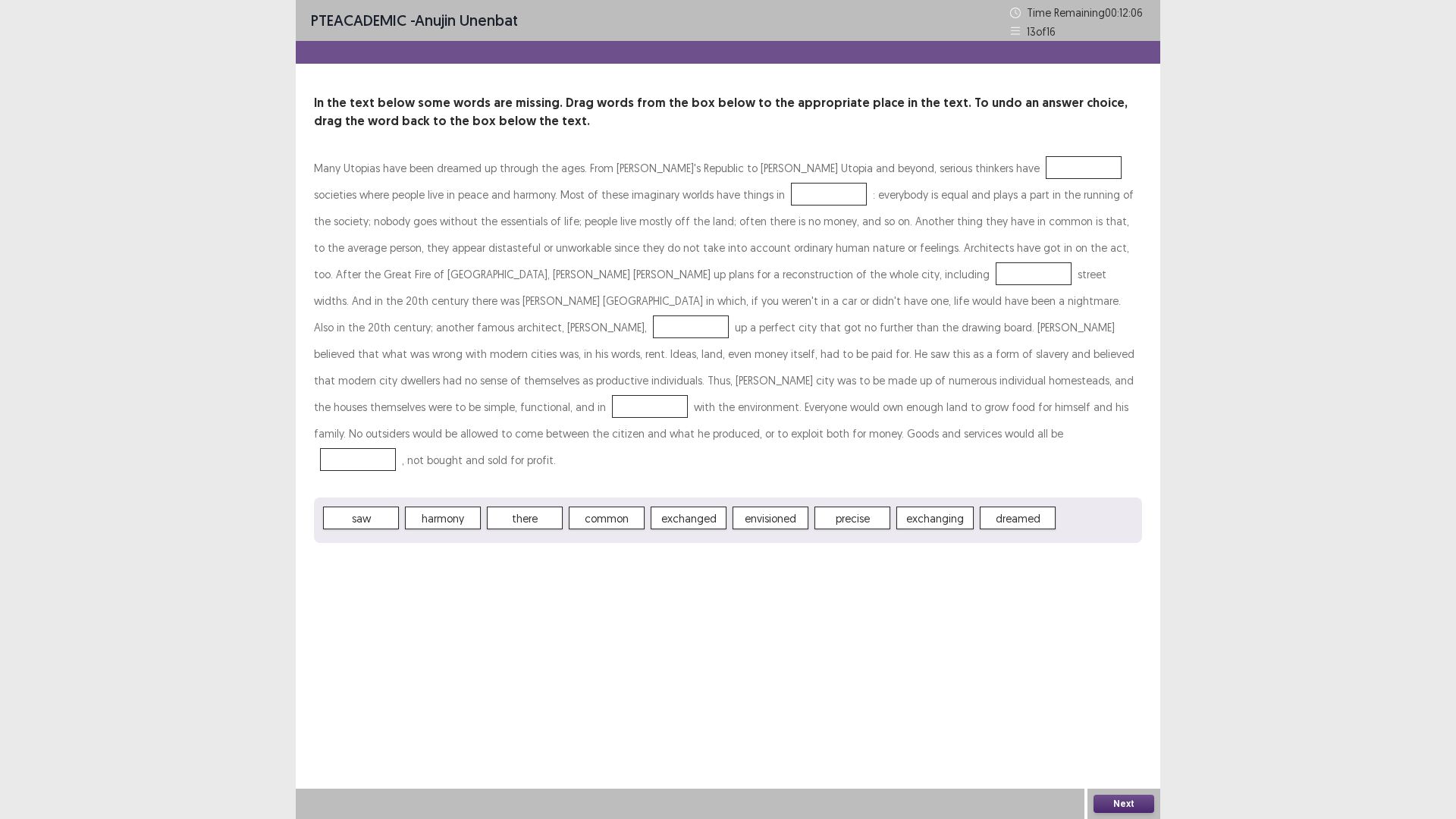
click at [1046, 170] on div at bounding box center [1083, 167] width 76 height 22
drag, startPoint x: 1006, startPoint y: 154, endPoint x: 1055, endPoint y: 270, distance: 125.9
click at [1056, 282] on div "In the text below some words are missing. Drag words from the box below to the …" at bounding box center [728, 318] width 865 height 449
drag, startPoint x: 998, startPoint y: 151, endPoint x: 1004, endPoint y: 169, distance: 19.0
click at [1004, 169] on div "In the text below some words are missing. Drag words from the box below to the …" at bounding box center [728, 318] width 865 height 449
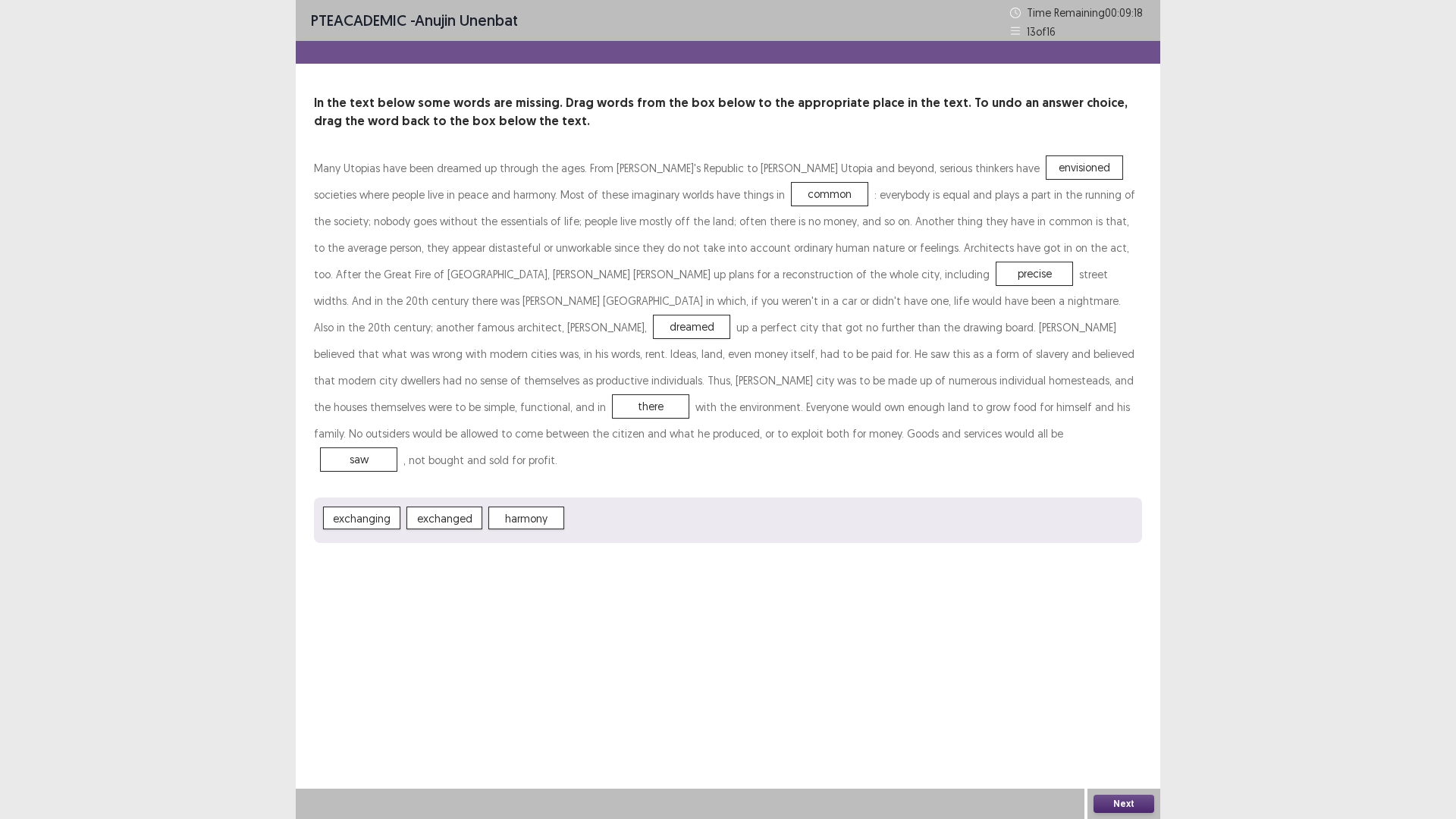
click at [1119, 690] on button "Next" at bounding box center [1123, 804] width 61 height 18
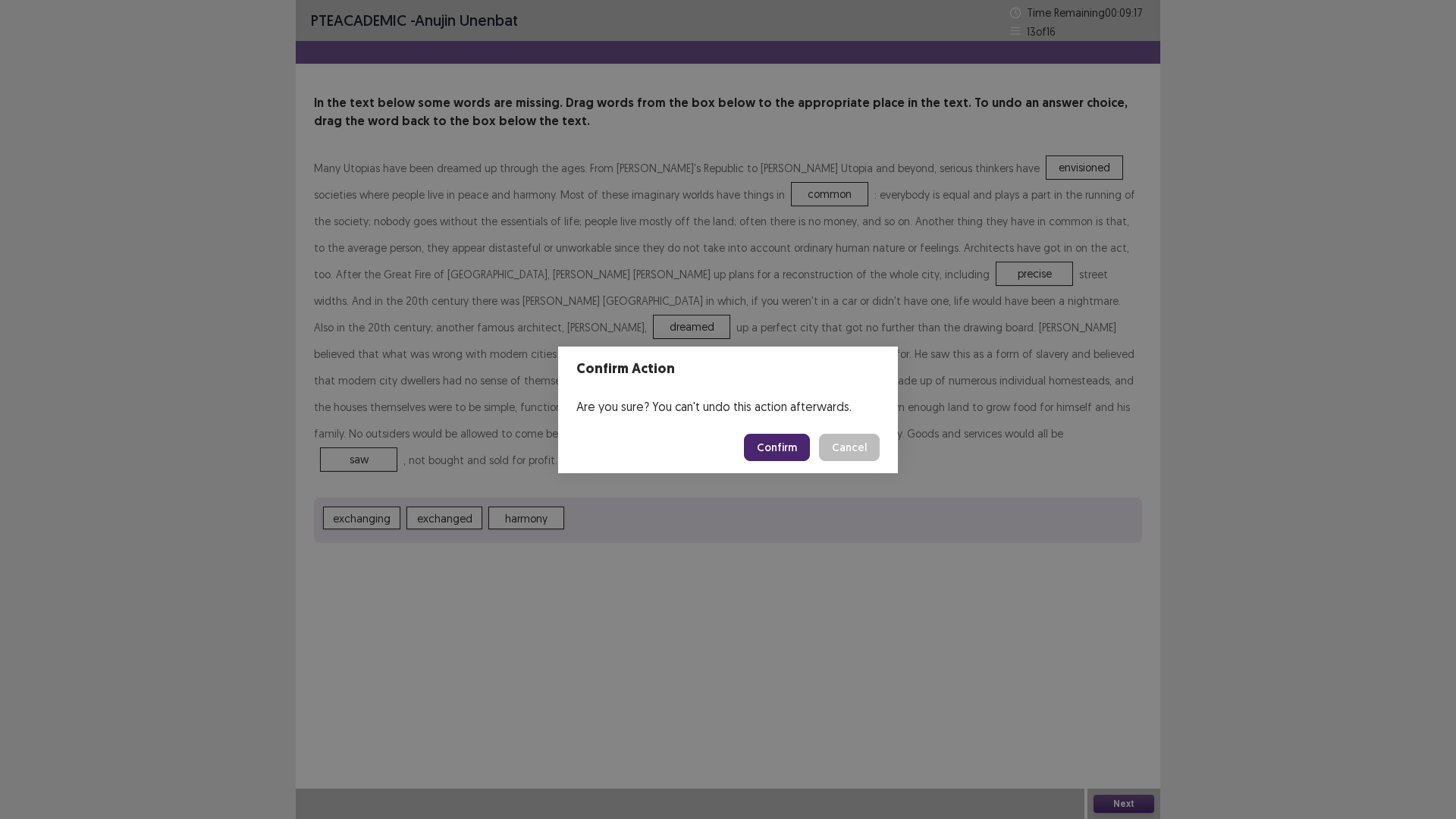
click at [787, 432] on footer "Confirm Cancel" at bounding box center [728, 448] width 340 height 51
click at [772, 447] on button "Confirm" at bounding box center [776, 447] width 66 height 27
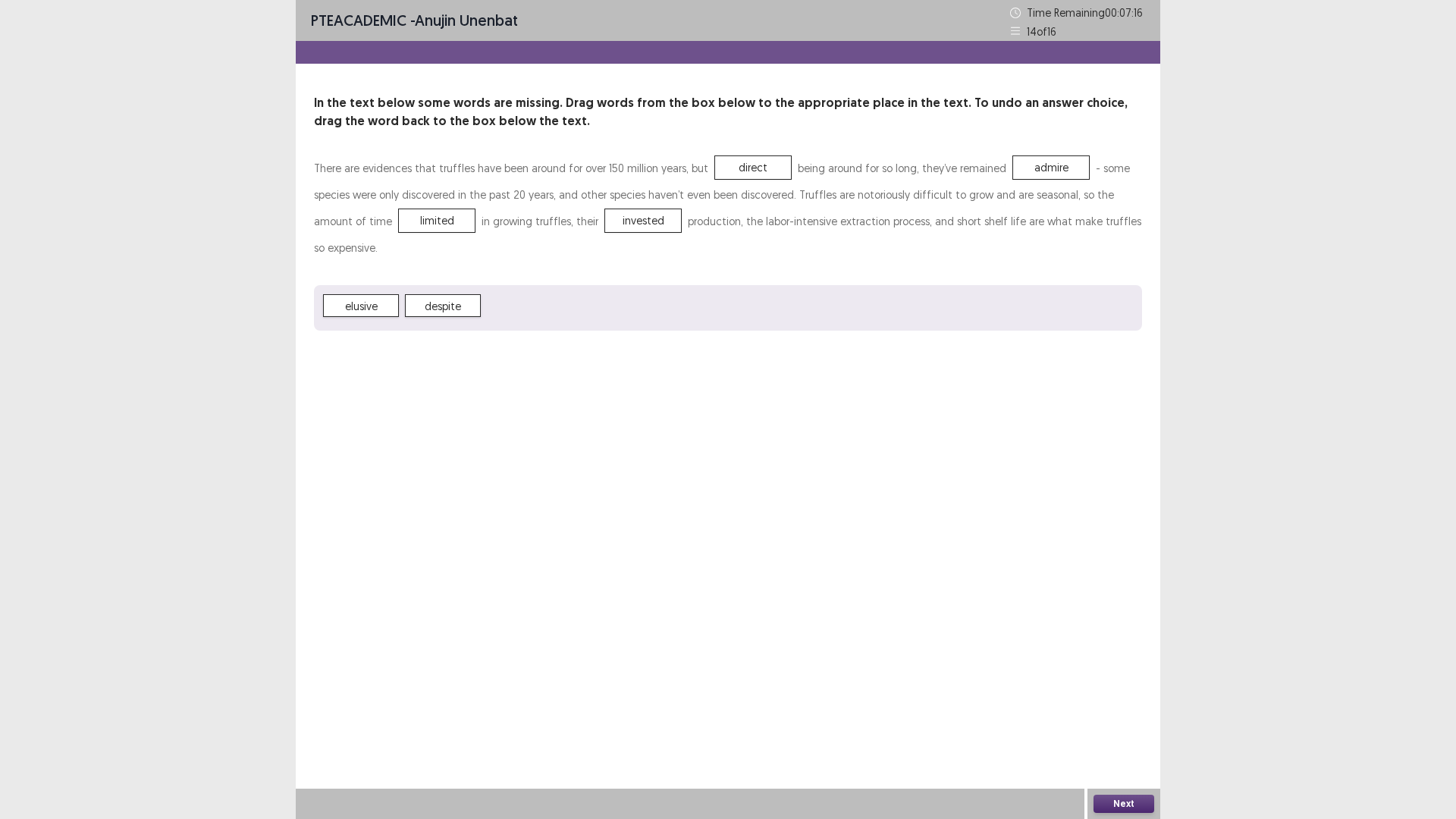
click at [1134, 690] on button "Next" at bounding box center [1123, 804] width 61 height 18
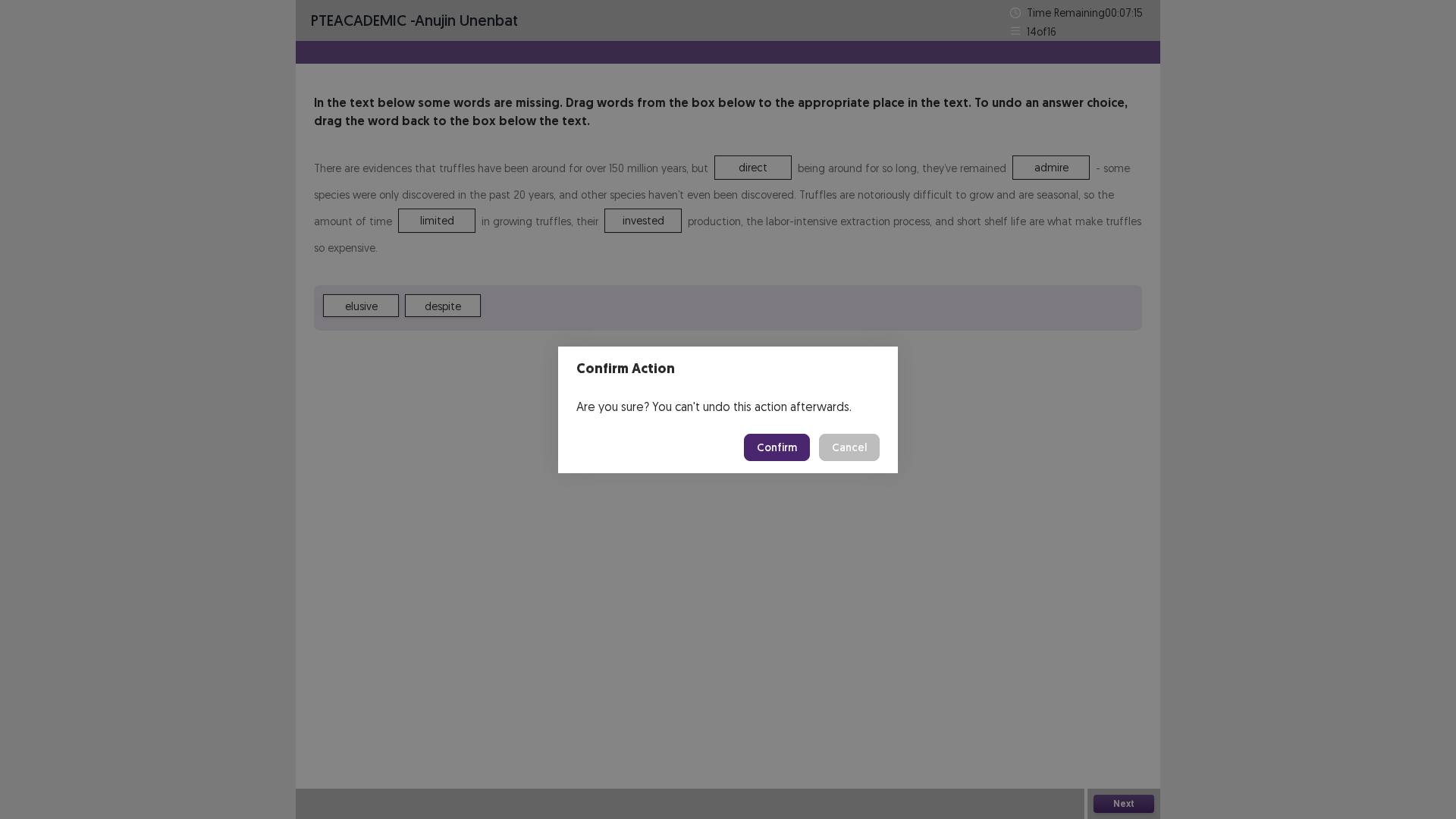
click at [795, 450] on button "Confirm" at bounding box center [776, 447] width 66 height 27
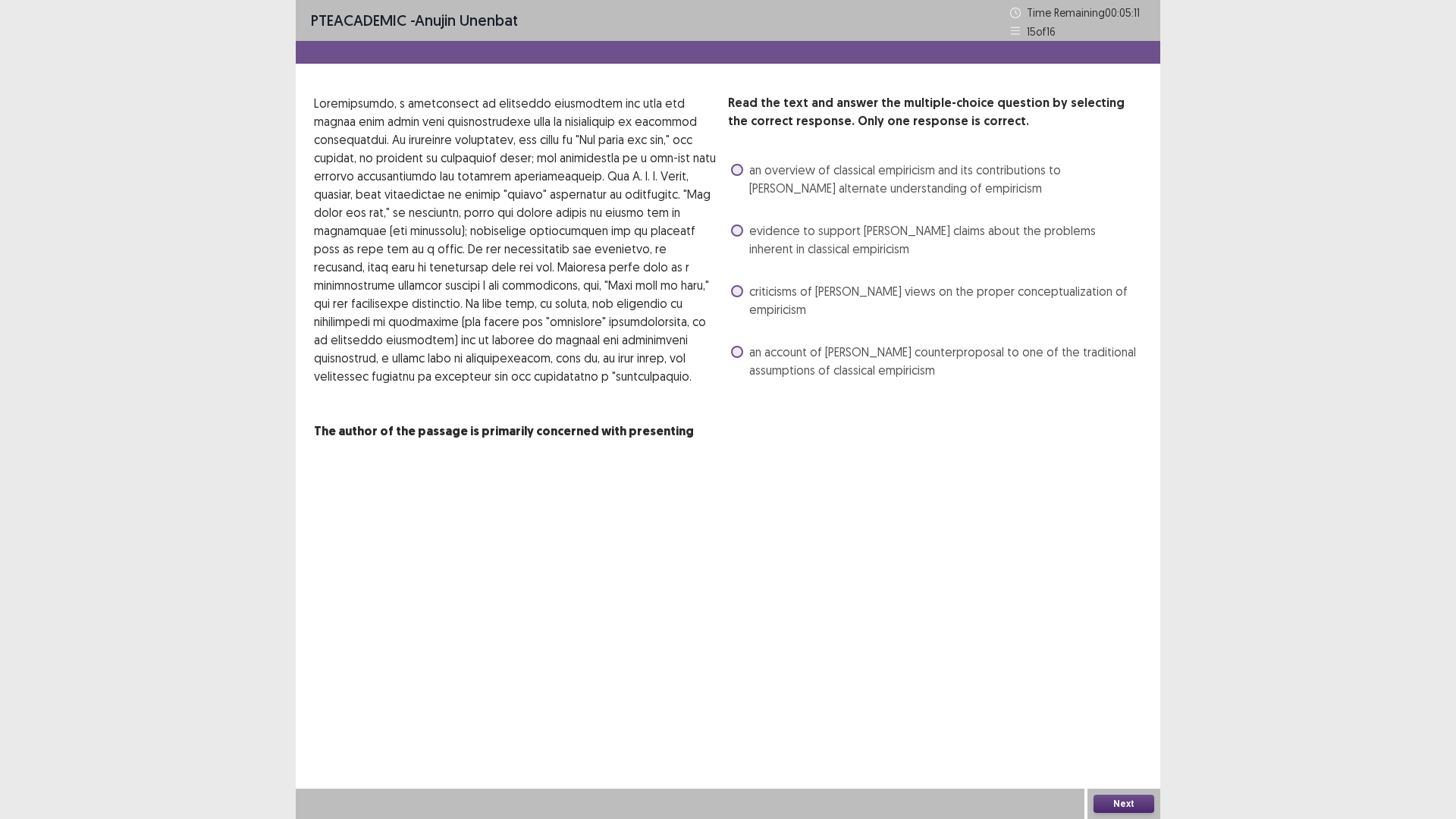
click at [727, 292] on div "Read the text and answer the multiple-choice question by selecting the correct …" at bounding box center [728, 267] width 865 height 346
click at [733, 292] on span at bounding box center [737, 291] width 12 height 12
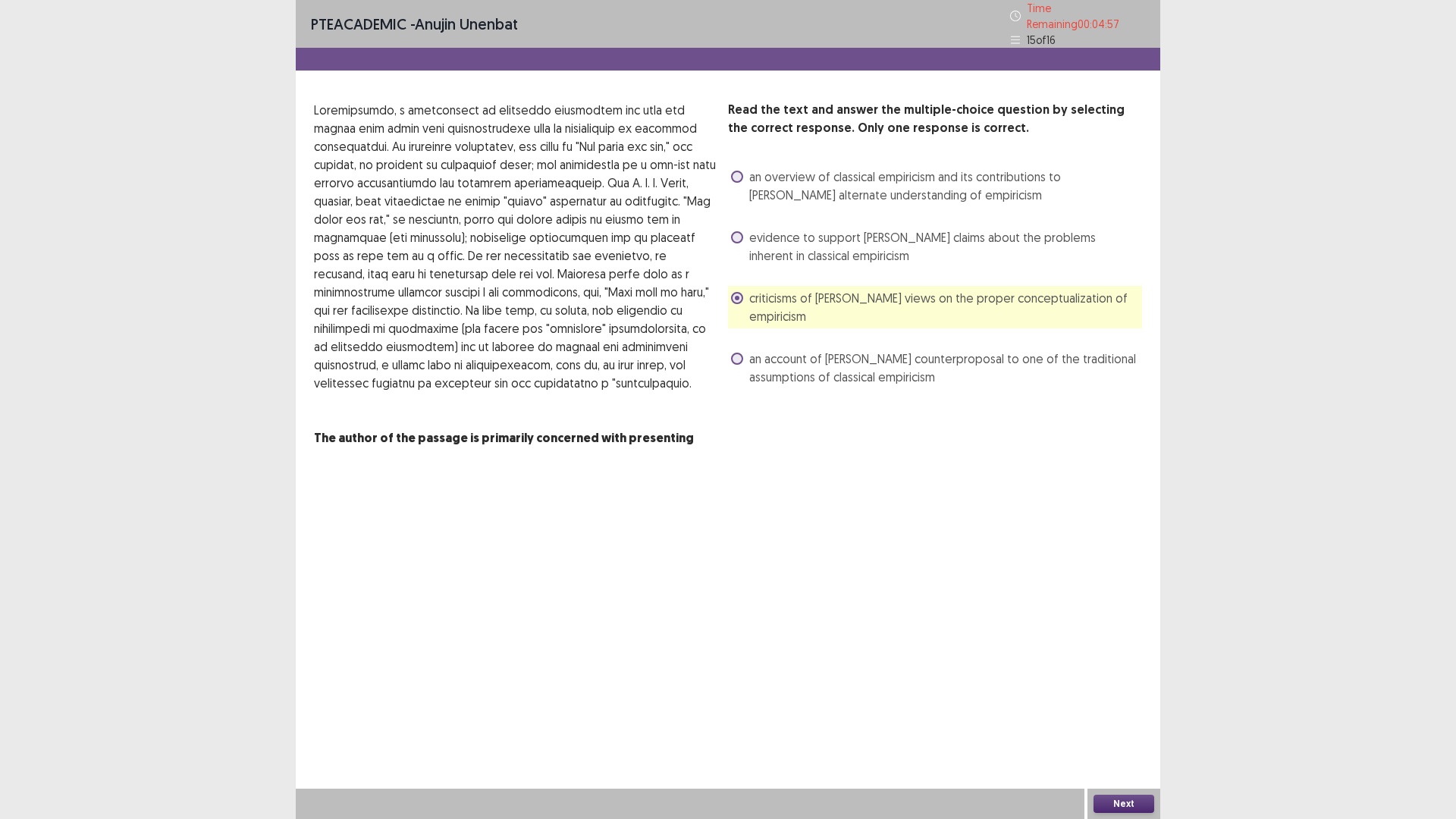
click at [1123, 690] on button "Next" at bounding box center [1123, 804] width 61 height 18
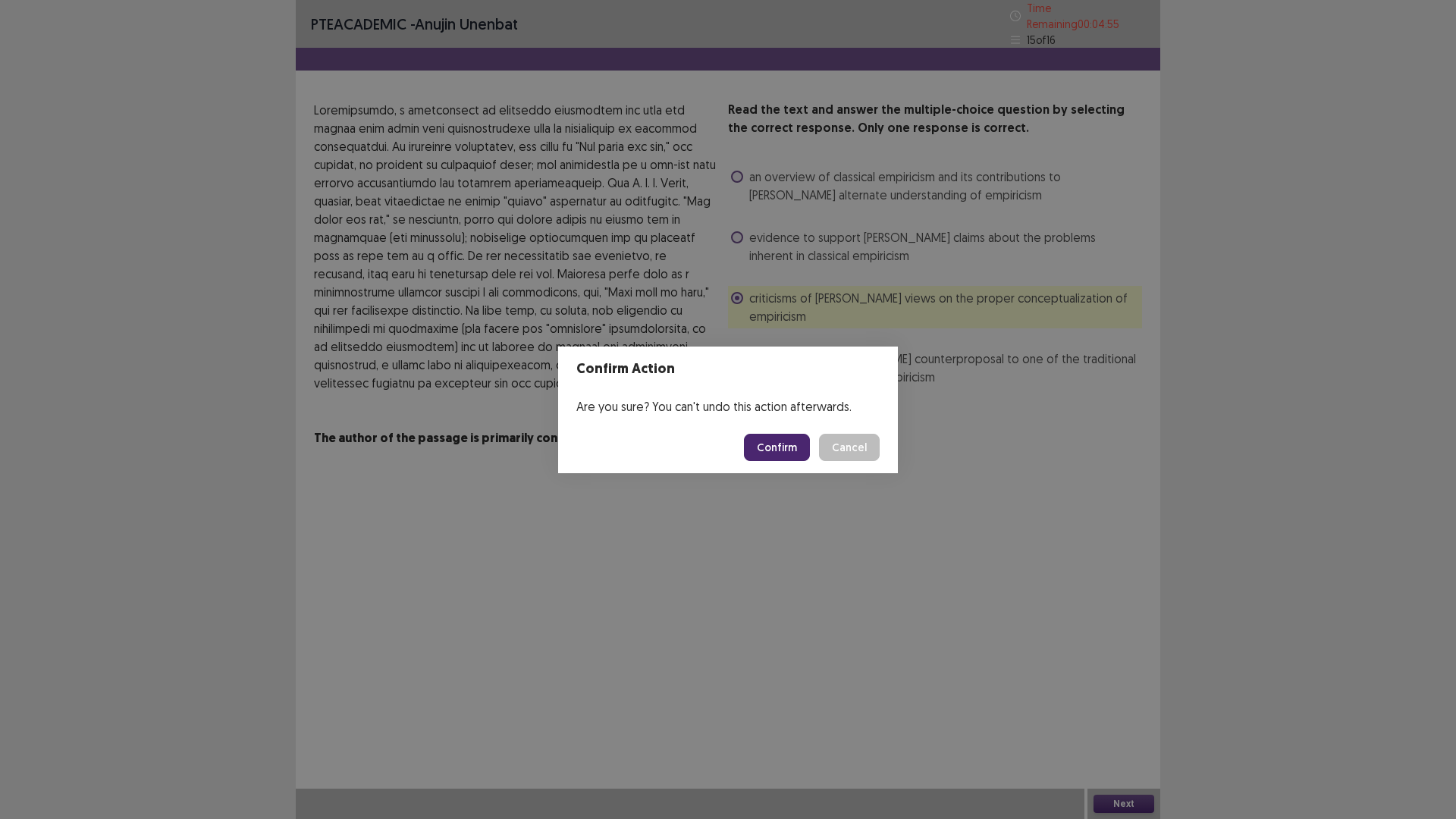
click at [775, 449] on button "Confirm" at bounding box center [776, 447] width 66 height 27
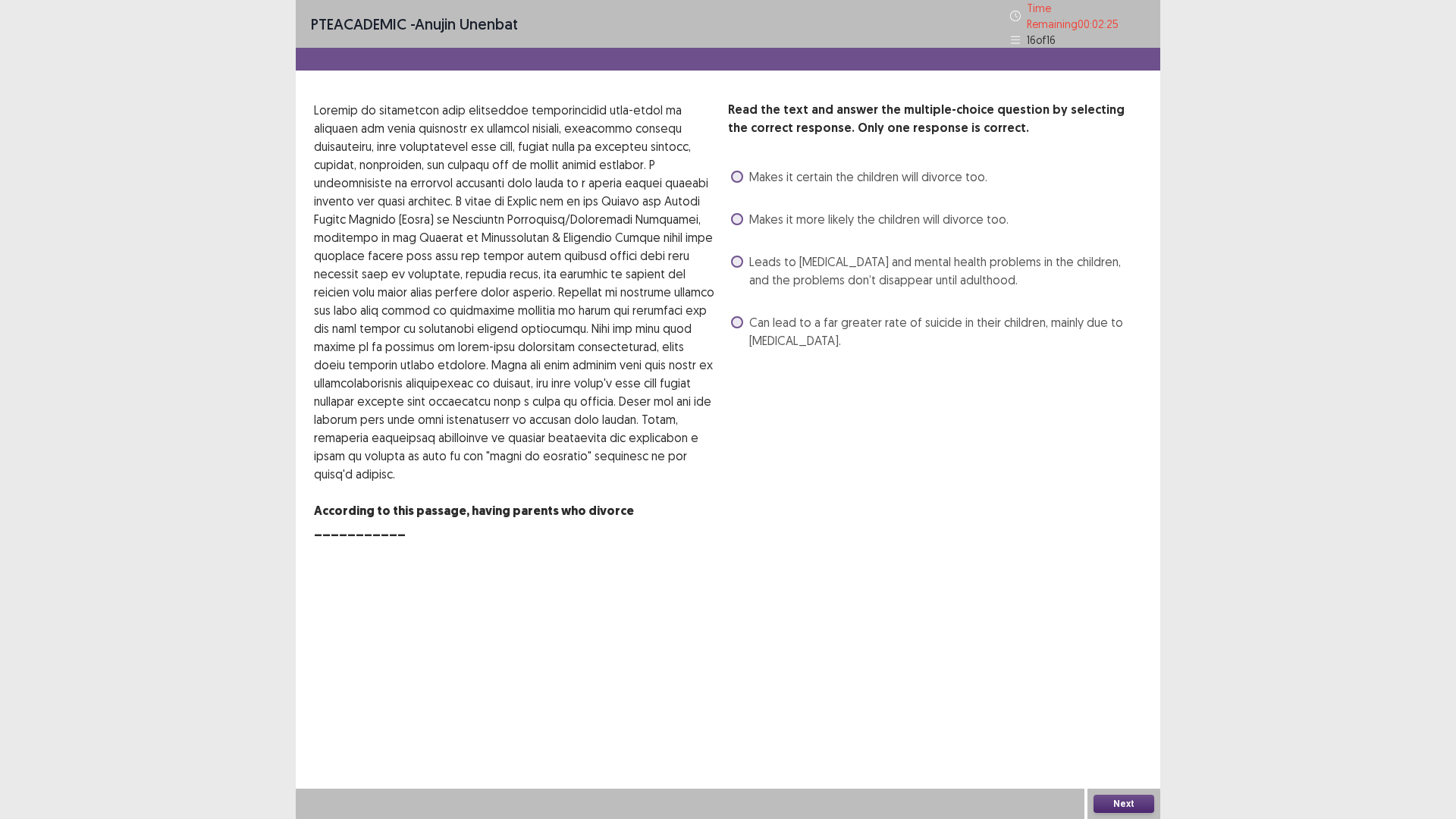
click at [738, 318] on span at bounding box center [737, 322] width 12 height 12
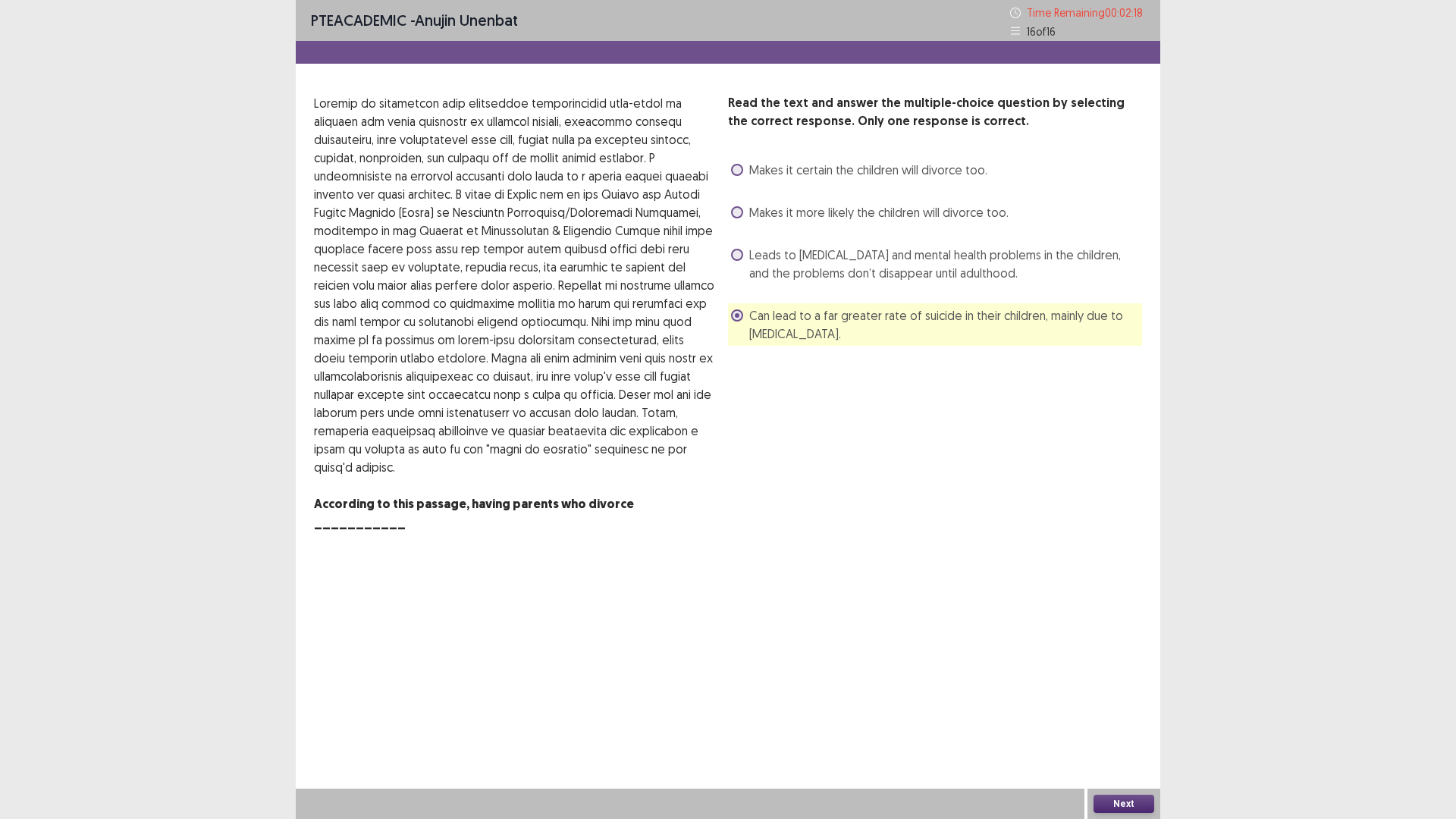
click at [737, 217] on span at bounding box center [737, 212] width 12 height 12
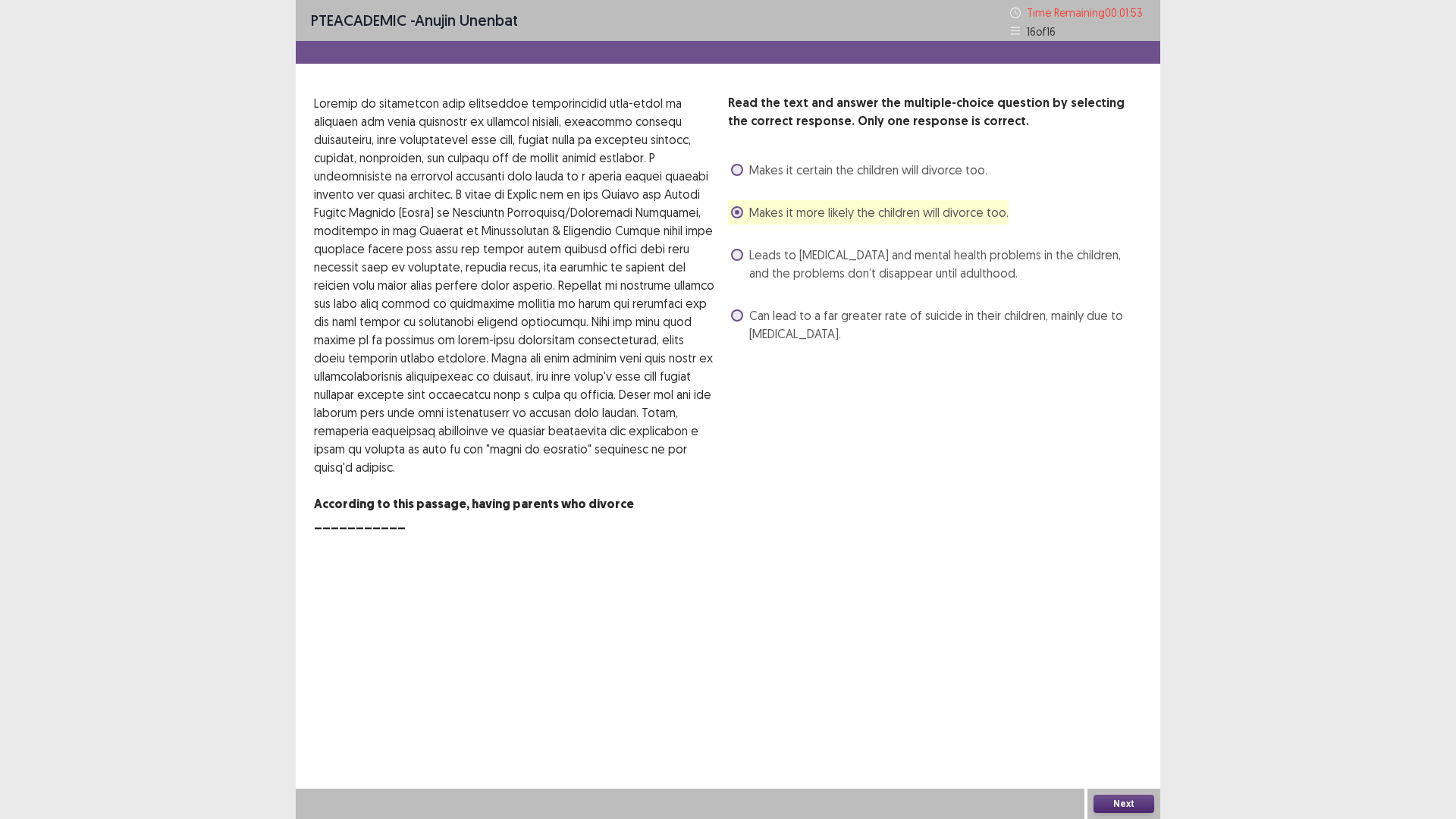
click at [722, 316] on div "Read the text and answer the multiple-choice question by selecting the correct …" at bounding box center [728, 321] width 865 height 456
click at [733, 316] on span at bounding box center [737, 315] width 12 height 12
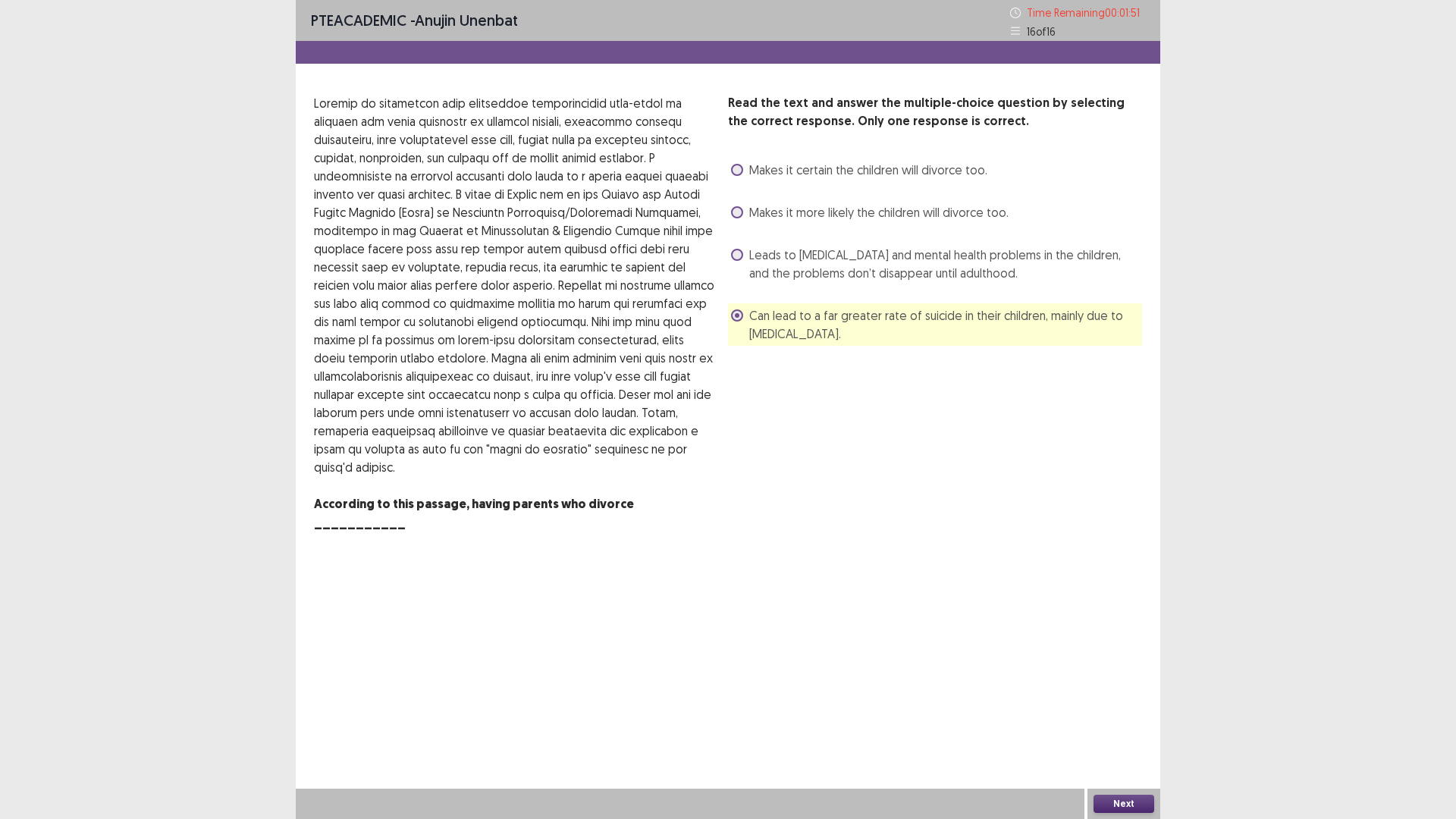
click at [733, 209] on span at bounding box center [737, 212] width 12 height 12
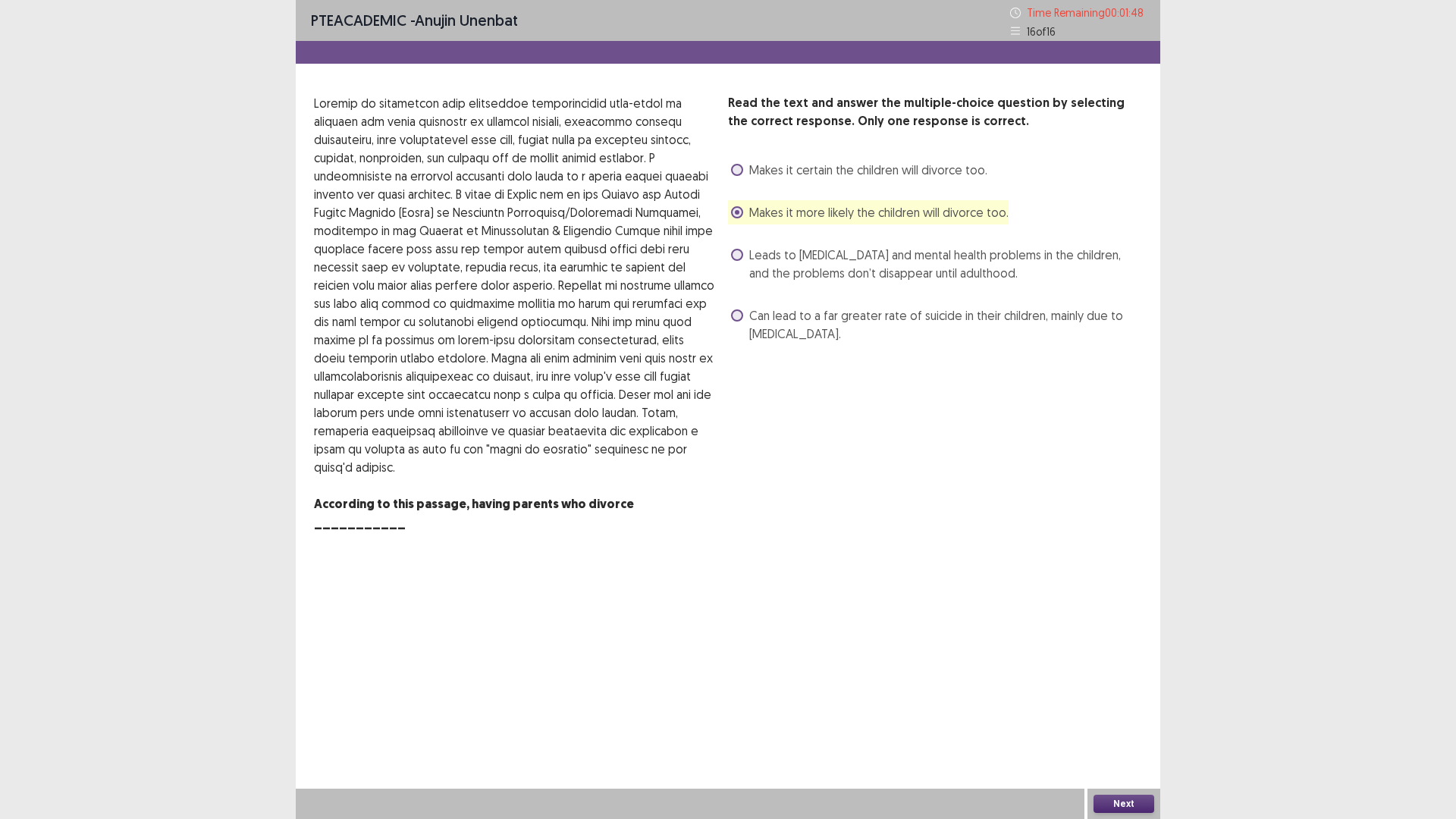
click at [737, 164] on span at bounding box center [737, 169] width 12 height 12
click at [733, 214] on span at bounding box center [737, 212] width 12 height 12
click at [1119, 690] on div "Next" at bounding box center [1124, 803] width 73 height 31
click at [1119, 690] on button "Next" at bounding box center [1123, 804] width 61 height 18
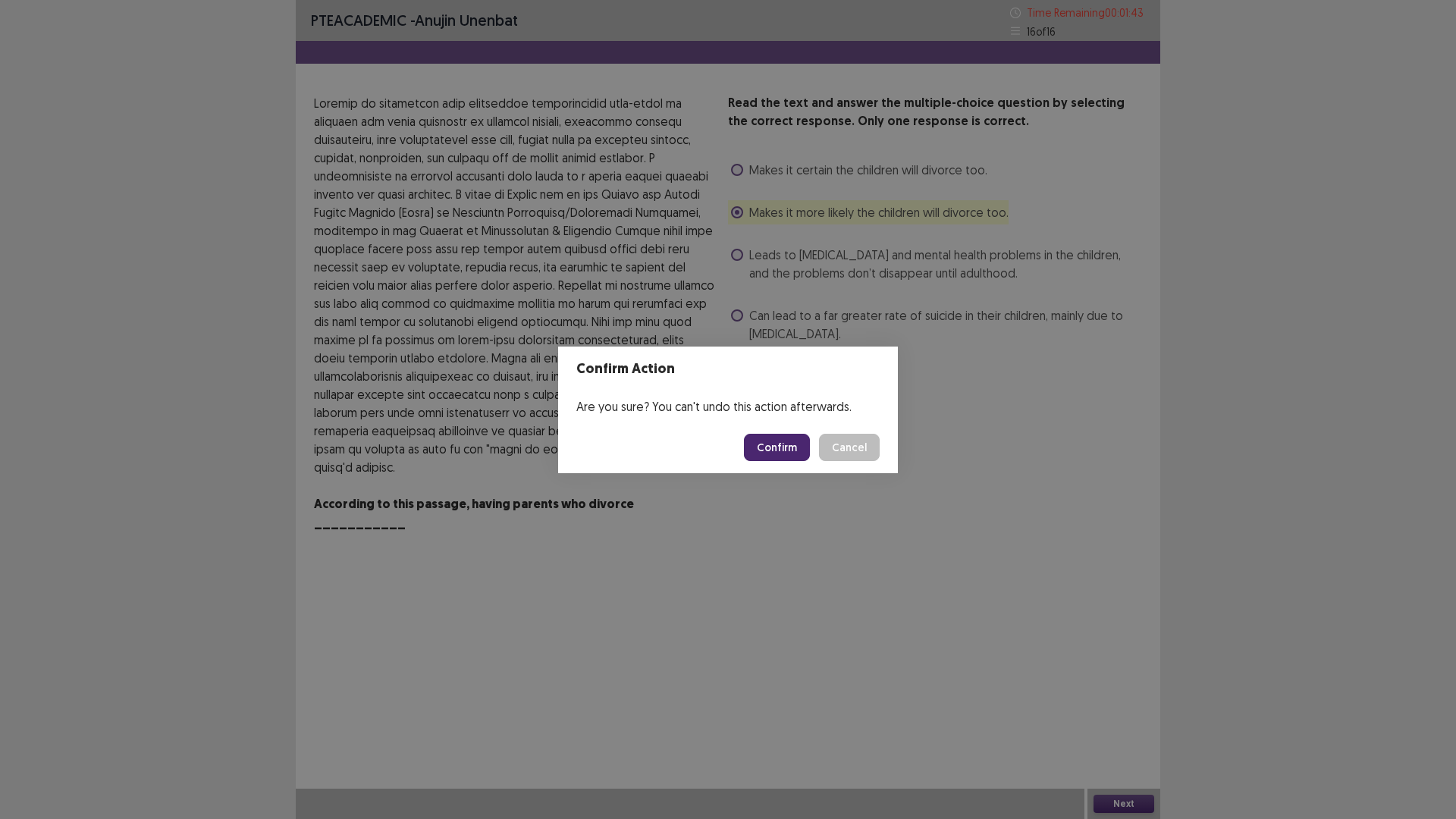
click at [769, 442] on button "Confirm" at bounding box center [776, 447] width 66 height 27
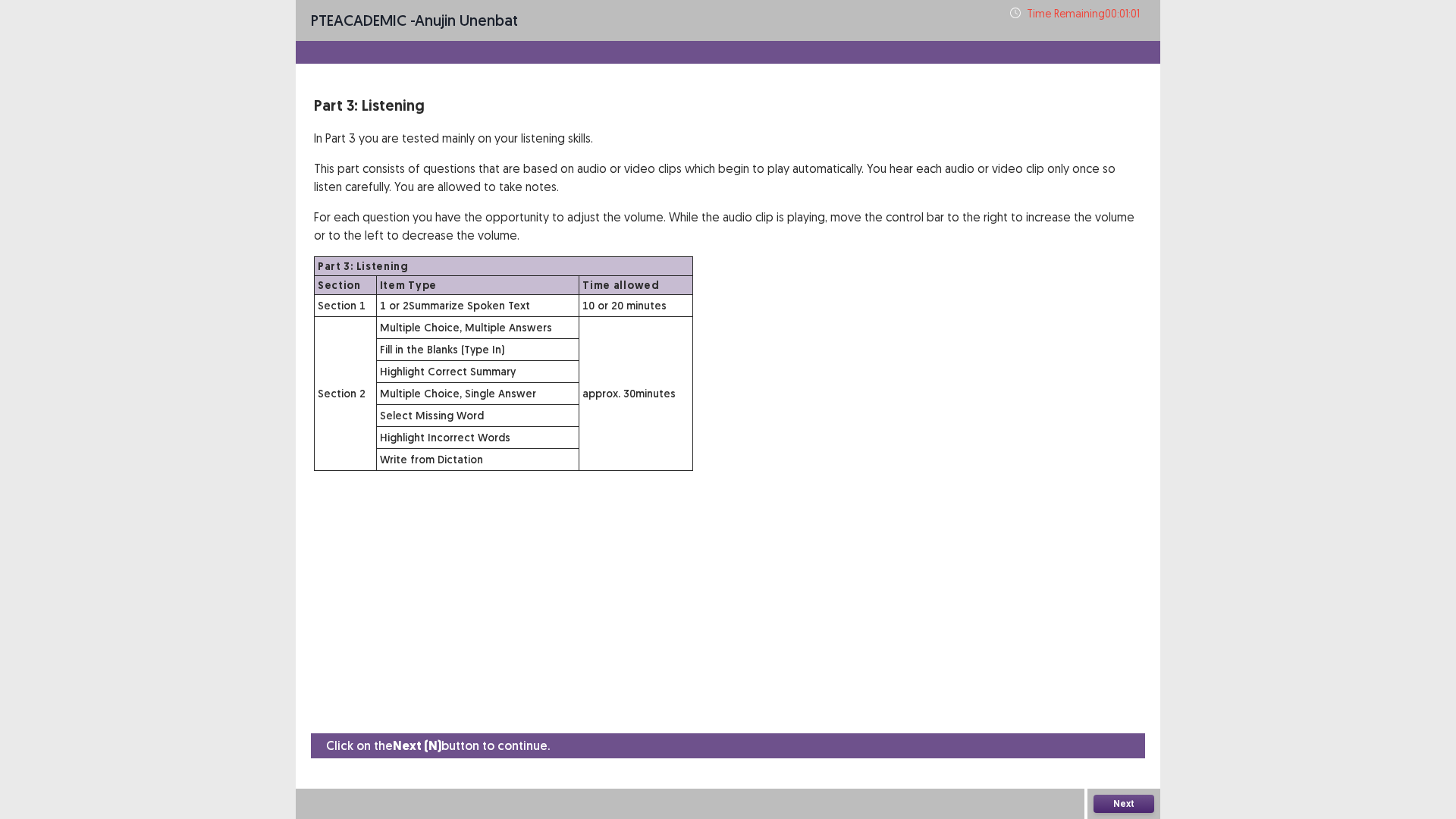
drag, startPoint x: 311, startPoint y: 253, endPoint x: 0, endPoint y: 289, distance: 313.1
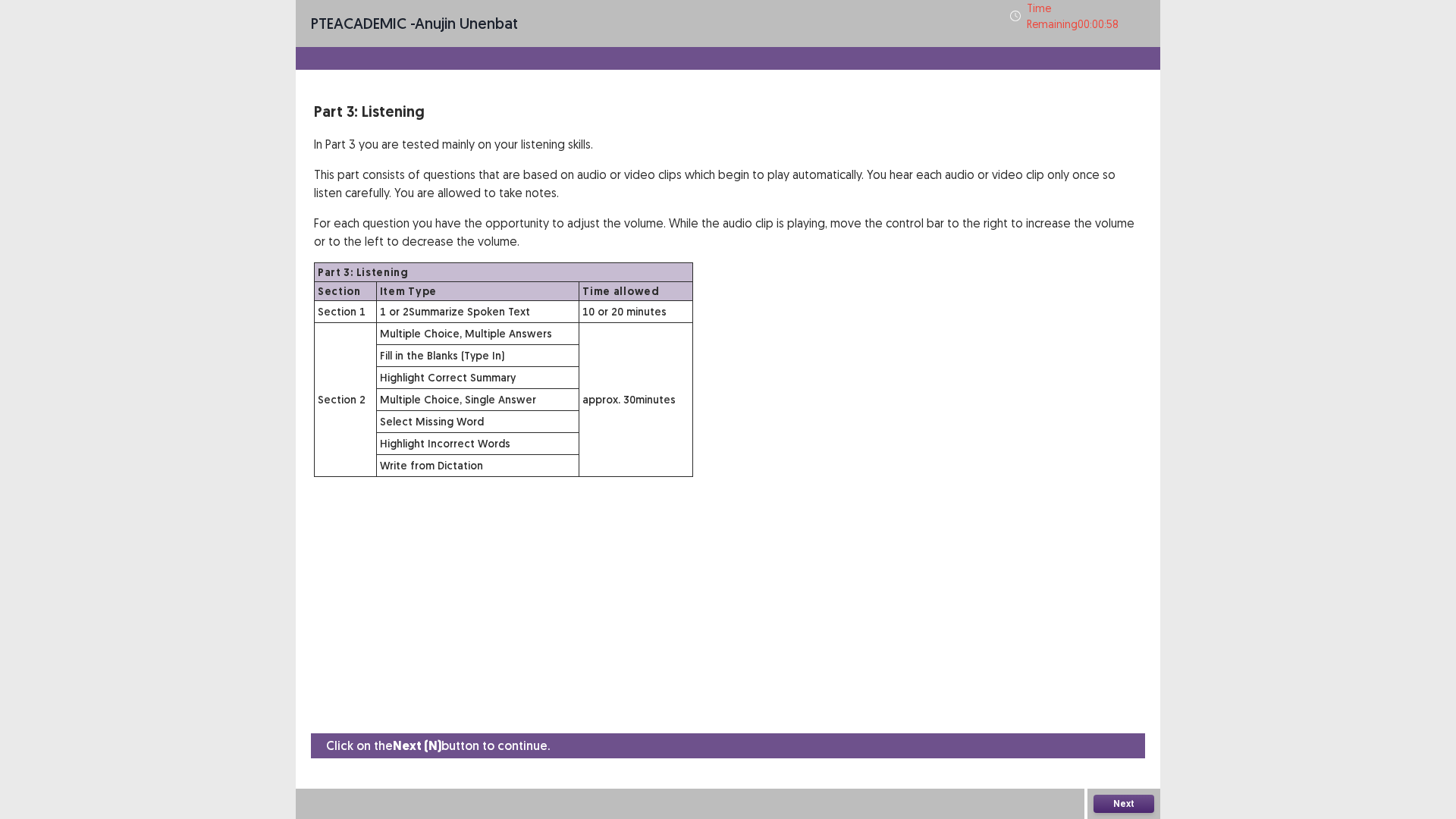
drag, startPoint x: 0, startPoint y: 289, endPoint x: 767, endPoint y: 522, distance: 801.6
click at [767, 522] on div "PTE academic - anujin unenbat Time Remaining 00 : 00 : 58 Part 3: Listening In …" at bounding box center [728, 410] width 865 height 819
click at [1130, 690] on button "Next" at bounding box center [1123, 804] width 61 height 18
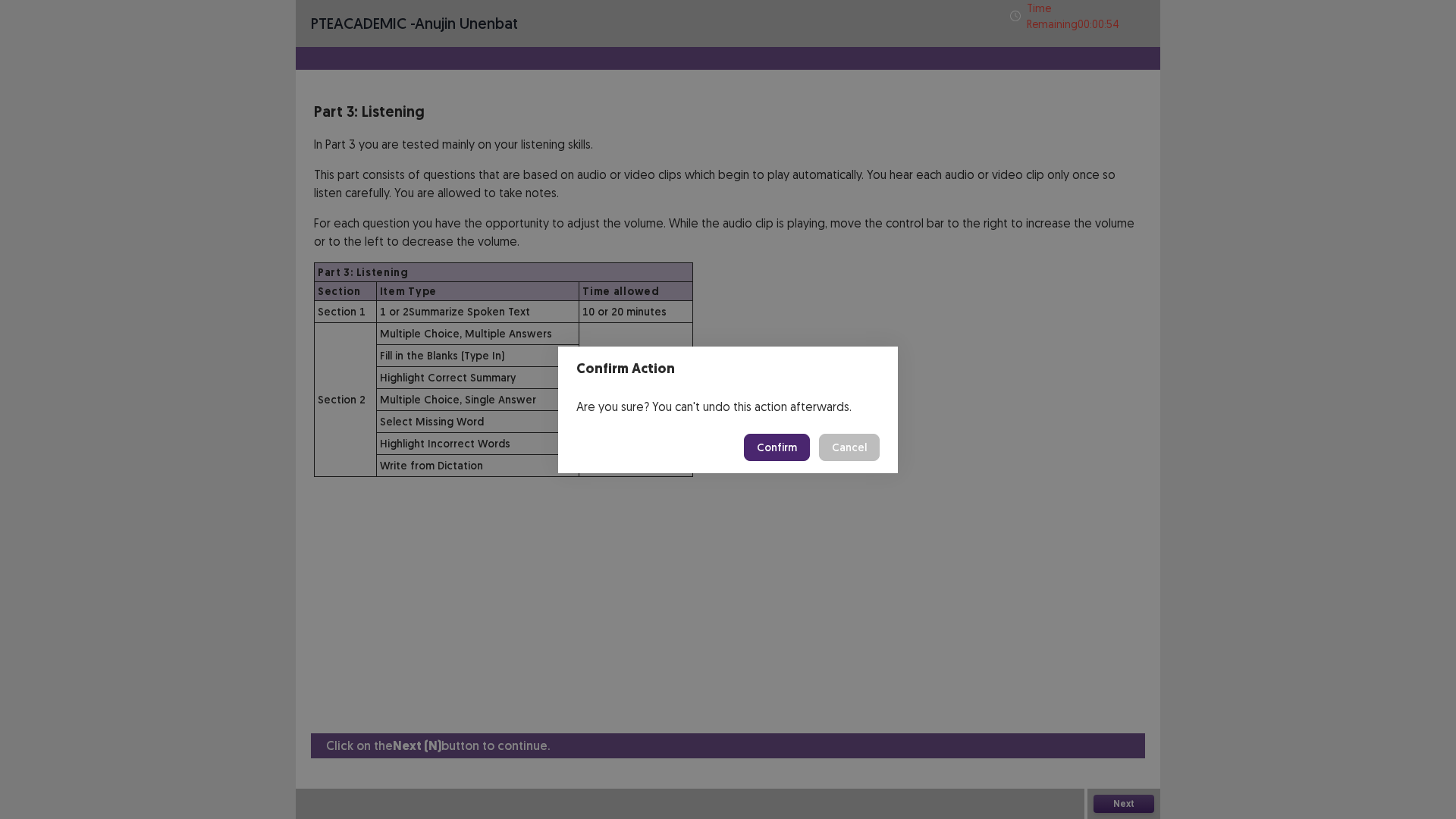
click at [787, 450] on button "Confirm" at bounding box center [776, 447] width 66 height 27
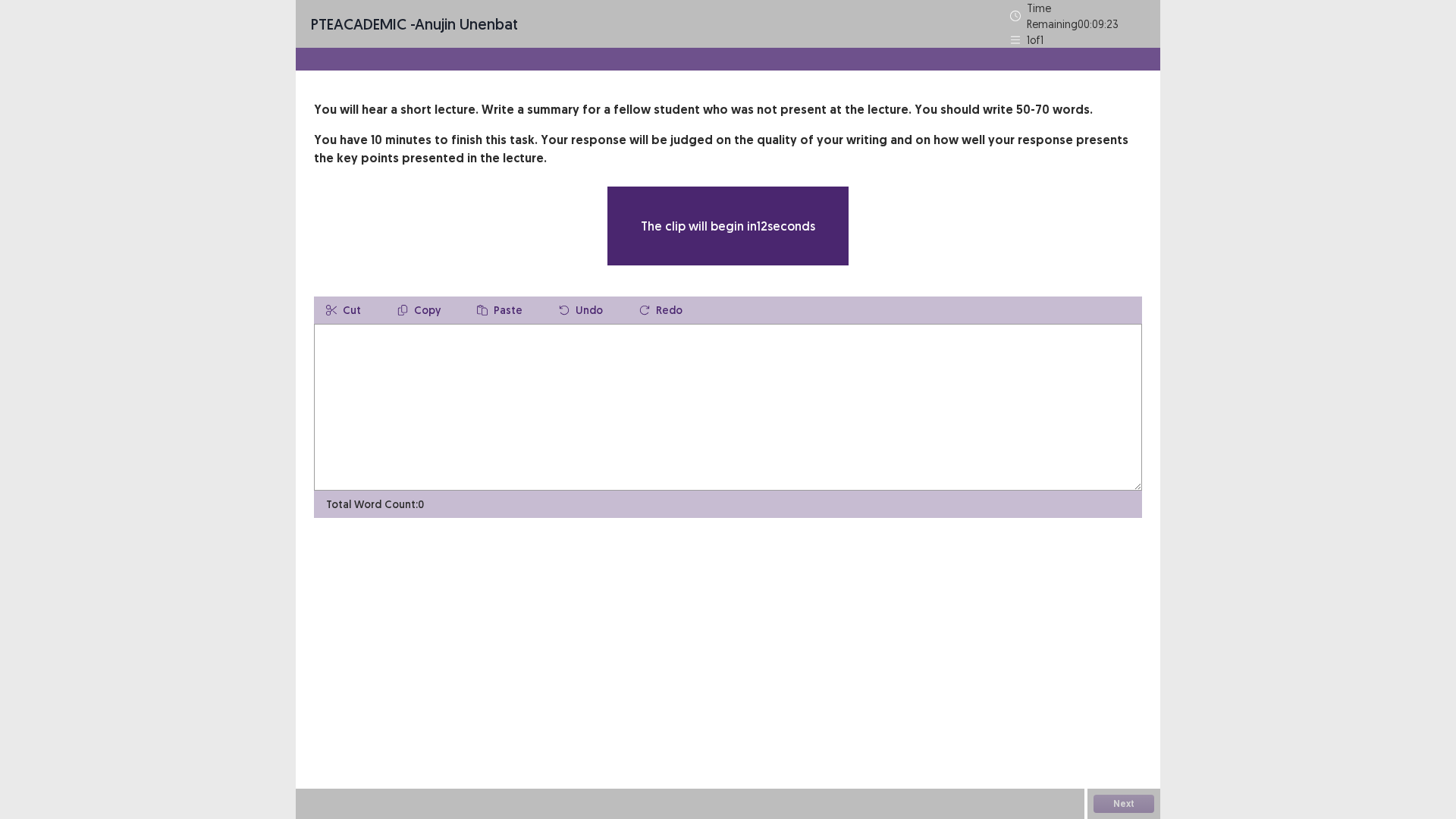
click at [435, 358] on textarea at bounding box center [728, 407] width 828 height 167
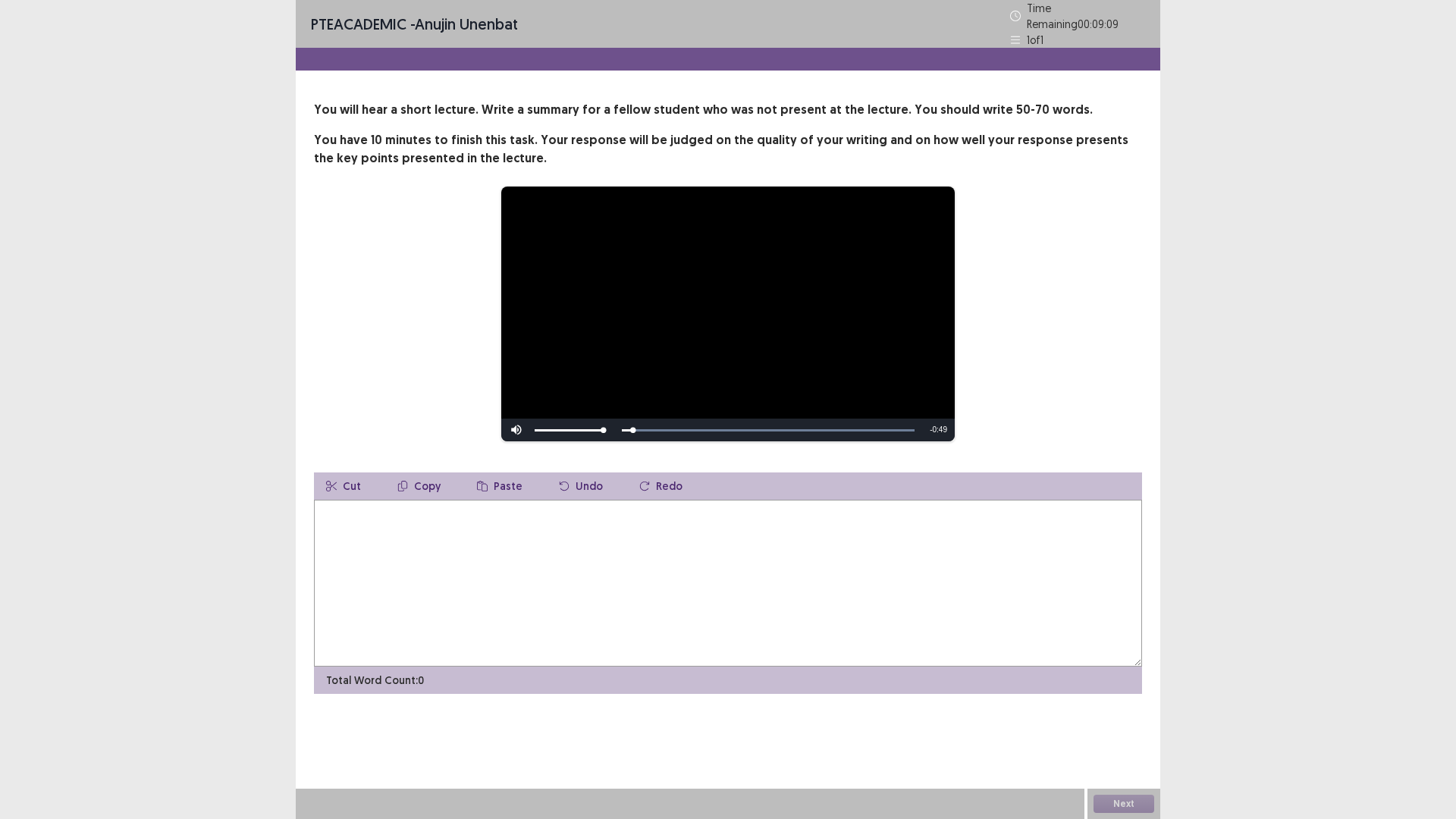
drag, startPoint x: 495, startPoint y: 537, endPoint x: 543, endPoint y: 601, distance: 80.0
click at [497, 540] on textarea at bounding box center [728, 583] width 828 height 167
type textarea "*"
type textarea "**********"
click at [758, 514] on textarea "**********" at bounding box center [728, 583] width 828 height 167
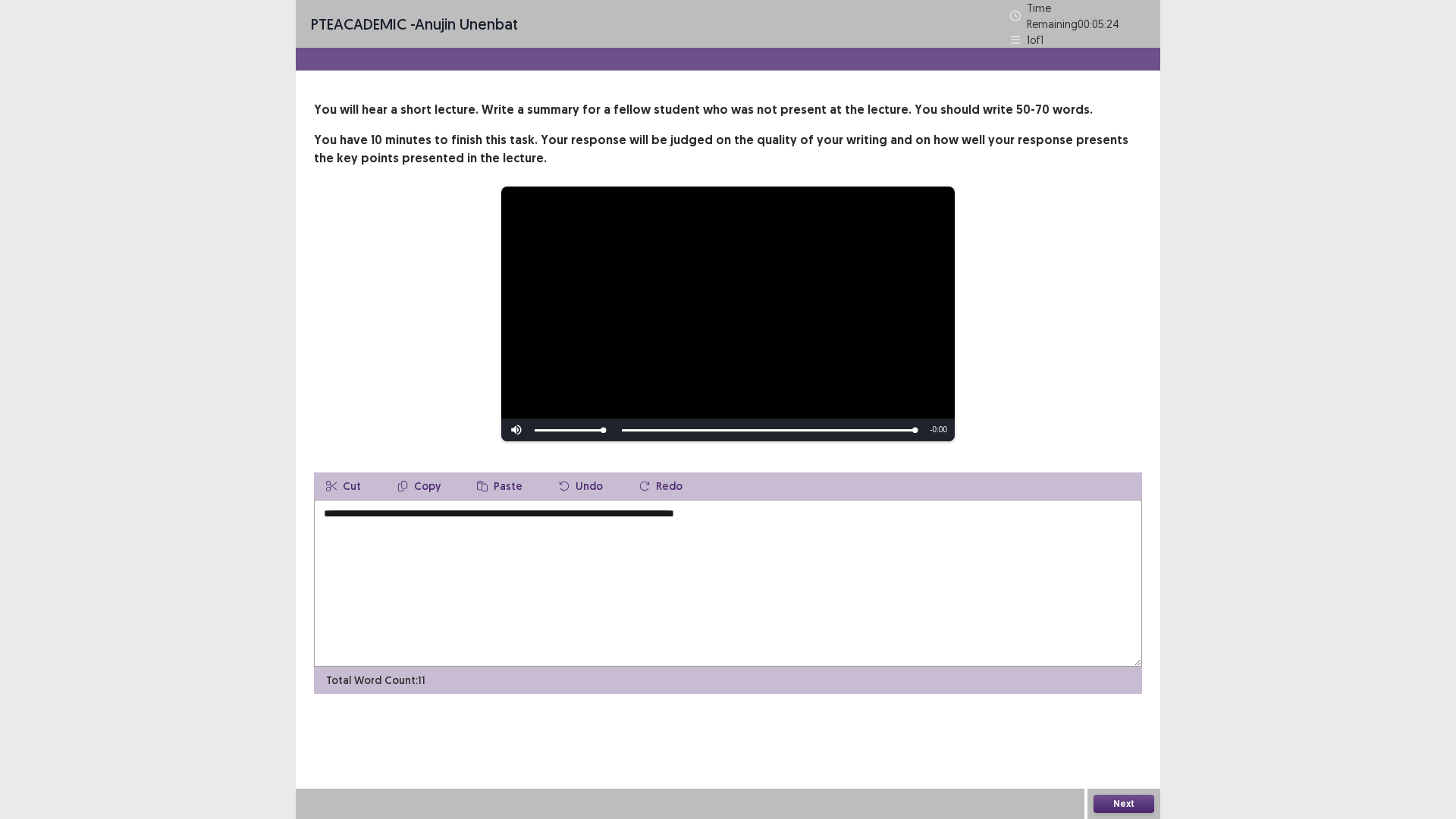
drag, startPoint x: 755, startPoint y: 512, endPoint x: 220, endPoint y: 403, distance: 546.0
click at [220, 403] on div "**********" at bounding box center [728, 410] width 1456 height 819
click at [429, 541] on textarea at bounding box center [728, 583] width 828 height 167
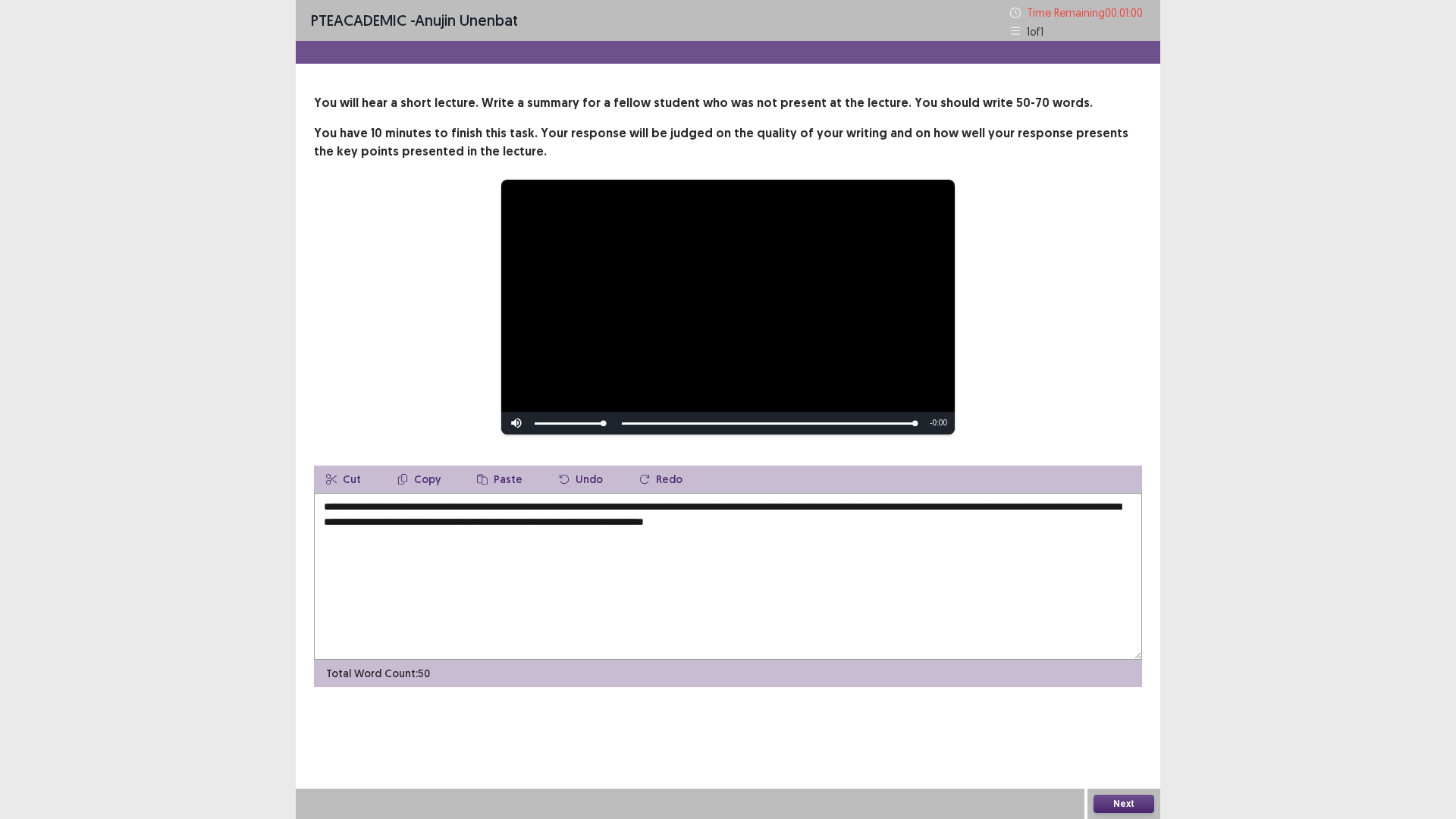
type textarea "**********"
click at [1126, 690] on button "Next" at bounding box center [1123, 804] width 61 height 18
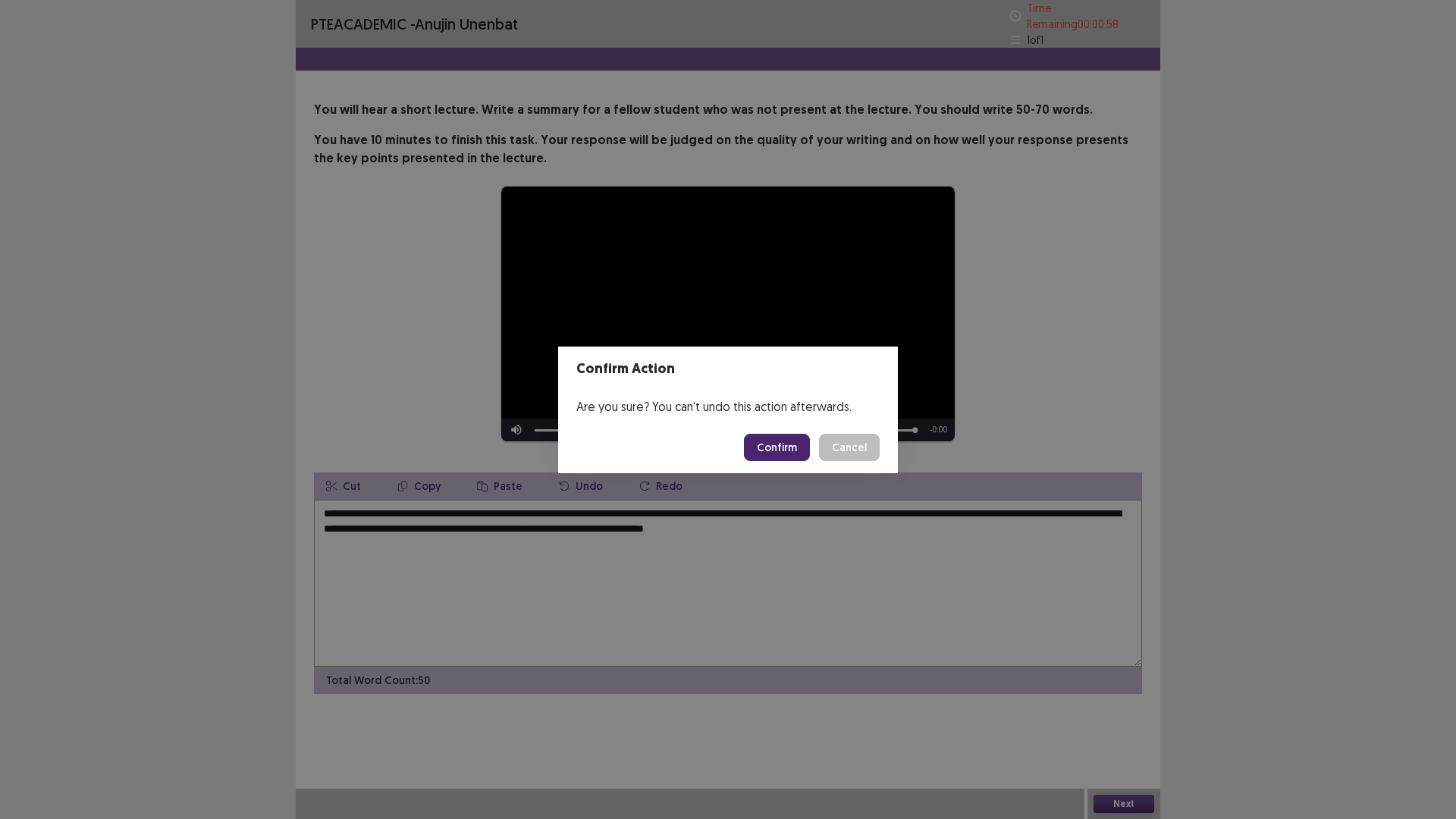
click at [768, 449] on button "Confirm" at bounding box center [776, 447] width 66 height 27
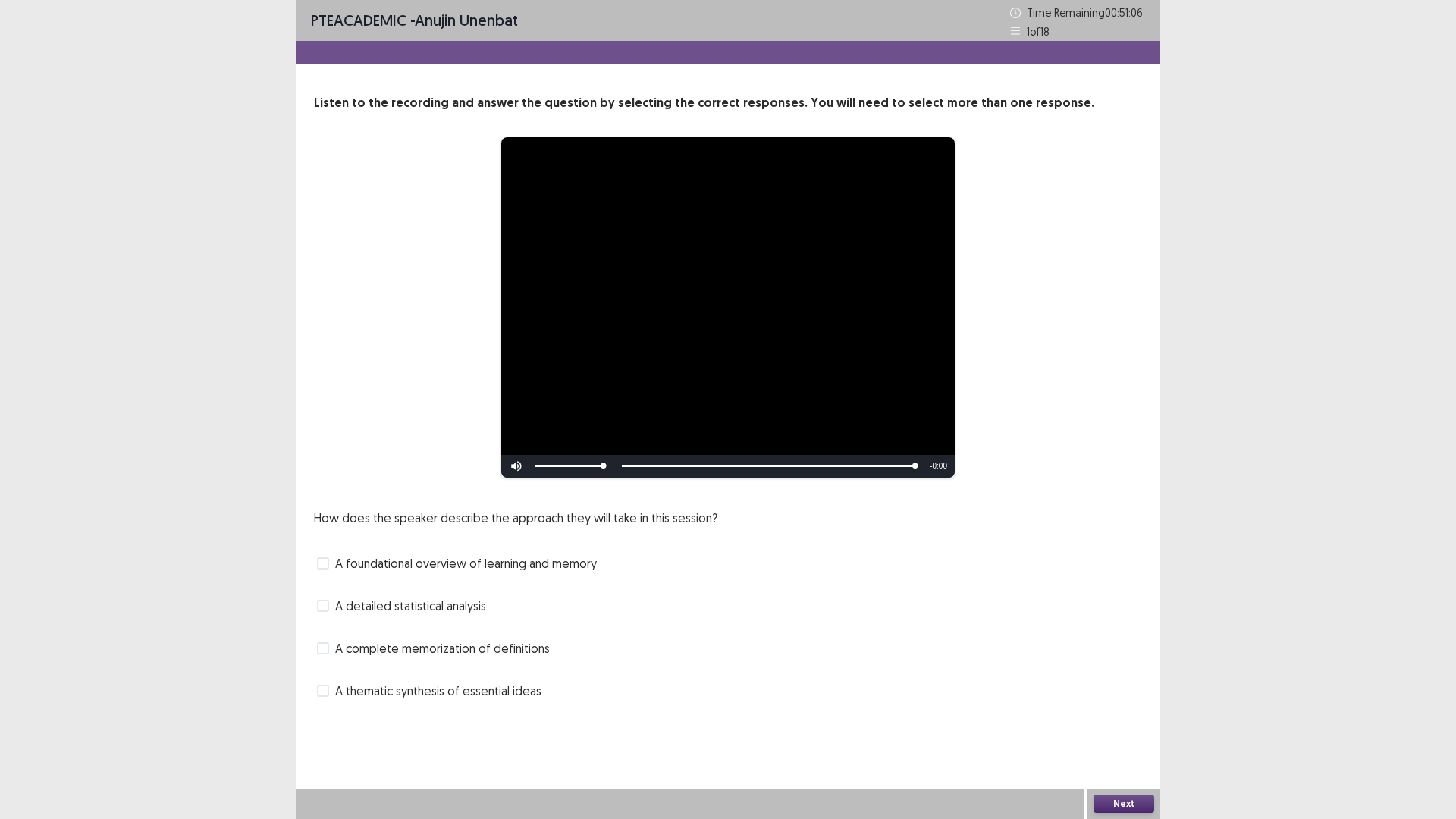
click at [330, 570] on label "A foundational overview of learning and memory" at bounding box center [457, 563] width 280 height 18
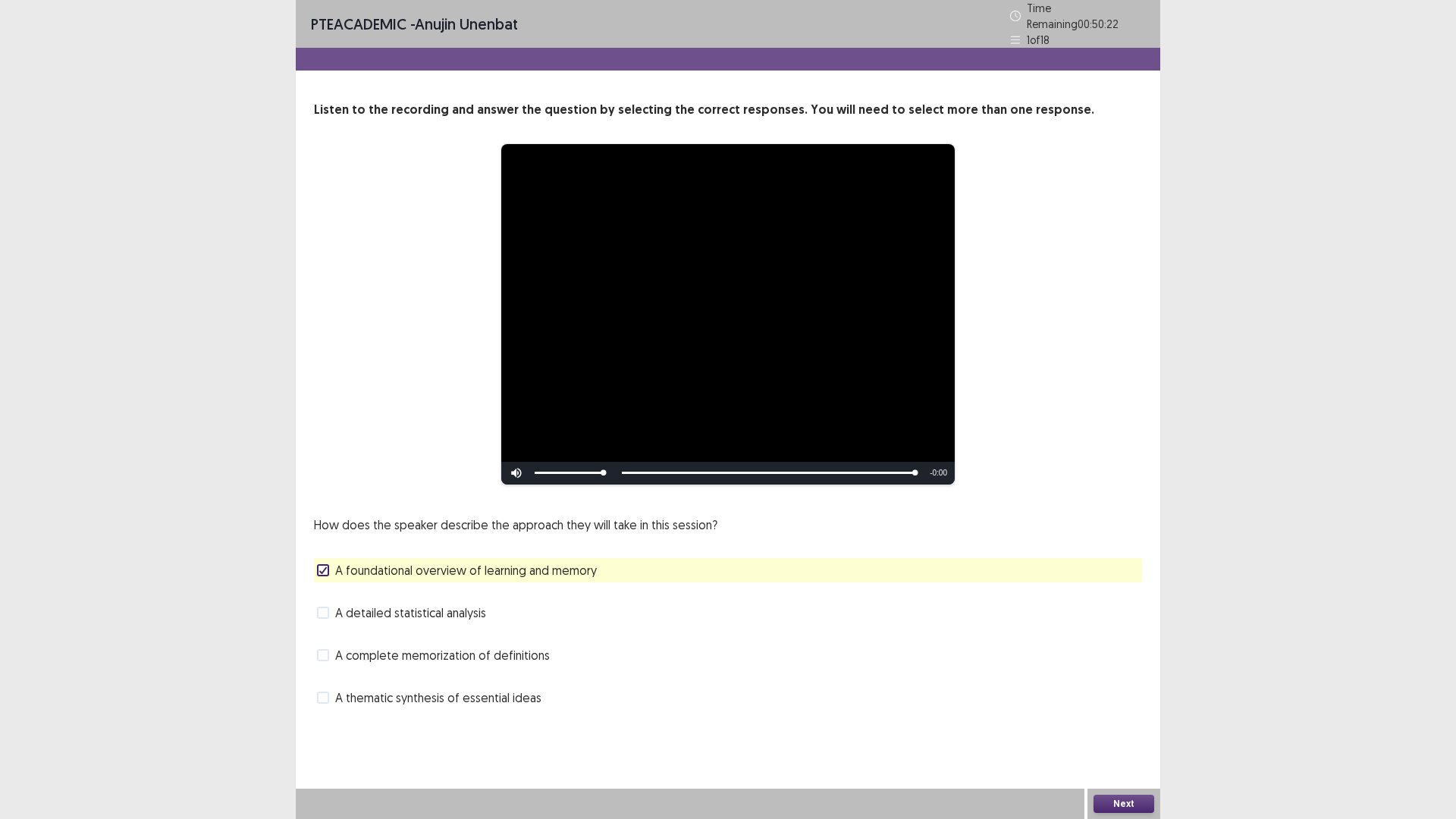
click at [326, 615] on div "A detailed statistical analysis" at bounding box center [728, 612] width 828 height 24
click at [326, 606] on span at bounding box center [323, 612] width 12 height 12
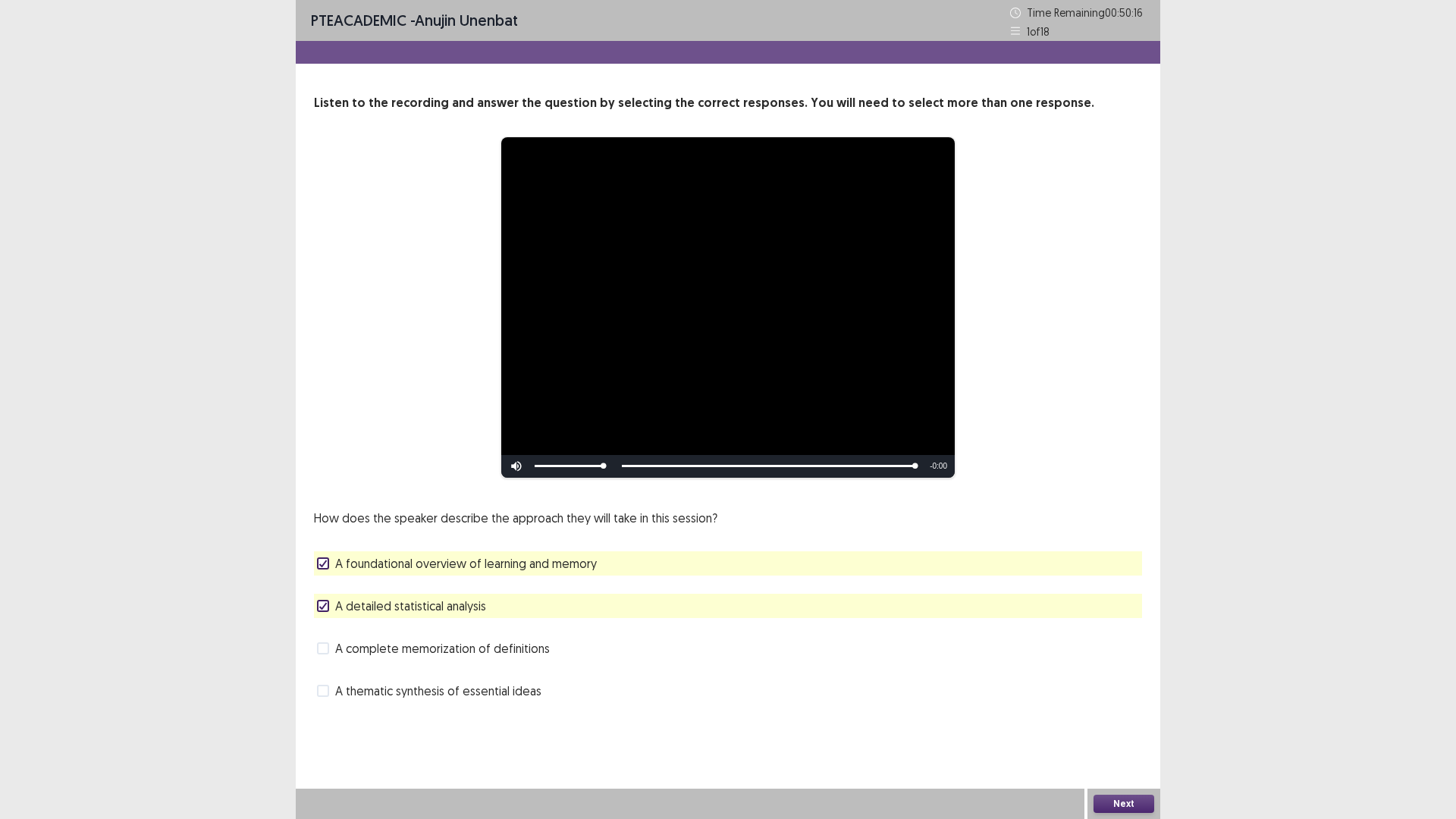
click at [1099, 690] on button "Next" at bounding box center [1123, 804] width 61 height 18
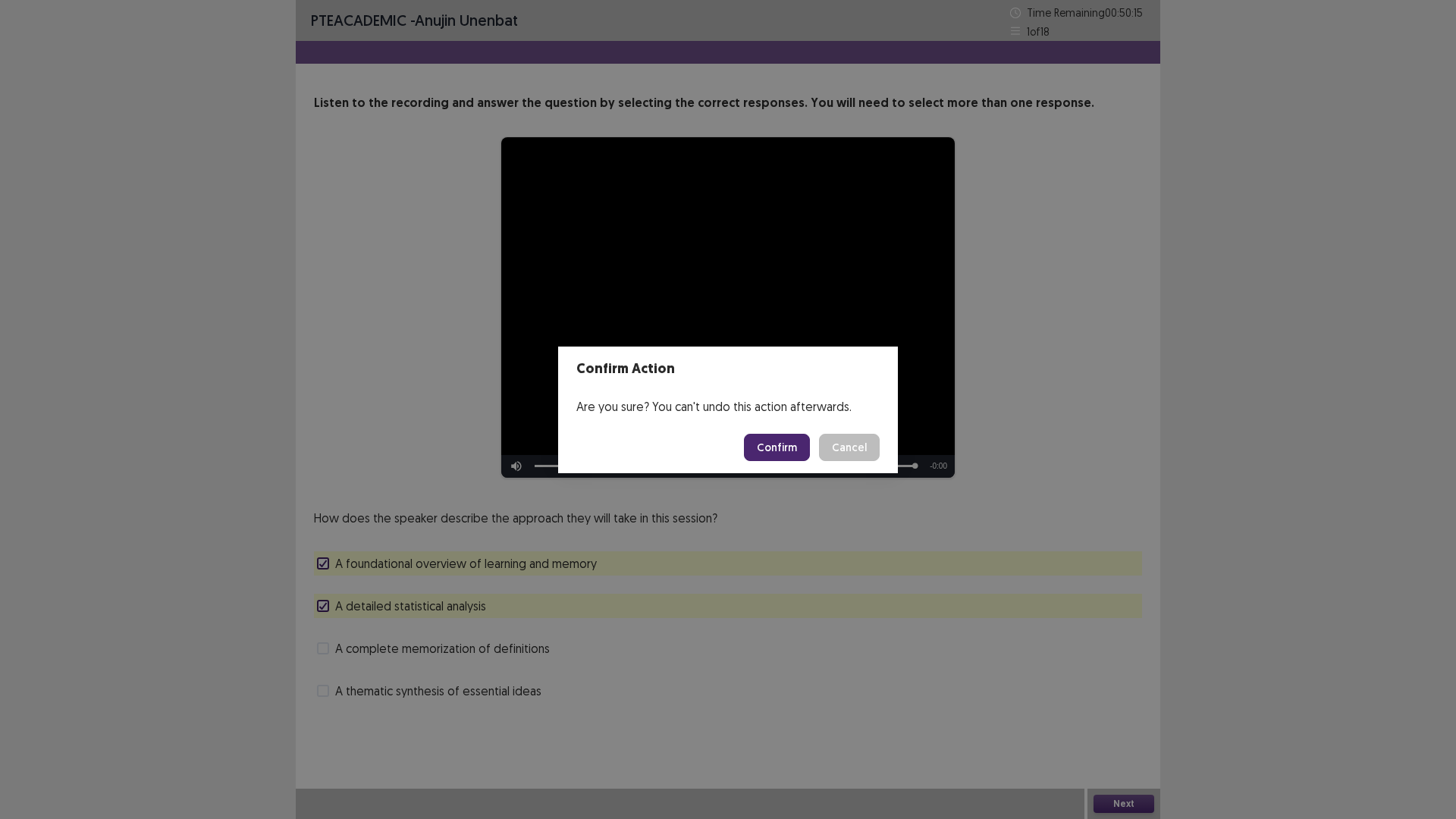
click at [793, 456] on button "Confirm" at bounding box center [776, 447] width 66 height 27
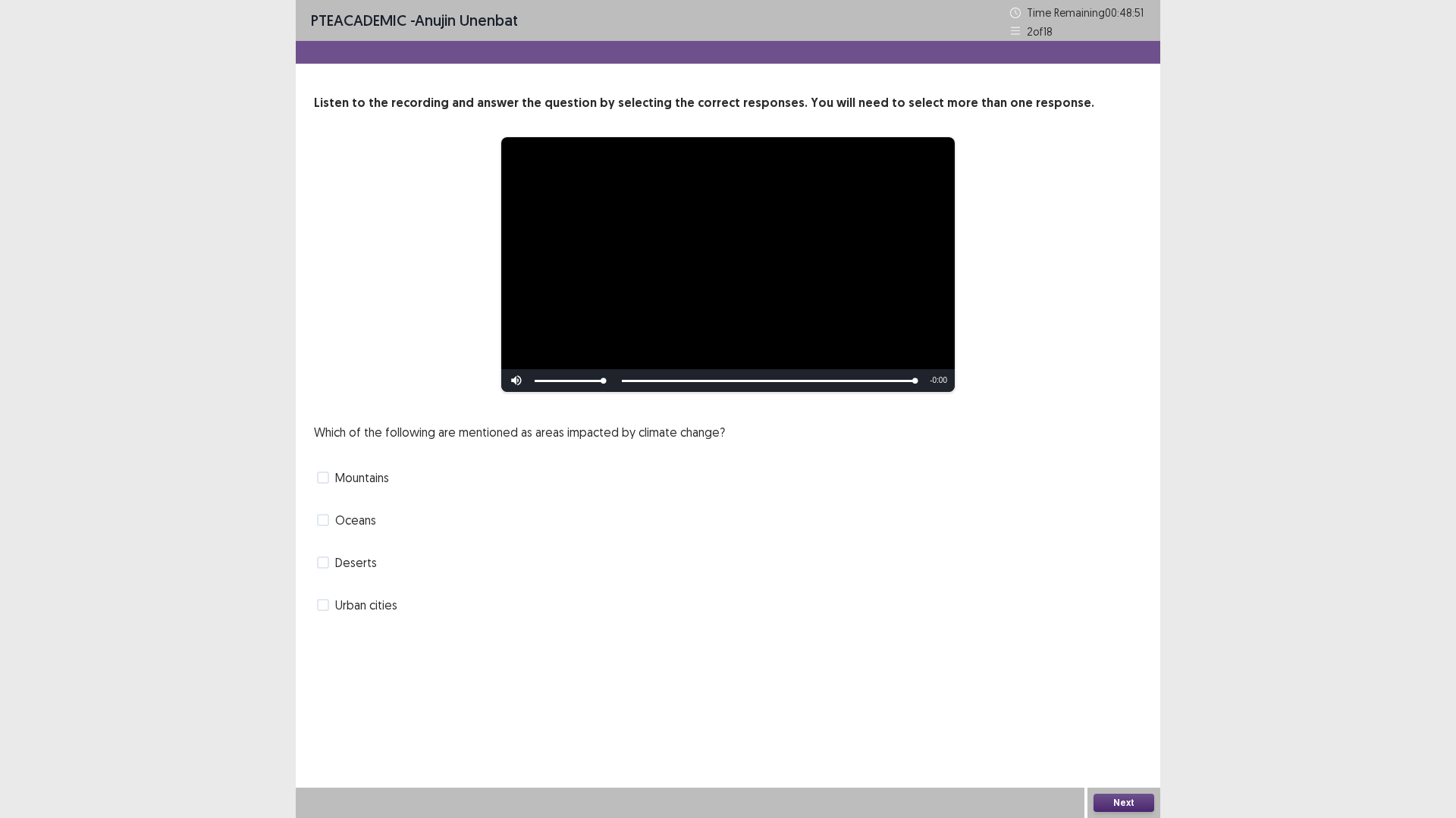
click at [323, 476] on span at bounding box center [323, 478] width 12 height 12
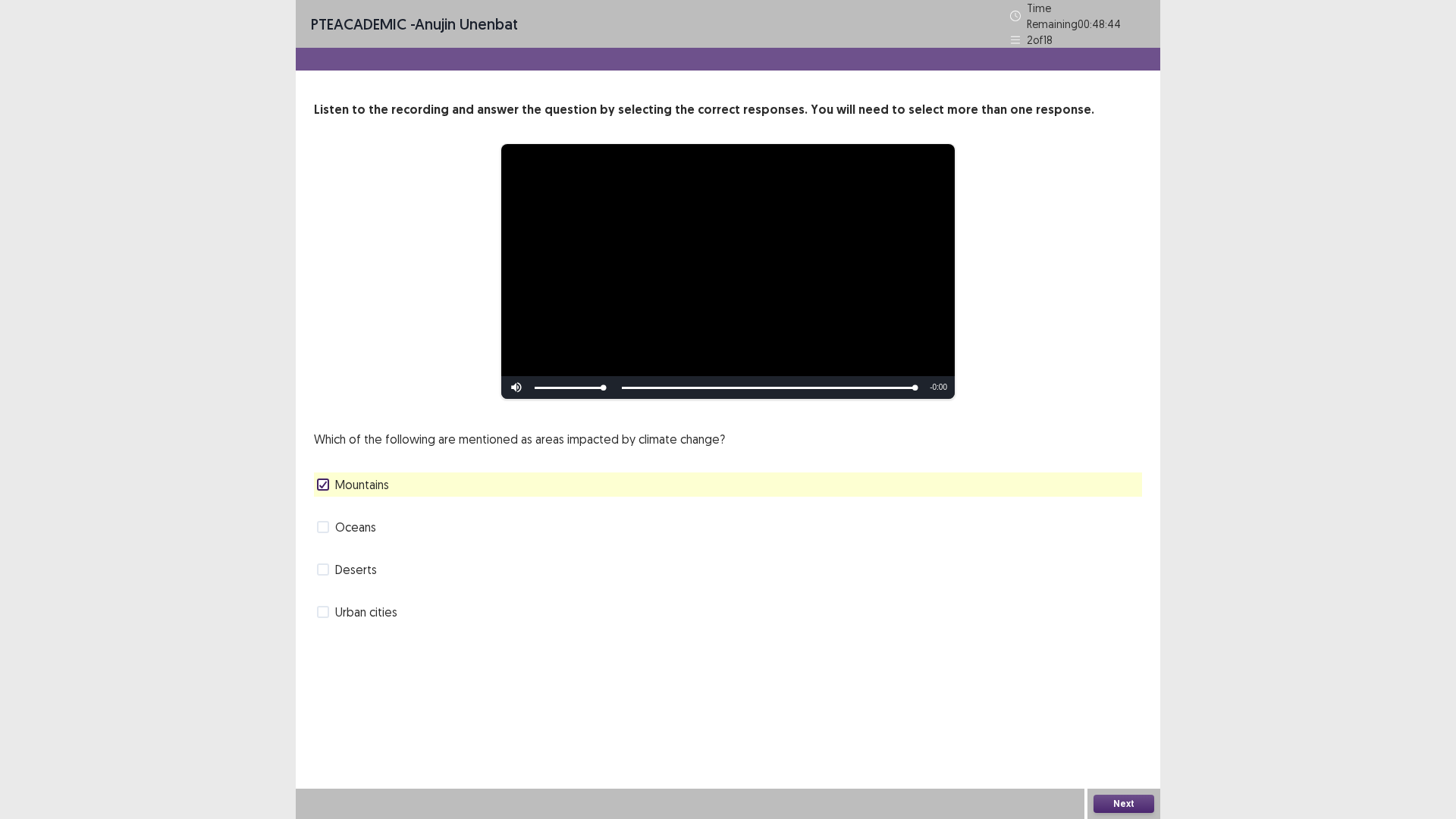
click at [330, 611] on label "Urban cities" at bounding box center [357, 612] width 81 height 18
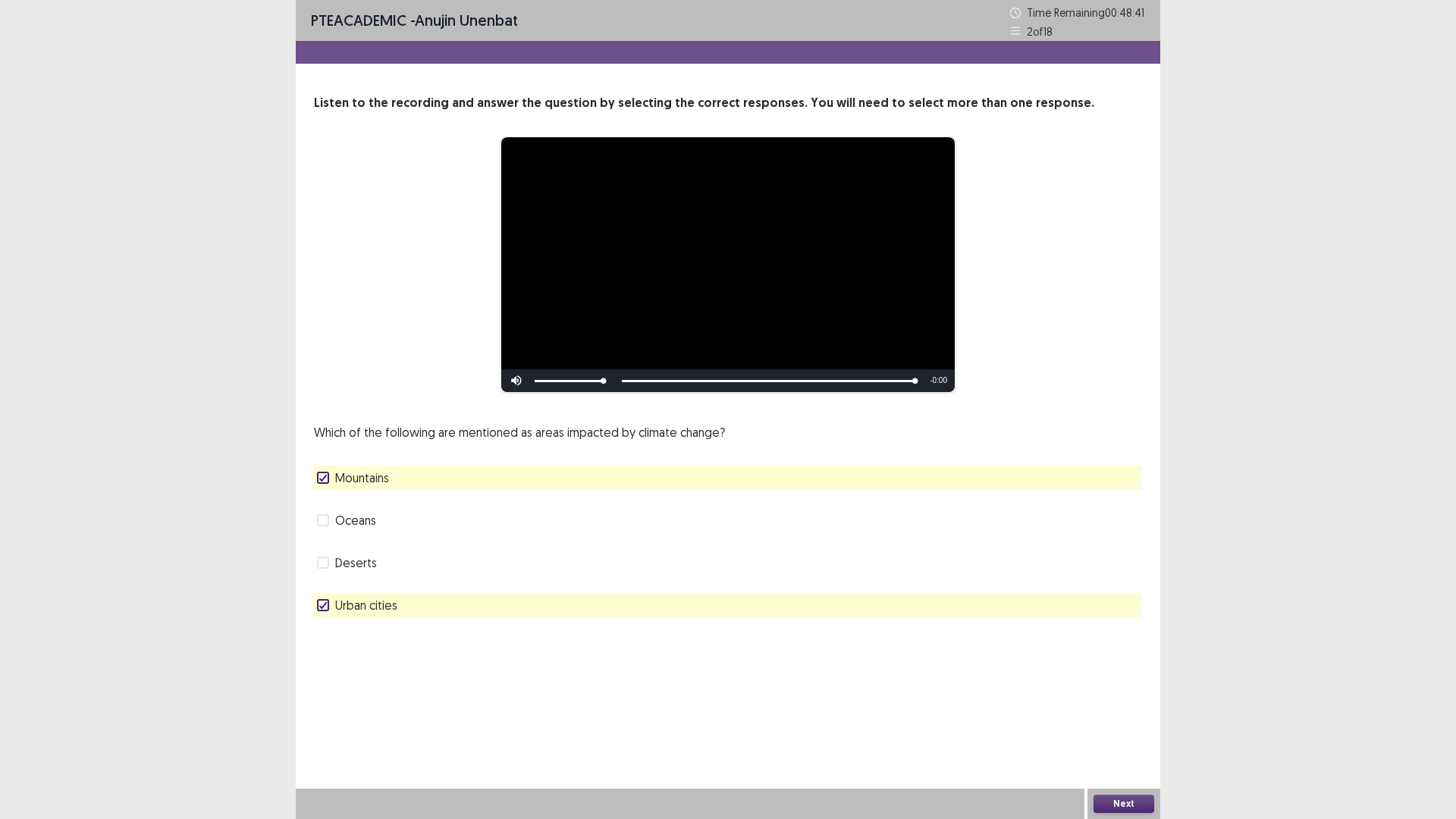
click at [1102, 690] on button "Next" at bounding box center [1123, 804] width 61 height 18
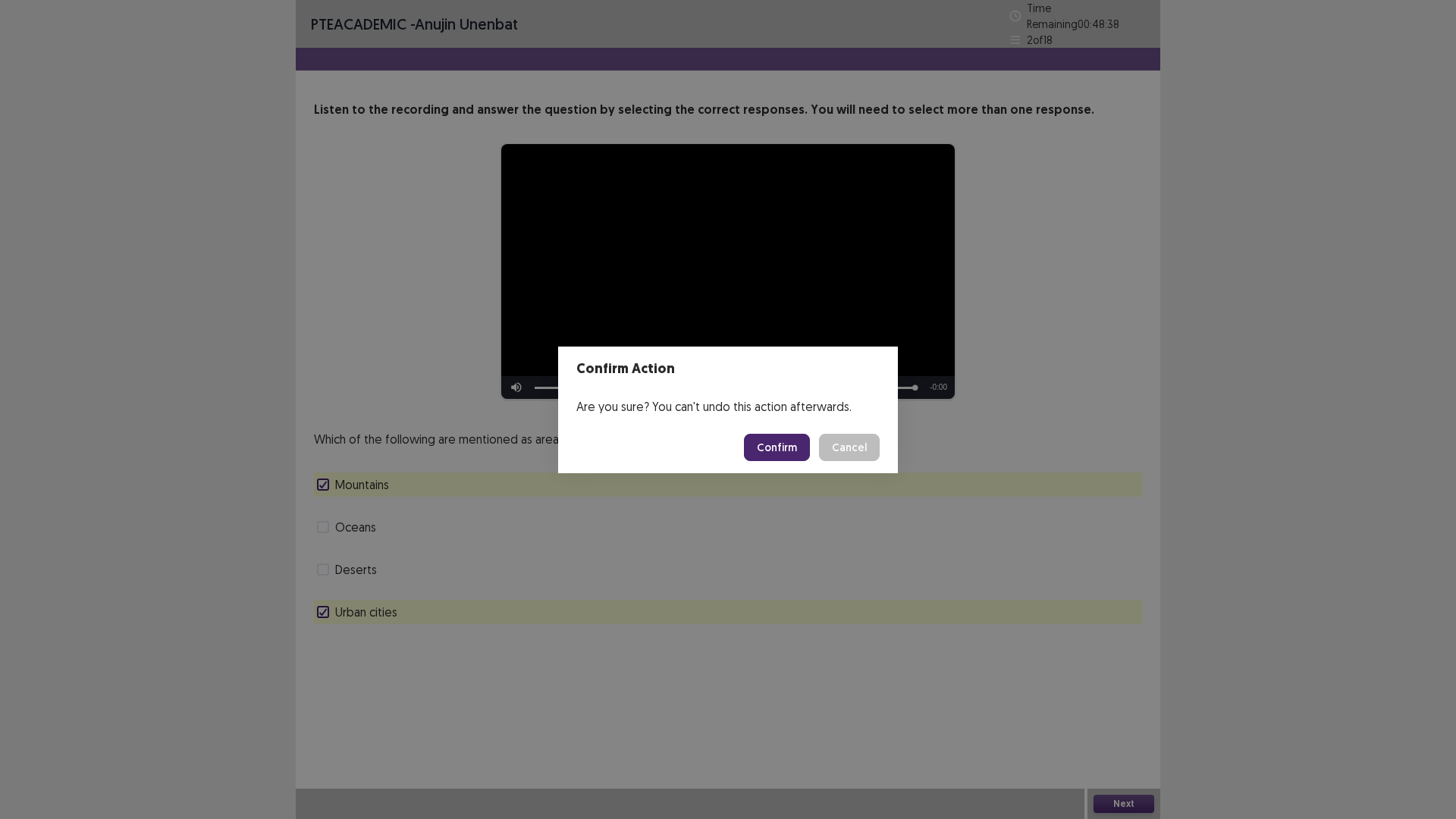
click at [1012, 394] on div "Confirm Action Are you sure? You can't undo this action afterwards. Confirm Can…" at bounding box center [728, 410] width 1456 height 819
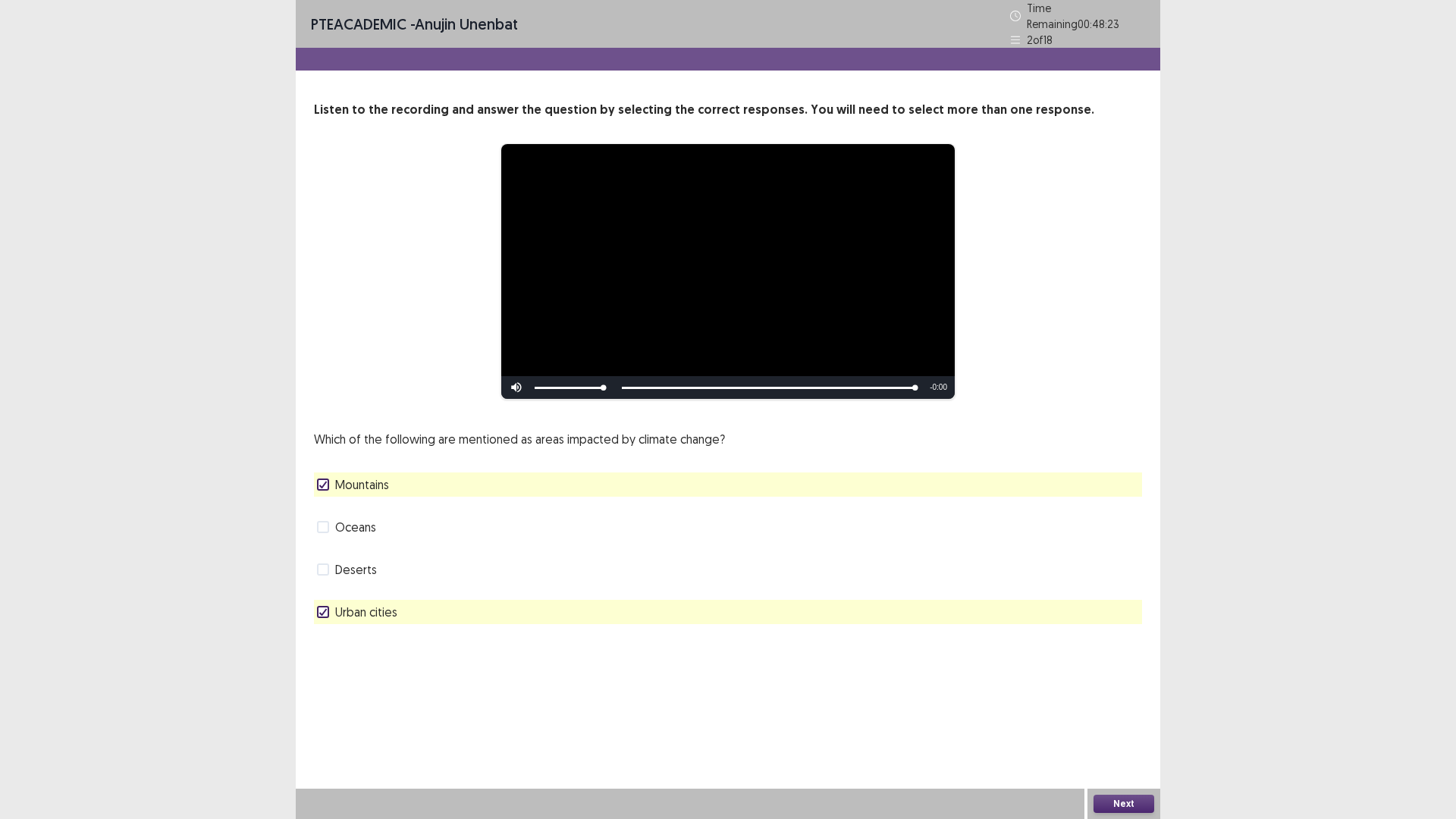
click at [324, 521] on span at bounding box center [323, 527] width 12 height 12
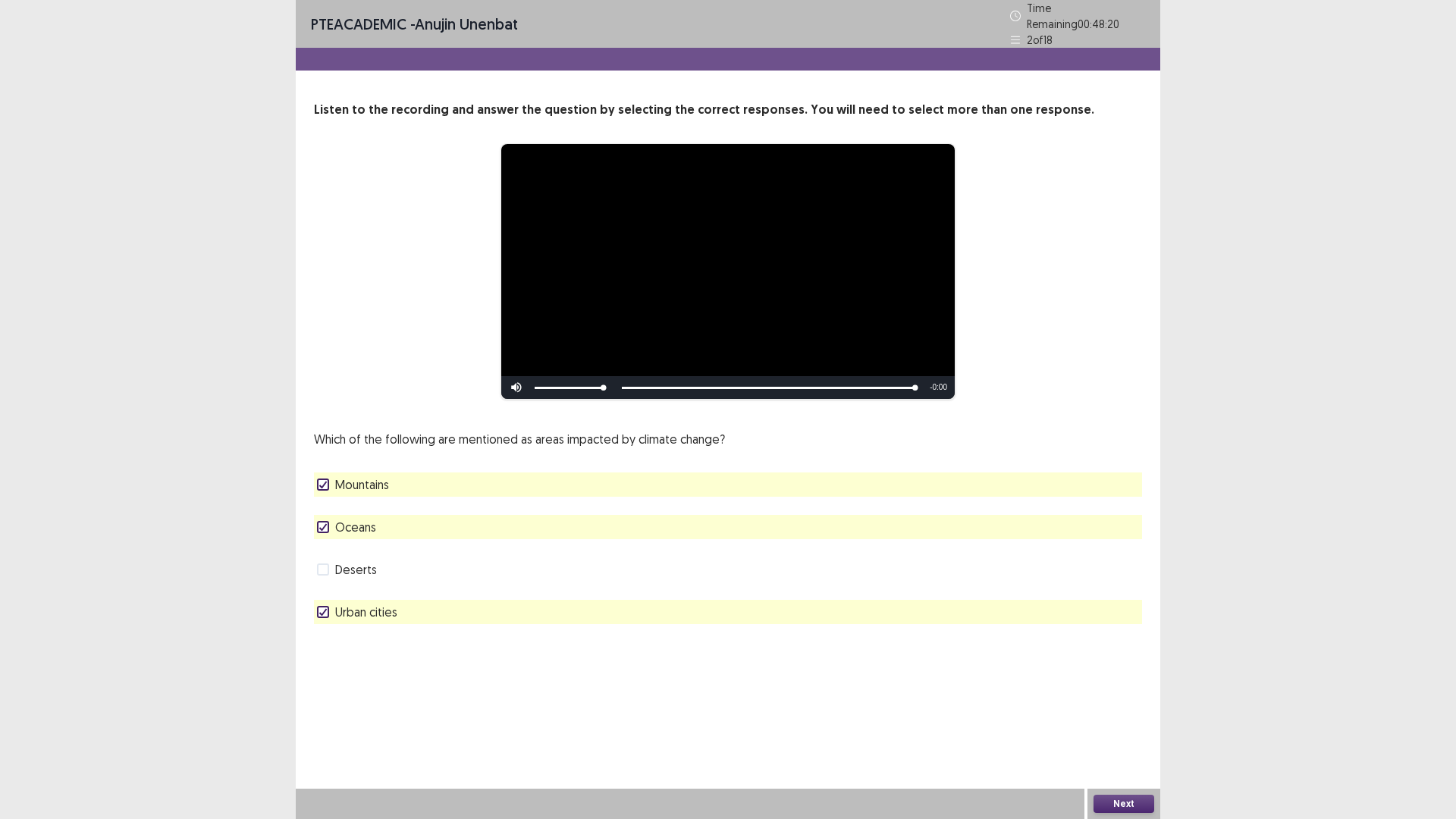
click at [328, 522] on span at bounding box center [323, 527] width 12 height 12
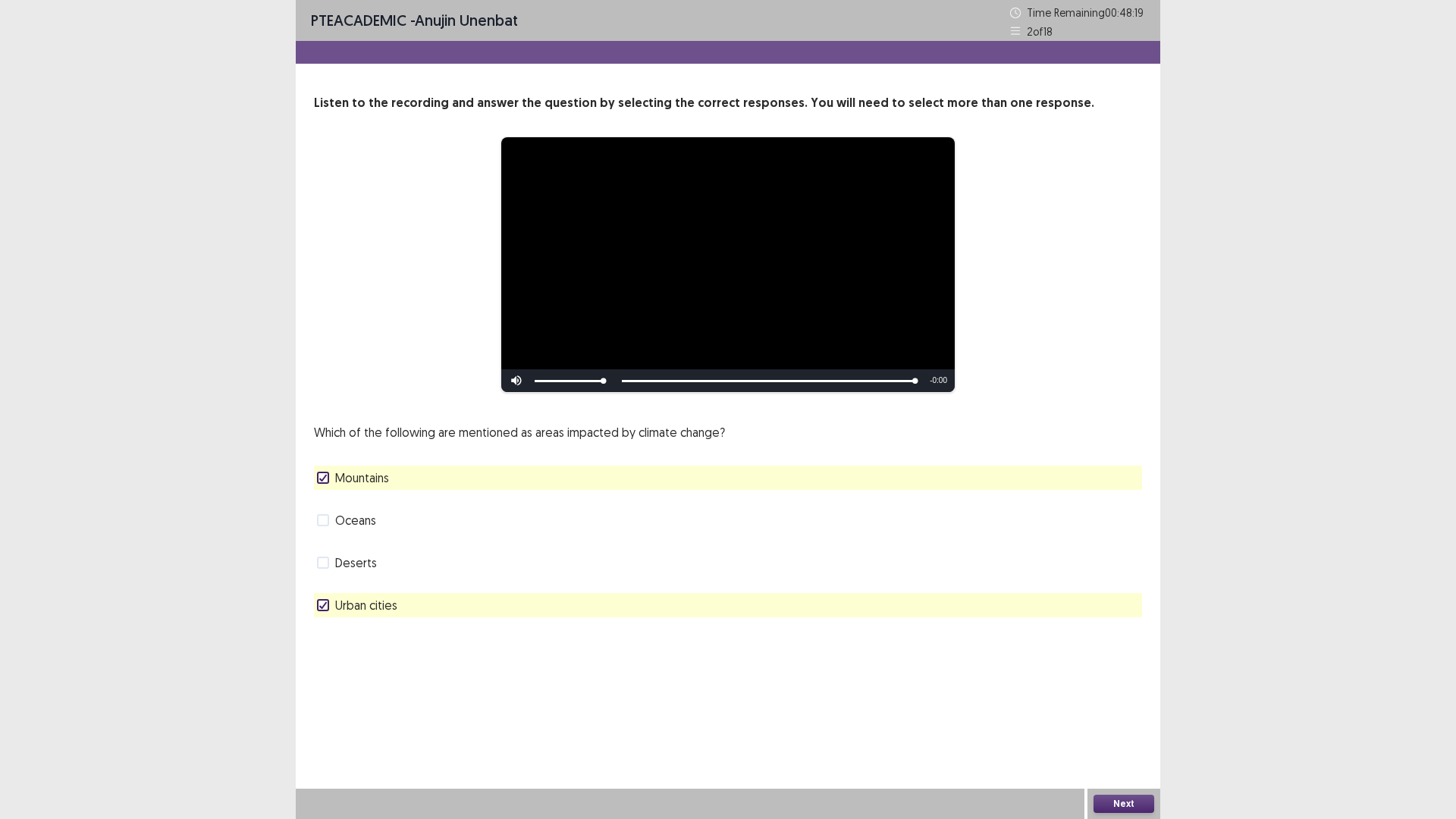
click at [1140, 690] on button "Next" at bounding box center [1123, 804] width 61 height 18
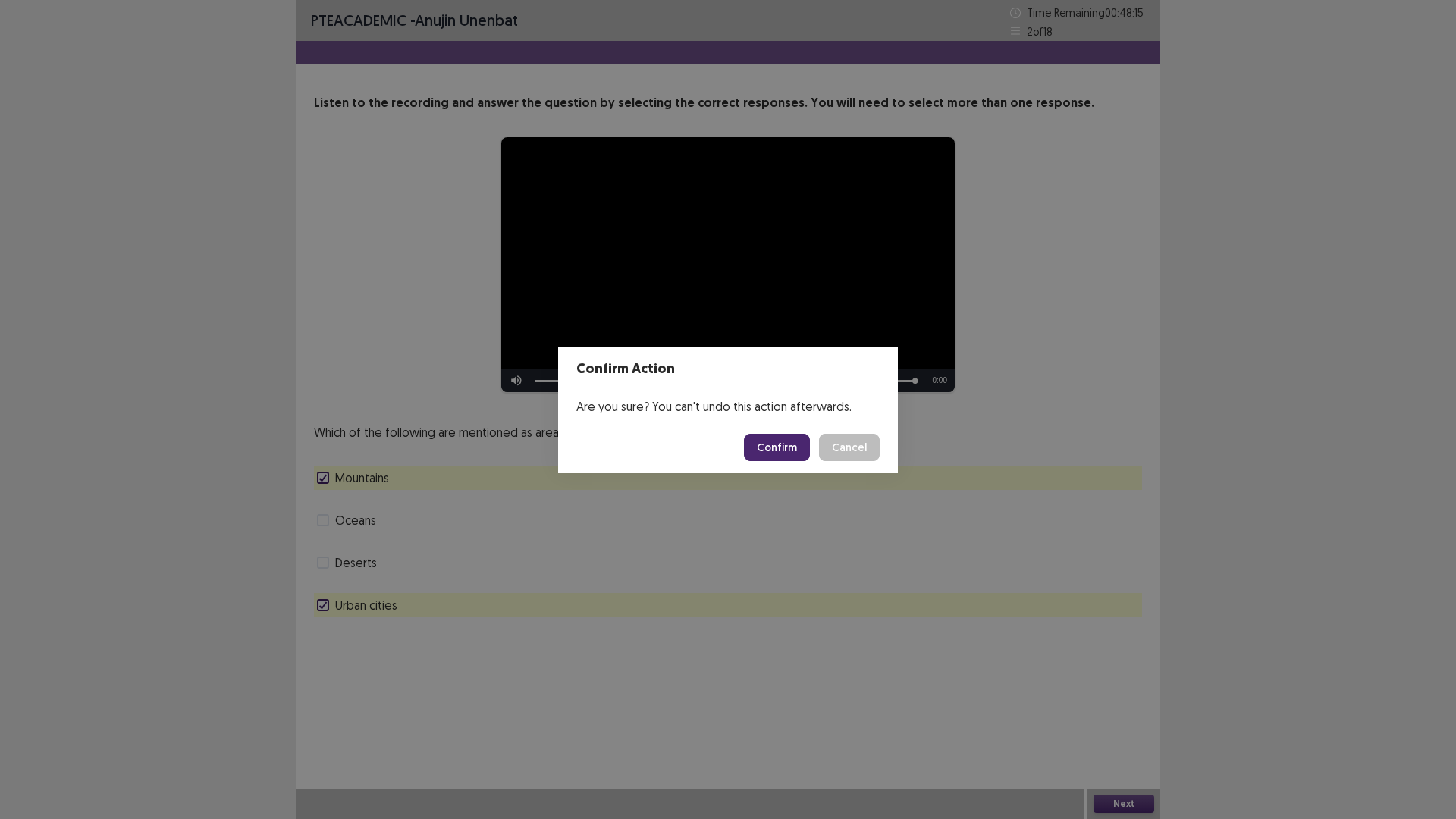
click at [778, 451] on button "Confirm" at bounding box center [776, 447] width 66 height 27
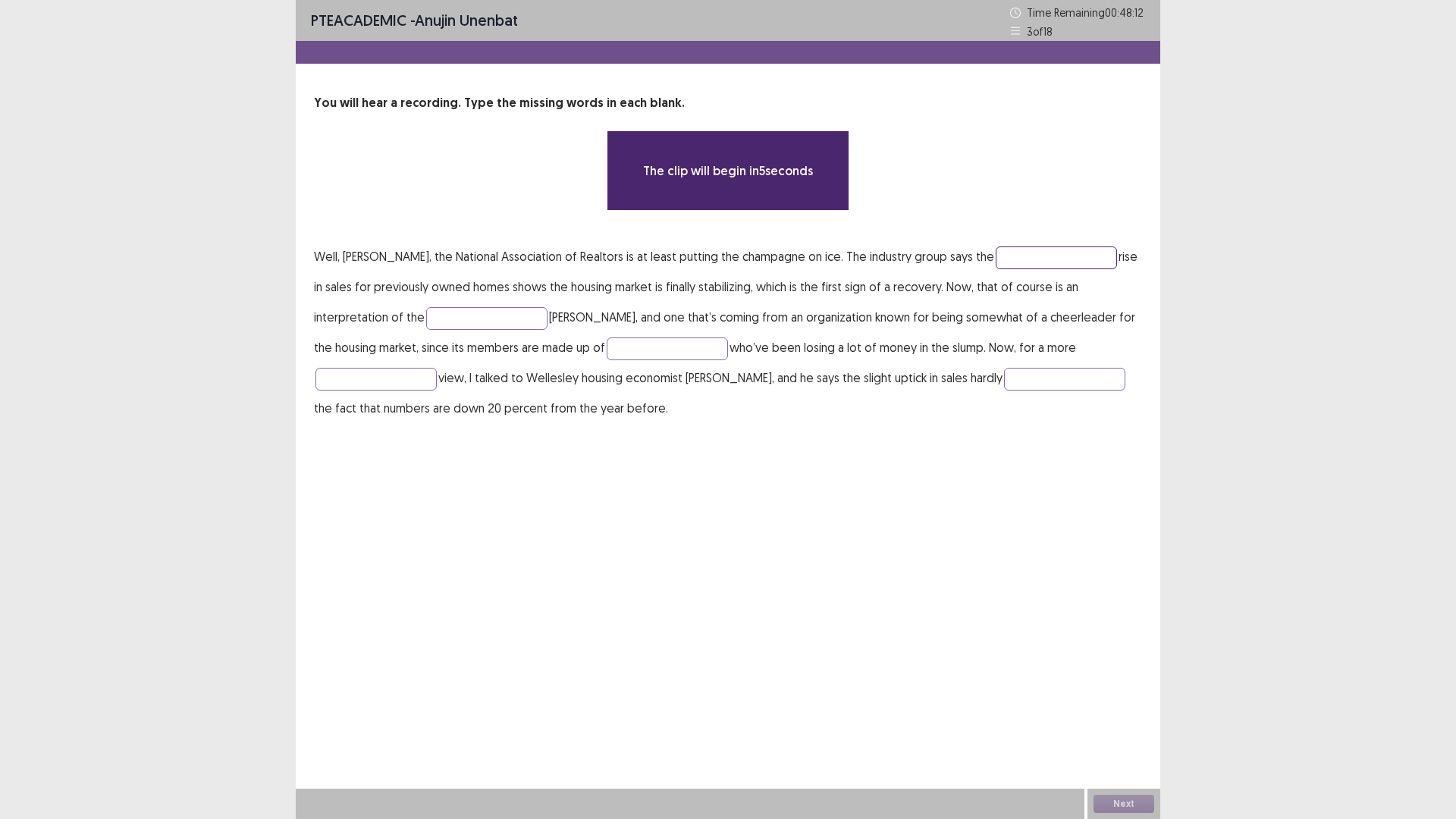
click at [995, 258] on input "text" at bounding box center [1056, 257] width 121 height 22
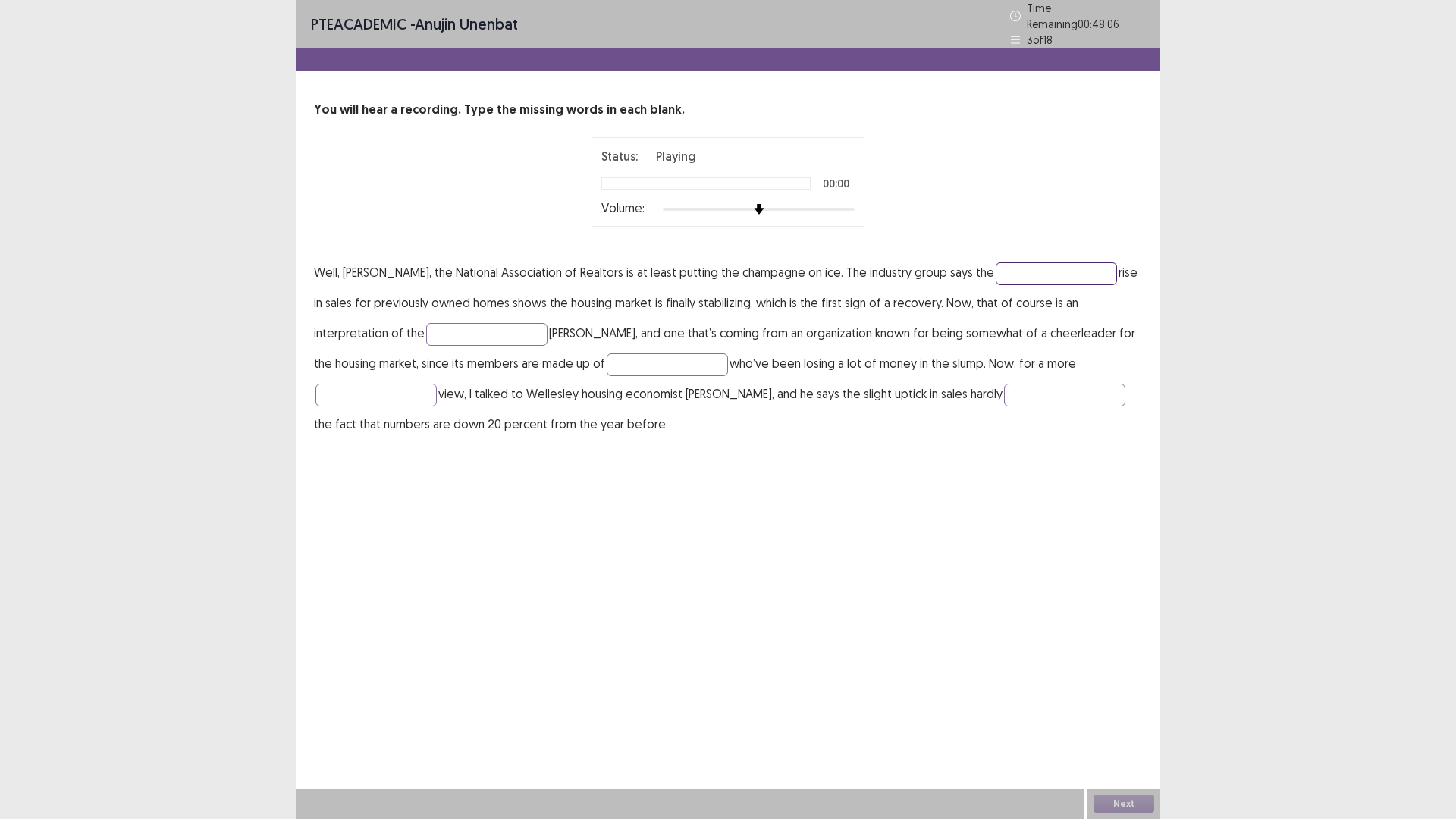
click at [995, 262] on input "text" at bounding box center [1056, 273] width 121 height 22
type input "******"
click at [426, 327] on input "text" at bounding box center [487, 334] width 121 height 22
type input "*******"
click at [606, 353] on input "text" at bounding box center [667, 364] width 121 height 22
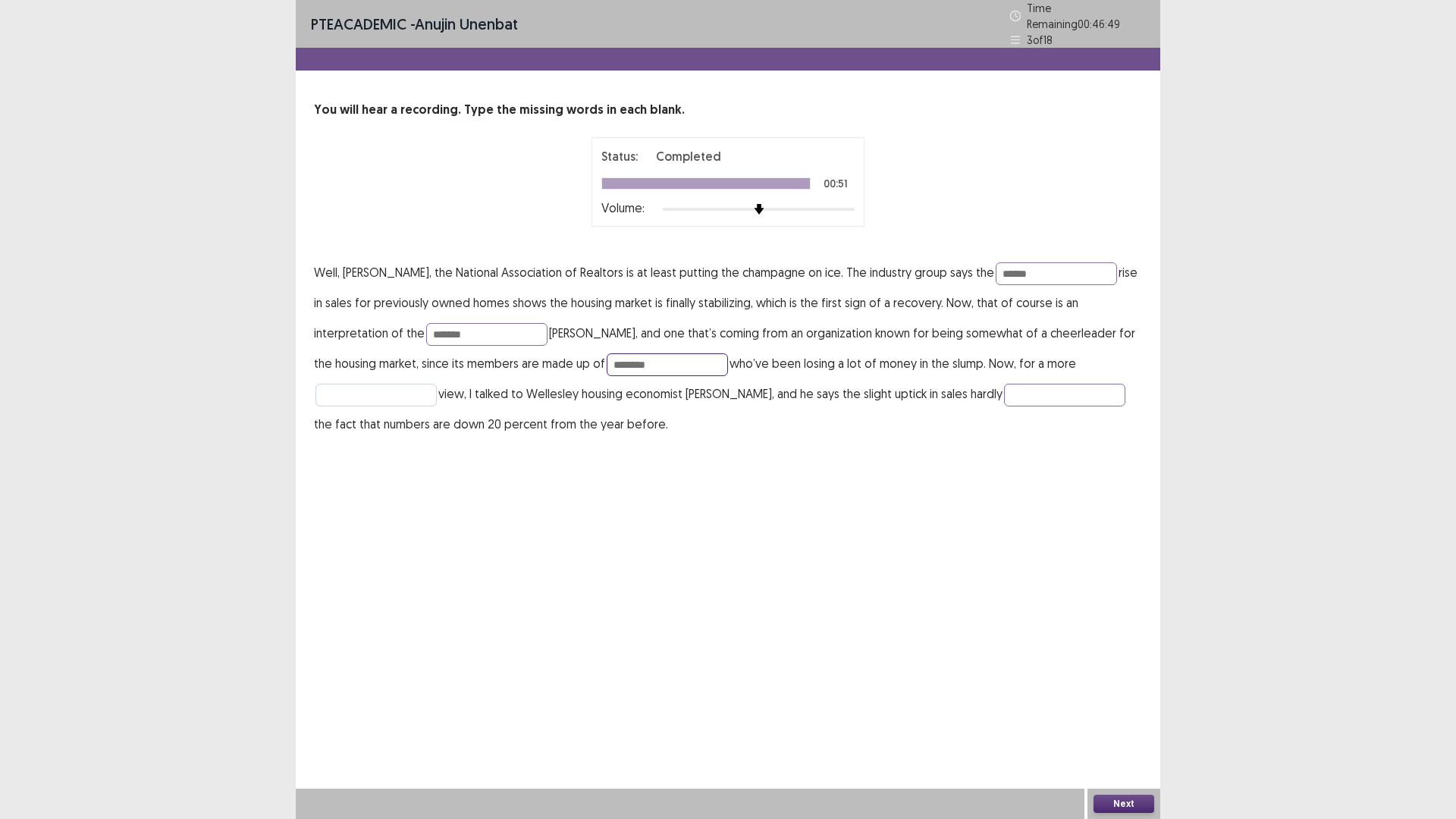
type input "********"
click at [437, 384] on input "text" at bounding box center [376, 395] width 121 height 22
type input "*****"
click at [1004, 386] on input "text" at bounding box center [1065, 395] width 121 height 22
type input "*"
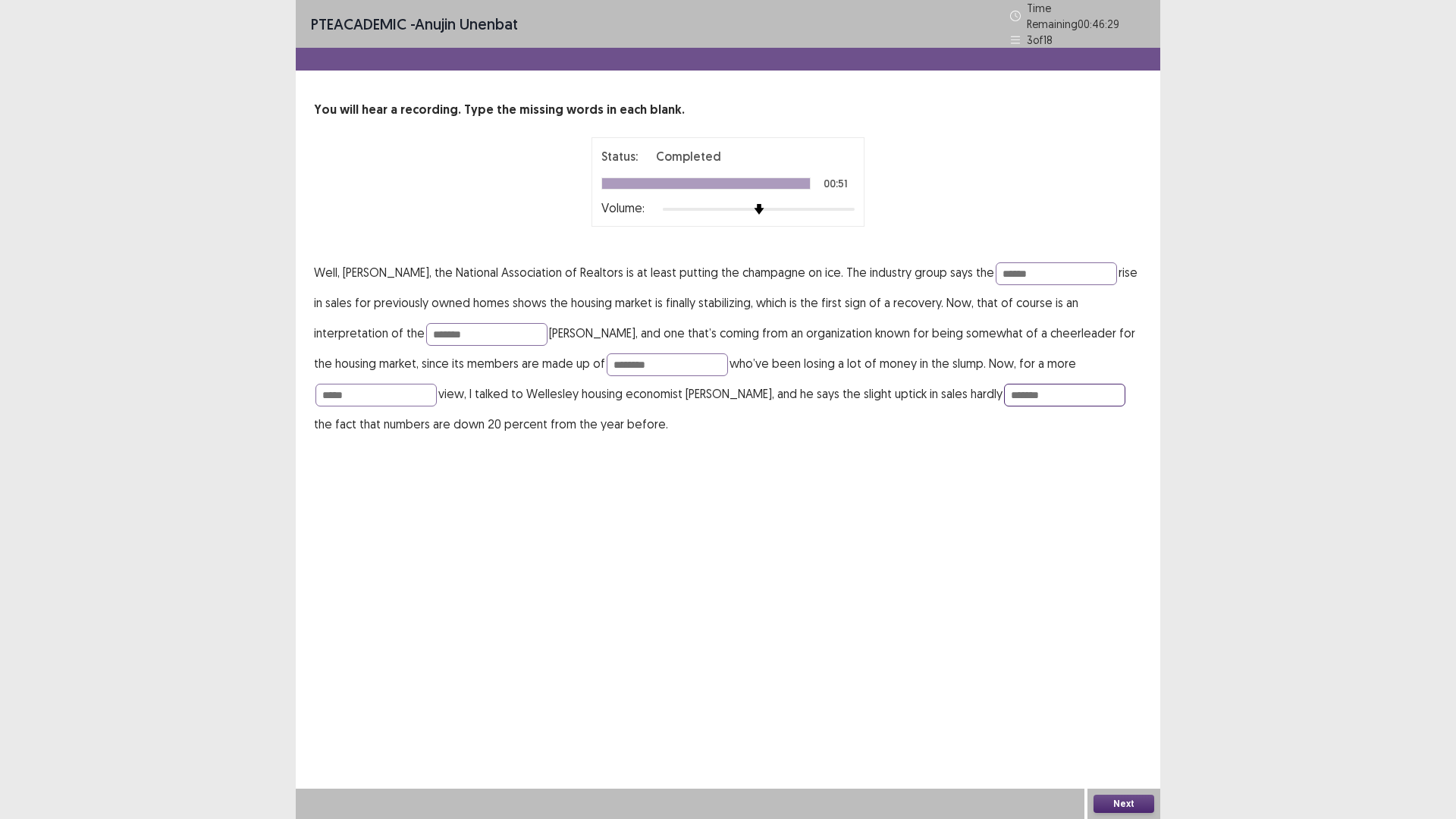
type input "*******"
click at [1126, 690] on button "Next" at bounding box center [1123, 804] width 61 height 18
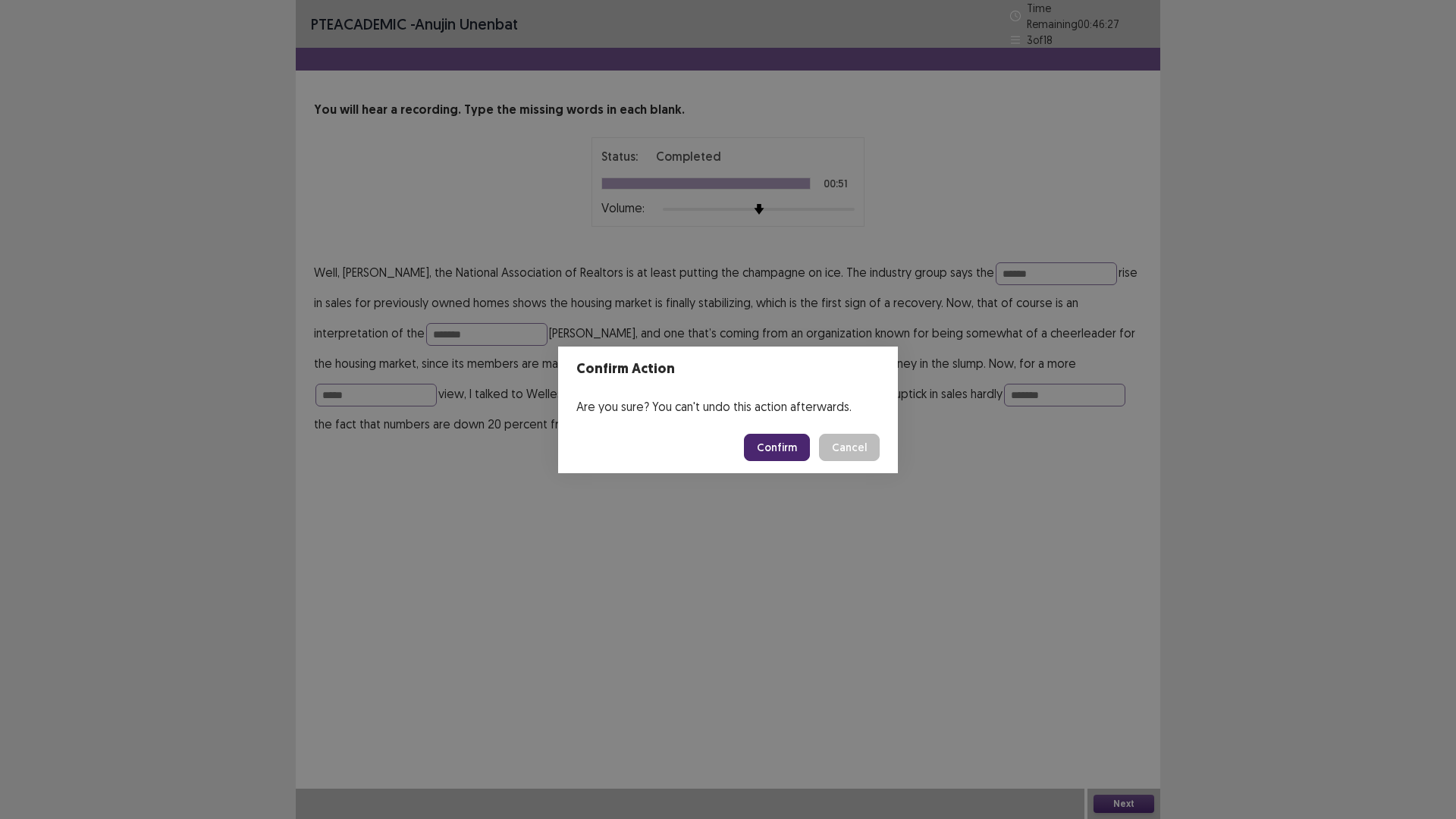
click at [782, 451] on button "Confirm" at bounding box center [776, 447] width 66 height 27
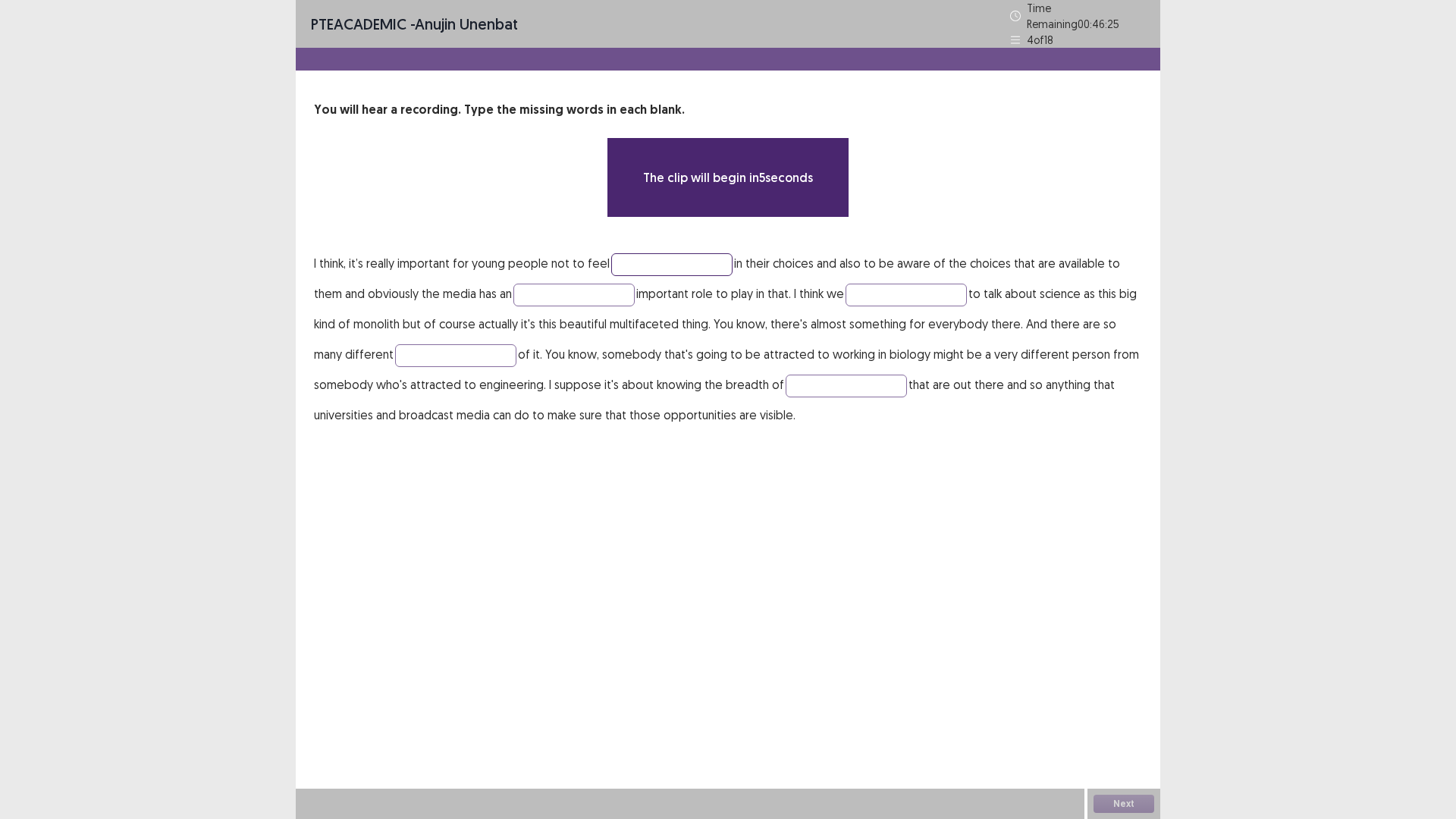
click at [636, 261] on input "text" at bounding box center [672, 264] width 121 height 22
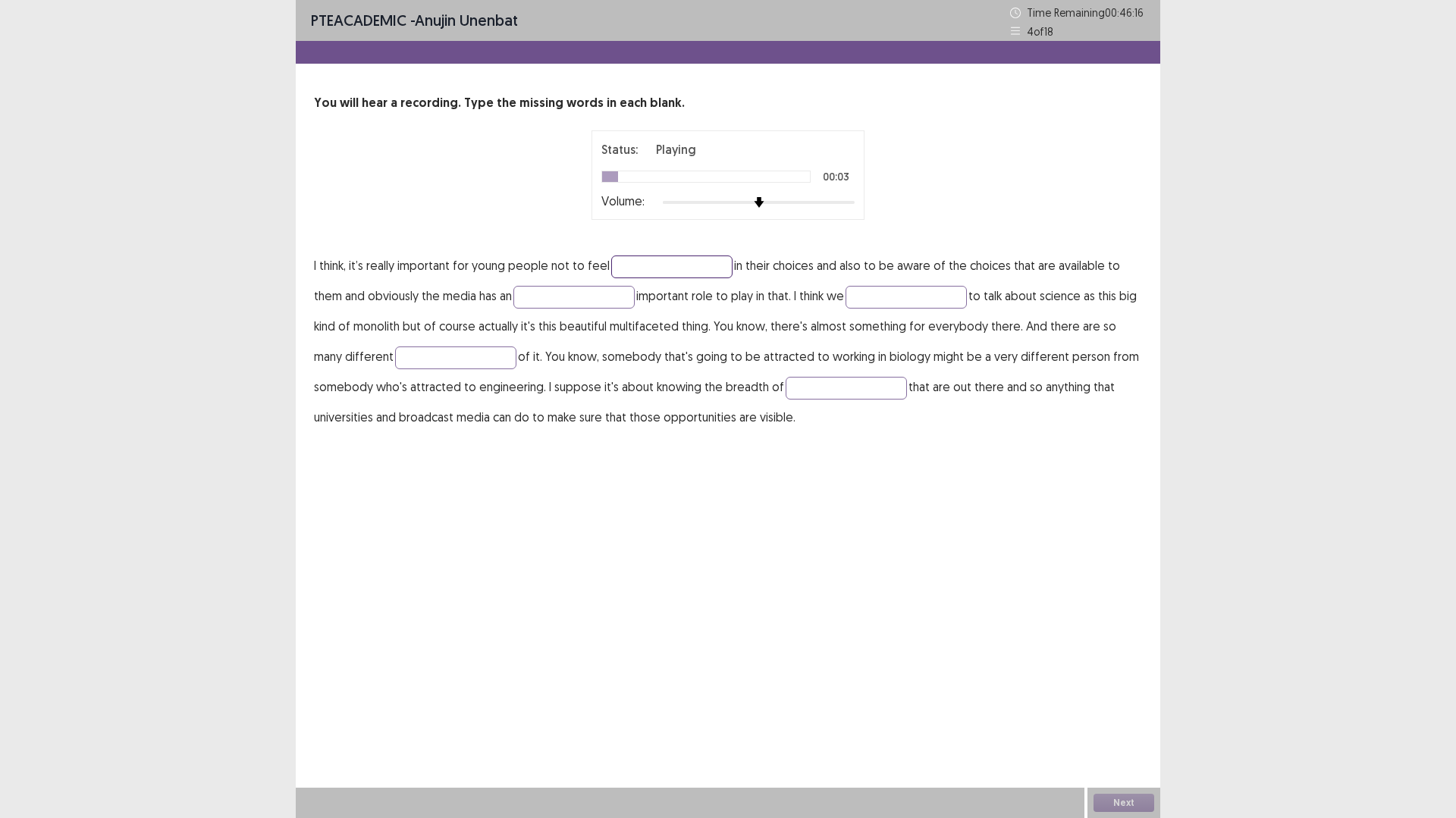
click at [650, 260] on input "text" at bounding box center [672, 267] width 121 height 22
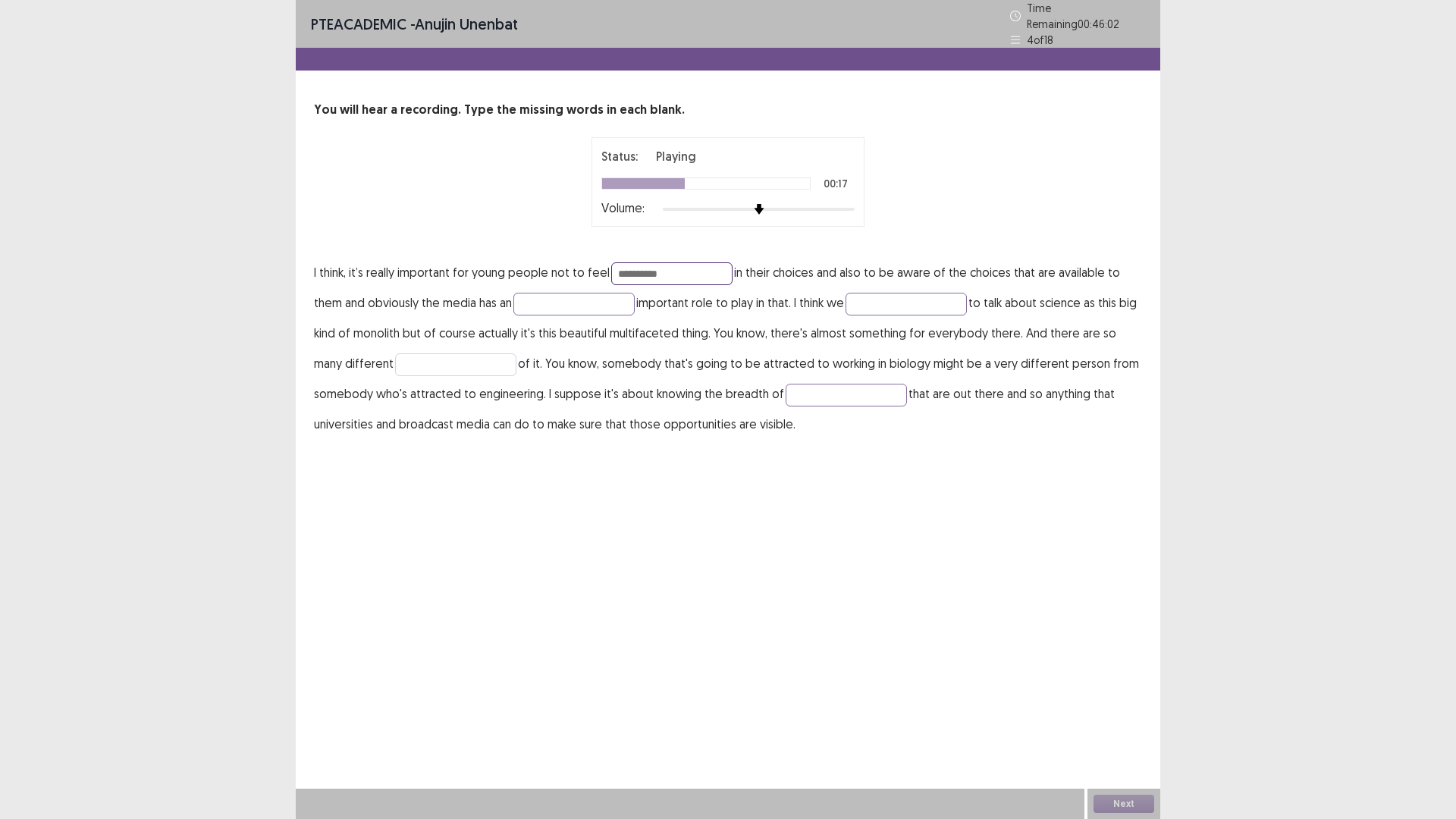
type input "**********"
click at [456, 368] on input "text" at bounding box center [456, 364] width 121 height 22
click at [813, 395] on input "text" at bounding box center [846, 395] width 121 height 22
type input "**********"
click at [429, 355] on input "text" at bounding box center [456, 364] width 121 height 22
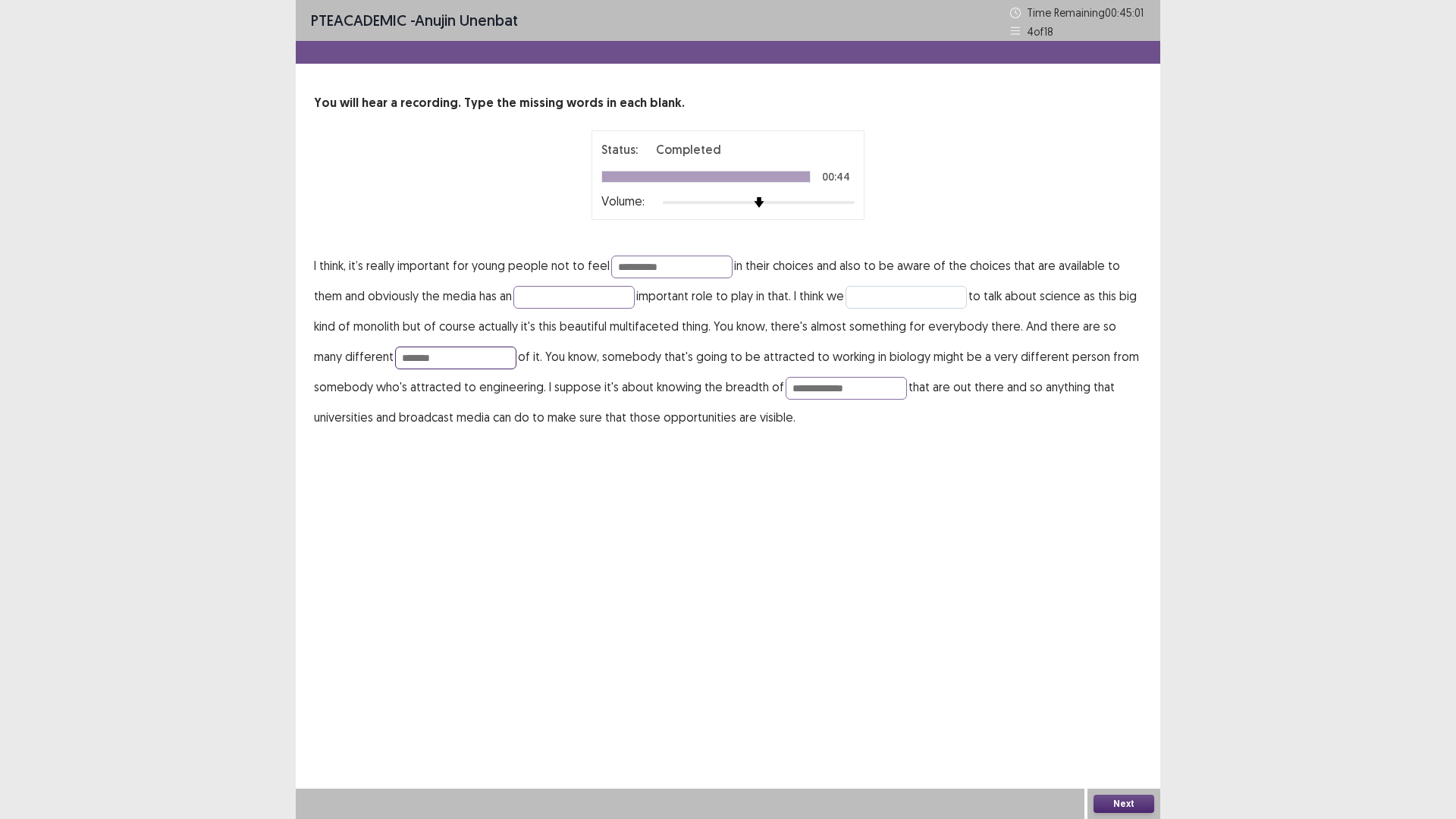
type input "*******"
click at [914, 287] on input "text" at bounding box center [906, 297] width 121 height 22
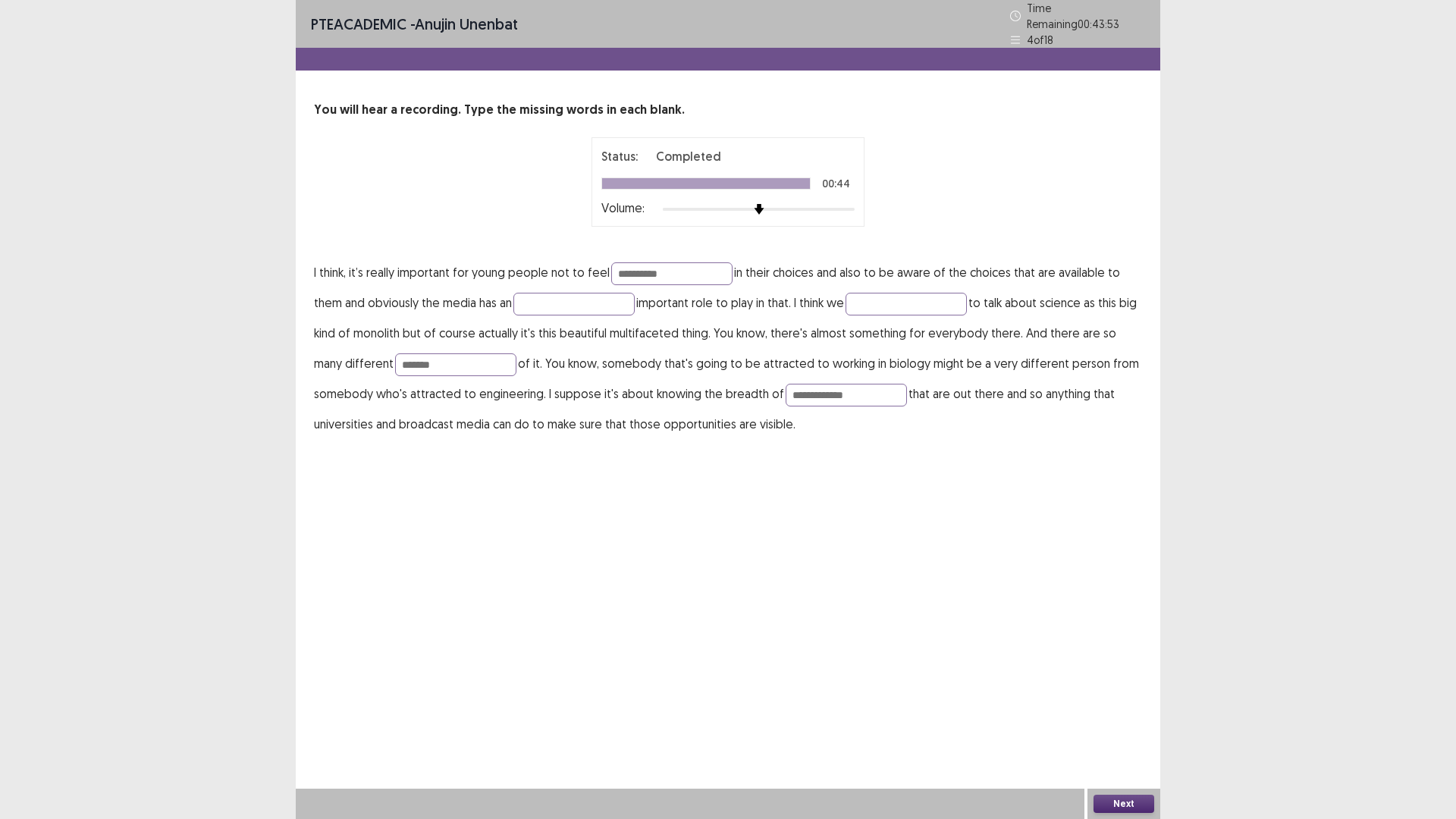
drag, startPoint x: 1059, startPoint y: 631, endPoint x: 1136, endPoint y: 818, distance: 202.2
click at [1130, 690] on div "**********" at bounding box center [728, 410] width 865 height 819
click at [1139, 690] on button "Next" at bounding box center [1123, 804] width 61 height 18
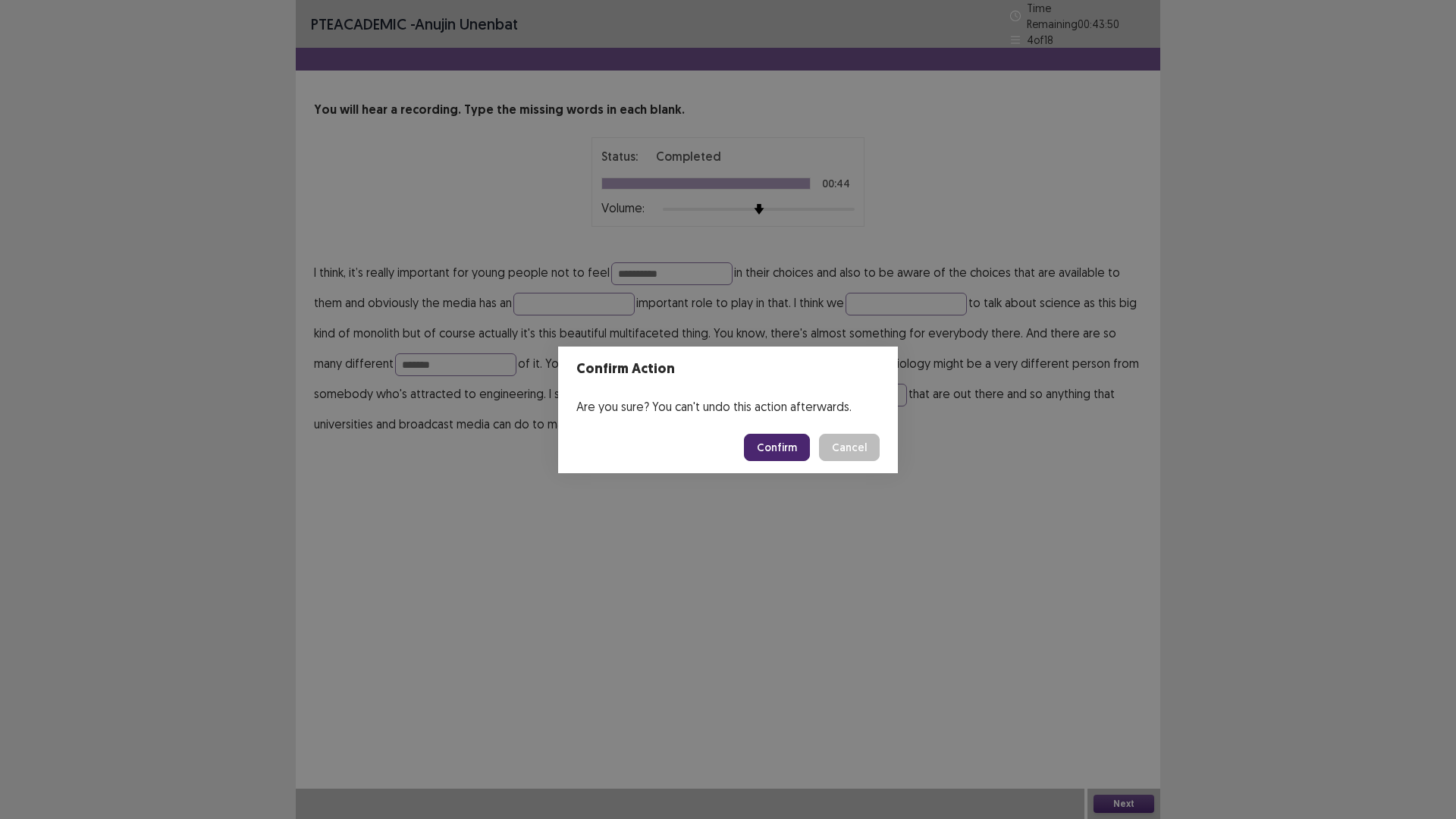
click at [777, 446] on button "Confirm" at bounding box center [776, 447] width 66 height 27
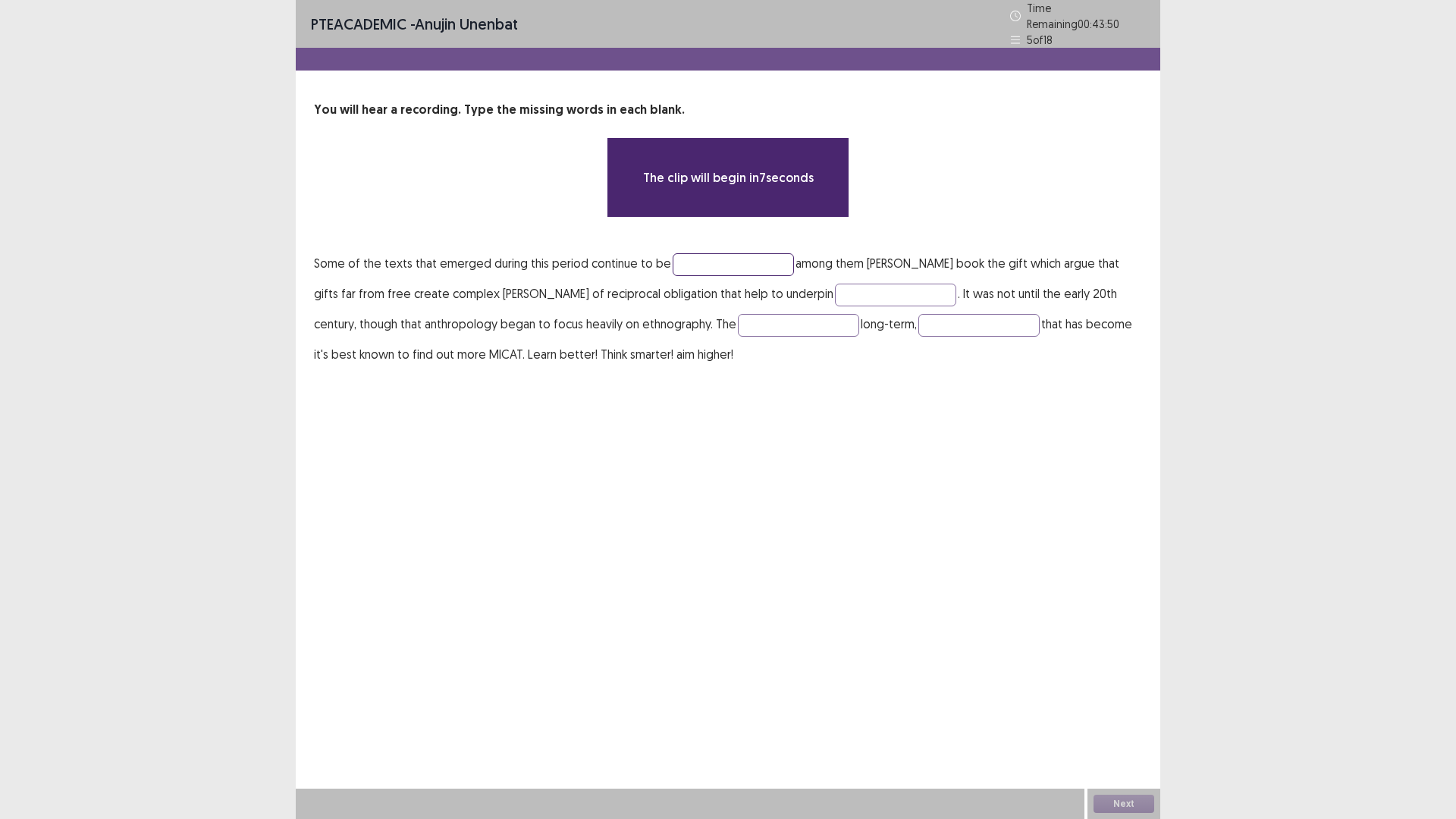
click at [694, 253] on input "text" at bounding box center [733, 264] width 121 height 22
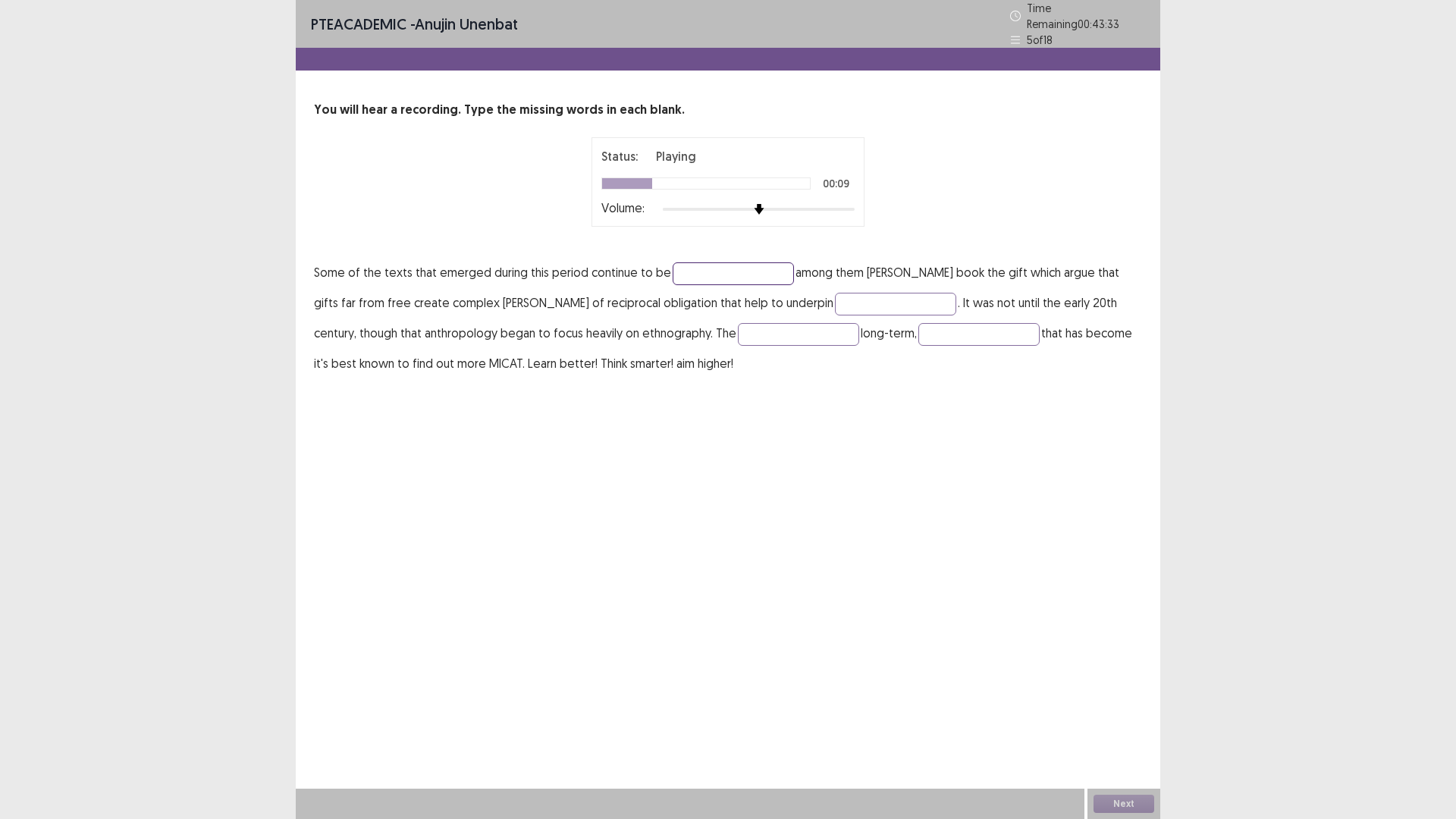
click at [729, 270] on input "text" at bounding box center [733, 273] width 121 height 22
type input "**********"
click at [835, 302] on input "text" at bounding box center [895, 303] width 121 height 22
type input "********"
click at [804, 323] on input "text" at bounding box center [798, 334] width 121 height 22
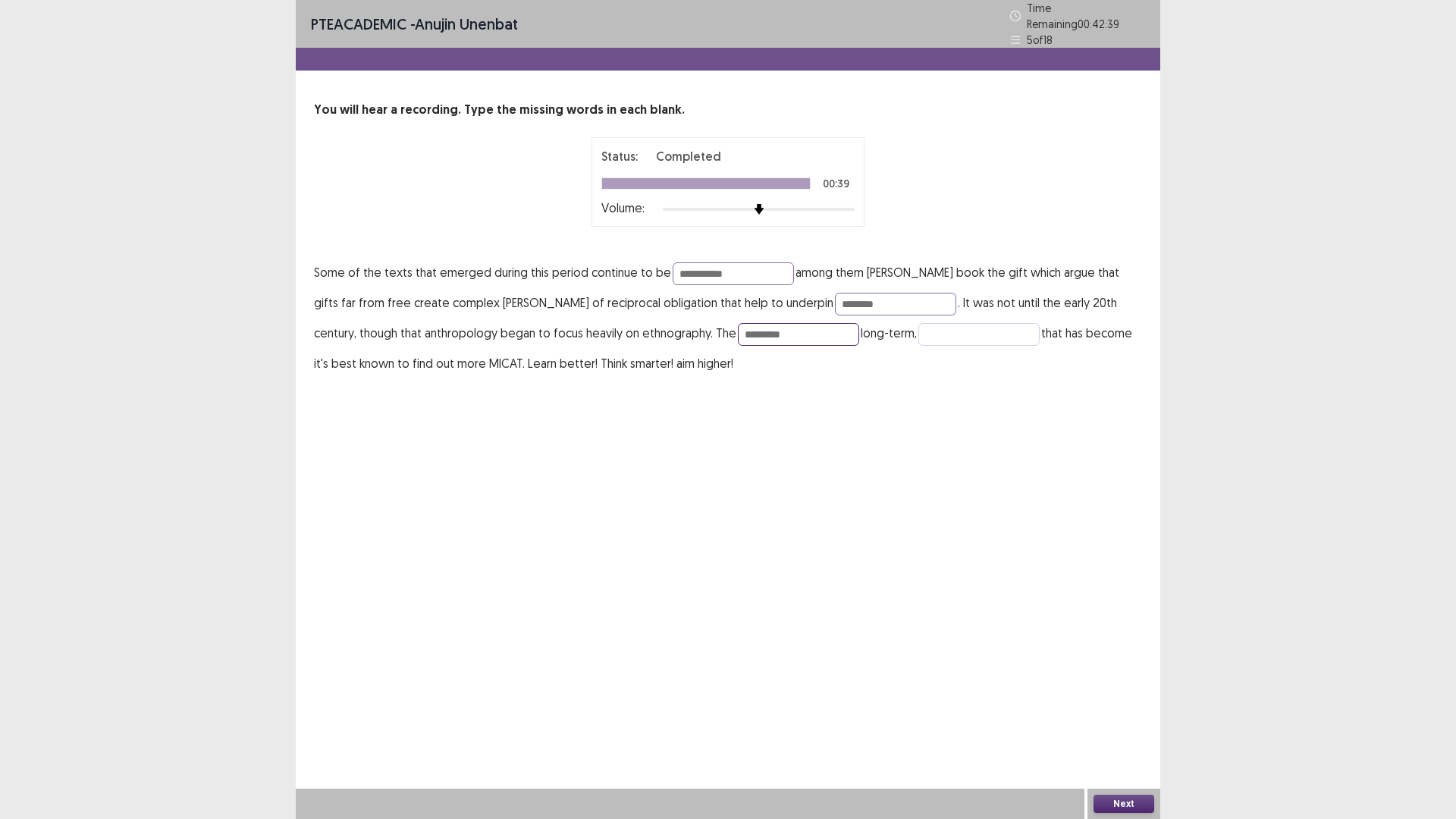
type input "*********"
click at [924, 332] on input "text" at bounding box center [978, 334] width 121 height 22
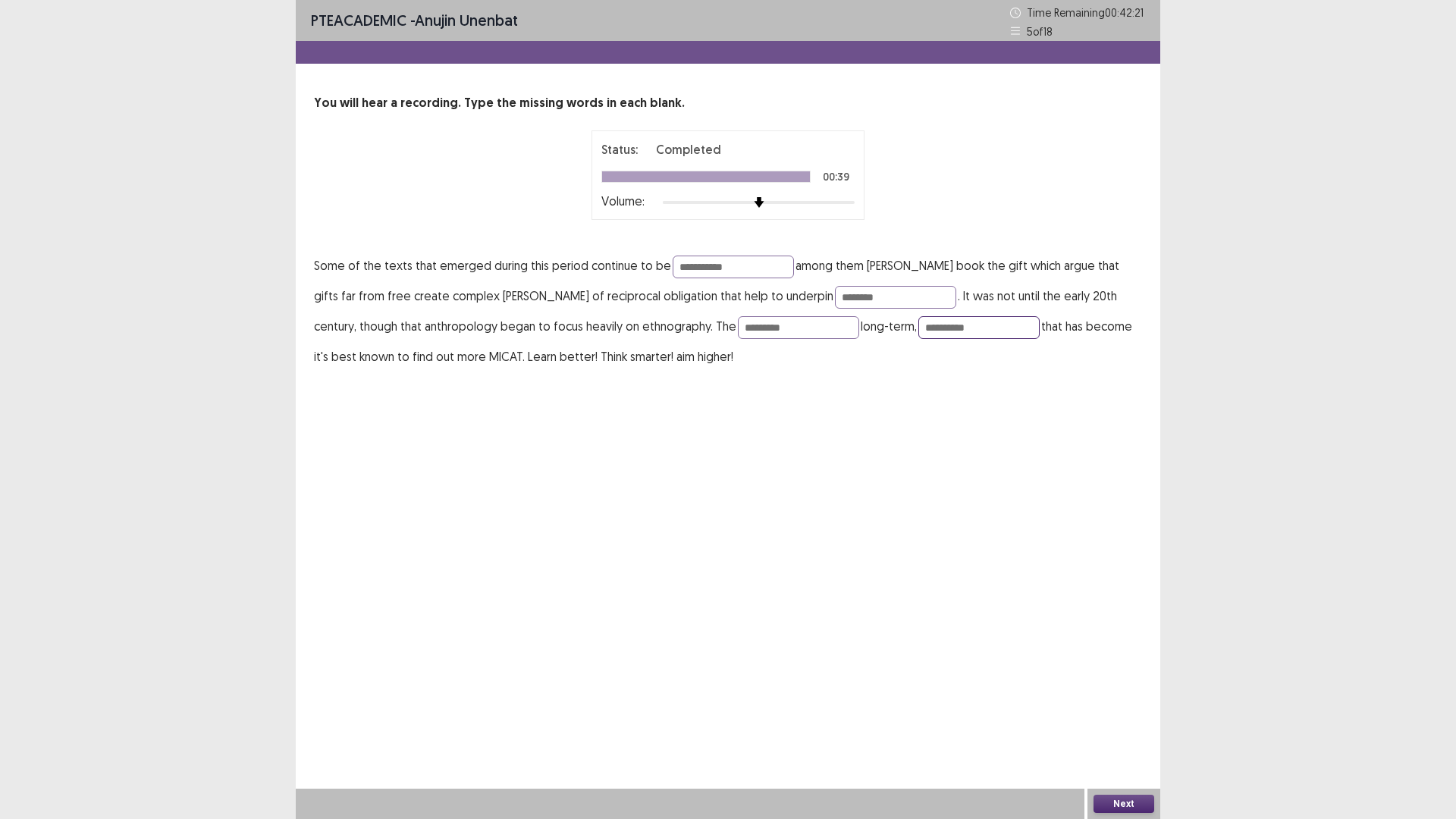
type input "**********"
click at [1120, 690] on button "Next" at bounding box center [1123, 804] width 61 height 18
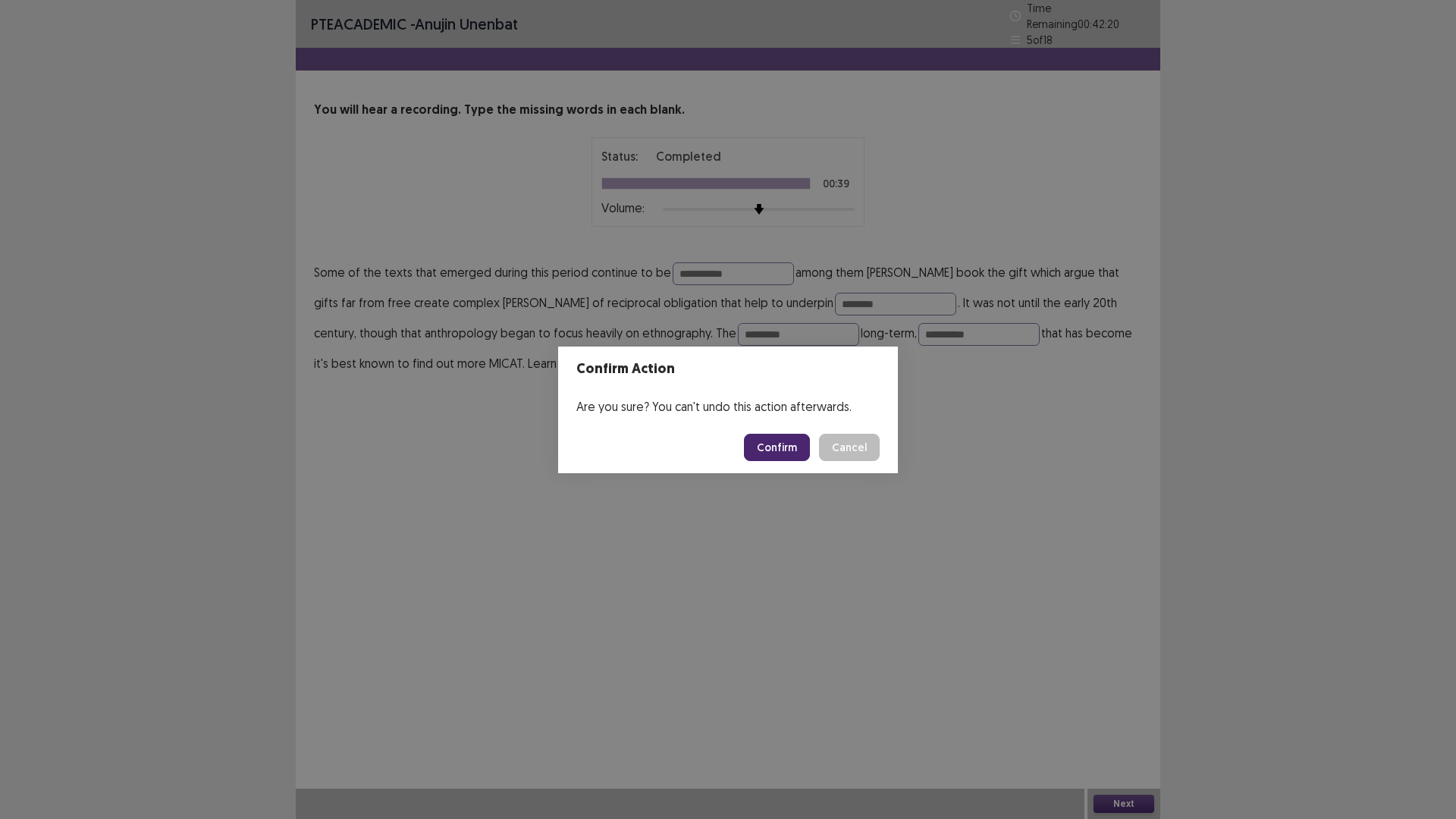
click at [781, 439] on button "Confirm" at bounding box center [776, 447] width 66 height 27
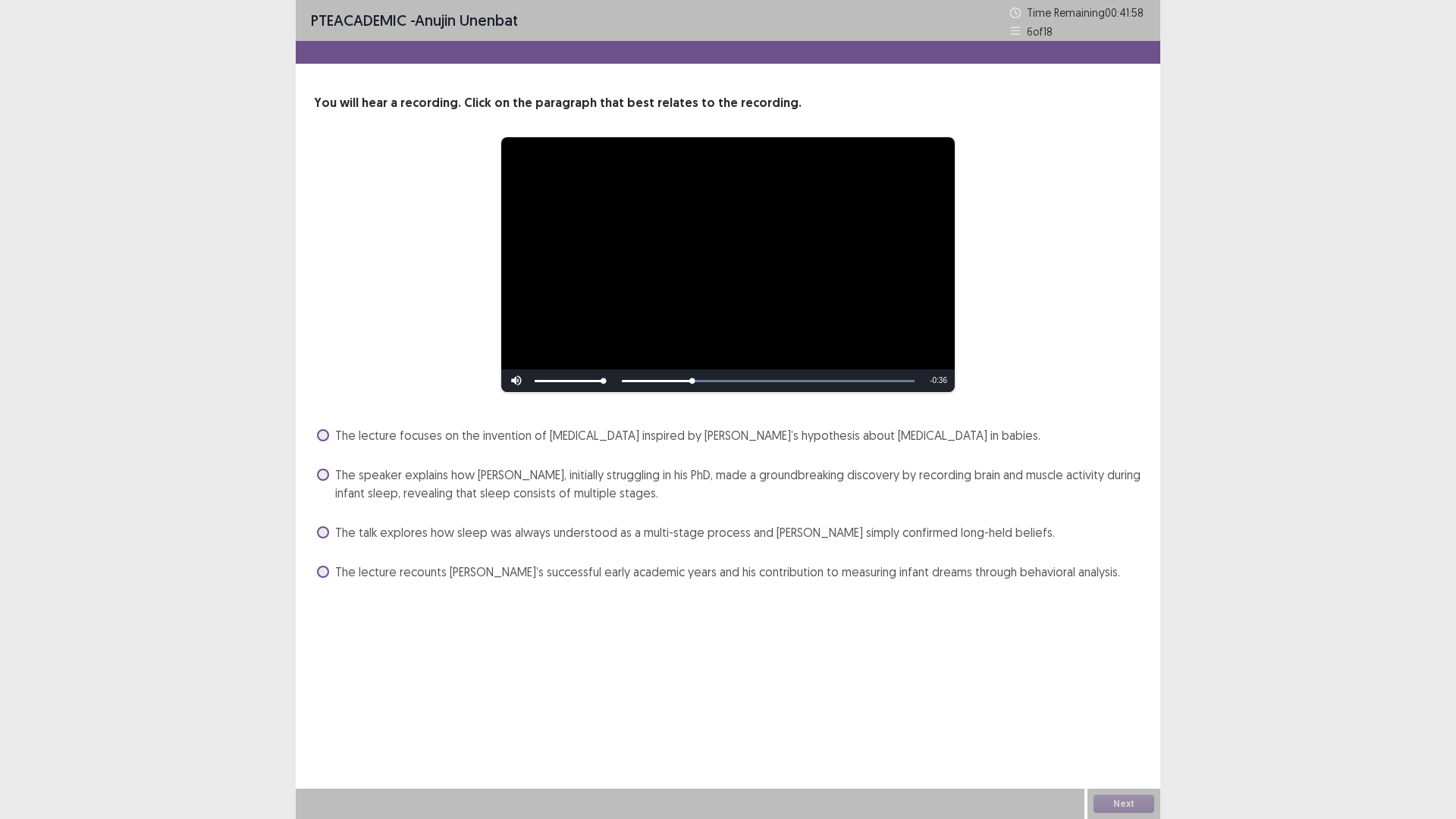
click at [329, 472] on label "The speaker explains how [PERSON_NAME], initially struggling in his PhD, made a…" at bounding box center [729, 483] width 825 height 37
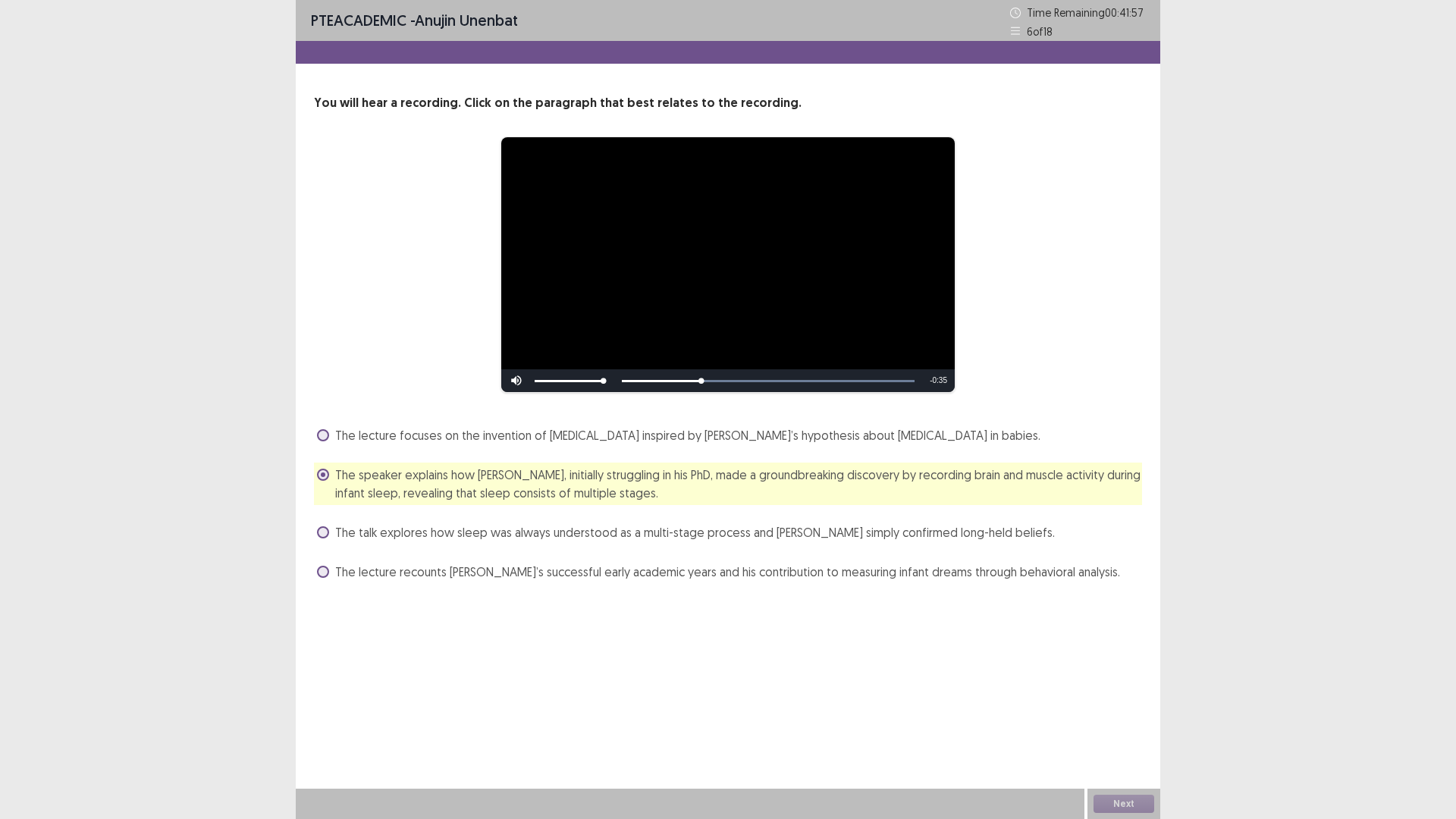
click at [325, 444] on label "The lecture focuses on the invention of [MEDICAL_DATA] inspired by [PERSON_NAME…" at bounding box center [679, 435] width 723 height 18
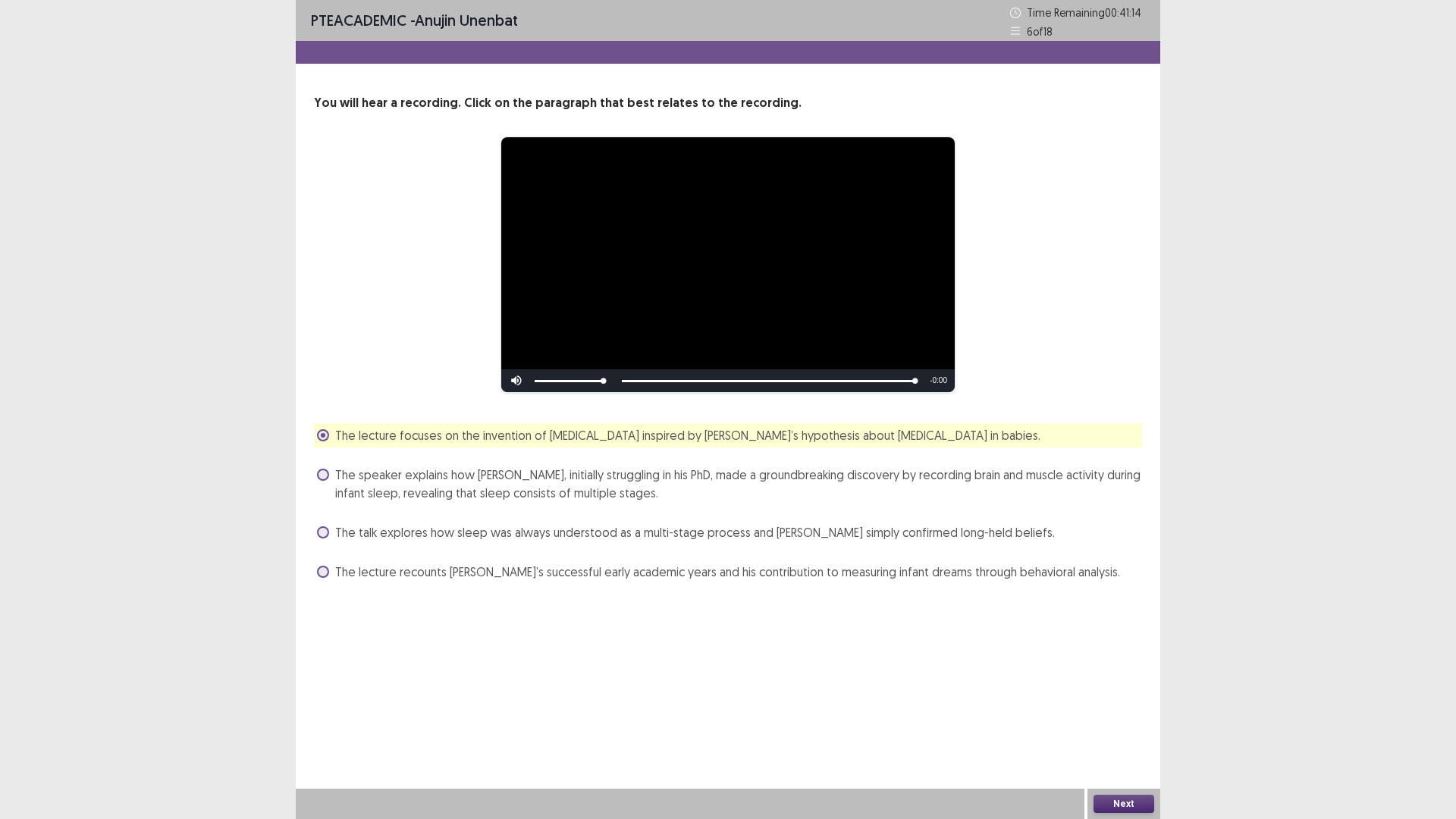
click at [341, 486] on span "The speaker explains how [PERSON_NAME], initially struggling in his PhD, made a…" at bounding box center [738, 483] width 806 height 37
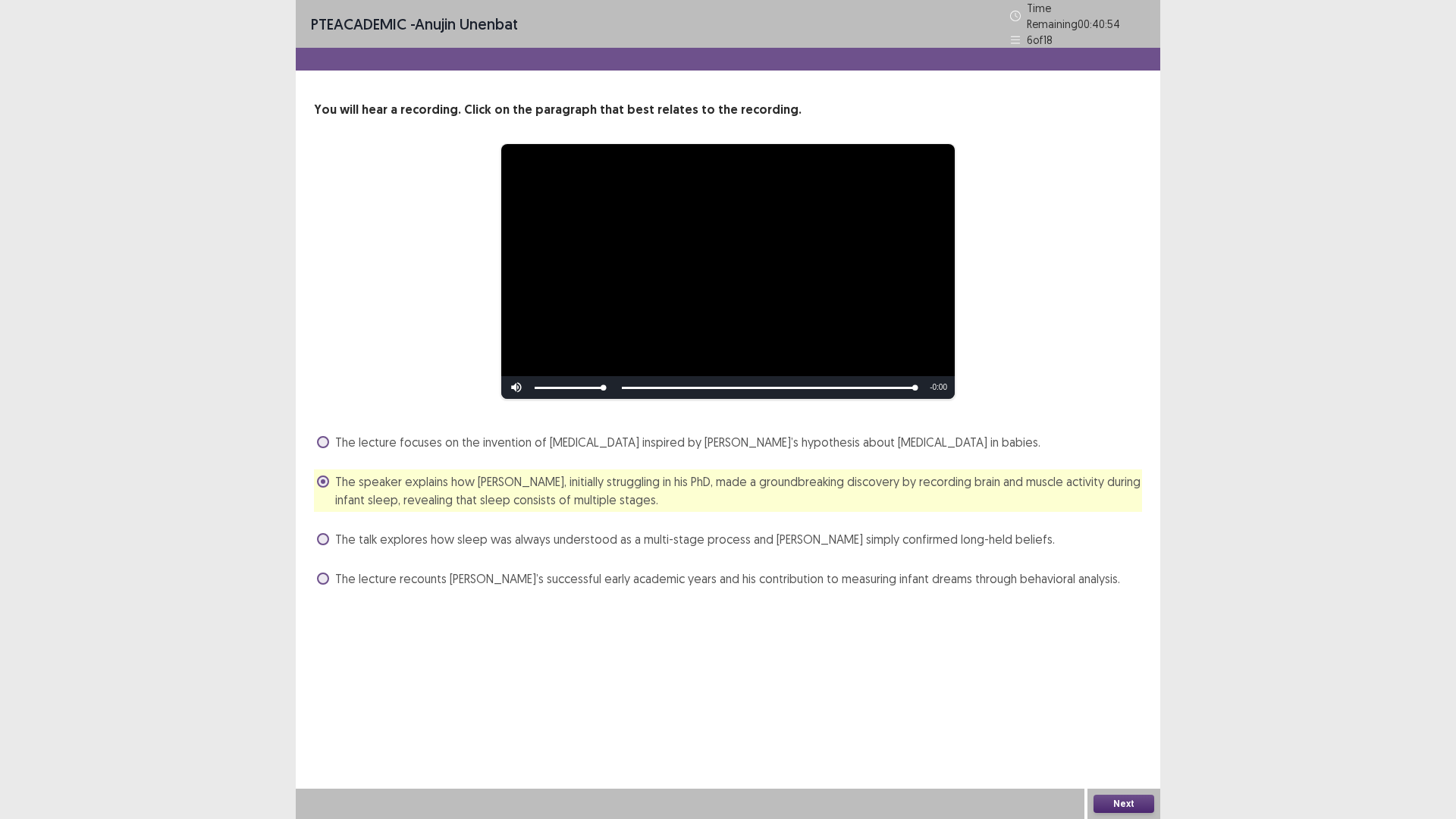
click at [1124, 690] on button "Next" at bounding box center [1123, 804] width 61 height 18
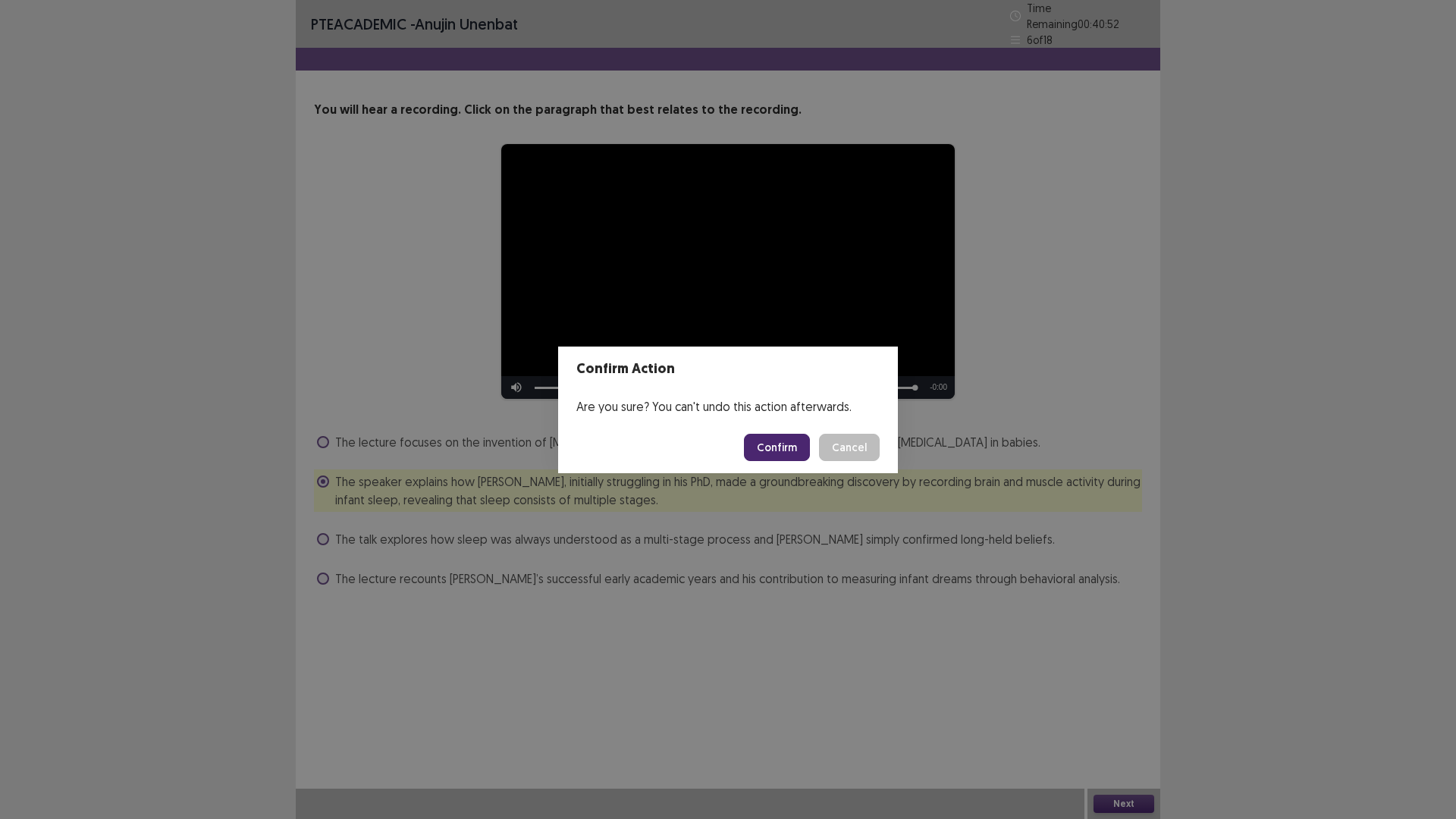
click at [776, 456] on button "Confirm" at bounding box center [776, 447] width 66 height 27
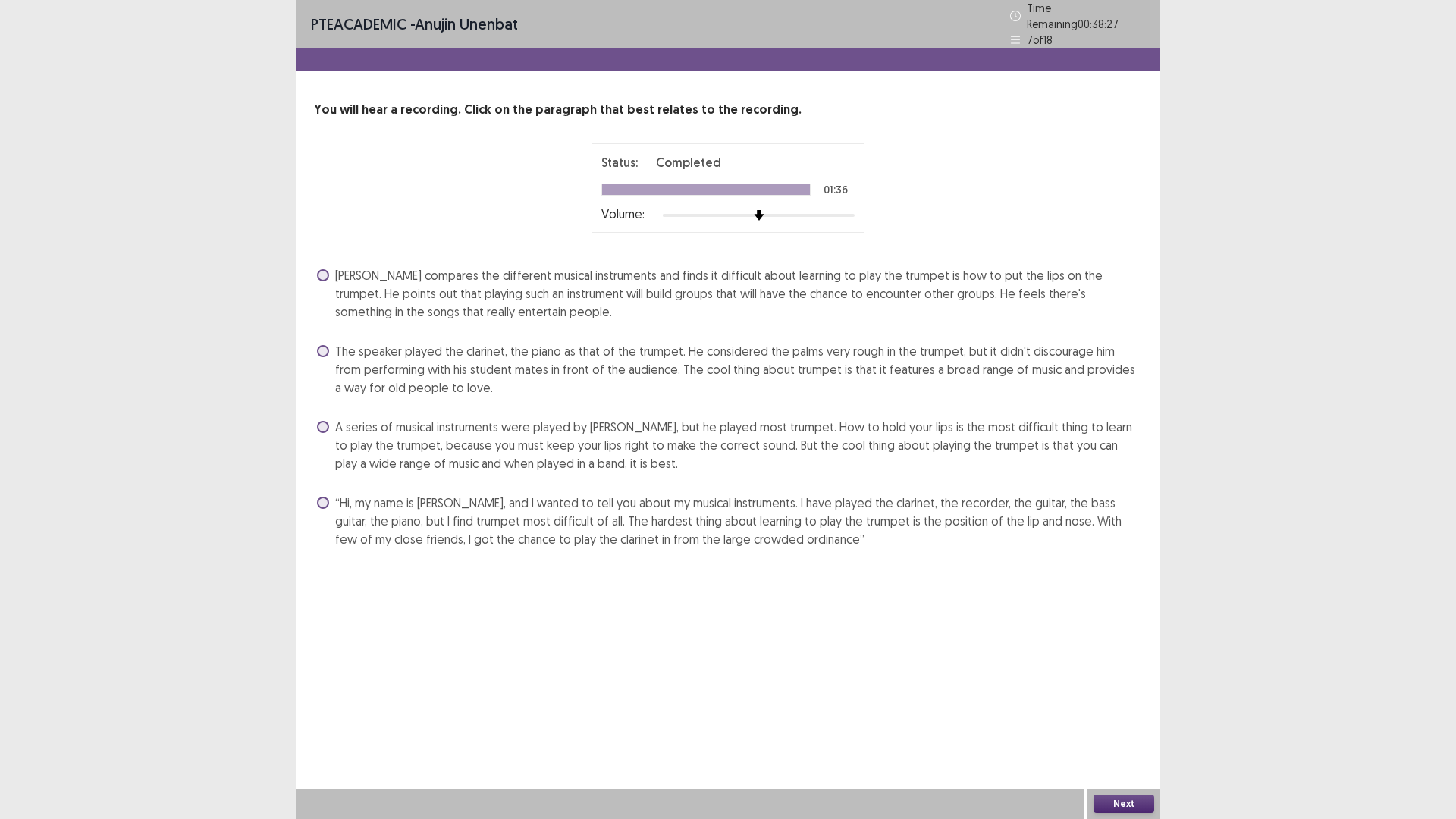
click at [327, 422] on span at bounding box center [323, 427] width 12 height 12
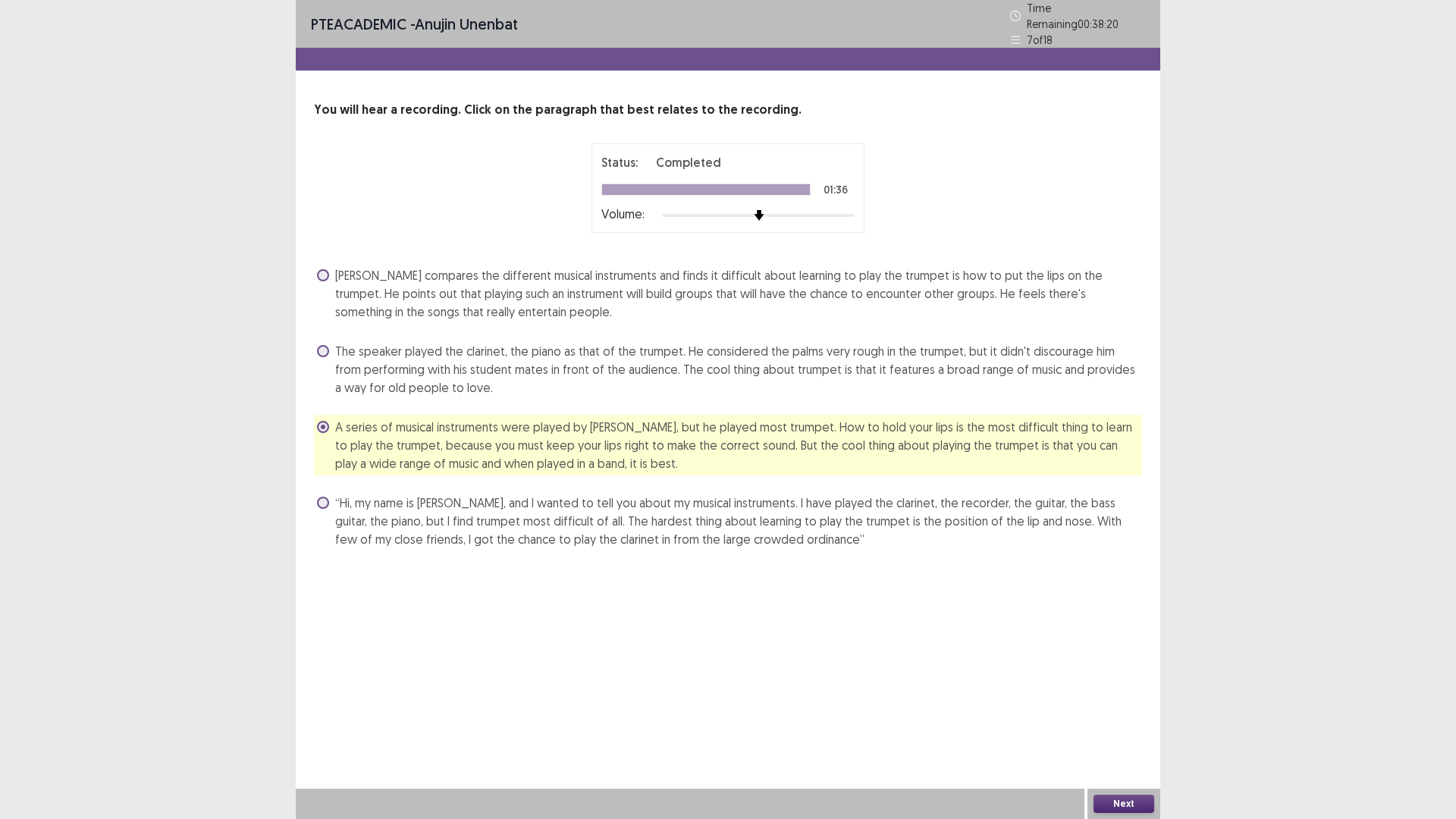
drag, startPoint x: 916, startPoint y: 476, endPoint x: 929, endPoint y: 494, distance: 22.2
click at [918, 491] on div "[PERSON_NAME] compares the different musical instruments and finds it difficult…" at bounding box center [728, 407] width 828 height 288
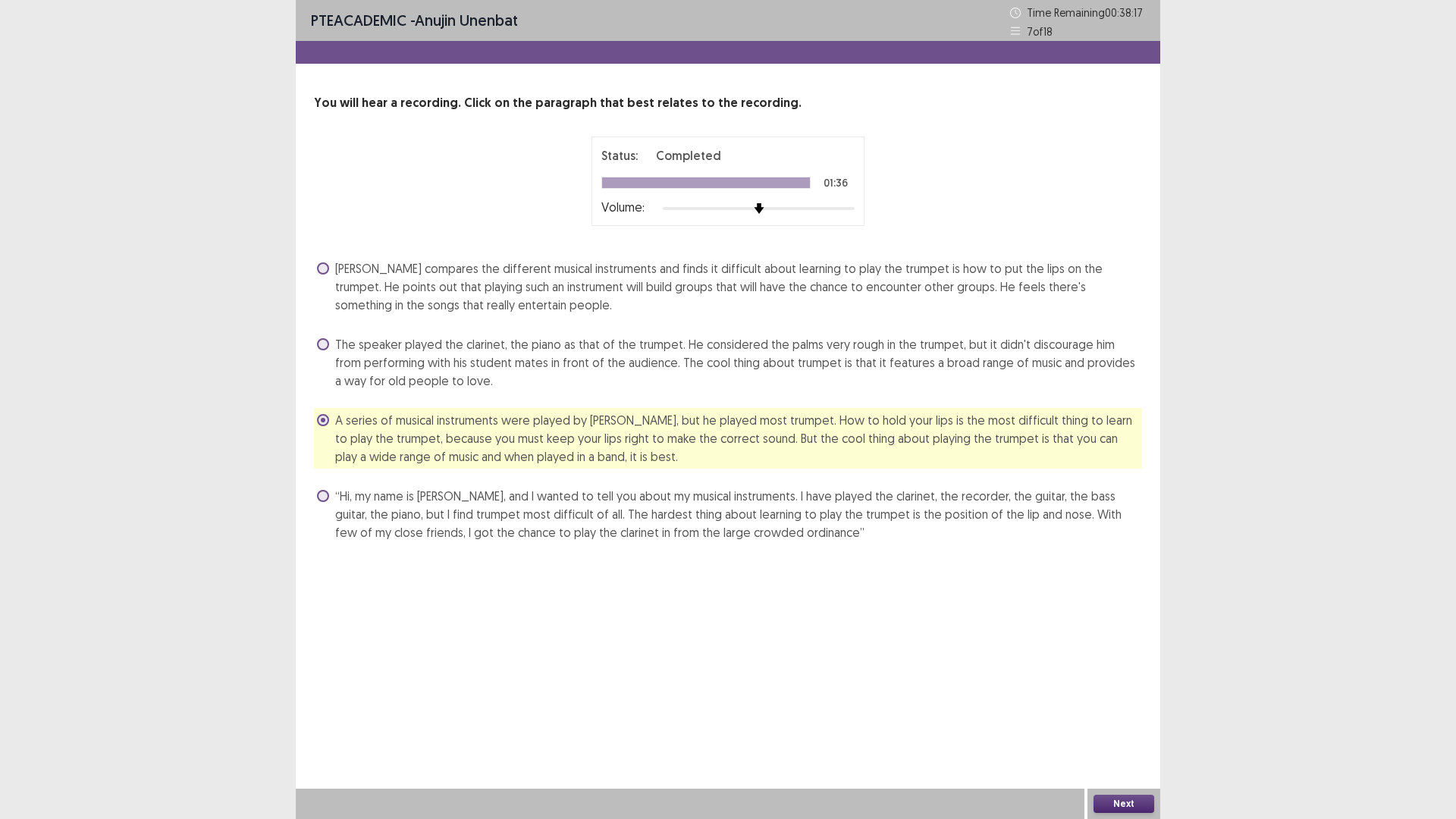
click at [1141, 690] on button "Next" at bounding box center [1123, 804] width 61 height 18
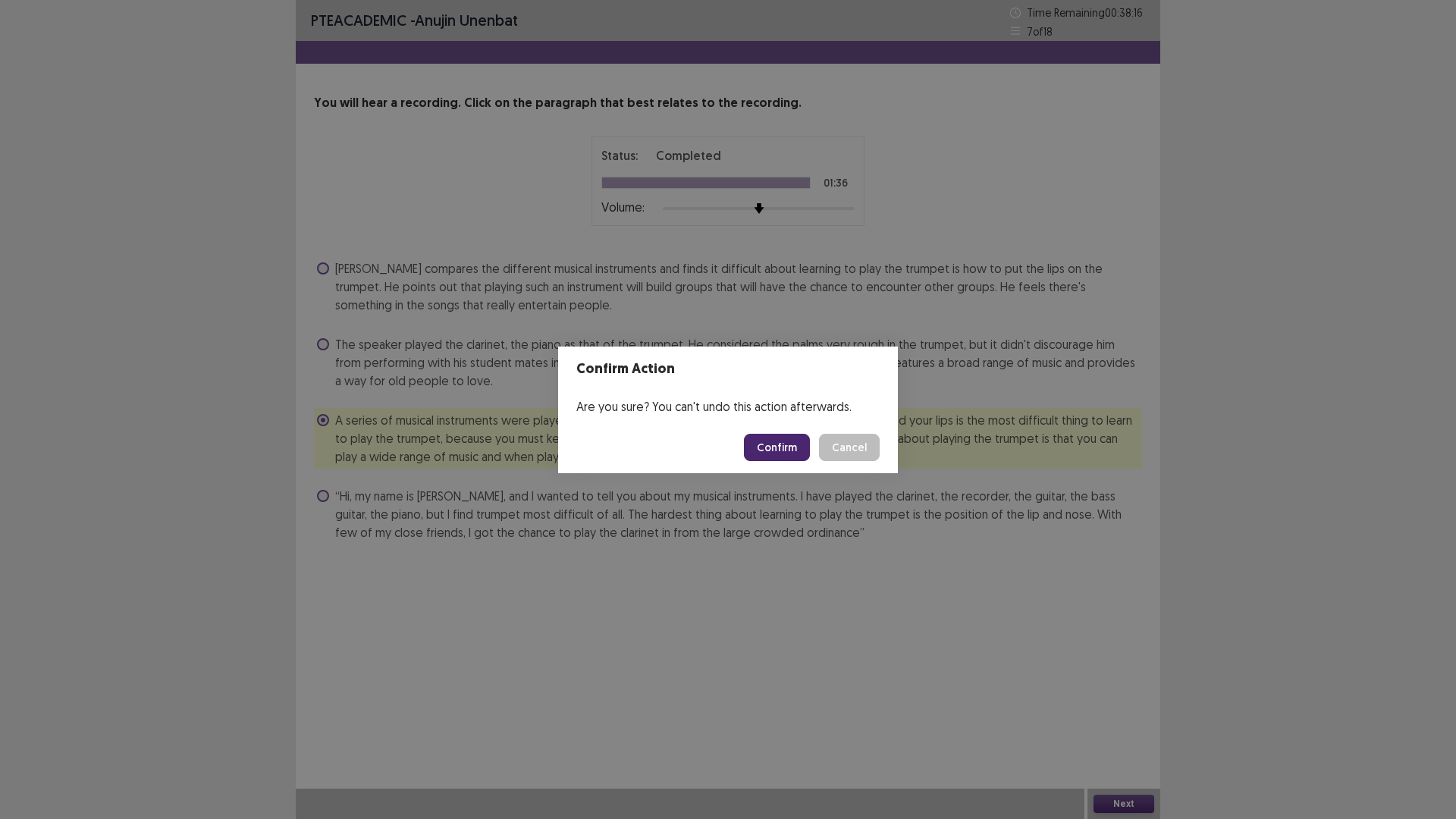
click at [772, 428] on footer "Confirm Cancel" at bounding box center [728, 448] width 340 height 51
click at [783, 467] on footer "Confirm Cancel" at bounding box center [728, 448] width 340 height 51
click at [780, 447] on button "Confirm" at bounding box center [776, 447] width 66 height 27
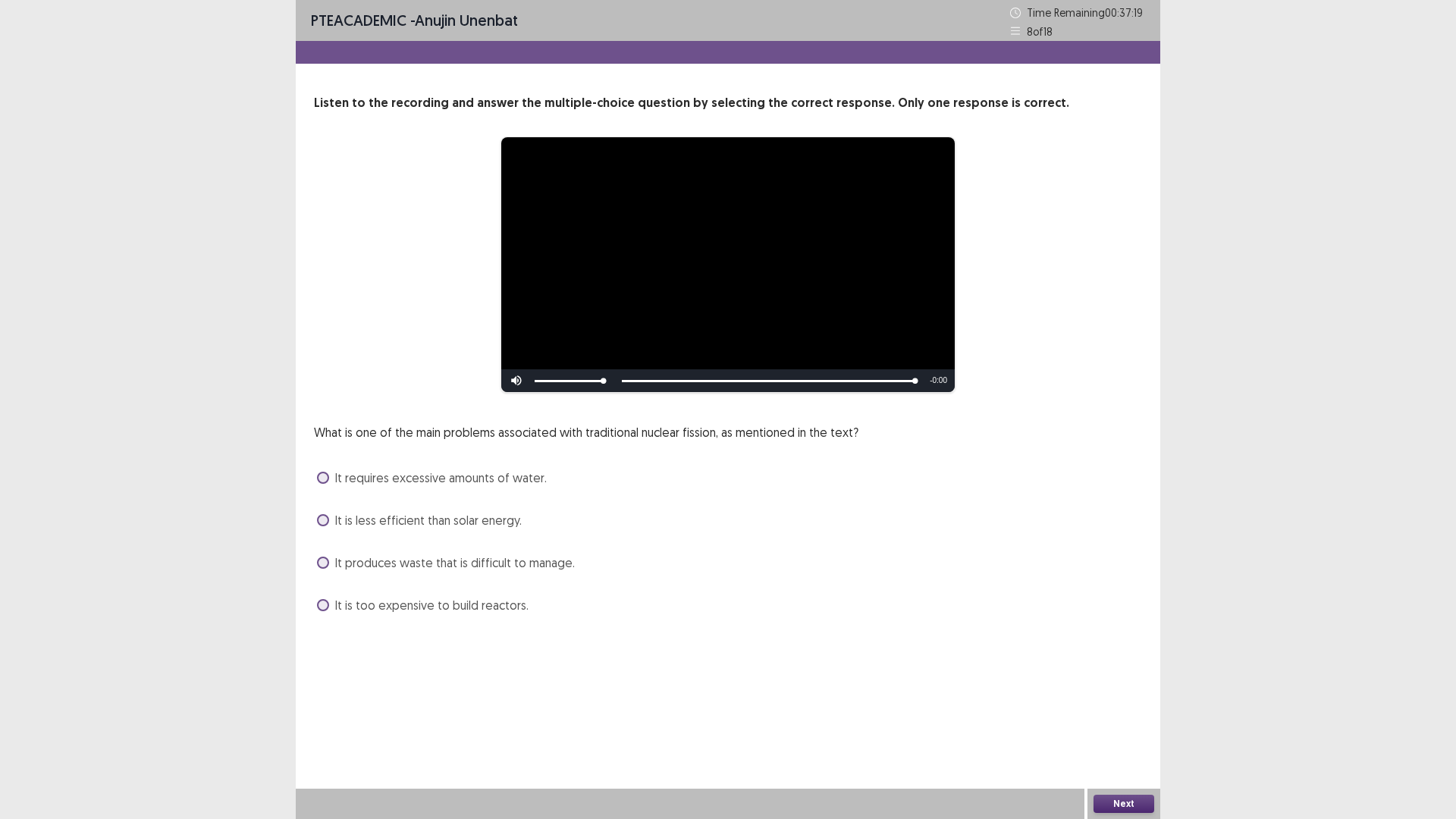
click at [326, 517] on span at bounding box center [323, 520] width 12 height 12
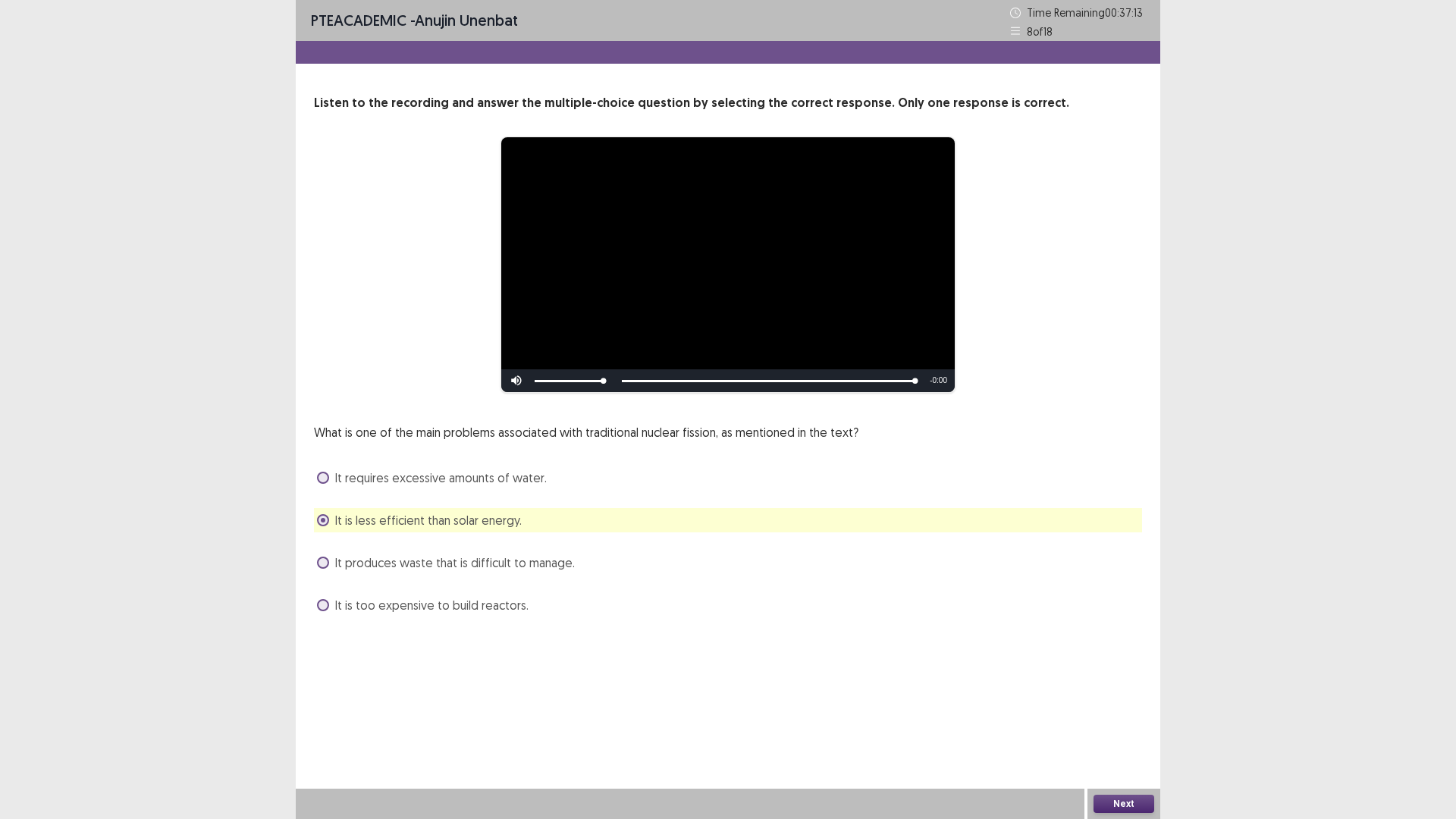
click at [322, 560] on span at bounding box center [323, 562] width 12 height 12
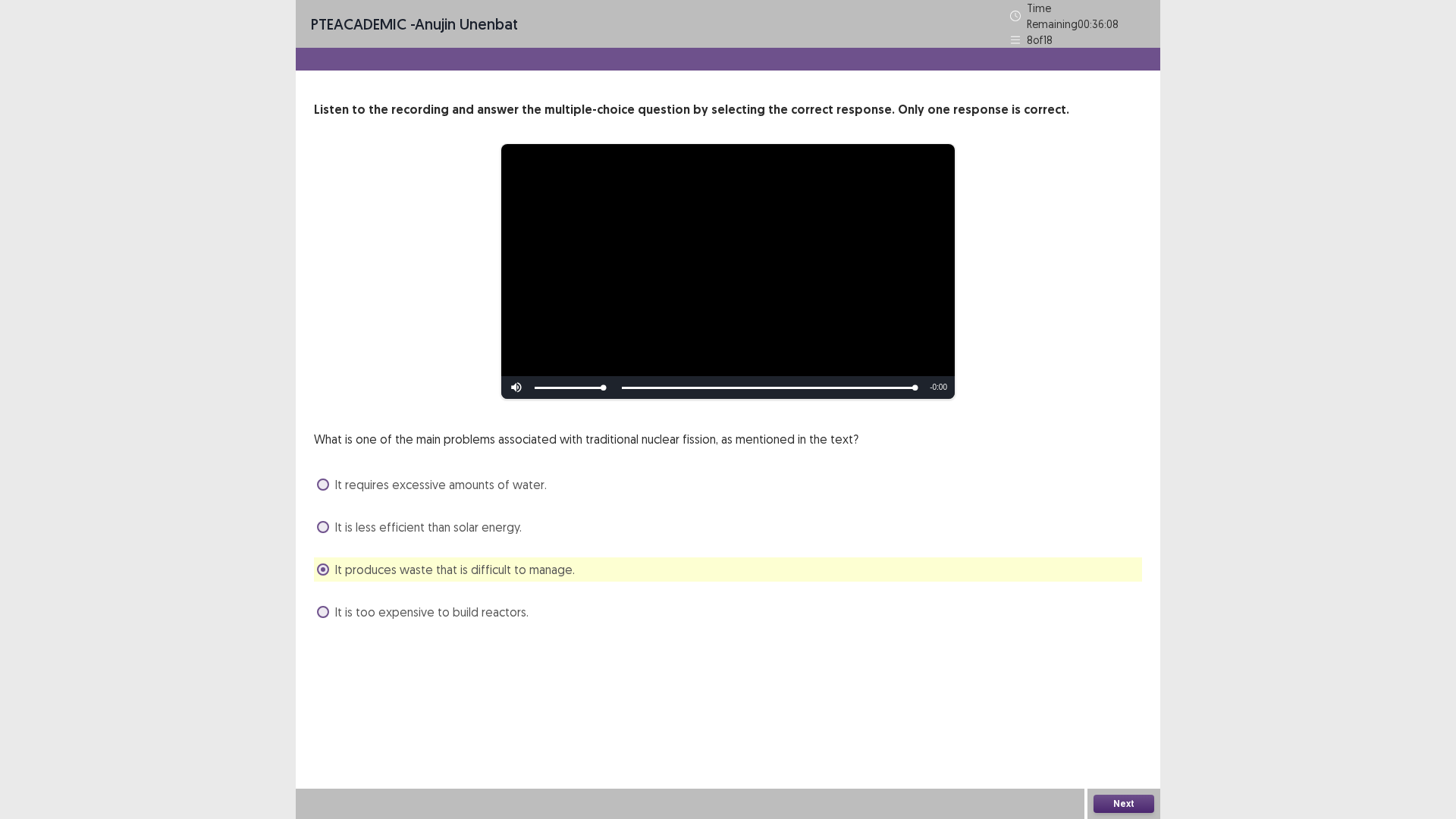
click at [1125, 690] on button "Next" at bounding box center [1123, 804] width 61 height 18
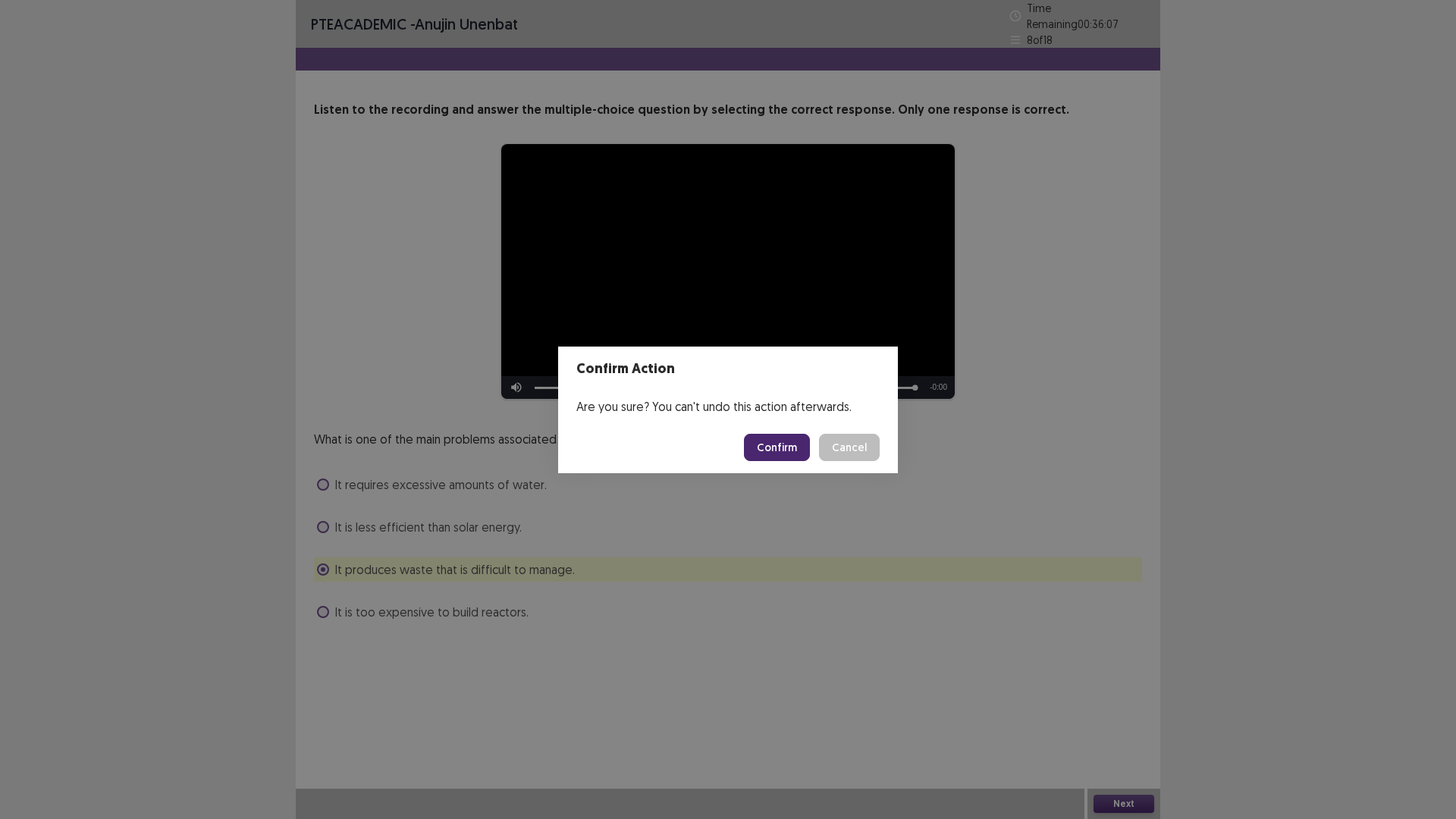
click at [777, 440] on button "Confirm" at bounding box center [776, 447] width 66 height 27
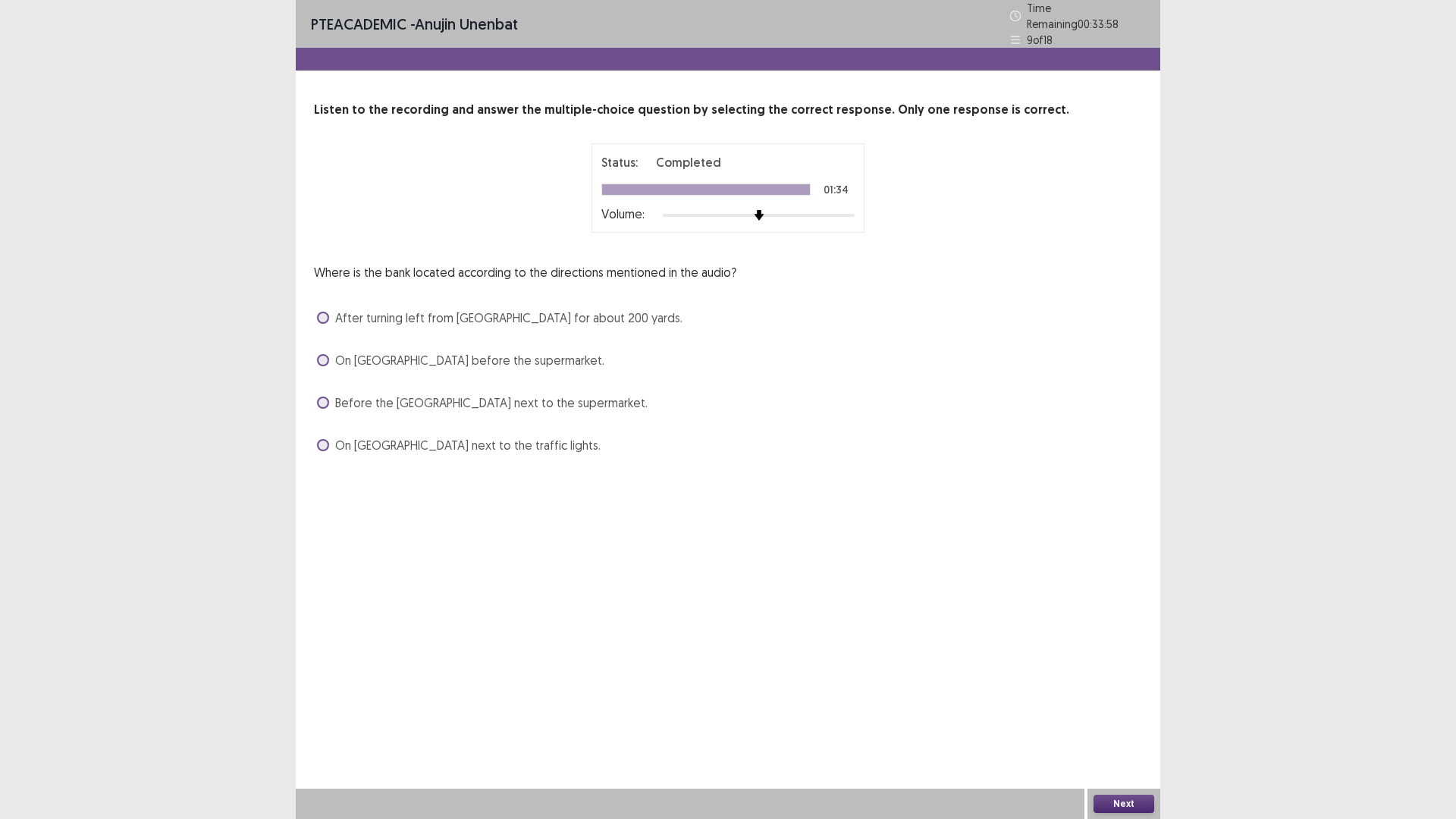
click at [319, 317] on label "After turning left from [GEOGRAPHIC_DATA] for about 200 yards." at bounding box center [500, 318] width 365 height 18
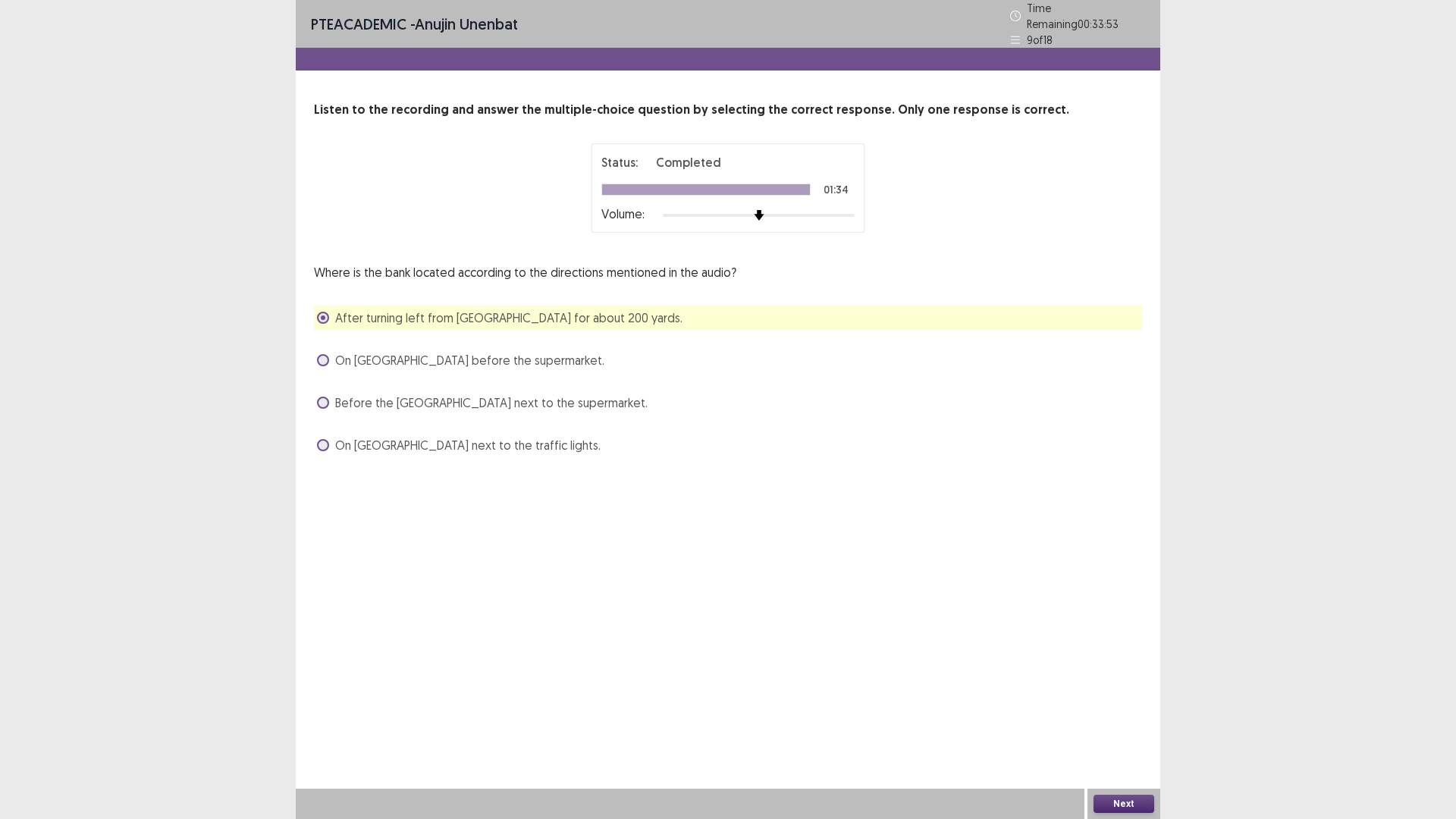
click at [1130, 690] on button "Next" at bounding box center [1123, 804] width 61 height 18
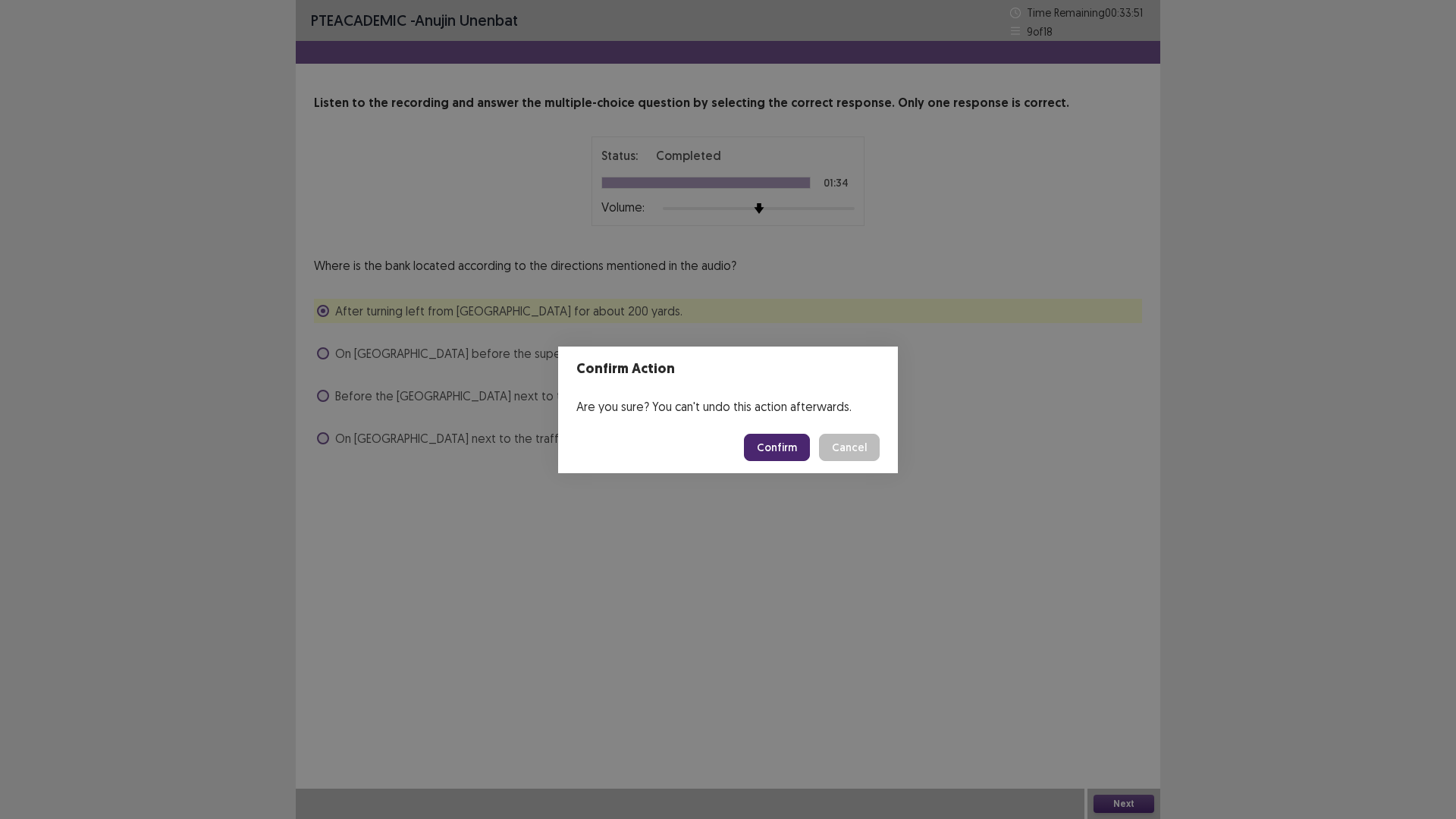
click at [790, 459] on button "Confirm" at bounding box center [776, 447] width 66 height 27
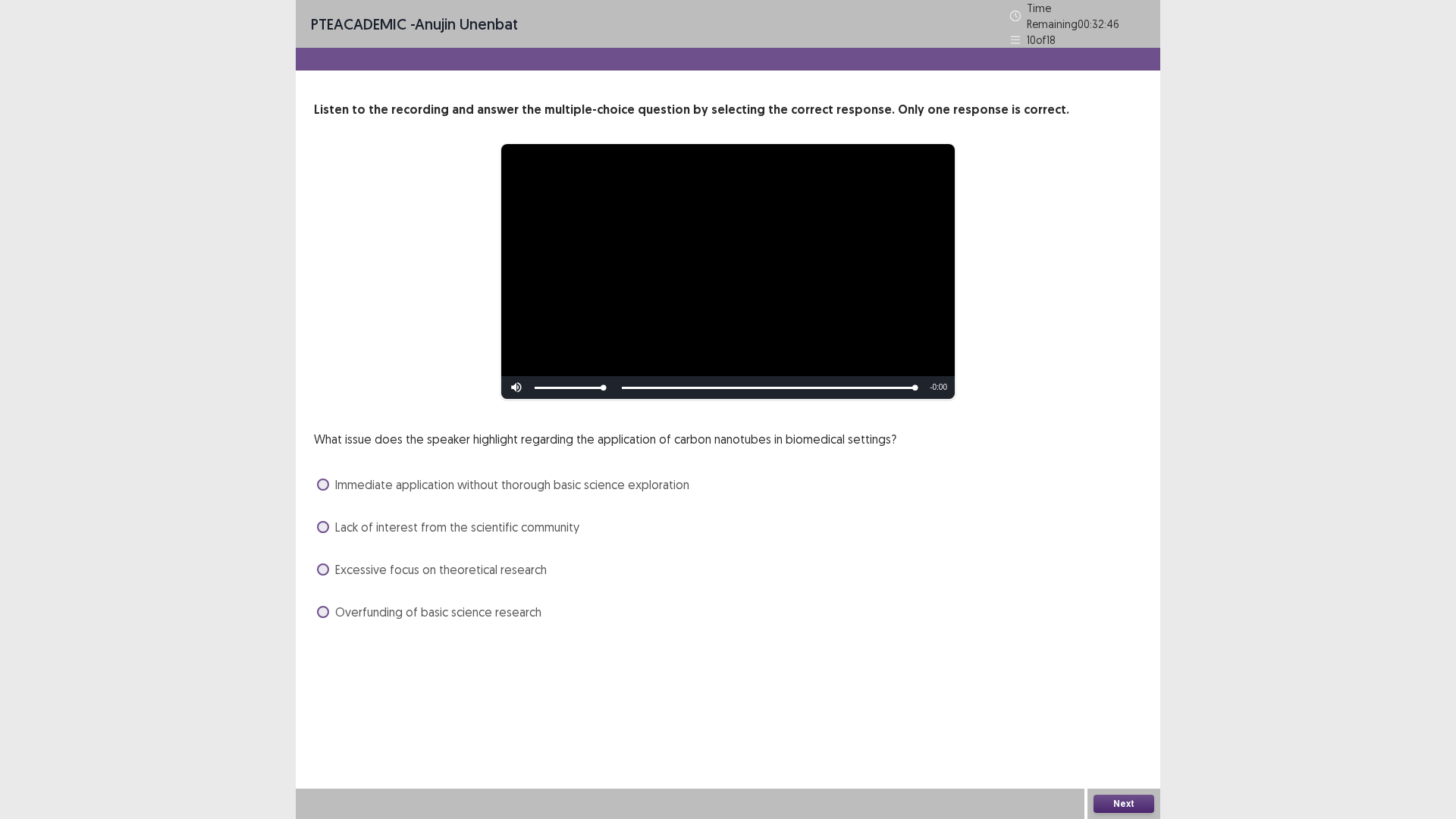
click at [529, 482] on span "Immediate application without thorough basic science exploration" at bounding box center [512, 484] width 354 height 18
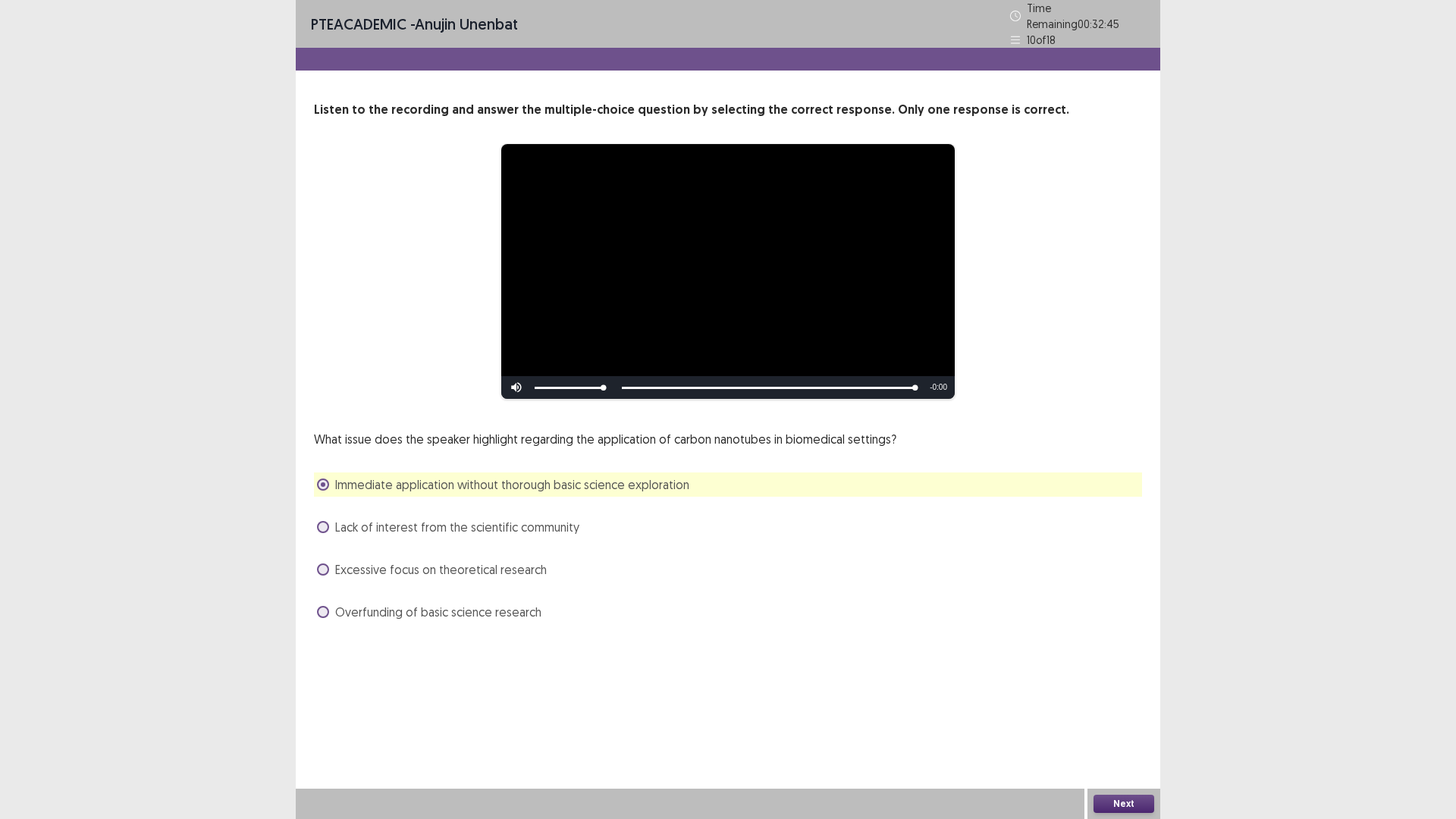
click at [420, 518] on span "Lack of interest from the scientific community" at bounding box center [457, 527] width 244 height 18
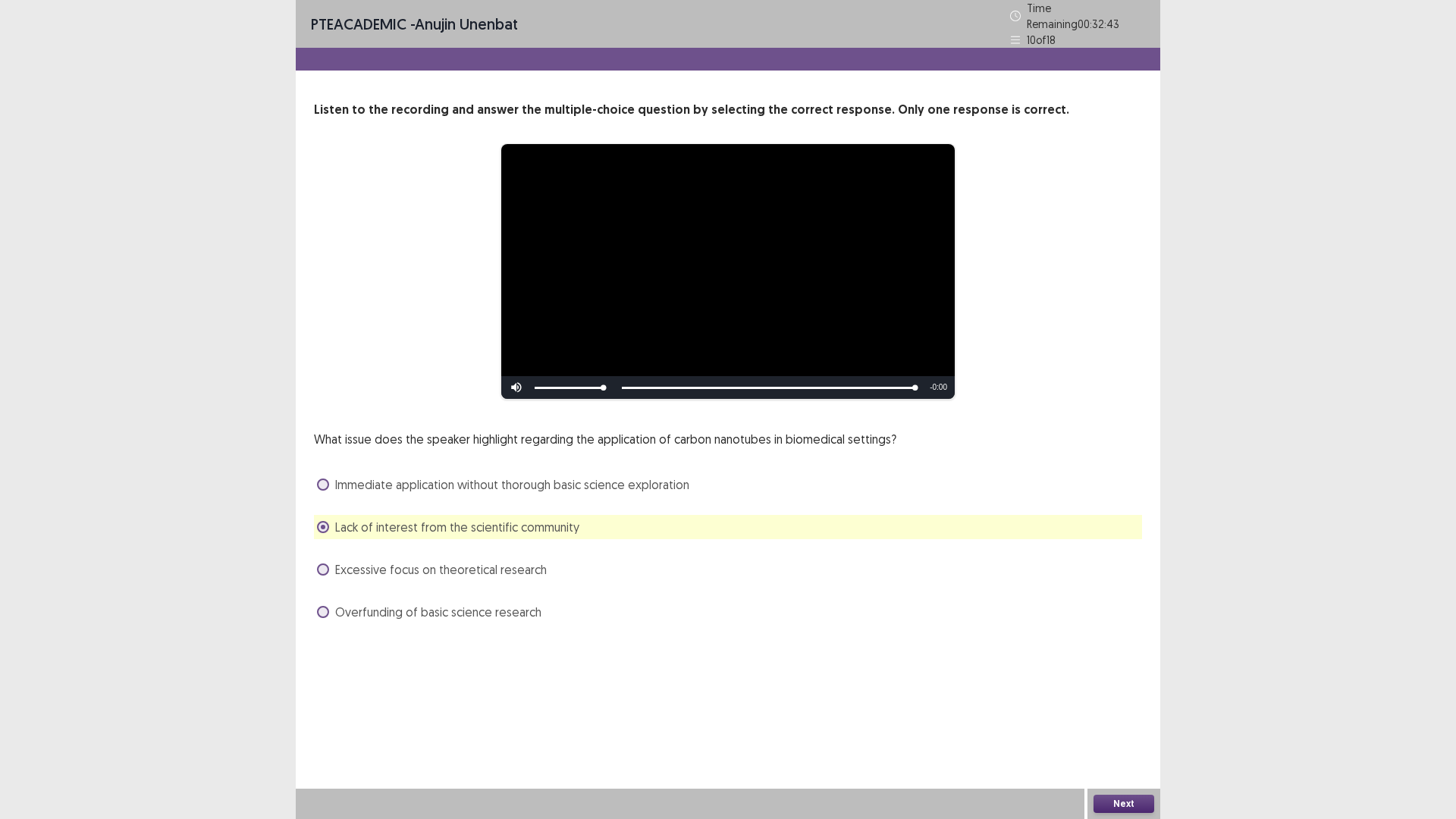
click at [423, 570] on span "Excessive focus on theoretical research" at bounding box center [440, 570] width 212 height 18
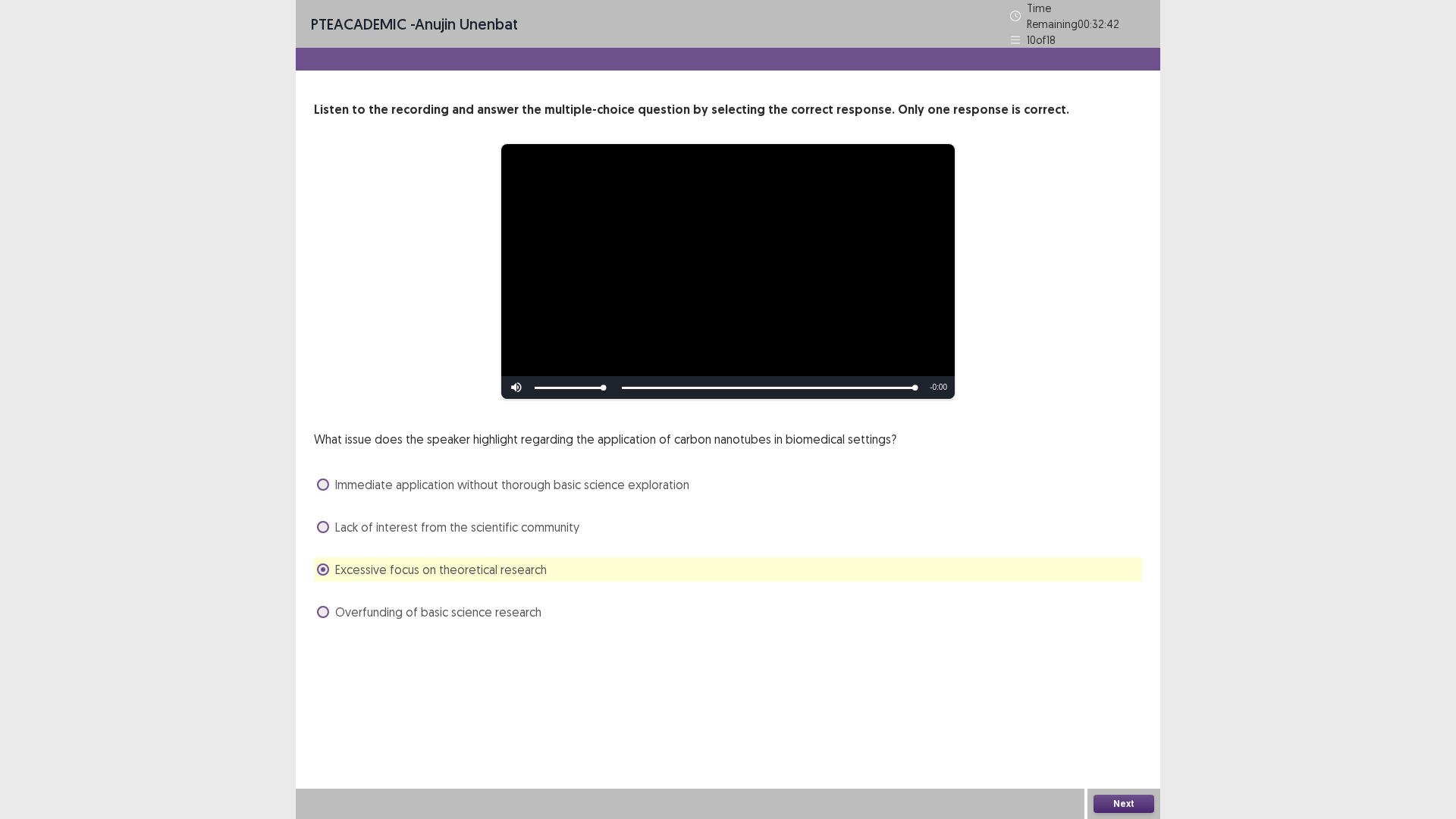
click at [441, 611] on span "Overfunding of basic science research" at bounding box center [438, 612] width 206 height 18
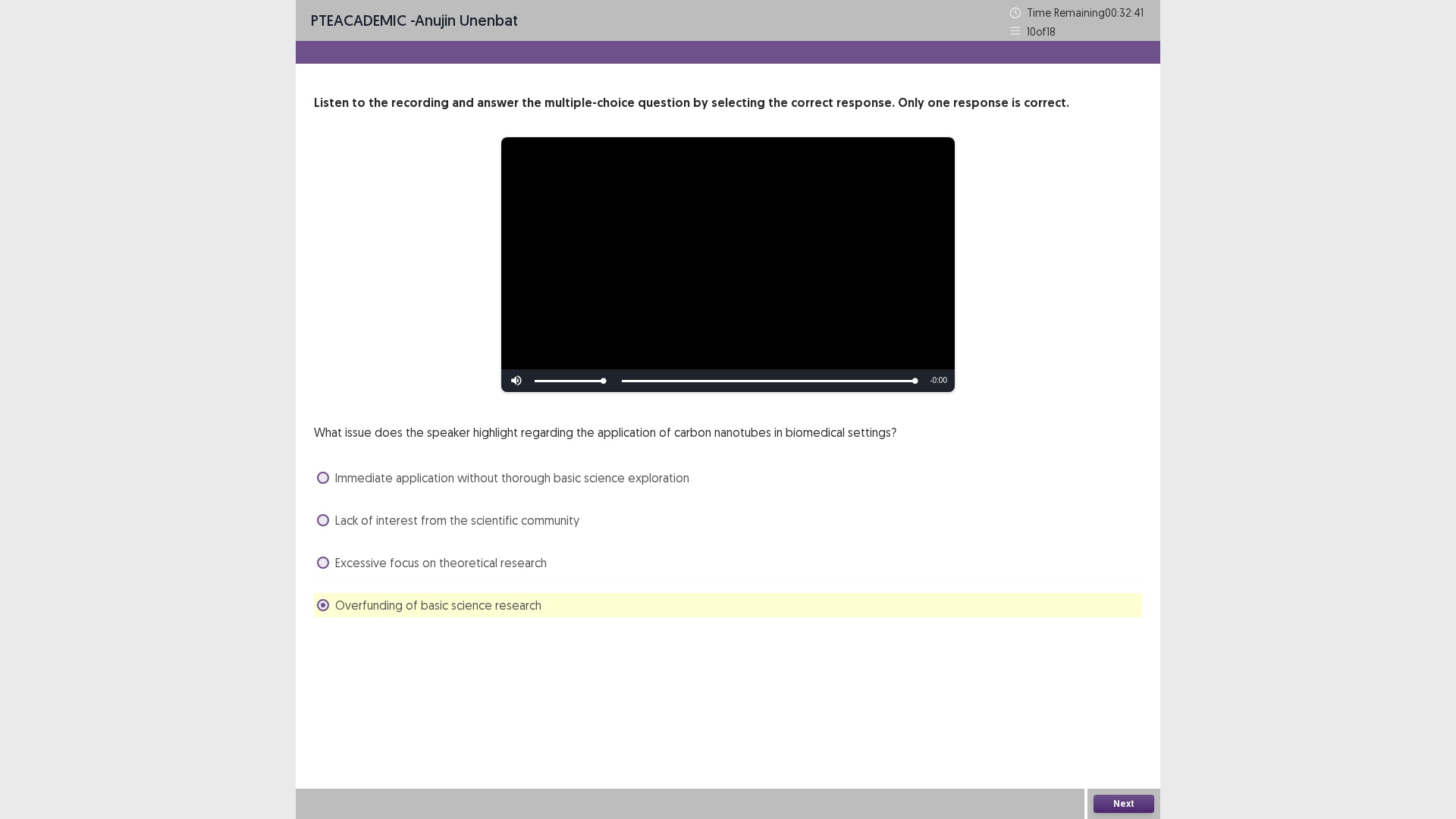
click at [446, 571] on span "Excessive focus on theoretical research" at bounding box center [440, 562] width 212 height 18
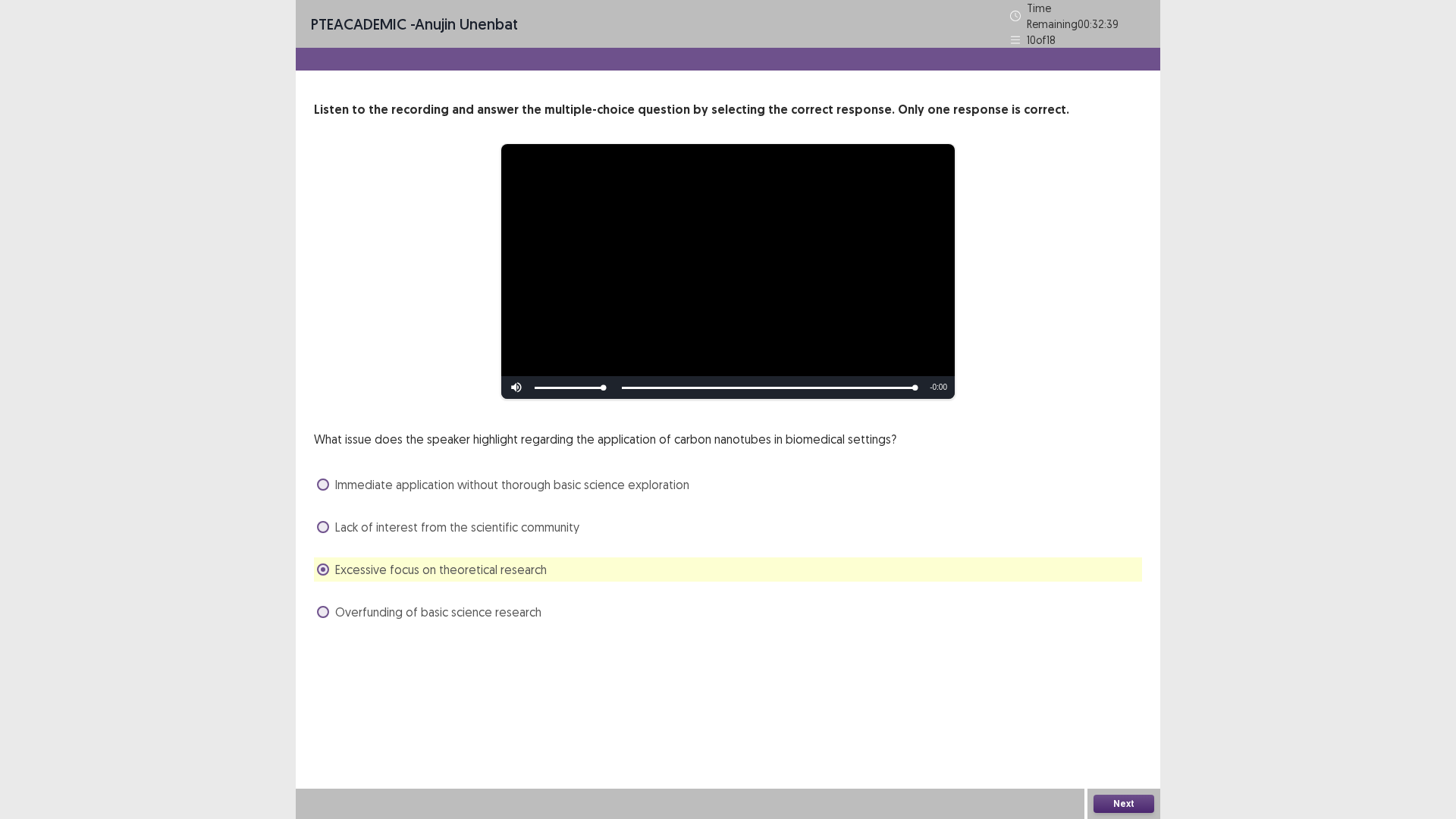
click at [1126, 690] on button "Next" at bounding box center [1123, 804] width 61 height 18
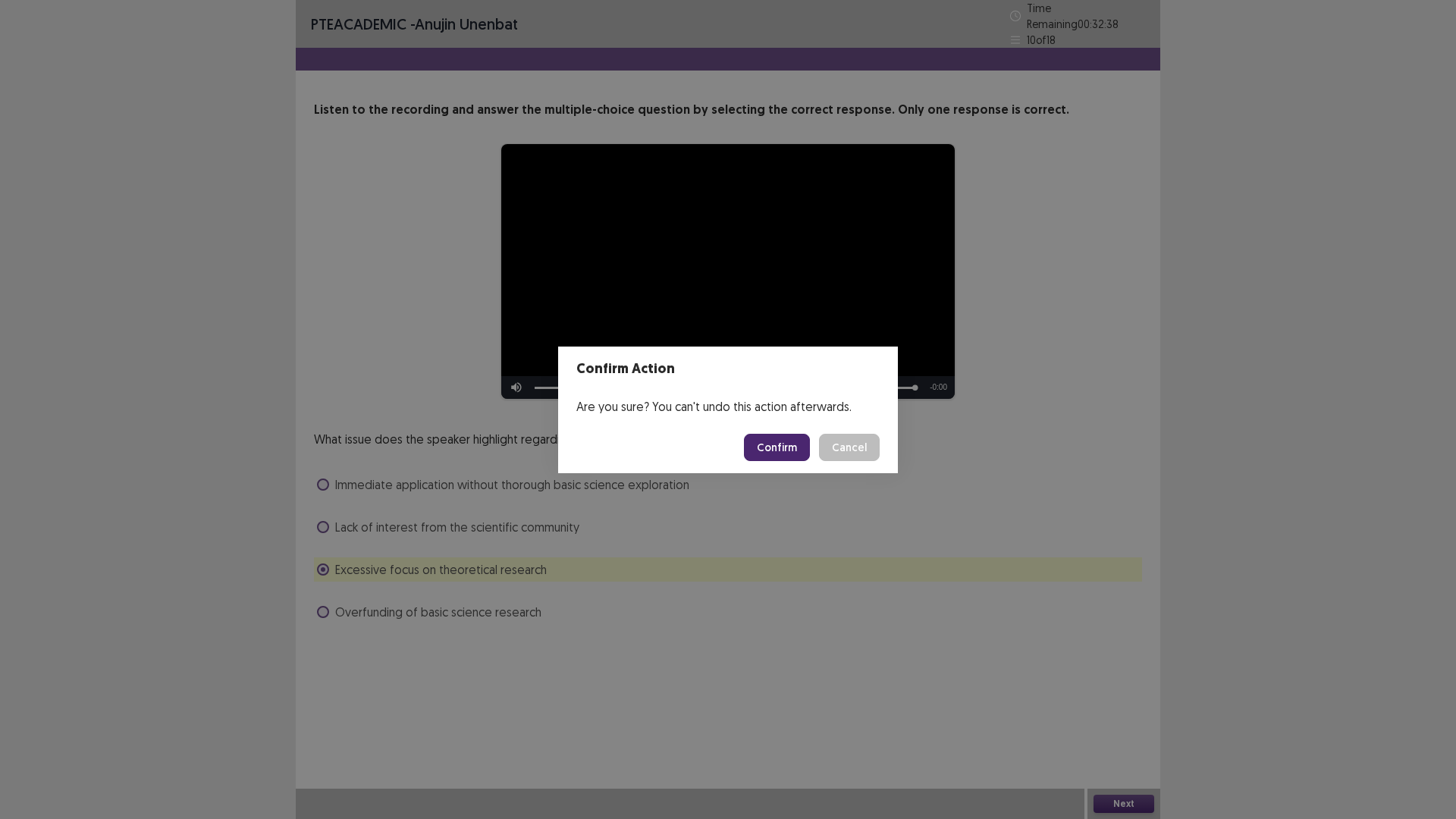
click at [796, 456] on button "Confirm" at bounding box center [776, 447] width 66 height 27
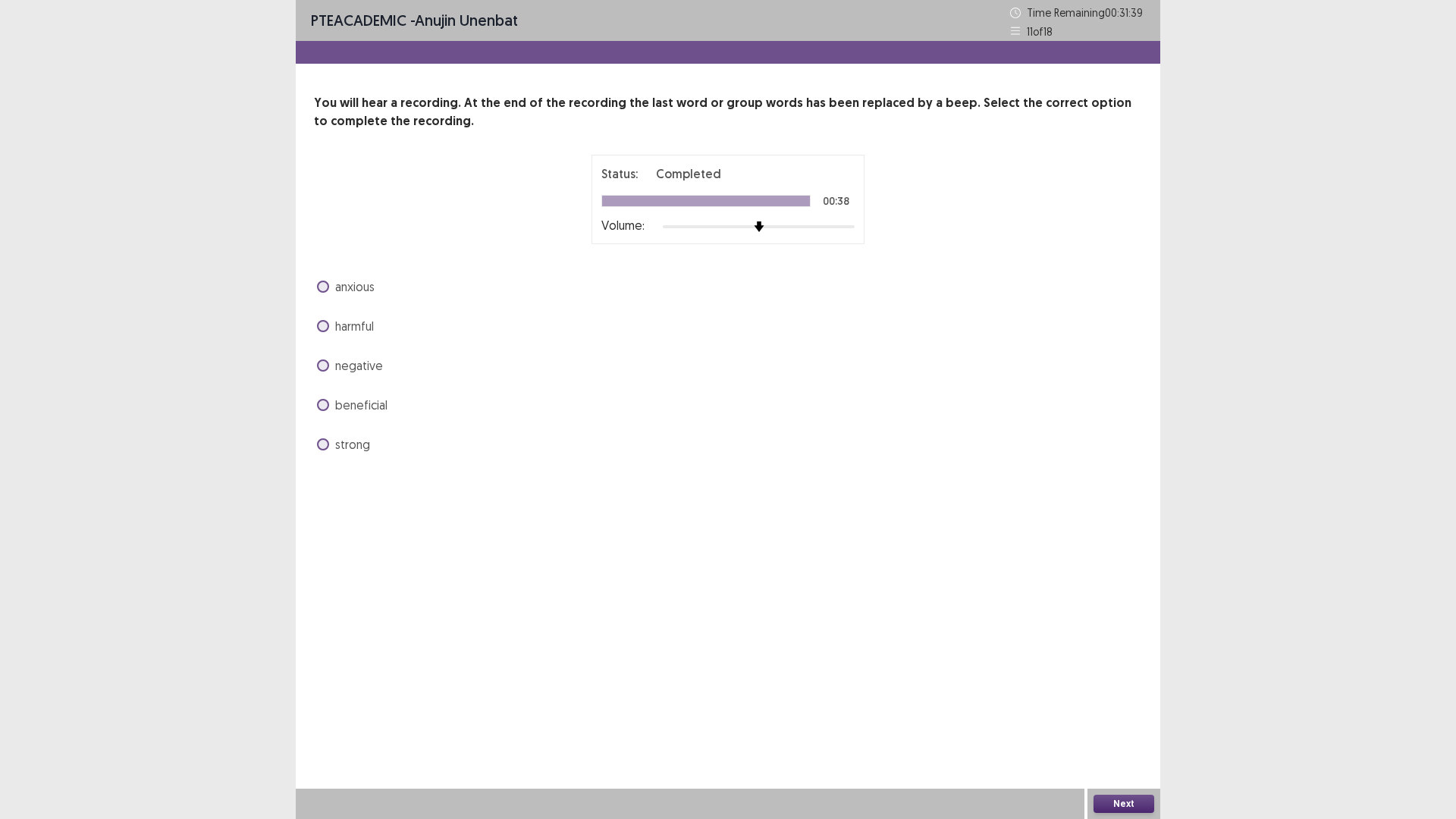
click at [326, 277] on label "anxious" at bounding box center [346, 287] width 57 height 18
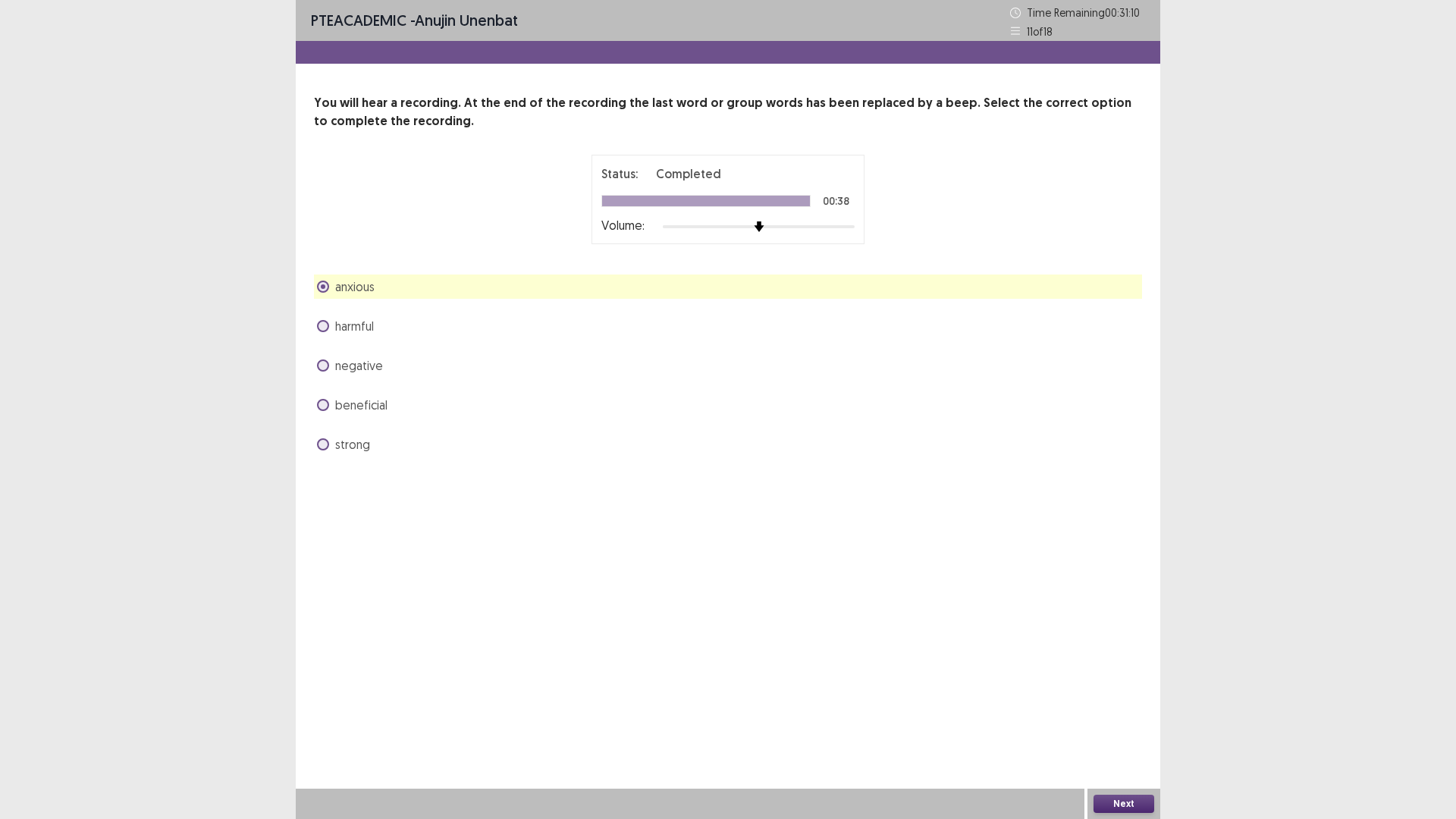
click at [353, 321] on span "harmful" at bounding box center [354, 326] width 39 height 18
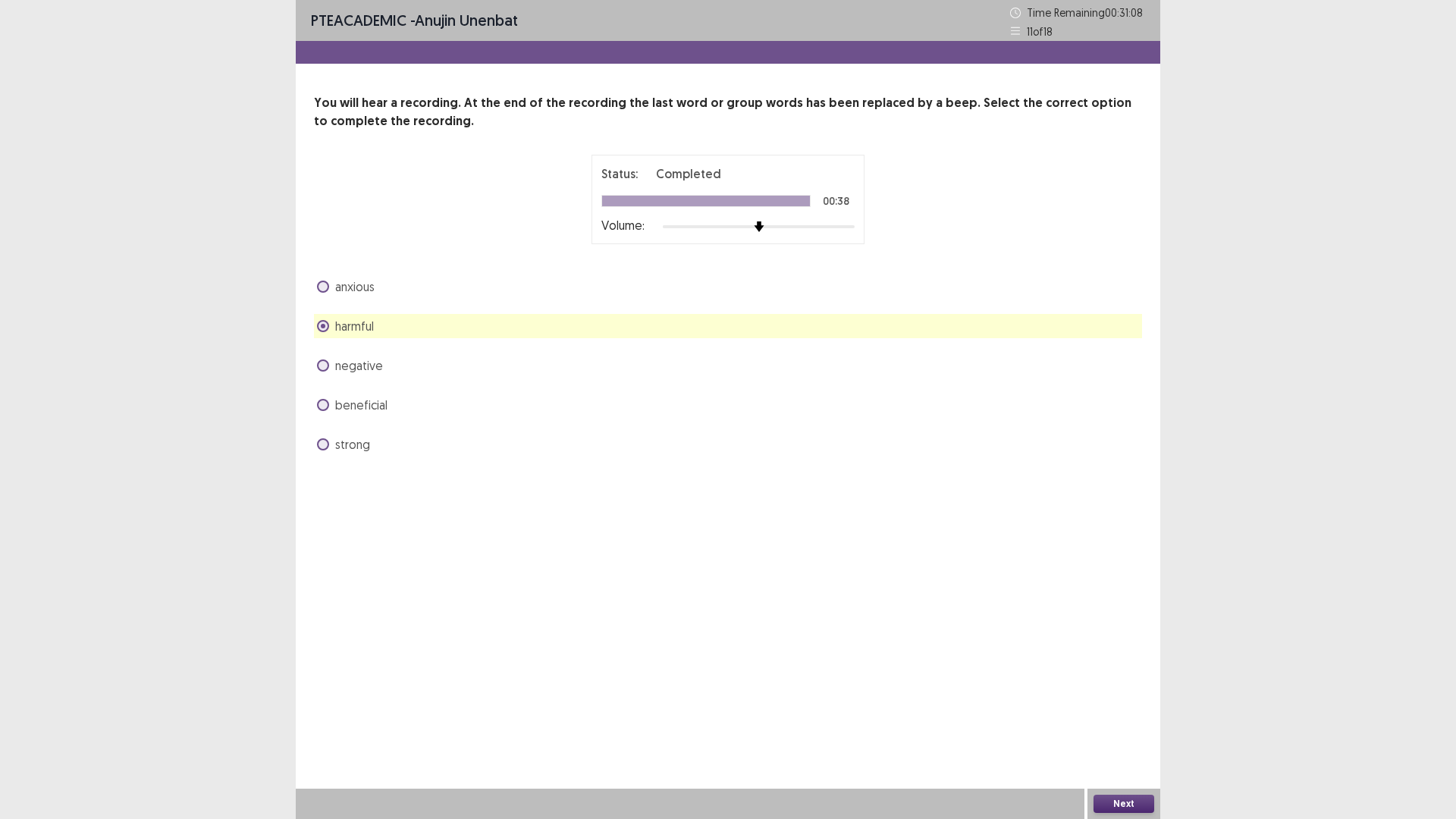
click at [1130, 690] on button "Next" at bounding box center [1123, 804] width 61 height 18
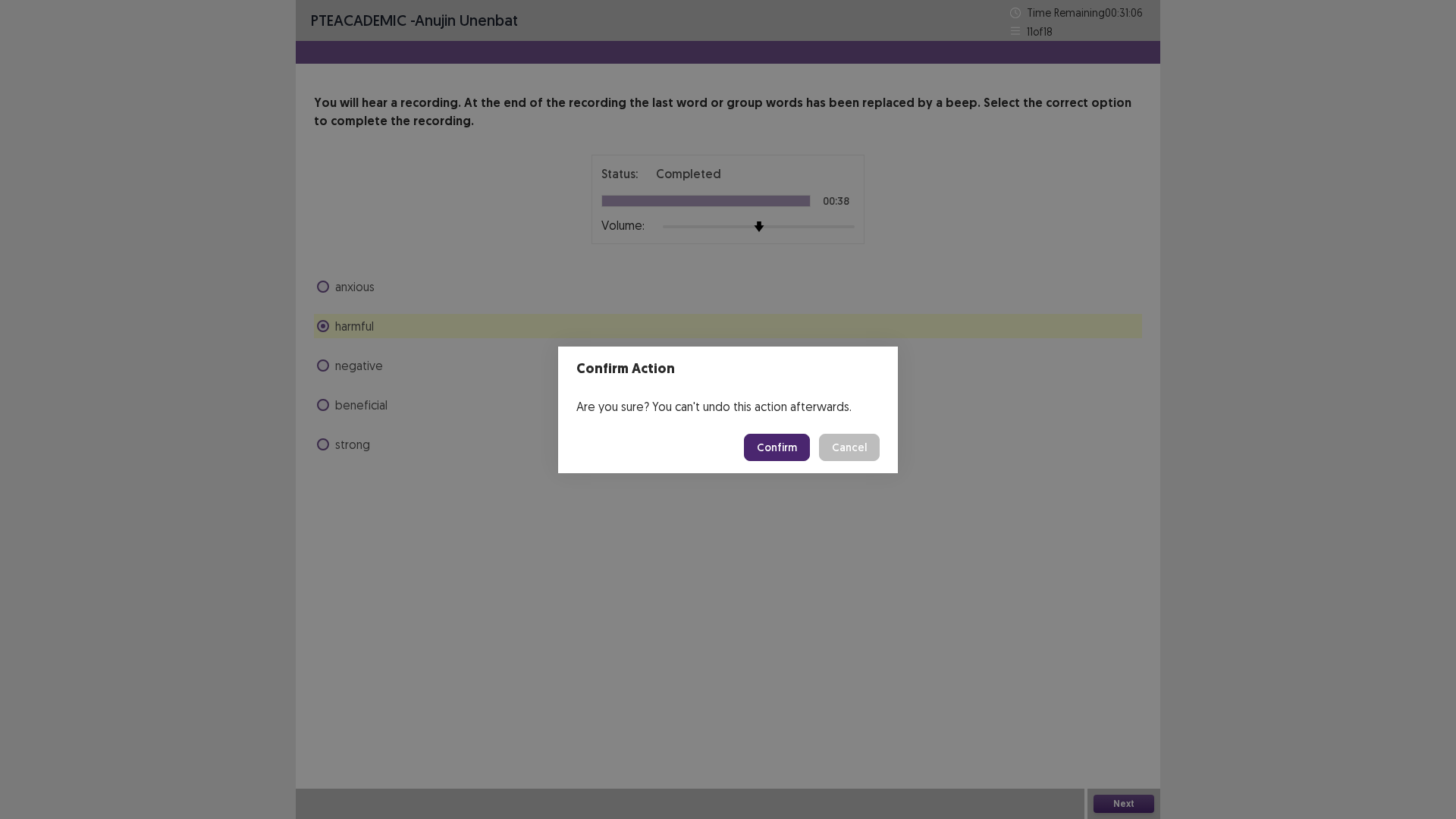
click at [762, 446] on button "Confirm" at bounding box center [776, 447] width 66 height 27
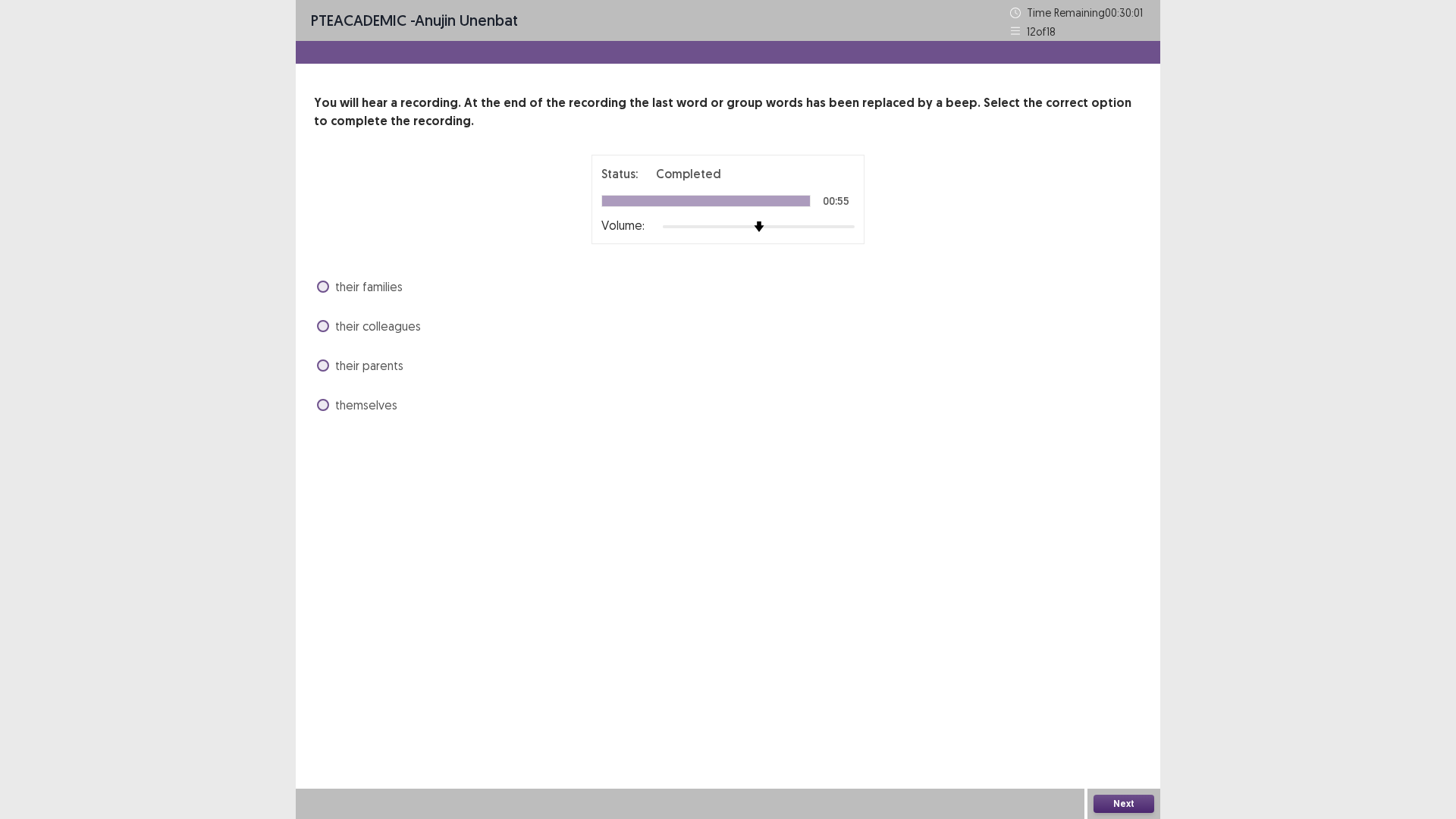
click at [313, 353] on div "You will hear a recording. At the end of the recording the last word or group w…" at bounding box center [728, 255] width 865 height 323
click at [314, 362] on div "their parents" at bounding box center [728, 365] width 828 height 24
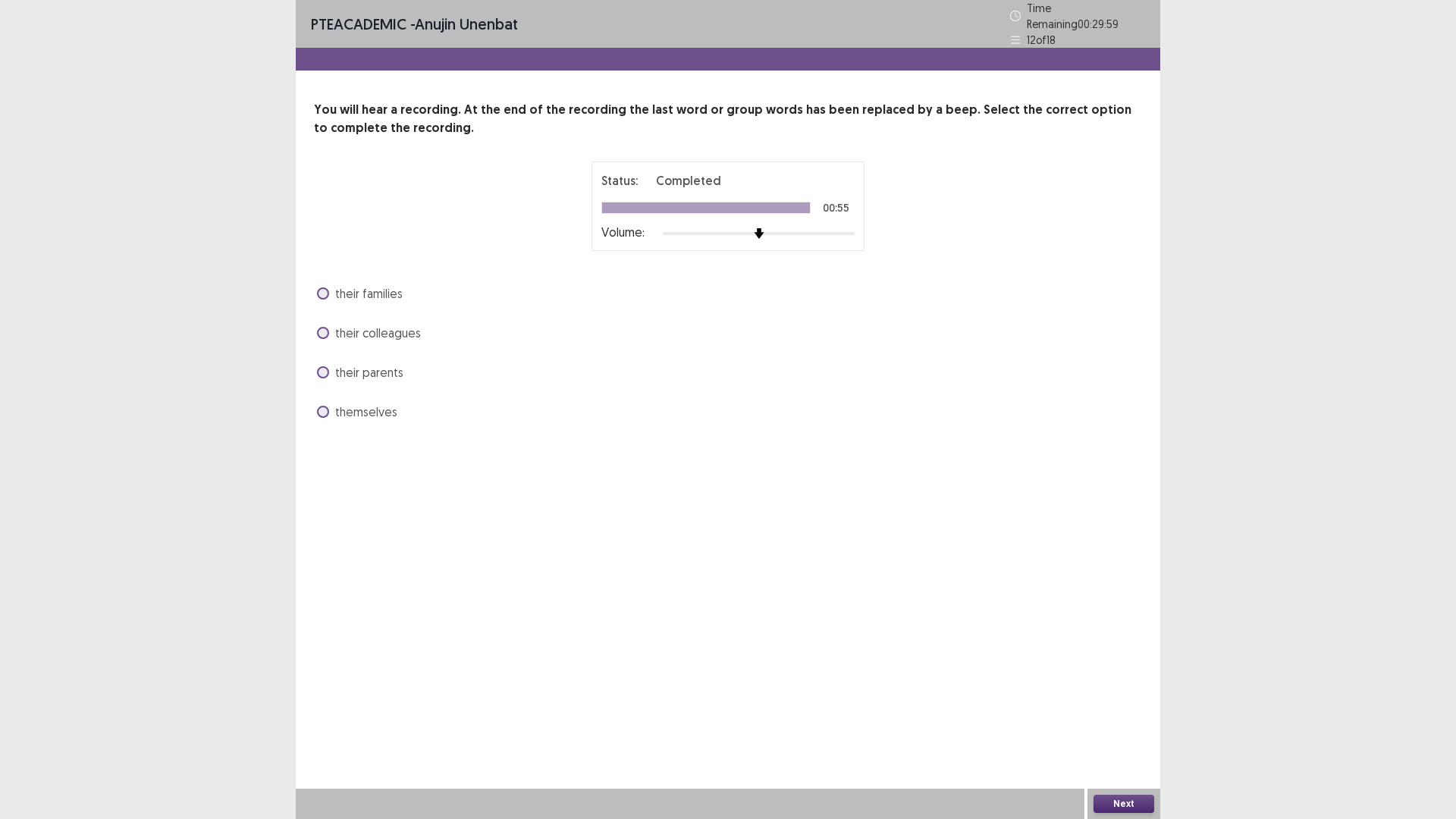
click at [324, 366] on span at bounding box center [323, 372] width 12 height 12
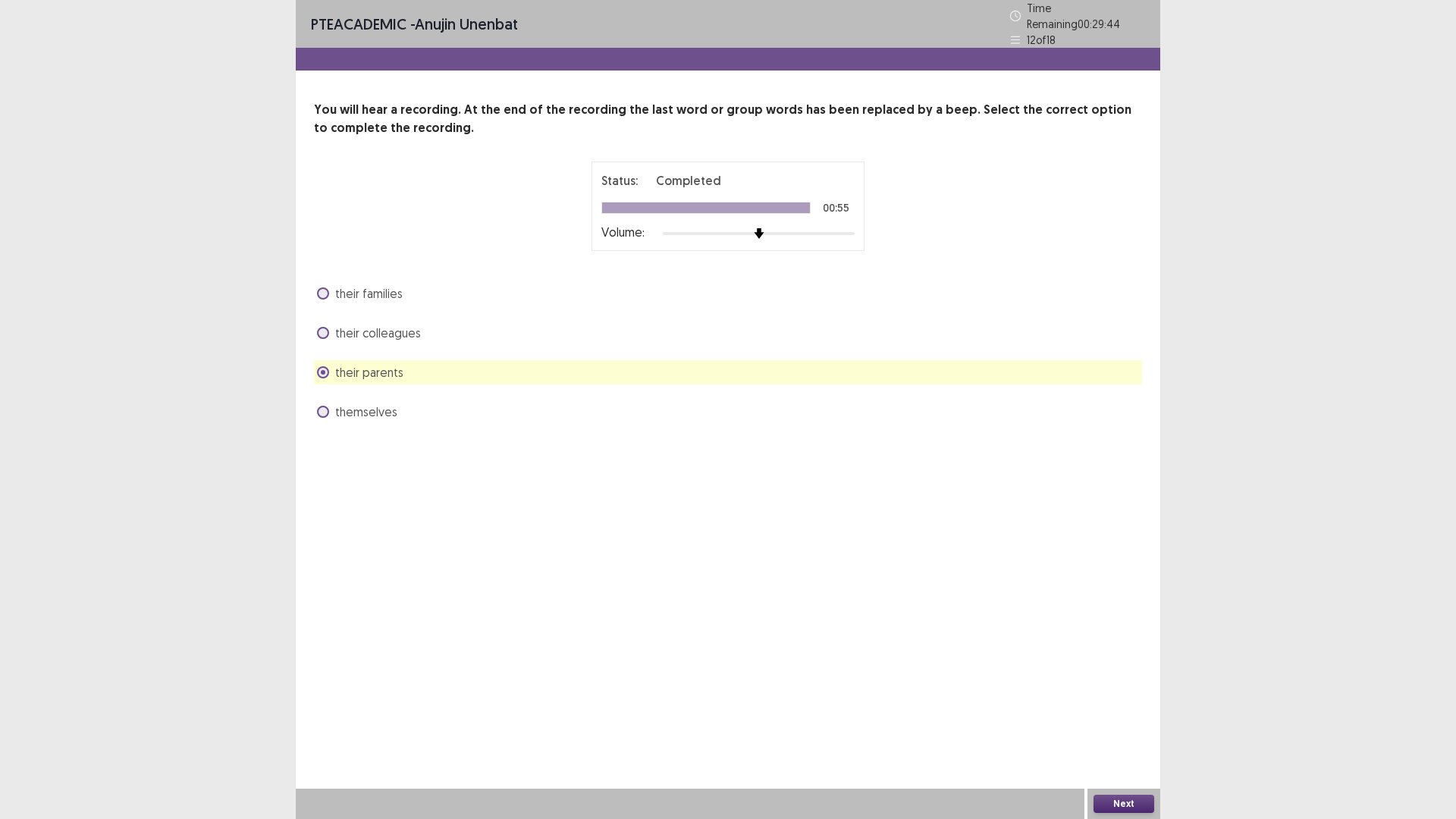
click at [1128, 690] on button "Next" at bounding box center [1123, 804] width 61 height 18
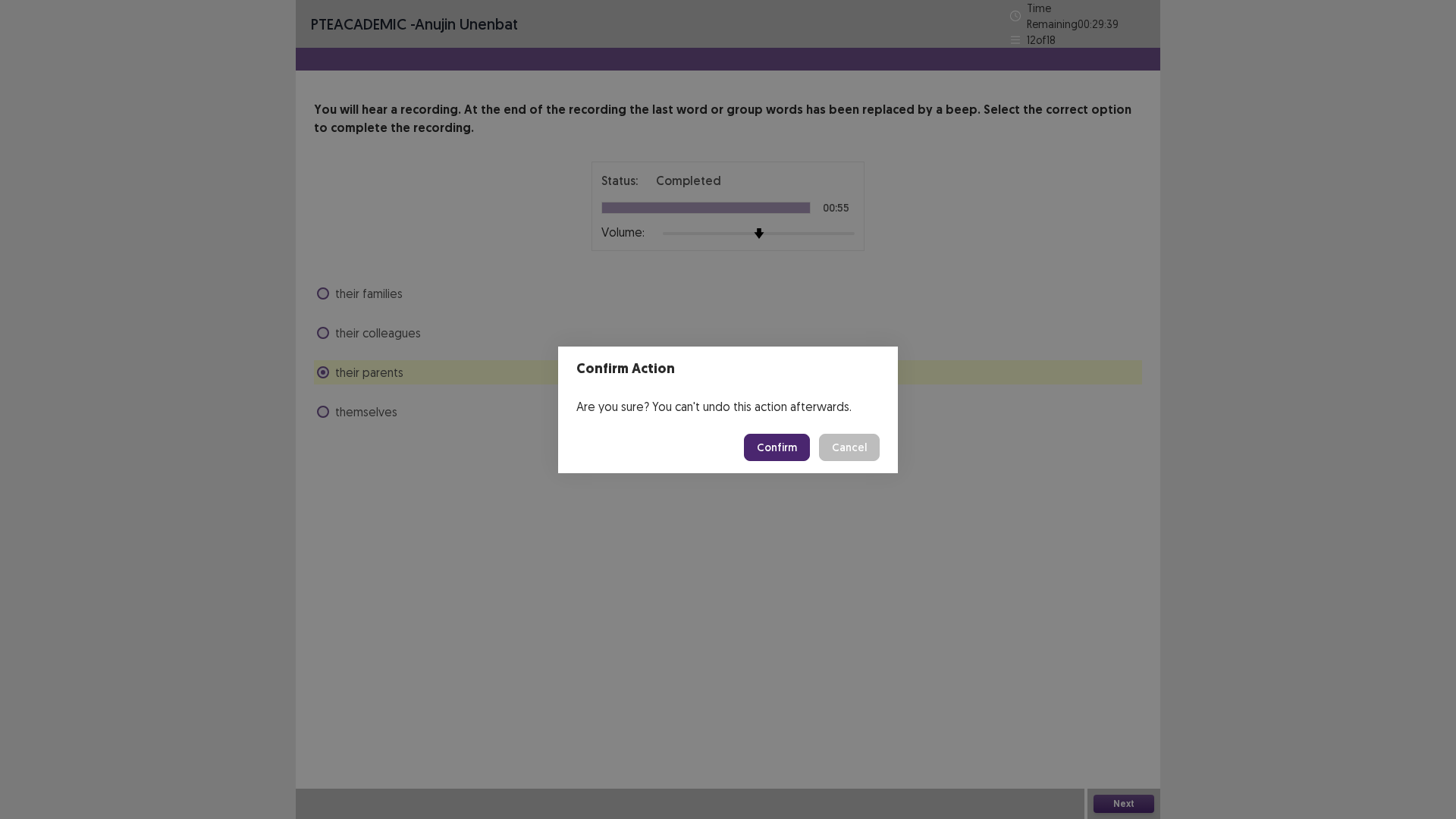
click at [767, 444] on button "Confirm" at bounding box center [776, 447] width 66 height 27
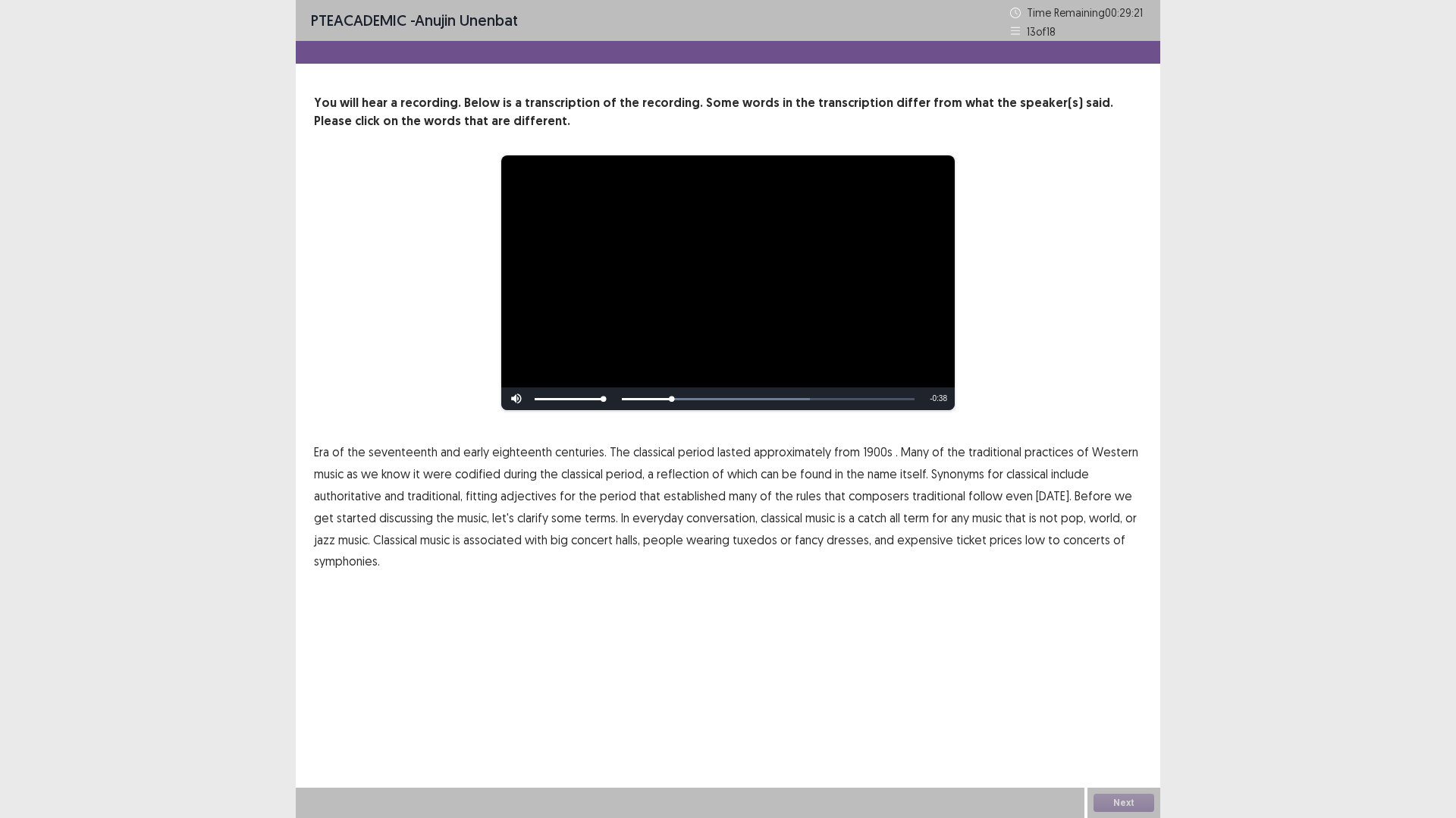
click at [867, 448] on span "1900s" at bounding box center [878, 452] width 30 height 18
click at [872, 453] on span "1900s" at bounding box center [878, 452] width 30 height 18
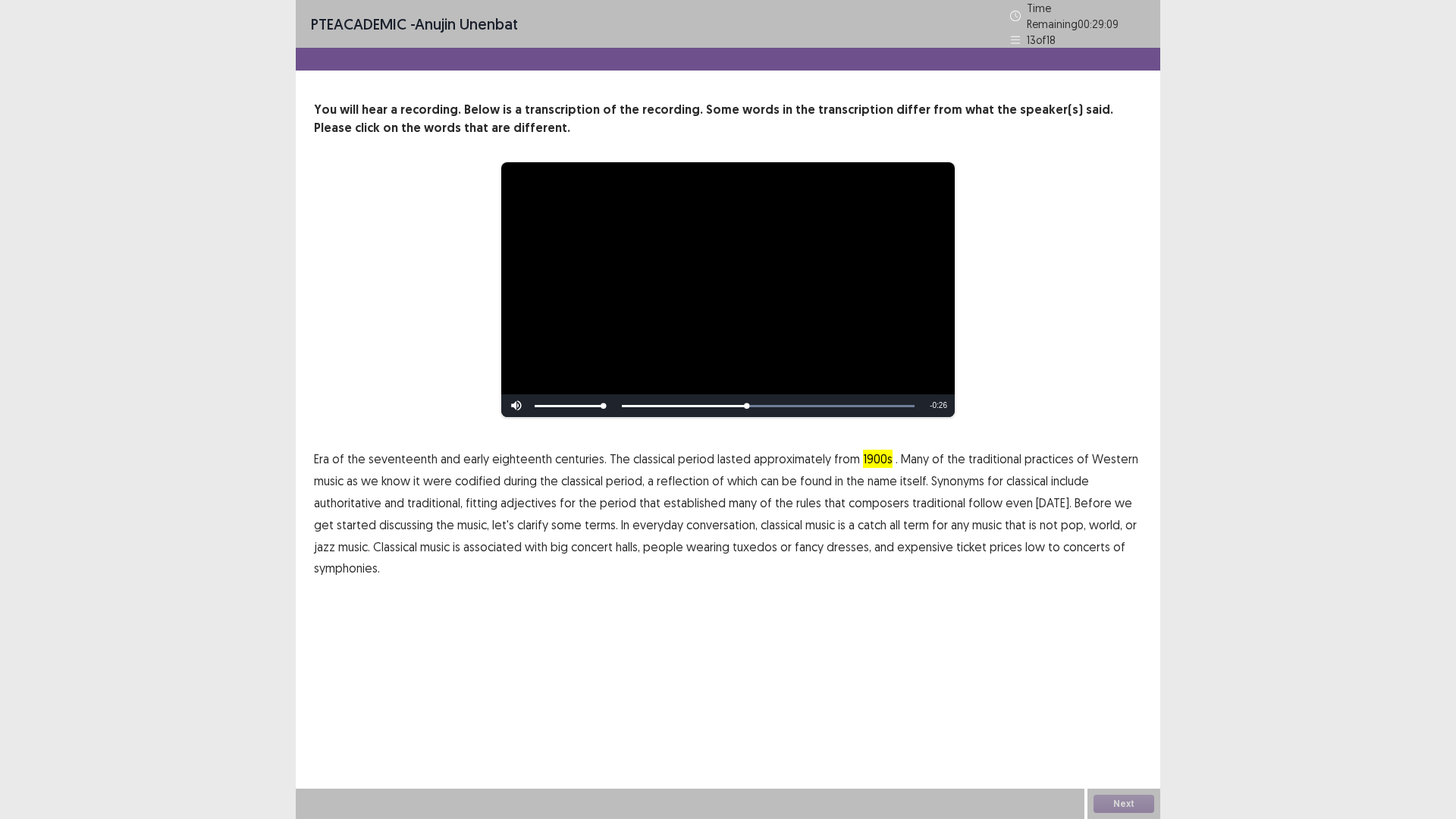
click at [327, 455] on span "Era" at bounding box center [321, 459] width 15 height 18
click at [326, 454] on span "Era" at bounding box center [321, 459] width 15 height 18
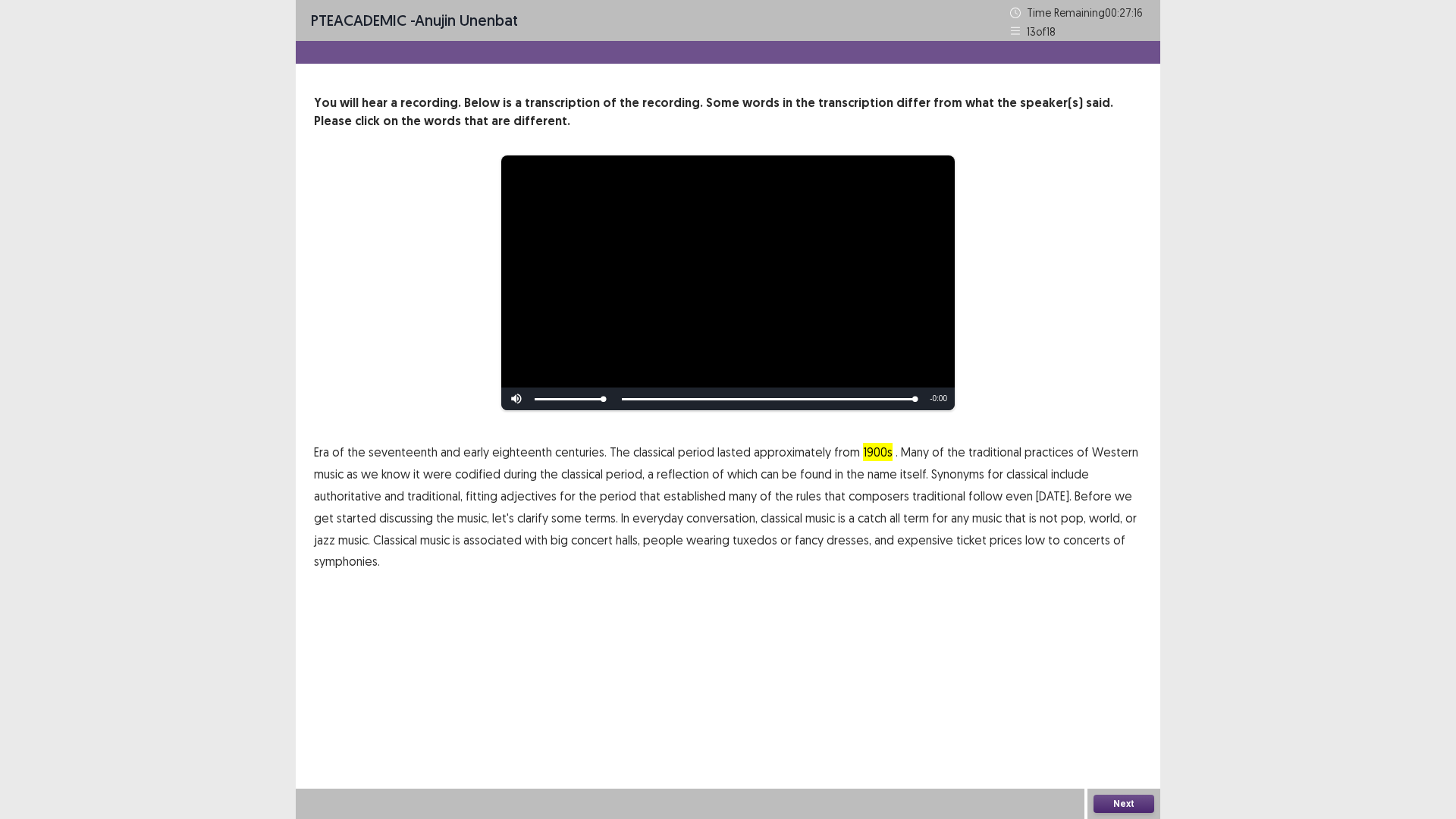
click at [923, 499] on span "traditional" at bounding box center [939, 496] width 53 height 18
click at [552, 522] on span "some" at bounding box center [566, 517] width 31 height 18
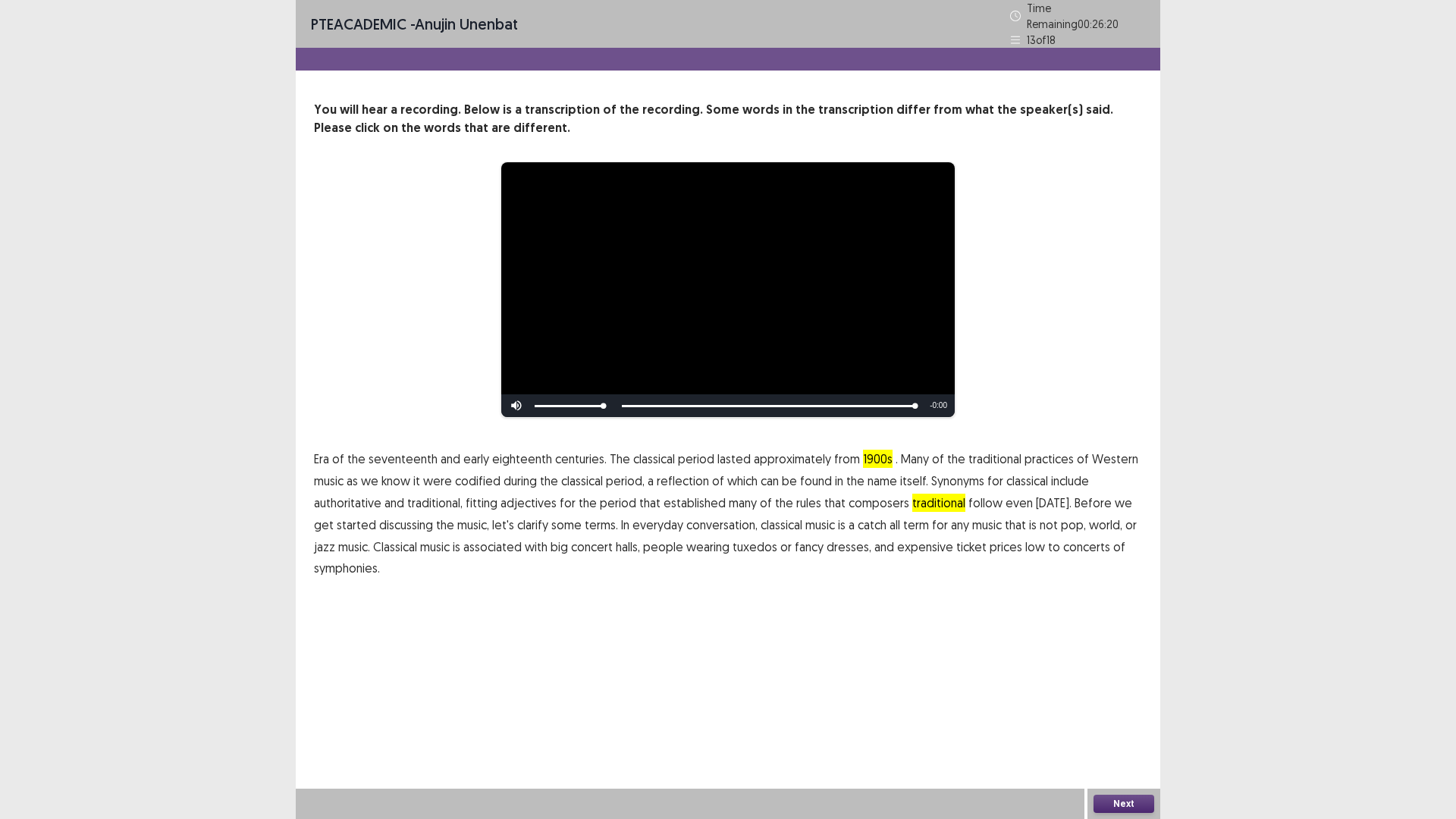
click at [922, 498] on span "traditional" at bounding box center [939, 503] width 53 height 18
click at [692, 474] on span "reflection" at bounding box center [682, 481] width 52 height 18
click at [1100, 690] on button "Next" at bounding box center [1123, 804] width 61 height 18
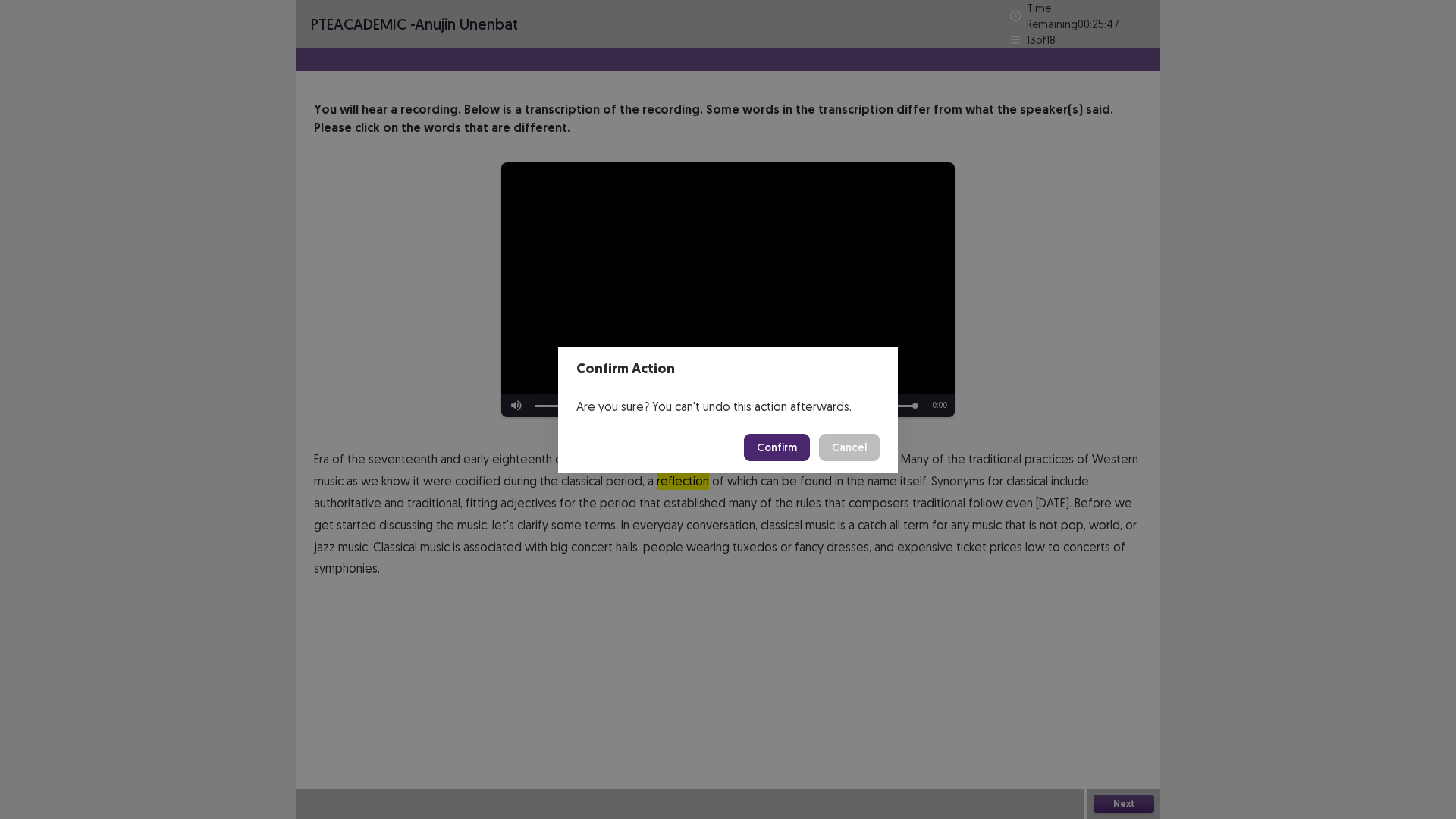
click at [795, 441] on button "Confirm" at bounding box center [776, 447] width 66 height 27
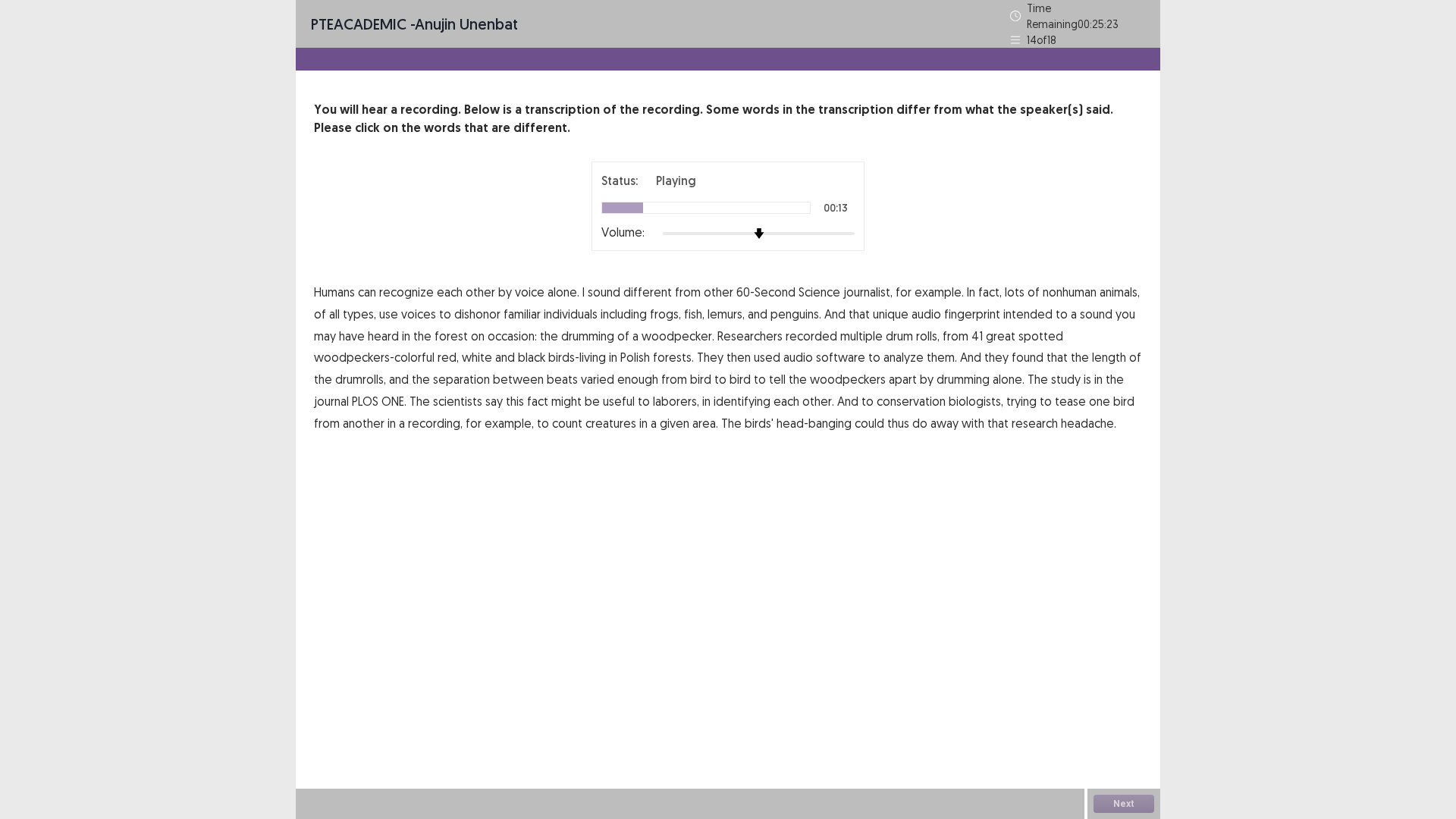
drag, startPoint x: 483, startPoint y: 311, endPoint x: 517, endPoint y: 313, distance: 34.1
click at [500, 312] on p "Humans can recognize each other by voice alone. I sound different from other 60…" at bounding box center [728, 358] width 828 height 153
click at [488, 309] on span "dishonor" at bounding box center [478, 314] width 47 height 18
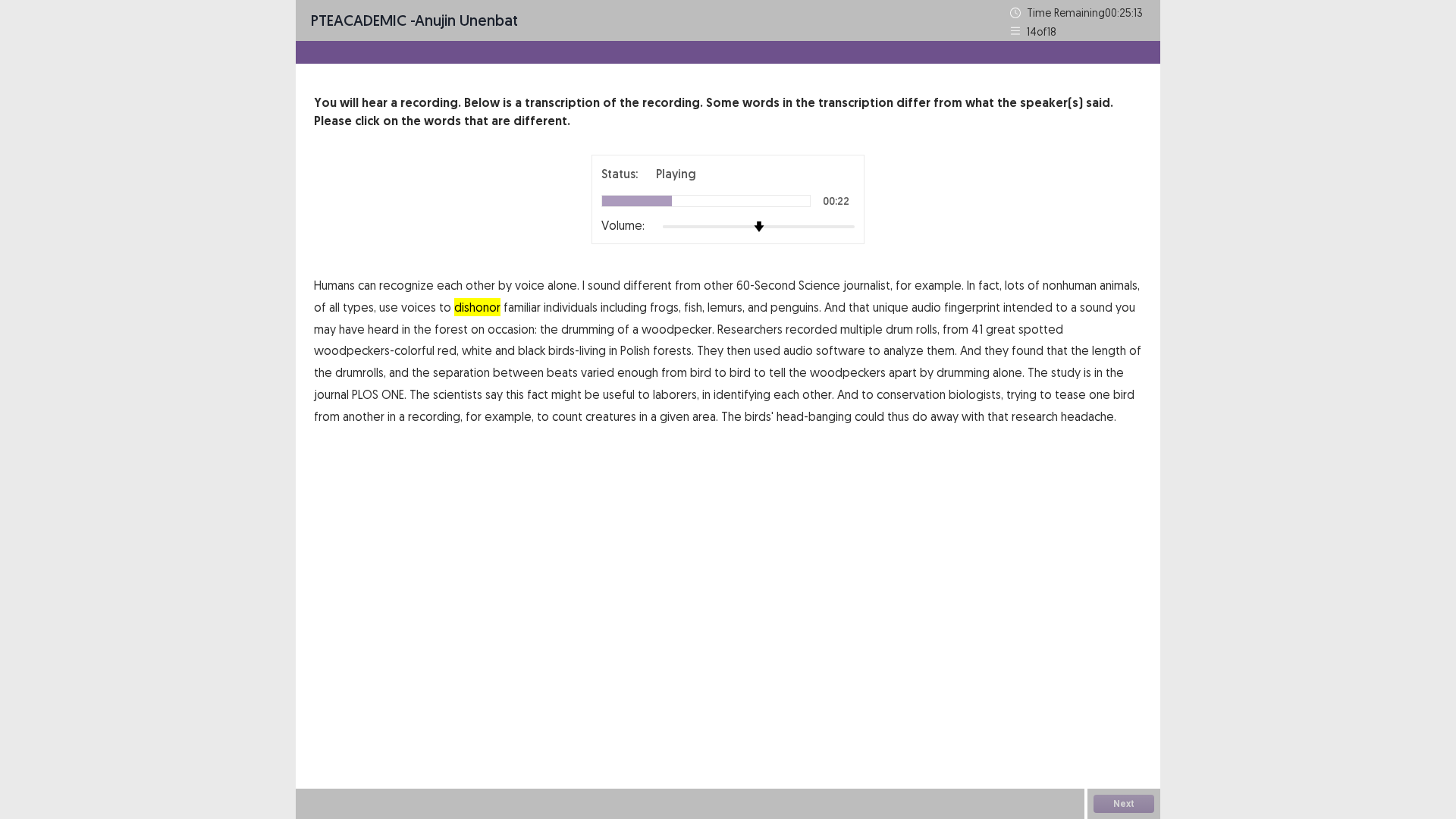
drag, startPoint x: 528, startPoint y: 331, endPoint x: 548, endPoint y: 331, distance: 20.0
click at [542, 331] on p "Humans can recognize each other by voice alone. I sound different from other 60…" at bounding box center [728, 351] width 828 height 153
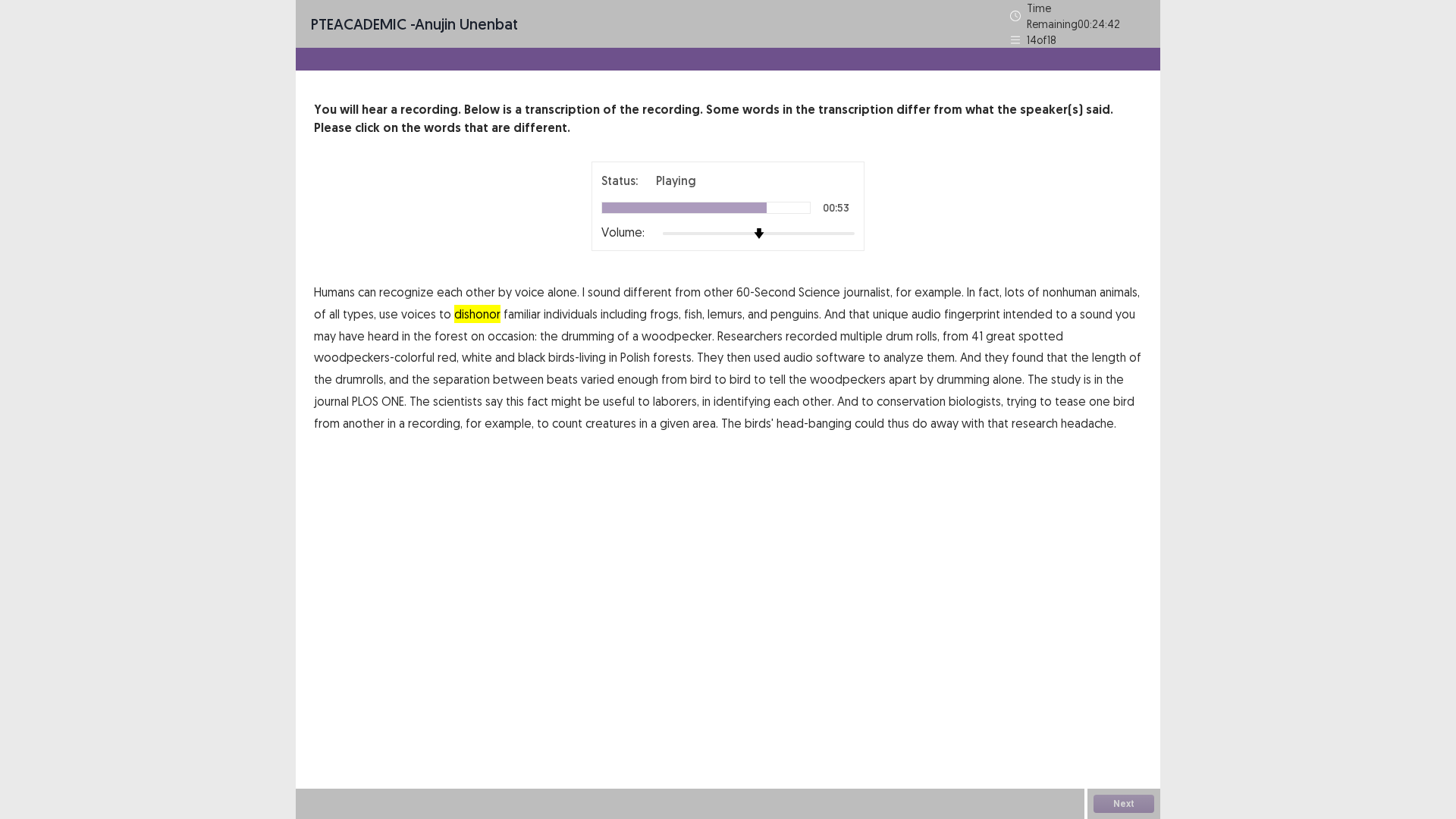
click at [672, 393] on span "laborers," at bounding box center [676, 401] width 47 height 18
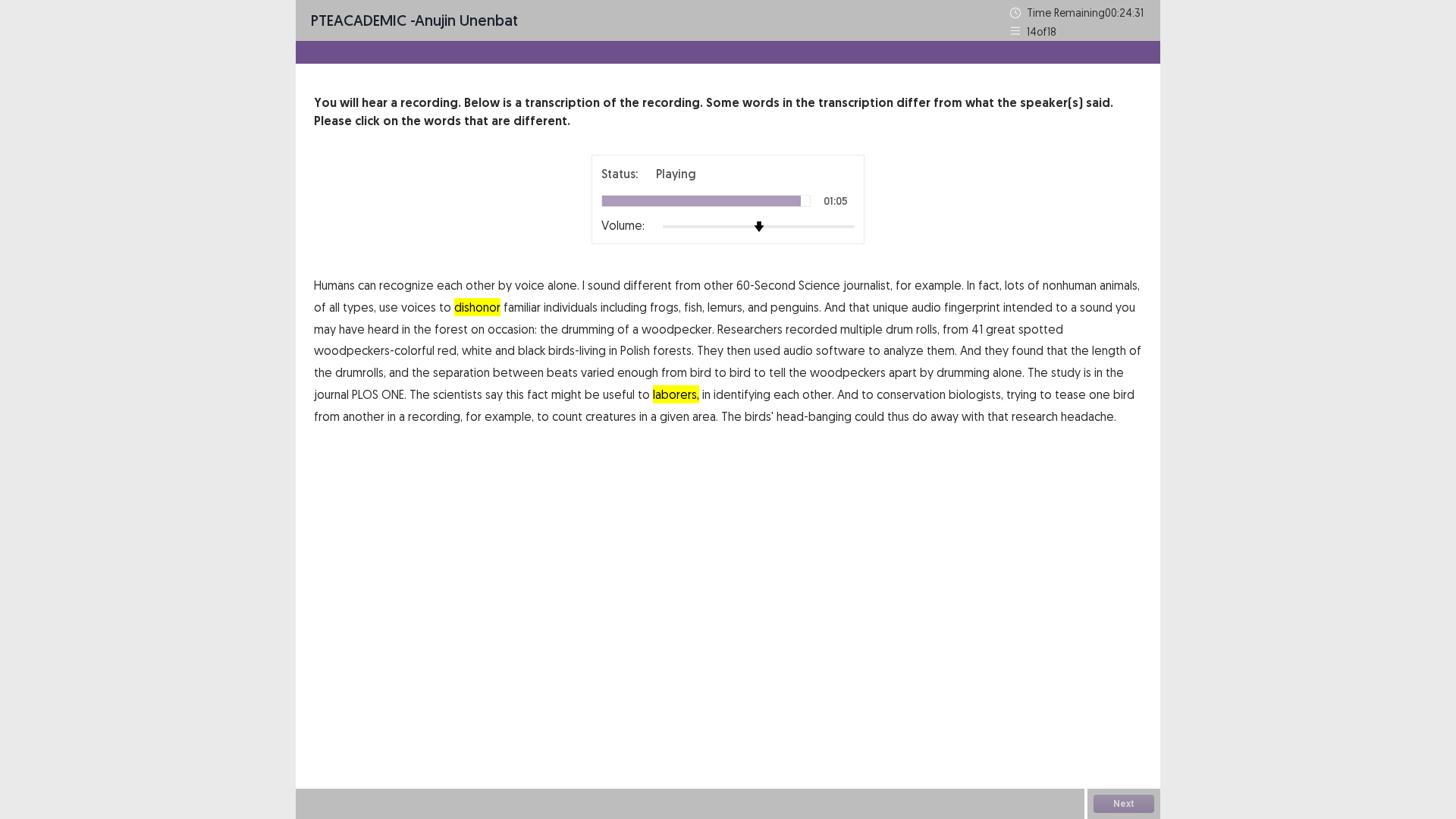
click at [622, 416] on span "creatures" at bounding box center [610, 416] width 51 height 18
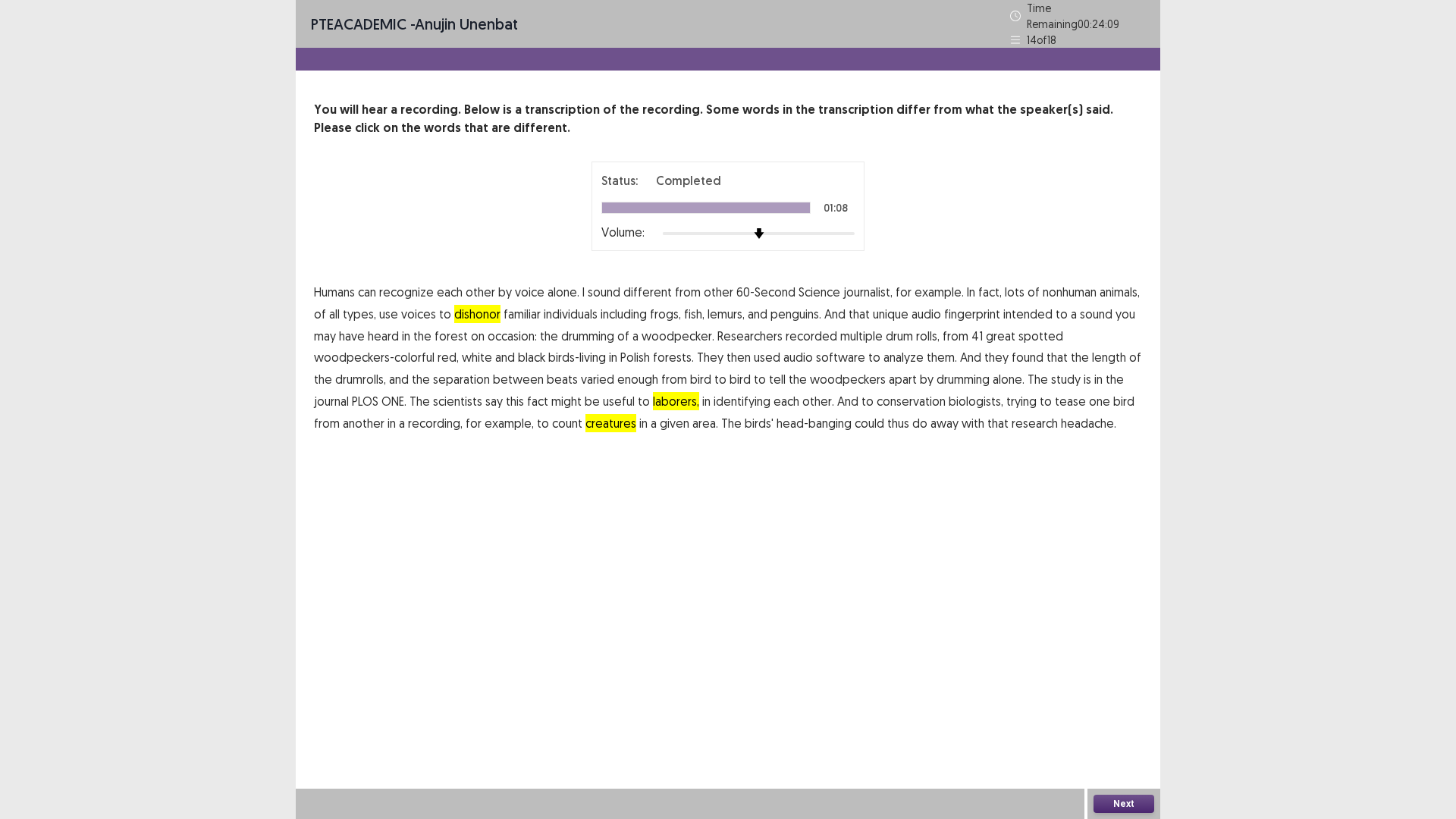
click at [1134, 690] on button "Next" at bounding box center [1123, 804] width 61 height 18
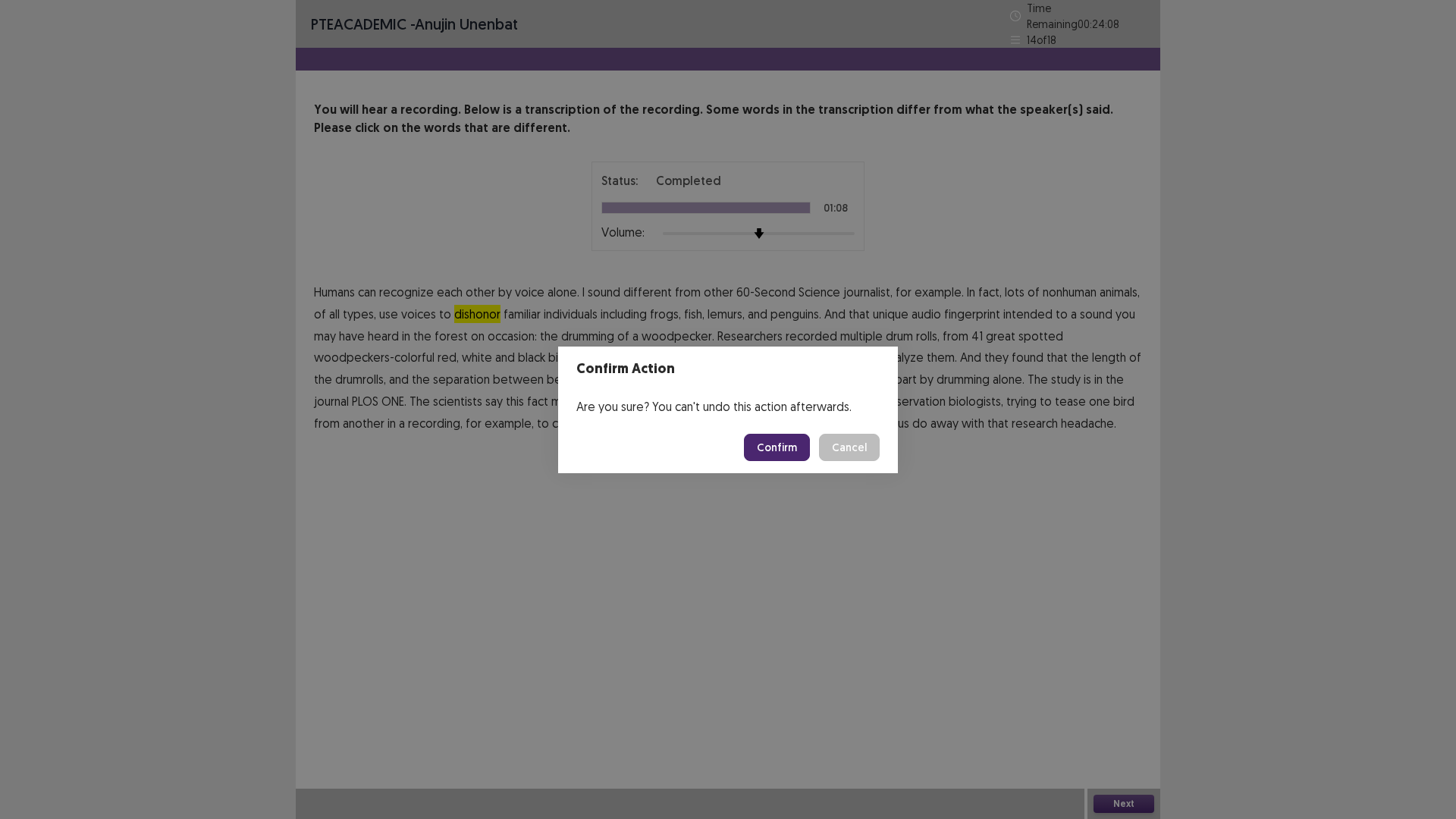
click at [770, 443] on button "Confirm" at bounding box center [776, 447] width 66 height 27
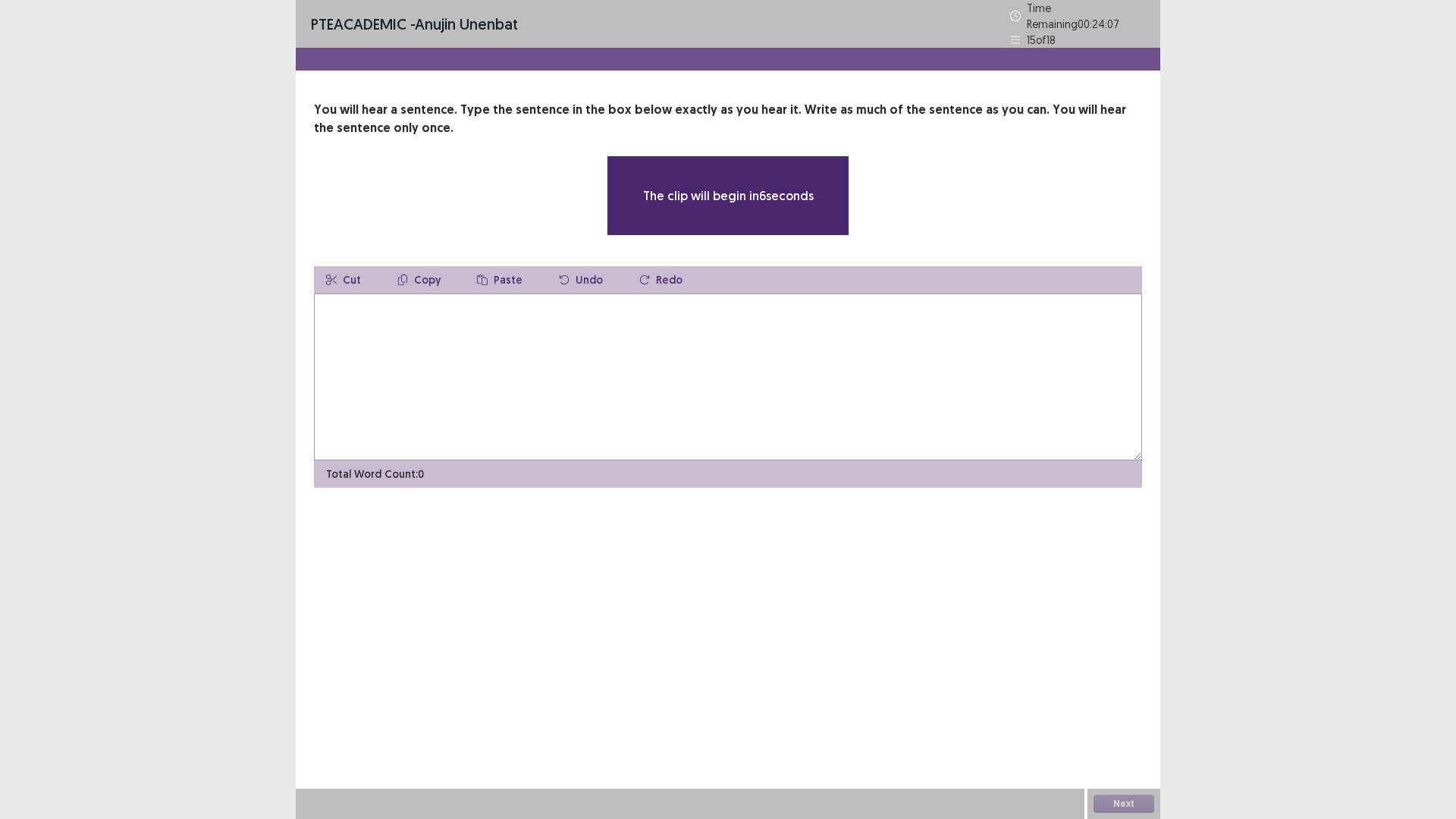
click at [572, 352] on textarea at bounding box center [728, 376] width 828 height 167
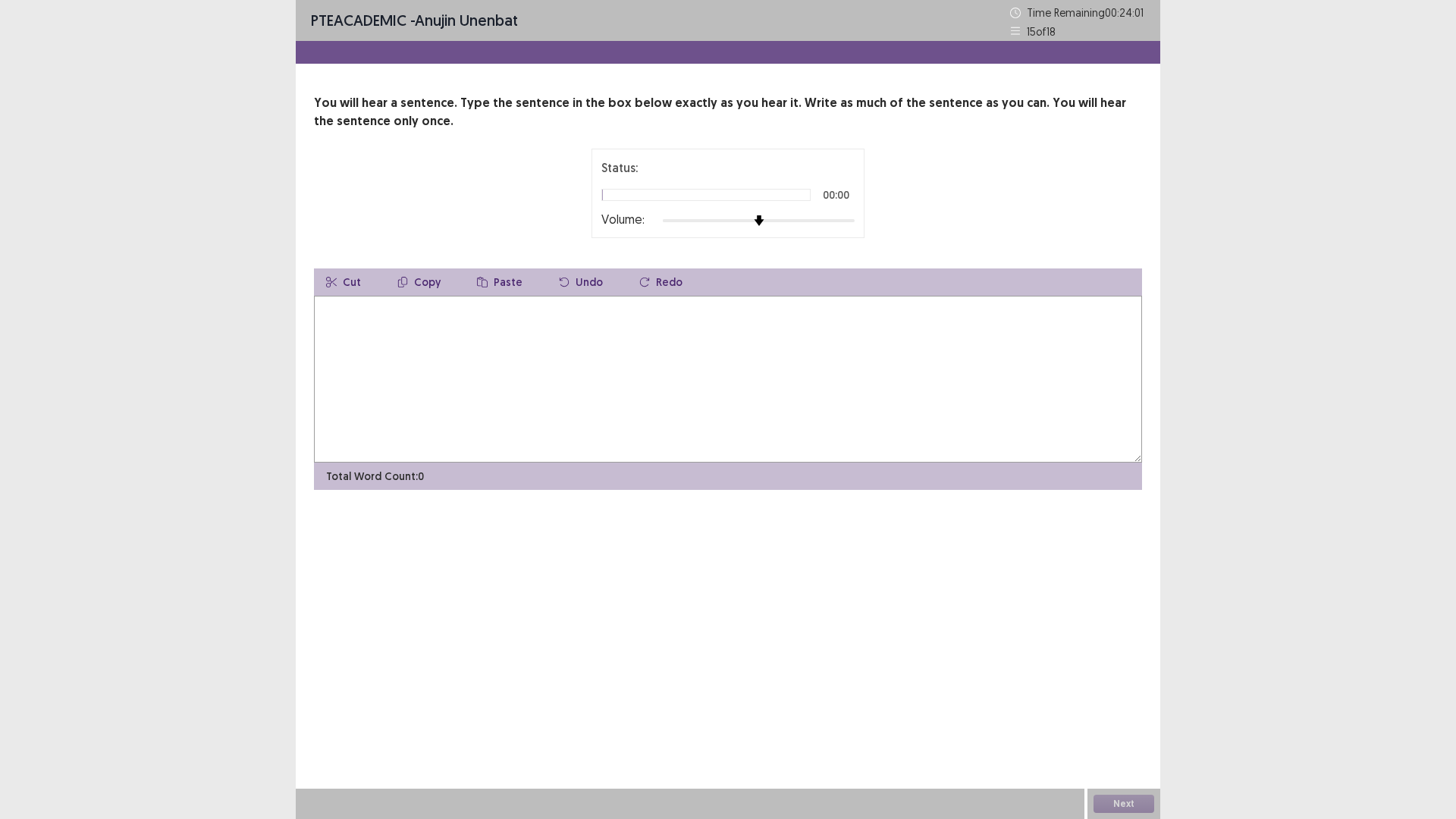
click at [689, 360] on textarea at bounding box center [728, 379] width 828 height 167
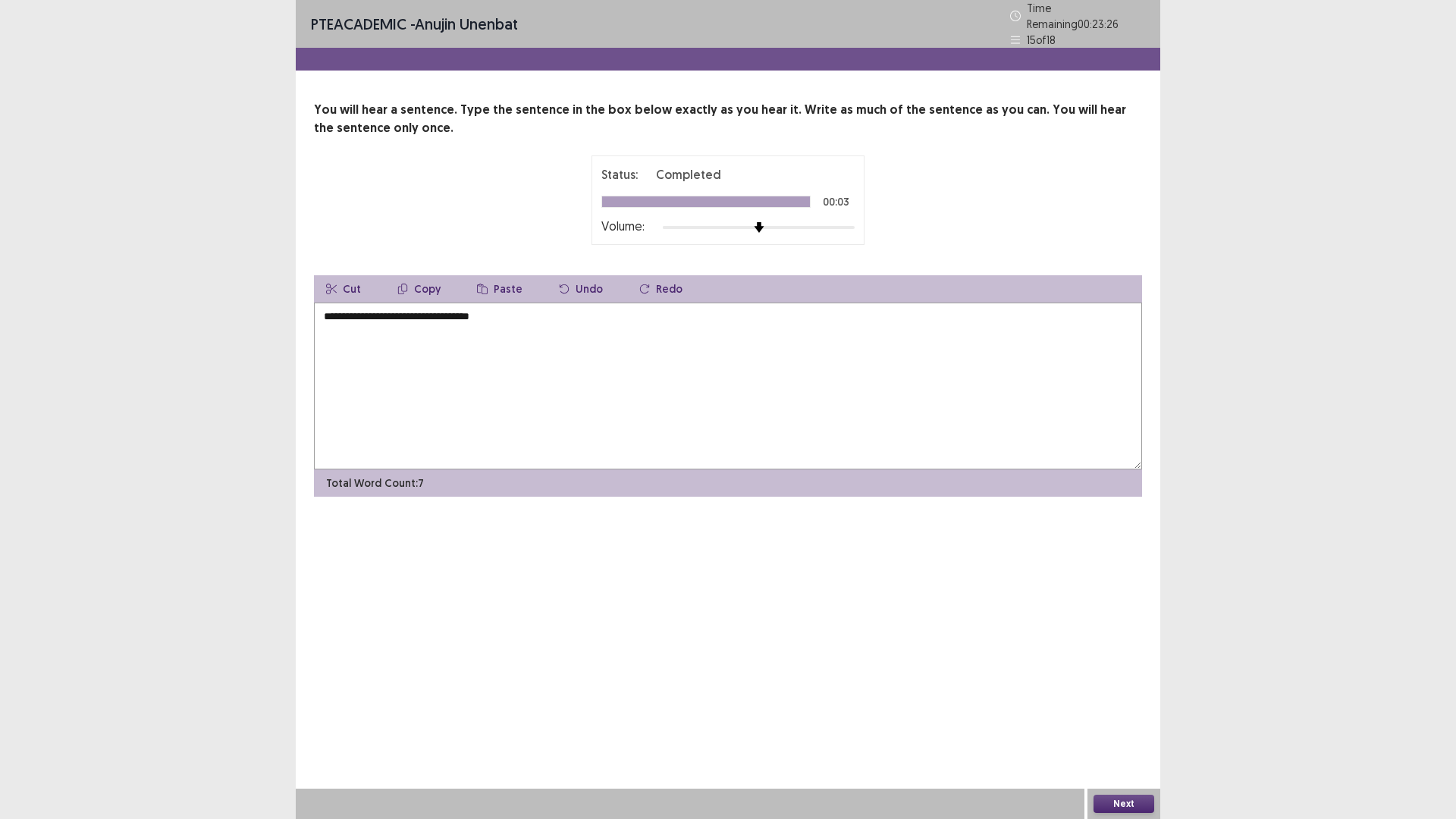
click at [331, 308] on textarea "**********" at bounding box center [728, 385] width 828 height 167
click at [498, 309] on textarea "**********" at bounding box center [728, 385] width 828 height 167
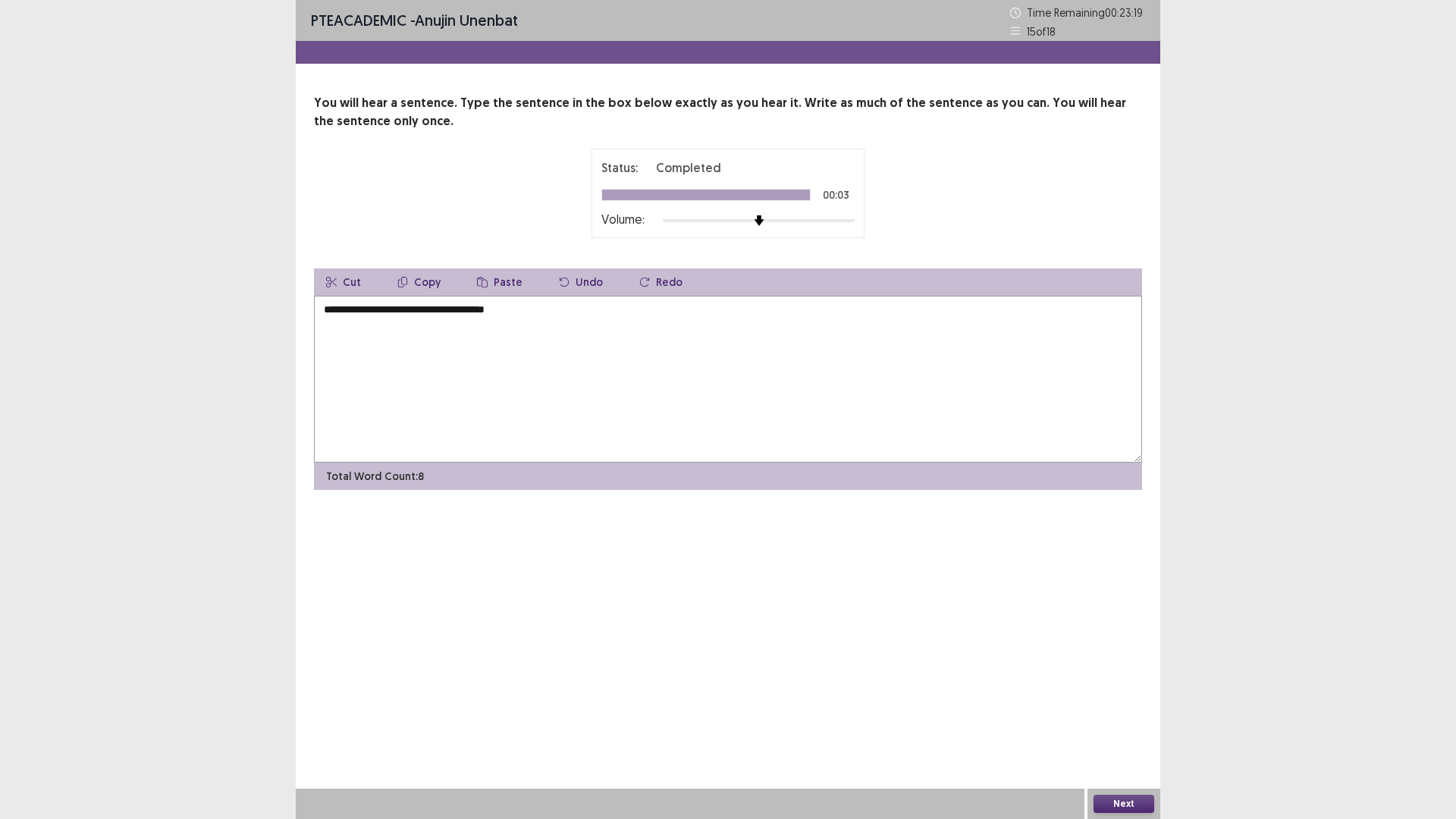
type textarea "**********"
click at [1120, 690] on button "Next" at bounding box center [1123, 804] width 61 height 18
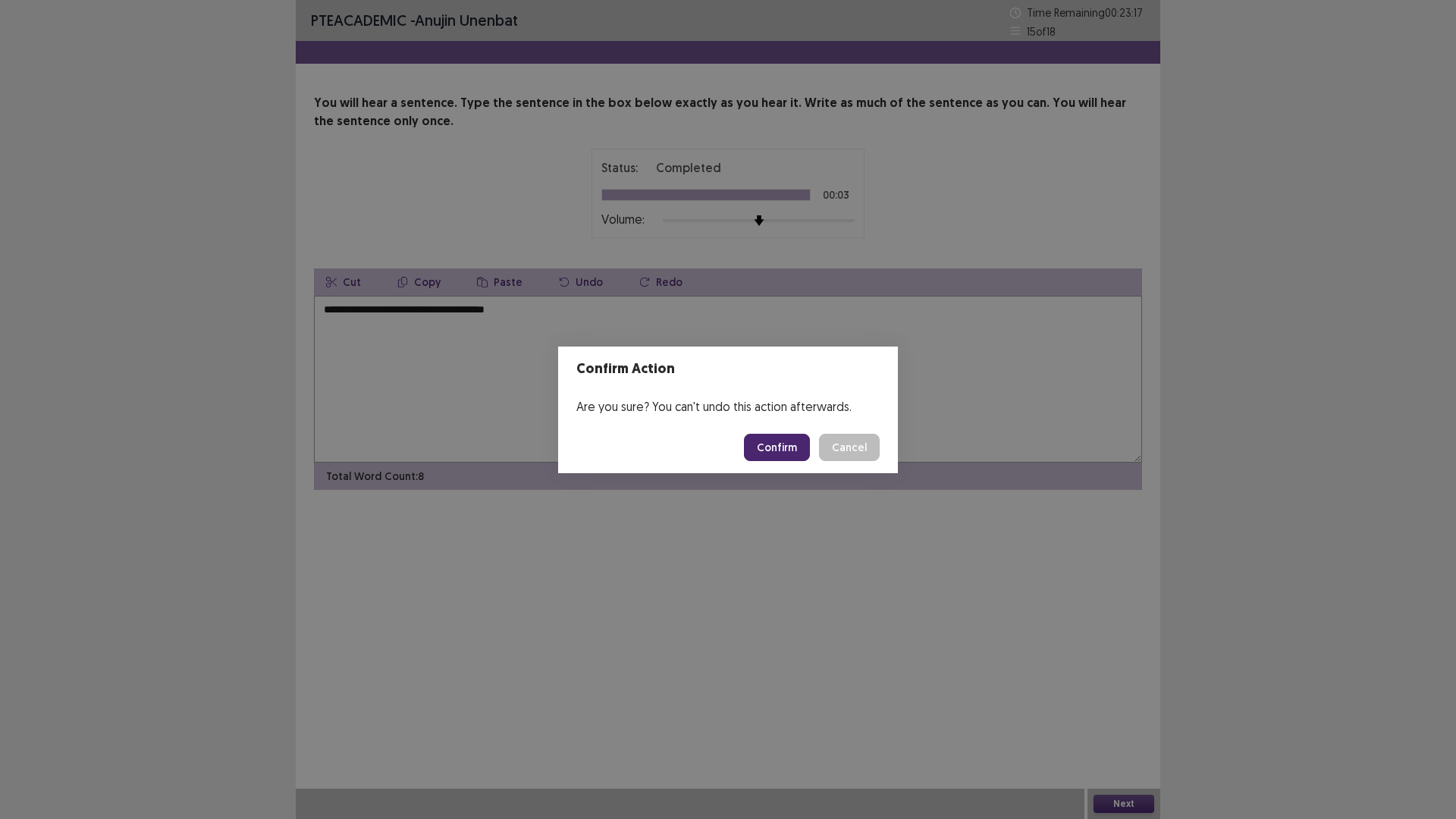
click at [777, 448] on button "Confirm" at bounding box center [776, 447] width 66 height 27
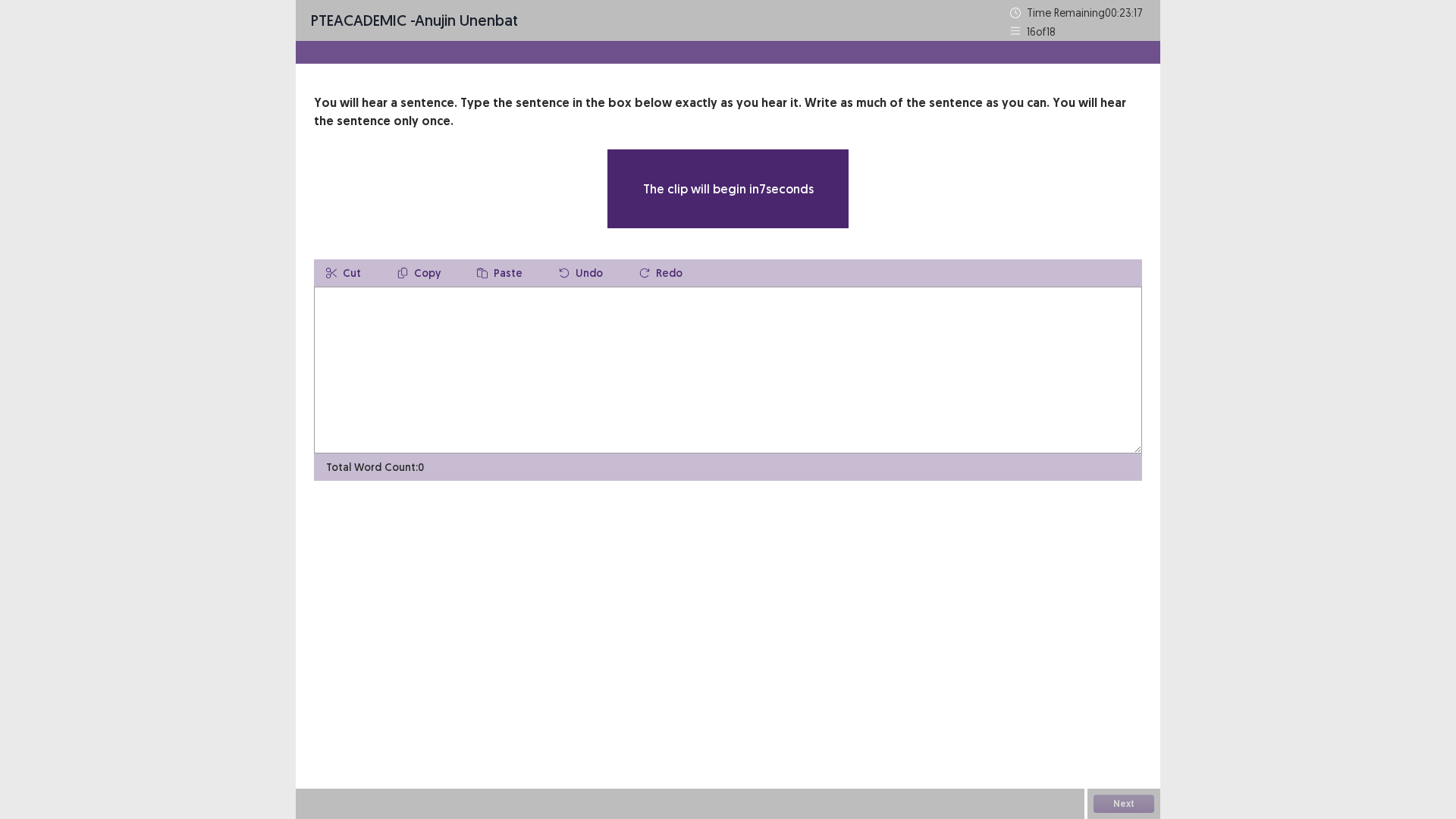
click at [397, 328] on textarea at bounding box center [728, 370] width 828 height 167
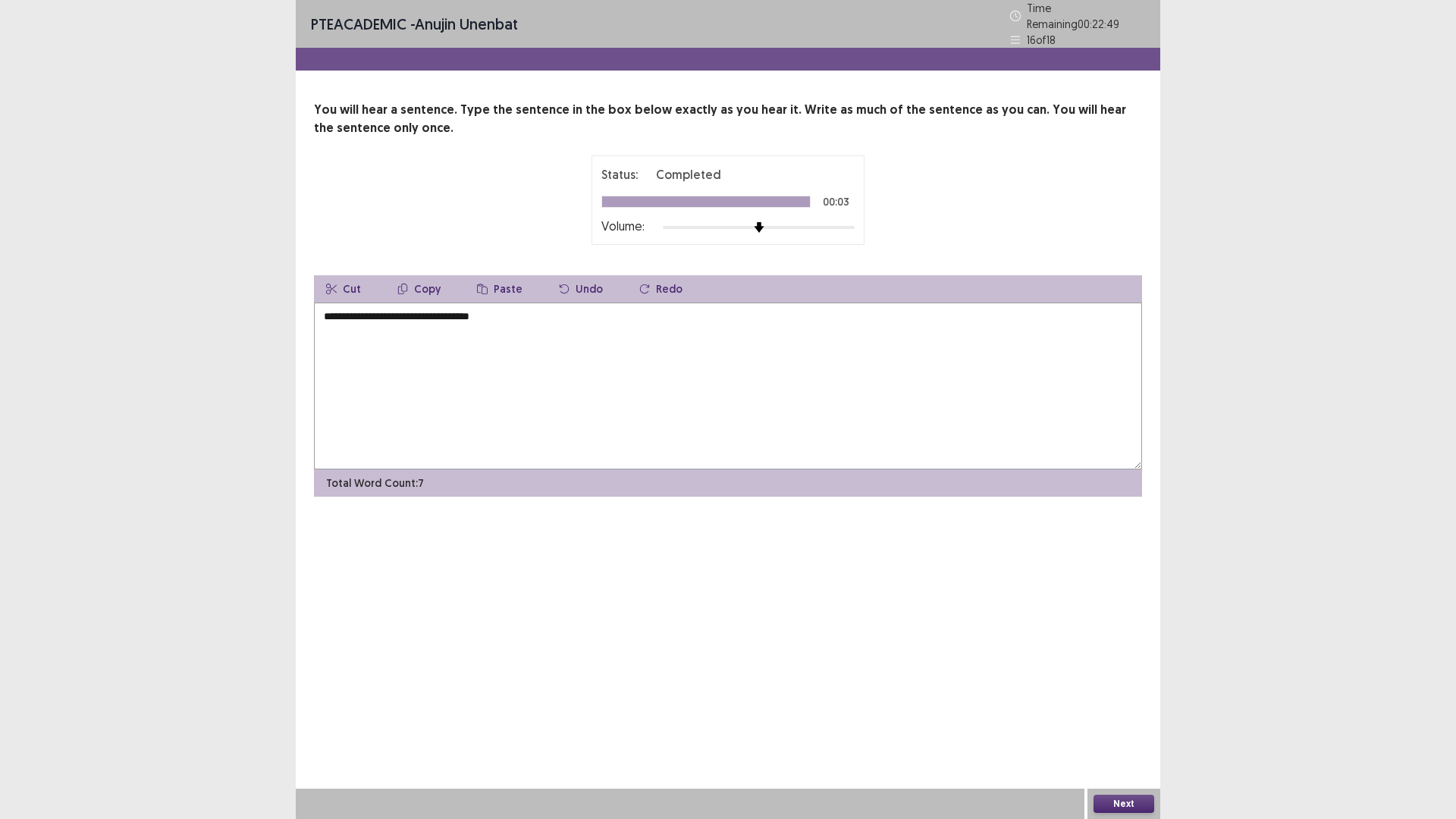
click at [335, 311] on textarea "**********" at bounding box center [728, 385] width 828 height 167
click at [338, 312] on textarea "**********" at bounding box center [728, 385] width 828 height 167
click at [514, 311] on textarea "**********" at bounding box center [728, 385] width 828 height 167
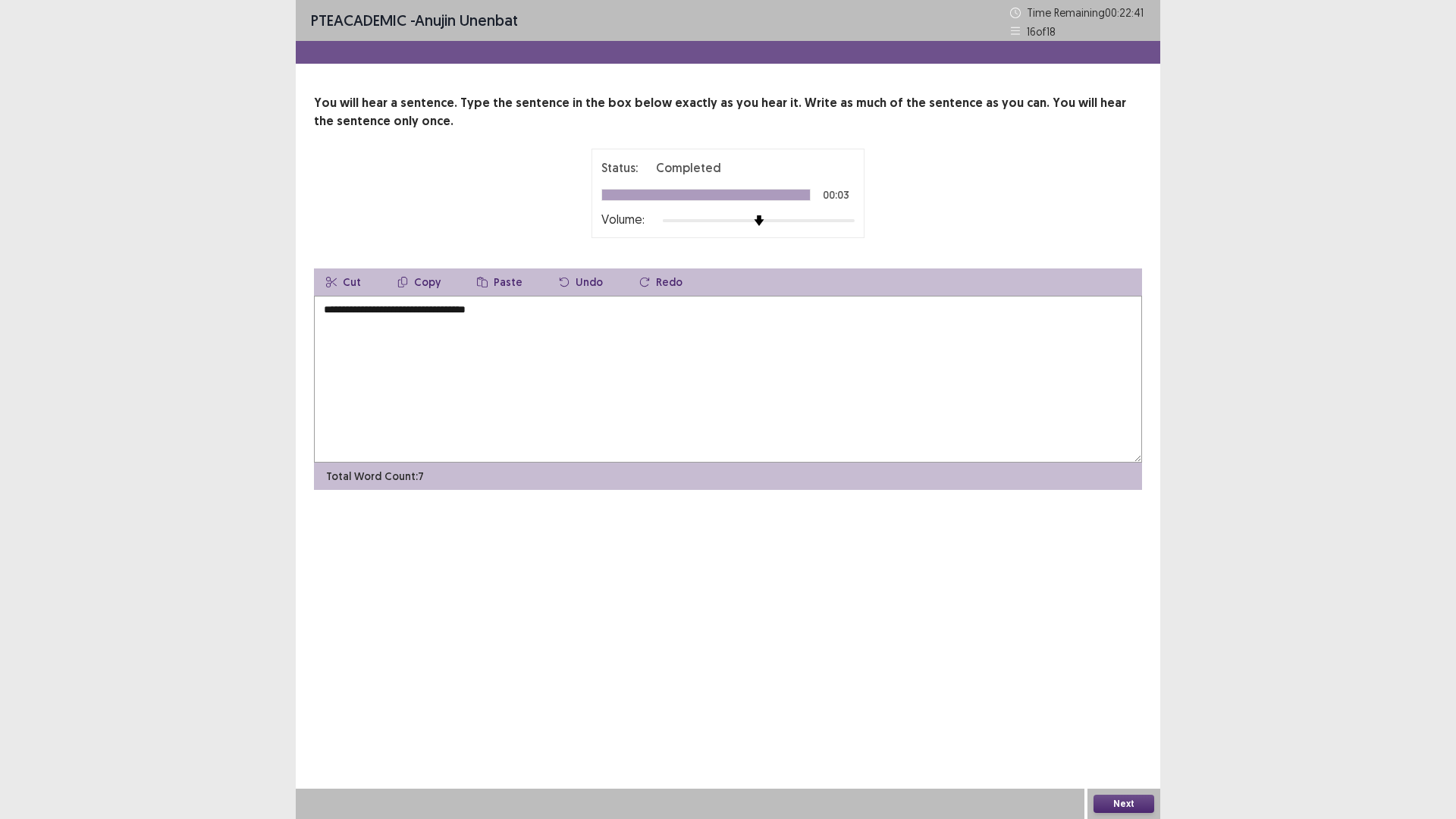
click at [376, 314] on textarea "**********" at bounding box center [728, 379] width 828 height 167
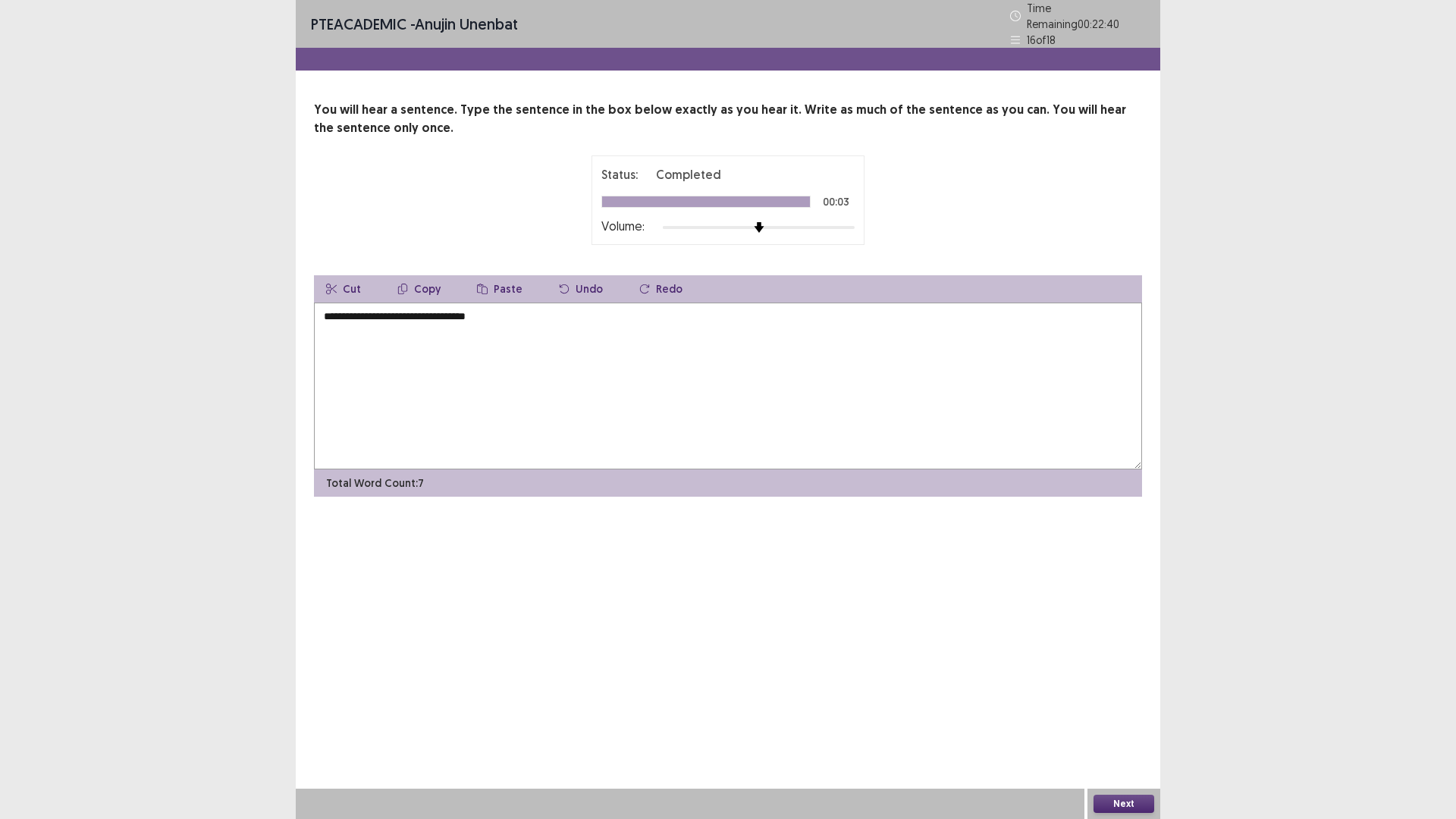
click at [378, 314] on textarea "**********" at bounding box center [728, 385] width 828 height 167
type textarea "**********"
click at [1124, 690] on button "Next" at bounding box center [1123, 804] width 61 height 18
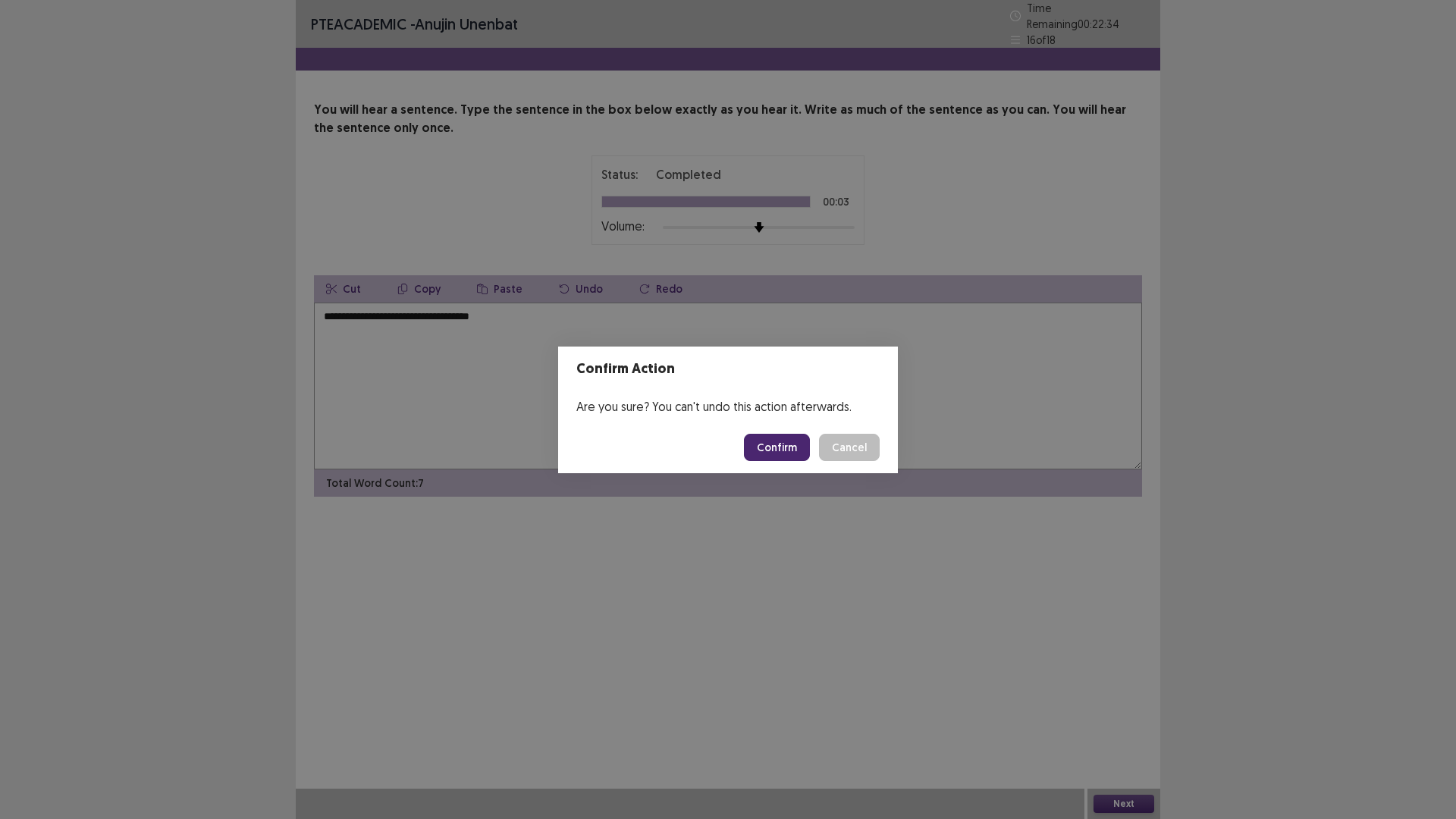
click at [792, 459] on button "Confirm" at bounding box center [776, 447] width 66 height 27
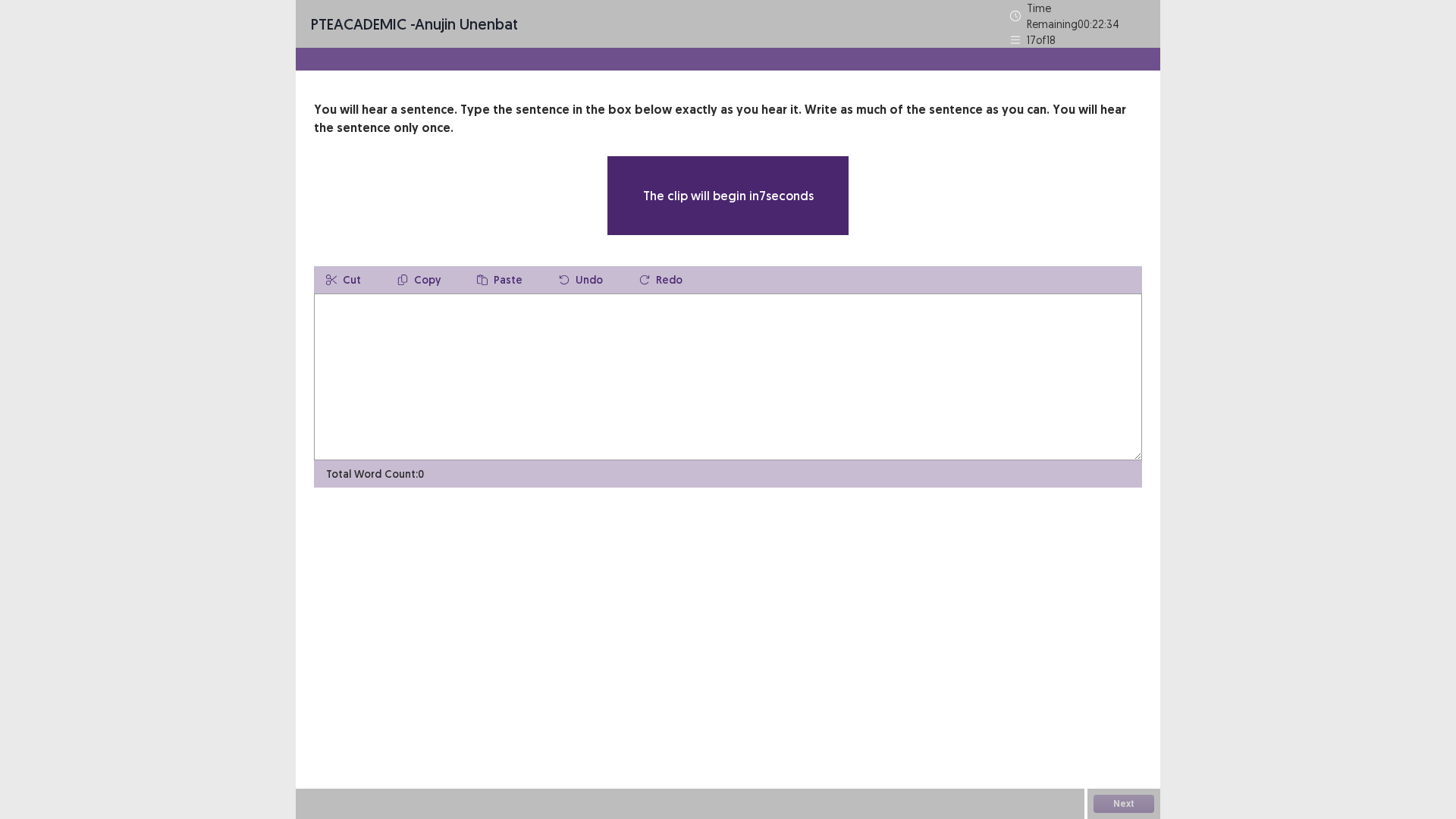
click at [462, 328] on textarea at bounding box center [728, 376] width 828 height 167
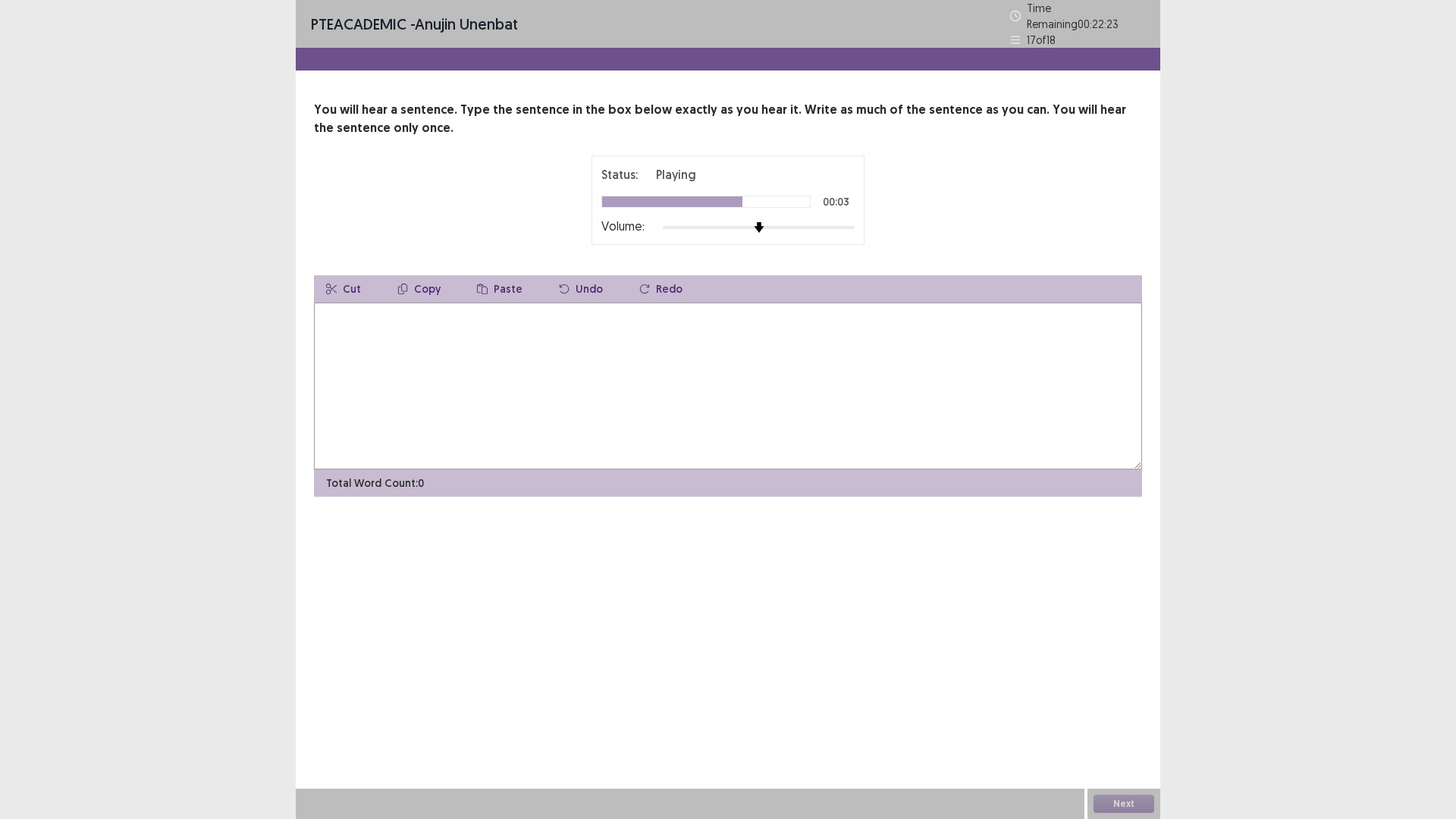
type textarea "*"
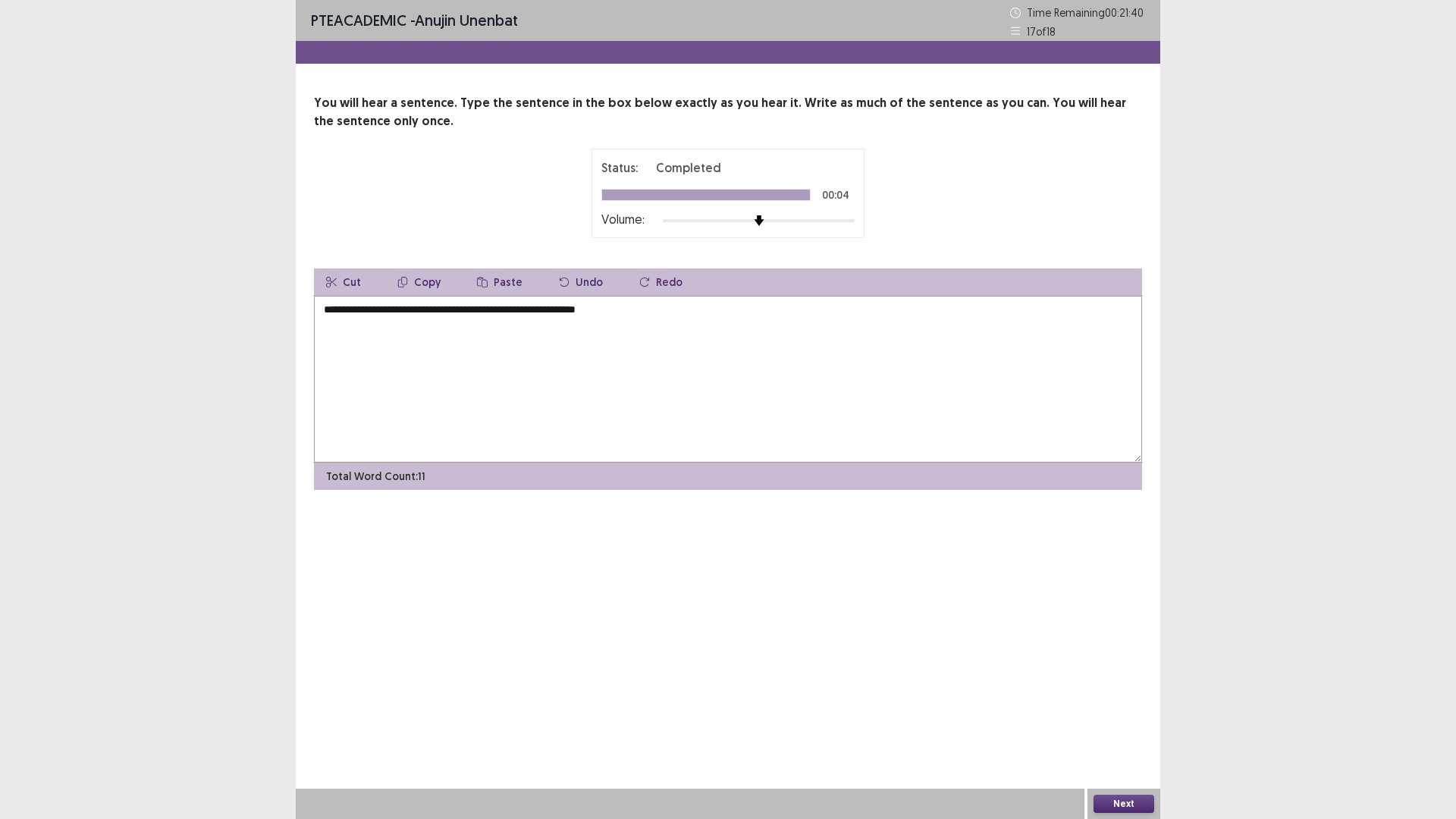
type textarea "**********"
click at [1118, 690] on button "Next" at bounding box center [1123, 804] width 61 height 18
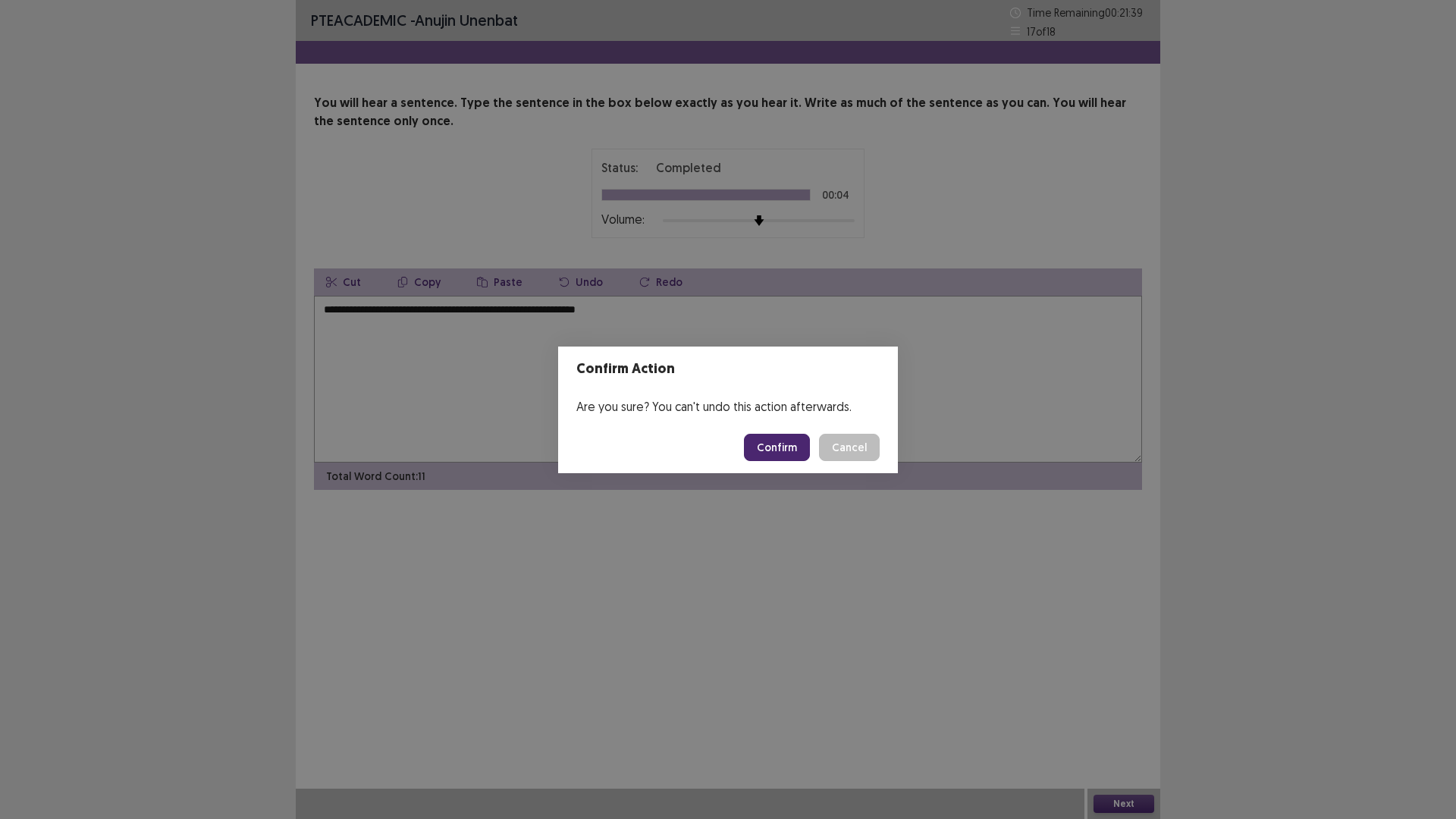
click at [775, 457] on button "Confirm" at bounding box center [776, 447] width 66 height 27
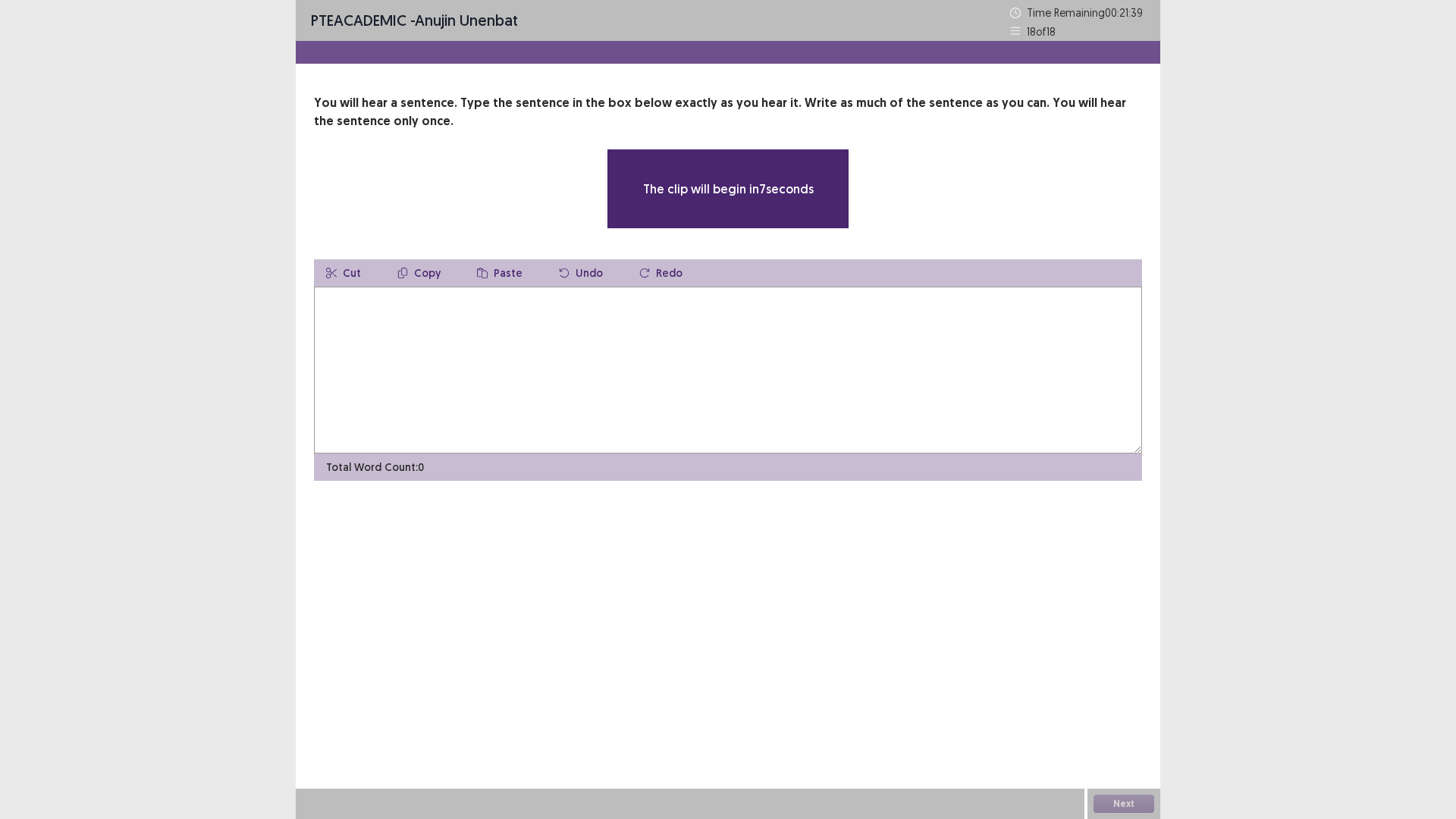
click at [561, 335] on textarea at bounding box center [728, 370] width 828 height 167
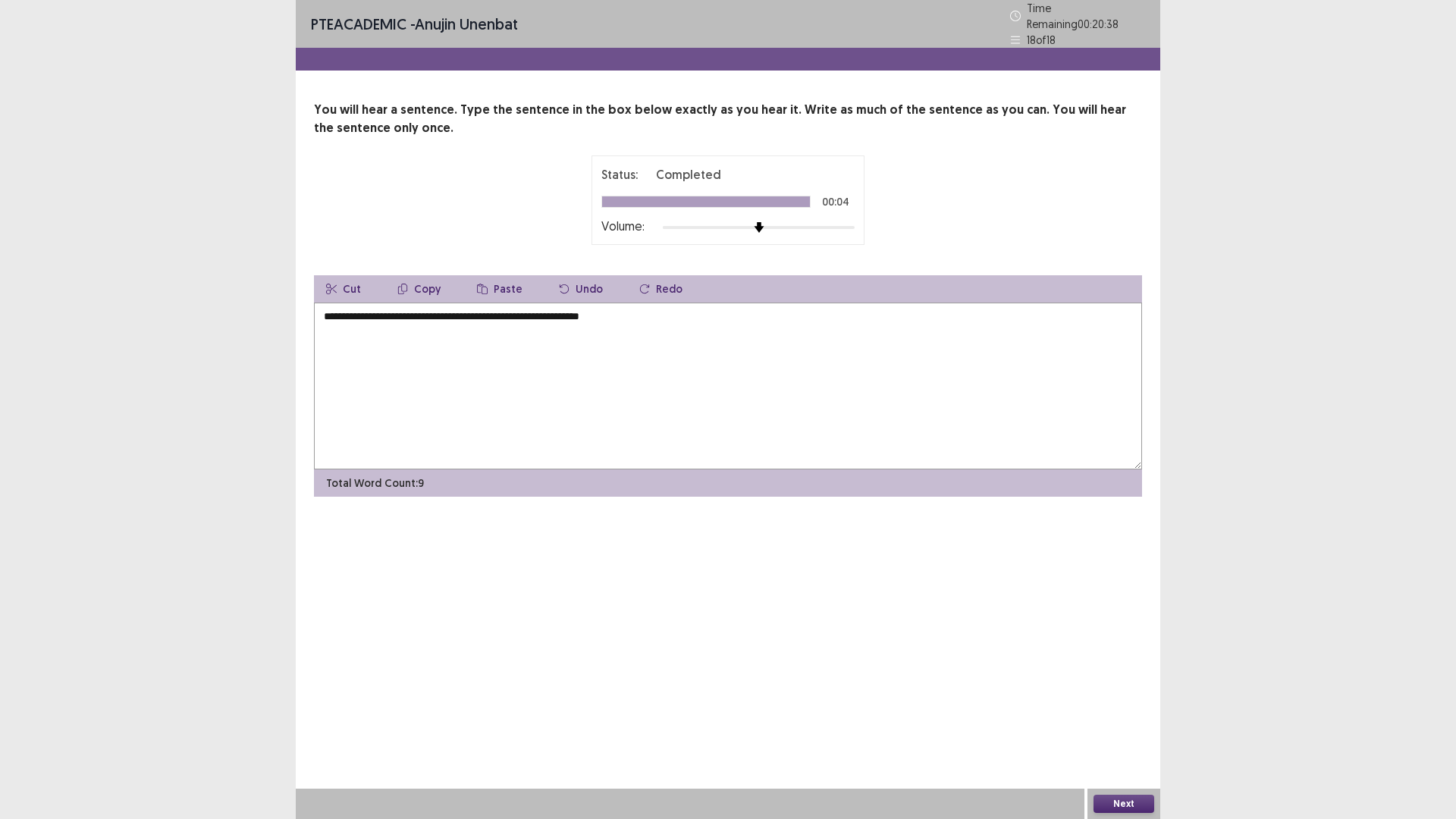
click at [578, 316] on textarea "**********" at bounding box center [728, 385] width 828 height 167
click at [575, 317] on textarea "**********" at bounding box center [728, 385] width 828 height 167
click at [658, 307] on textarea "**********" at bounding box center [728, 385] width 828 height 167
type textarea "**********"
click at [1108, 690] on button "Next" at bounding box center [1123, 804] width 61 height 18
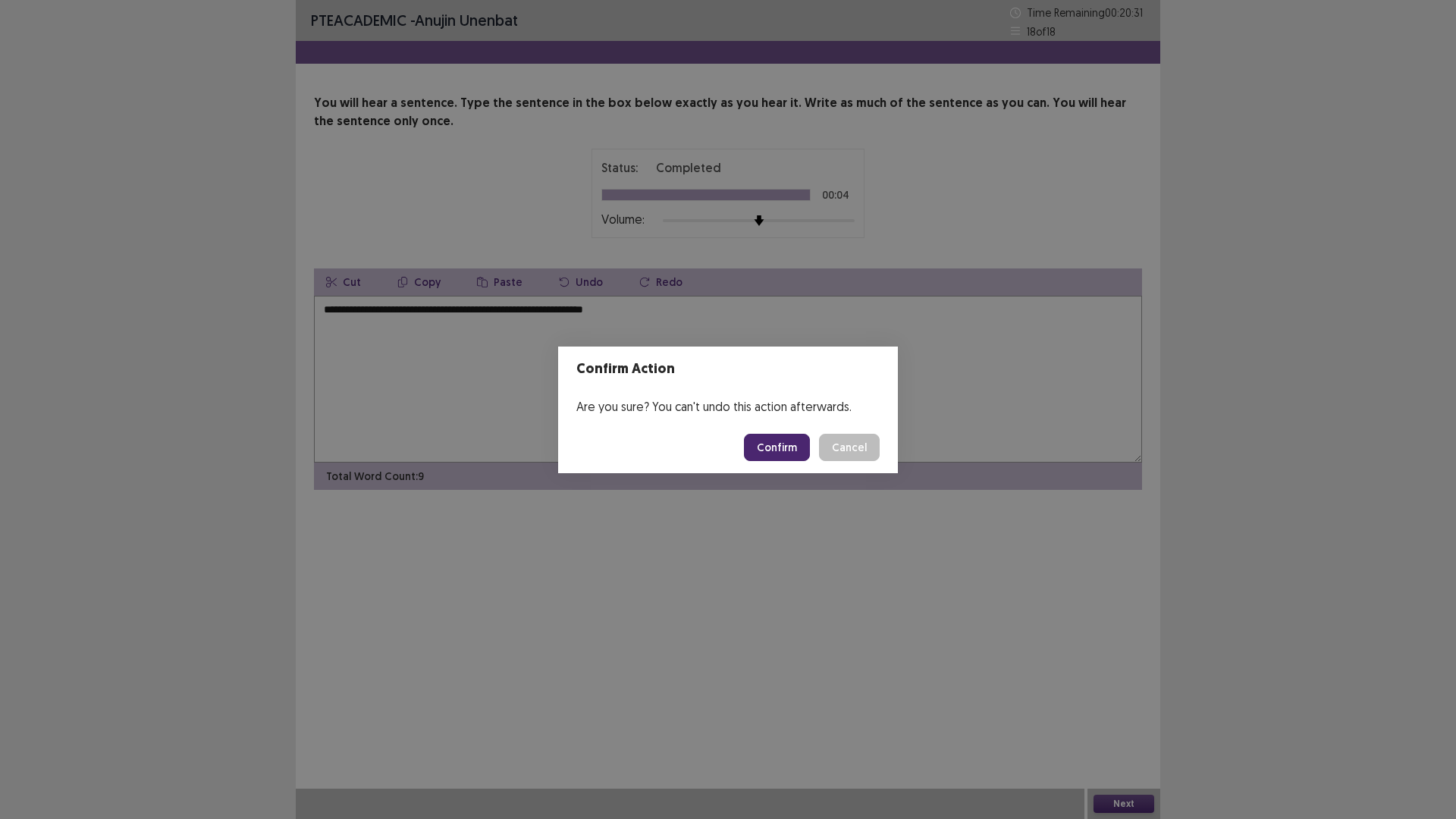
click at [767, 457] on button "Confirm" at bounding box center [776, 447] width 66 height 27
